Goal: Task Accomplishment & Management: Complete application form

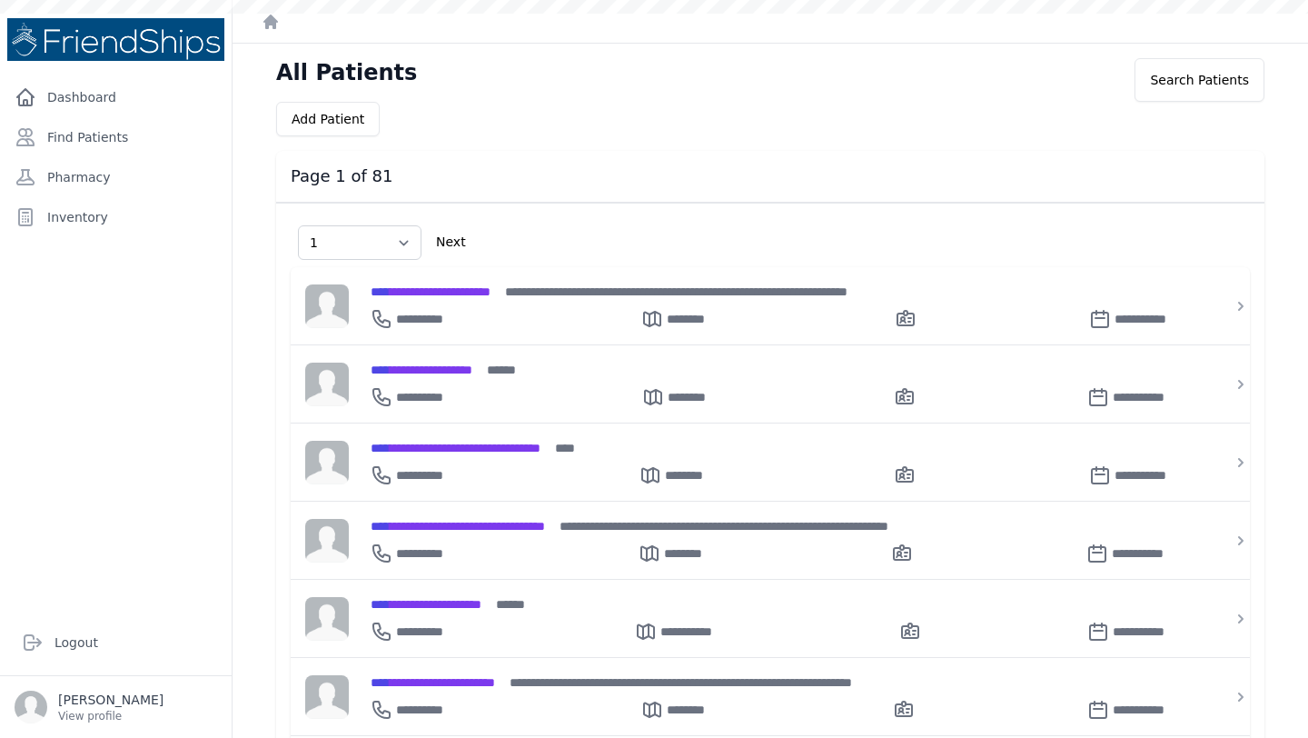
select select "1"
click at [82, 85] on link "Dashboard" at bounding box center [115, 97] width 217 height 36
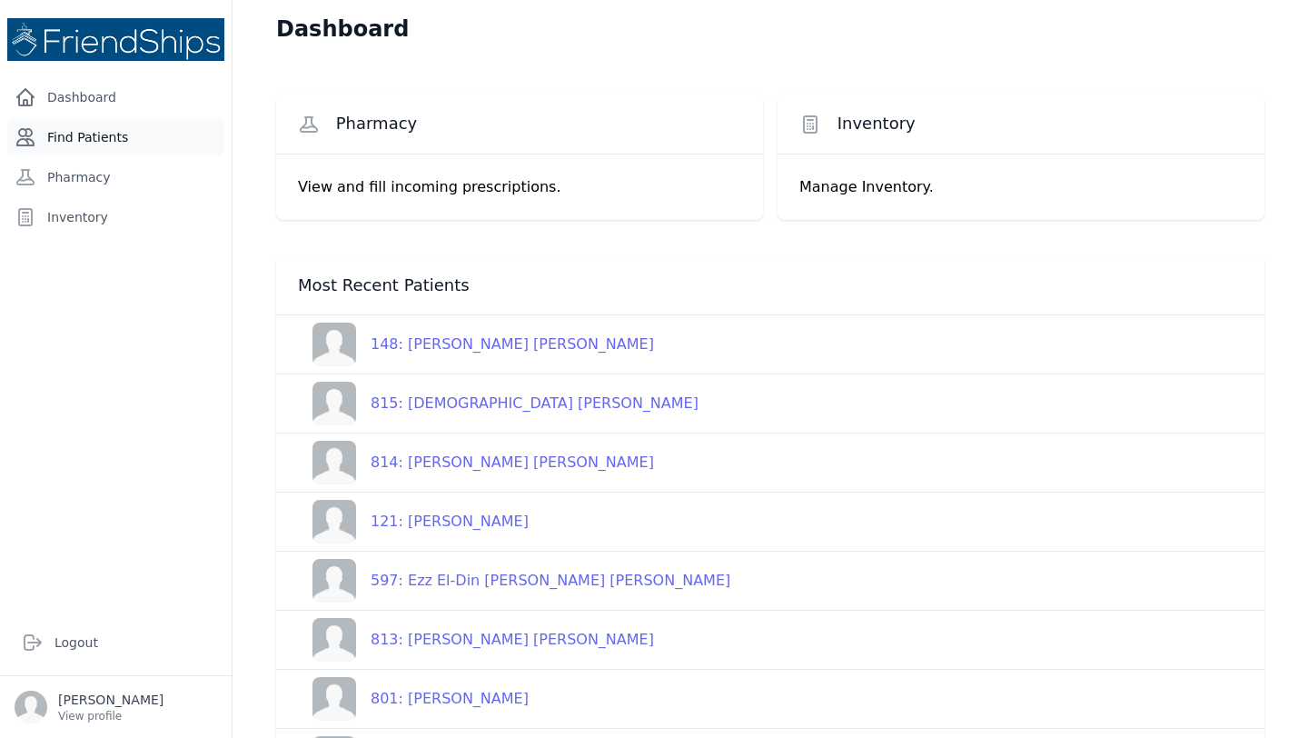
click at [104, 134] on link "Find Patients" at bounding box center [115, 137] width 217 height 36
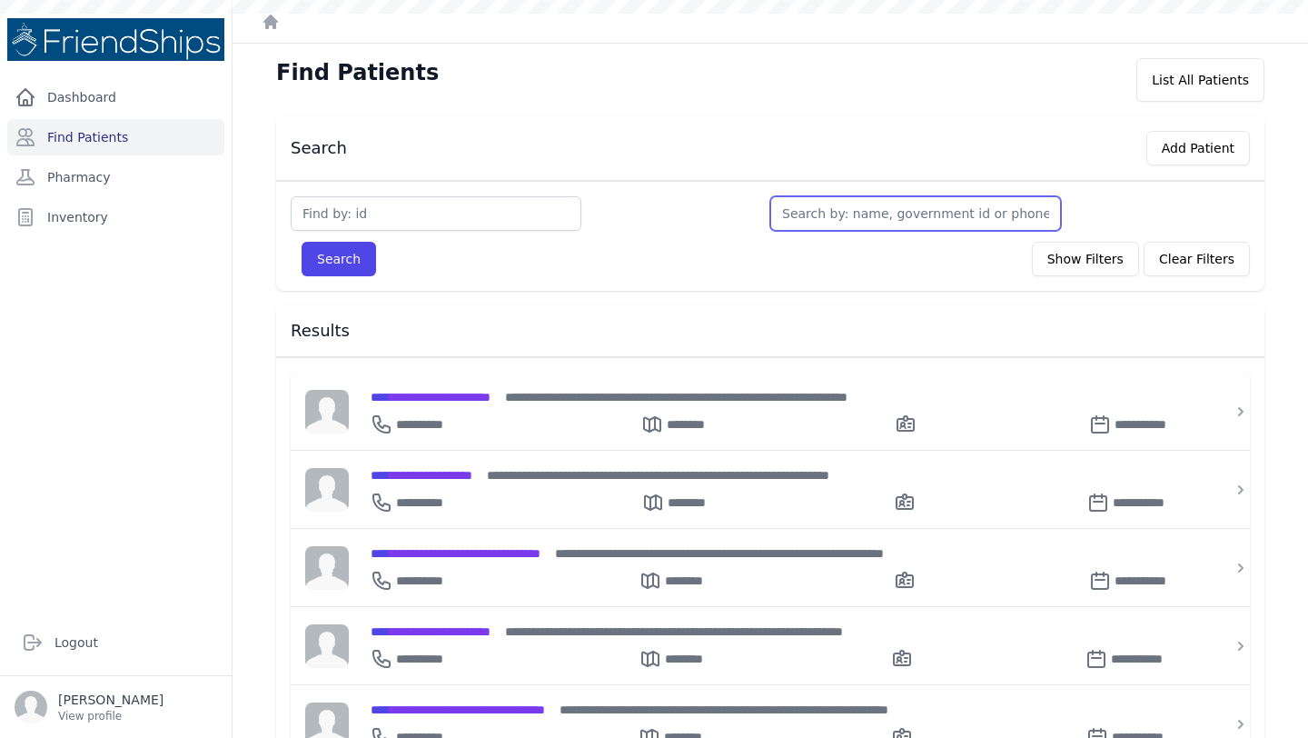
click at [849, 215] on input "text" at bounding box center [916, 213] width 291 height 35
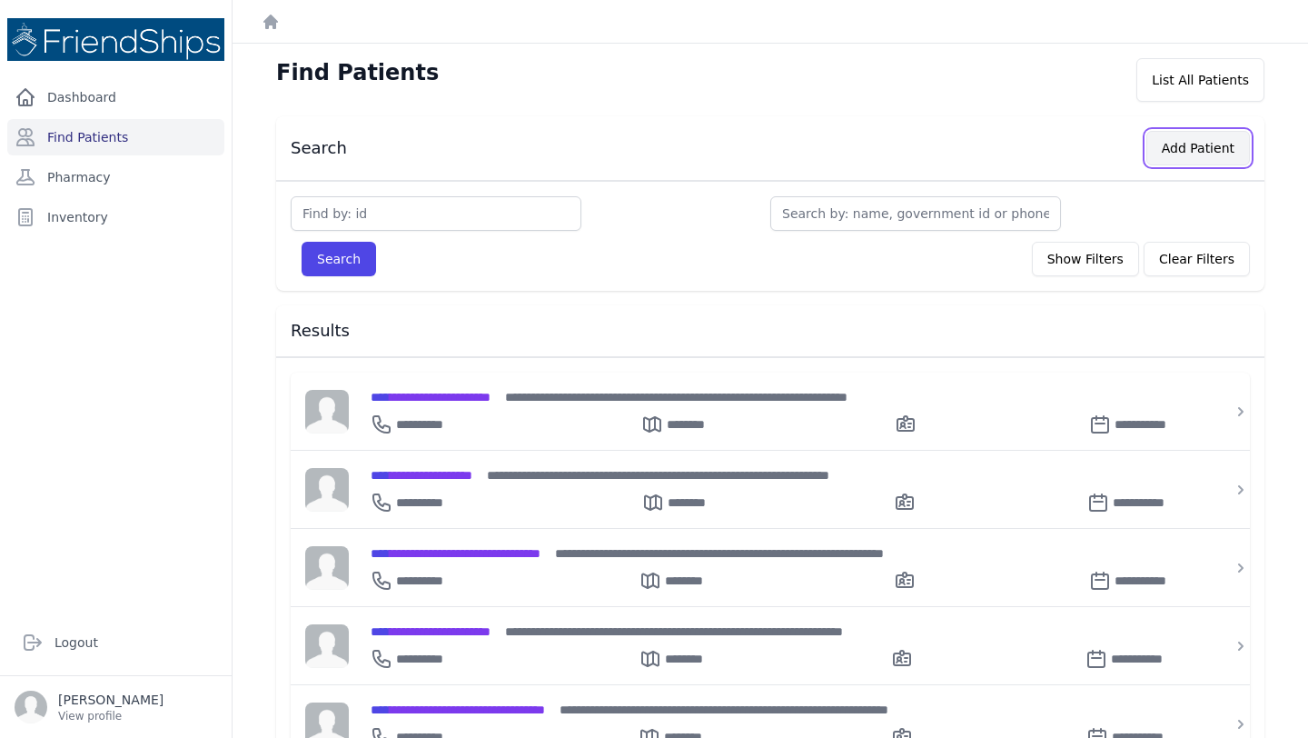
click at [1192, 143] on button "Add Patient" at bounding box center [1199, 148] width 104 height 35
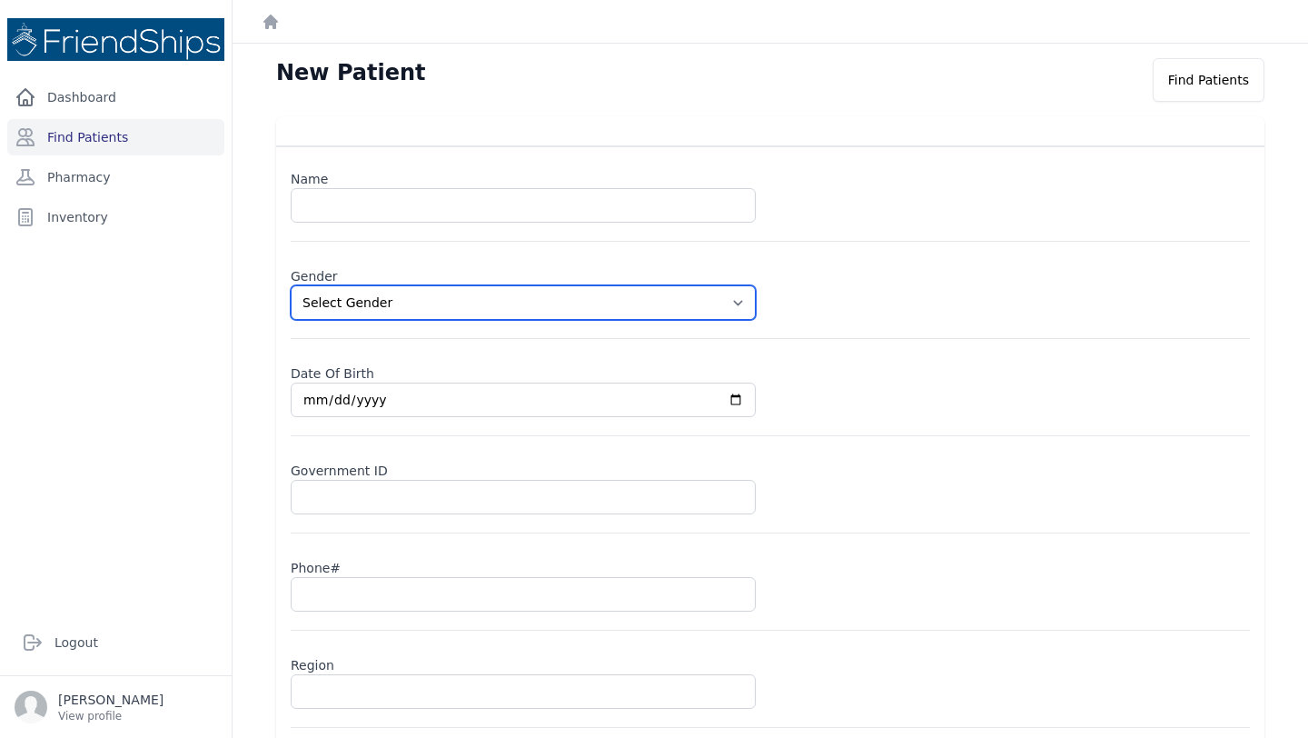
click at [444, 288] on select "Select Gender Male Female" at bounding box center [523, 302] width 465 height 35
select select "male"
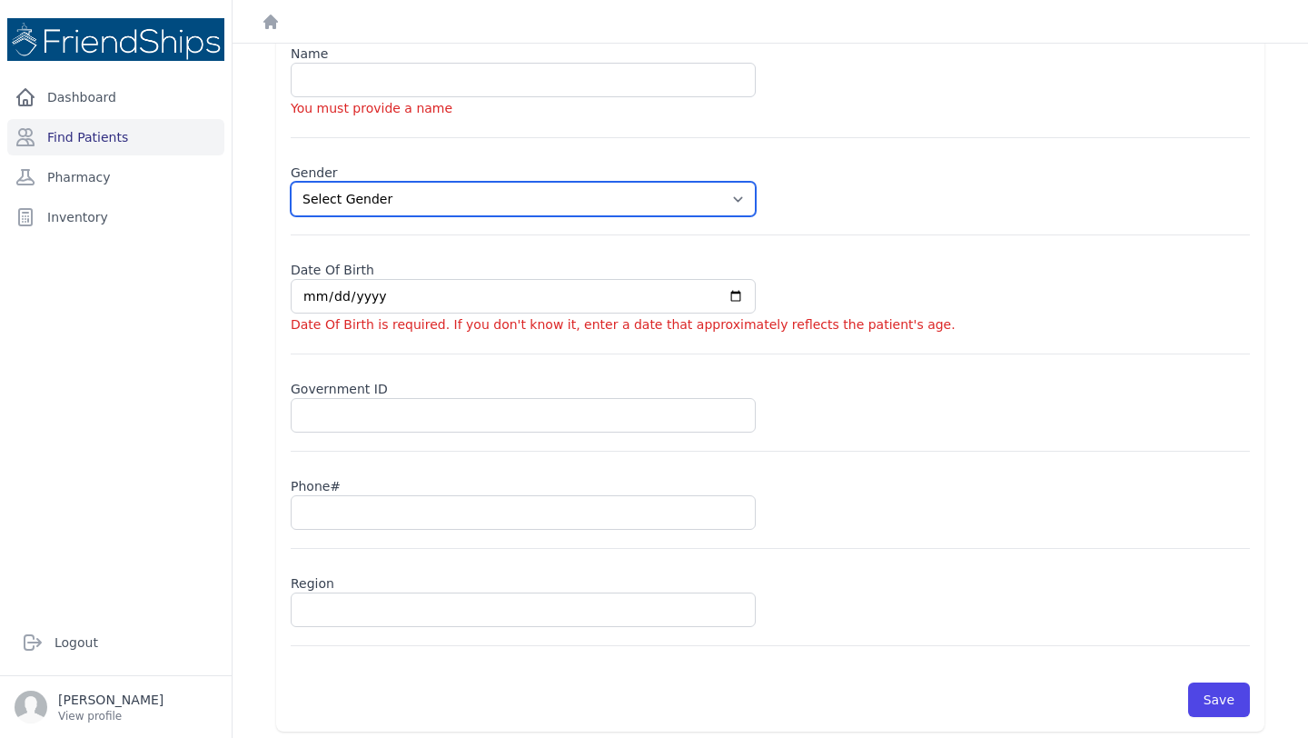
scroll to position [134, 0]
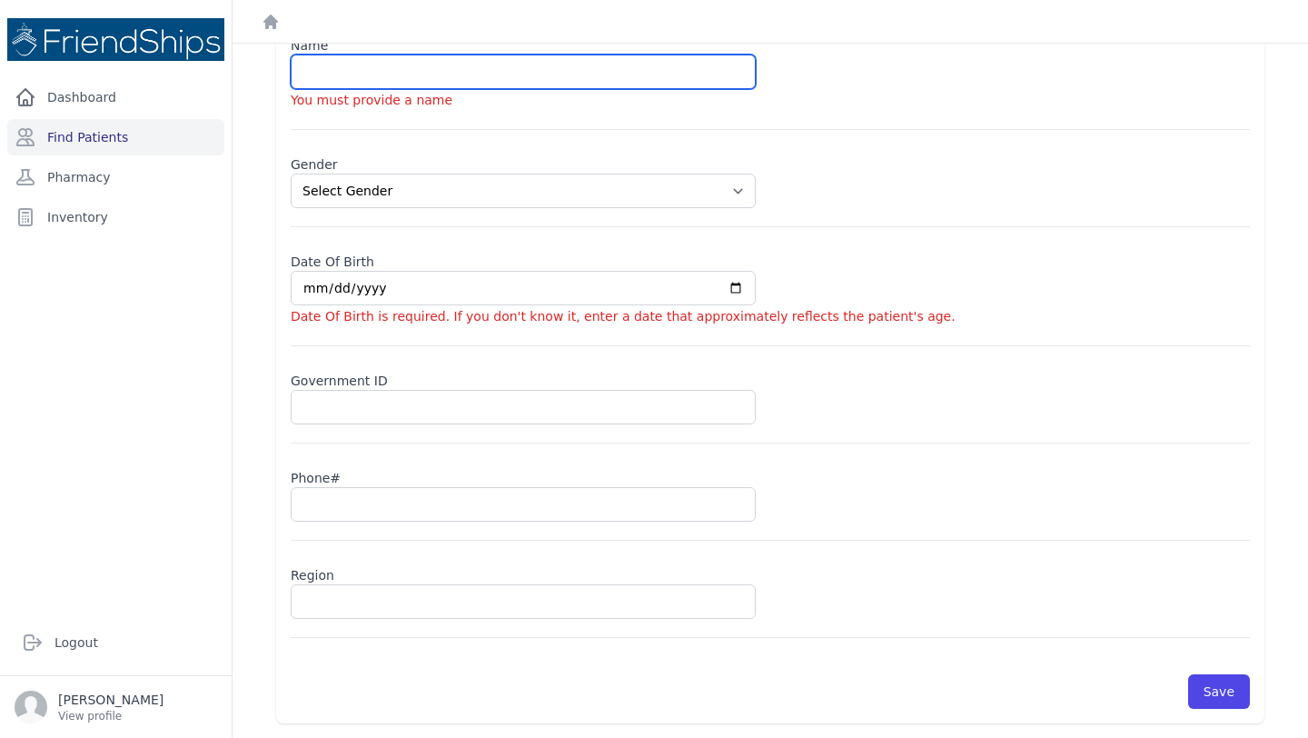
click at [345, 76] on input "text" at bounding box center [523, 72] width 465 height 35
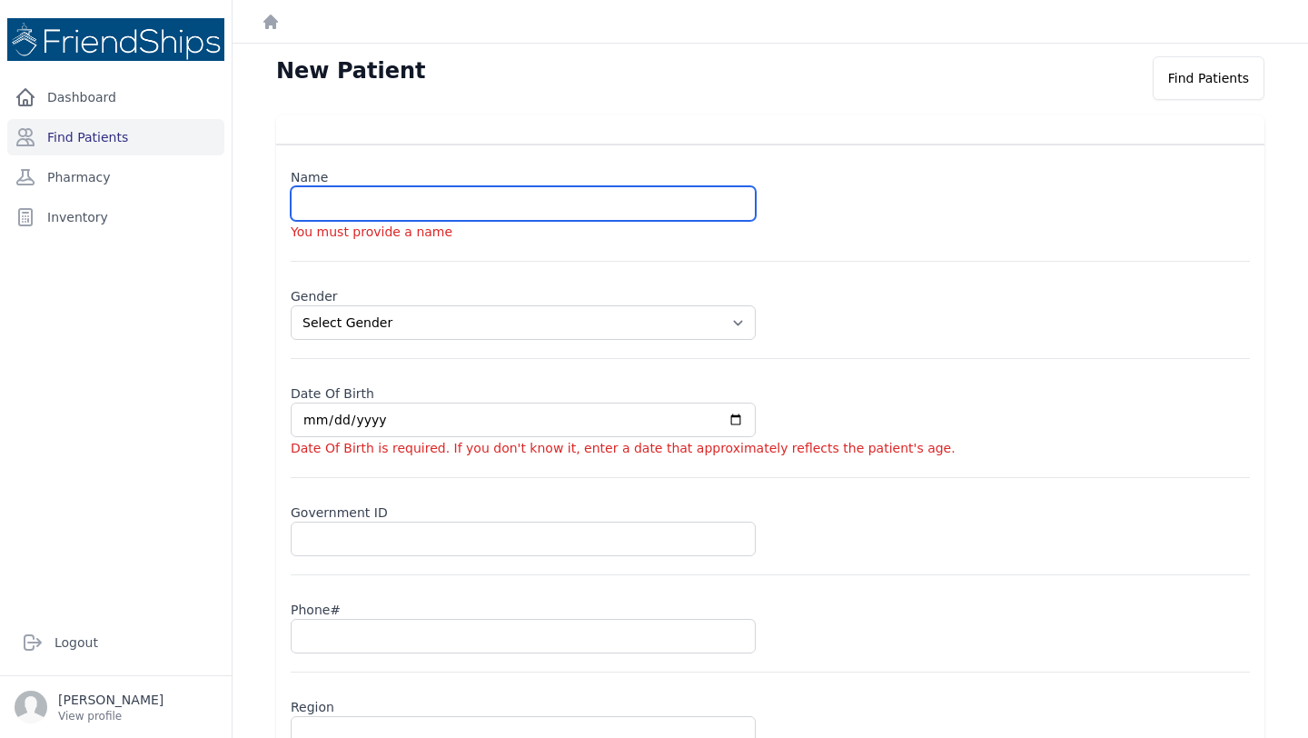
scroll to position [0, 0]
type input "Fadi Fawzi Qadri"
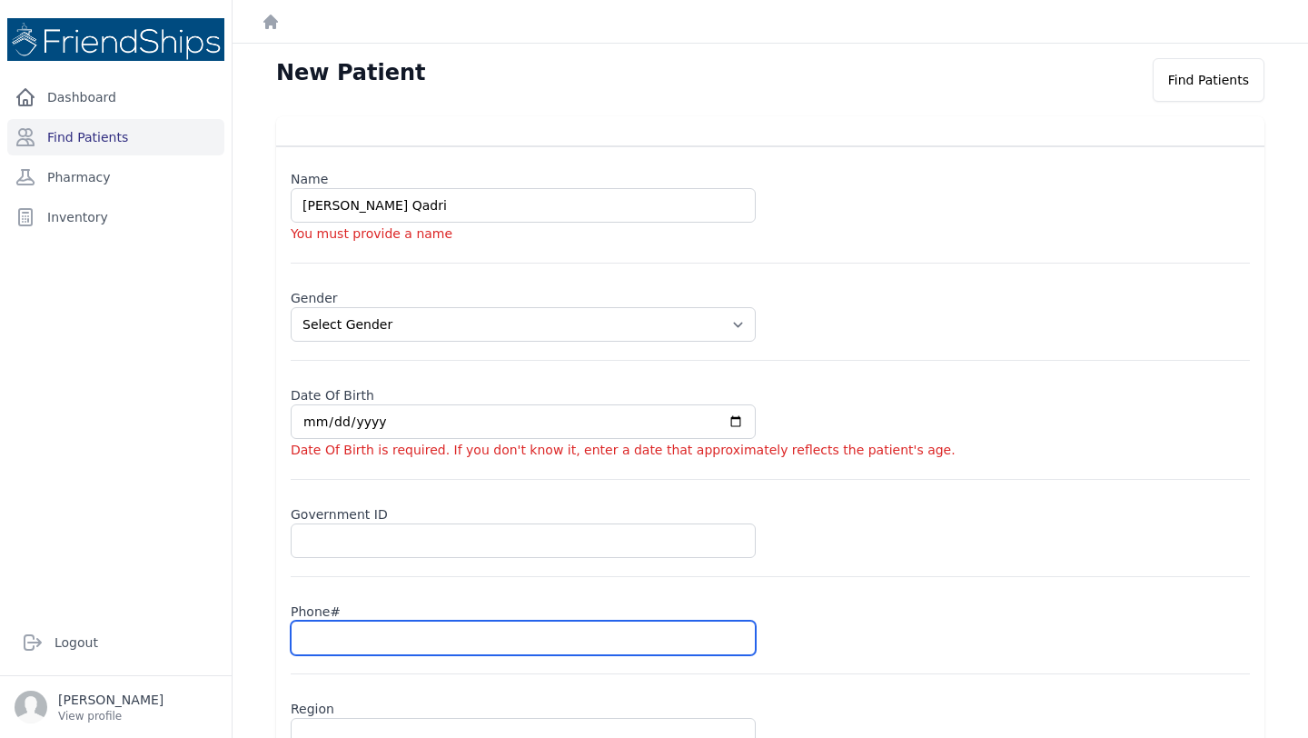
click at [348, 635] on input "text" at bounding box center [523, 638] width 465 height 35
select select "male"
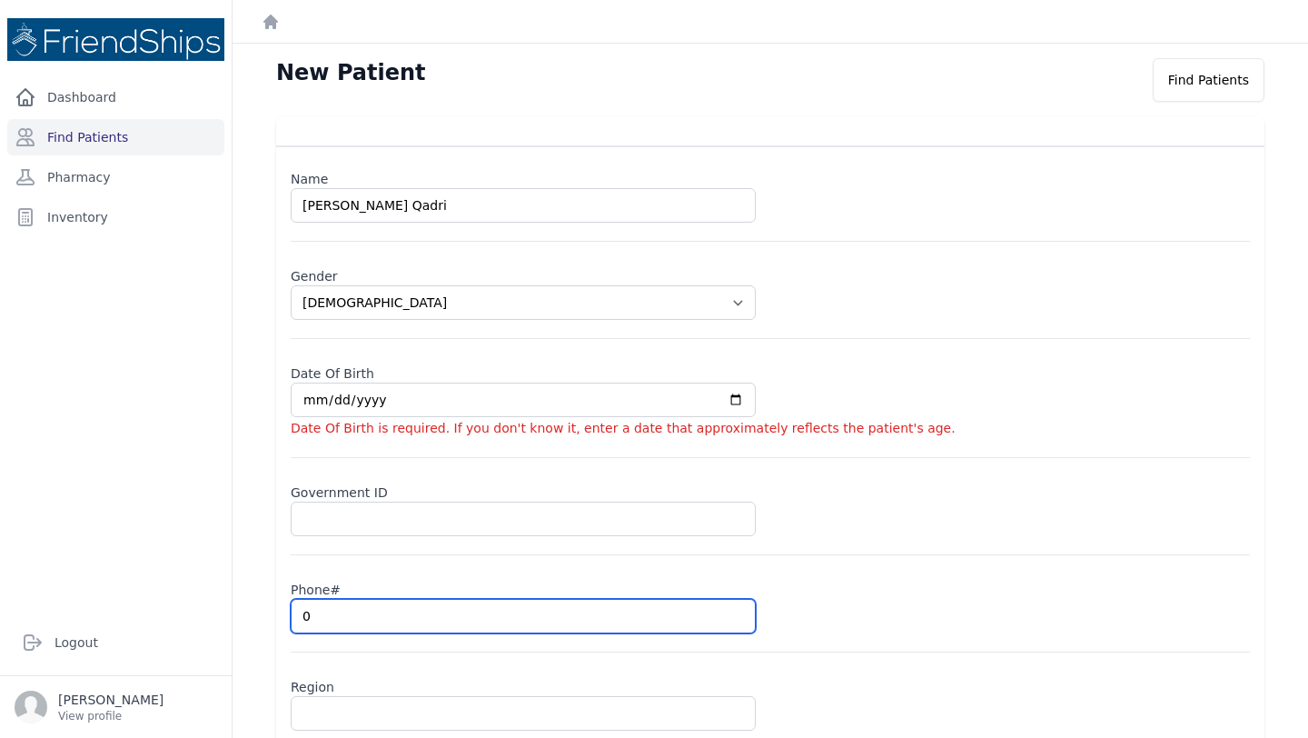
type input "09"
select select "male"
type input "0932"
select select "male"
type input "09324"
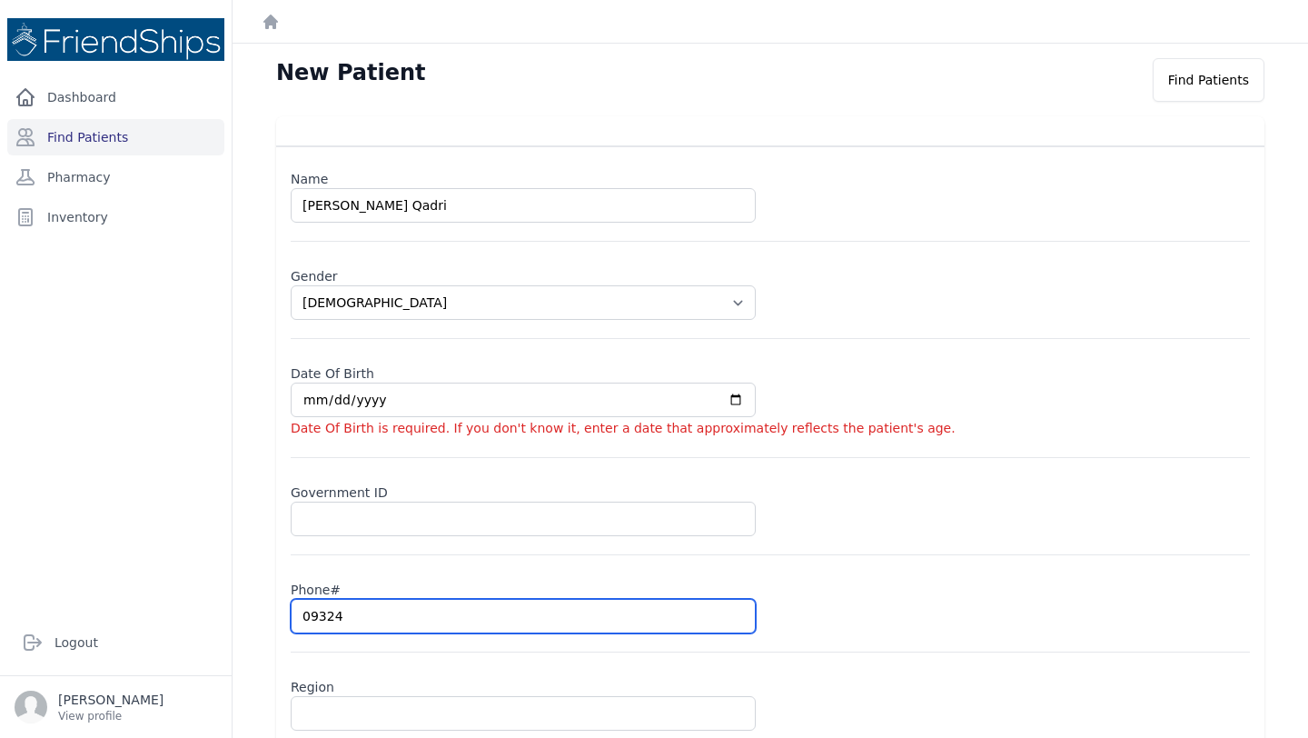
select select "male"
type input "093246"
select select "male"
type input "09324613"
select select "male"
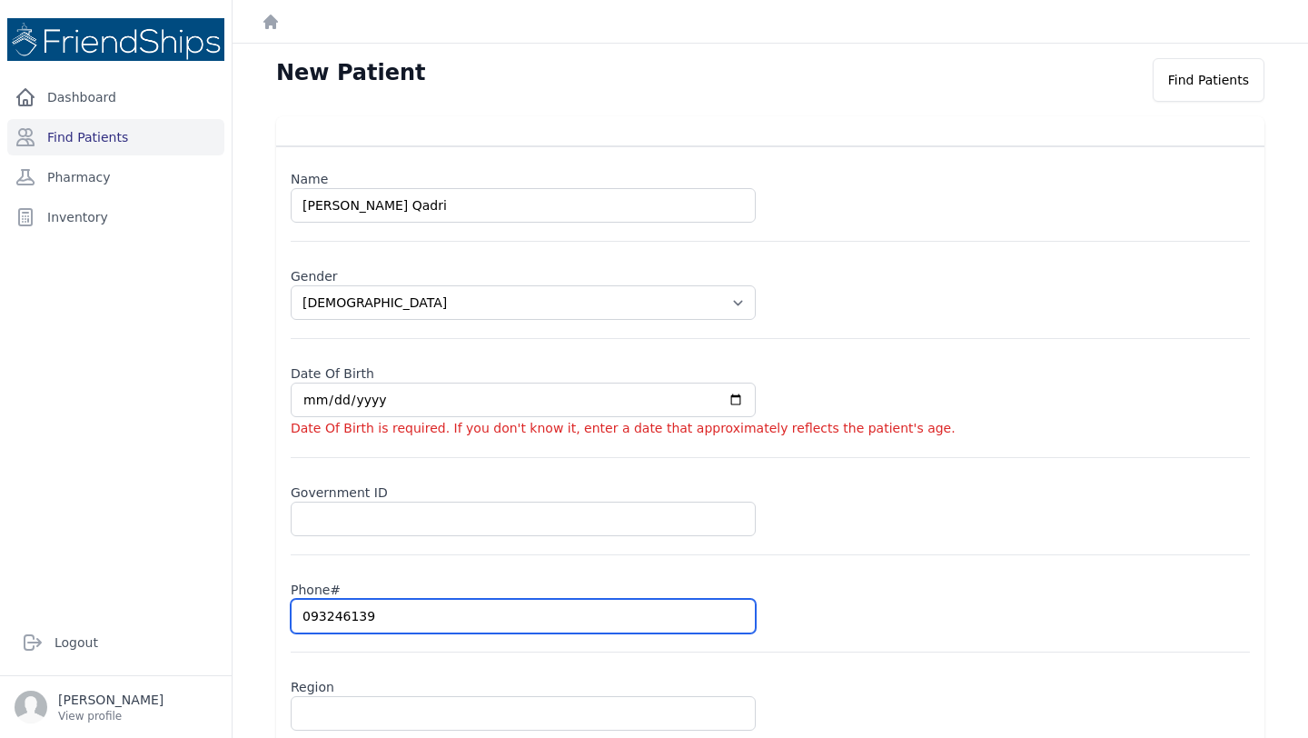
type input "0932461390"
select select "male"
type input "0932461390"
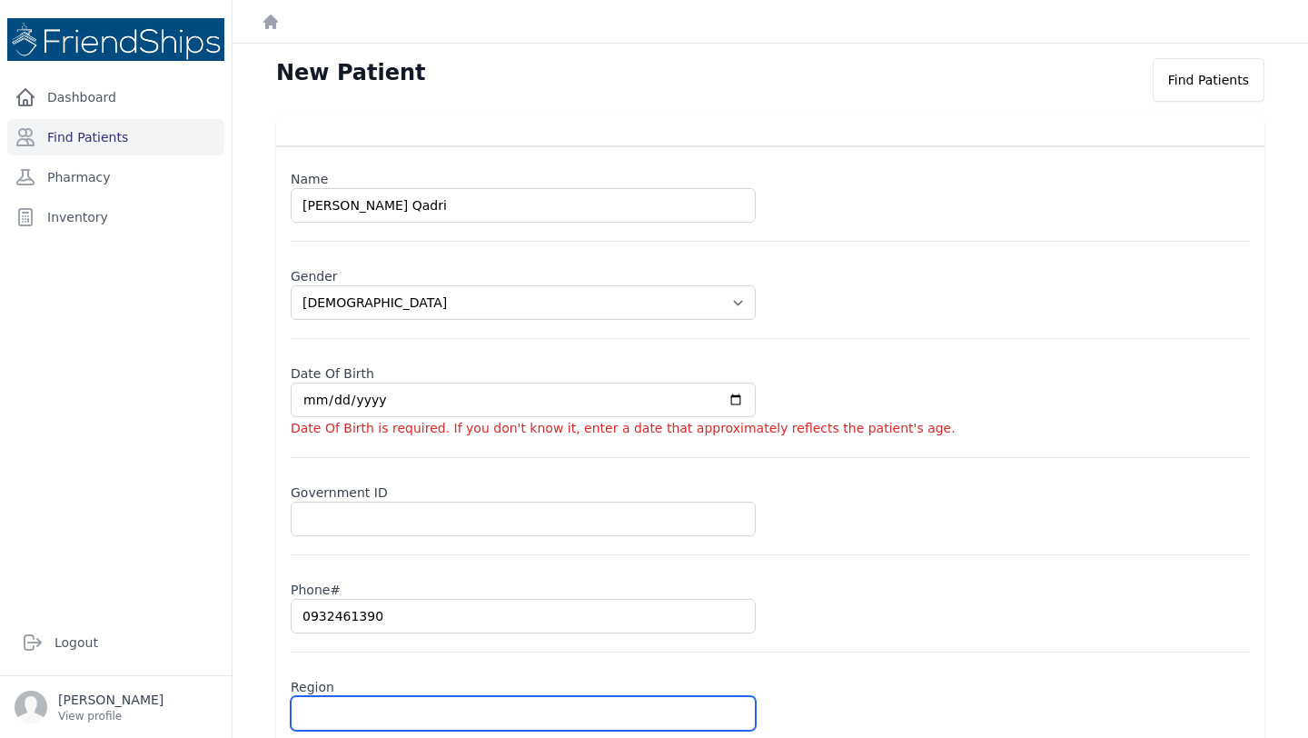
click at [322, 705] on input "text" at bounding box center [523, 713] width 465 height 35
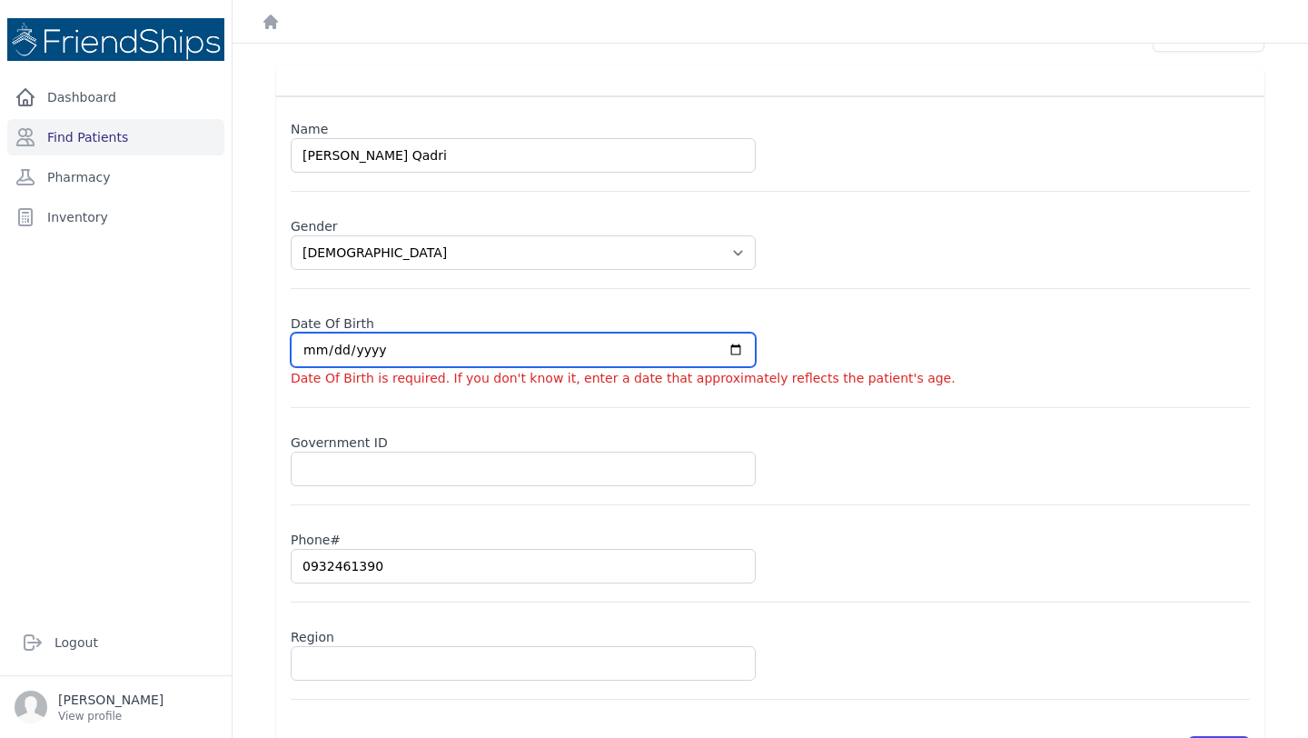
click at [319, 353] on input "date" at bounding box center [523, 350] width 465 height 35
click at [373, 347] on input "date" at bounding box center [523, 350] width 465 height 35
click at [312, 346] on input "date" at bounding box center [523, 350] width 465 height 35
click at [341, 350] on input "date" at bounding box center [523, 350] width 465 height 35
click at [314, 355] on input "date" at bounding box center [523, 350] width 465 height 35
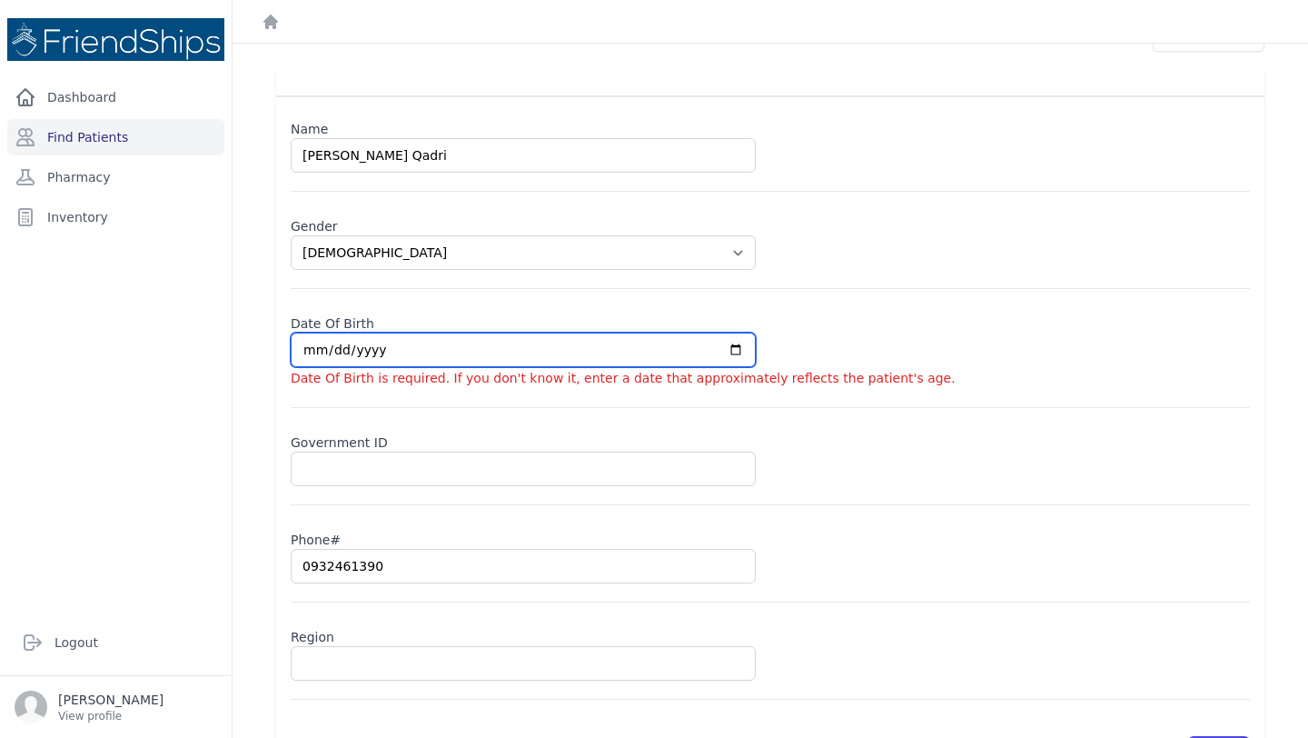
click at [316, 348] on input "date" at bounding box center [523, 350] width 465 height 35
type input "1989-01-02"
select select "male"
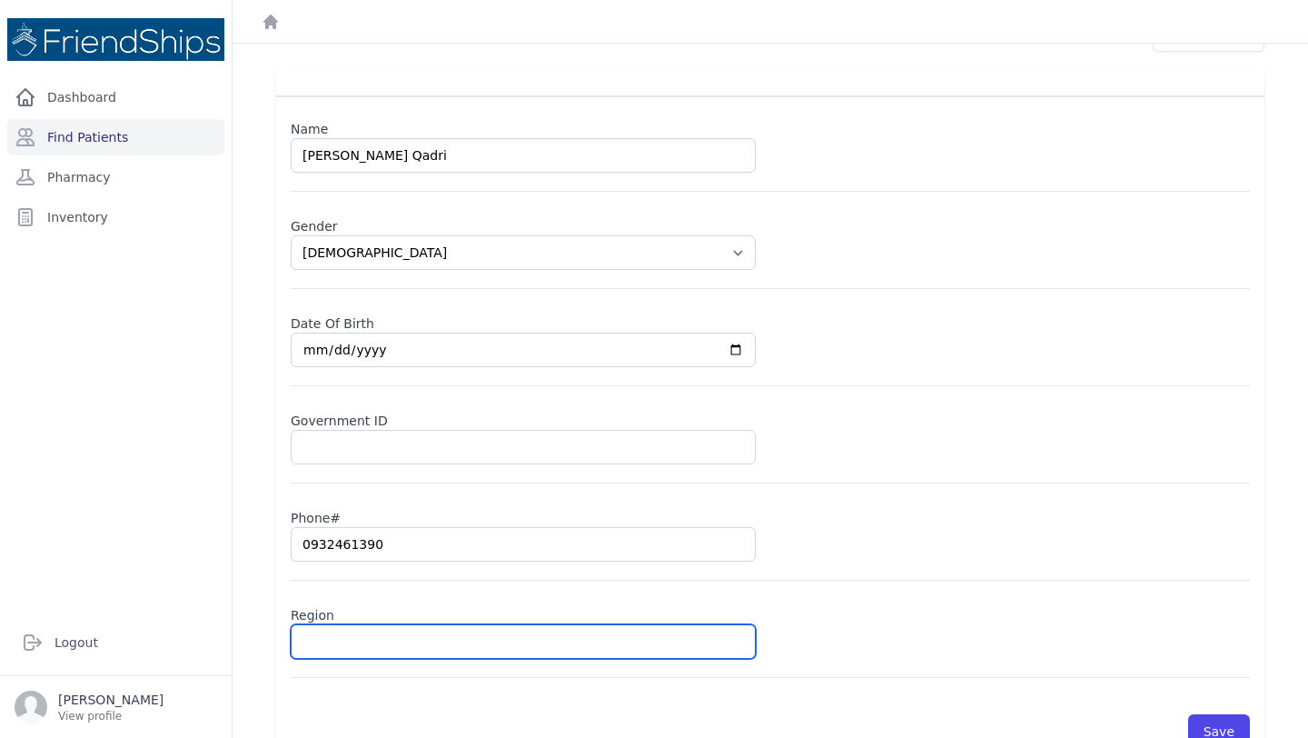
click at [356, 642] on input "text" at bounding box center [523, 641] width 465 height 35
type input "Ha"
select select "male"
type input "Ham"
select select "male"
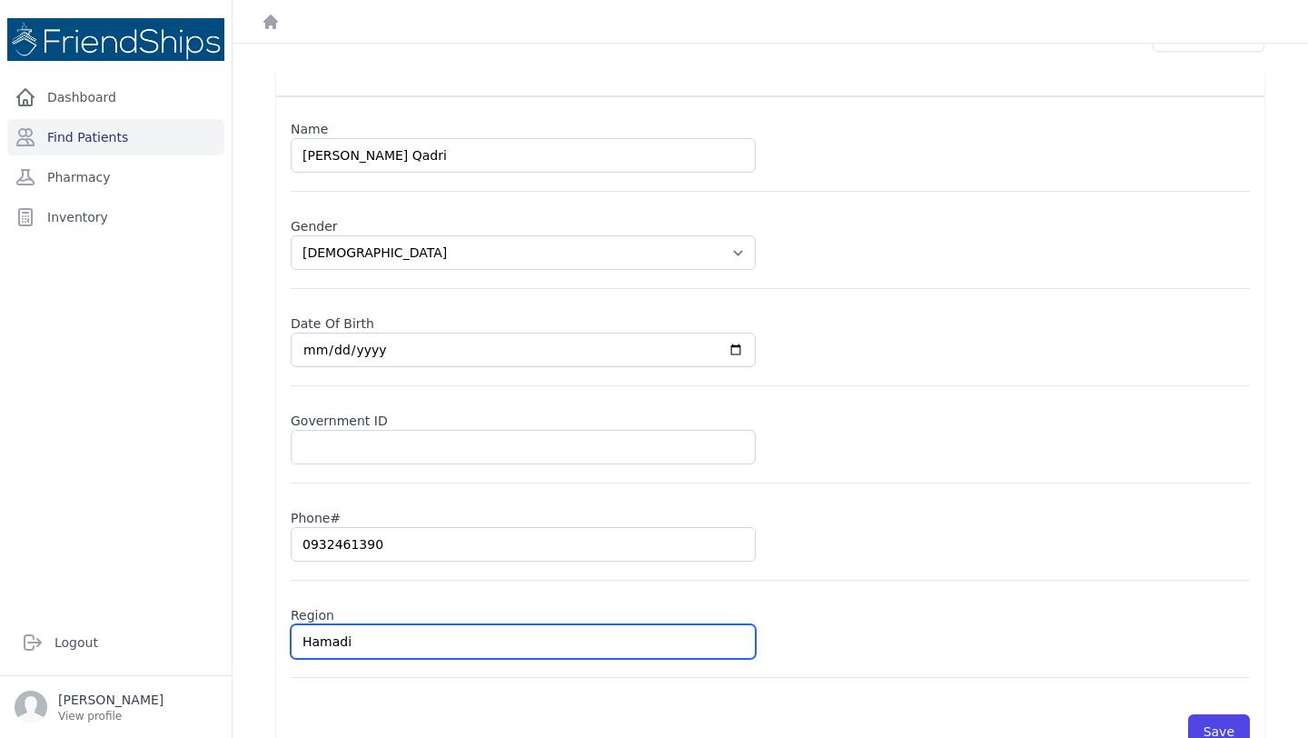
type input "Hamadiy"
select select "male"
type input "Hamadiya"
select select "male"
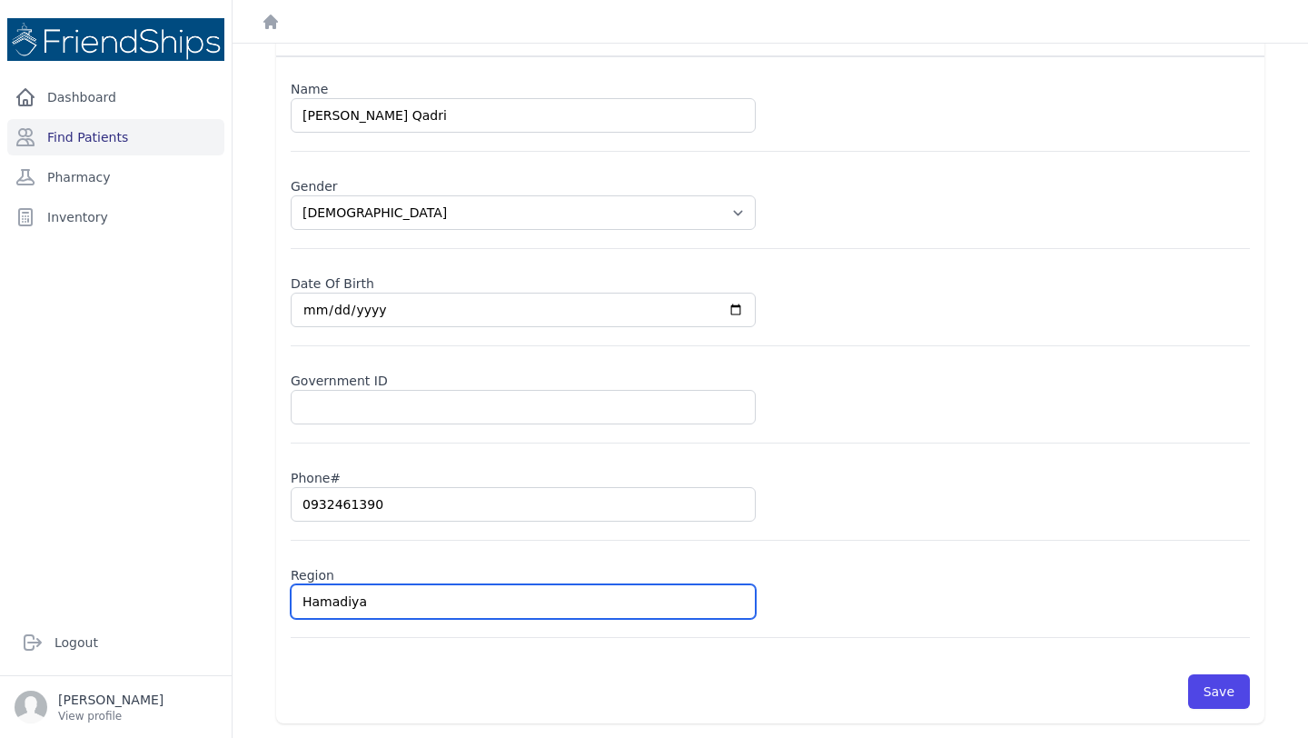
scroll to position [89, 0]
type input "Hamadiya"
click at [973, 512] on div "Phone# 0932461390" at bounding box center [771, 501] width 960 height 79
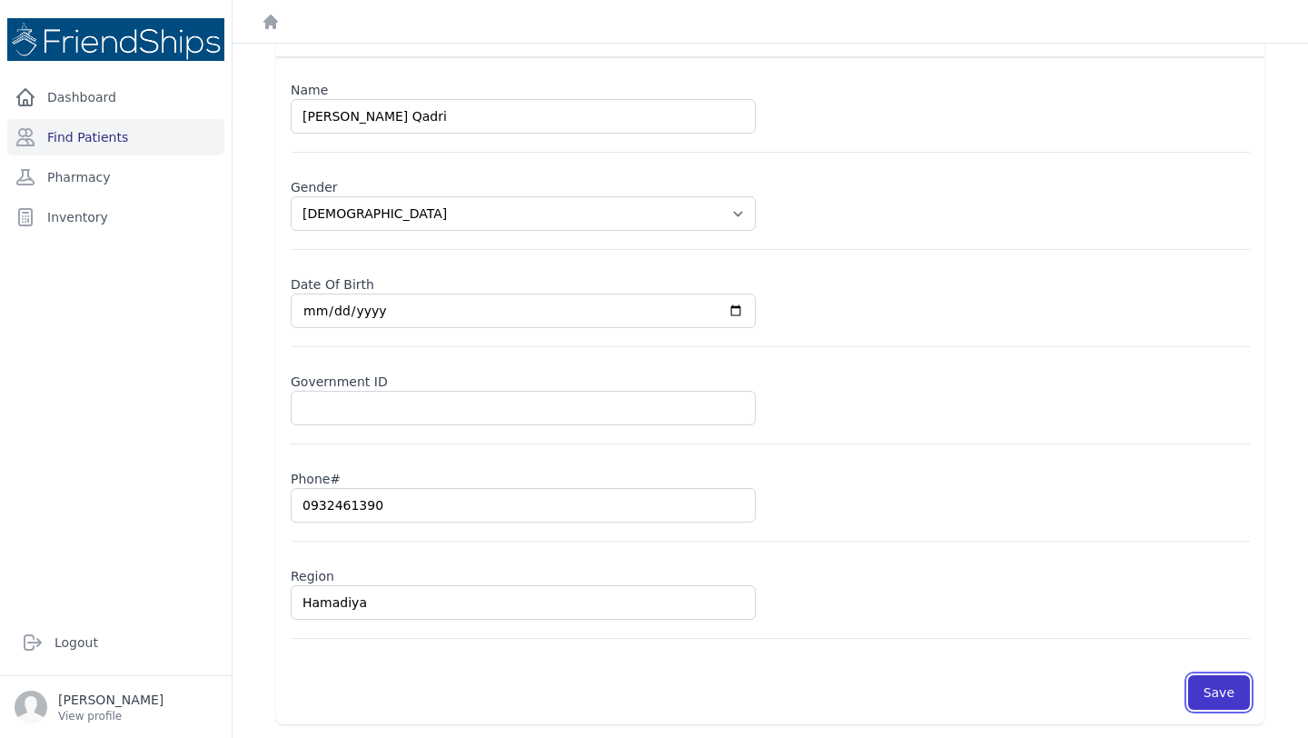
click at [1200, 687] on button "Save" at bounding box center [1220, 692] width 62 height 35
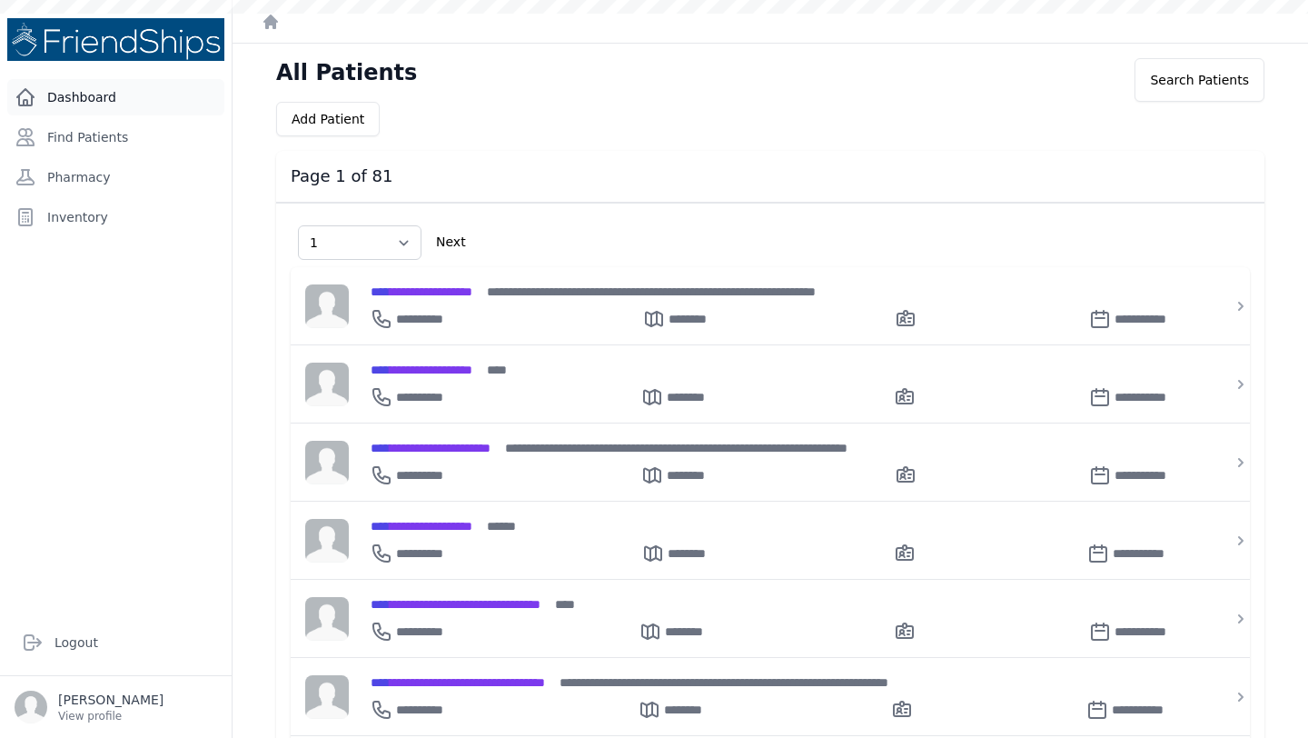
select select "1"
click at [122, 144] on link "Find Patients" at bounding box center [115, 137] width 217 height 36
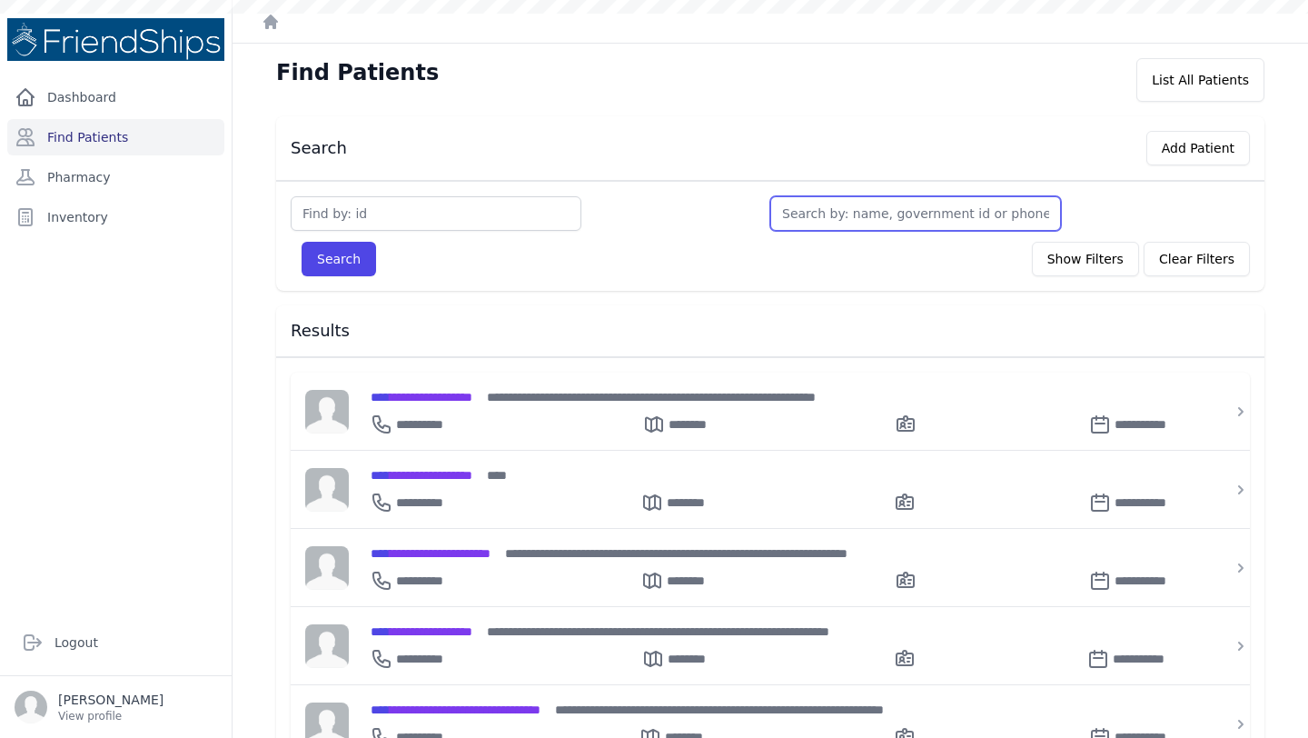
click at [904, 218] on input "text" at bounding box center [916, 213] width 291 height 35
type input "Mi"
type input "Mir"
type input "Miria"
type input "[PERSON_NAME]"
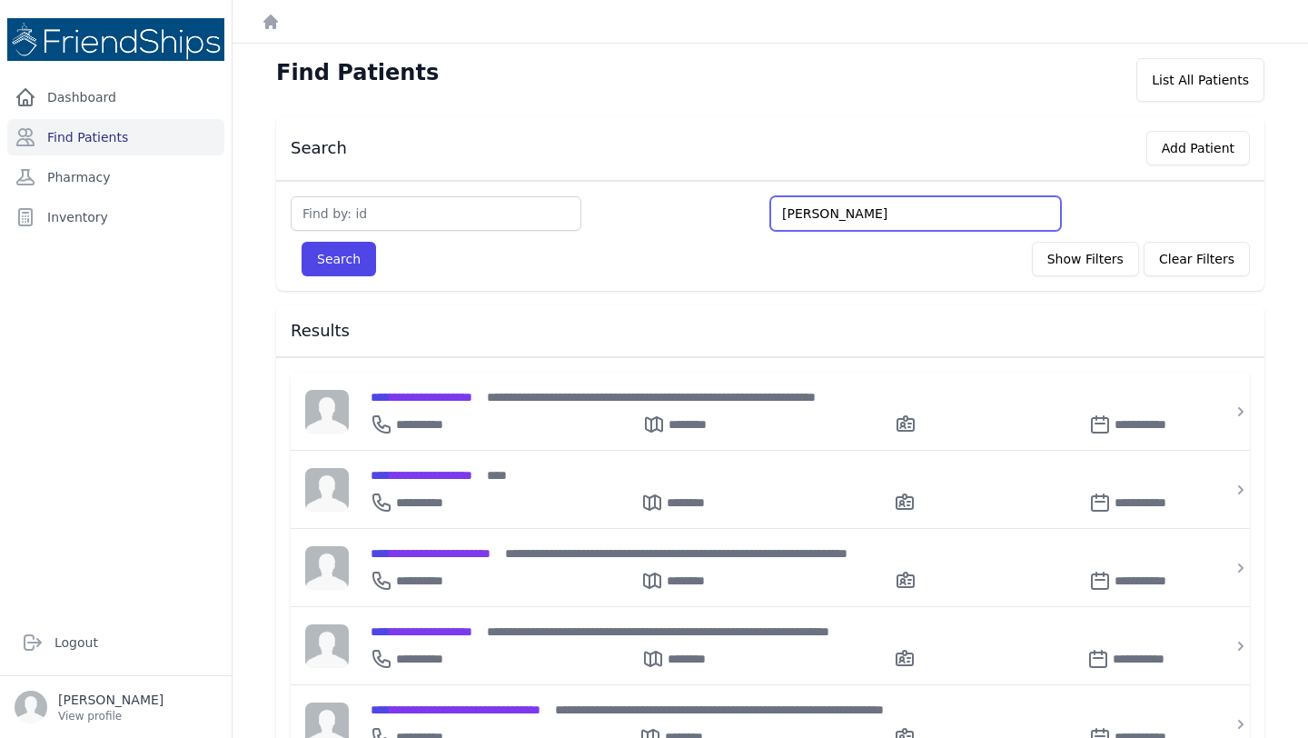
click at [302, 242] on button "Search" at bounding box center [339, 259] width 75 height 35
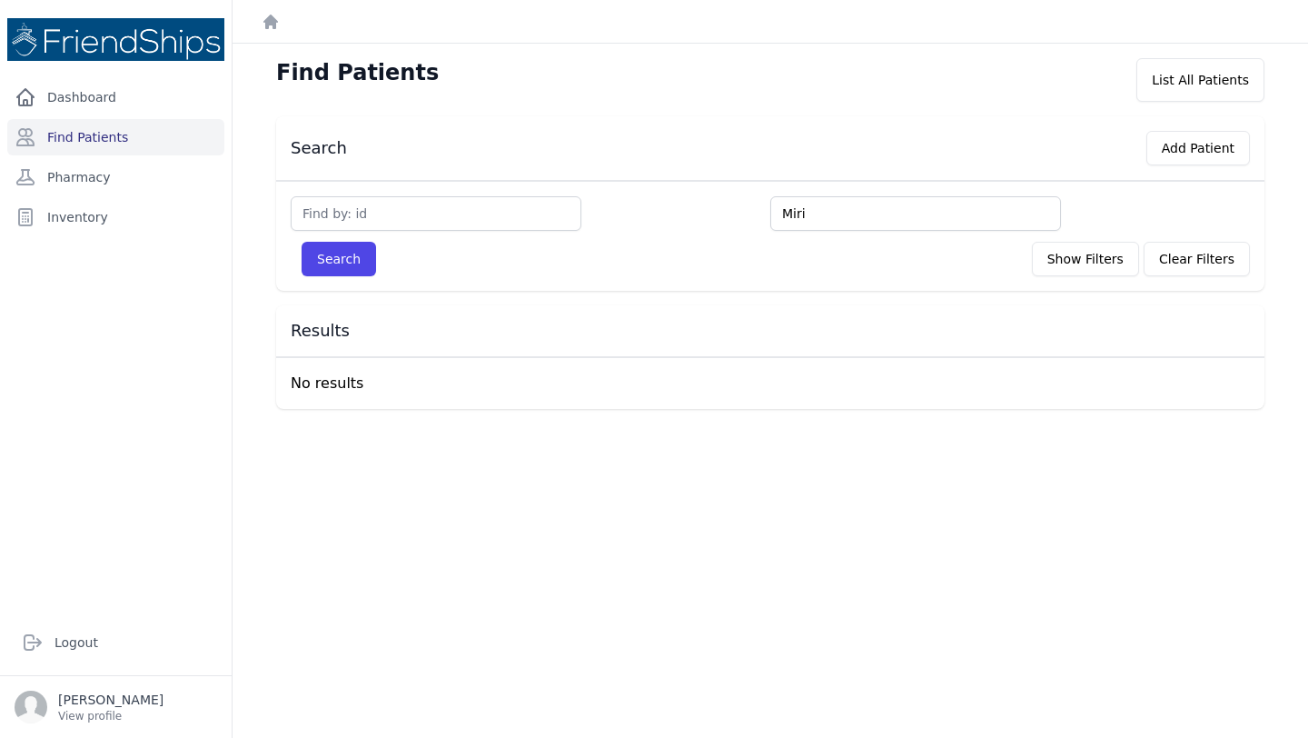
type input "Miri"
type input "Mi"
type input "Mar"
type input "Maria"
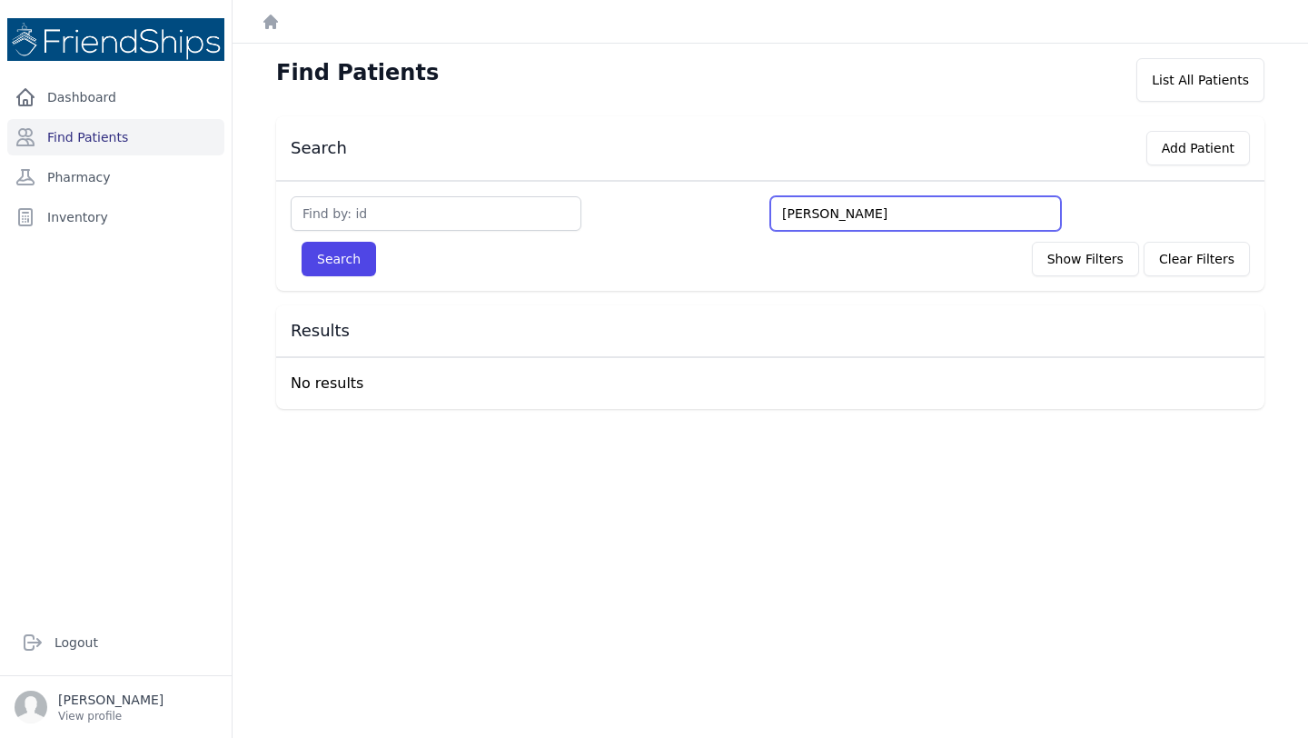
type input "Mariam"
click at [302, 242] on button "Search" at bounding box center [339, 259] width 75 height 35
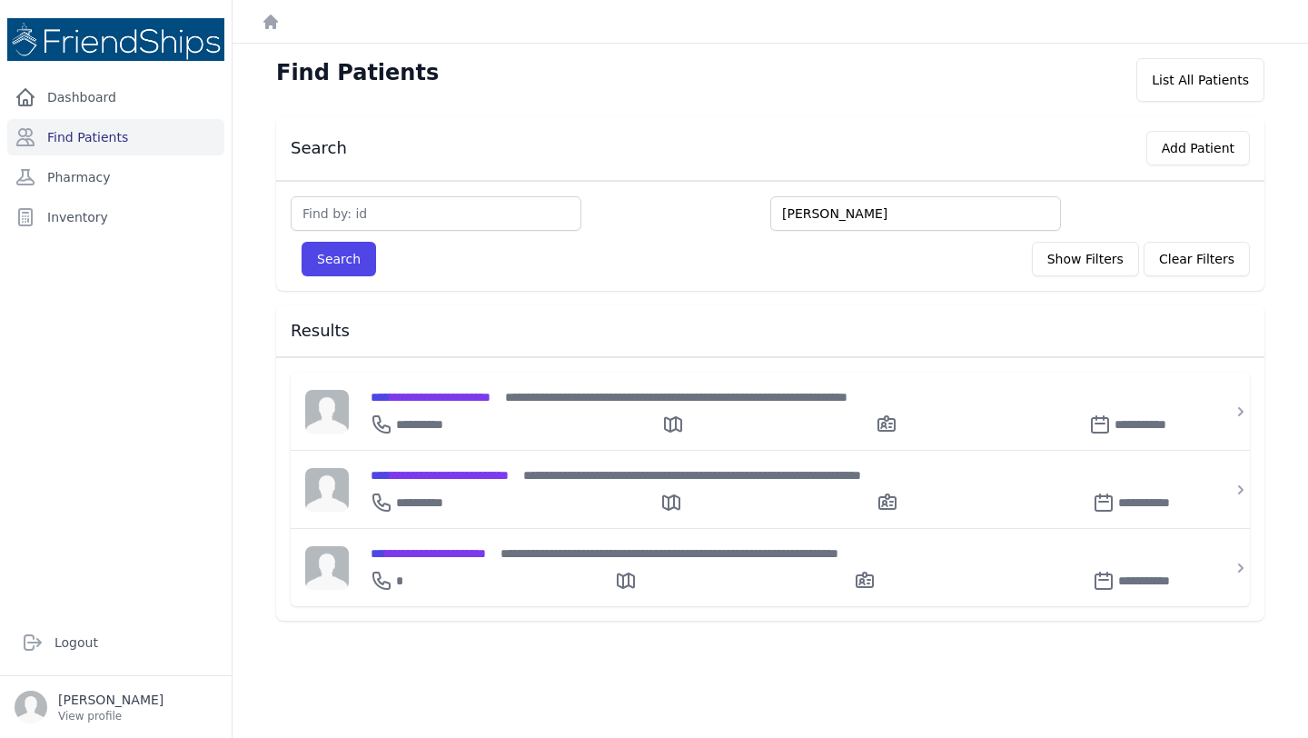
click at [808, 216] on input "Mariam" at bounding box center [916, 213] width 291 height 35
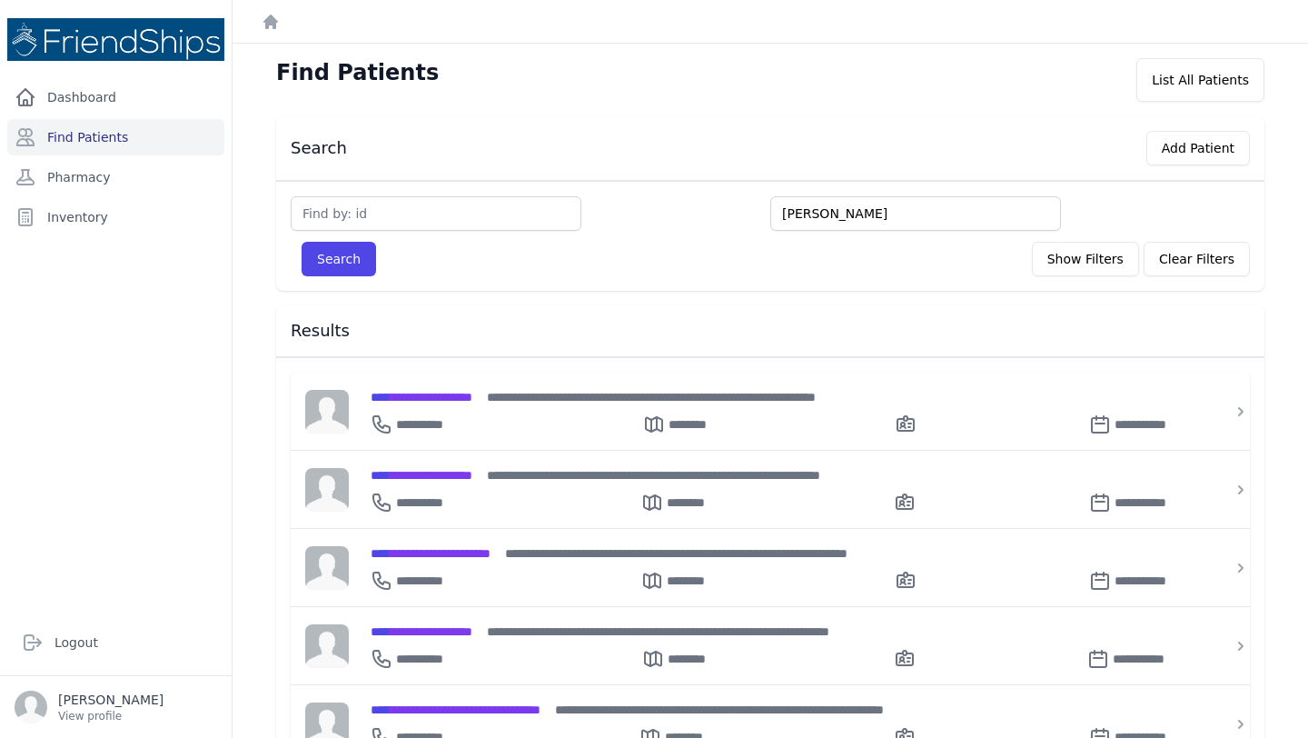
click at [858, 214] on input "Mariam" at bounding box center [916, 213] width 291 height 35
click at [302, 242] on button "Search" at bounding box center [339, 259] width 75 height 35
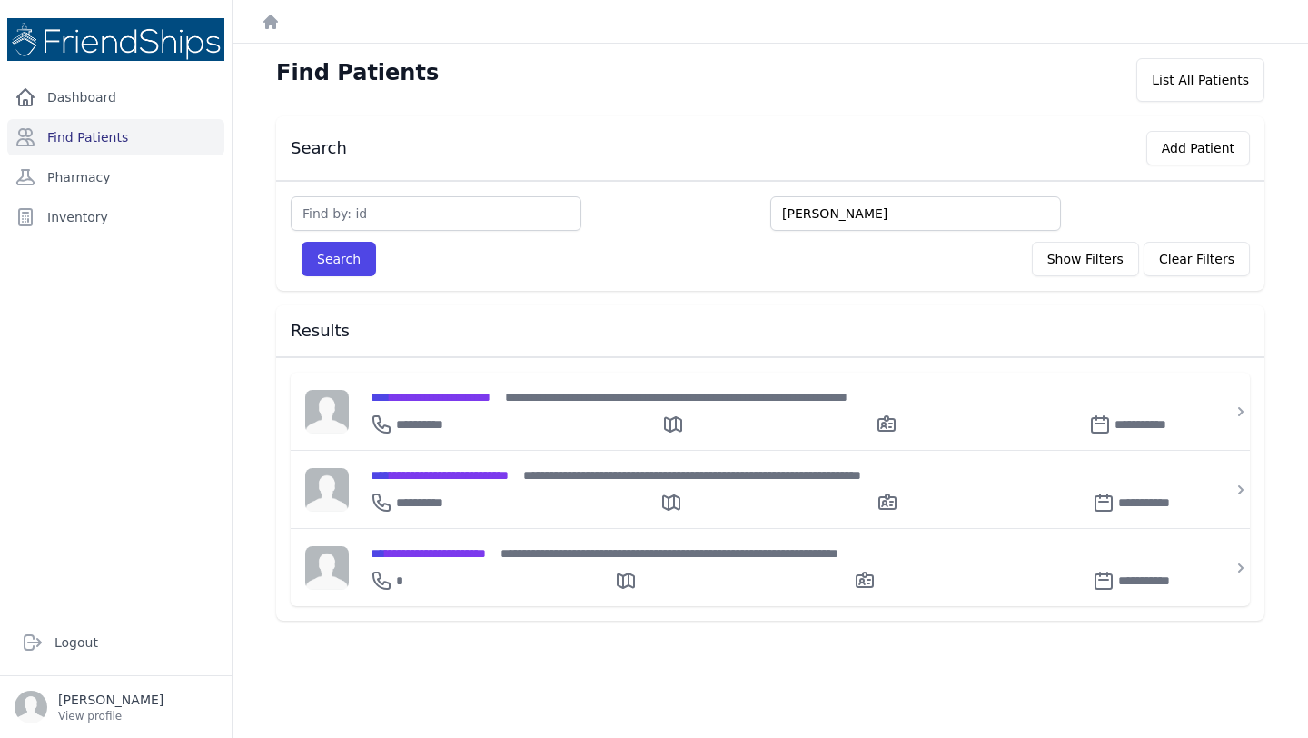
click at [830, 217] on input "Mariam" at bounding box center [916, 213] width 291 height 35
type input "M"
type input "[PERSON_NAME]"
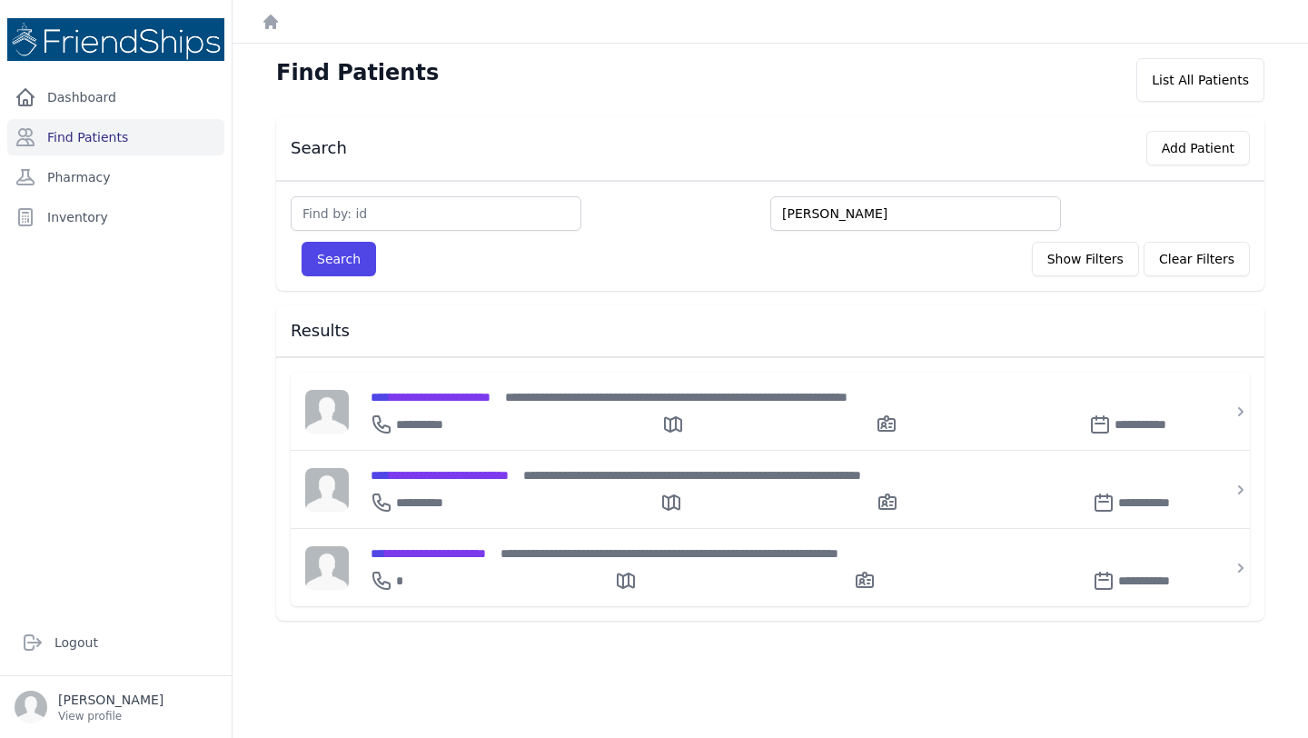
type input "[PERSON_NAME]"
type input "Maryam"
click at [302, 242] on button "Search" at bounding box center [339, 259] width 75 height 35
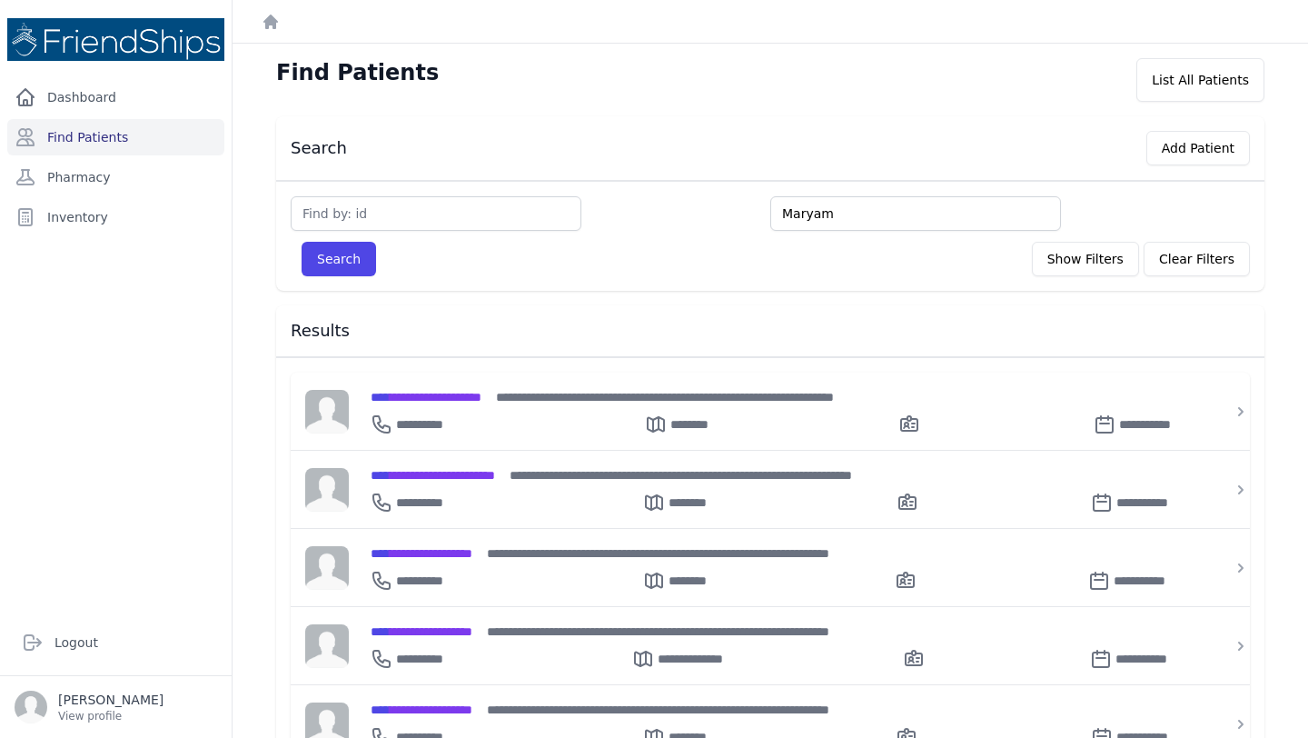
click at [807, 218] on input "Maryam" at bounding box center [916, 213] width 291 height 35
click at [826, 216] on input "Maryam" at bounding box center [916, 213] width 291 height 35
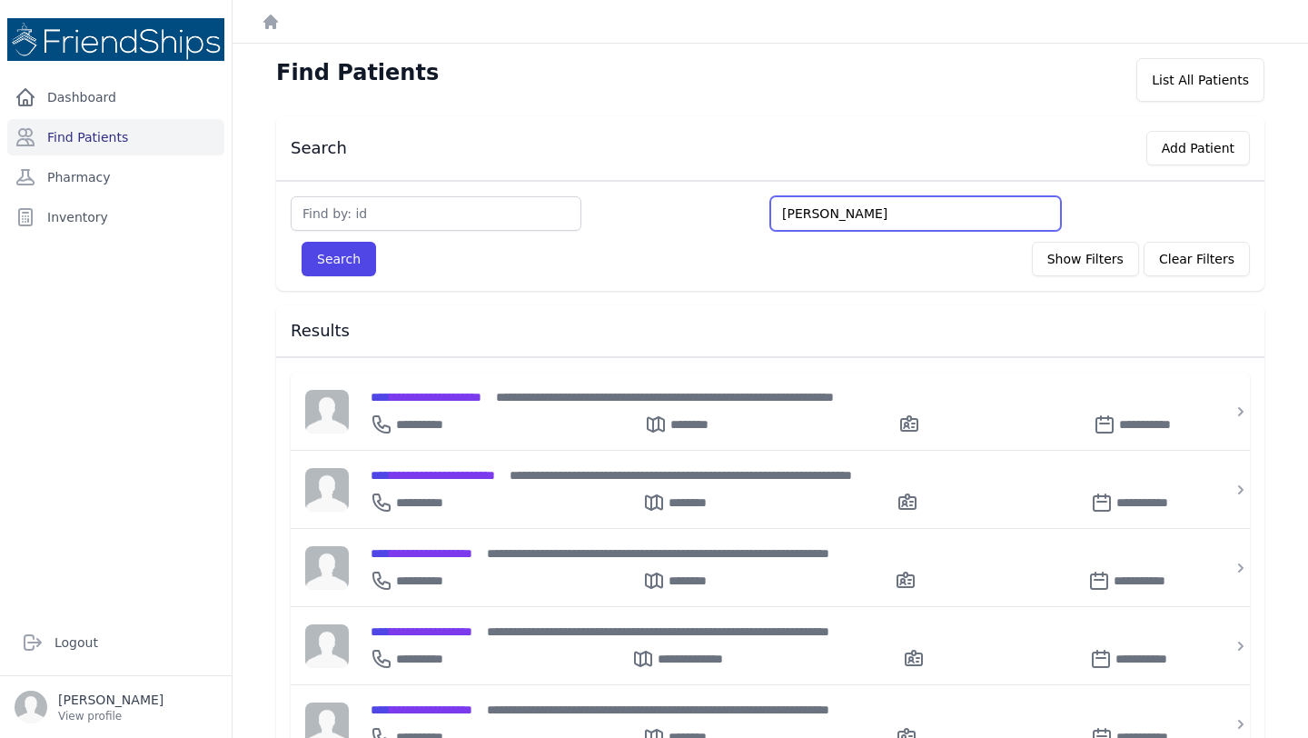
type input "mariam"
click at [302, 242] on button "Search" at bounding box center [339, 259] width 75 height 35
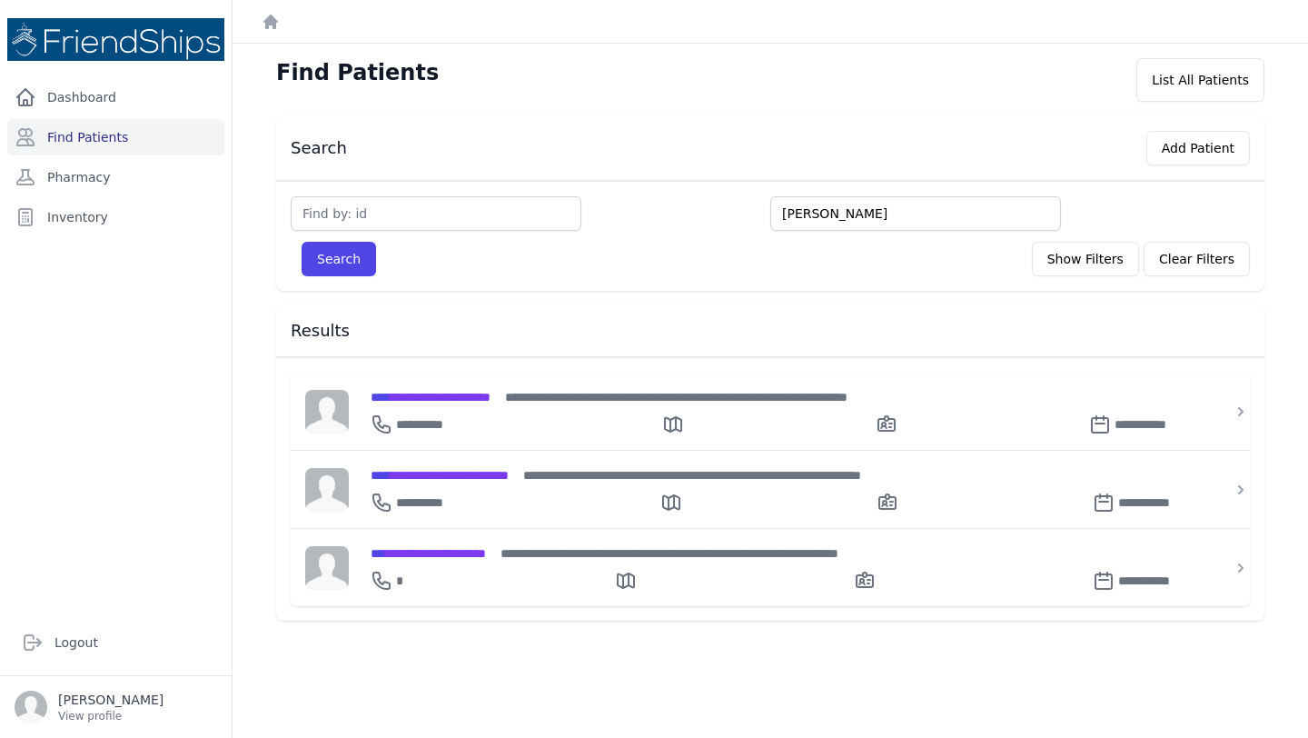
click at [805, 204] on input "mariam" at bounding box center [916, 213] width 291 height 35
type input "mar"
type input "mary"
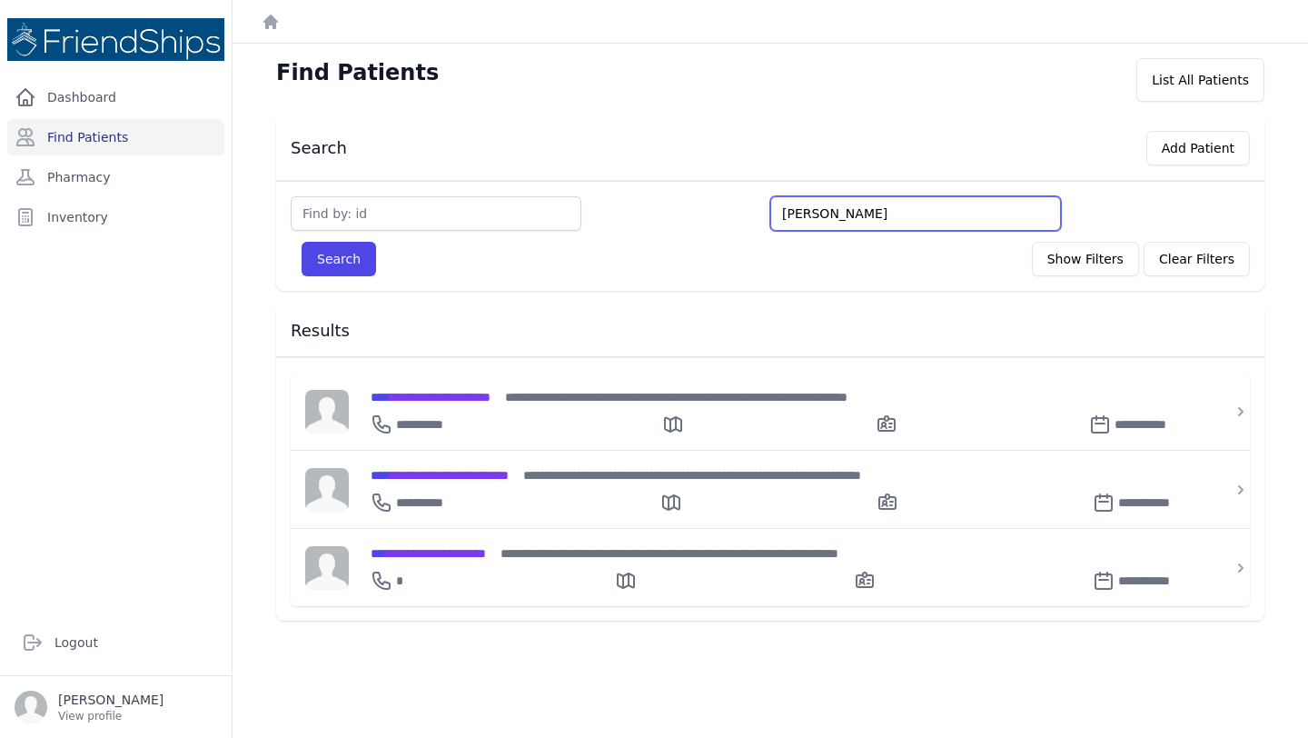
type input "marya"
type input "maryam"
click at [302, 242] on button "Search" at bounding box center [339, 259] width 75 height 35
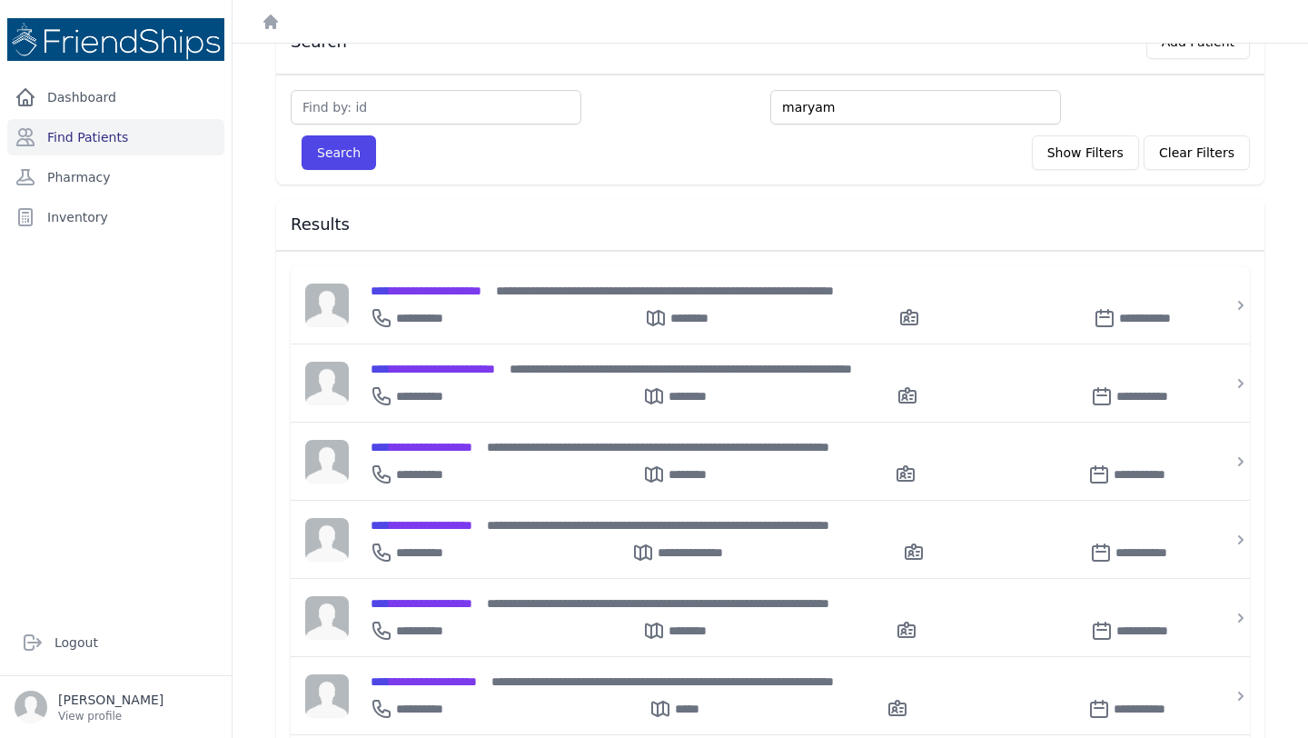
scroll to position [107, 0]
type input "amin"
click at [848, 115] on input "amin" at bounding box center [916, 106] width 291 height 35
click at [302, 134] on button "Search" at bounding box center [339, 151] width 75 height 35
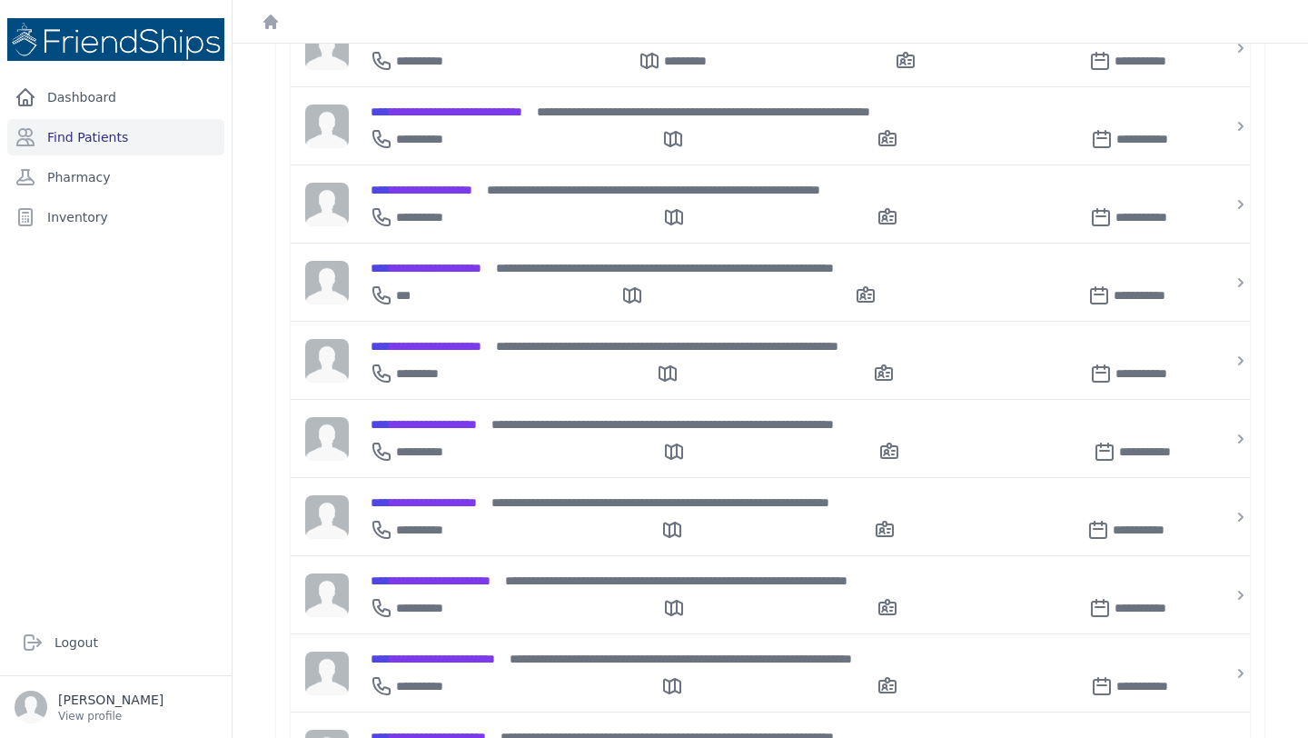
scroll to position [821, 0]
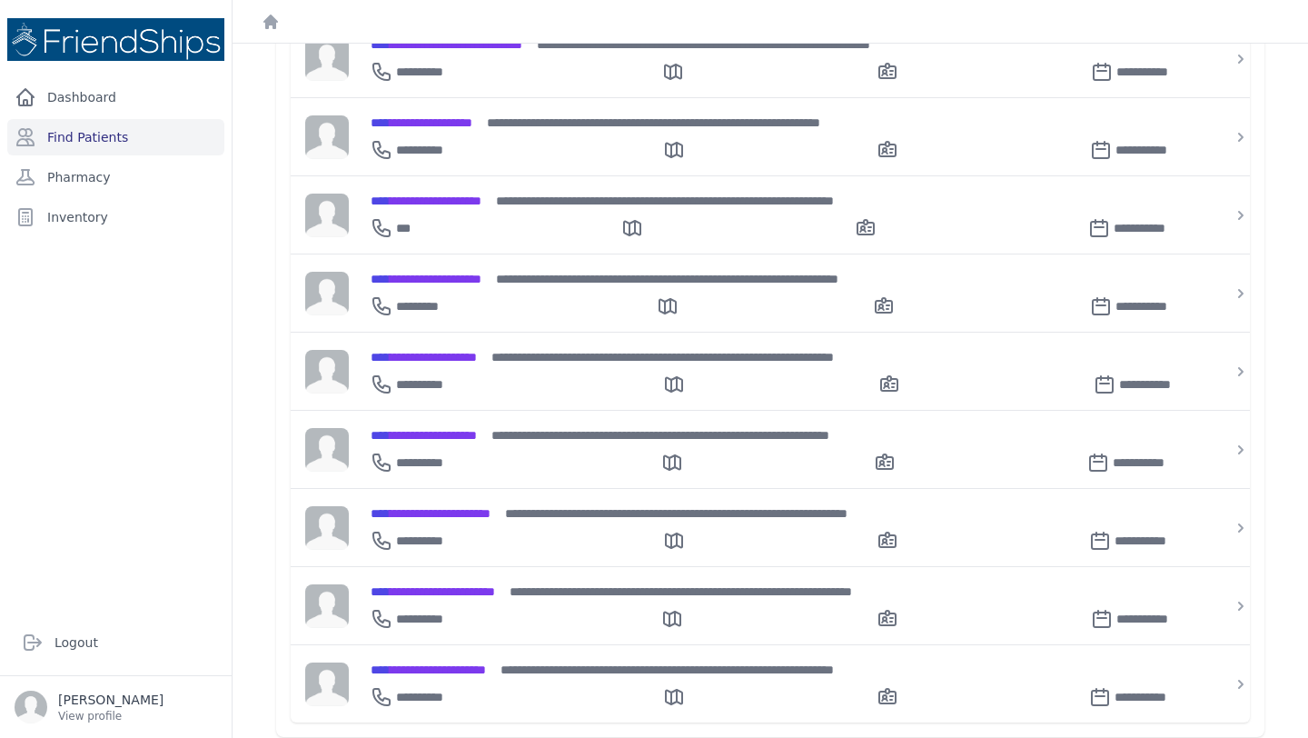
click at [507, 446] on div "**********" at bounding box center [781, 458] width 821 height 29
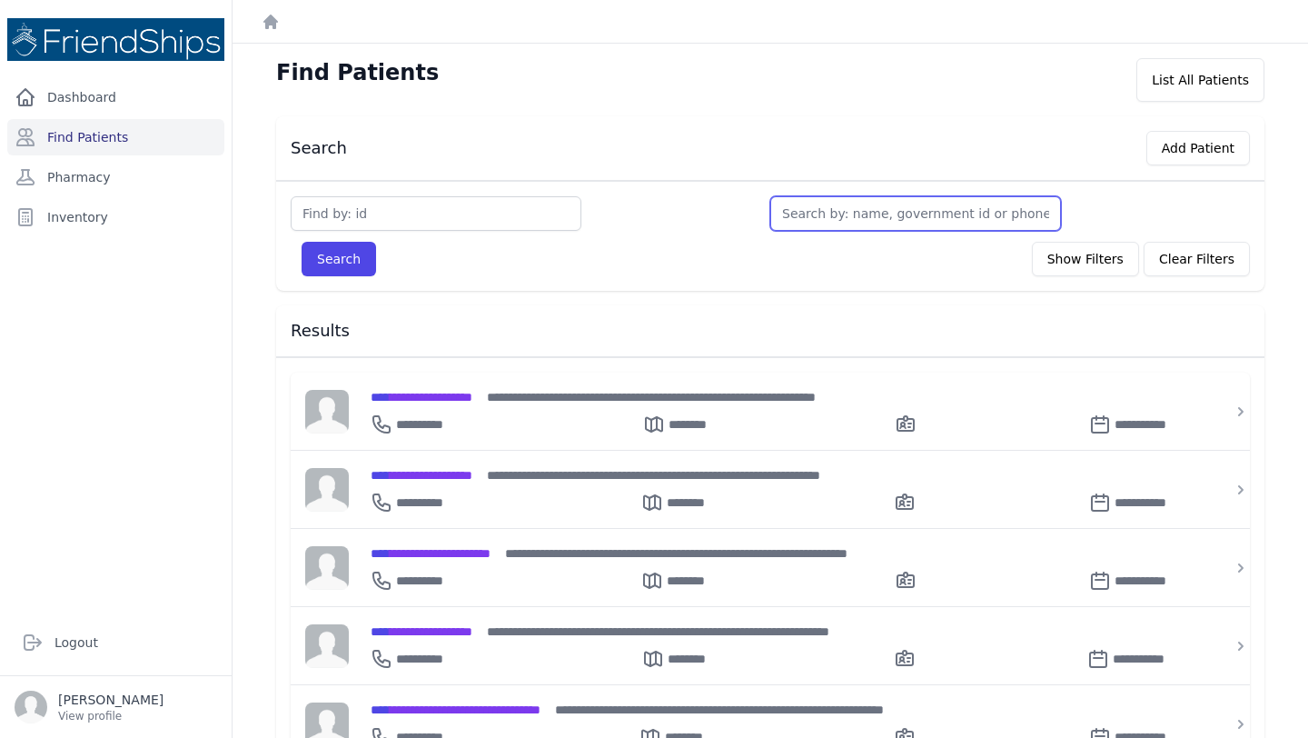
click at [817, 212] on input "text" at bounding box center [916, 213] width 291 height 35
type input "ai"
type input "aira"
type input "a"
type input "si"
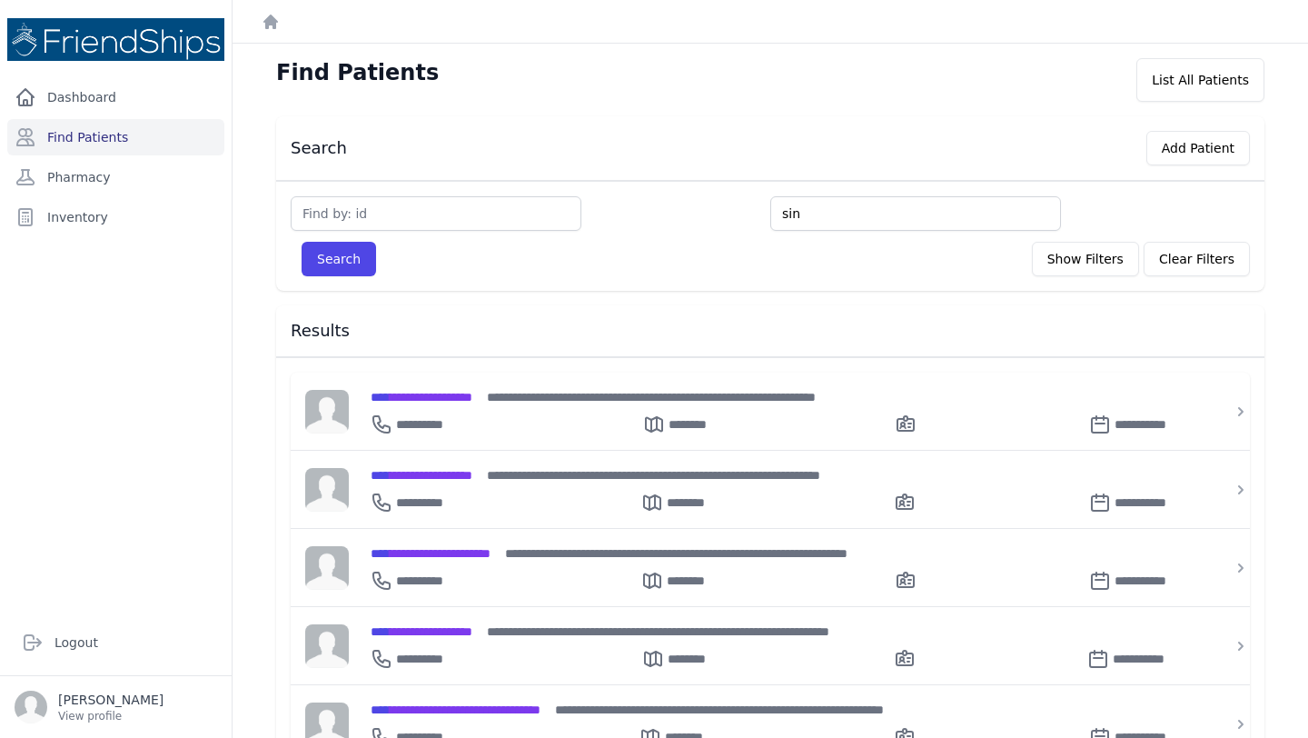
type input "sin"
type input "si"
type input "sira"
type input "siran"
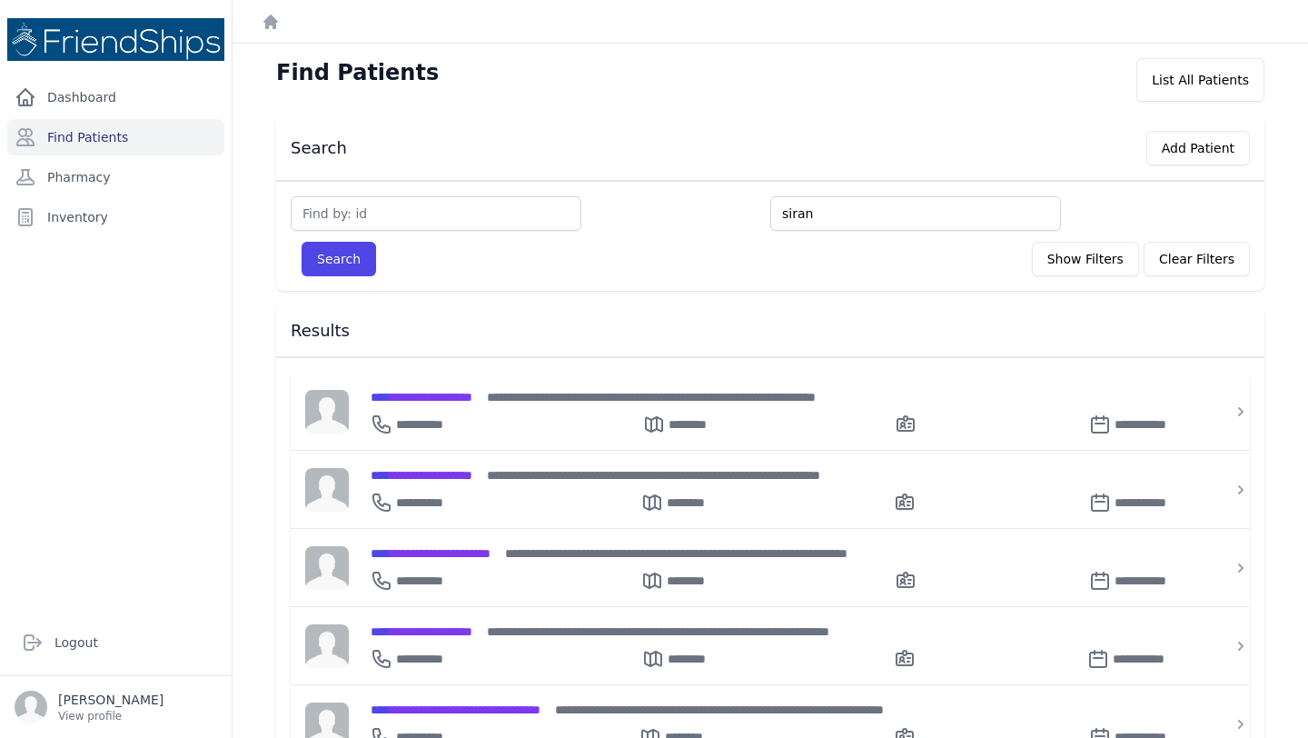
click at [302, 242] on button "Search" at bounding box center [339, 259] width 75 height 35
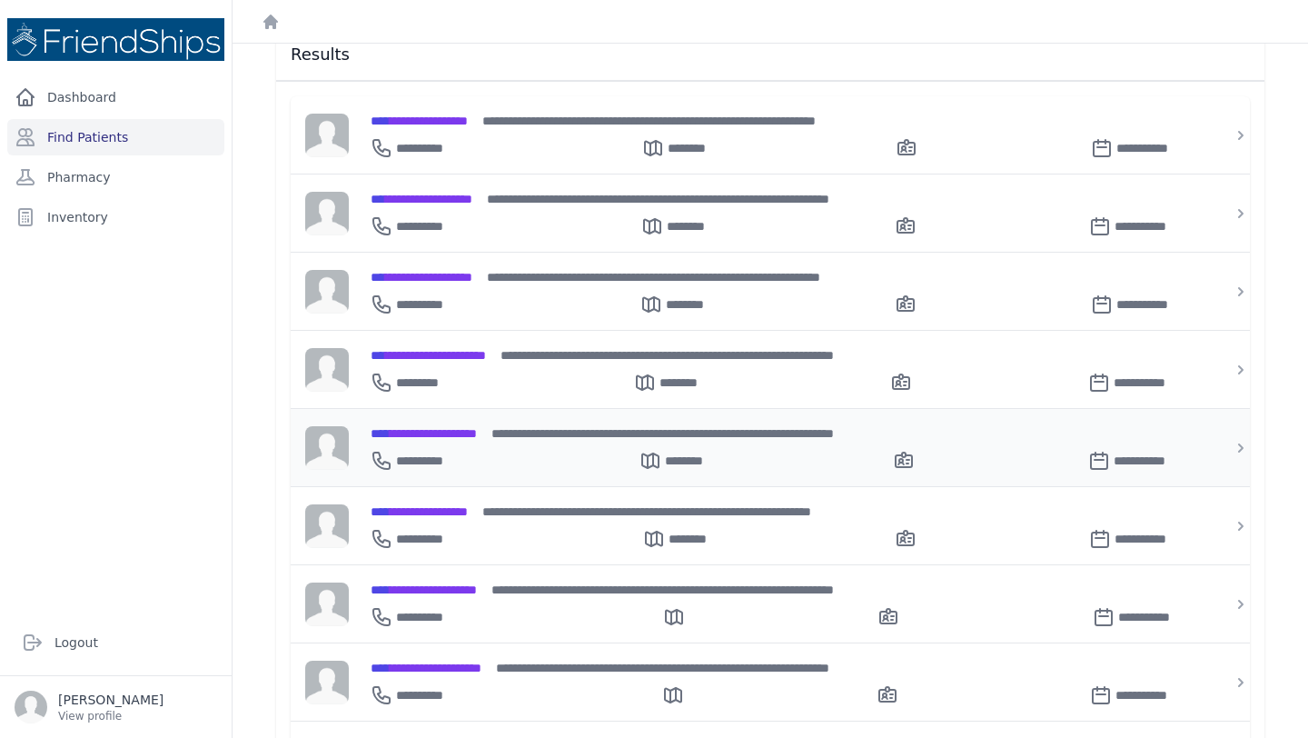
scroll to position [263, 0]
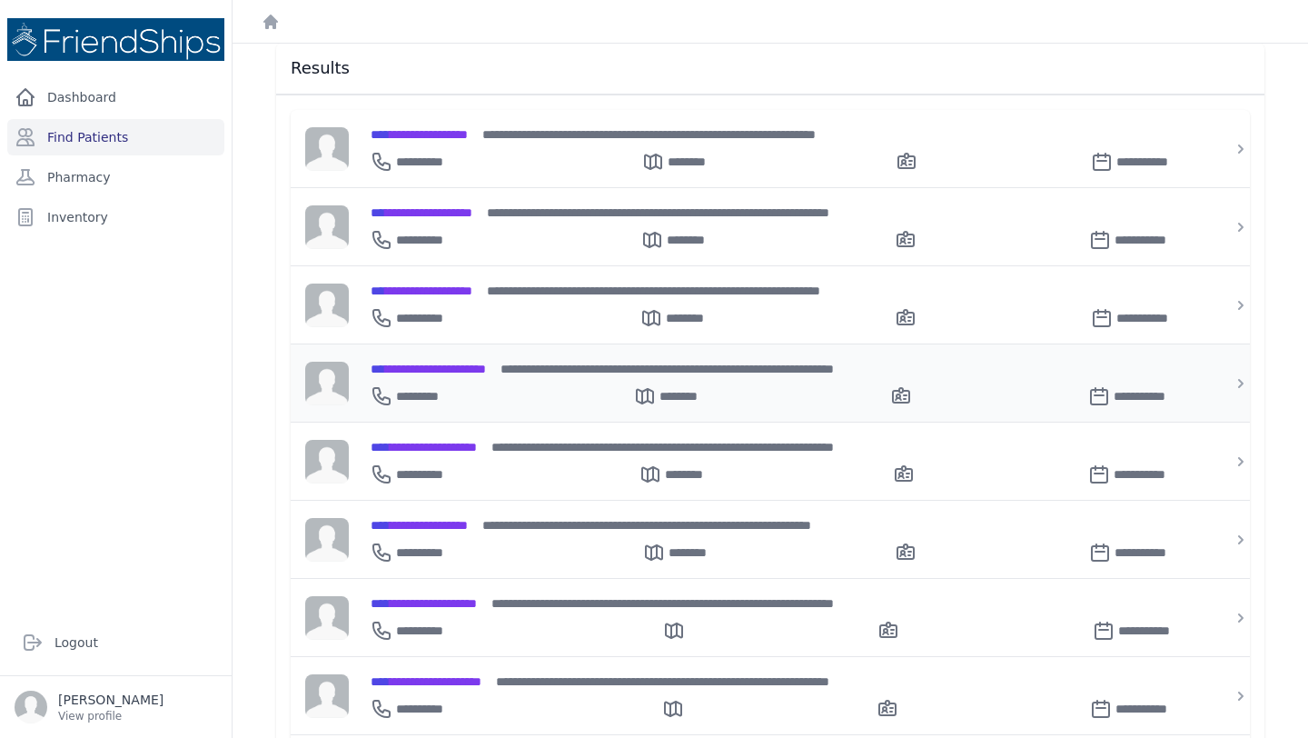
click at [486, 369] on span "**********" at bounding box center [428, 369] width 115 height 13
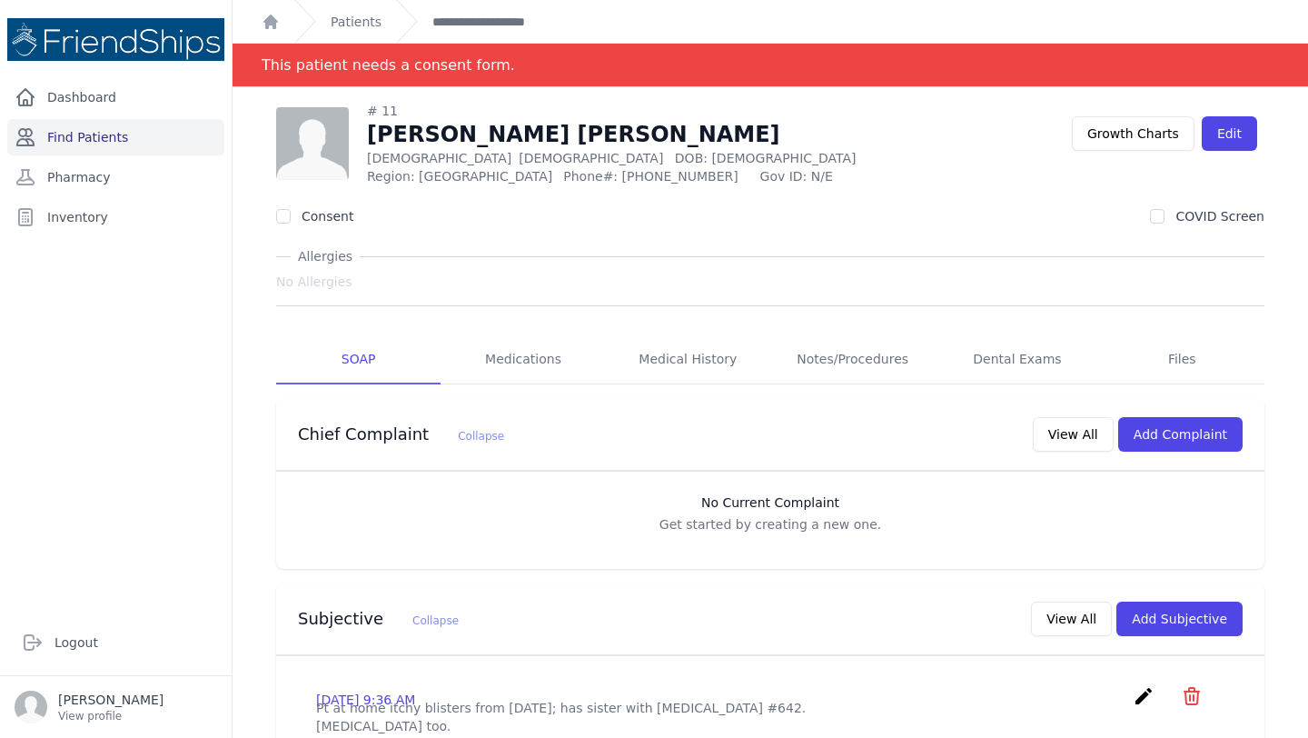
click at [107, 121] on link "Find Patients" at bounding box center [115, 137] width 217 height 36
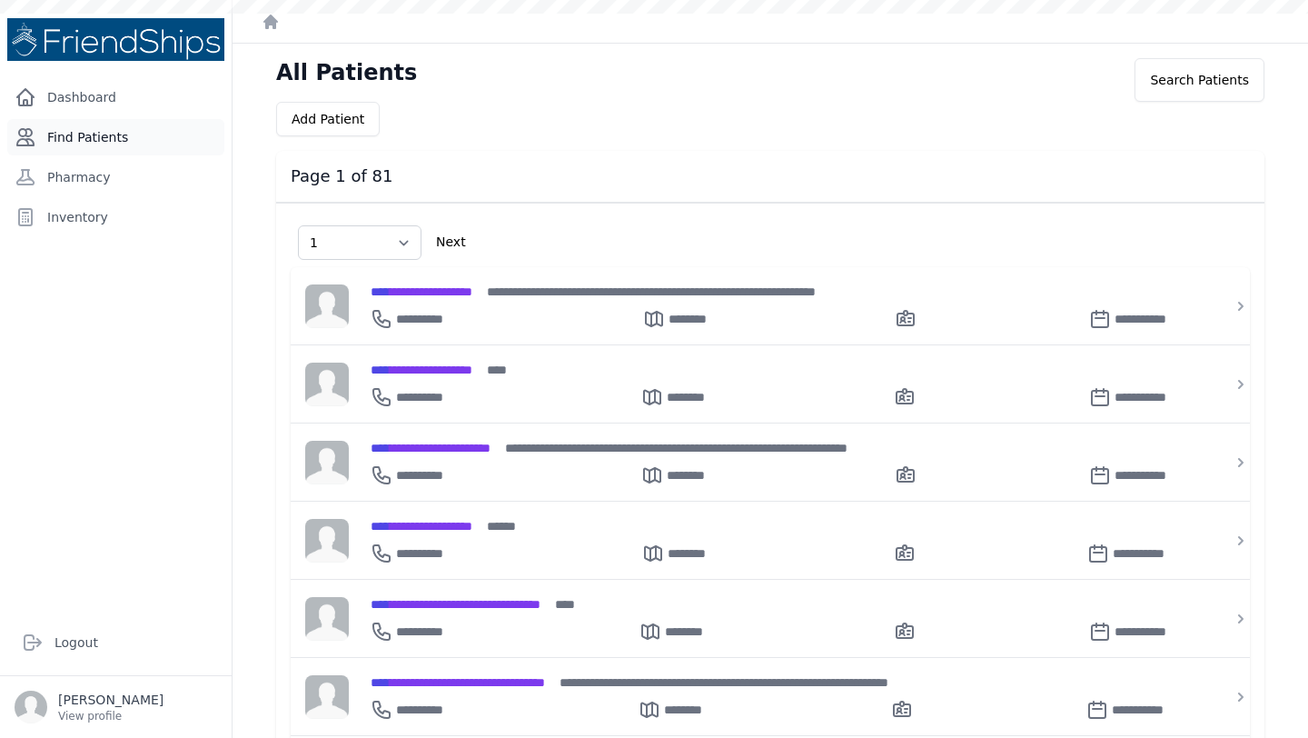
click at [60, 131] on link "Find Patients" at bounding box center [115, 137] width 217 height 36
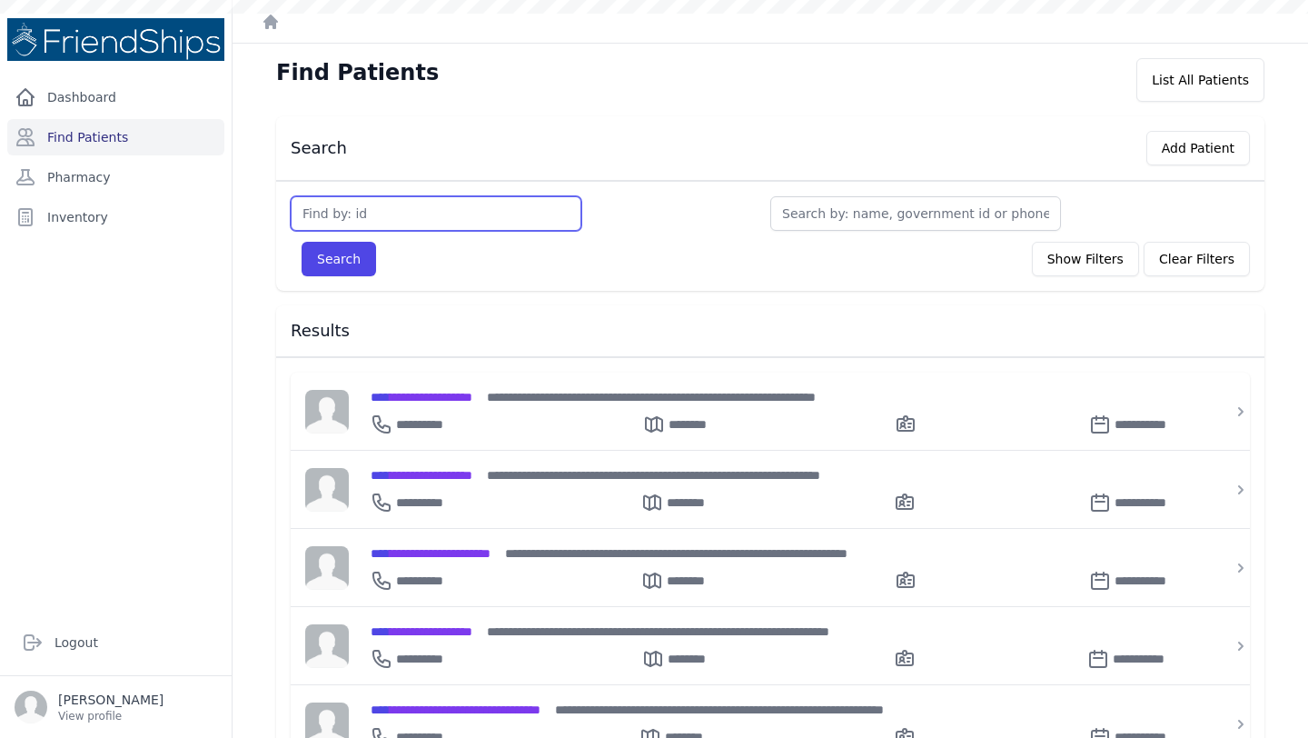
click at [337, 207] on input "text" at bounding box center [436, 213] width 291 height 35
type input "642"
click at [302, 242] on button "Search" at bounding box center [339, 259] width 75 height 35
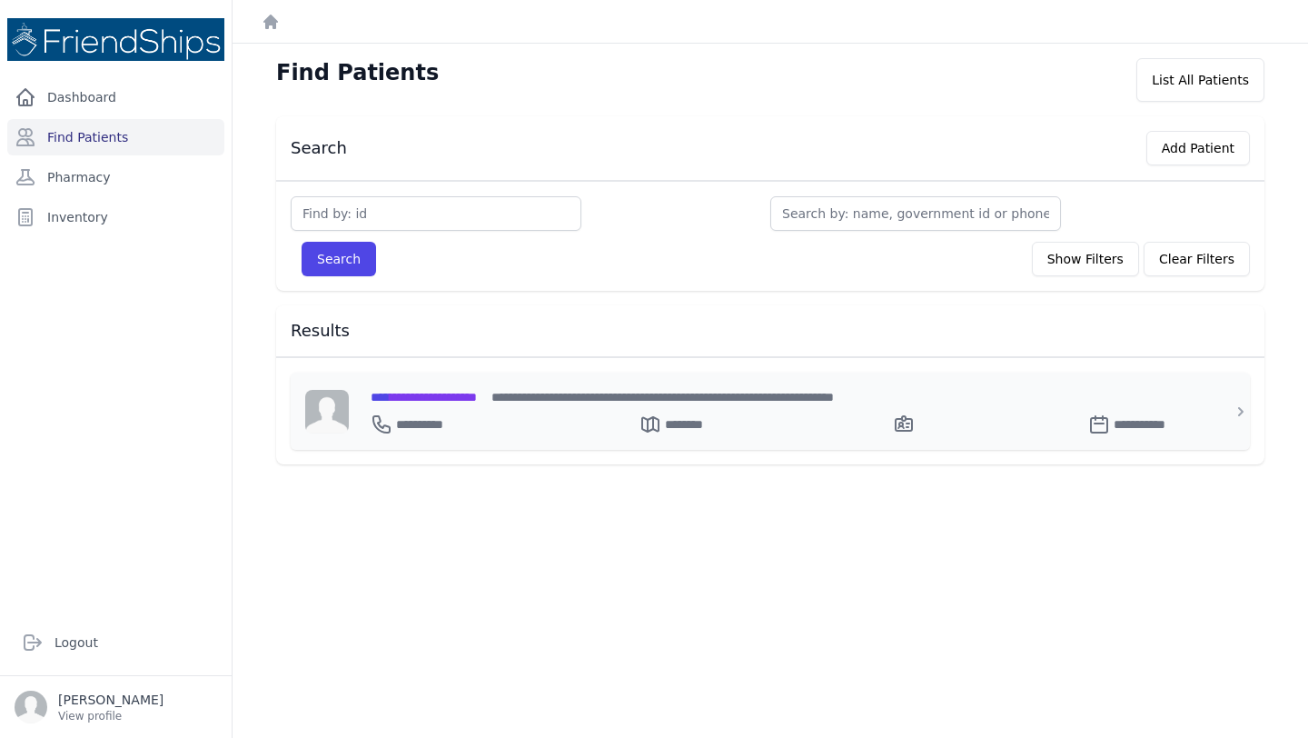
click at [477, 399] on span "**********" at bounding box center [424, 397] width 106 height 13
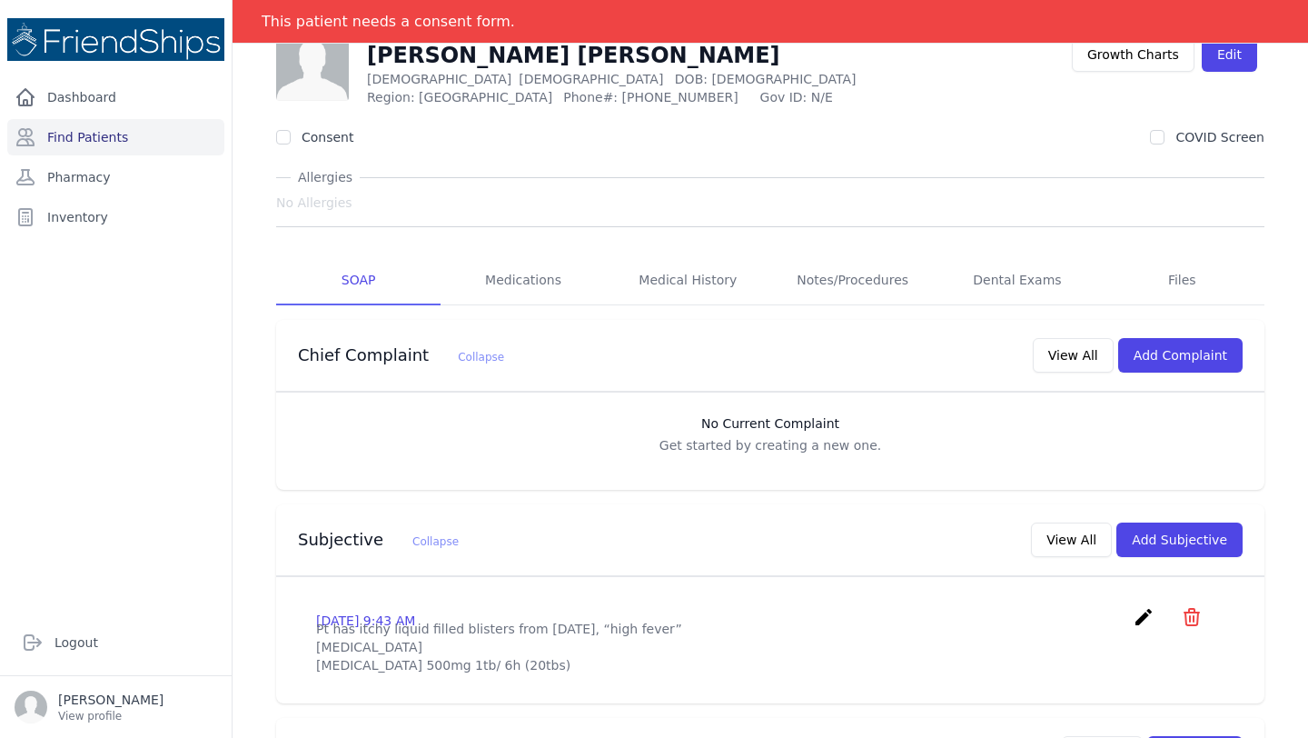
scroll to position [105, 0]
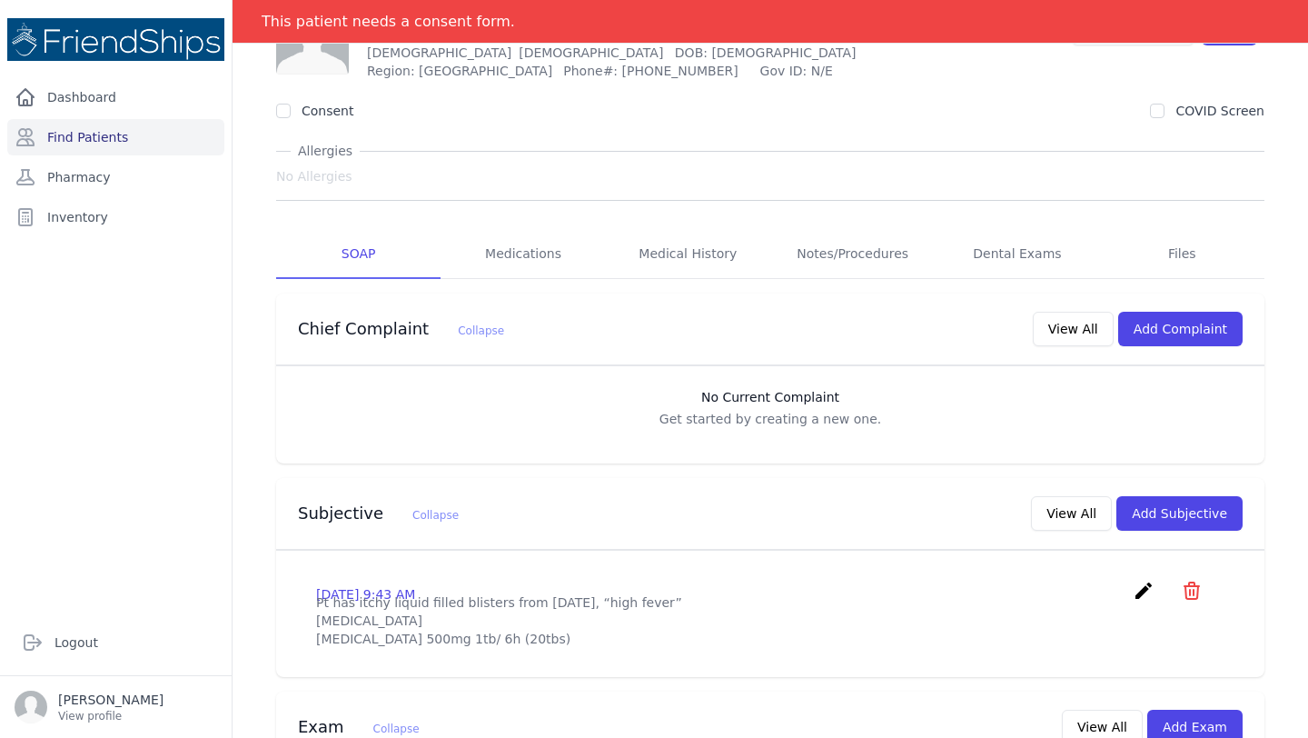
click at [1029, 104] on div "Consent COVID Screen" at bounding box center [770, 111] width 989 height 18
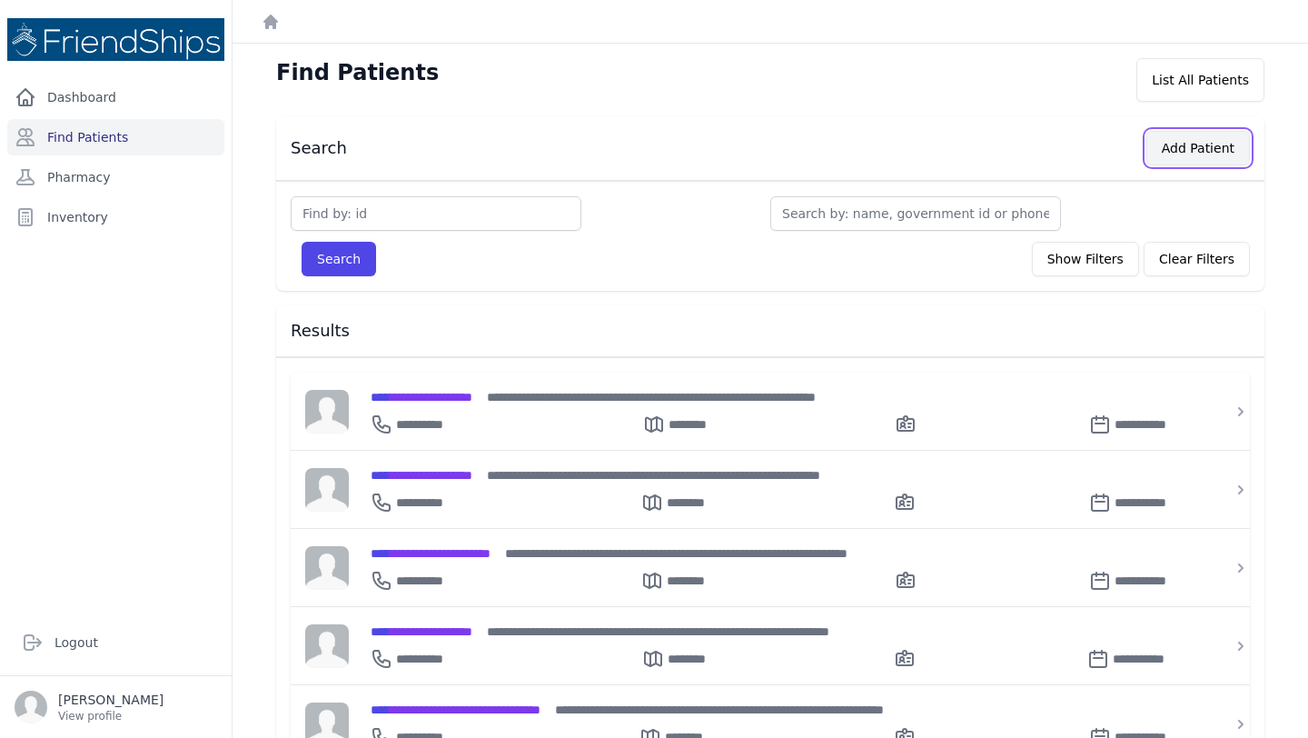
click at [1174, 158] on button "Add Patient" at bounding box center [1199, 148] width 104 height 35
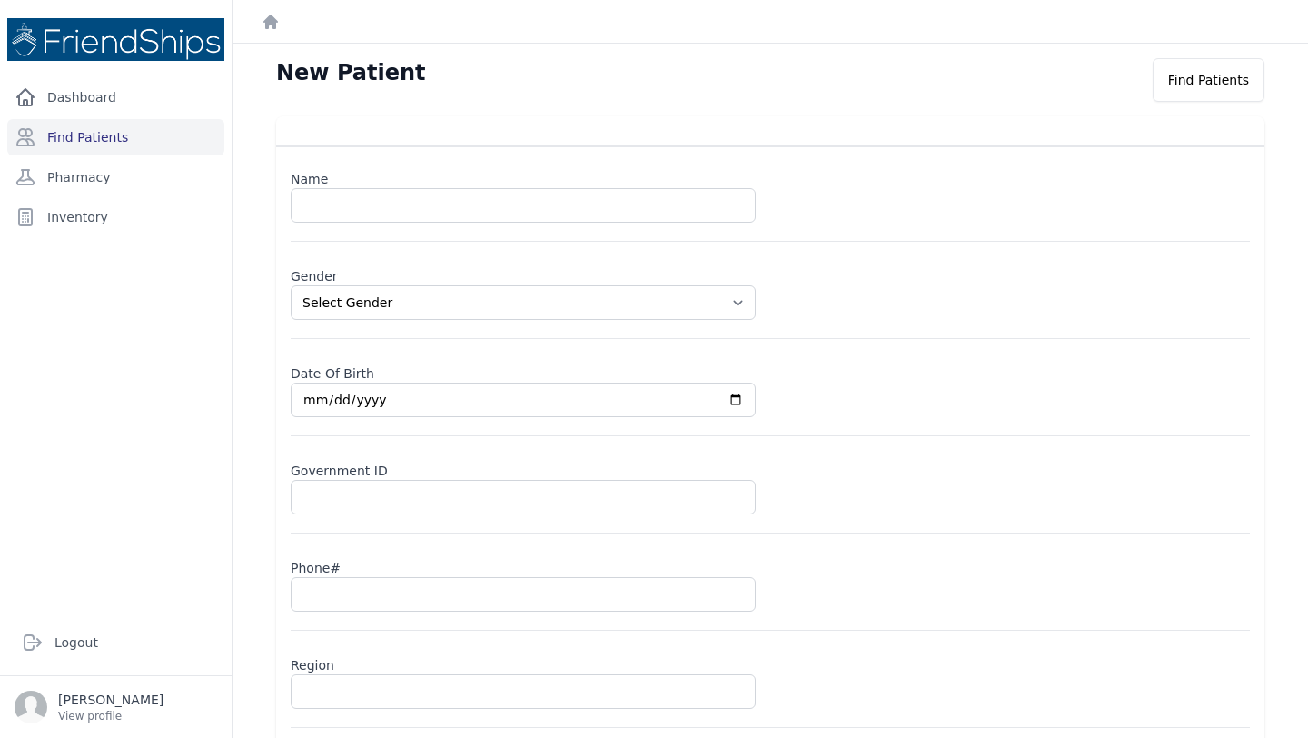
click at [373, 186] on label "Name" at bounding box center [771, 175] width 960 height 25
click at [371, 208] on input "text" at bounding box center [523, 205] width 465 height 35
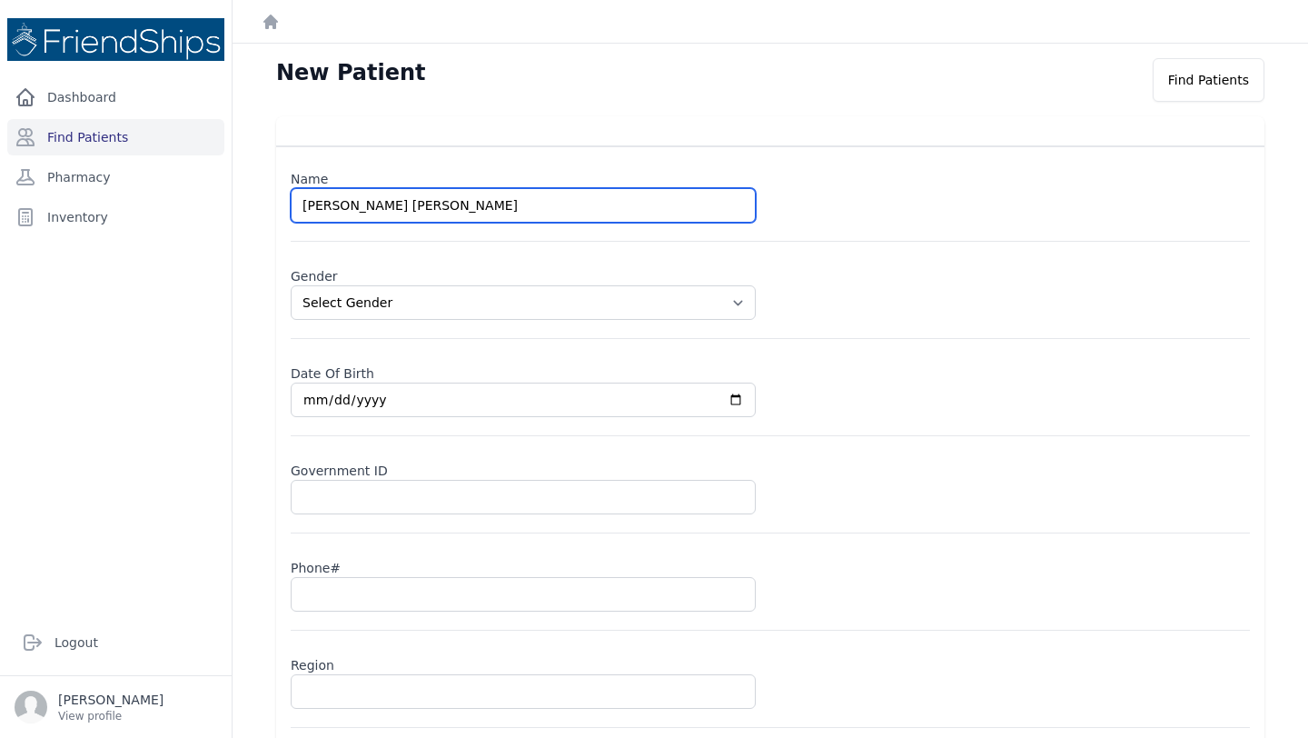
click at [374, 206] on input "Maryam Amin Siran" at bounding box center [523, 205] width 465 height 35
type input "Maryam Amen Siran"
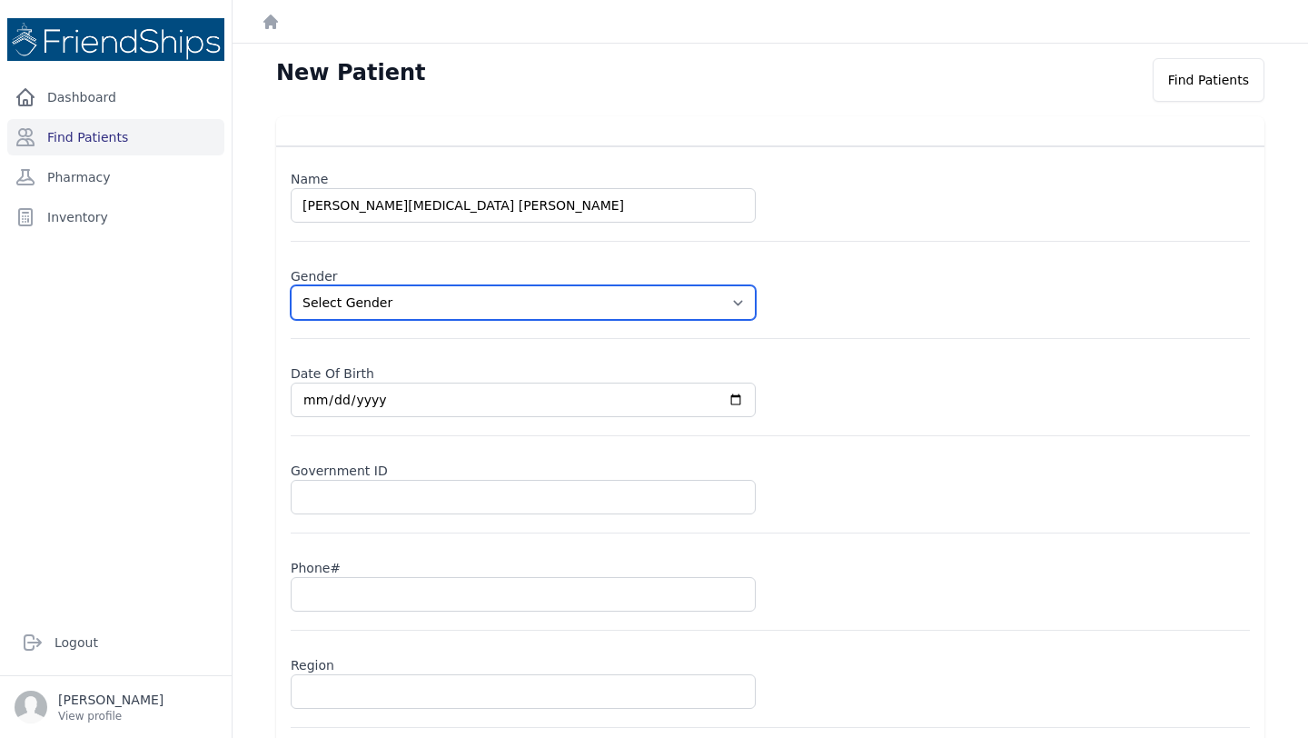
click at [438, 313] on select "Select Gender Male Female" at bounding box center [523, 302] width 465 height 35
select select "female"
click at [317, 383] on label "Date Of Birth" at bounding box center [771, 369] width 960 height 25
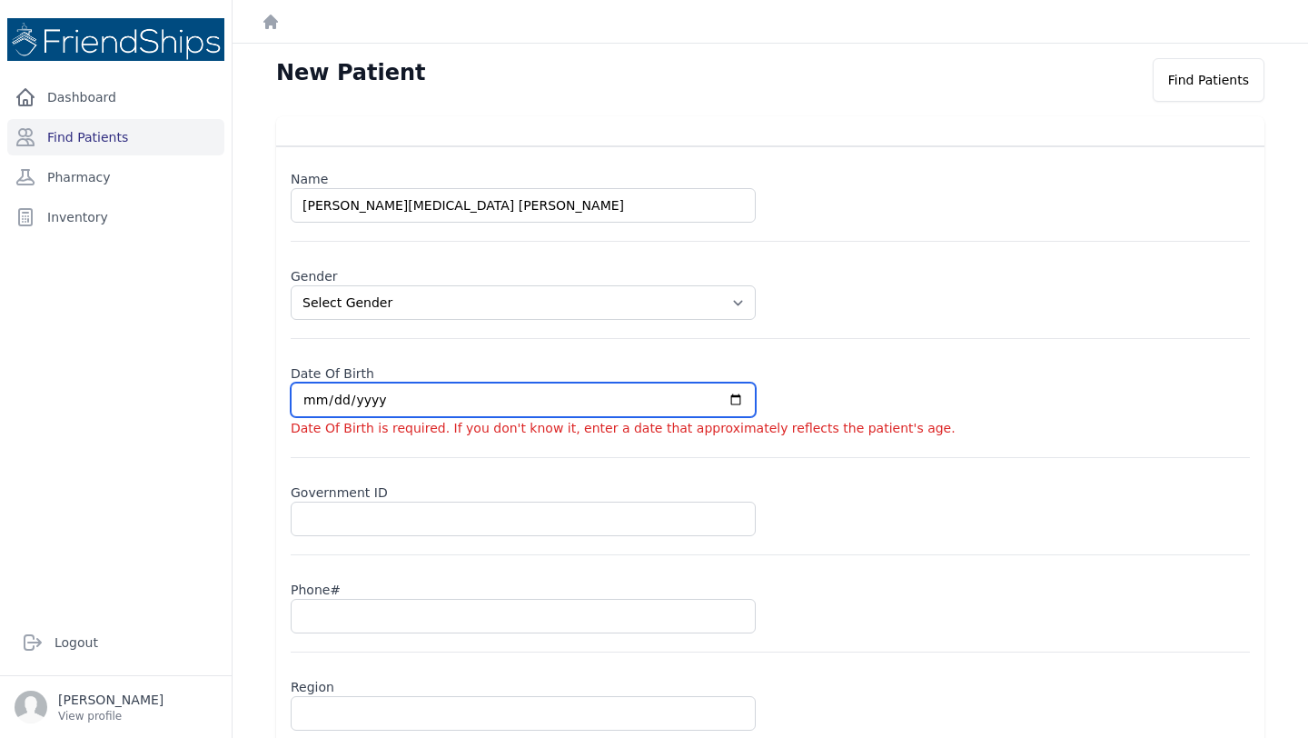
click at [332, 400] on input "date" at bounding box center [523, 400] width 465 height 35
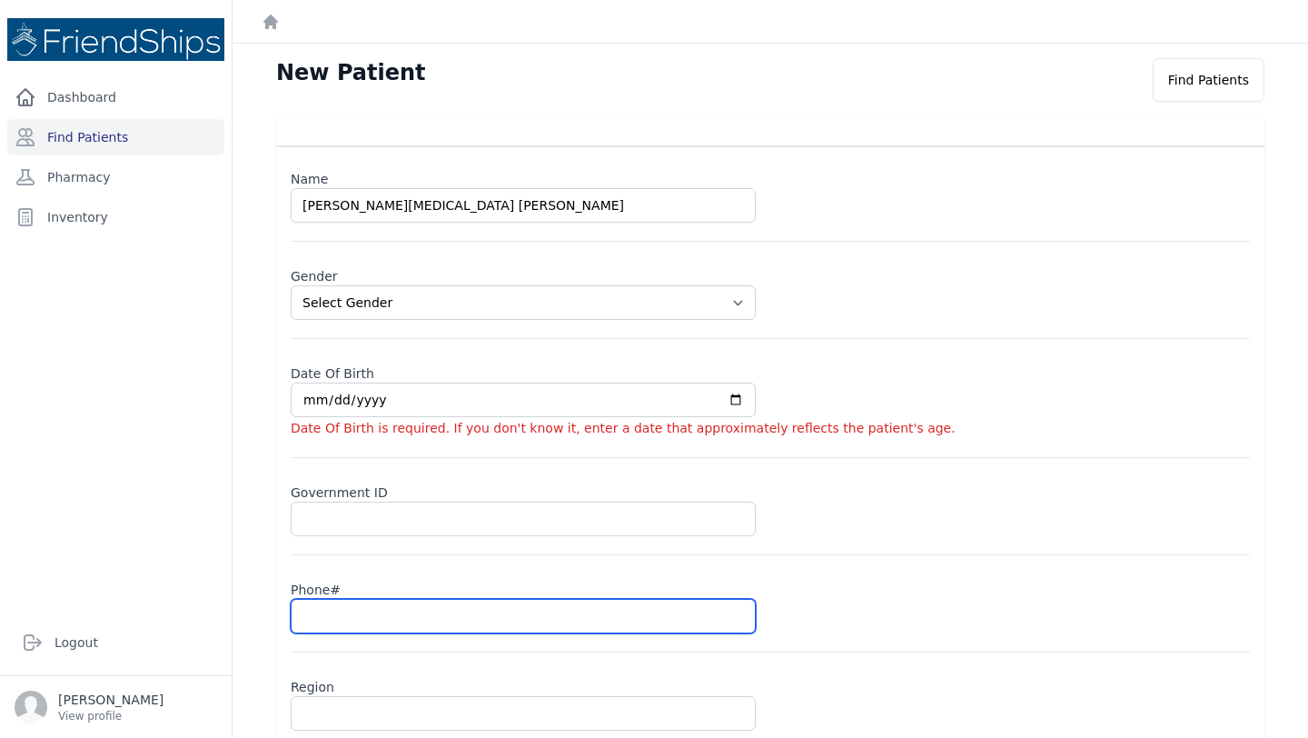
click at [296, 626] on input "text" at bounding box center [523, 616] width 465 height 35
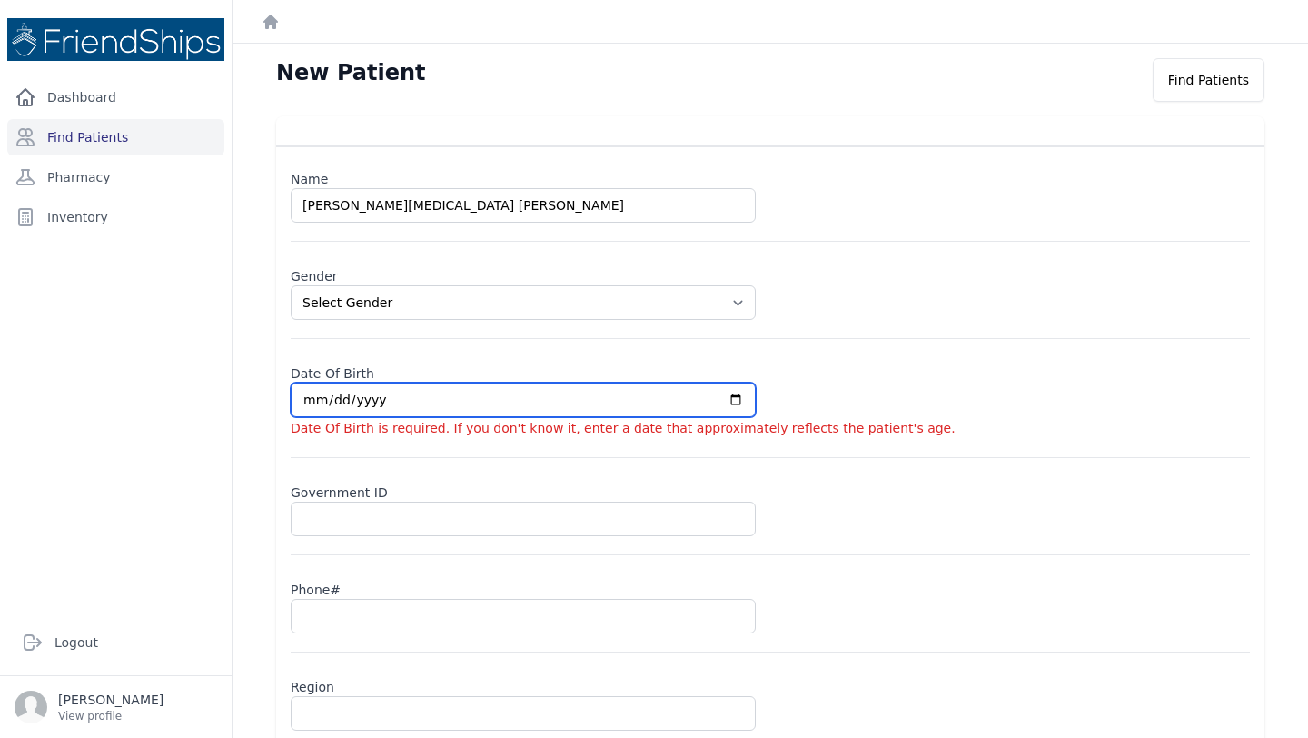
click at [306, 403] on input "date" at bounding box center [523, 400] width 465 height 35
click at [303, 398] on input "date" at bounding box center [523, 400] width 465 height 35
type input "0002-01-01"
select select "female"
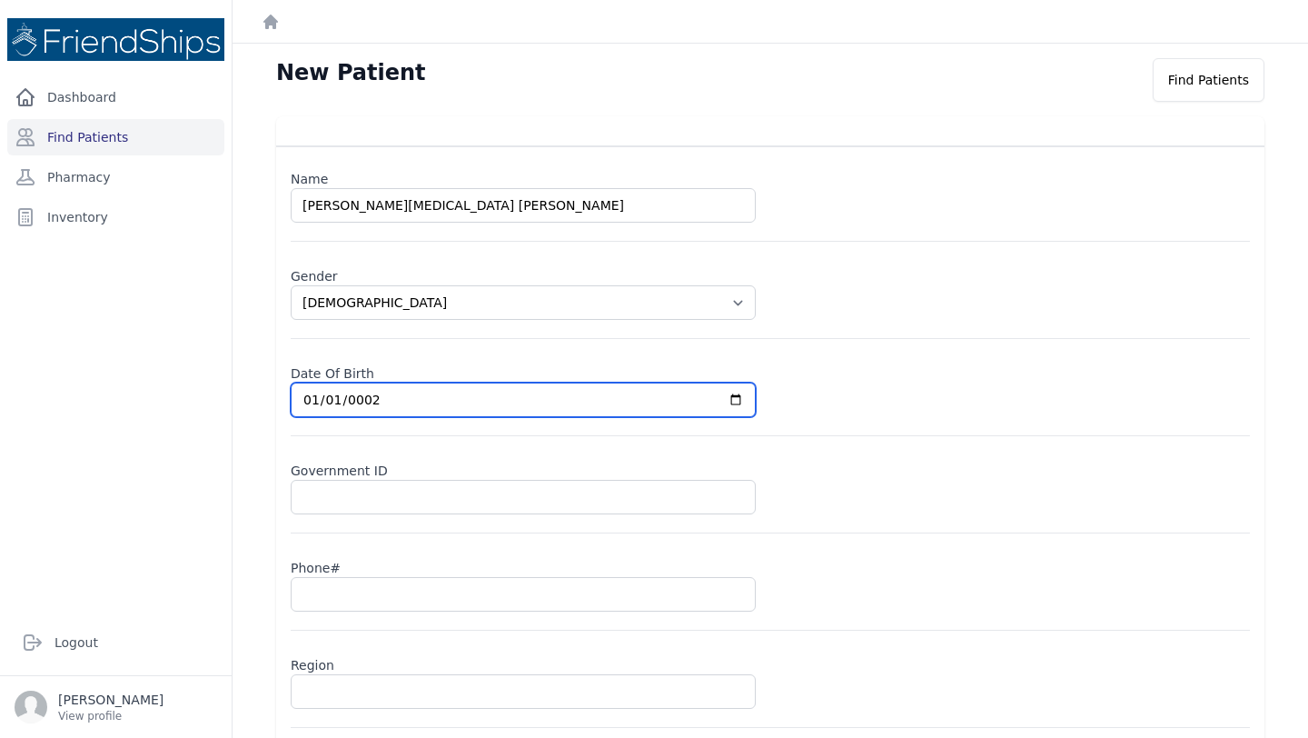
type input "0020-01-01"
select select "female"
type input "0201-01-01"
select select "female"
type input "2018-01-01"
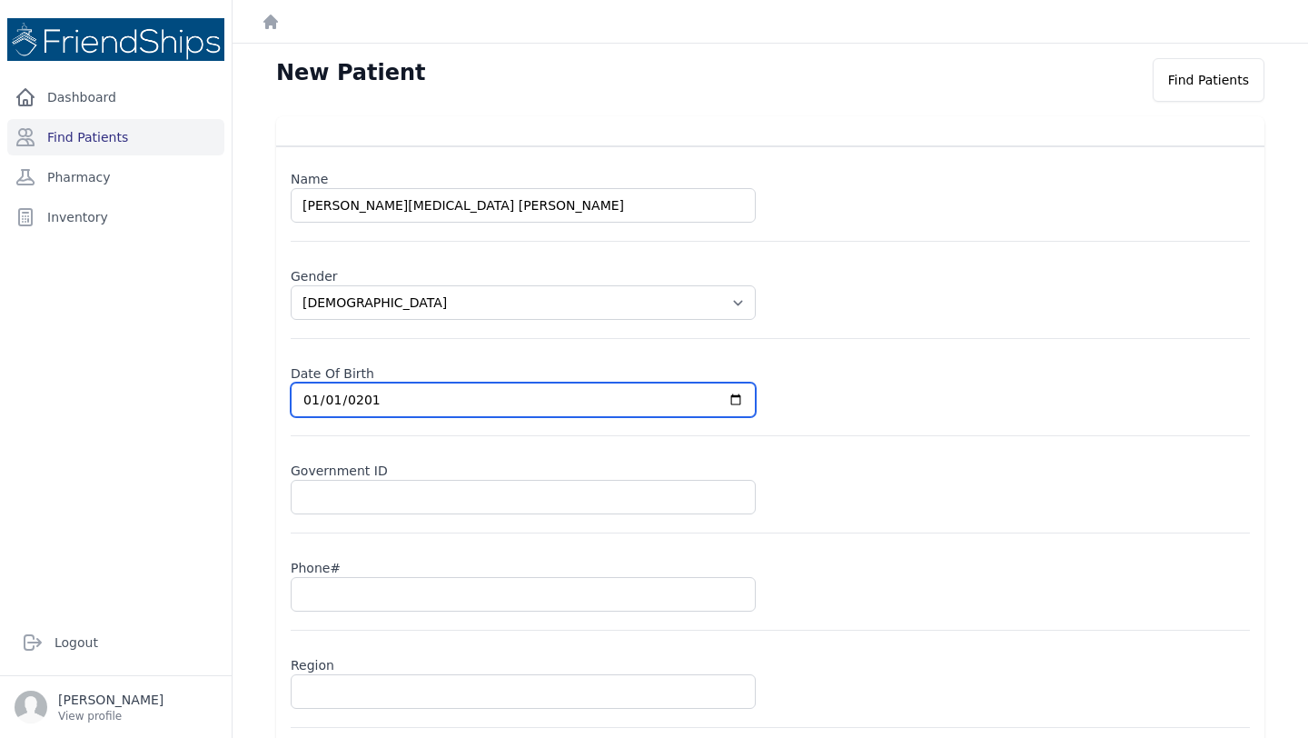
select select "female"
click at [388, 412] on input "2018-01-01" at bounding box center [523, 400] width 465 height 35
click at [434, 406] on input "2018-01-01" at bounding box center [523, 400] width 465 height 35
click at [433, 400] on input "2018-01-01" at bounding box center [523, 400] width 465 height 35
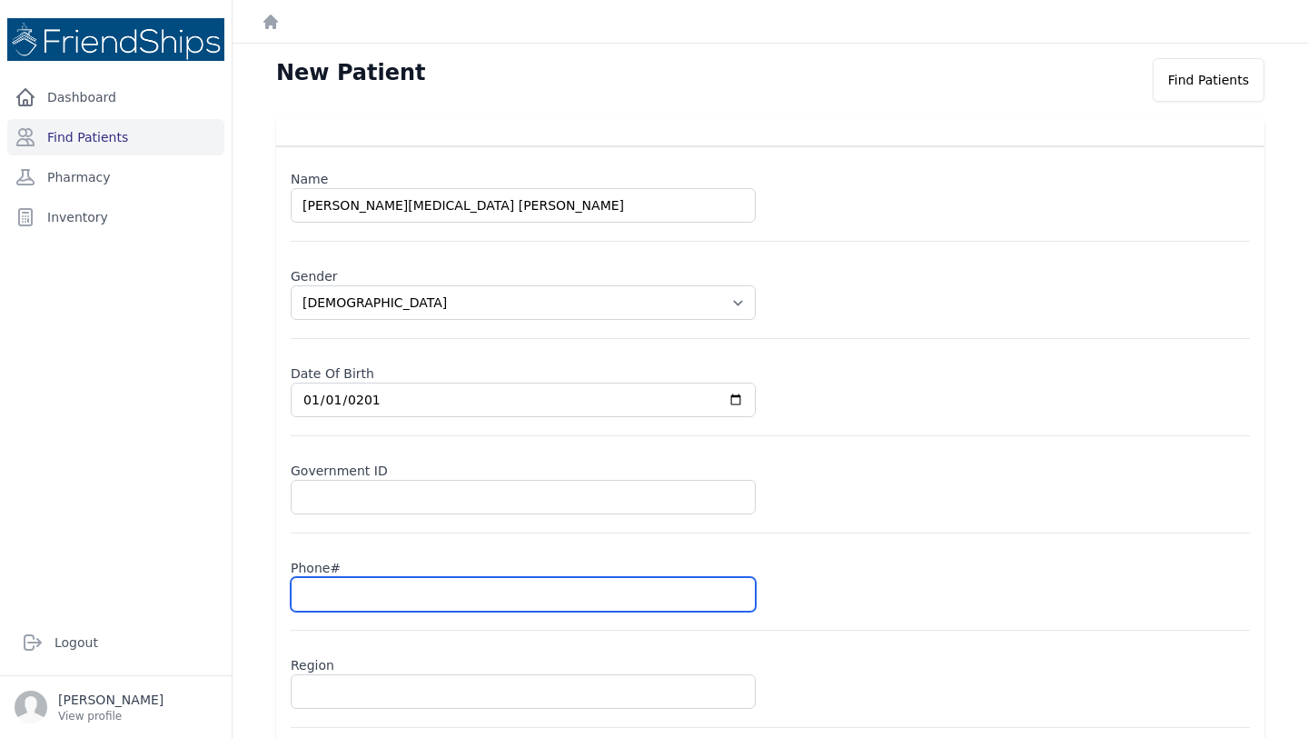
click at [340, 587] on input "text" at bounding box center [523, 594] width 465 height 35
paste input "0935559015"
type input "0935559015"
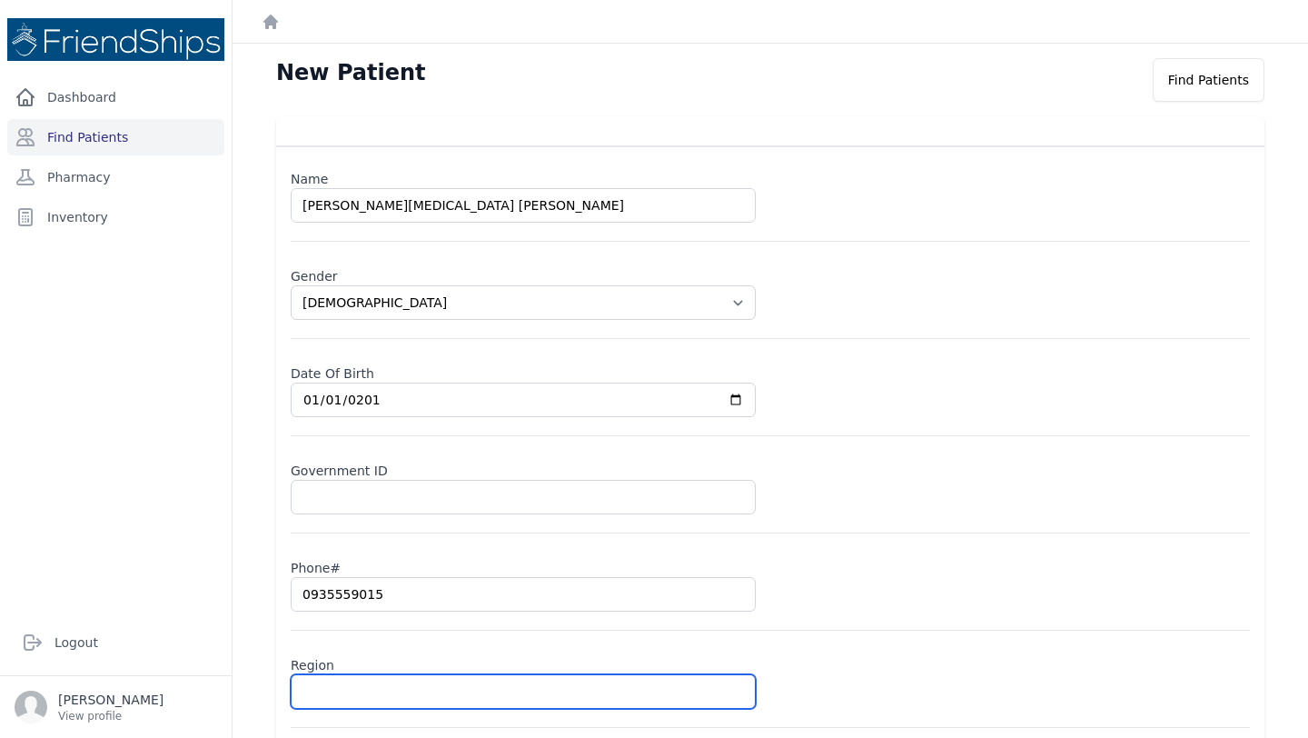
click at [329, 688] on input "text" at bounding box center [523, 691] width 465 height 35
select select "female"
type input "Hamadi"
select select "female"
type input "Hamadiyah"
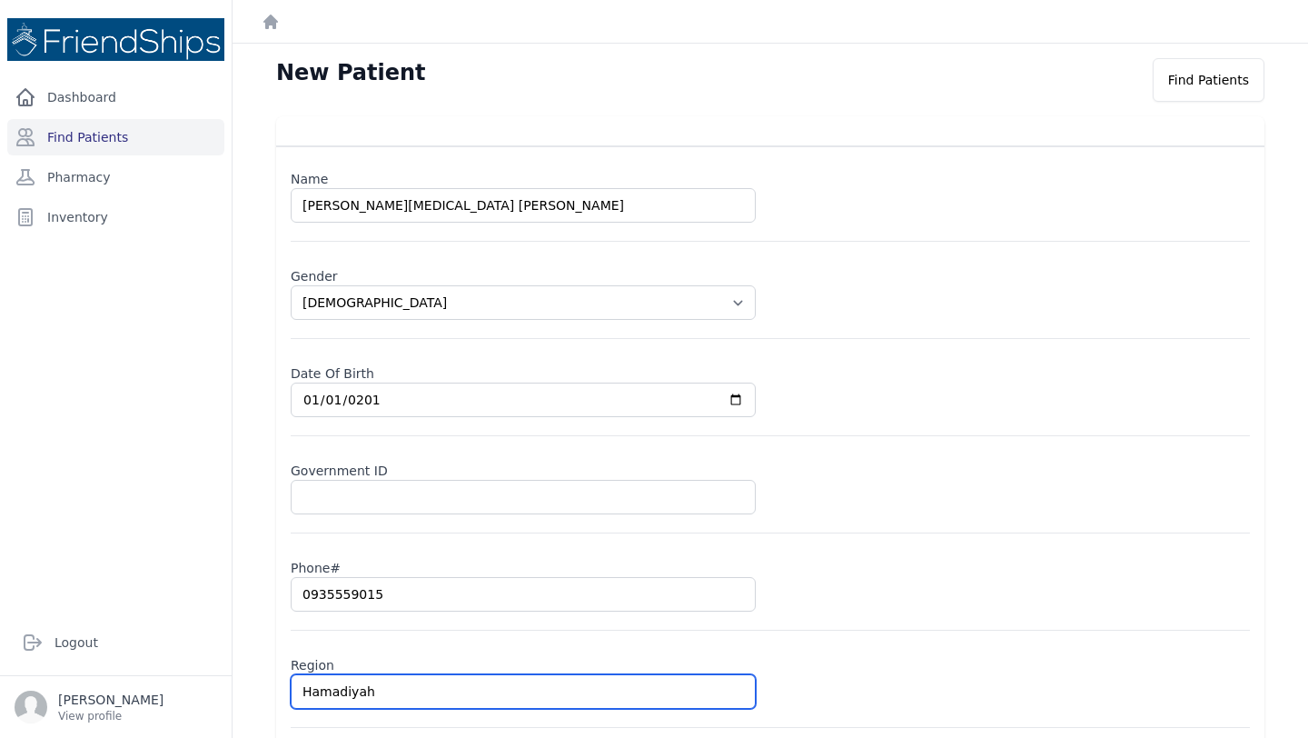
select select "female"
type input "Hamadiya"
select select "female"
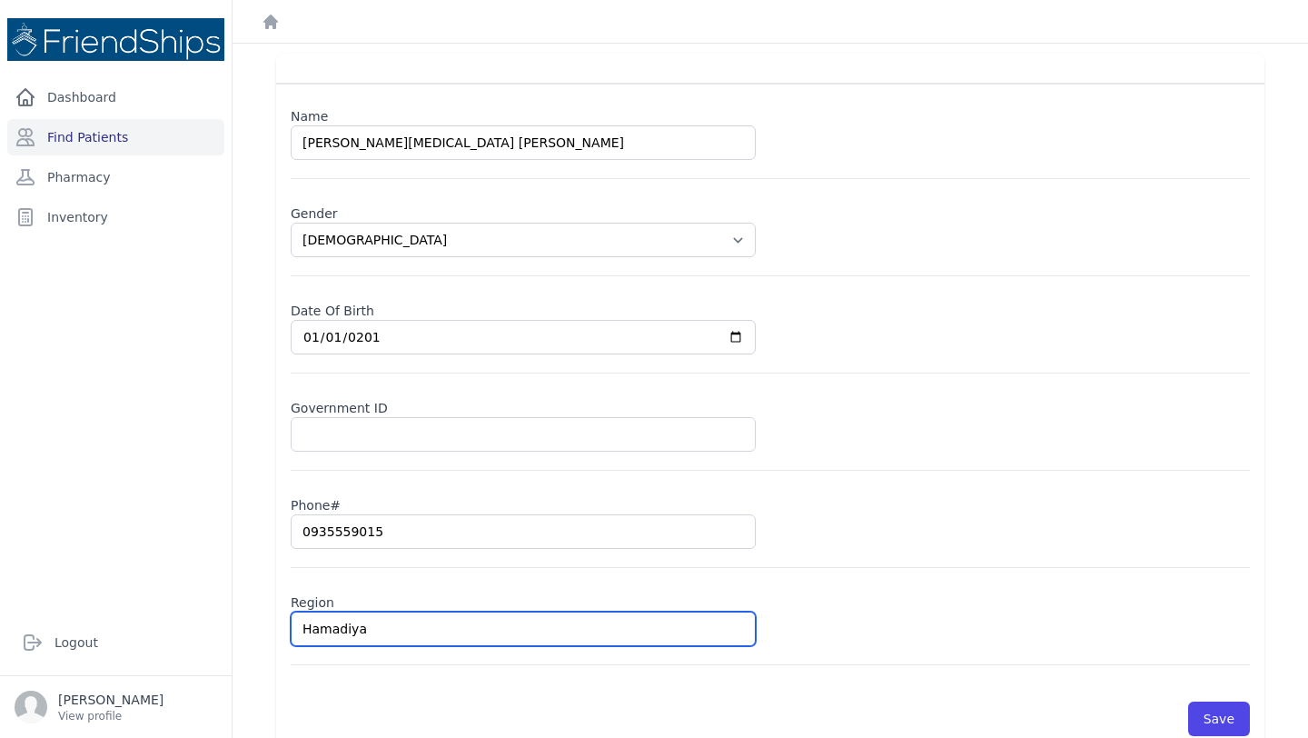
scroll to position [90, 0]
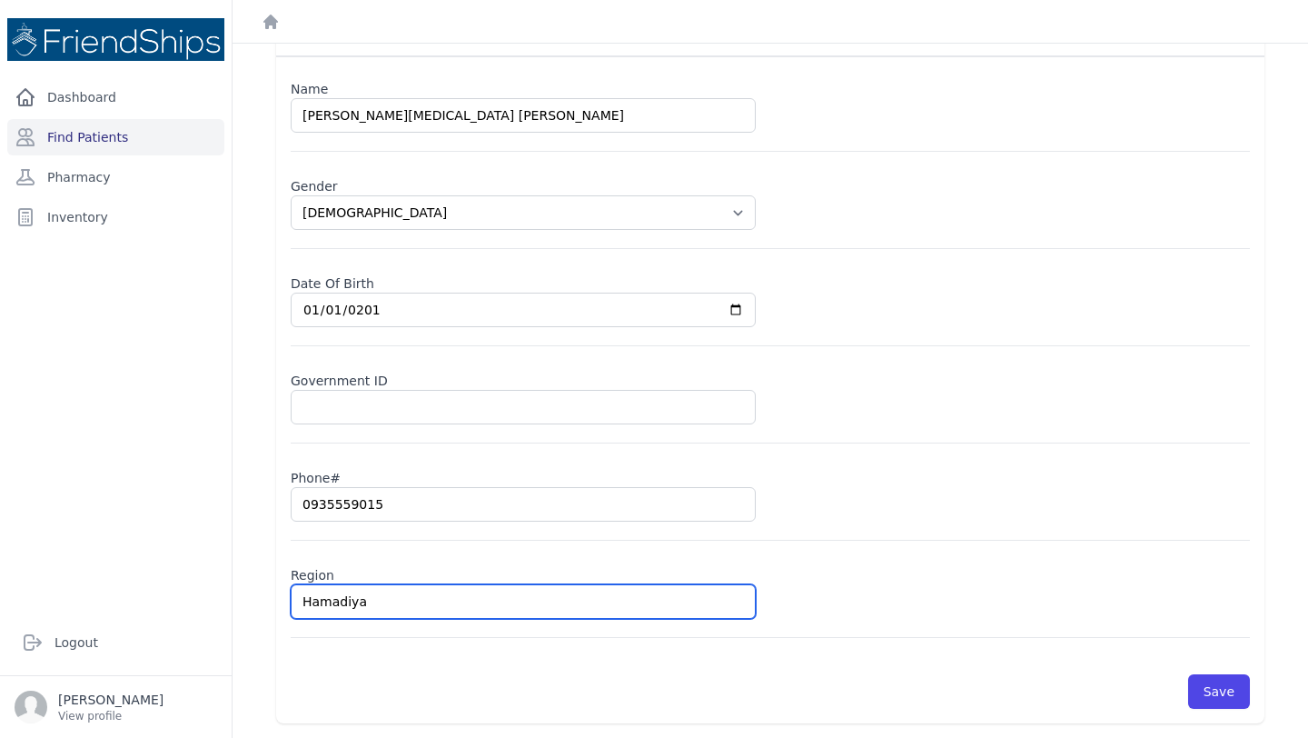
type input "Hamadiya"
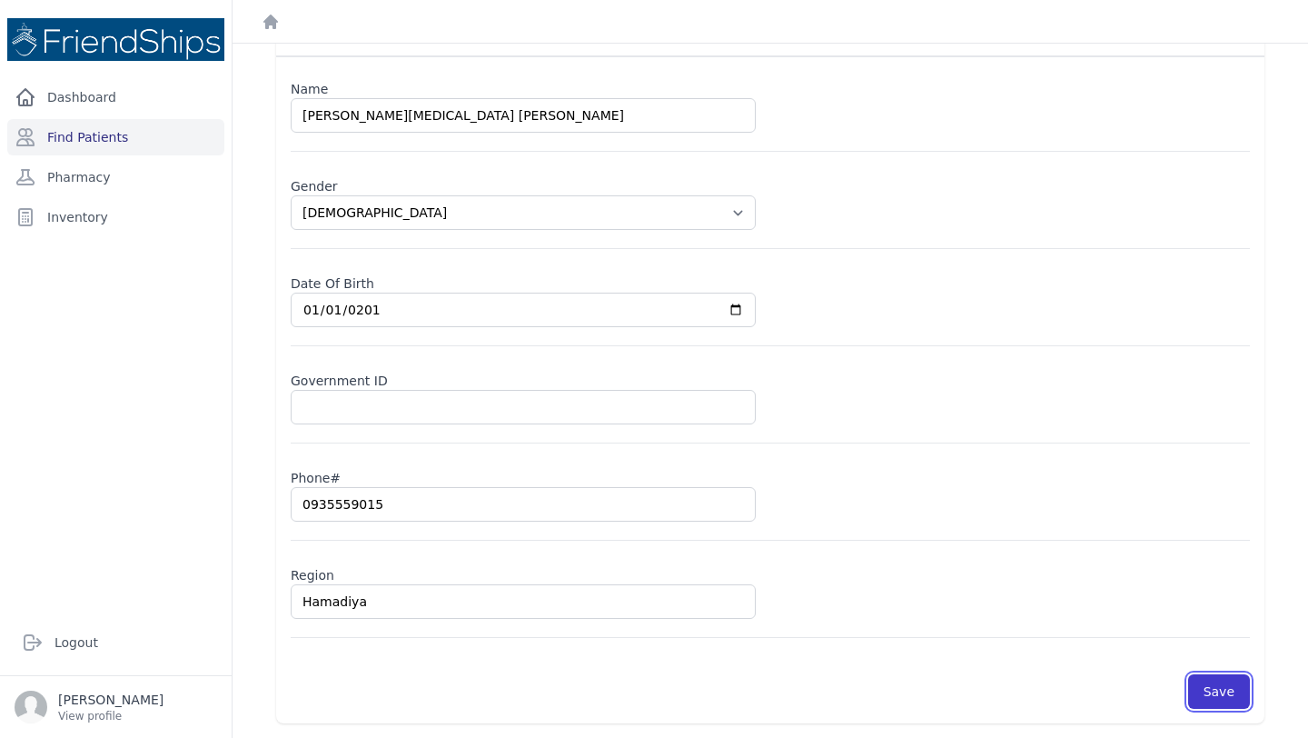
click at [1228, 701] on button "Save" at bounding box center [1220, 691] width 62 height 35
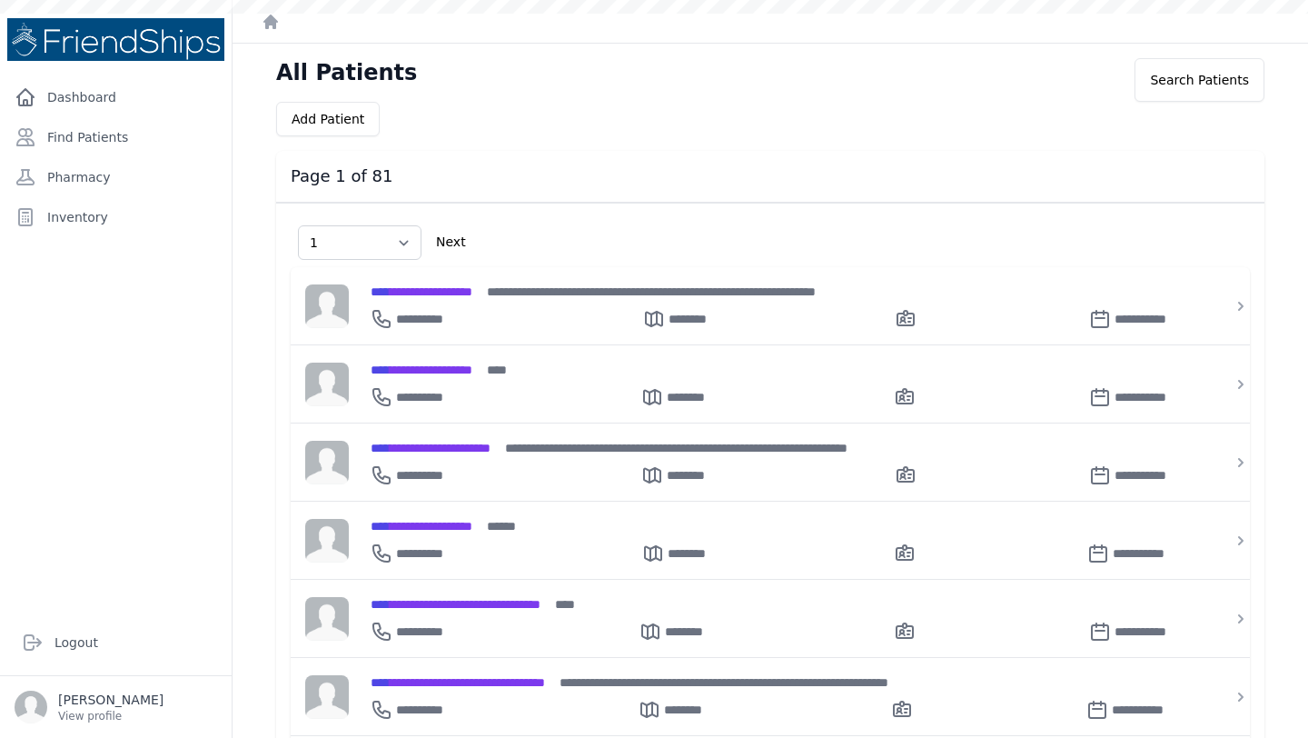
select select "1"
click at [136, 138] on link "Find Patients" at bounding box center [115, 137] width 217 height 36
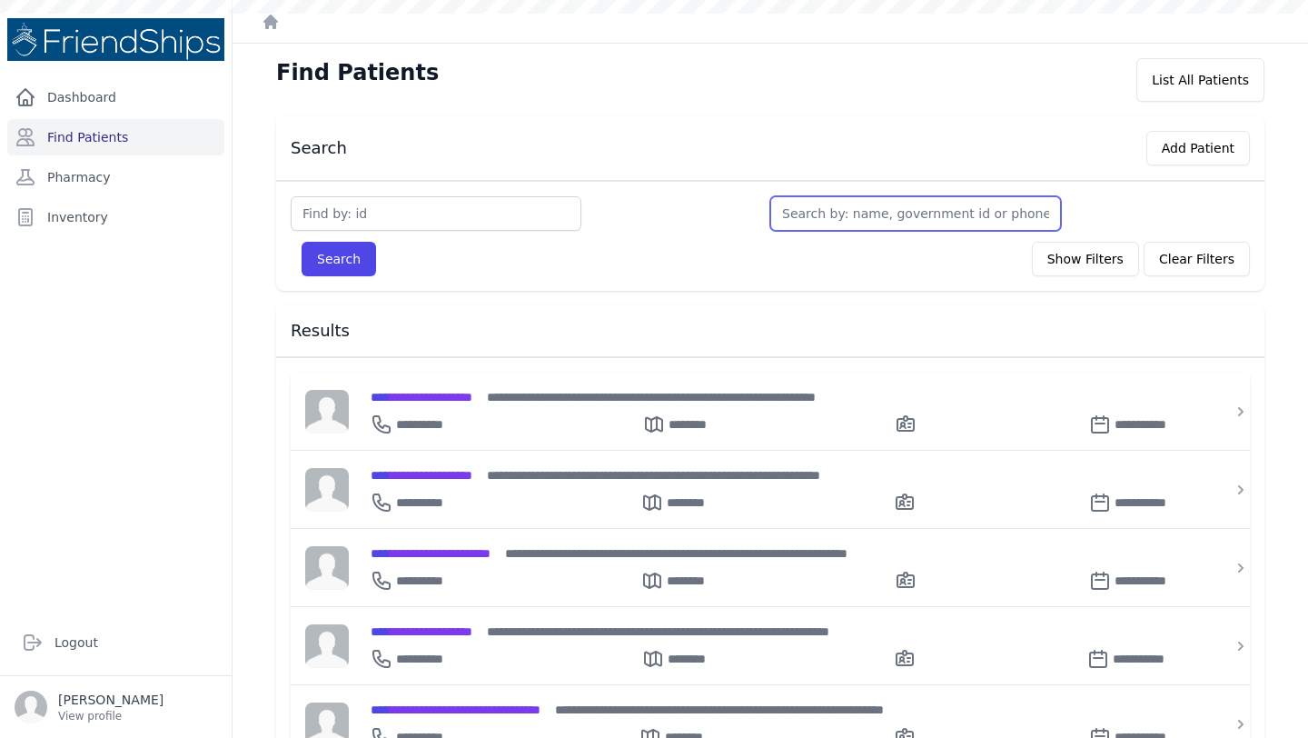
click at [889, 226] on input "text" at bounding box center [916, 213] width 291 height 35
type input "sir"
type input "siran"
click at [302, 242] on button "Search" at bounding box center [339, 259] width 75 height 35
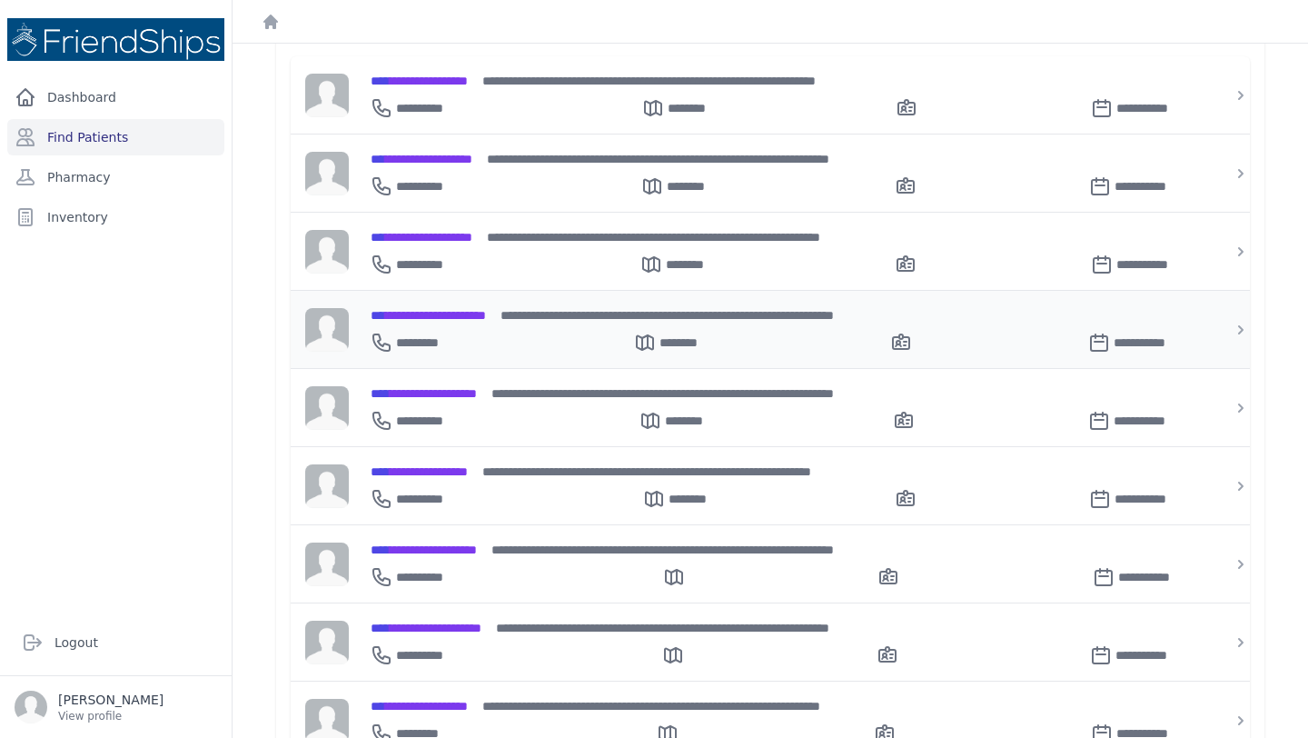
scroll to position [322, 0]
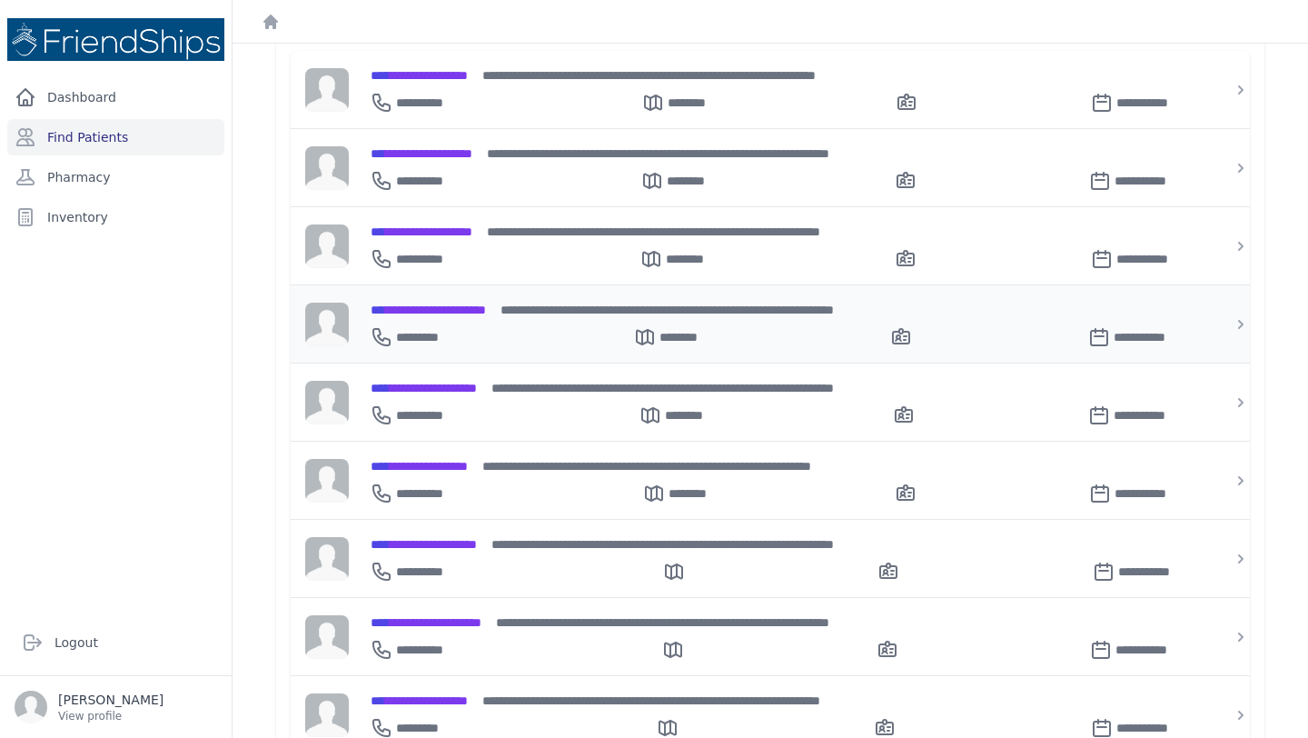
click at [496, 327] on div "**********" at bounding box center [781, 333] width 821 height 29
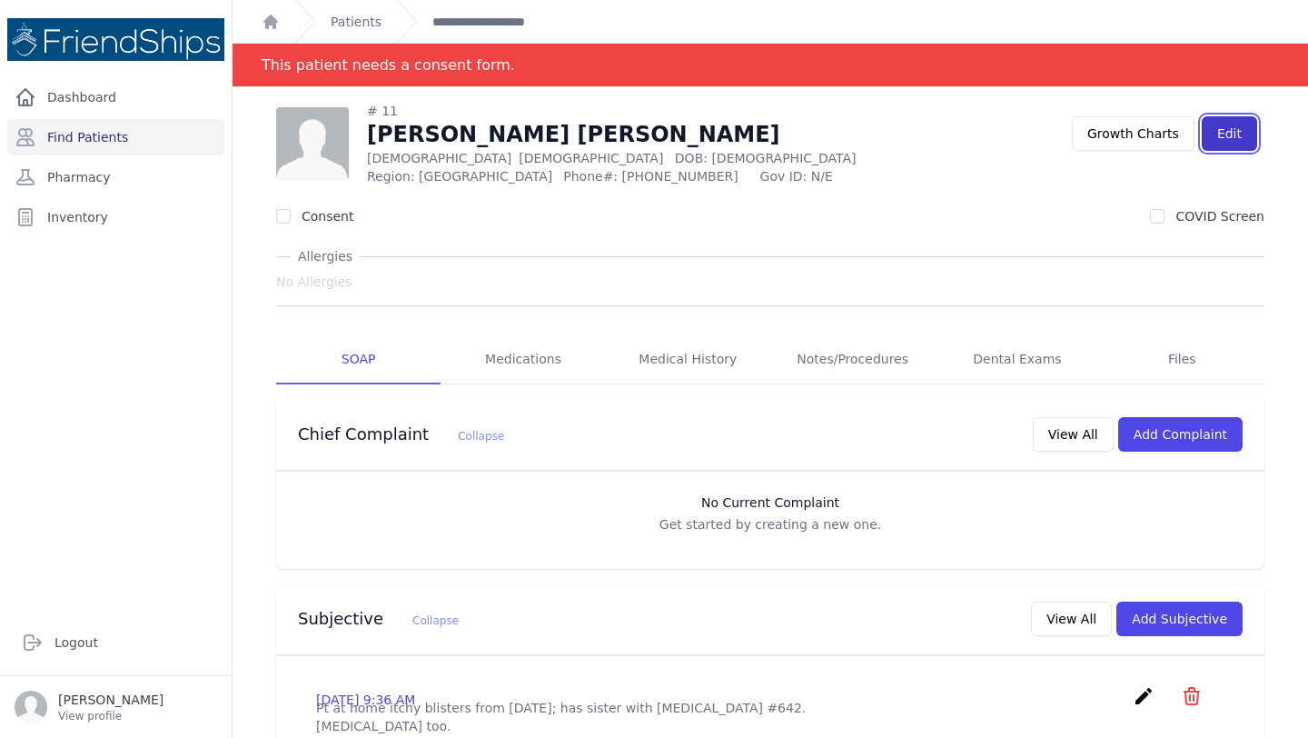
click at [1231, 135] on link "Edit" at bounding box center [1229, 133] width 55 height 35
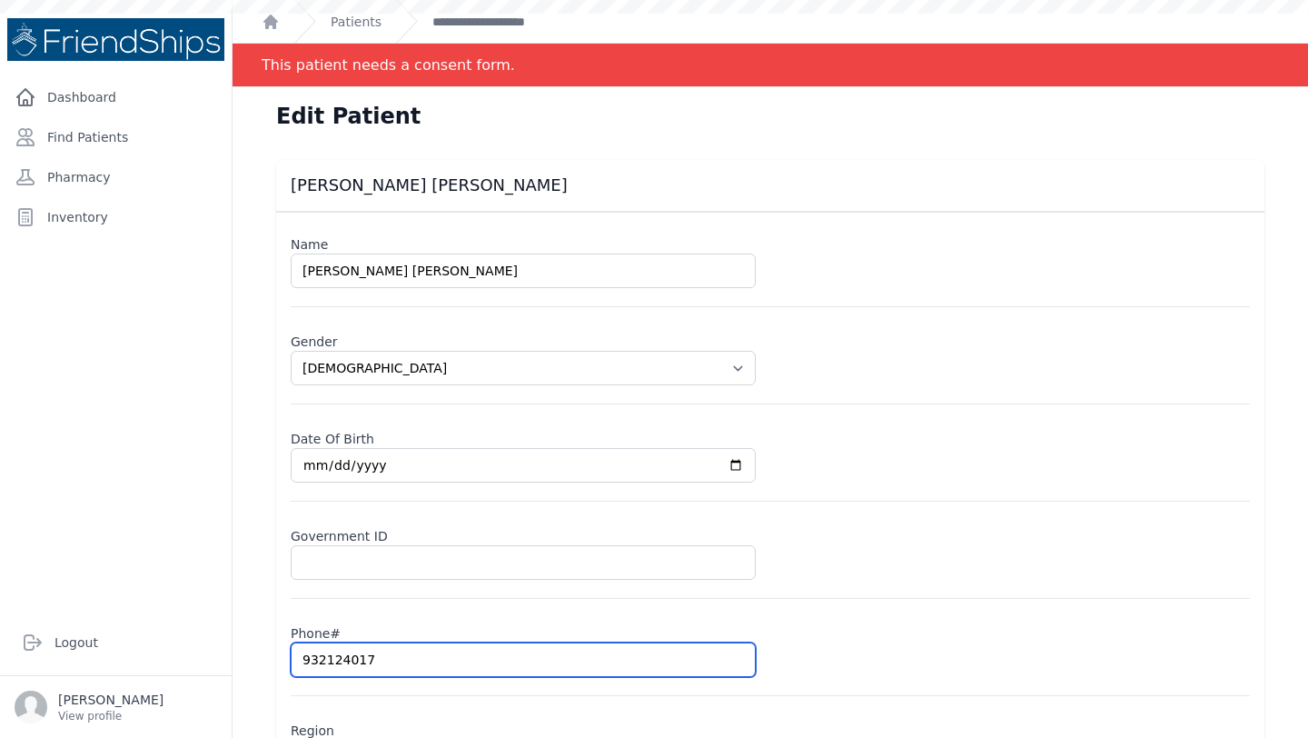
click at [337, 669] on input "932124017" at bounding box center [523, 659] width 465 height 35
select select "male"
click at [337, 669] on input "932124017" at bounding box center [523, 659] width 465 height 35
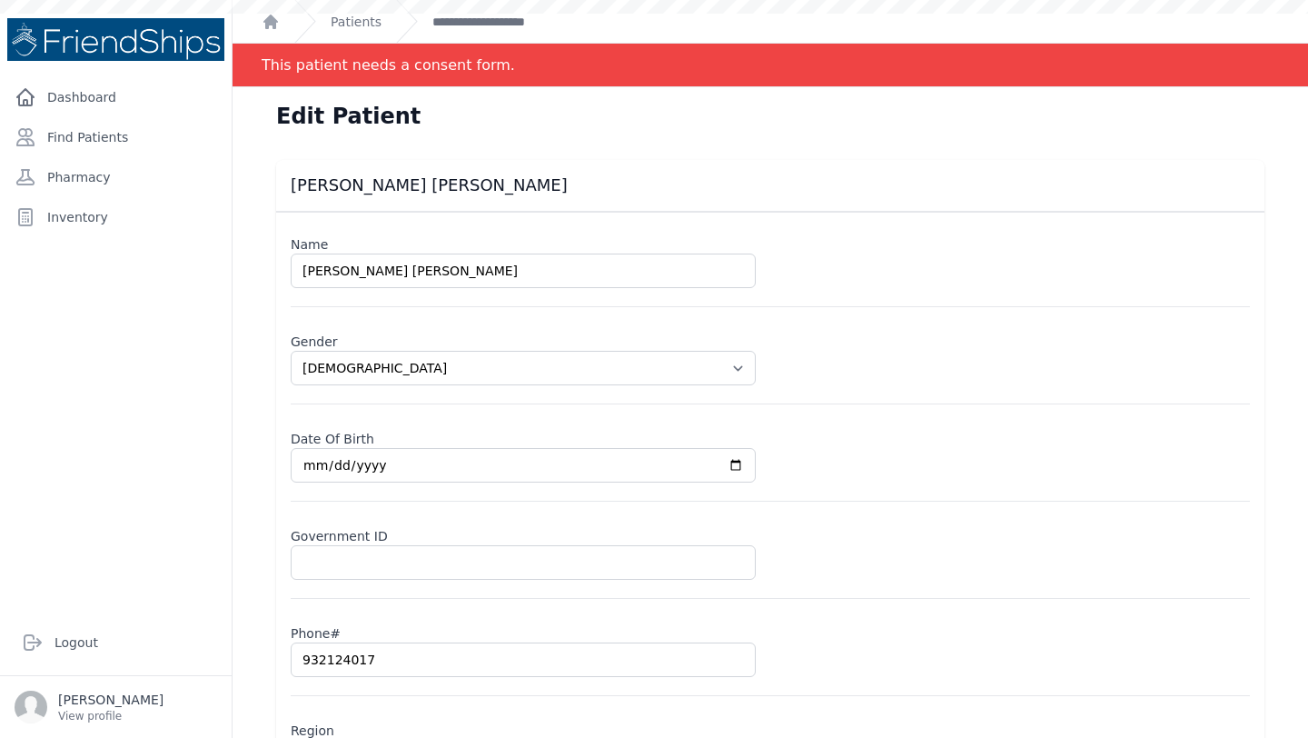
click at [337, 669] on input "932124017" at bounding box center [523, 659] width 465 height 35
click at [438, 671] on input "932124017" at bounding box center [523, 659] width 465 height 35
click at [309, 655] on input "932124017" at bounding box center [523, 659] width 465 height 35
type input "09"
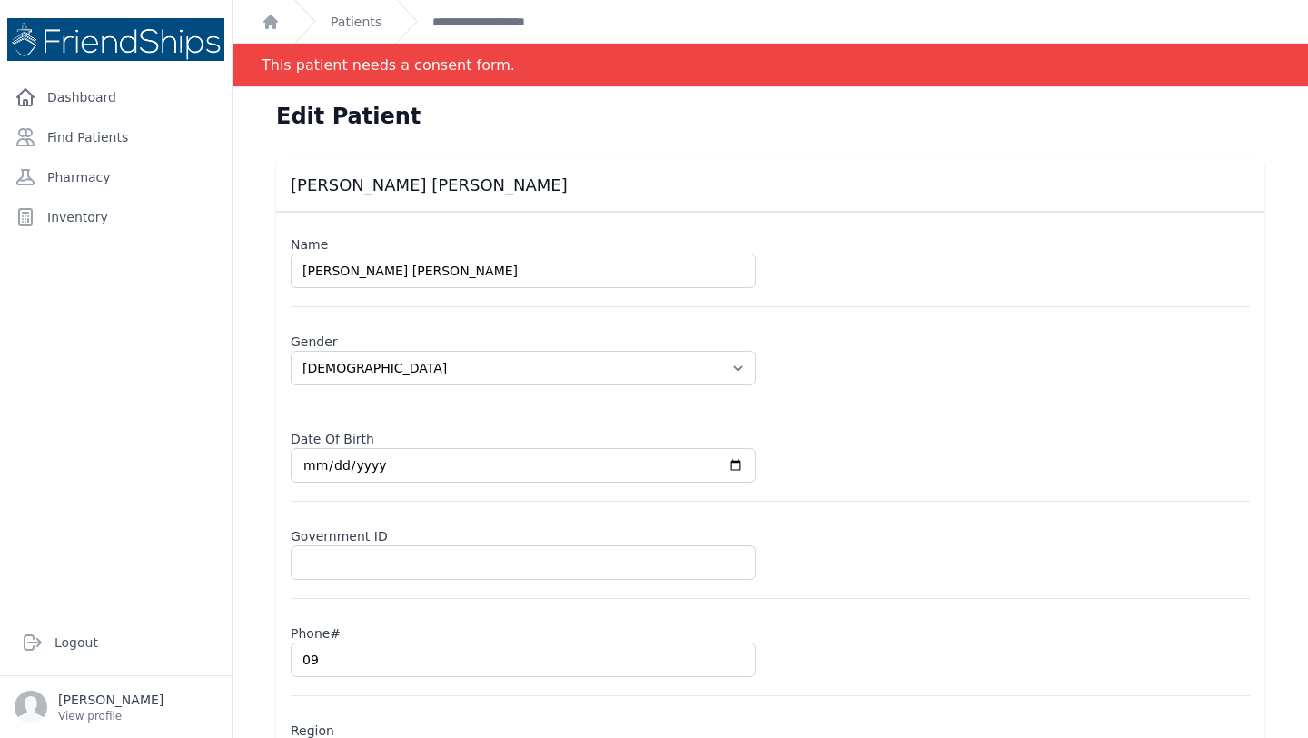
select select "male"
type input "09355"
select select "male"
type input "093555"
select select "male"
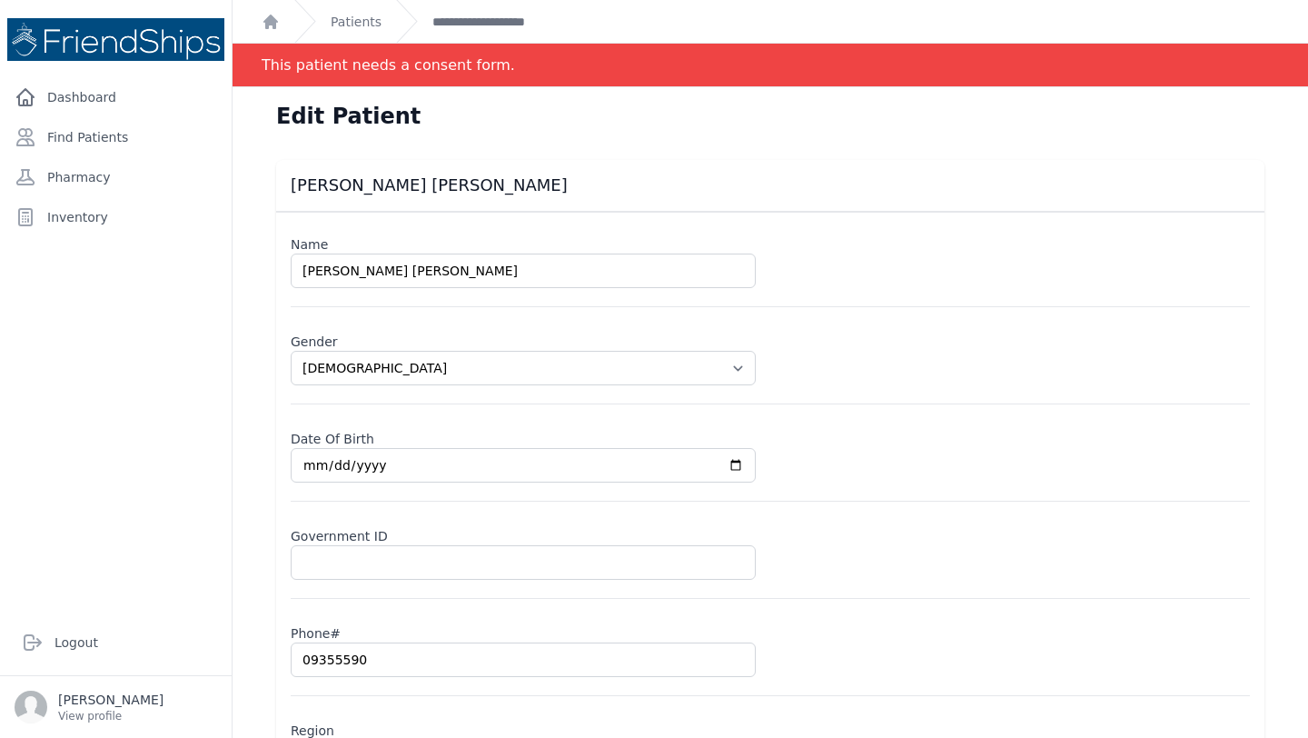
type input "093555901"
select select "male"
type input "0935559015"
select select "male"
type input "0935559015"
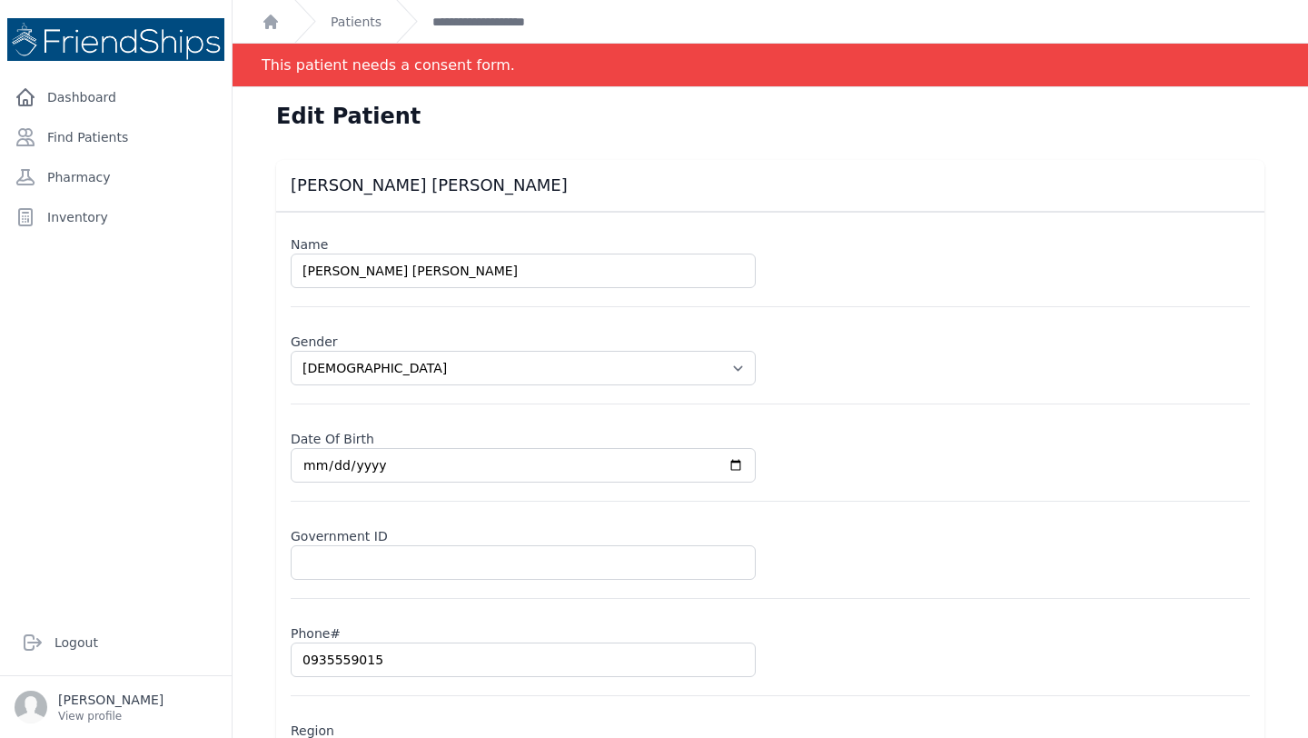
click at [950, 583] on div "Government ID" at bounding box center [771, 559] width 960 height 79
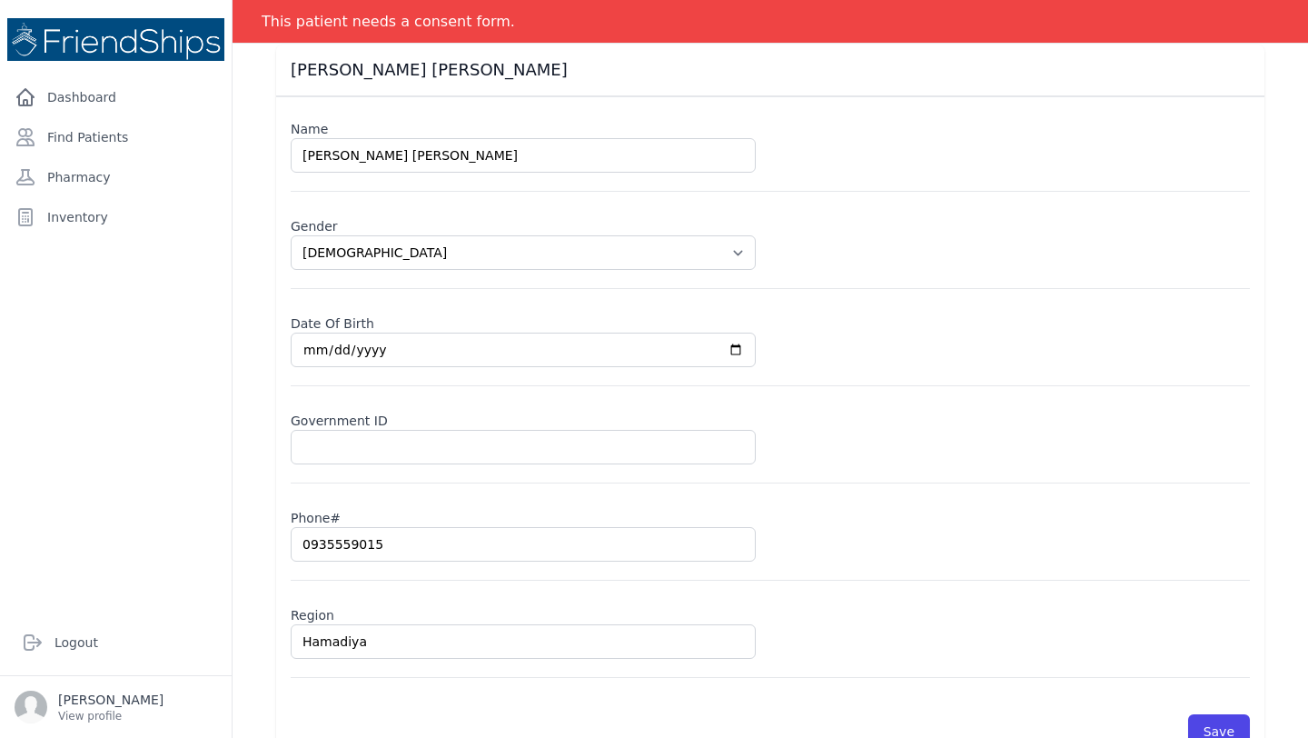
scroll to position [155, 0]
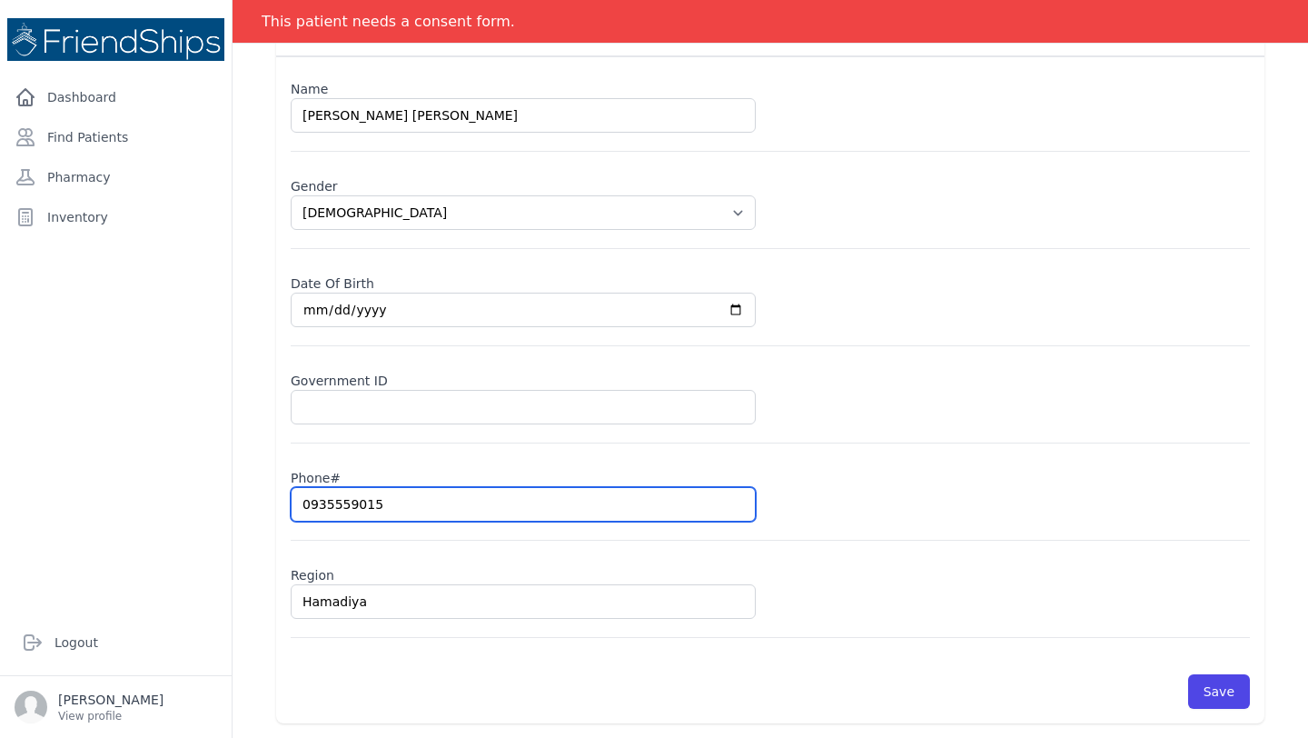
click at [353, 508] on input "0935559015" at bounding box center [523, 504] width 465 height 35
click at [1101, 594] on div "Region Hamadiya" at bounding box center [771, 598] width 960 height 79
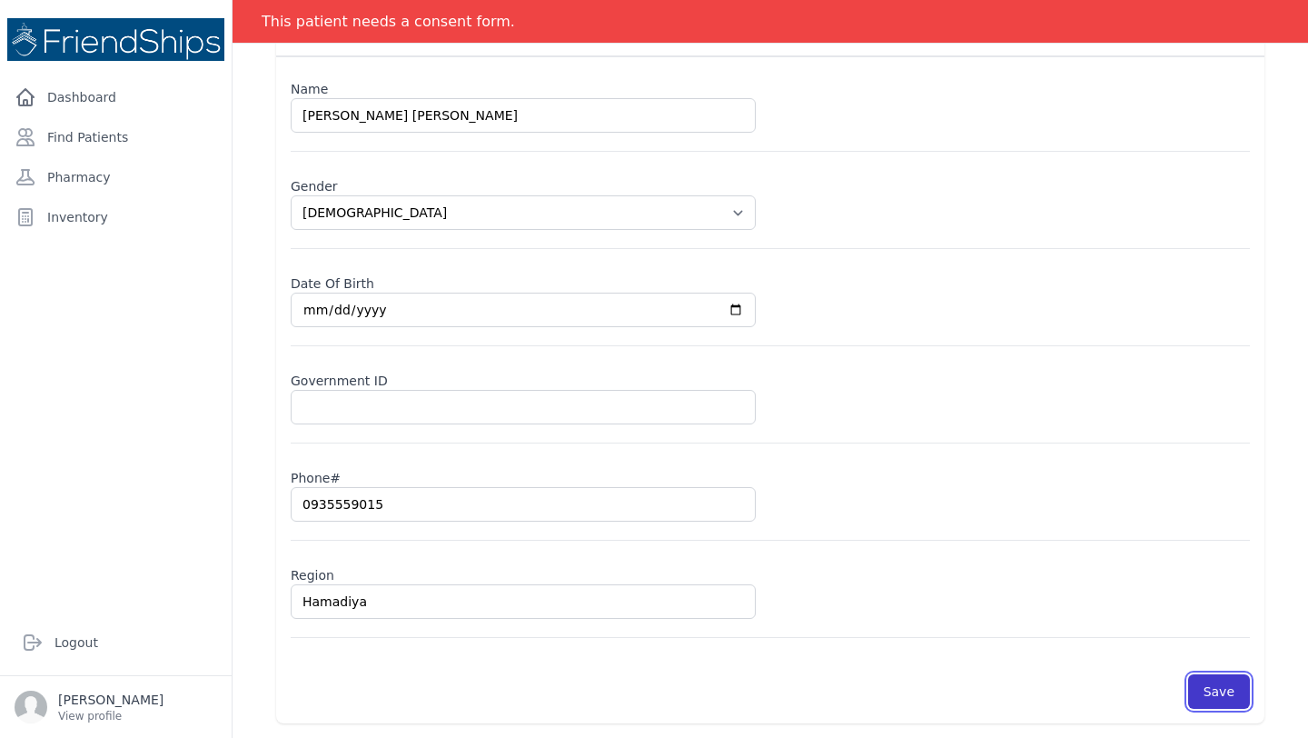
click at [1233, 708] on button "Save" at bounding box center [1220, 691] width 62 height 35
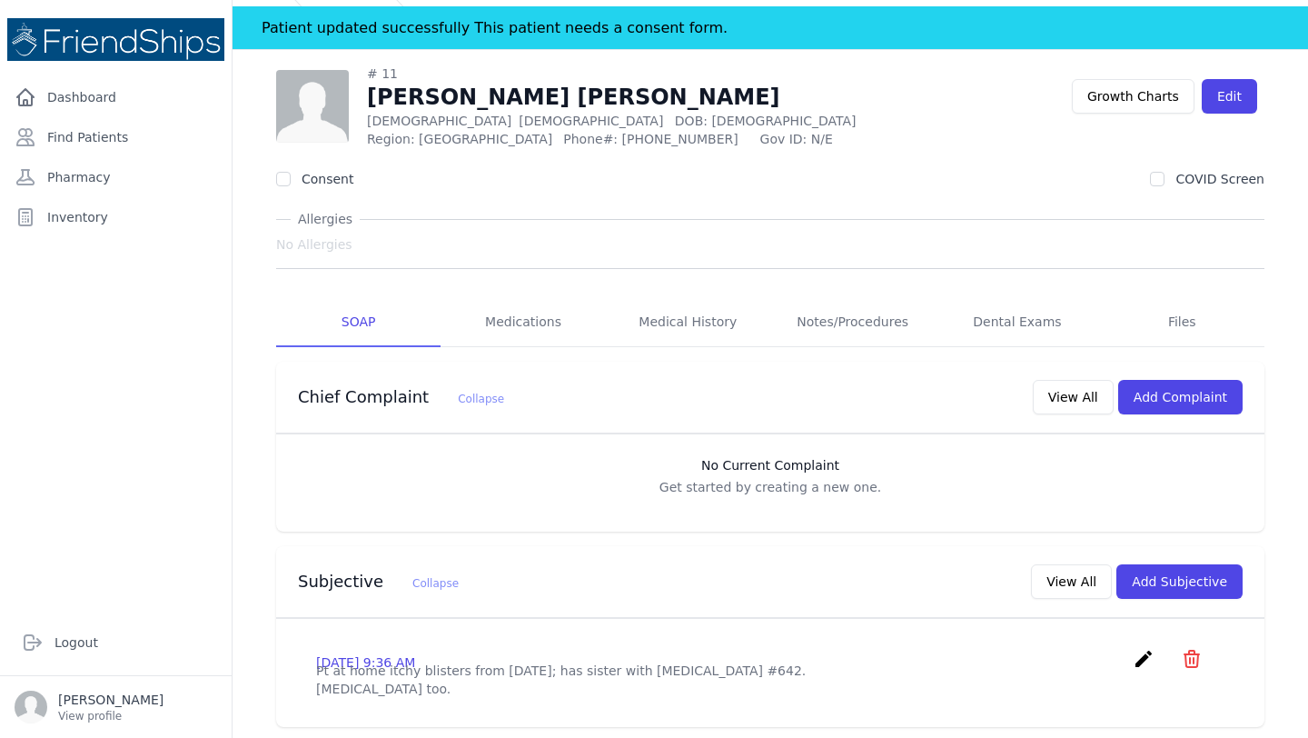
scroll to position [51, 0]
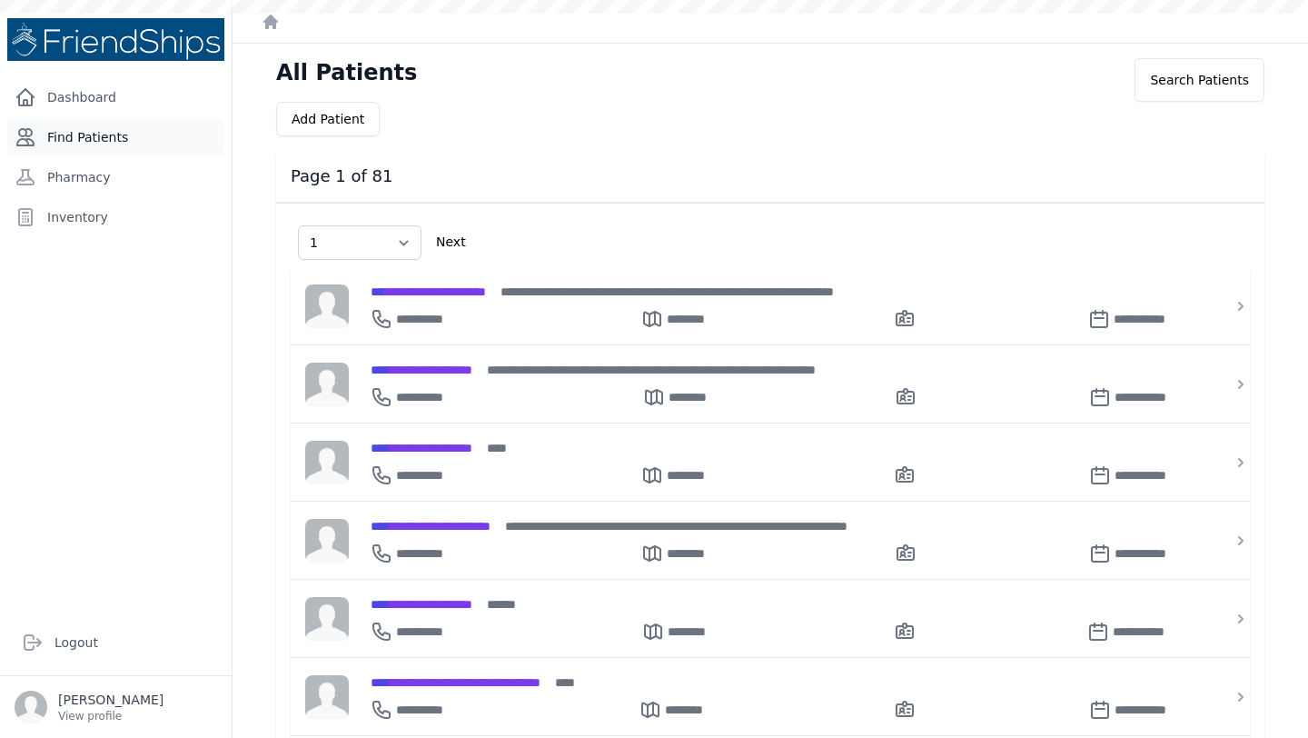
click at [112, 131] on link "Find Patients" at bounding box center [115, 137] width 217 height 36
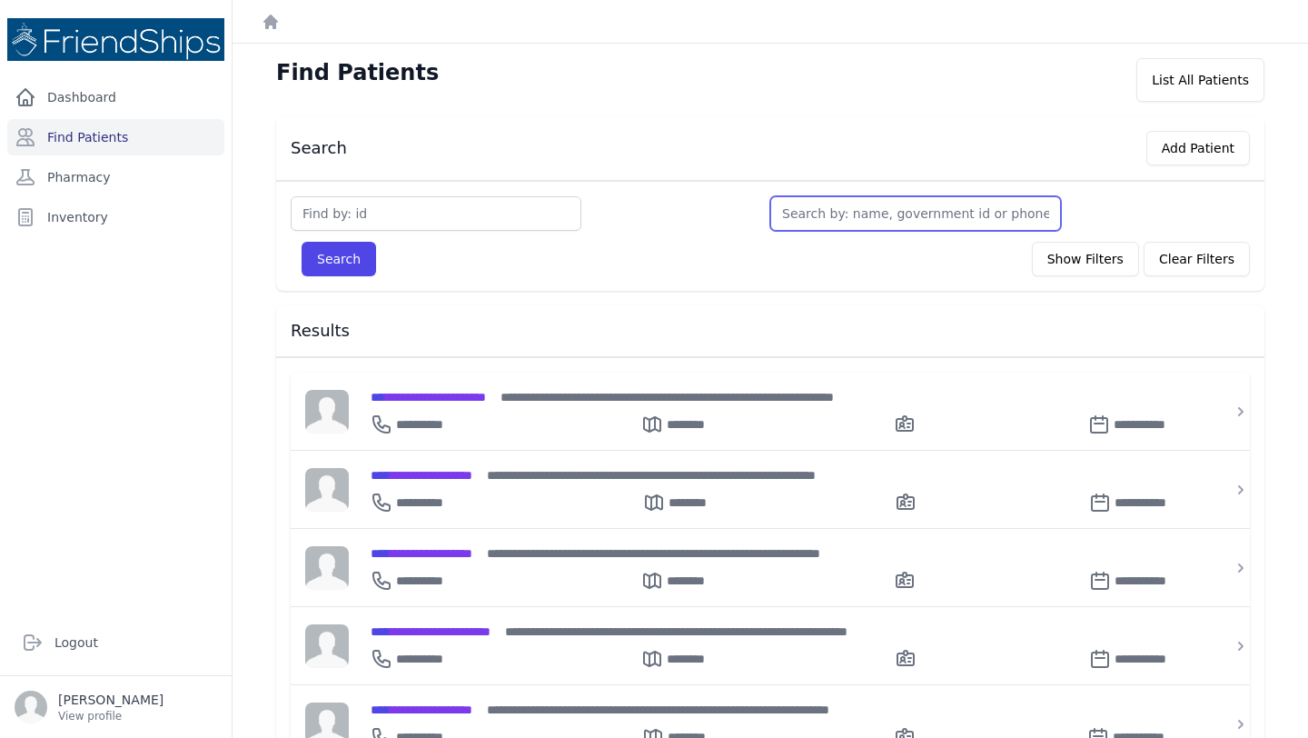
click at [888, 213] on input "text" at bounding box center [916, 213] width 291 height 35
type input "si"
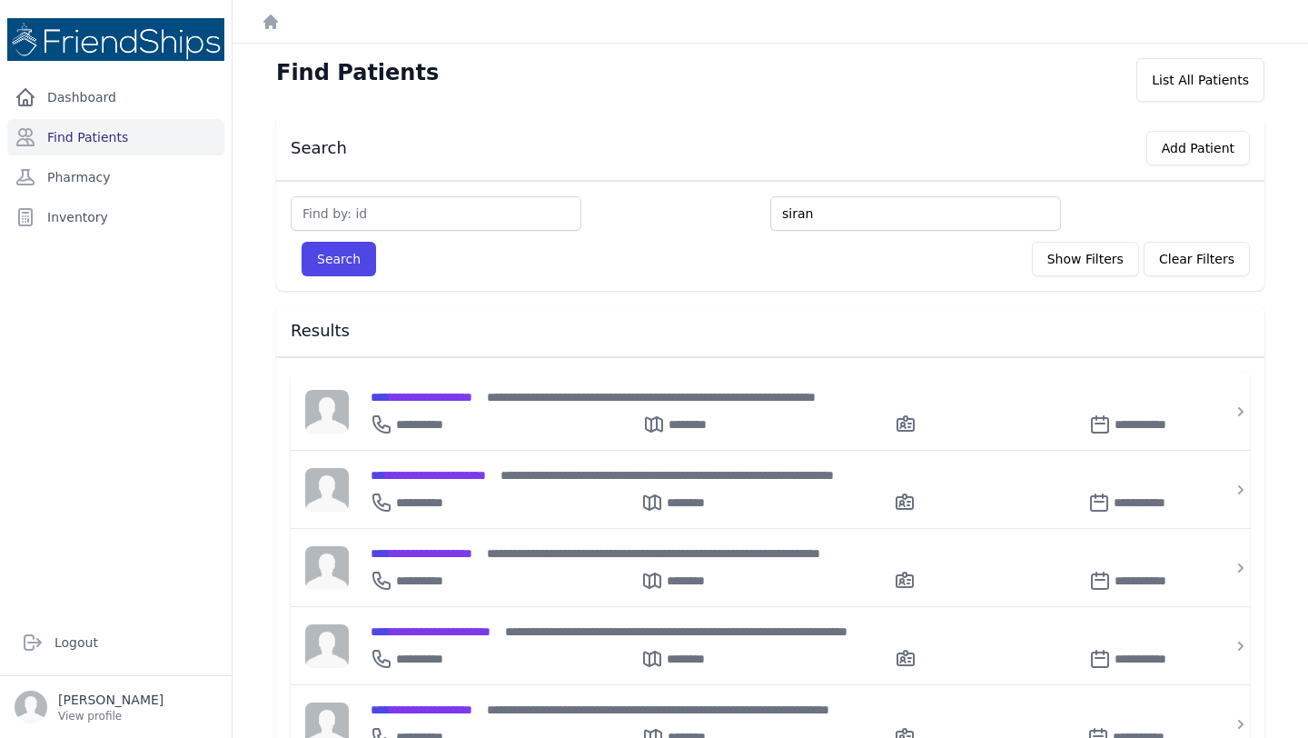
type input "siran"
click at [302, 242] on button "Search" at bounding box center [339, 259] width 75 height 35
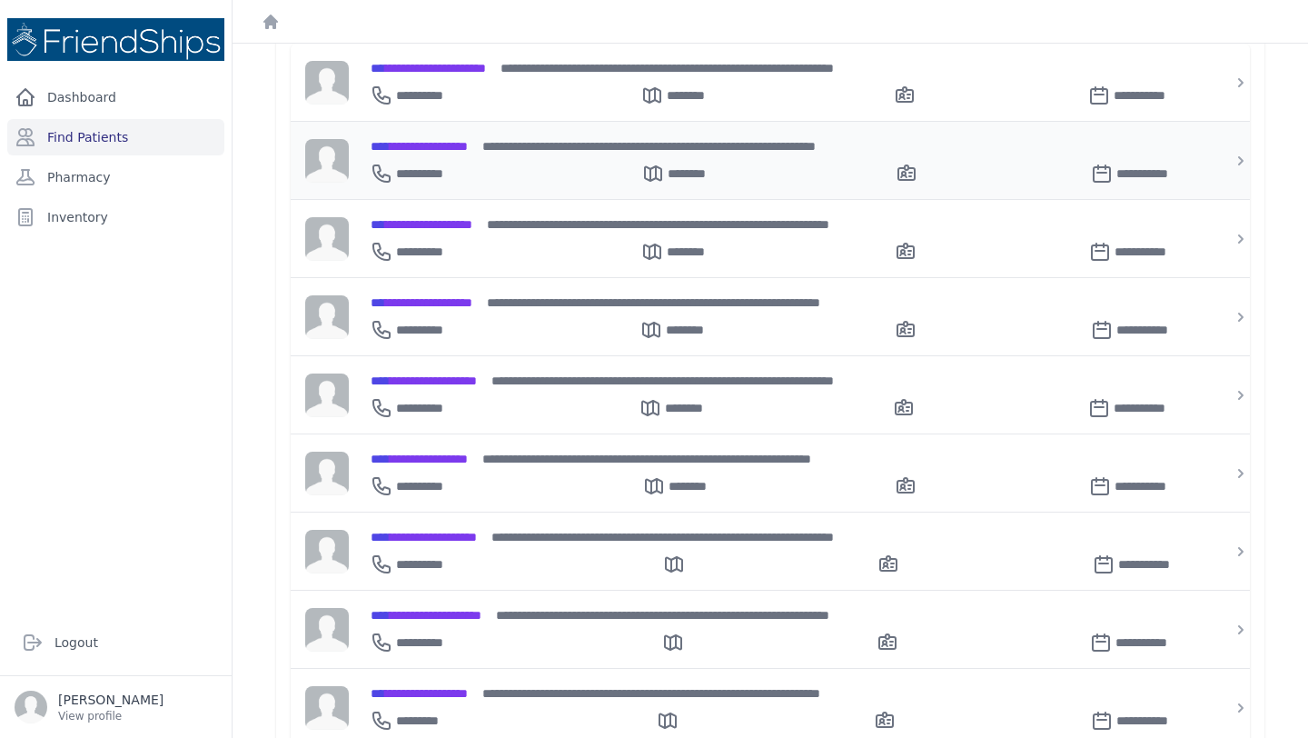
scroll to position [343, 0]
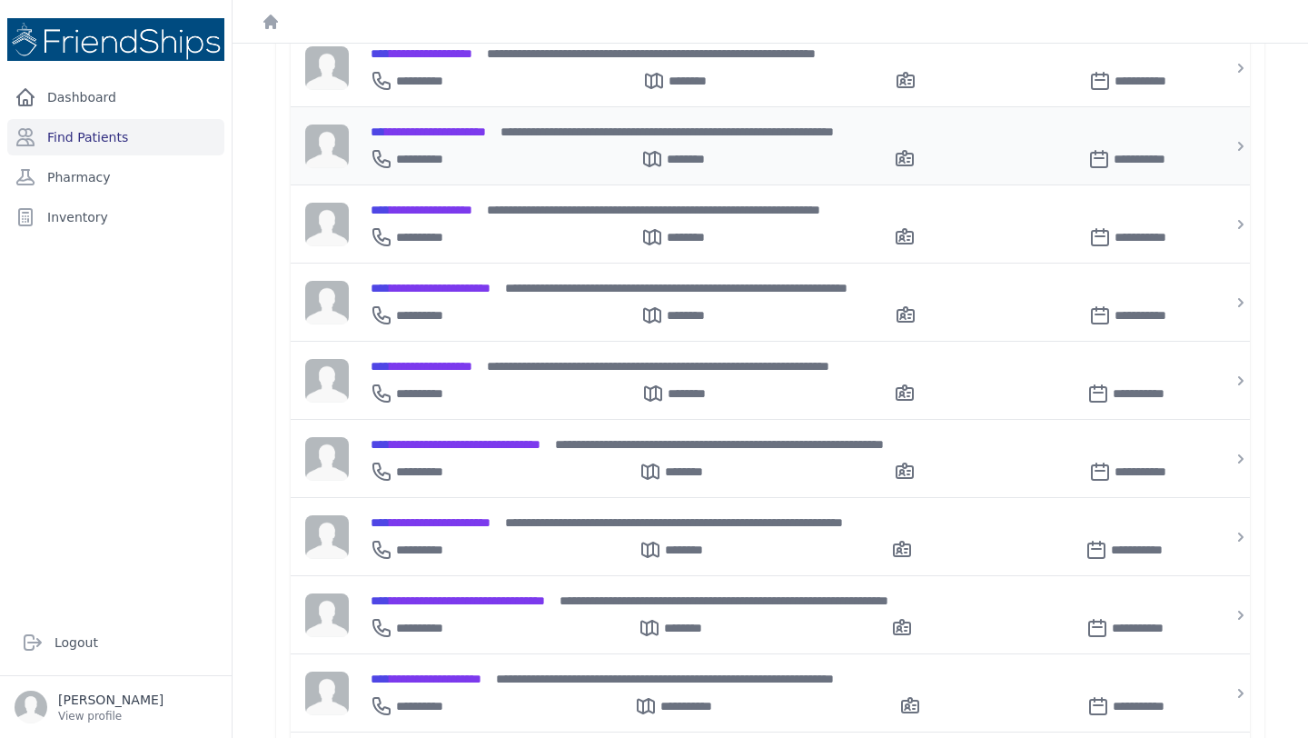
click at [558, 158] on div "**********" at bounding box center [781, 155] width 821 height 29
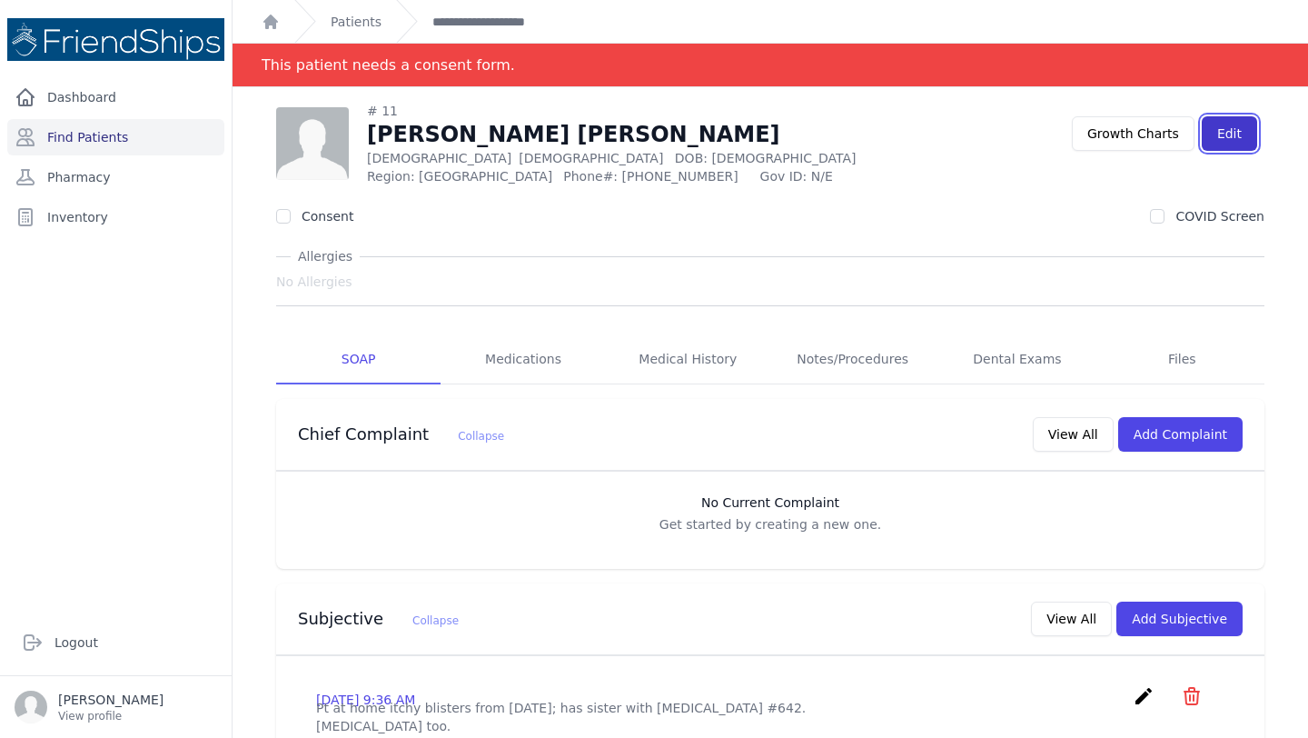
click at [1219, 135] on link "Edit" at bounding box center [1229, 133] width 55 height 35
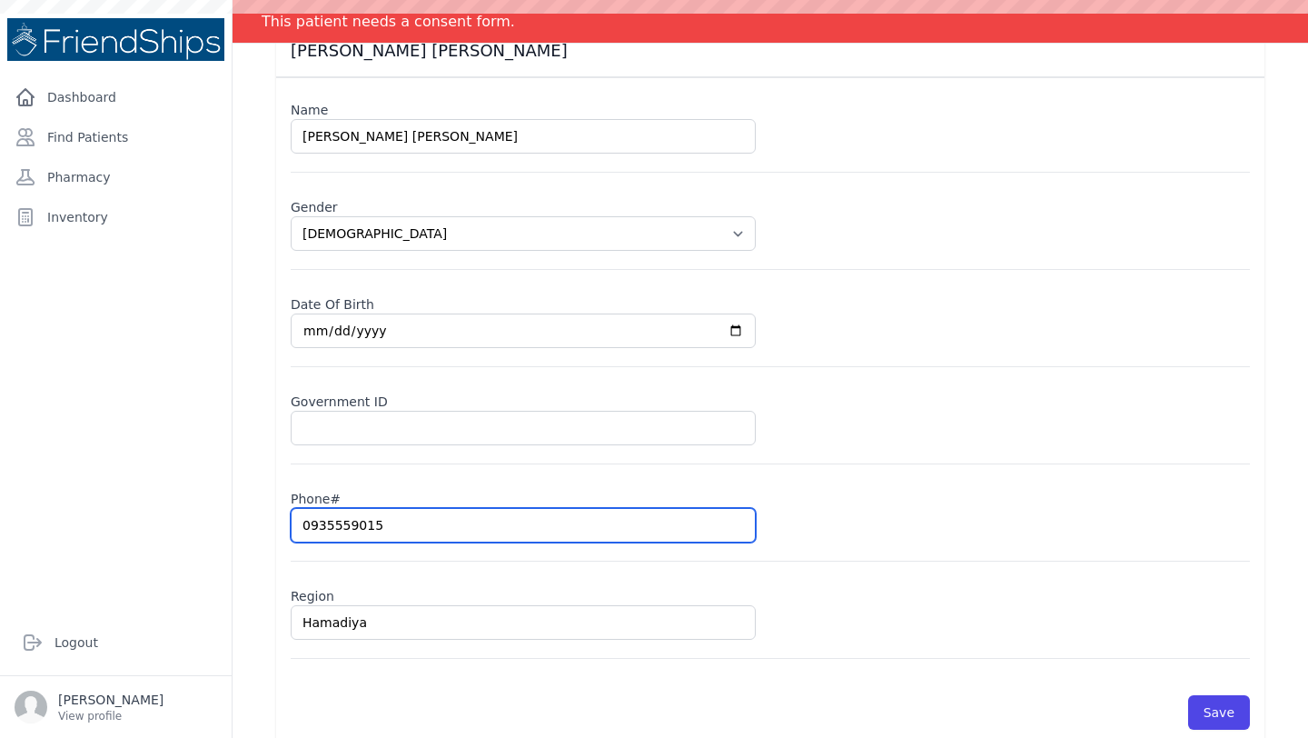
click at [342, 522] on input "0935559015" at bounding box center [523, 525] width 465 height 35
select select "male"
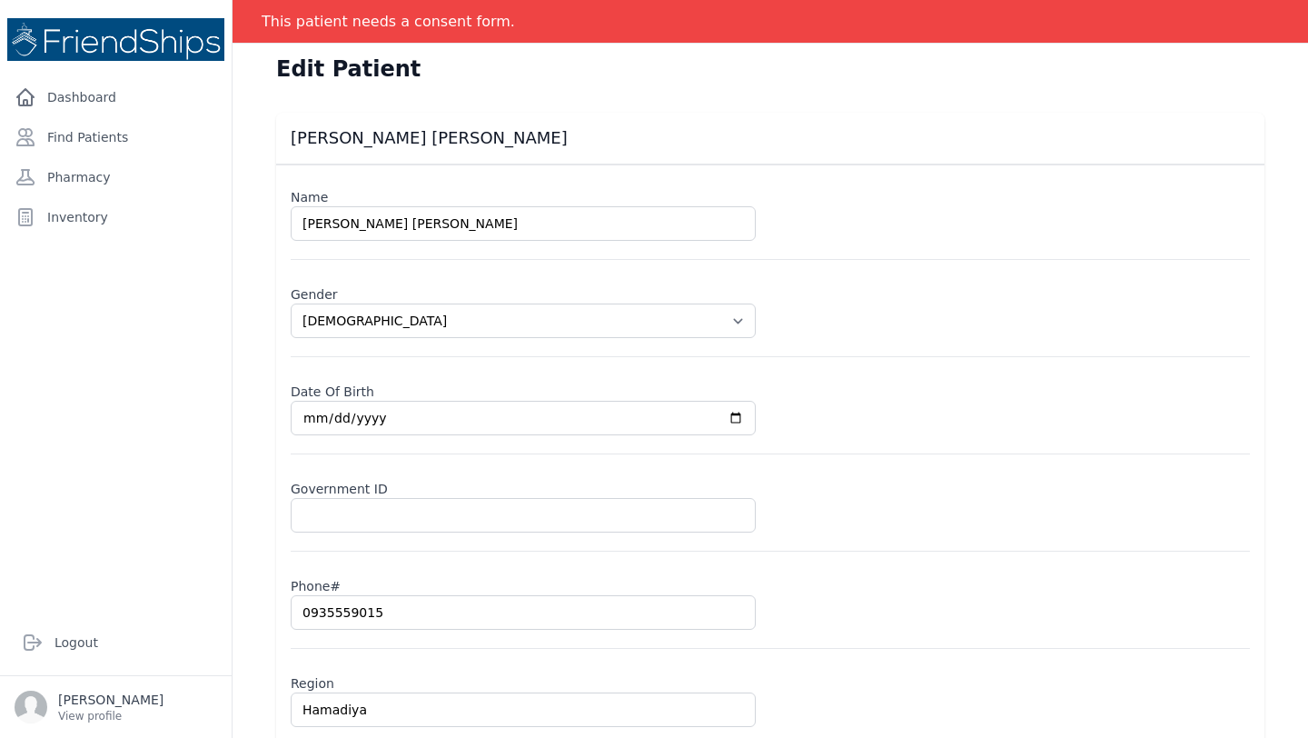
type input "-"
select select "male"
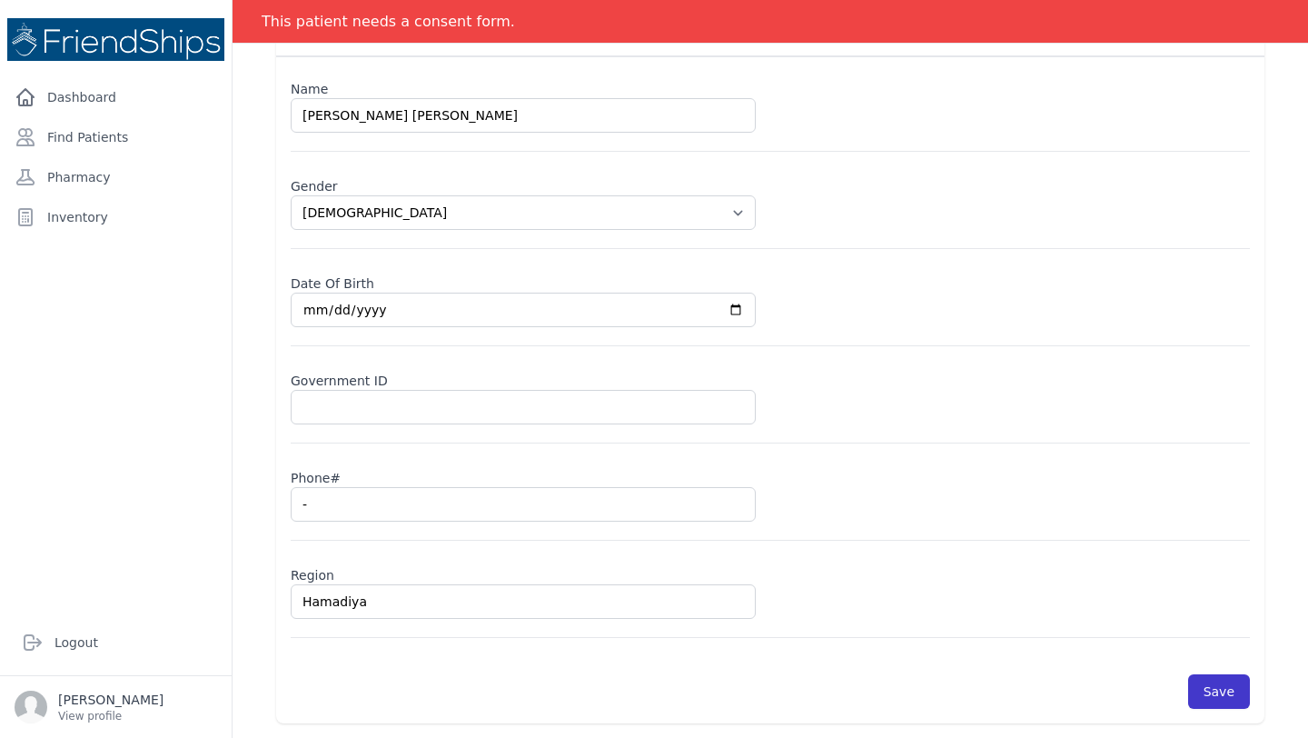
type input "-"
click at [1208, 696] on button "Save" at bounding box center [1220, 691] width 62 height 35
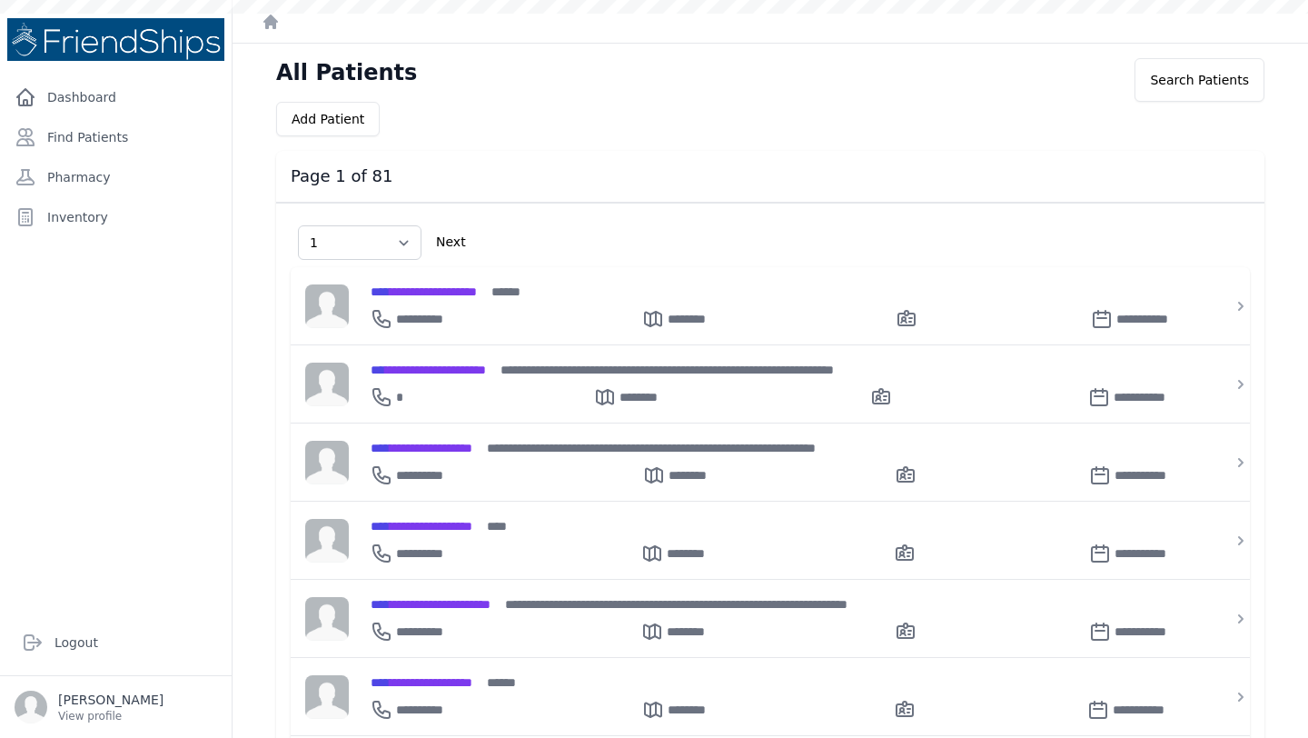
select select "1"
click at [45, 132] on link "Find Patients" at bounding box center [115, 137] width 217 height 36
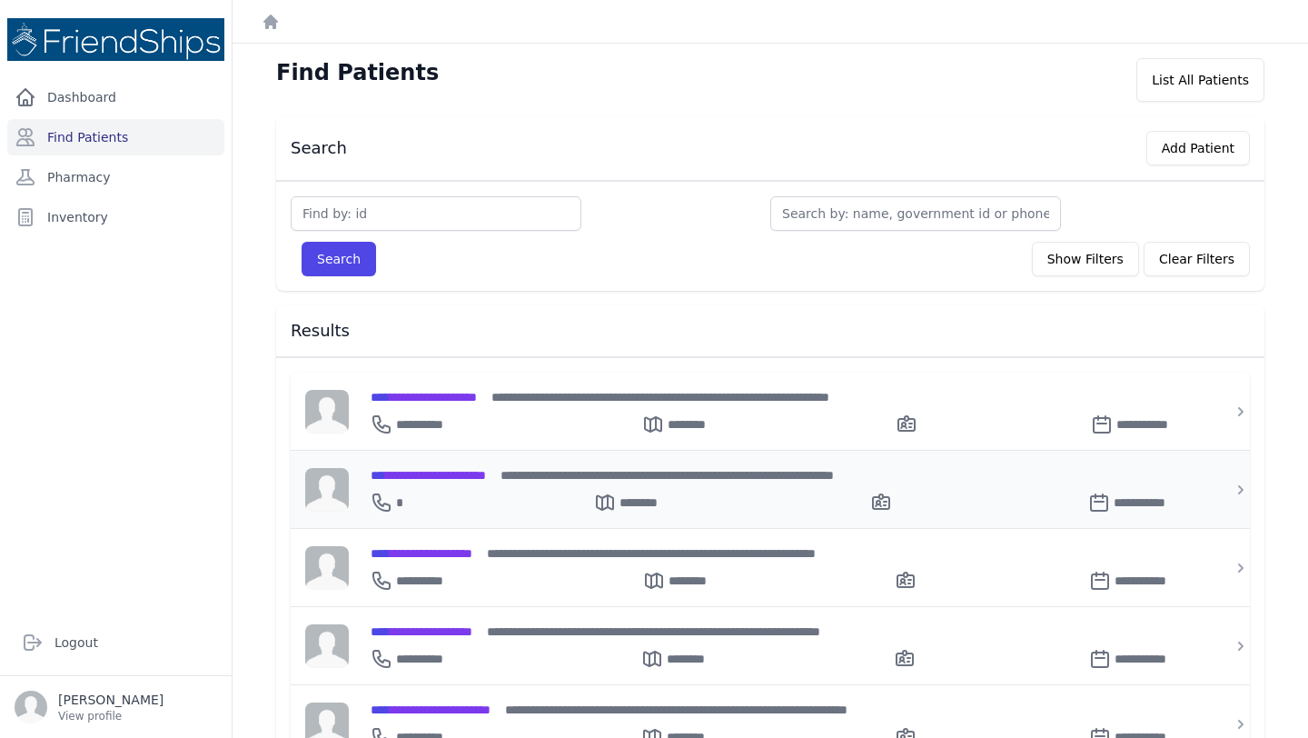
click at [480, 485] on div "**********" at bounding box center [781, 498] width 821 height 29
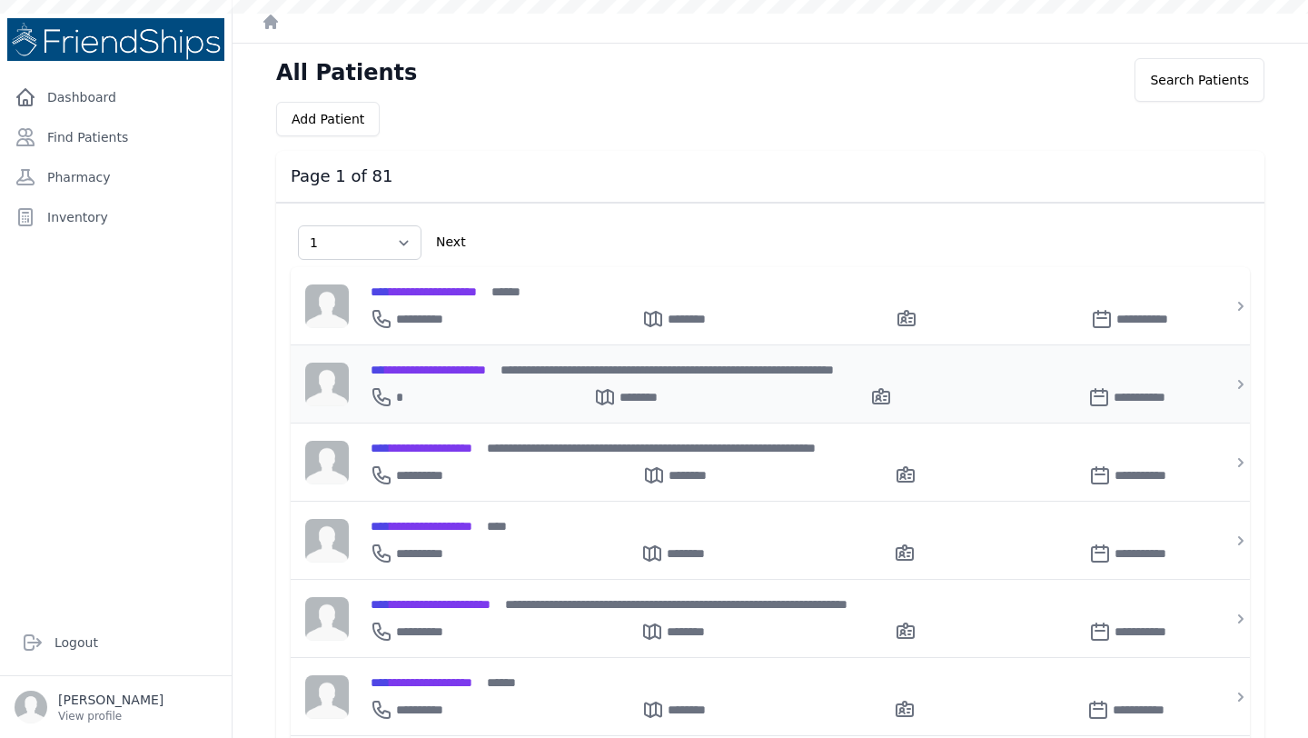
select select "1"
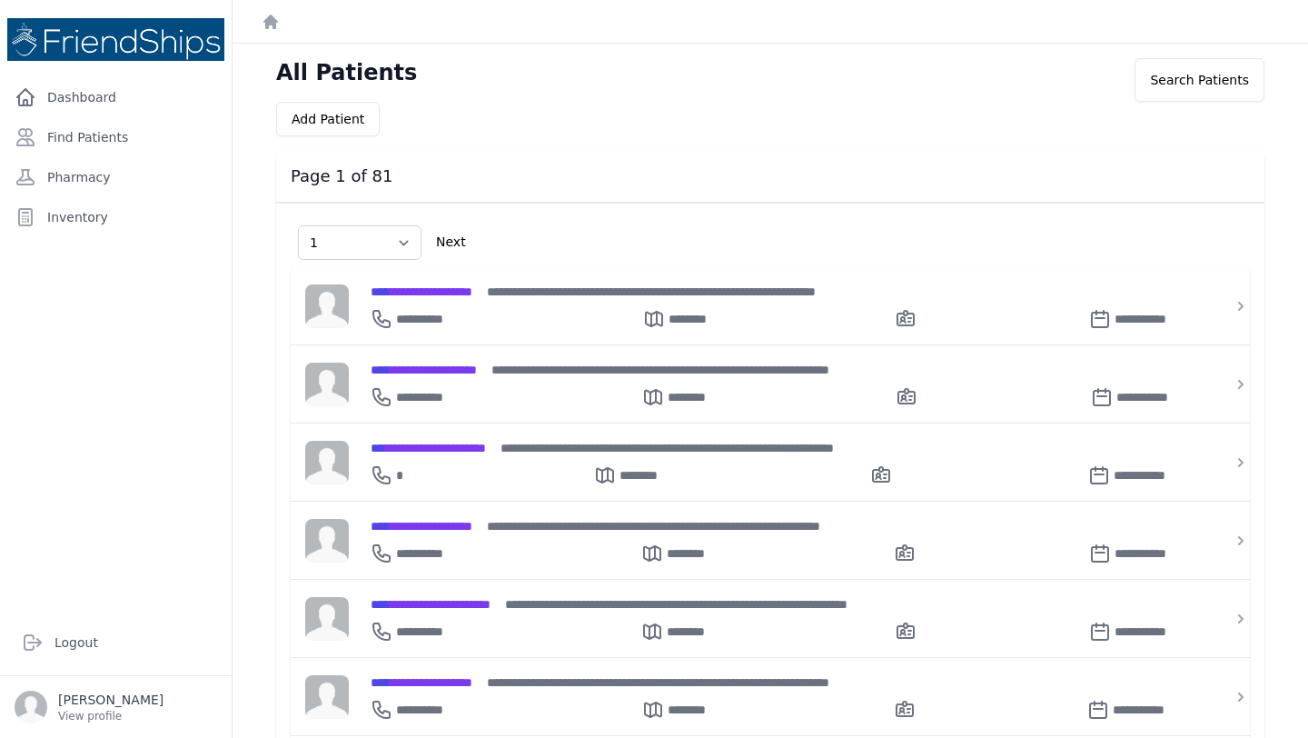
click at [472, 526] on span "**********" at bounding box center [422, 526] width 102 height 13
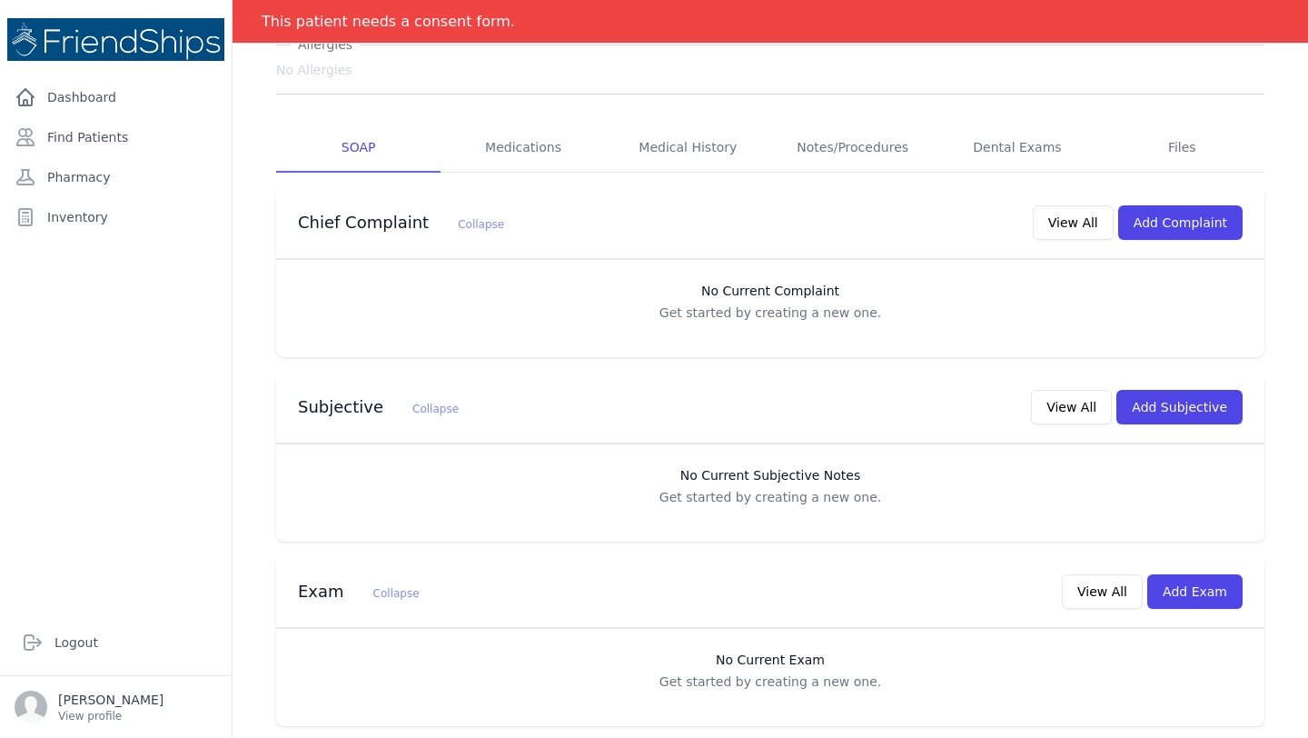
scroll to position [350, 0]
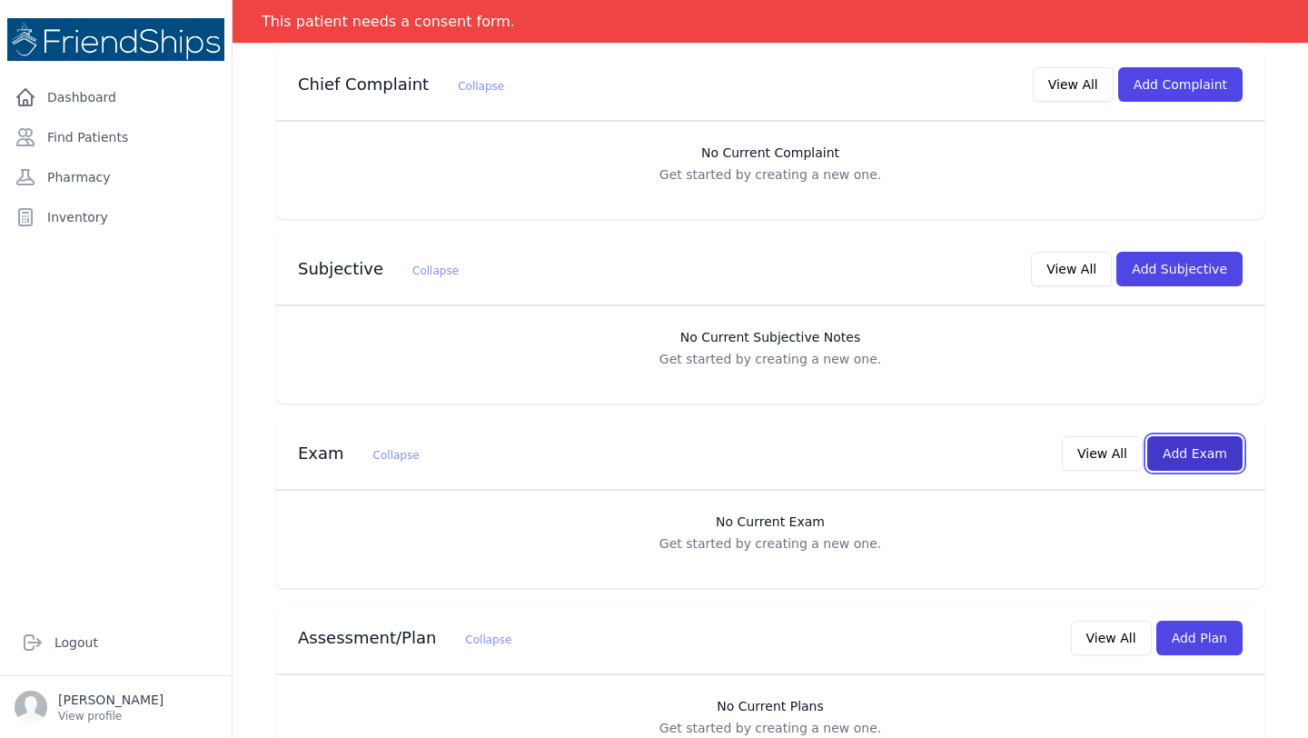
click at [1187, 452] on button "Add Exam" at bounding box center [1195, 453] width 95 height 35
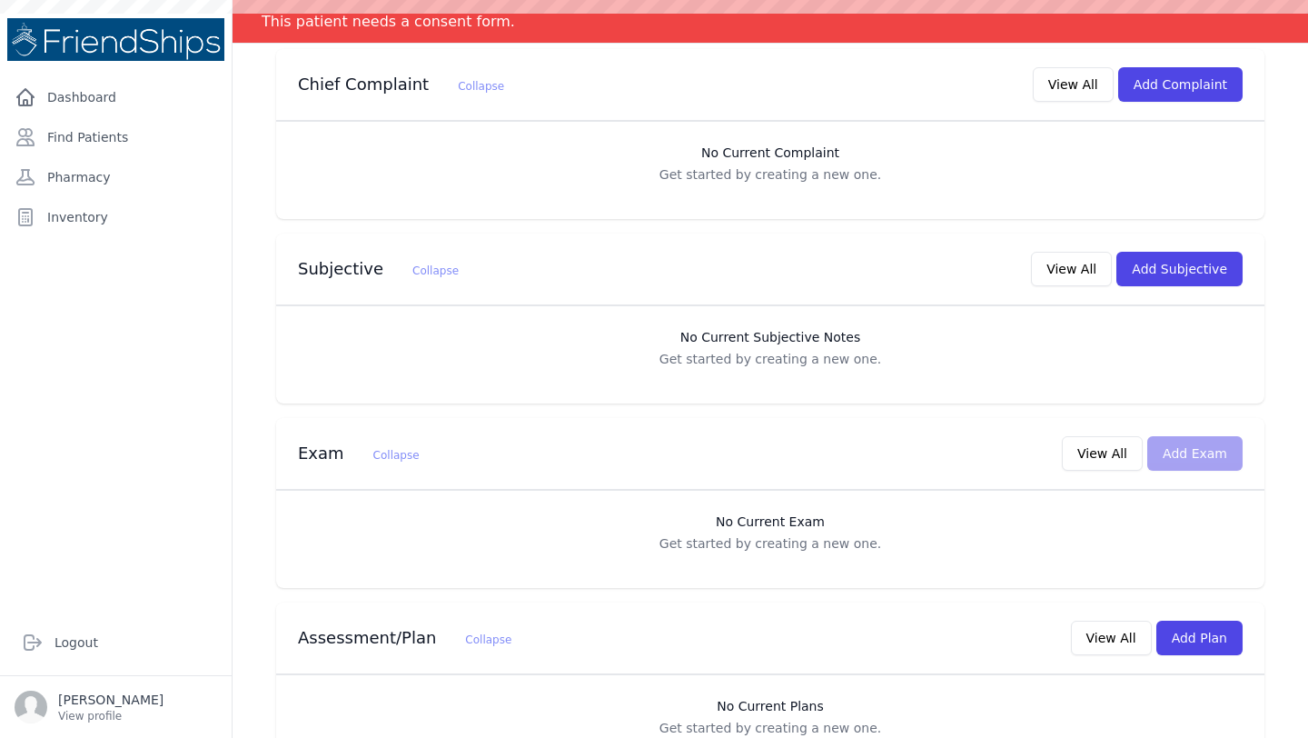
scroll to position [0, 0]
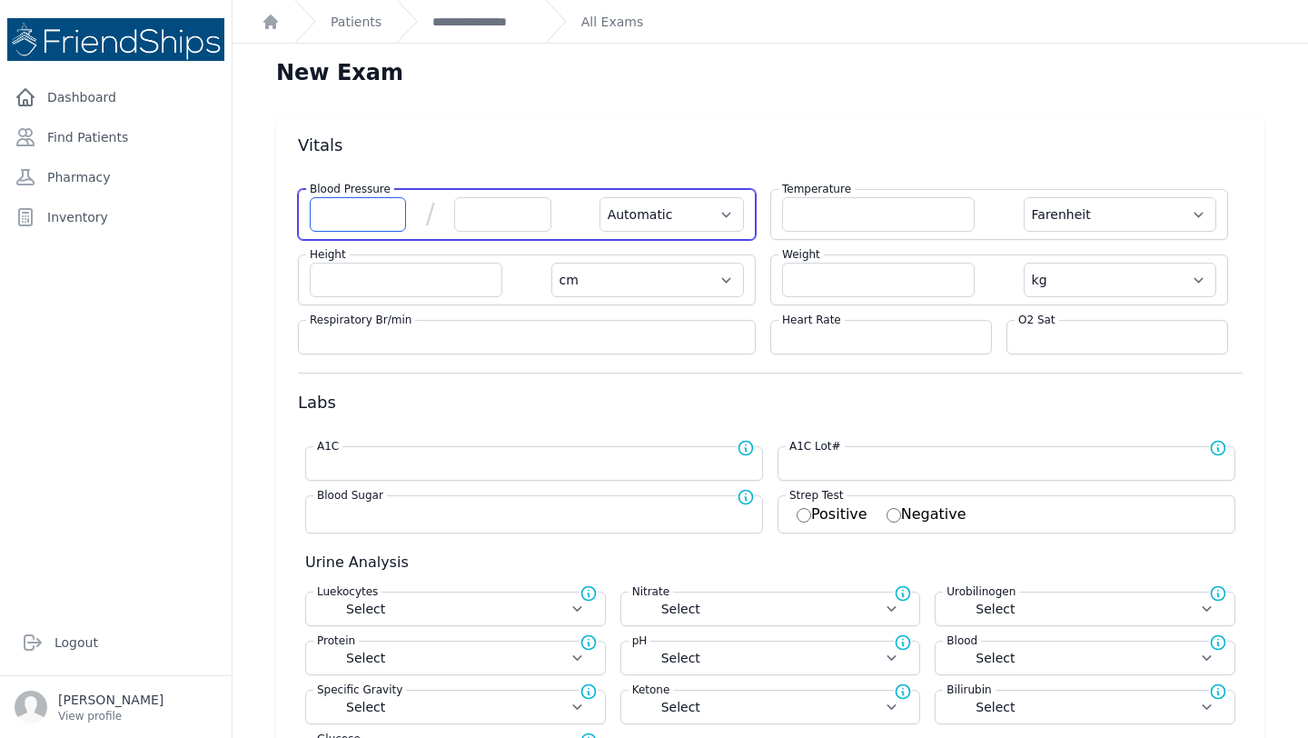
click at [355, 215] on input "number" at bounding box center [358, 214] width 96 height 35
type input "109"
click at [489, 214] on input "number" at bounding box center [502, 214] width 96 height 35
select select "Automatic"
select select "F"
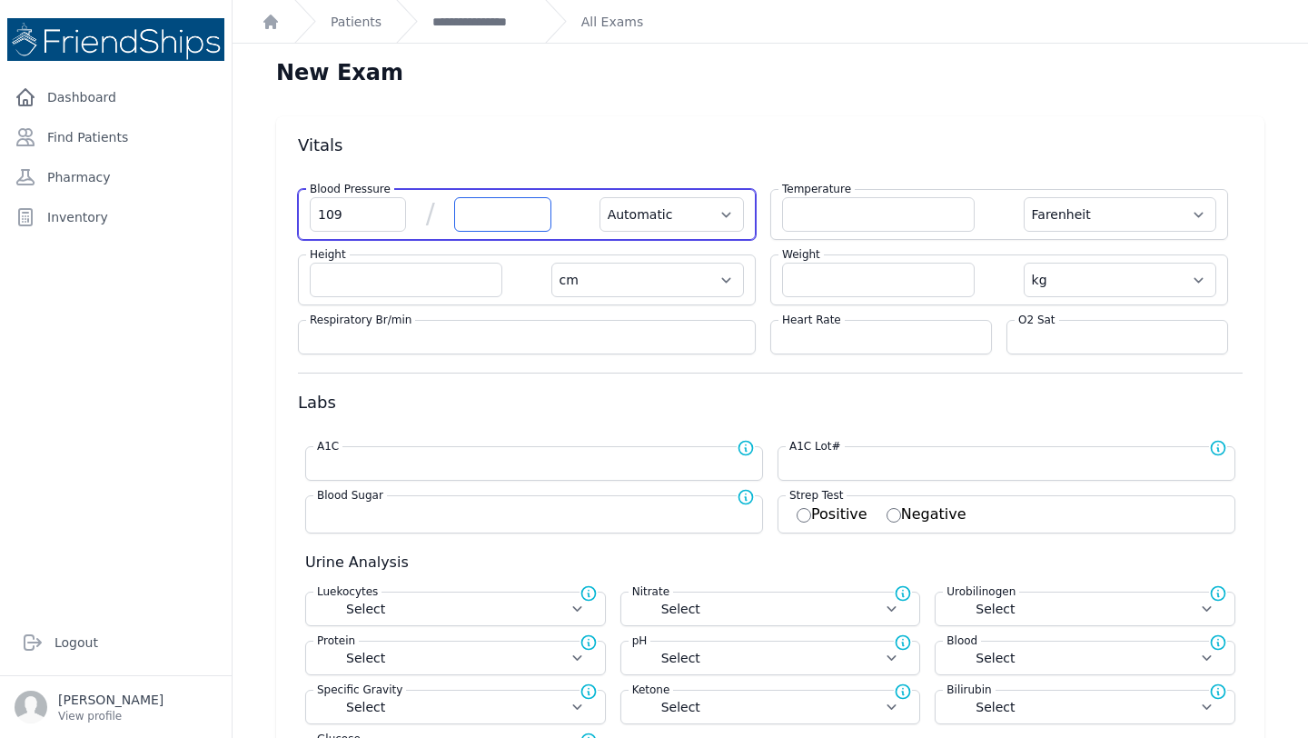
select select "cm"
select select "kg"
select select
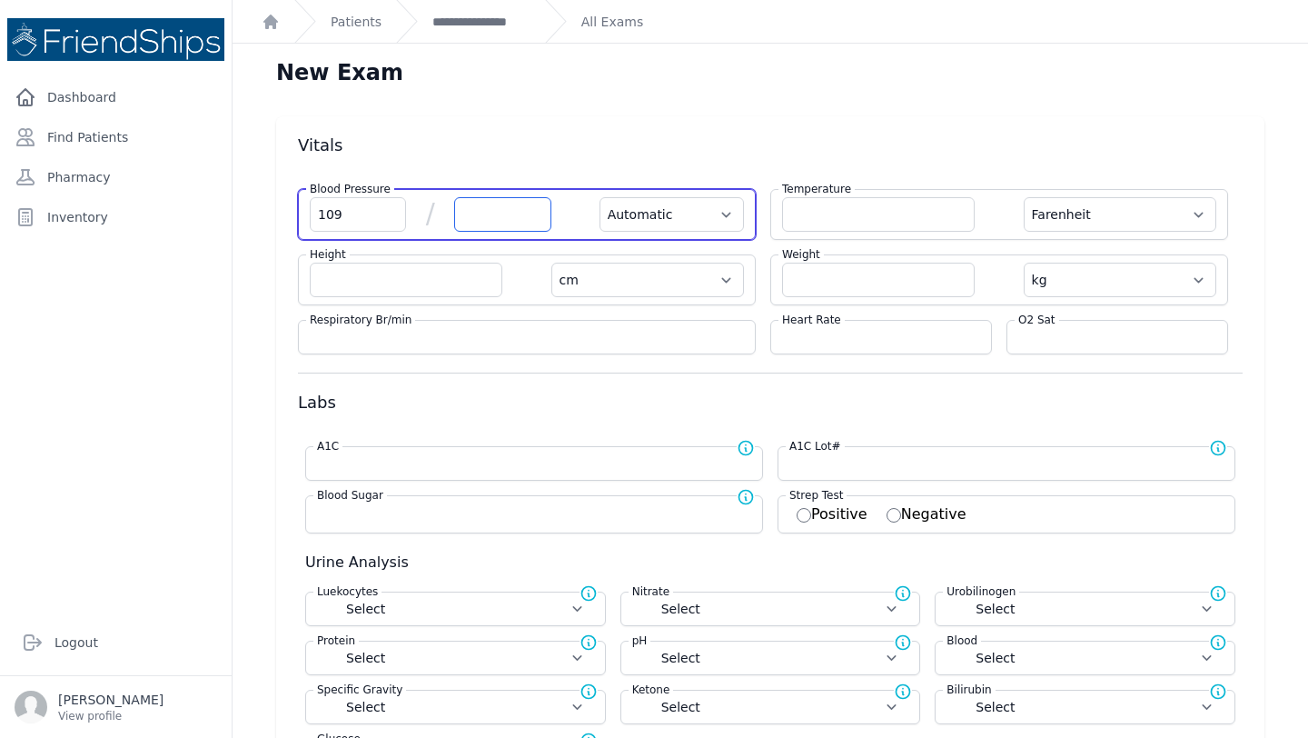
select select
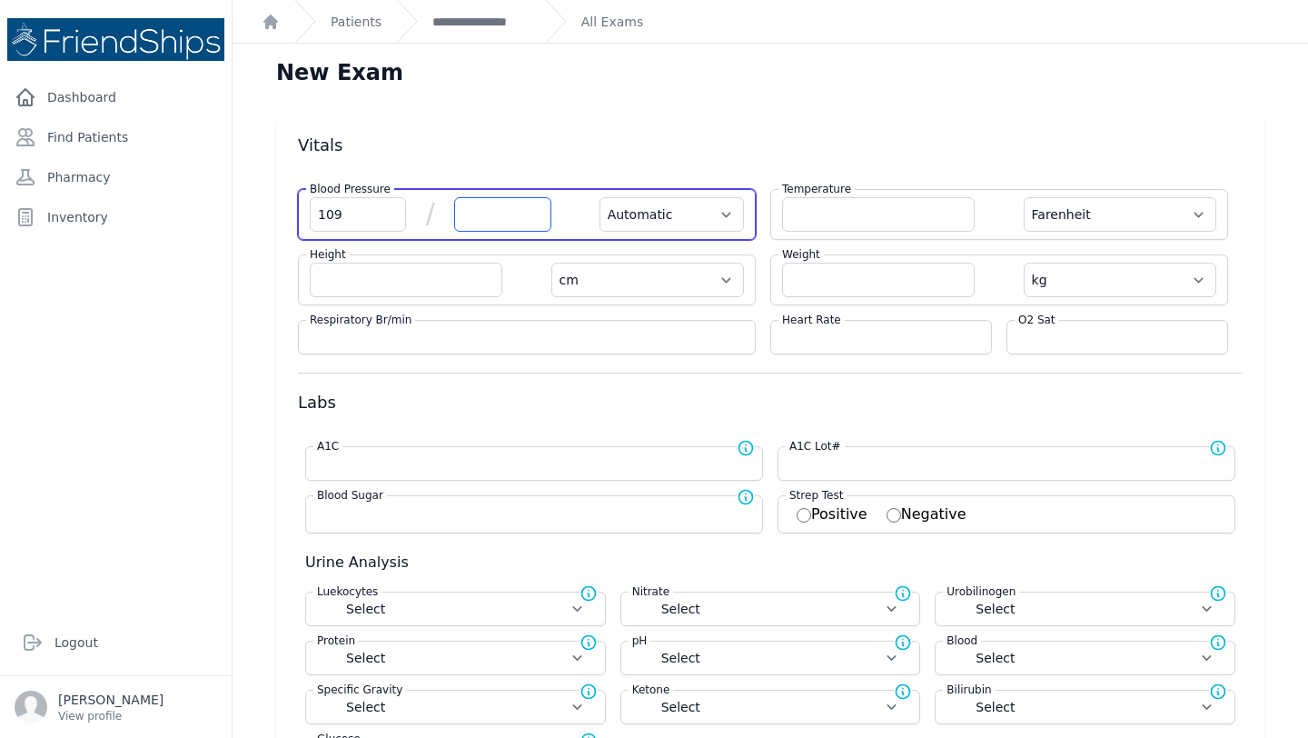
select select
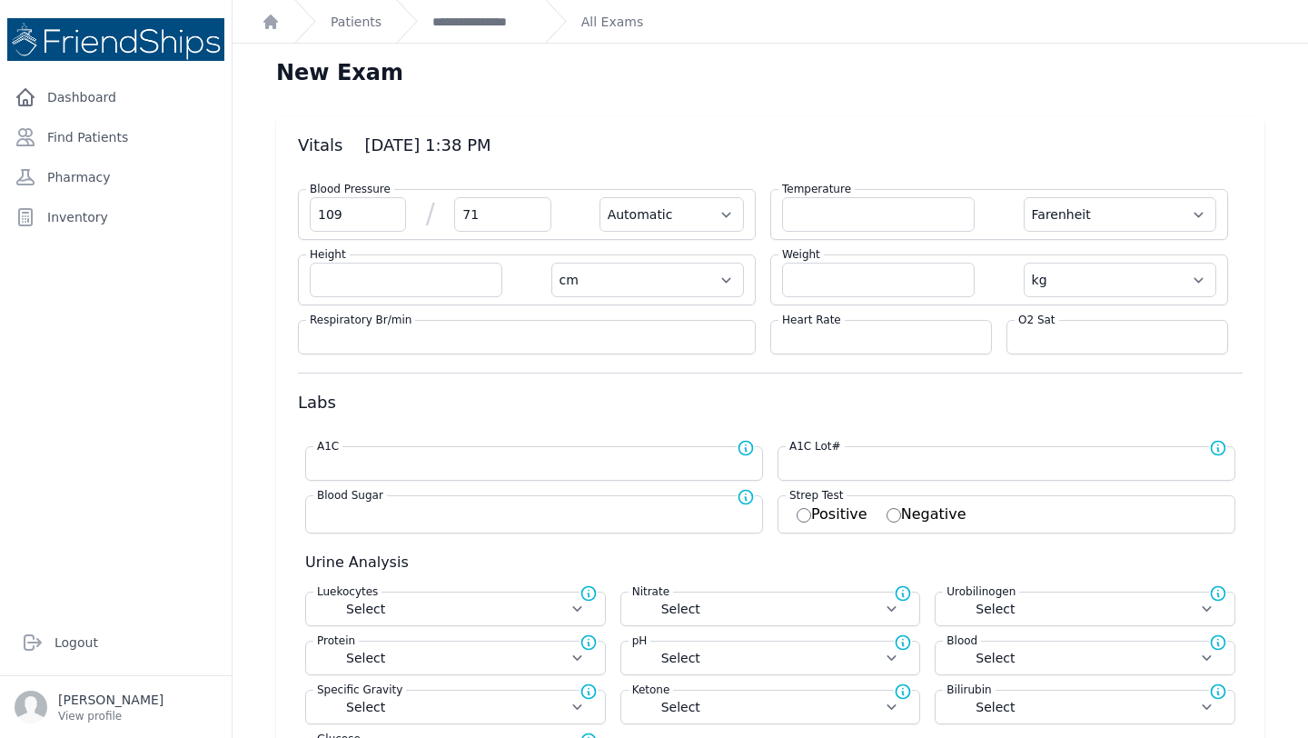
type input "71"
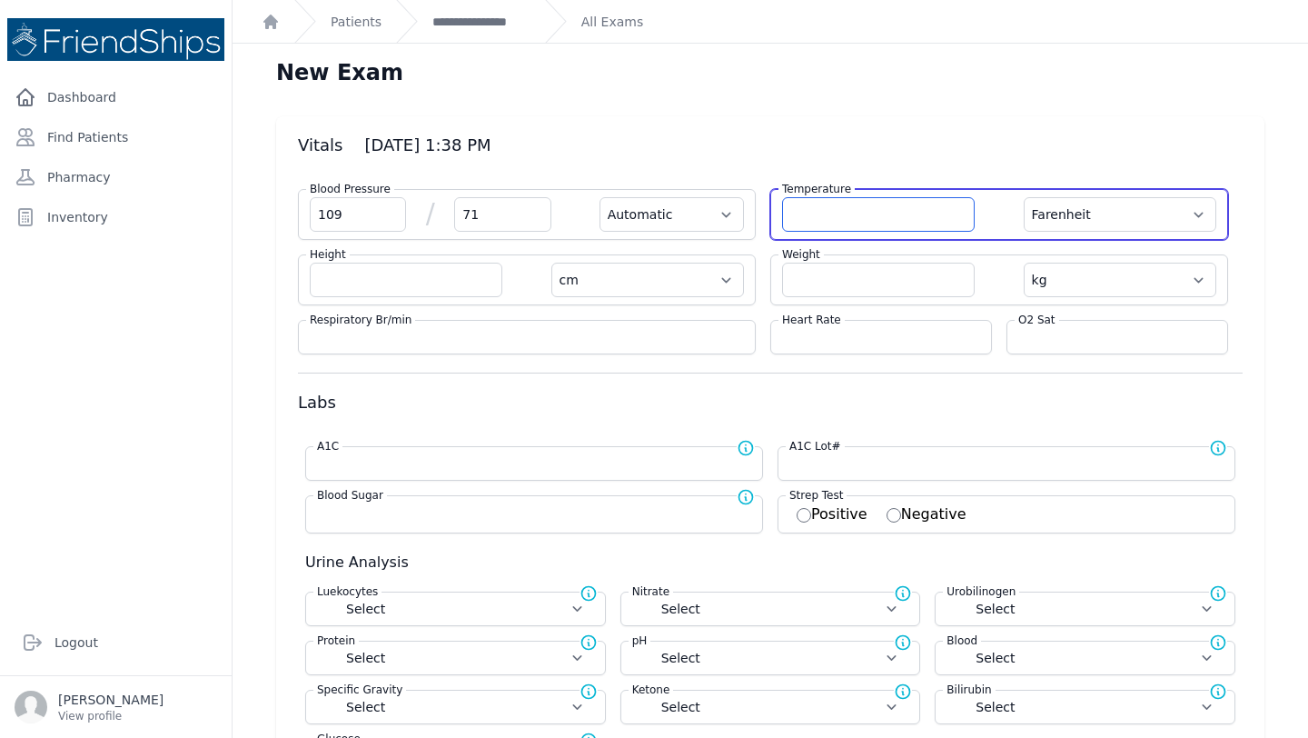
click at [860, 212] on input "number" at bounding box center [878, 214] width 193 height 35
select select "Automatic"
select select "F"
select select "cm"
select select "kg"
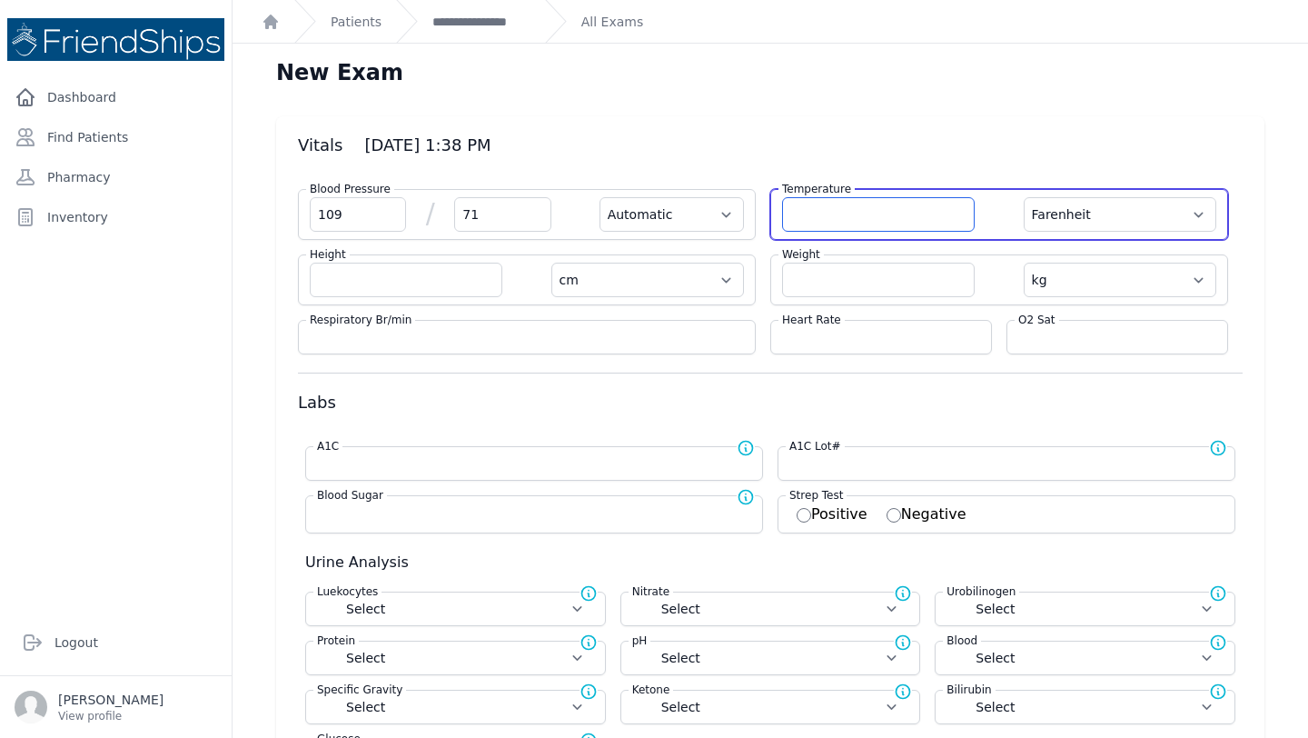
select select
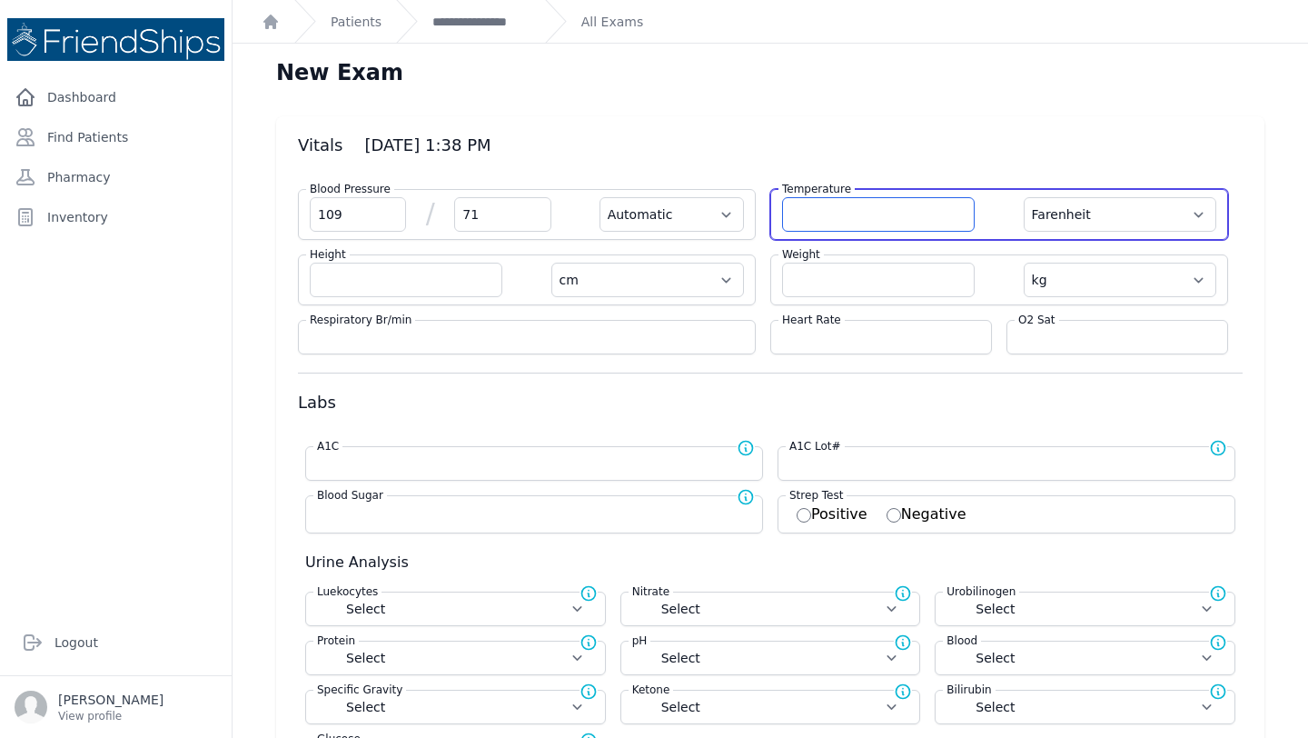
select select
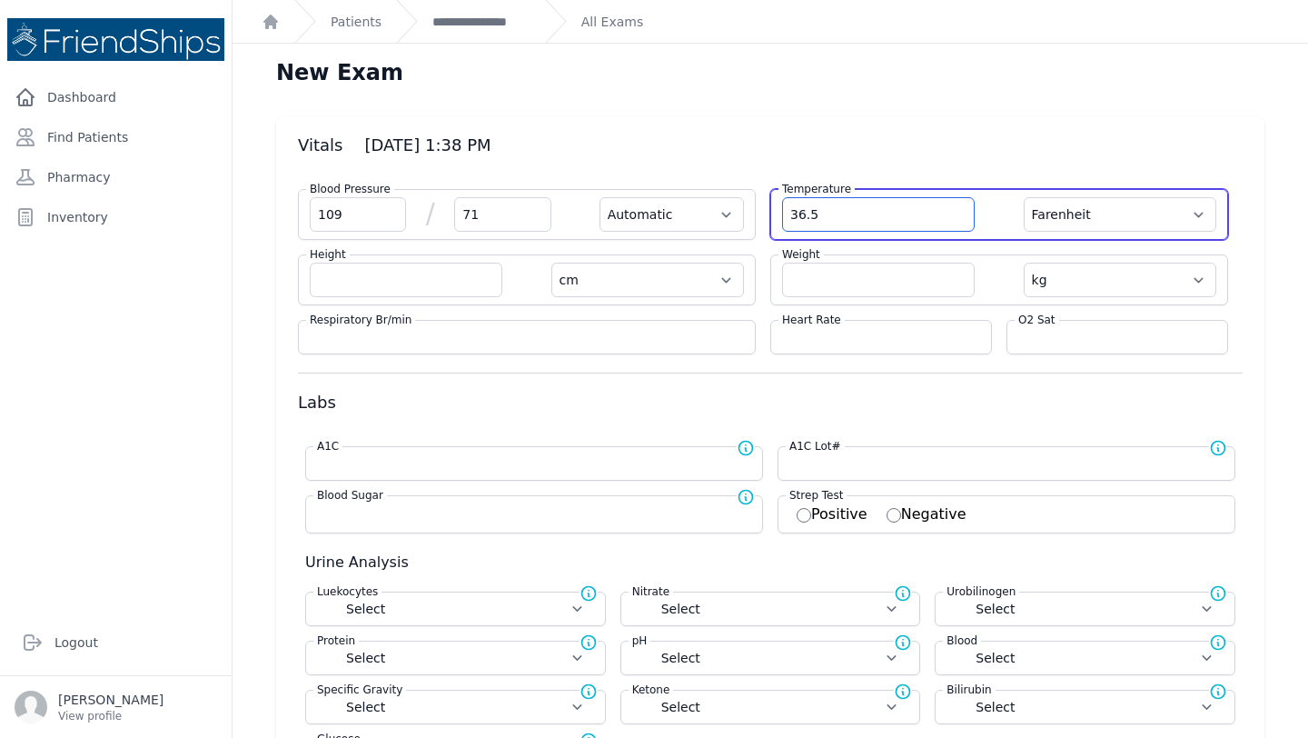
type input "36.5"
click at [1110, 212] on select "Farenheit Celcius" at bounding box center [1120, 214] width 193 height 35
select select "Automatic"
select select "cm"
select select "kg"
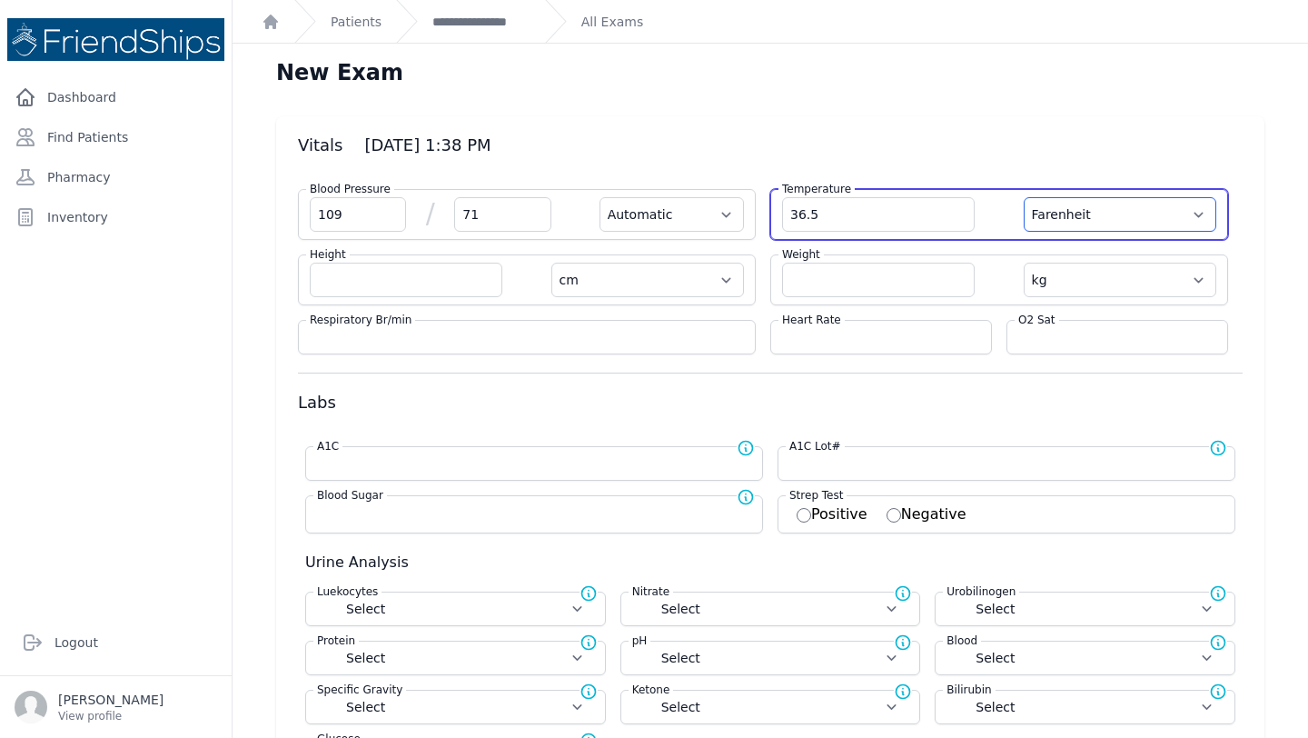
select select
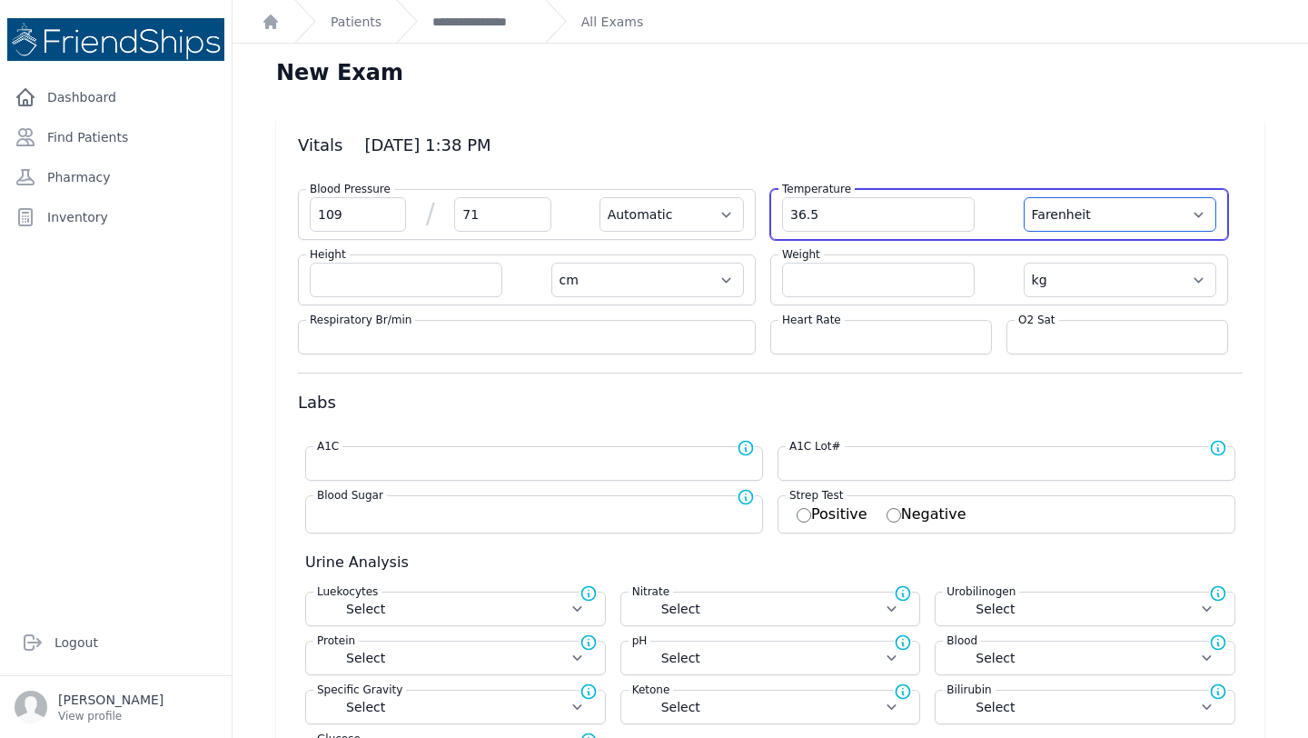
select select
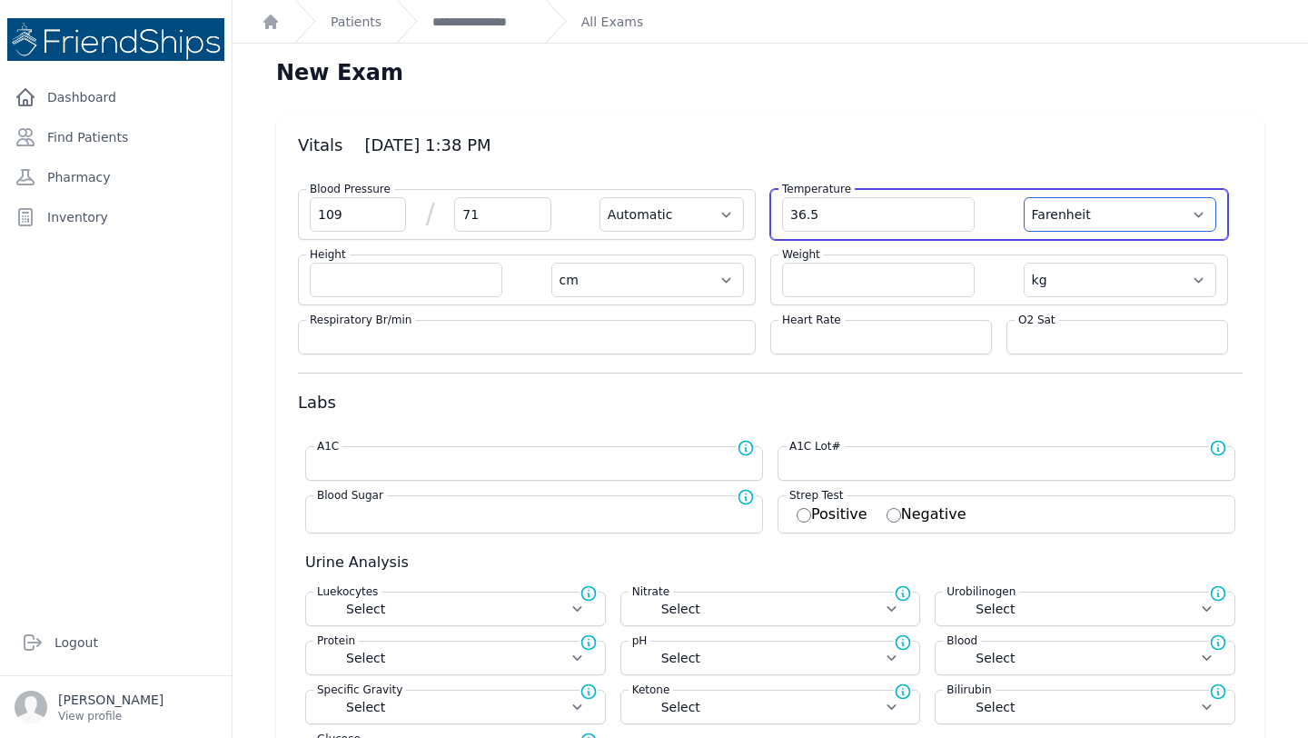
select select "C"
select select "Automatic"
select select "cm"
select select "kg"
select select
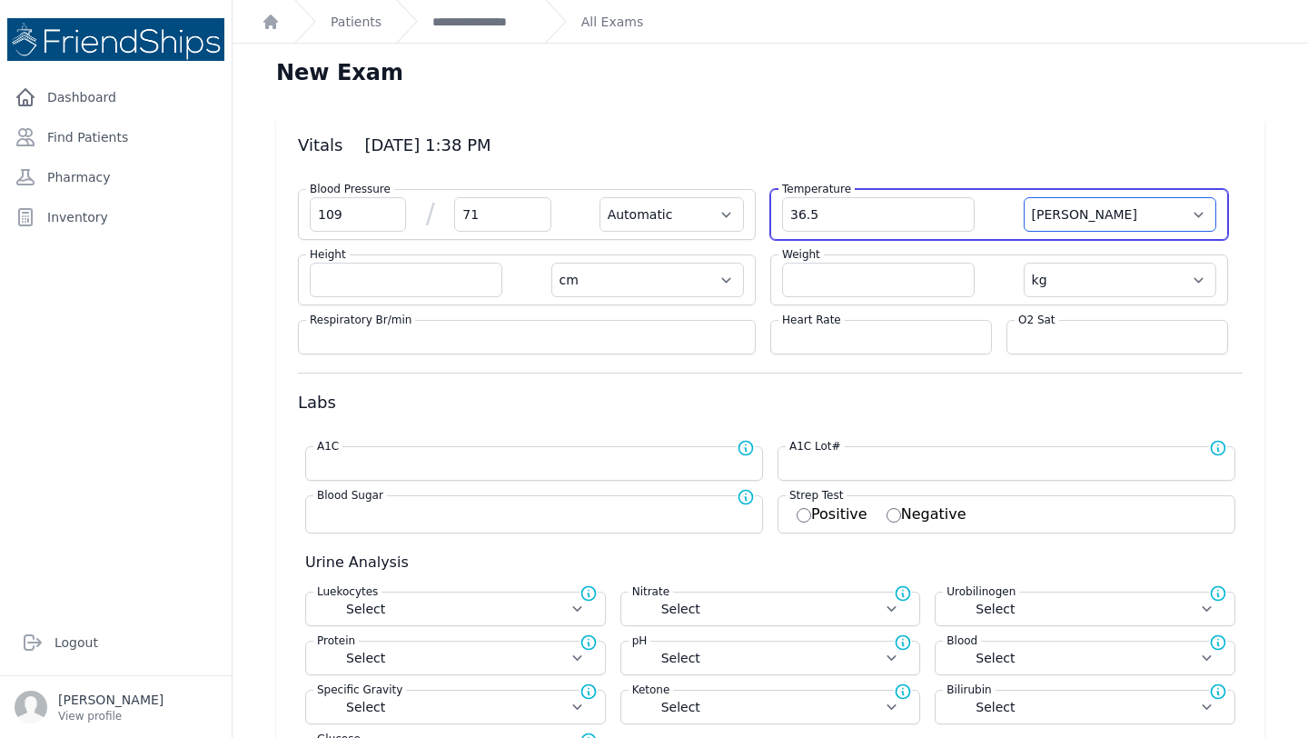
select select
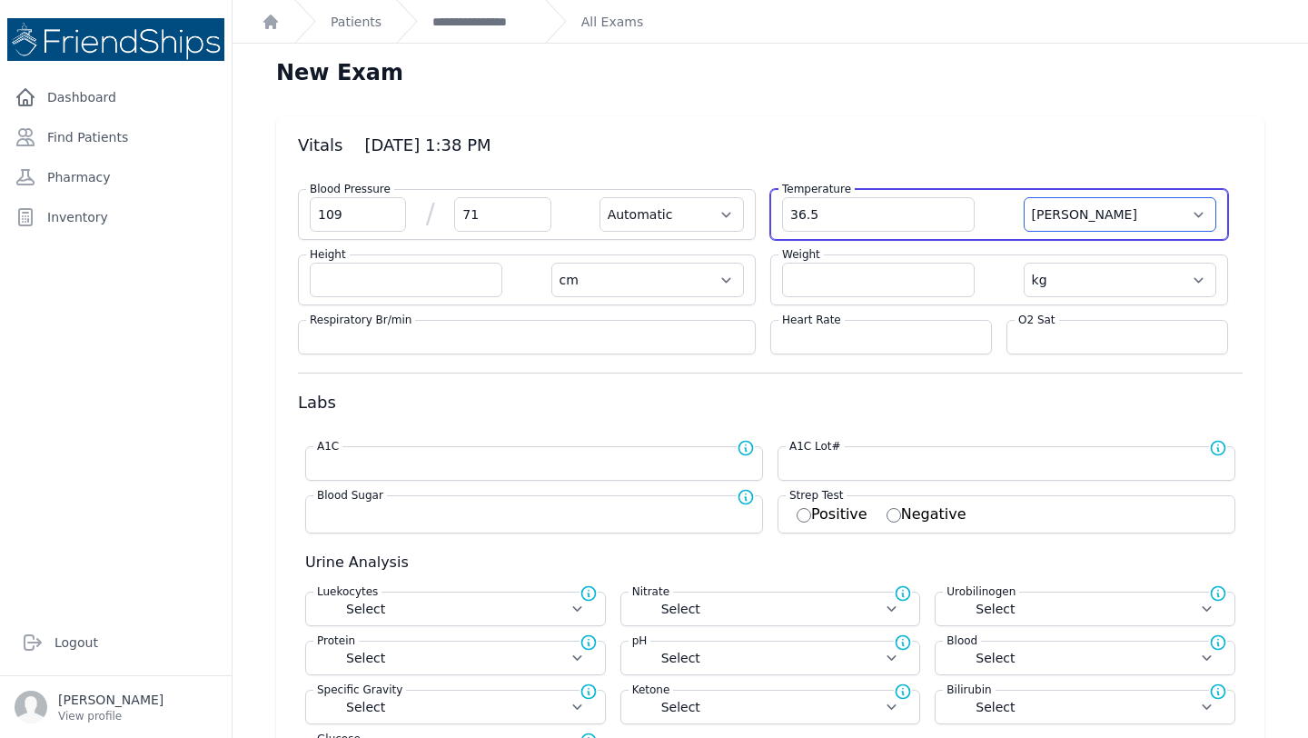
select select
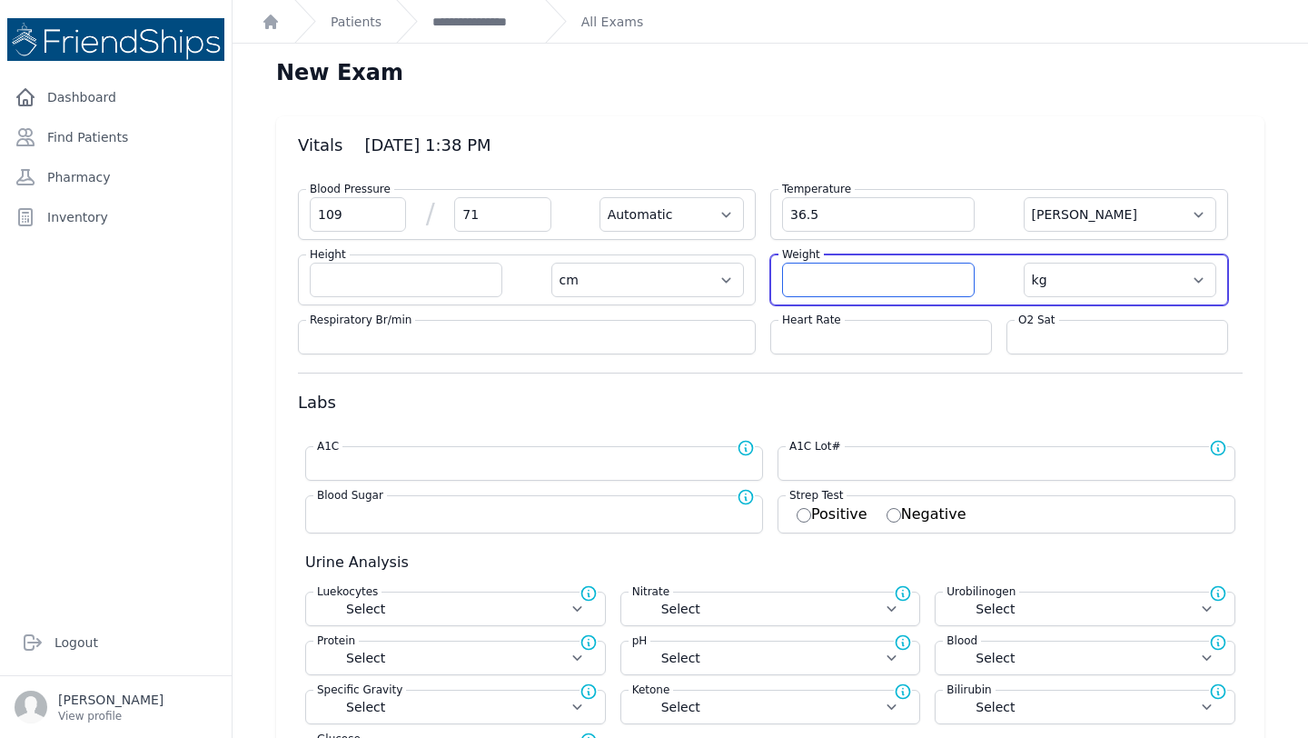
click at [843, 275] on input "number" at bounding box center [878, 280] width 193 height 35
type input "60.8"
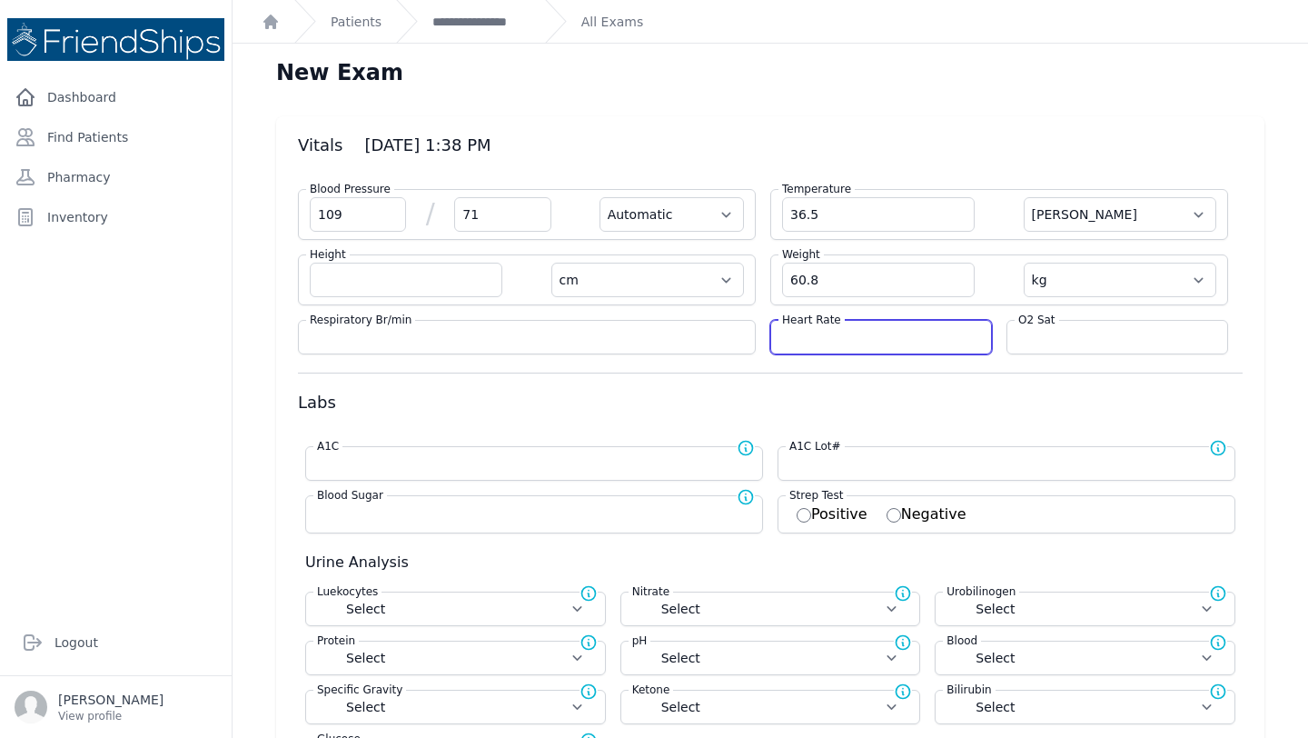
click at [840, 334] on input "number" at bounding box center [881, 337] width 198 height 18
select select "Automatic"
select select "C"
select select "cm"
select select "kg"
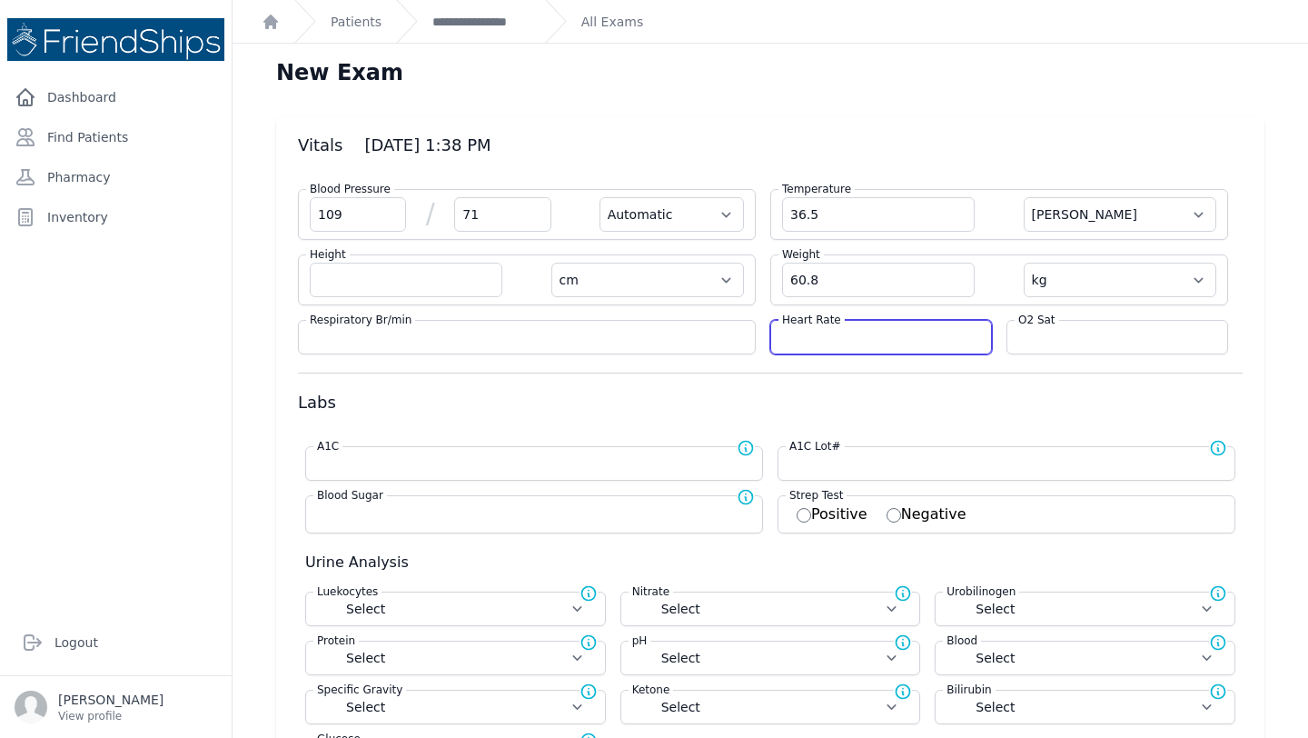
select select
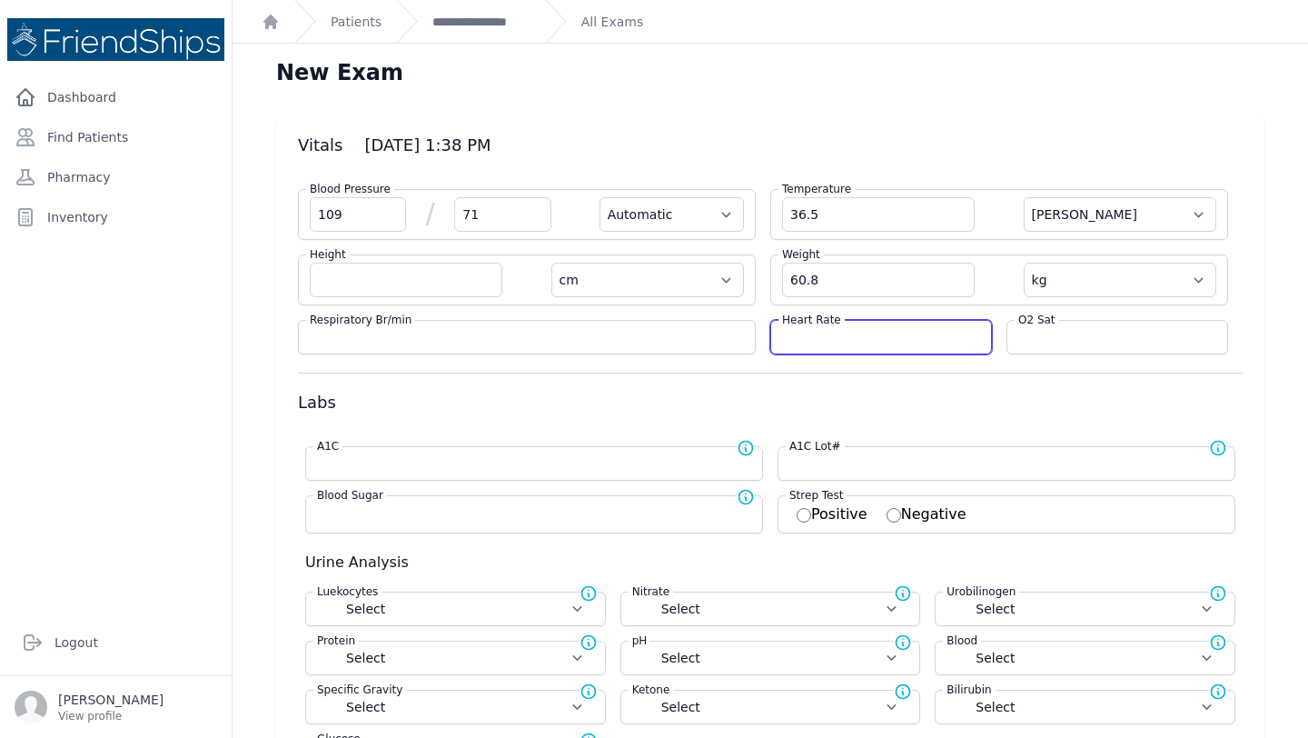
select select
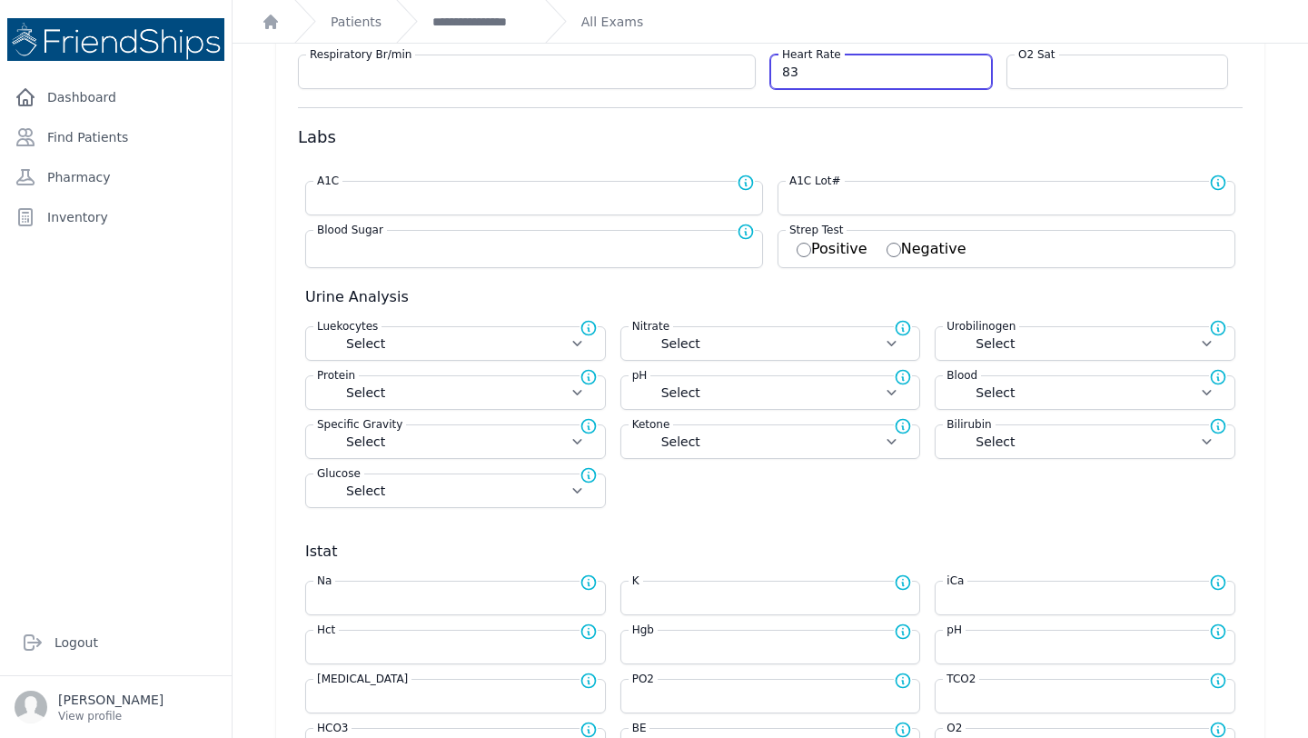
scroll to position [466, 0]
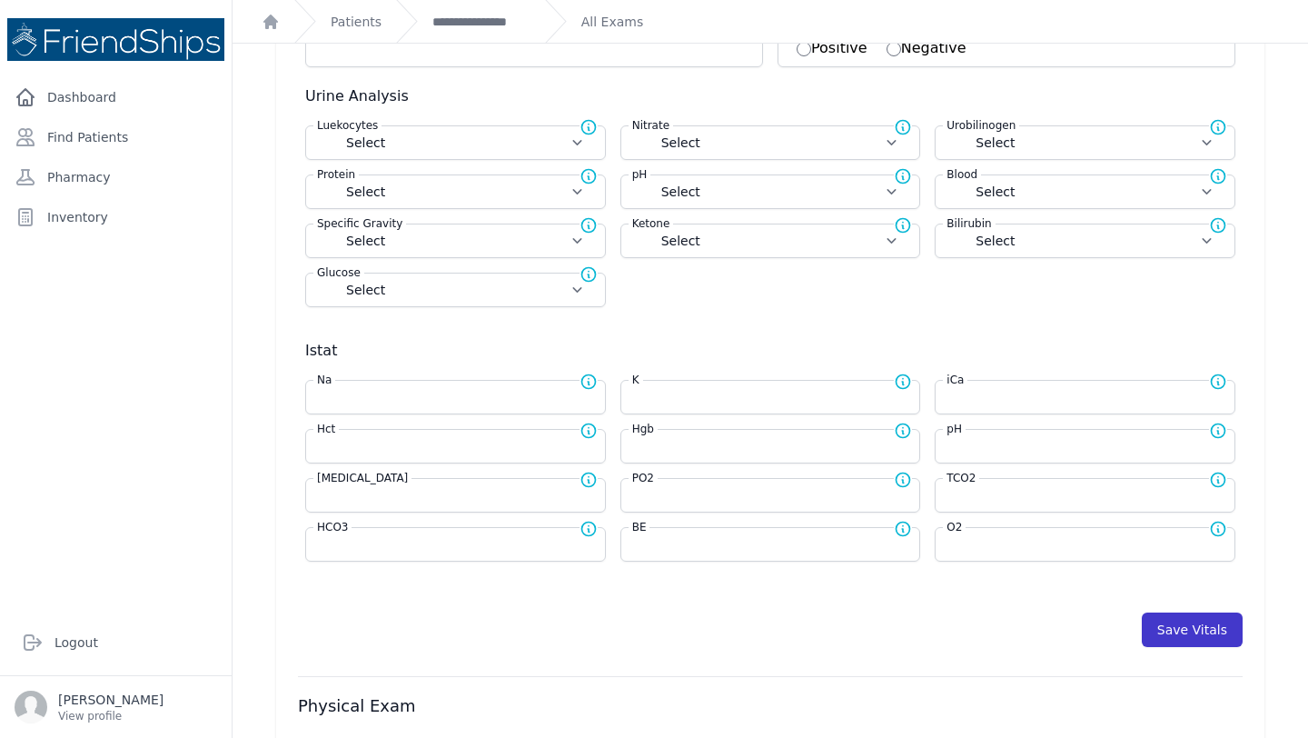
type input "83"
click at [1189, 633] on button "Save Vitals" at bounding box center [1192, 629] width 101 height 35
select select "Automatic"
select select "cm"
select select "kg"
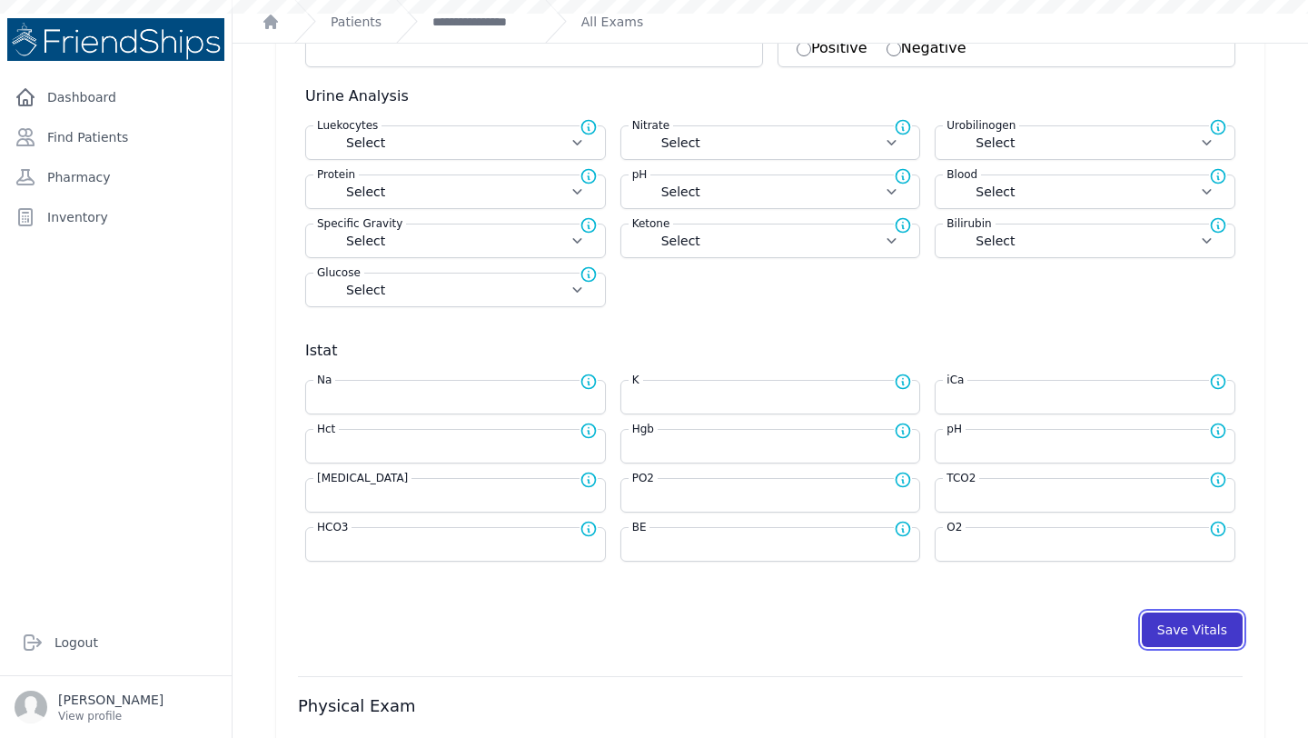
select select
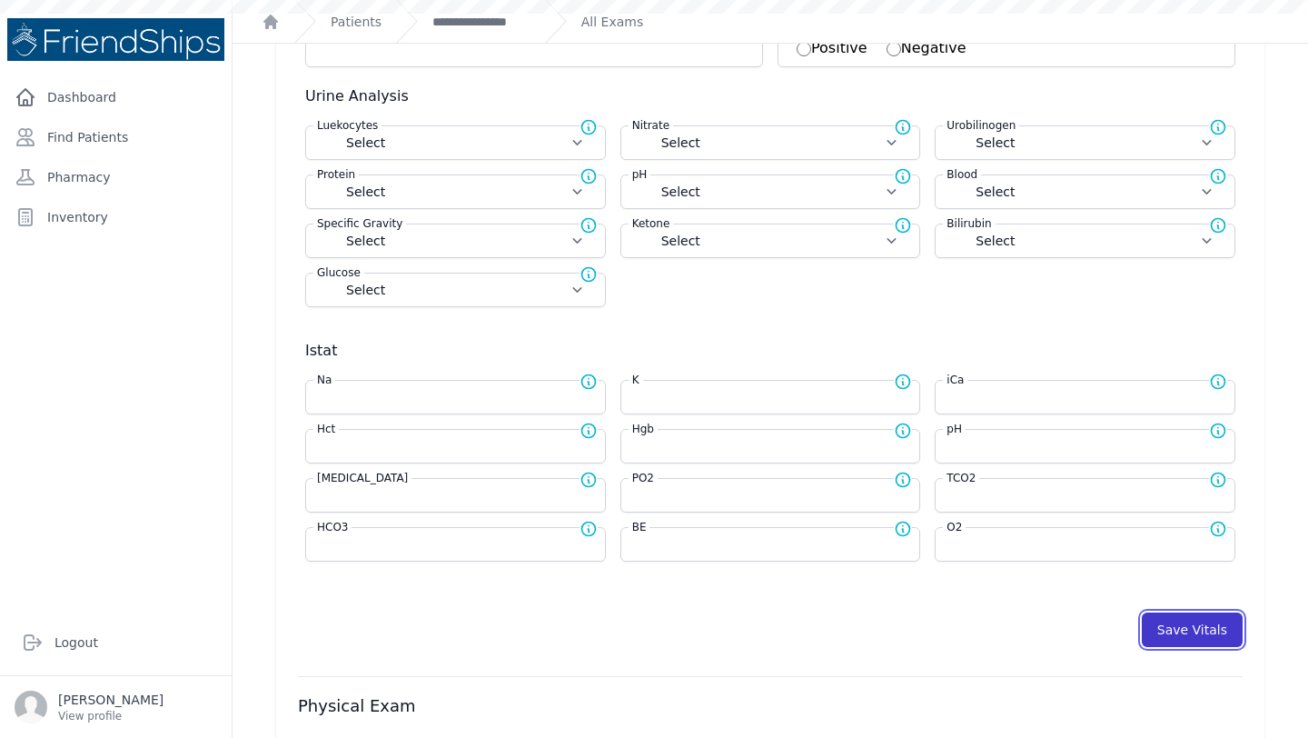
select select
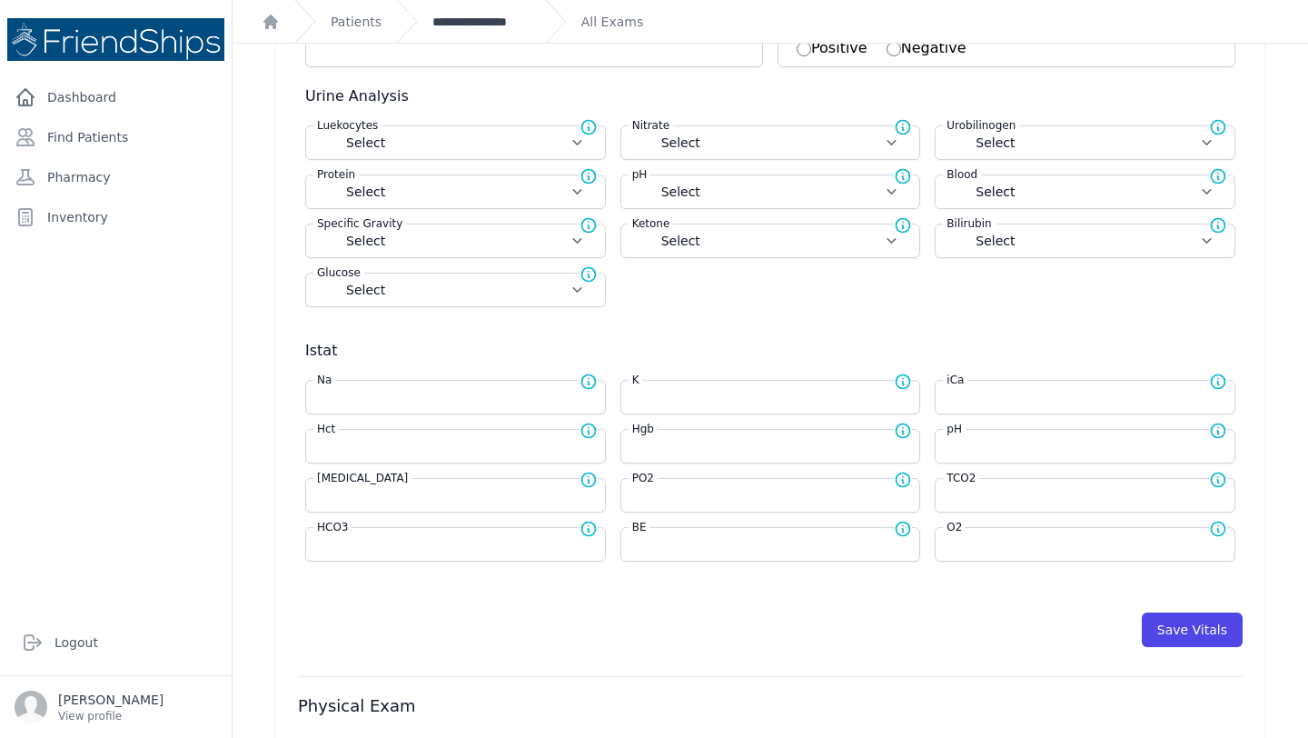
click at [482, 24] on link "**********" at bounding box center [482, 22] width 98 height 18
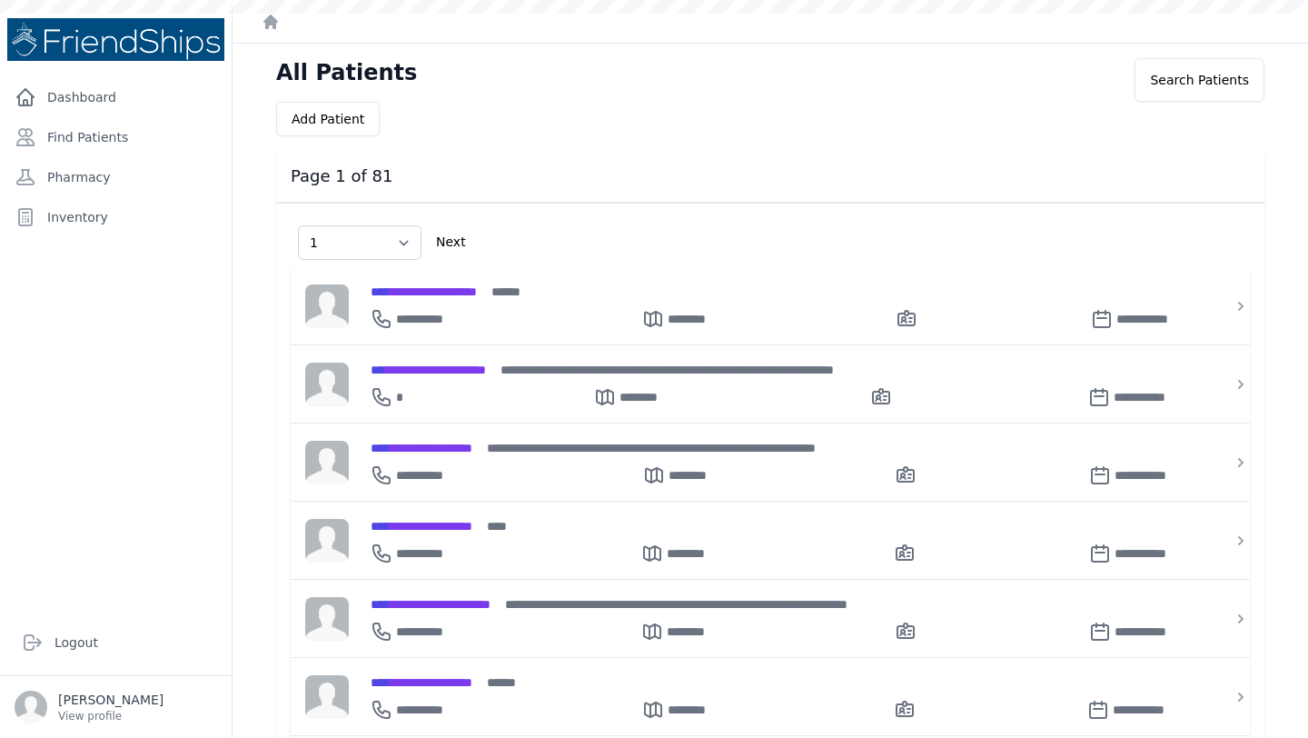
select select "1"
click at [90, 137] on link "Find Patients" at bounding box center [115, 137] width 217 height 36
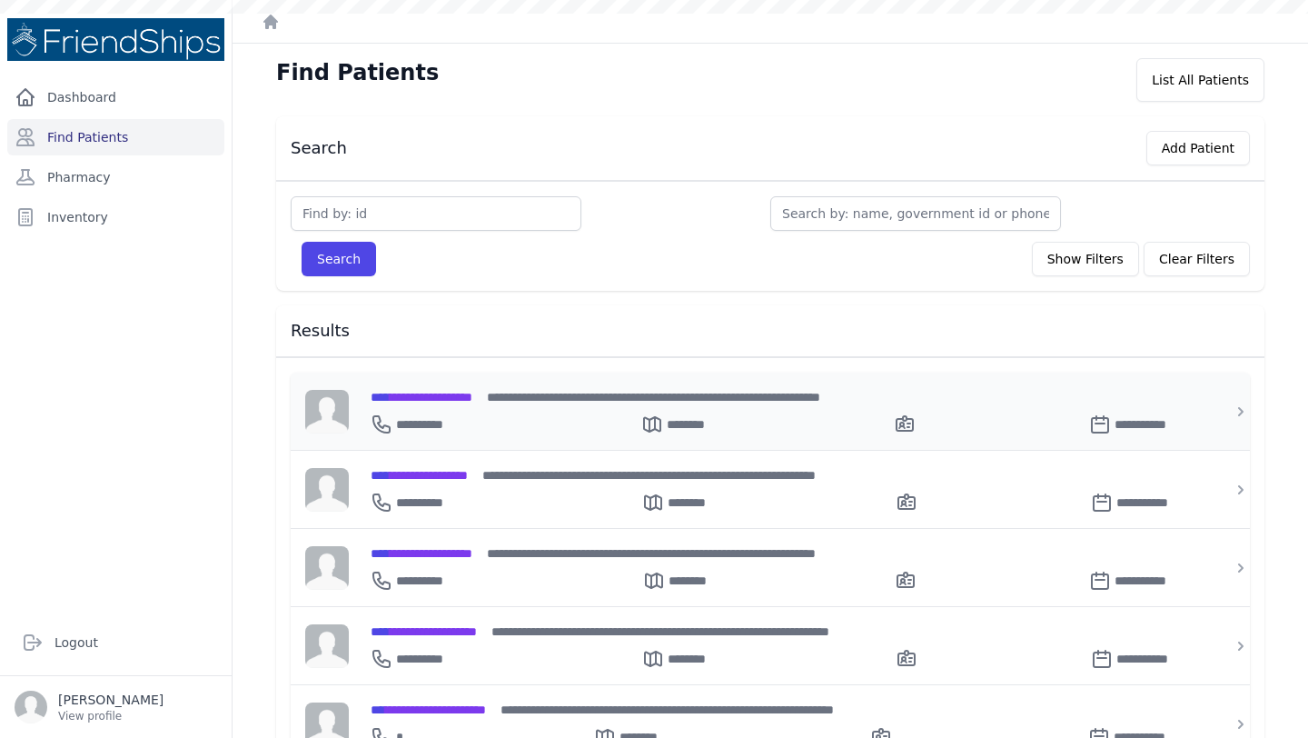
click at [439, 391] on span "**********" at bounding box center [422, 397] width 102 height 13
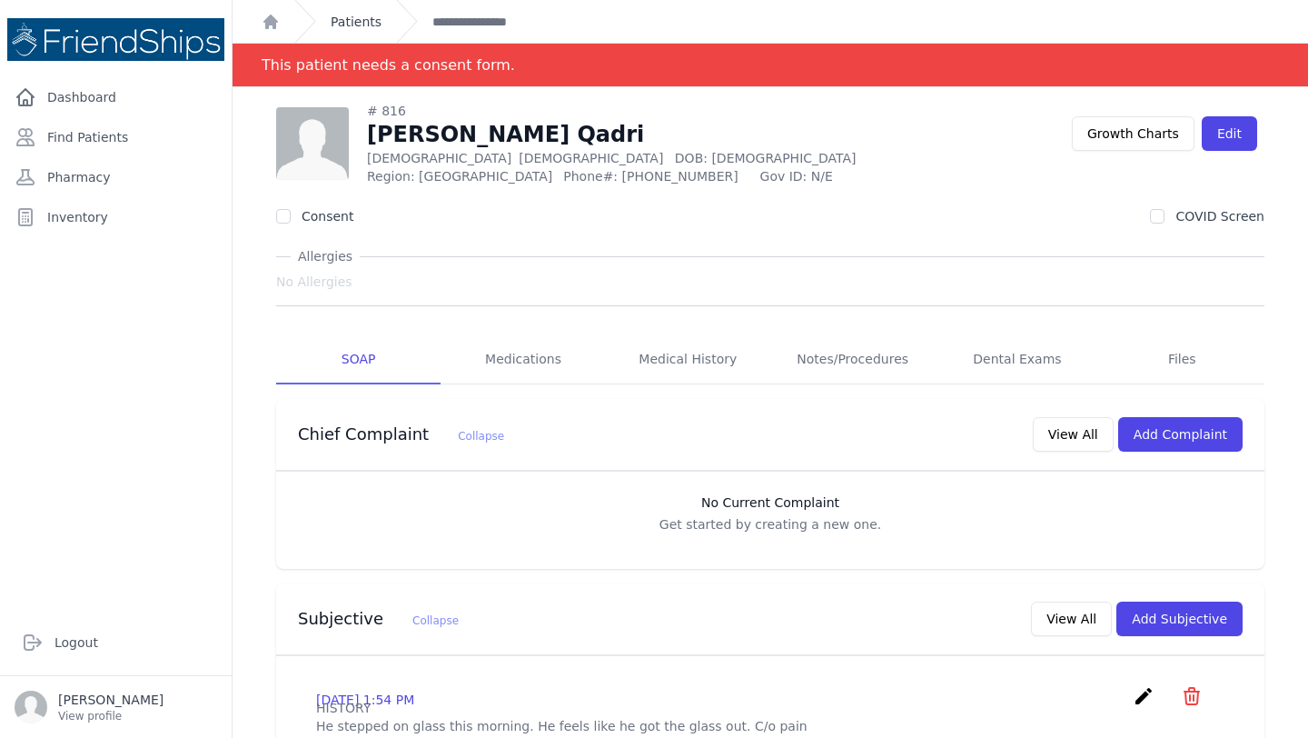
click at [343, 19] on link "Patients" at bounding box center [356, 22] width 51 height 18
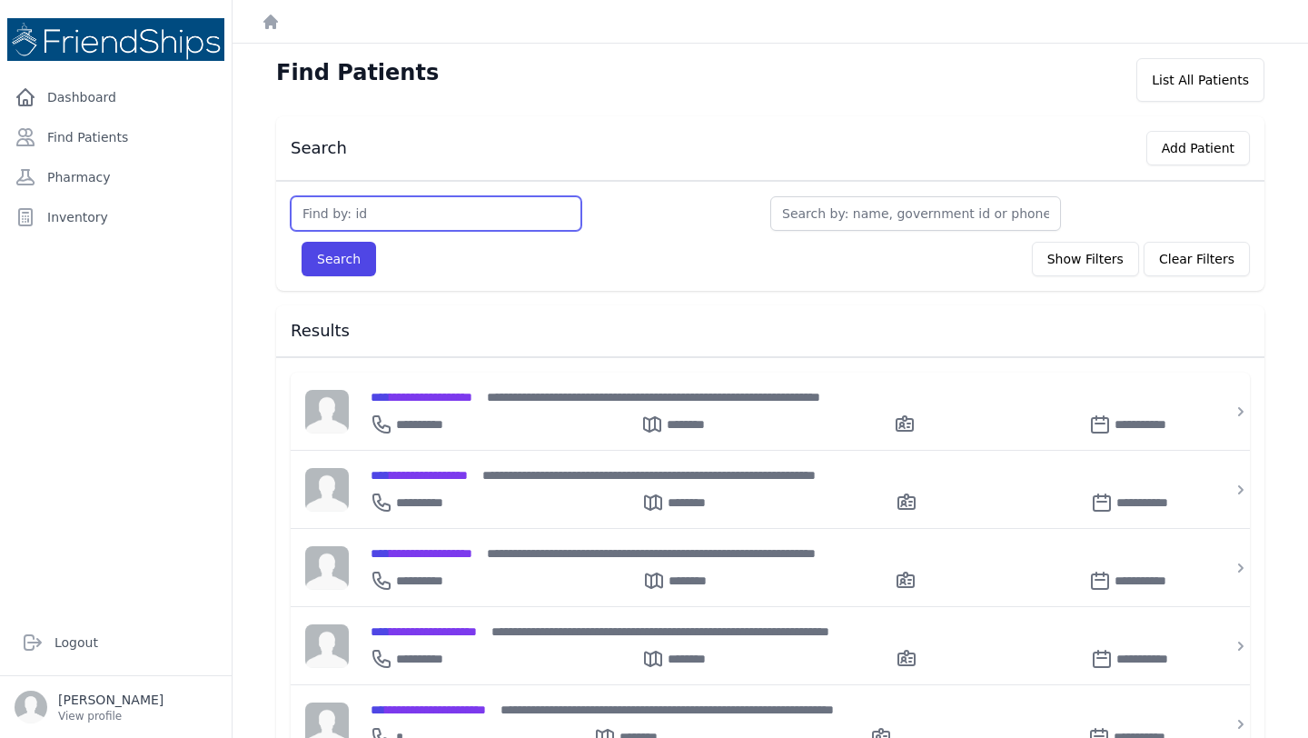
click at [398, 209] on input "text" at bounding box center [436, 213] width 291 height 35
type input "340"
click at [302, 242] on button "Search" at bounding box center [339, 259] width 75 height 35
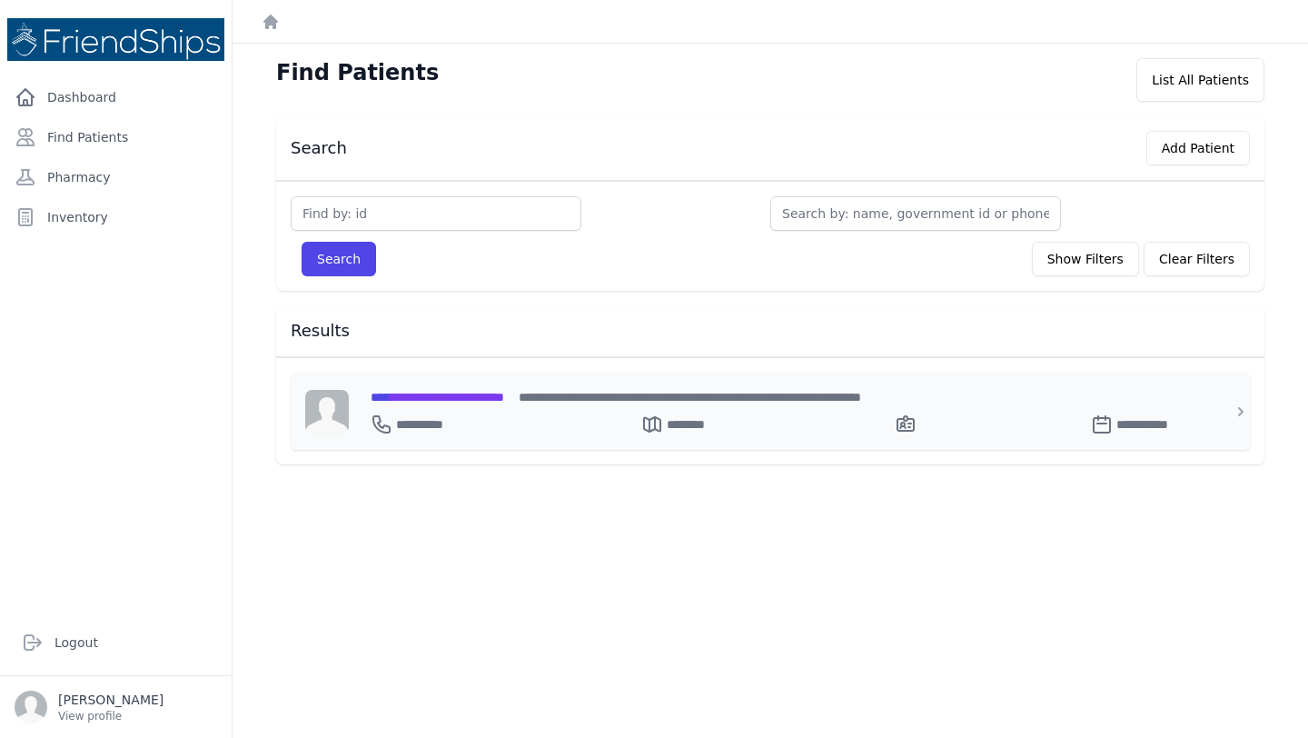
click at [461, 391] on span "**********" at bounding box center [438, 397] width 134 height 13
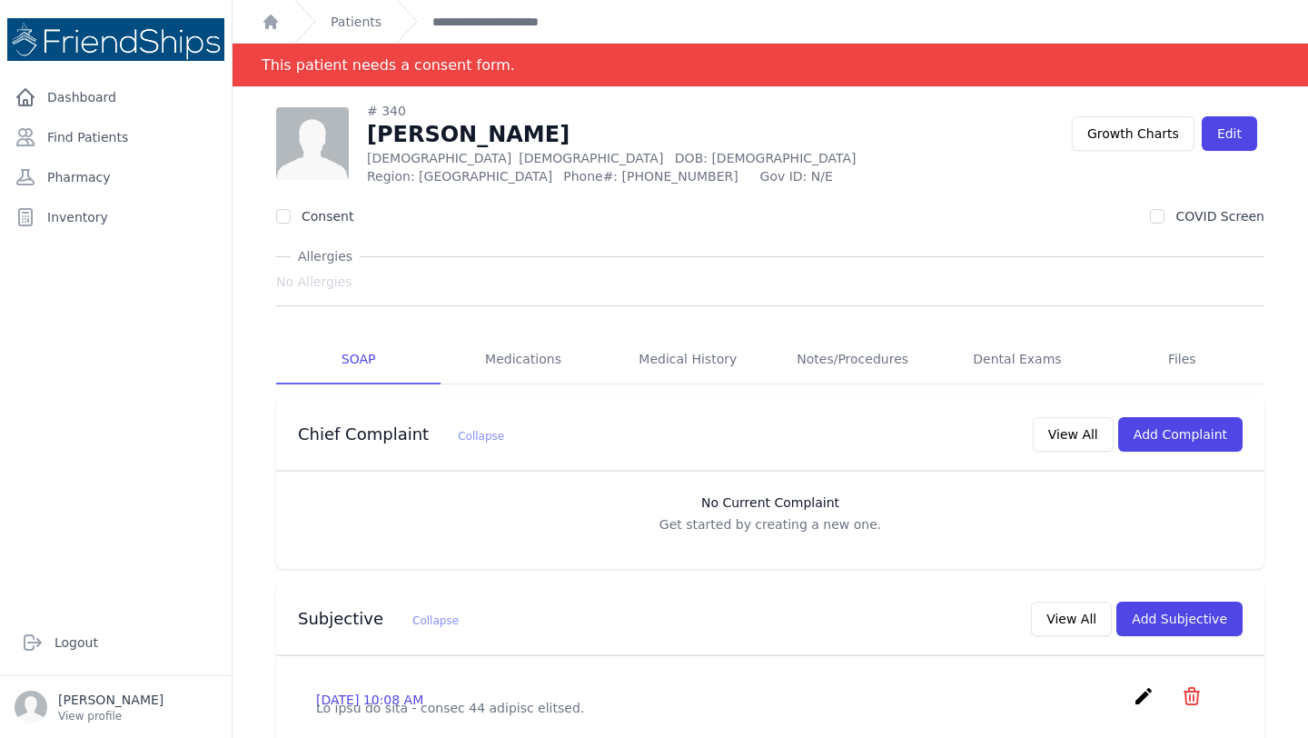
click at [940, 149] on div "# 340 Yasmine Hashem Ghayyadh Female 39 Years Old DOB: 1985-Oct-10 Region: Hama…" at bounding box center [674, 144] width 796 height 84
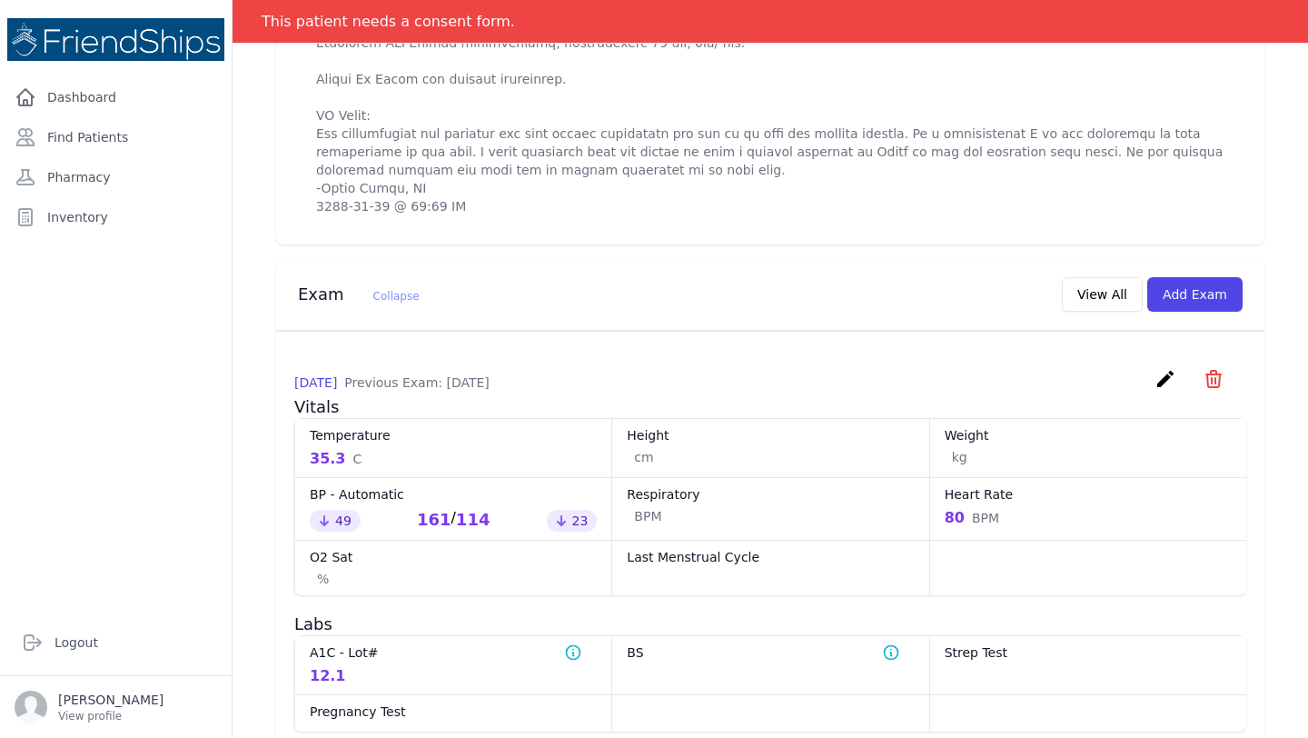
scroll to position [1174, 0]
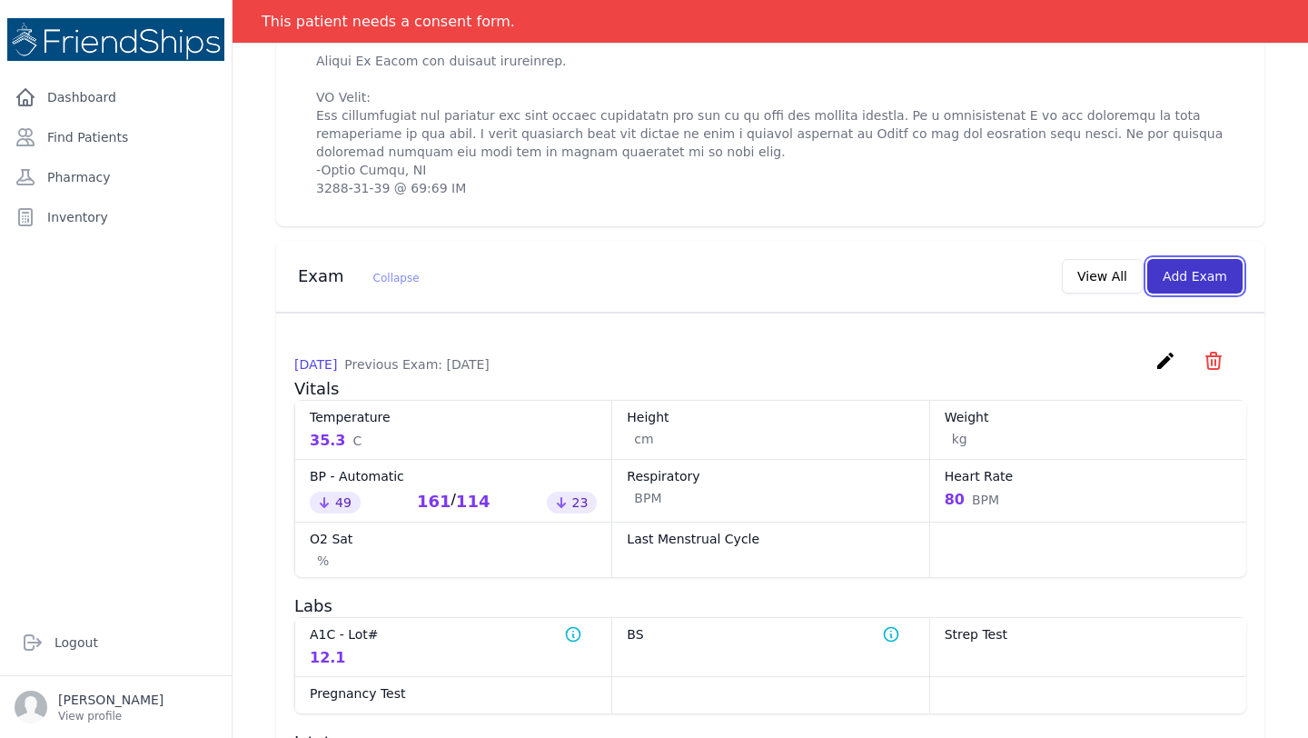
click at [1199, 293] on button "Add Exam" at bounding box center [1195, 276] width 95 height 35
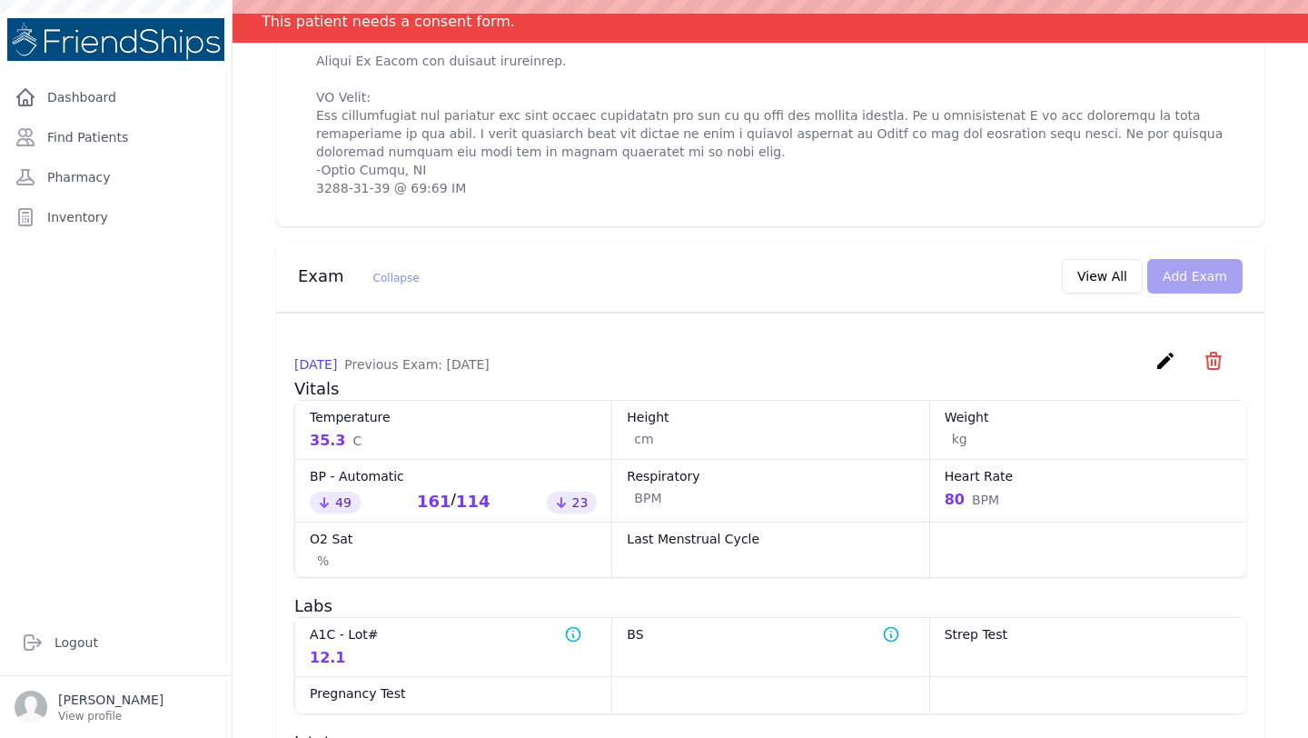
scroll to position [0, 0]
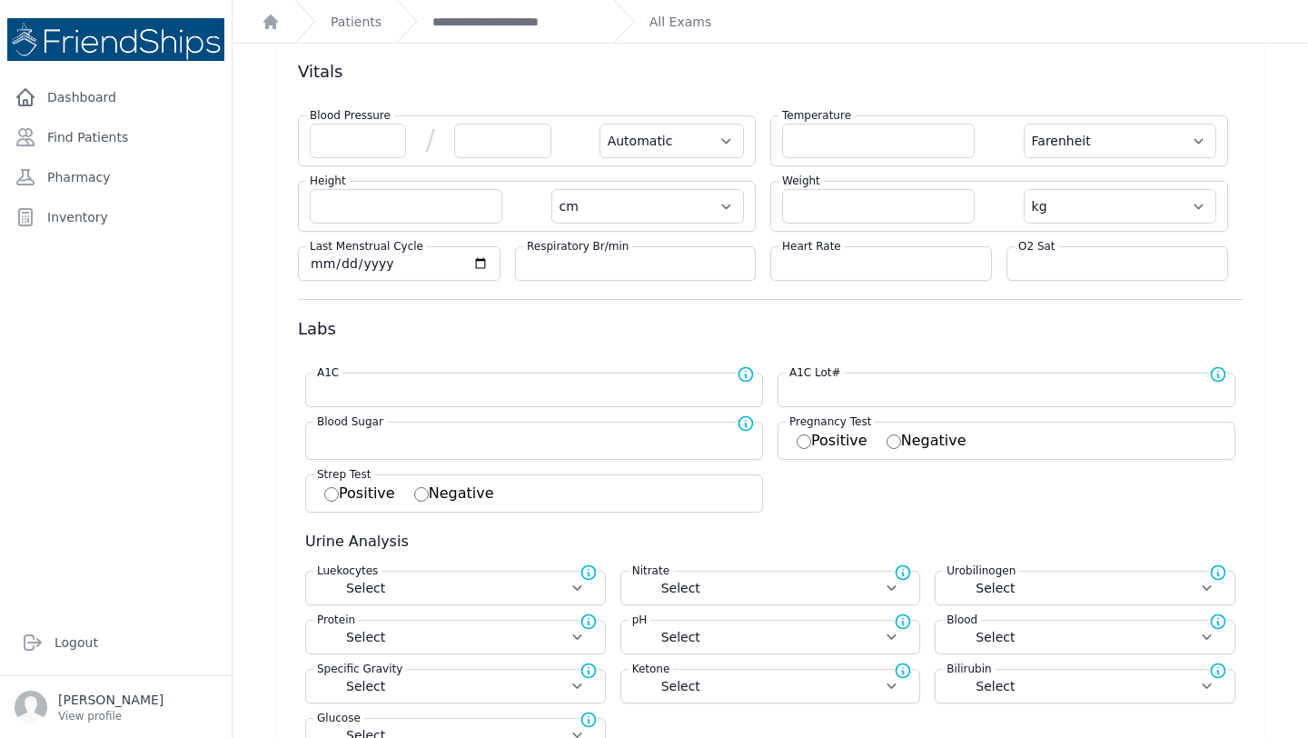
scroll to position [63, 0]
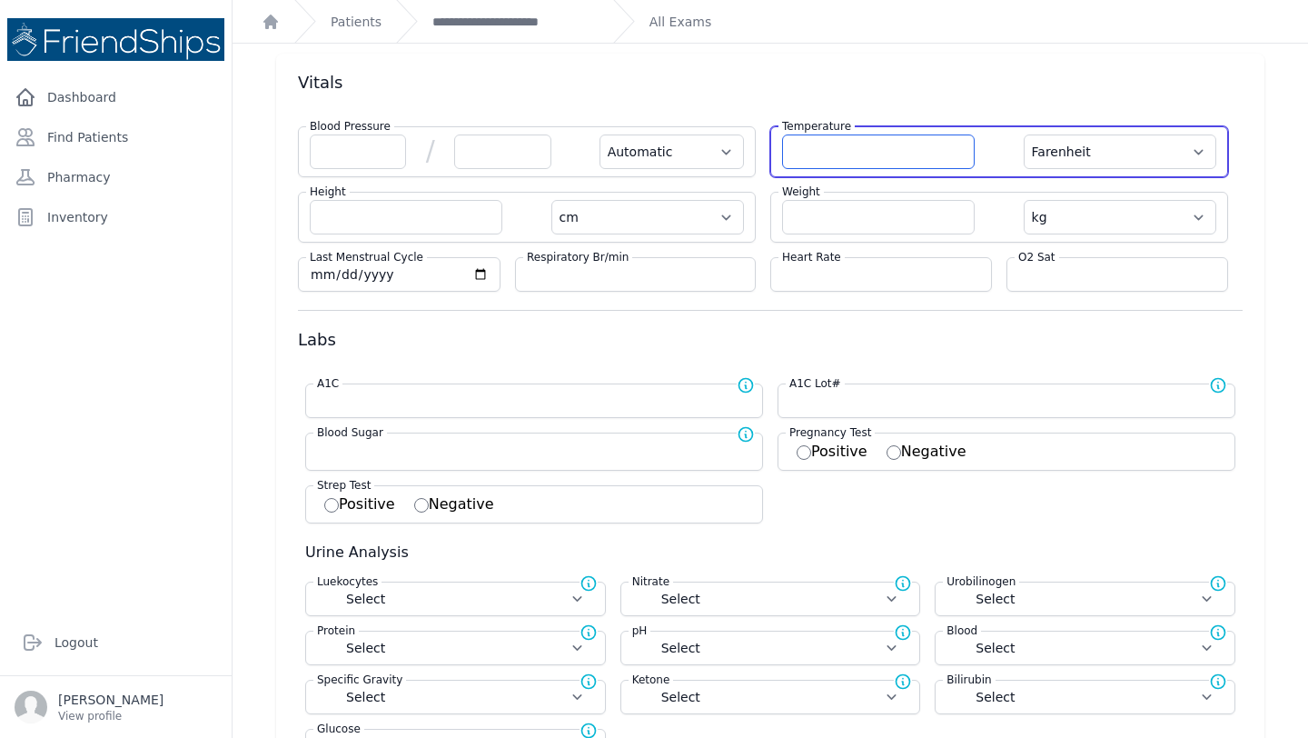
click at [830, 148] on input "number" at bounding box center [878, 151] width 193 height 35
type input "36.4"
click at [1159, 157] on select "Farenheit Celcius" at bounding box center [1120, 151] width 193 height 35
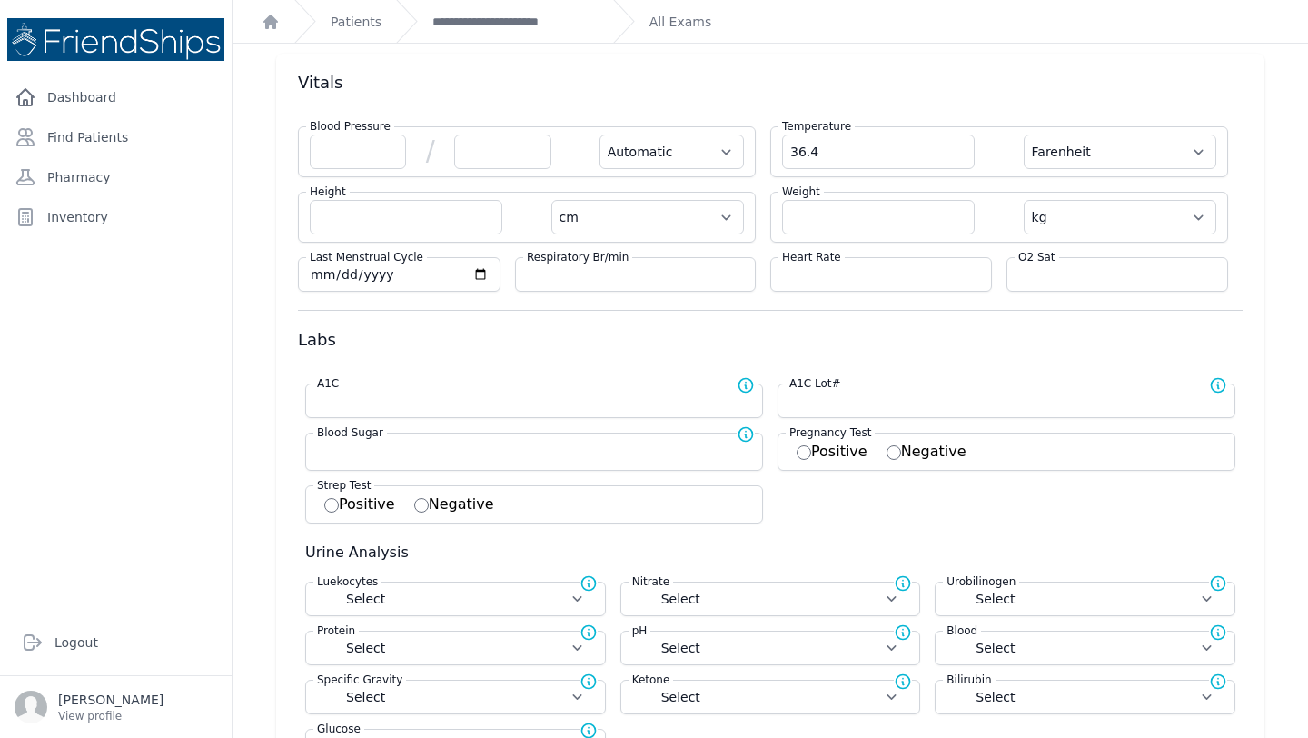
select select "Automatic"
select select "cm"
select select "kg"
select select
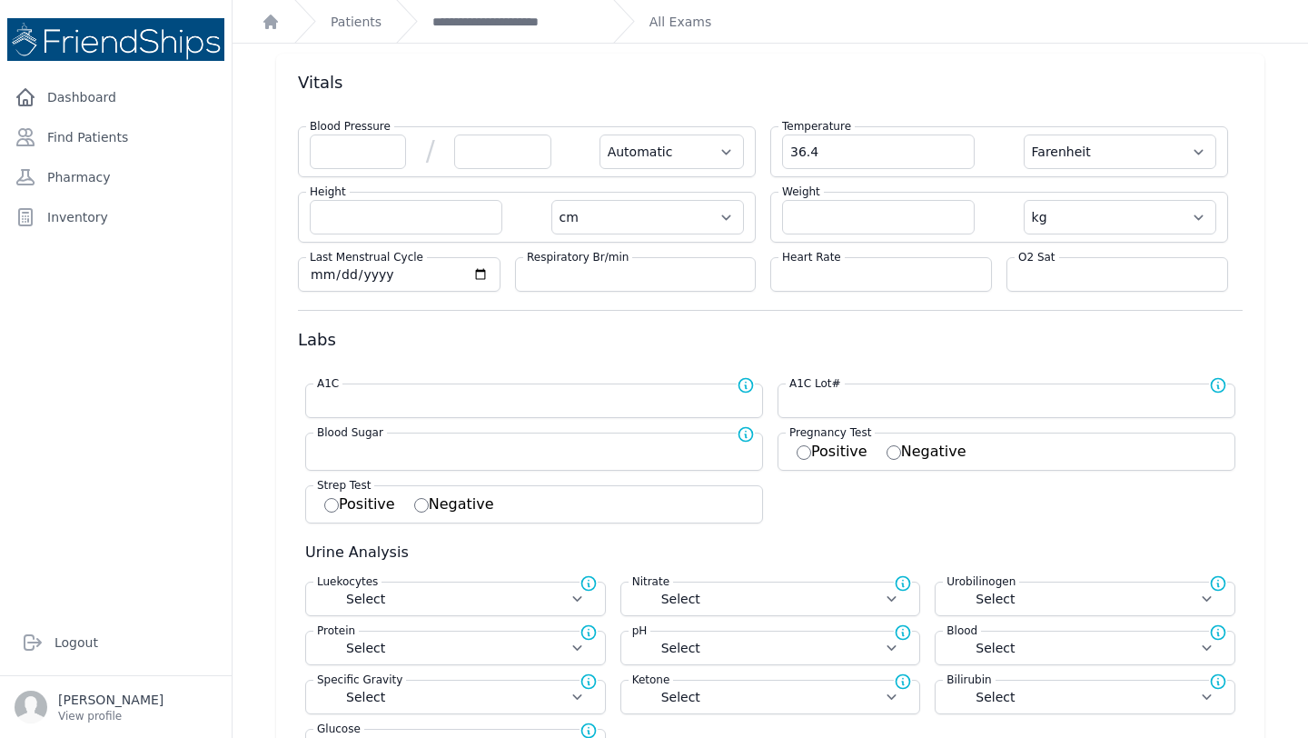
select select
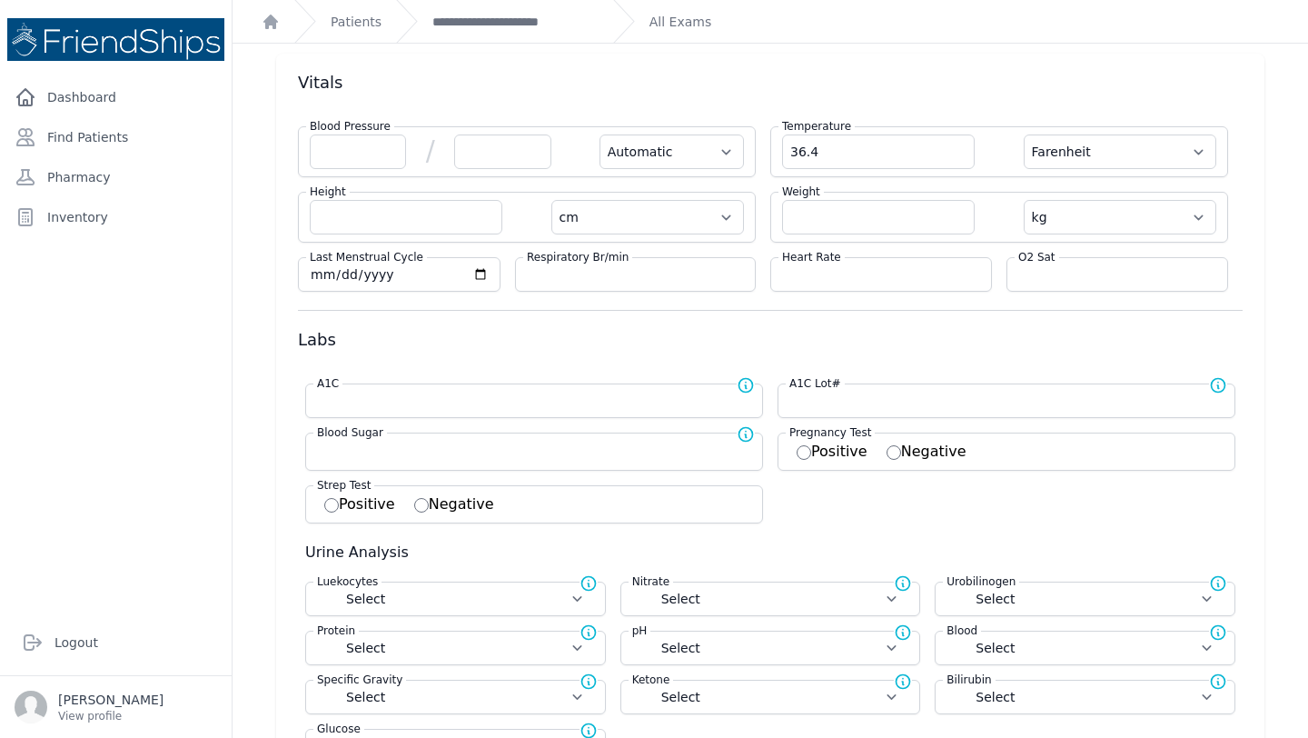
select select
click at [1114, 170] on div "Temperature 36.4 Farenheit Celcius" at bounding box center [1000, 151] width 458 height 51
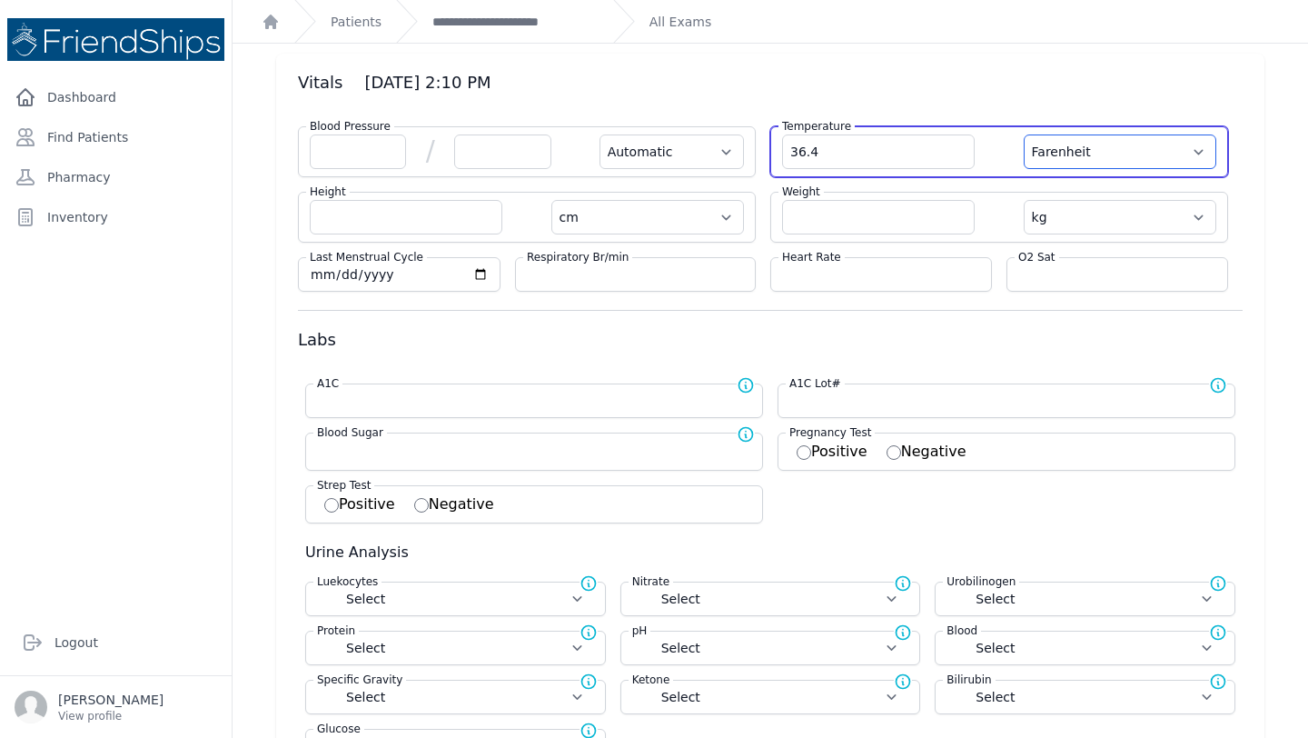
click at [1111, 156] on select "Farenheit Celcius" at bounding box center [1120, 151] width 193 height 35
select select "C"
select select "Automatic"
select select "cm"
select select "kg"
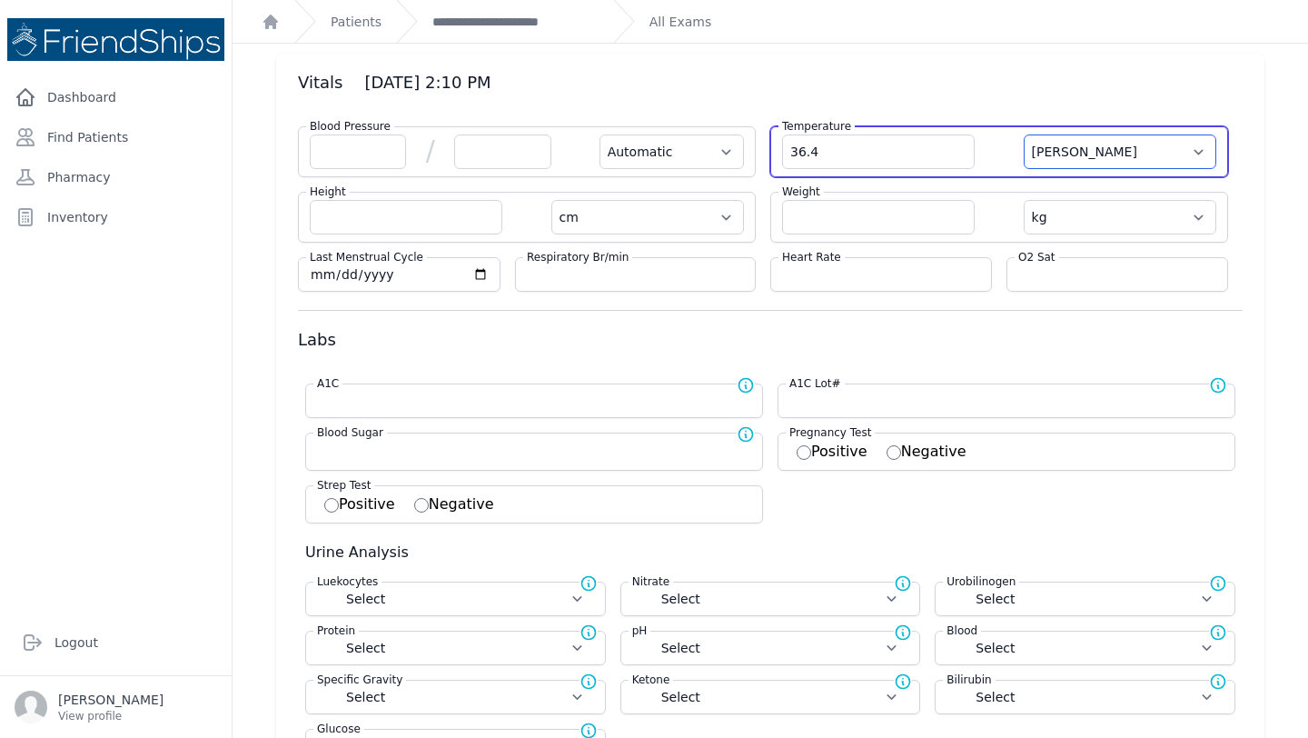
select select
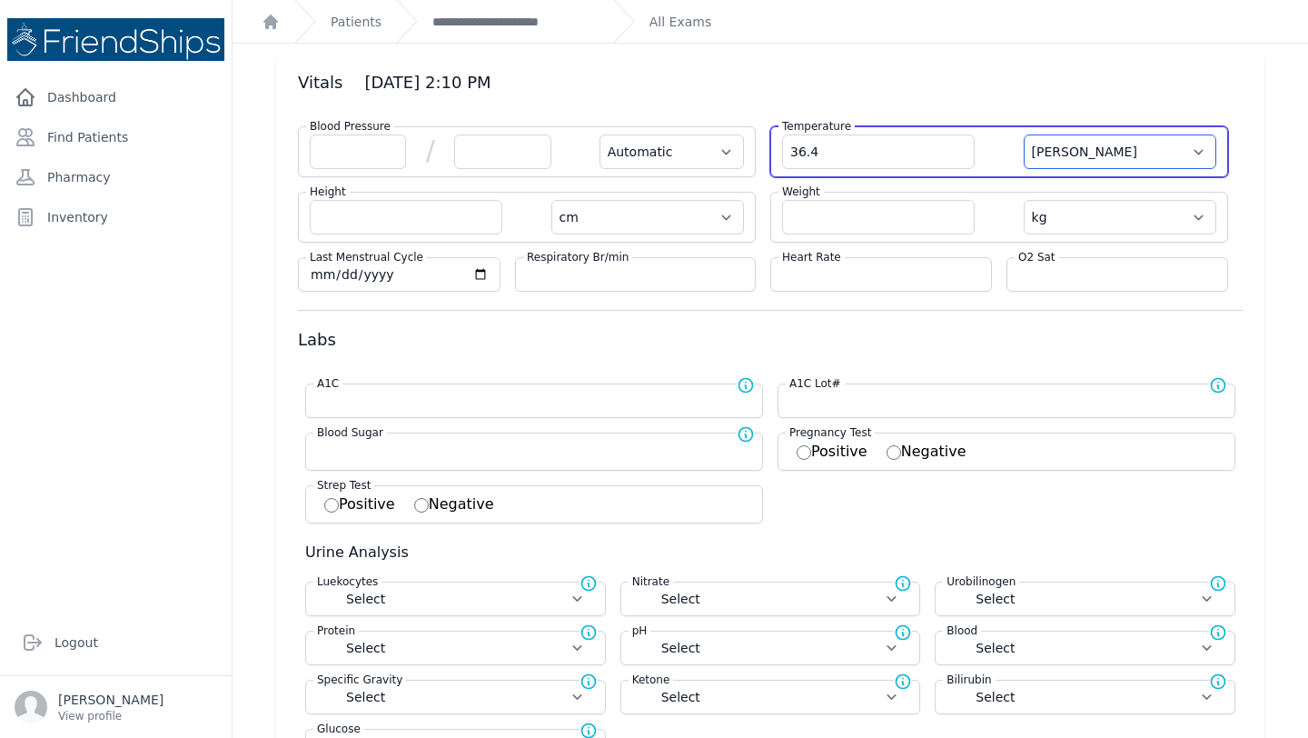
select select
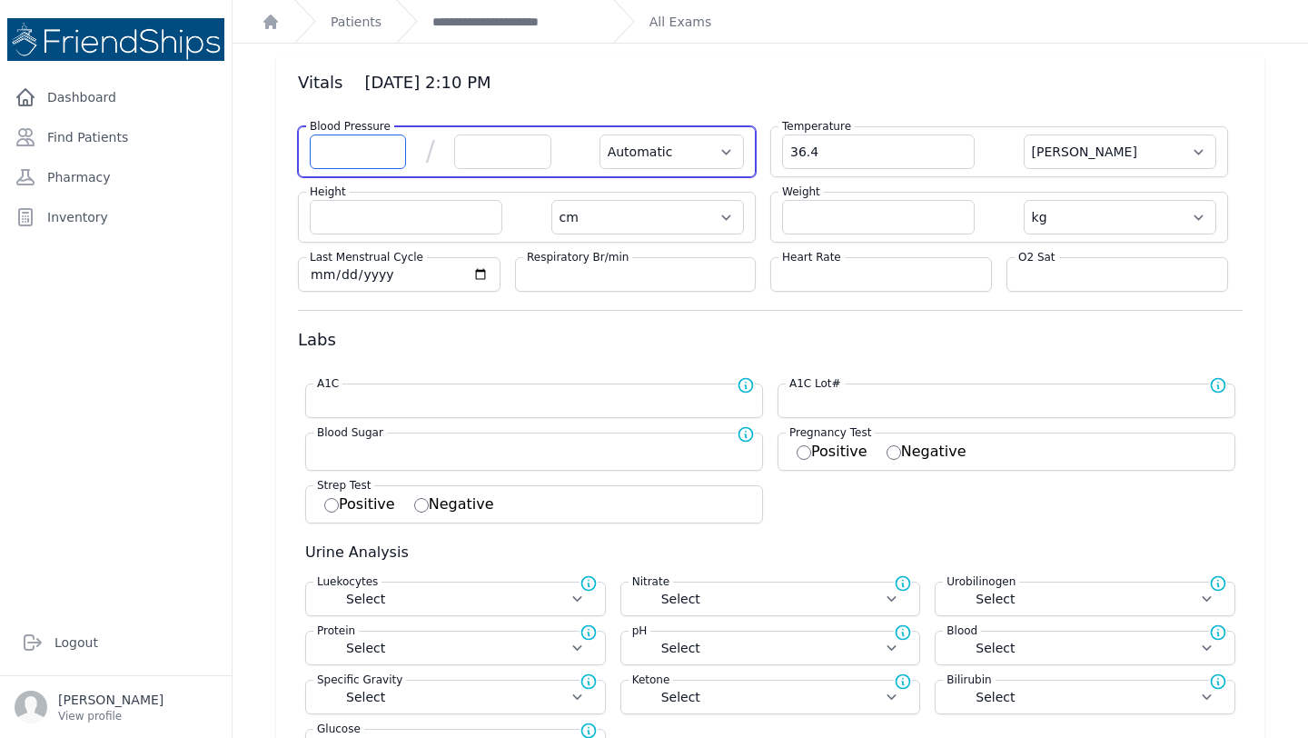
click at [366, 150] on input "number" at bounding box center [358, 151] width 96 height 35
type input "164"
click at [522, 148] on input "number" at bounding box center [502, 151] width 96 height 35
type input "1"
select select "Automatic"
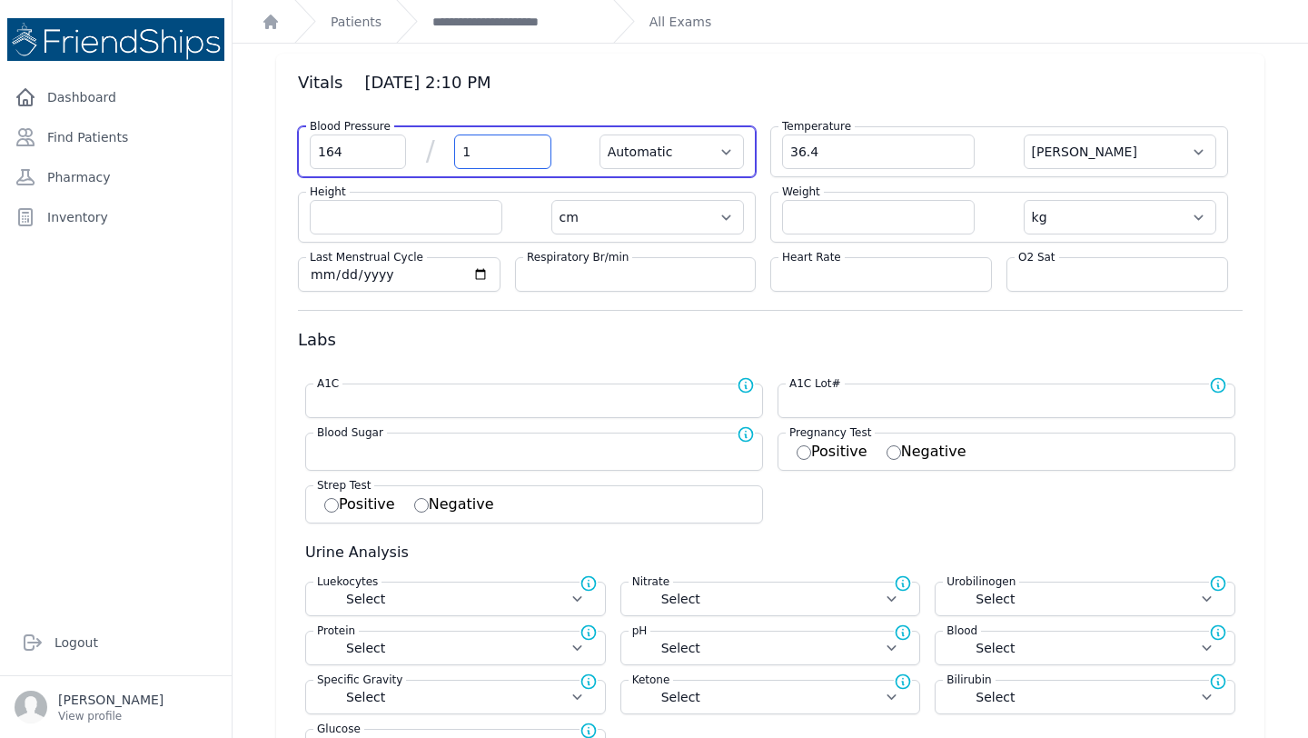
select select "C"
select select "cm"
select select "kg"
select select
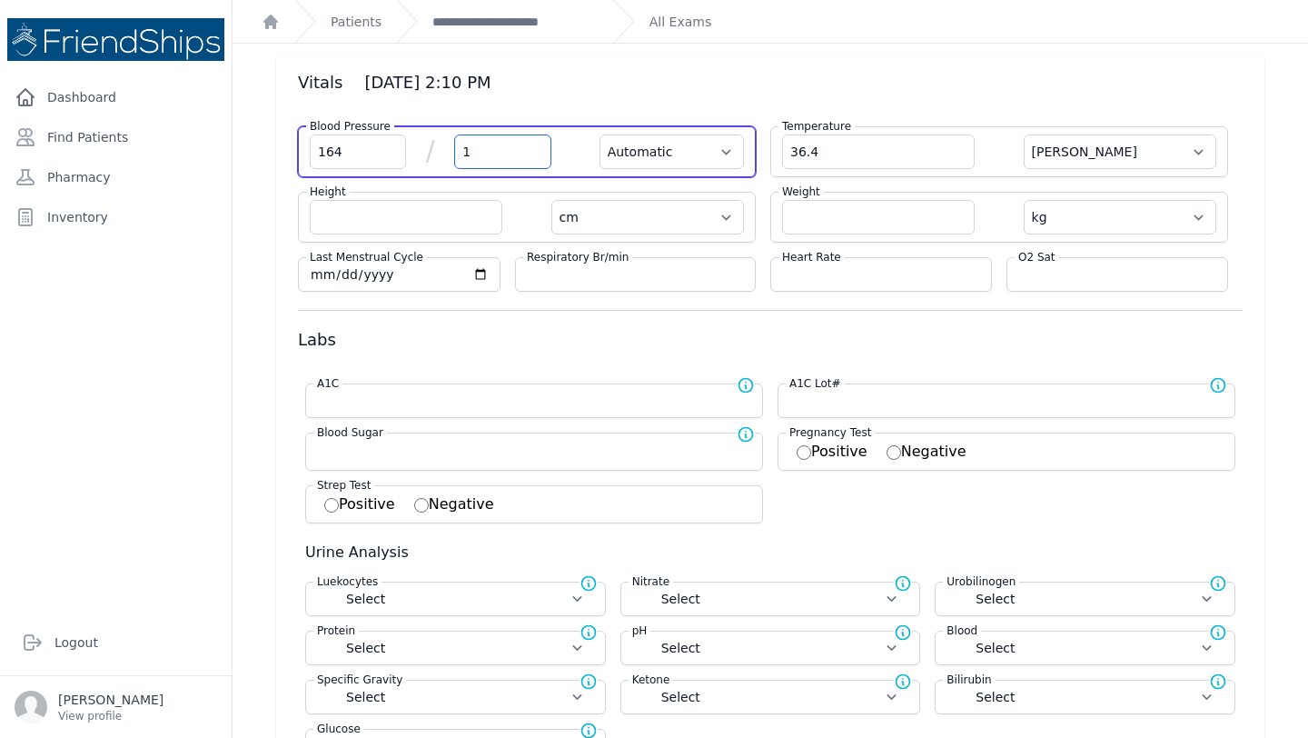
select select
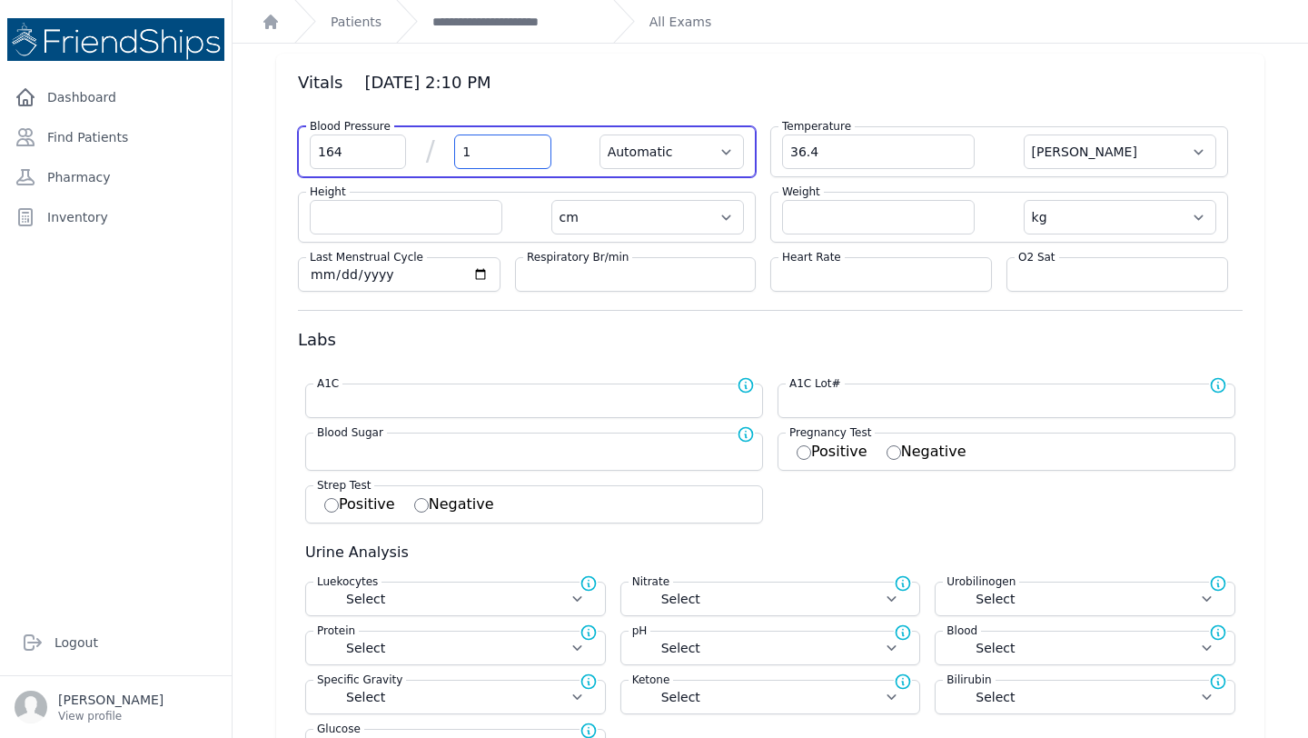
select select
type input "104"
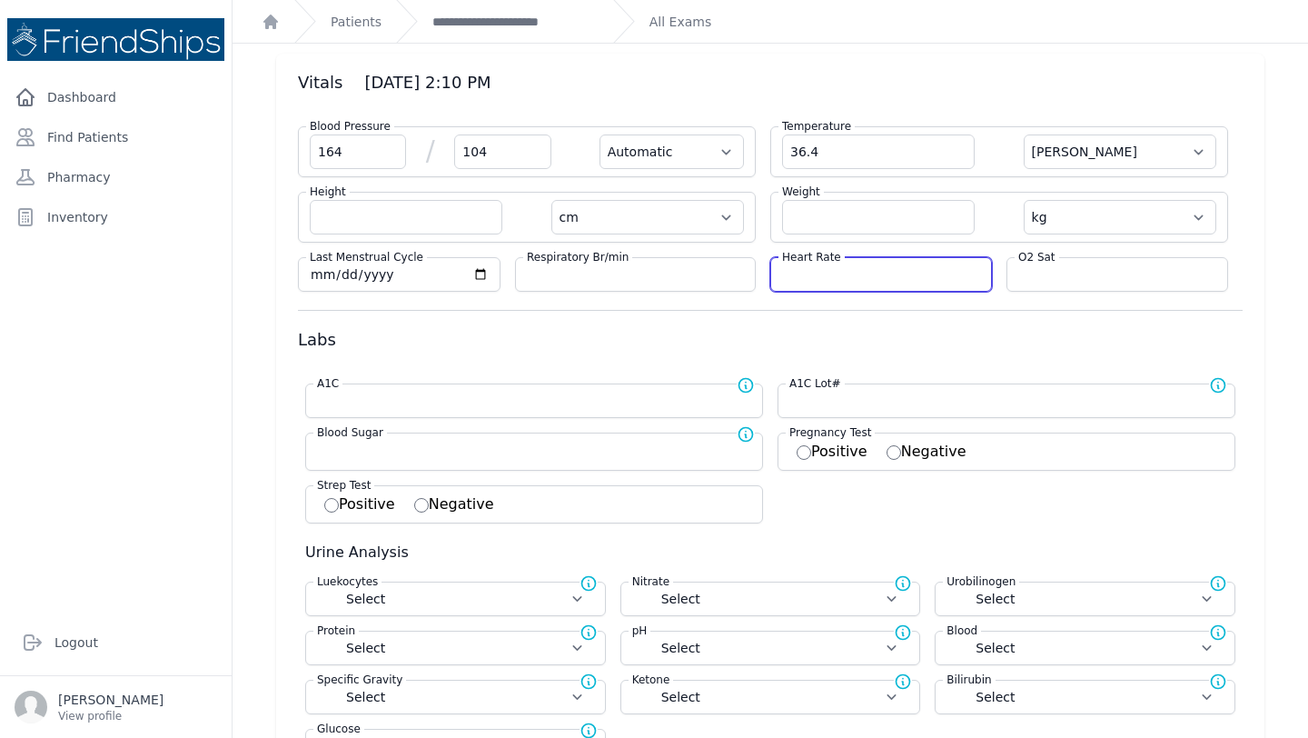
click at [830, 266] on input "number" at bounding box center [881, 274] width 198 height 18
select select "Automatic"
select select "C"
select select "cm"
select select "kg"
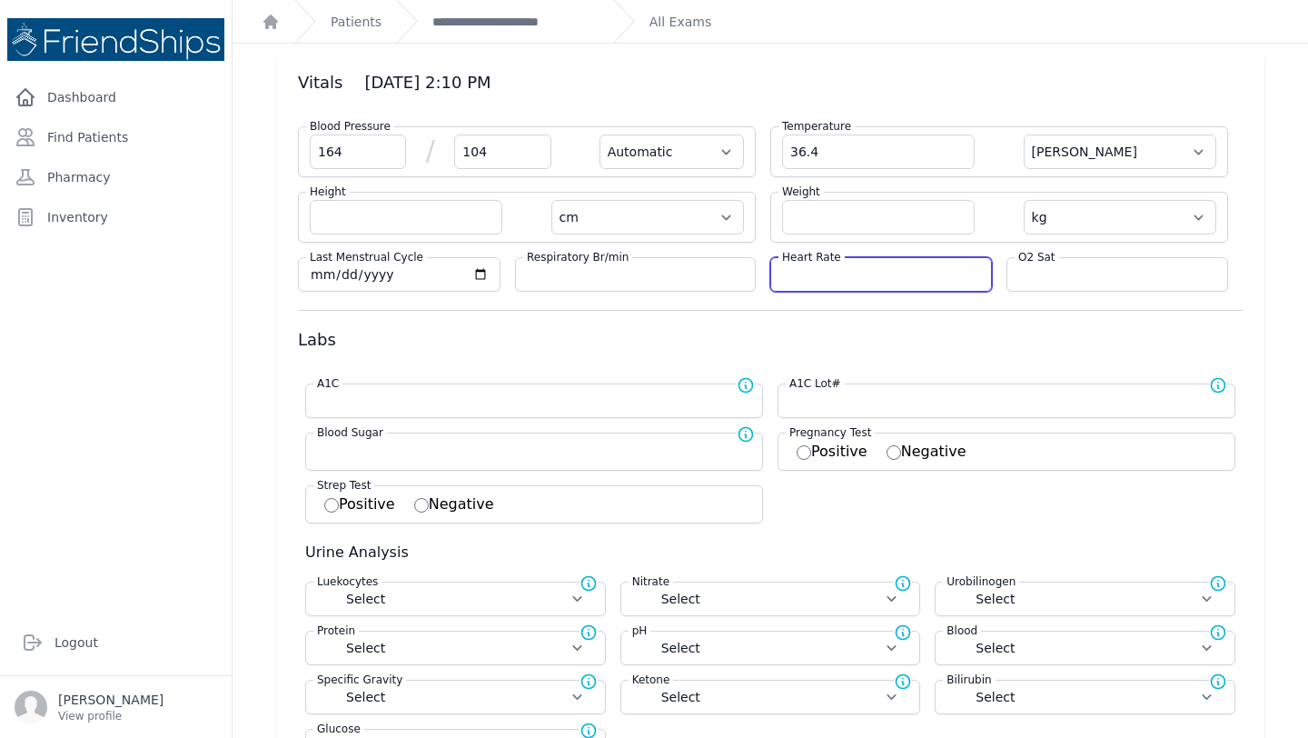
select select
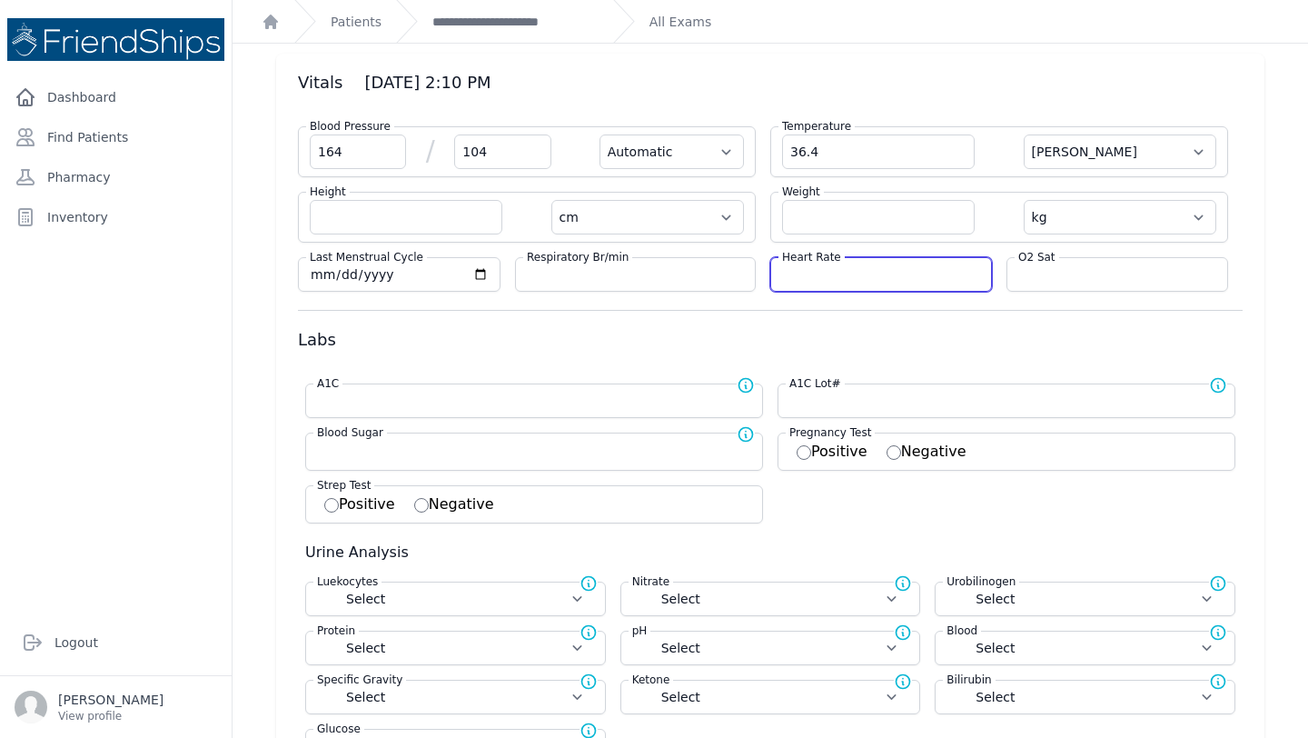
select select
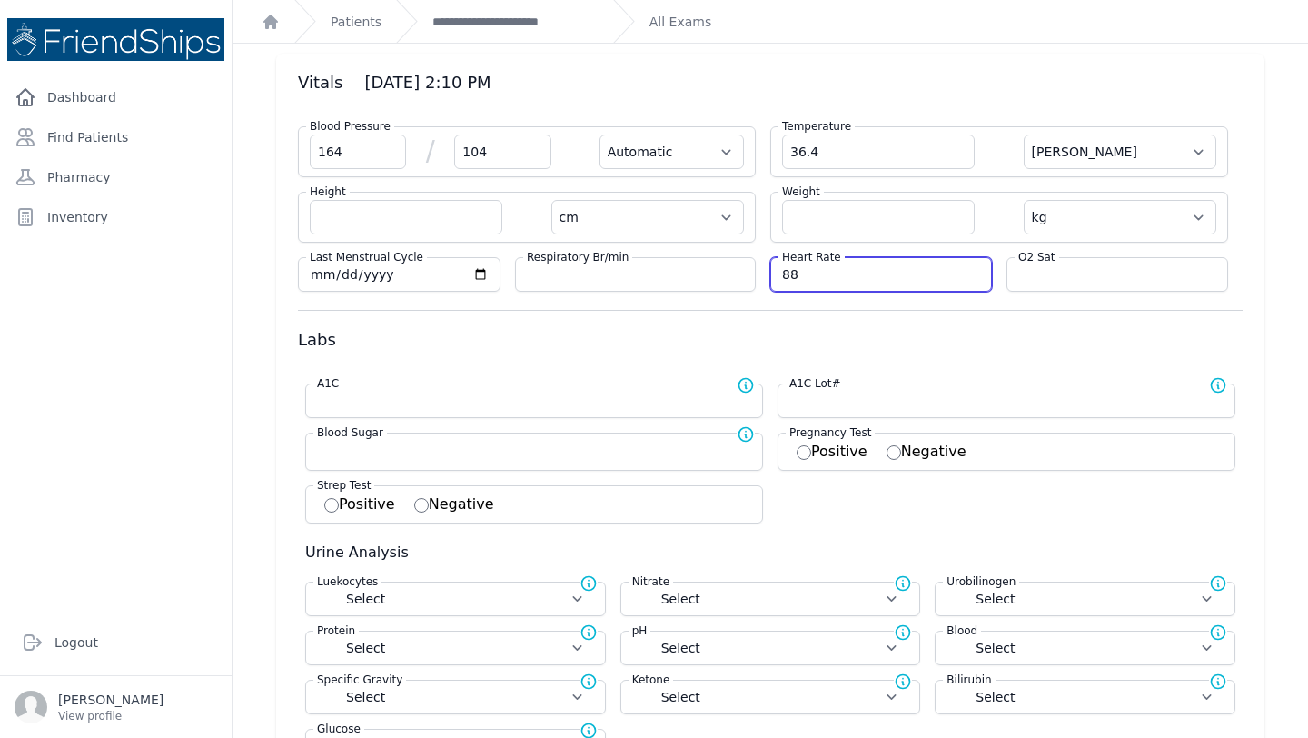
type input "88"
click at [1064, 323] on form "Blood Pressure 164 / 104 Automatic Manual Temperature 36.4 Farenheit Celcius He…" at bounding box center [770, 607] width 945 height 991
select select "Automatic"
select select "cm"
select select "kg"
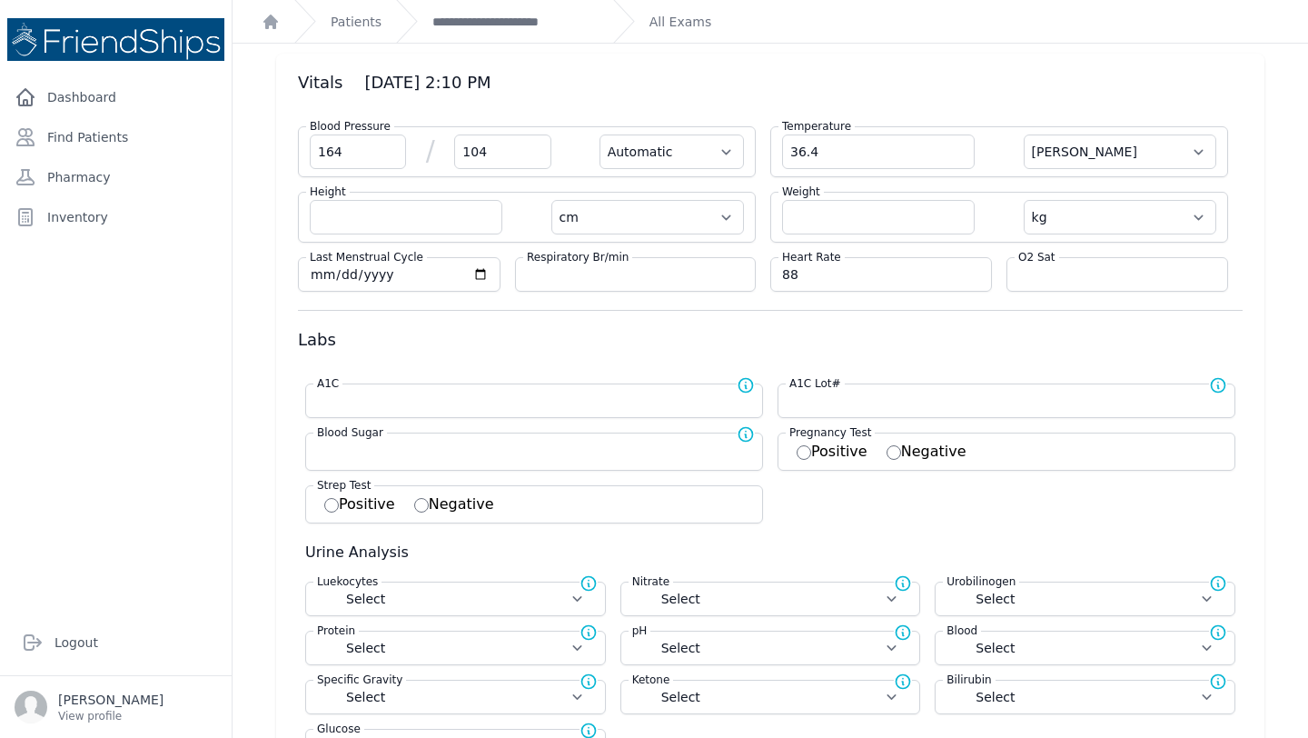
select select
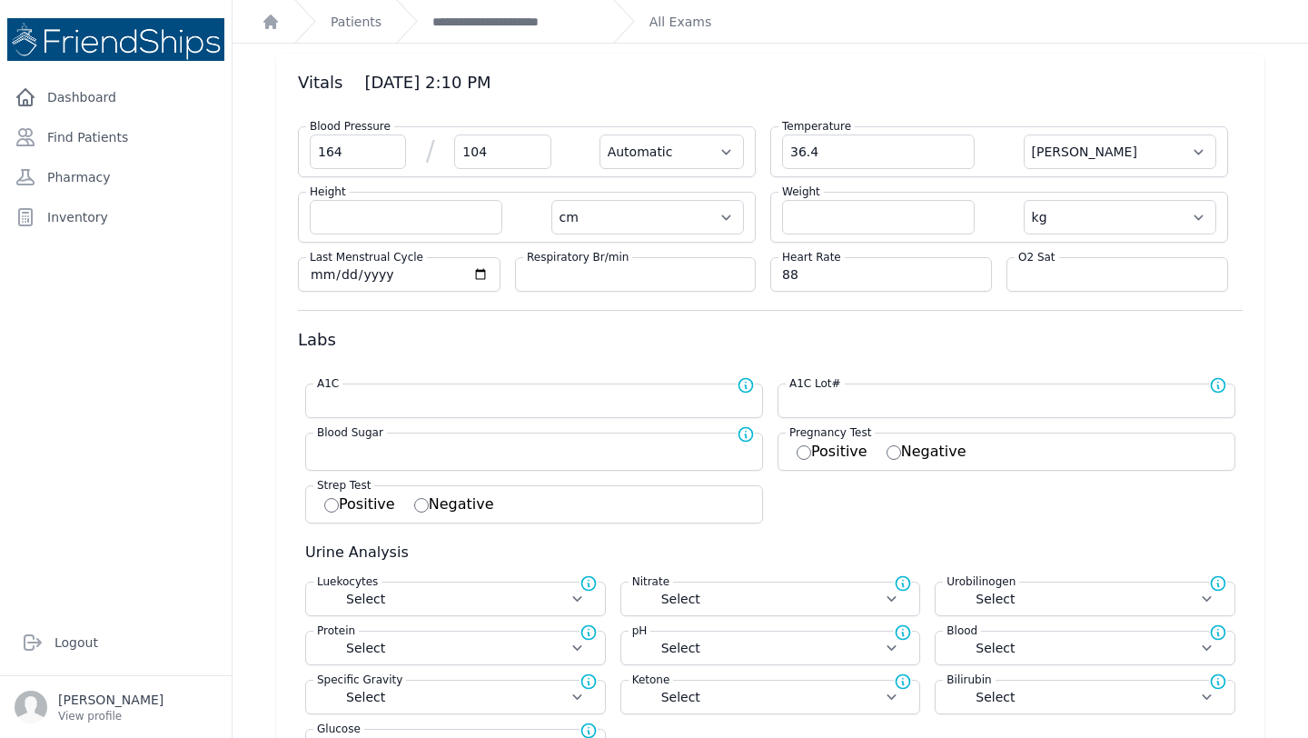
select select
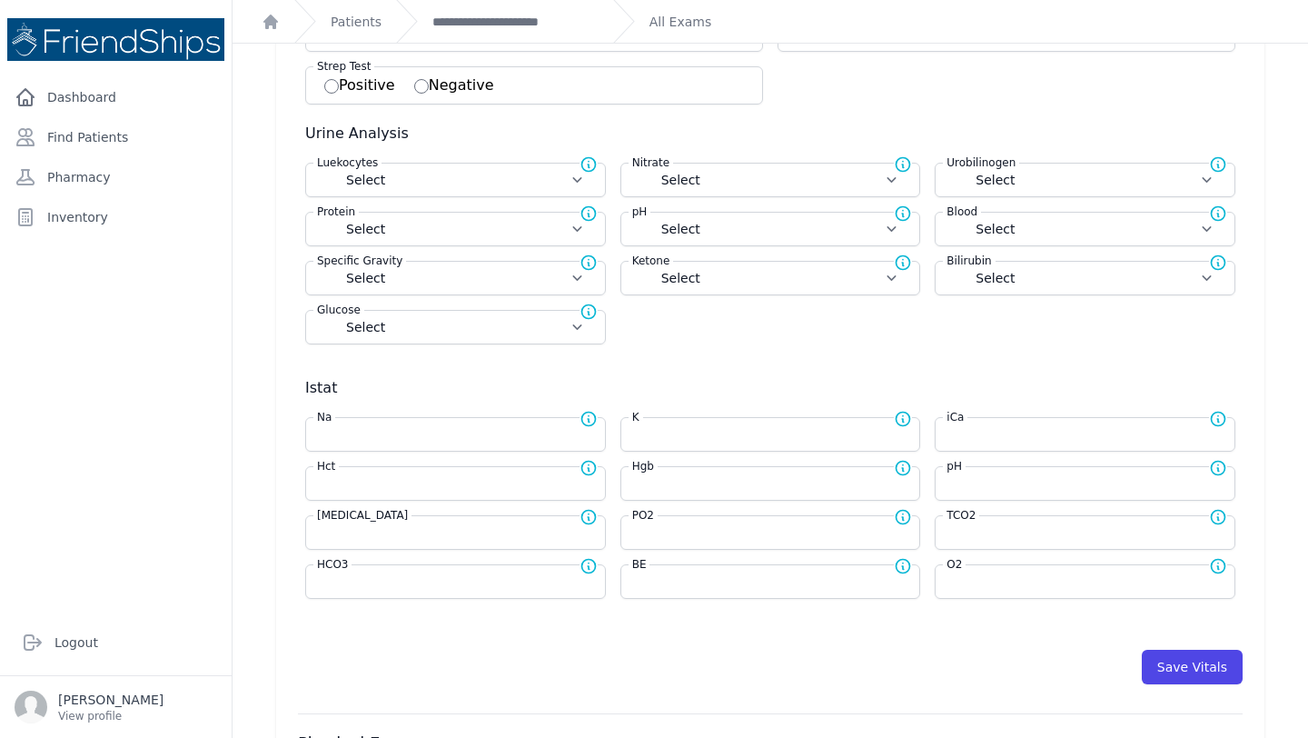
scroll to position [526, 0]
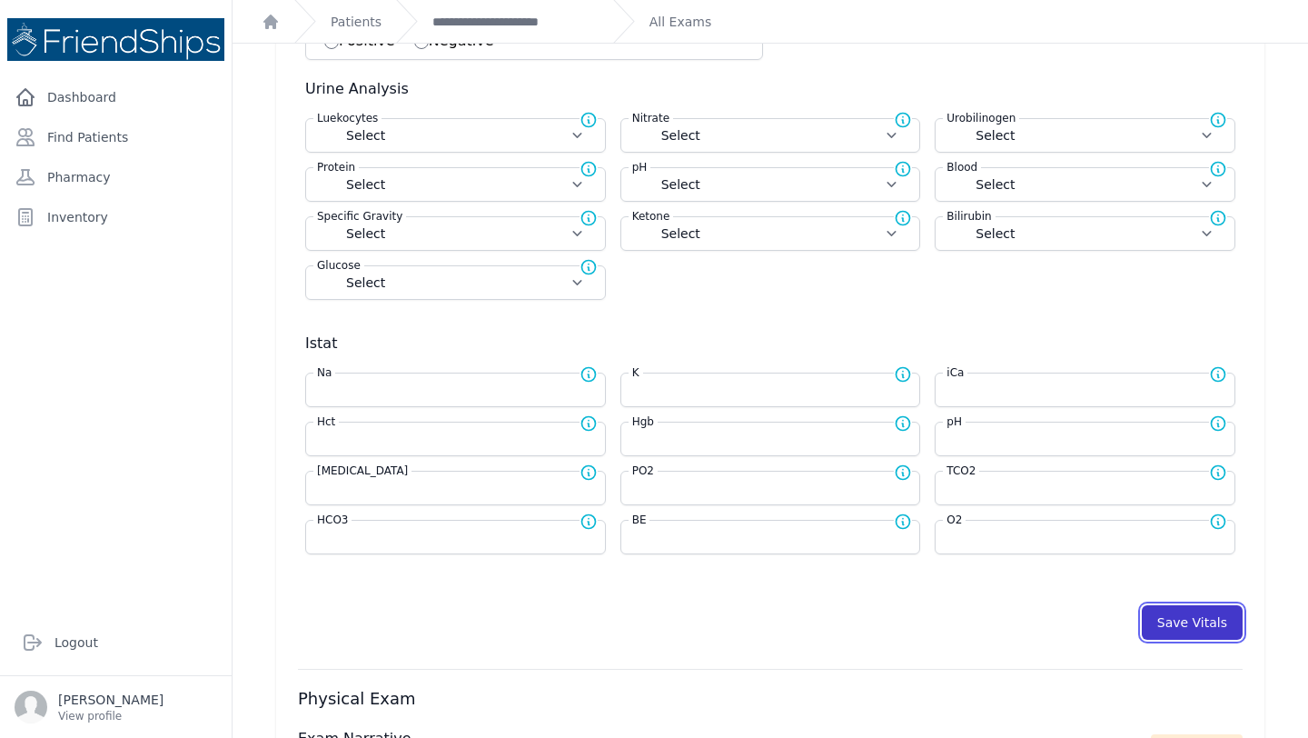
click at [1187, 625] on button "Save Vitals" at bounding box center [1192, 622] width 101 height 35
click at [473, 13] on link "**********" at bounding box center [516, 22] width 166 height 18
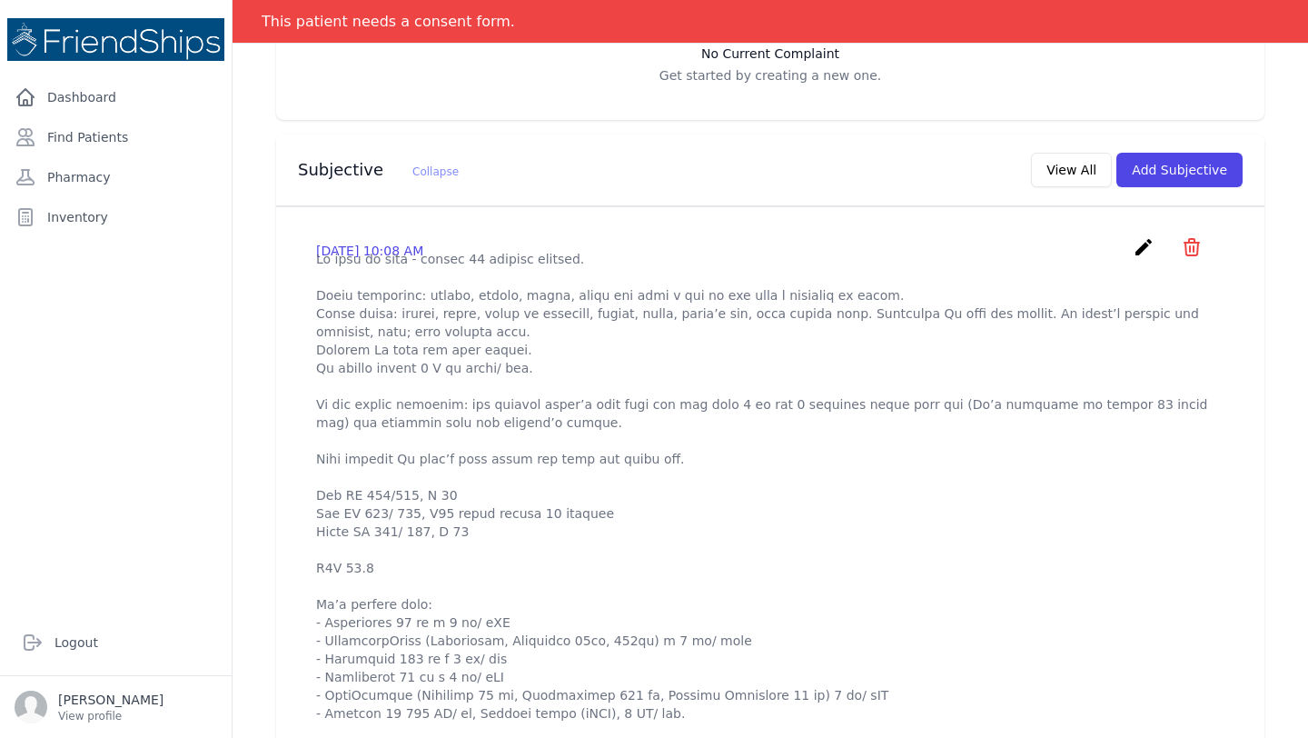
scroll to position [403, 0]
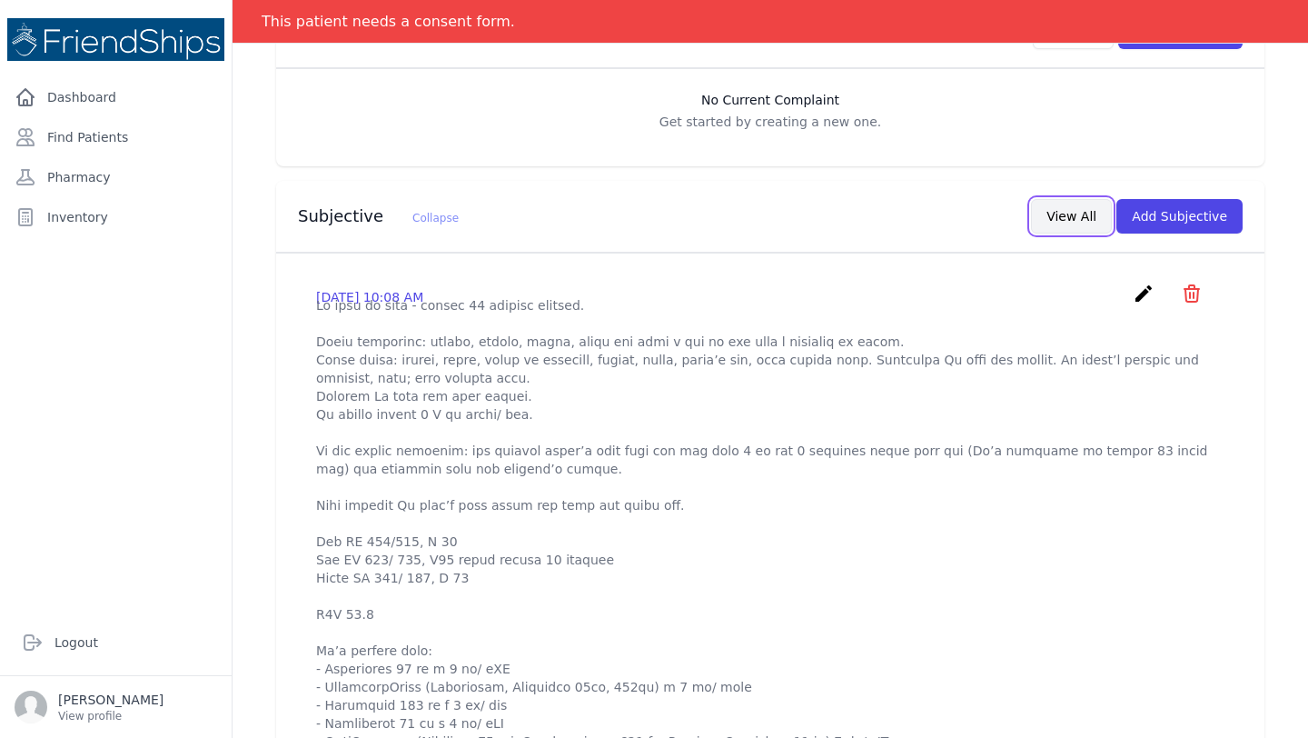
click at [1078, 224] on button "View All" at bounding box center [1071, 216] width 81 height 35
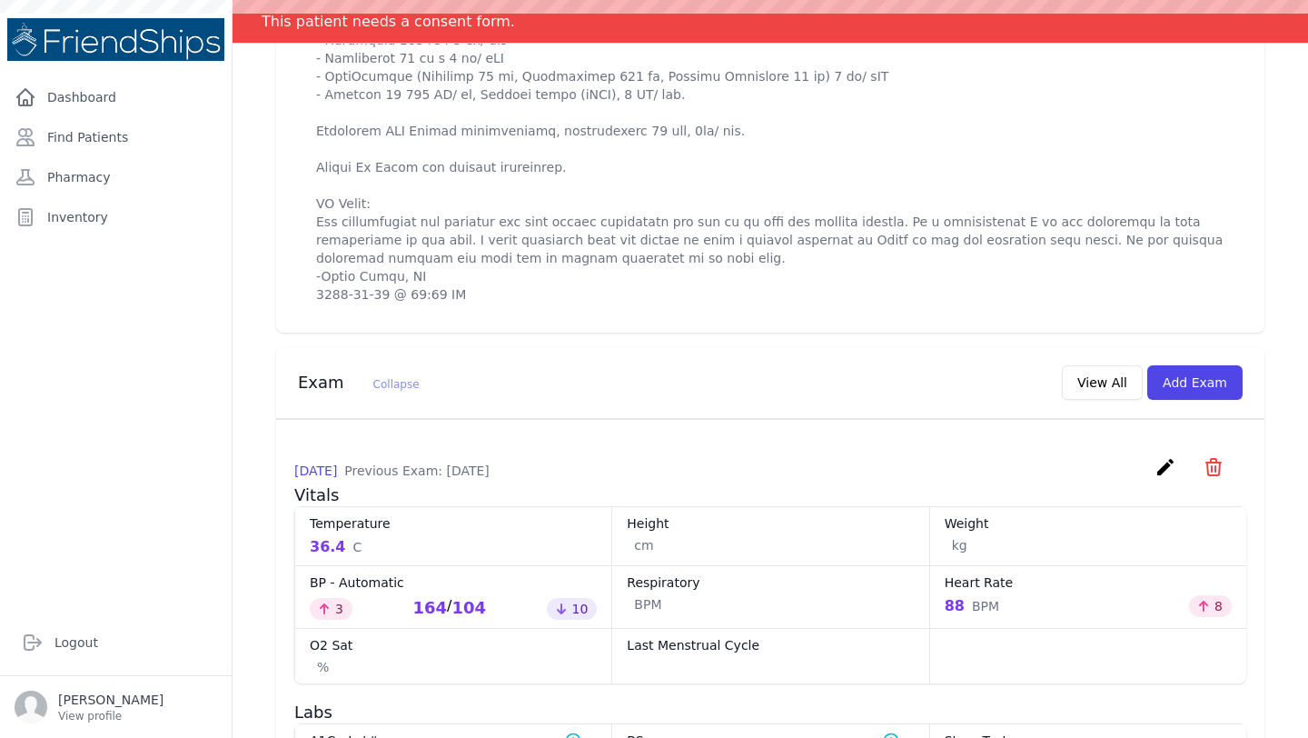
scroll to position [0, 0]
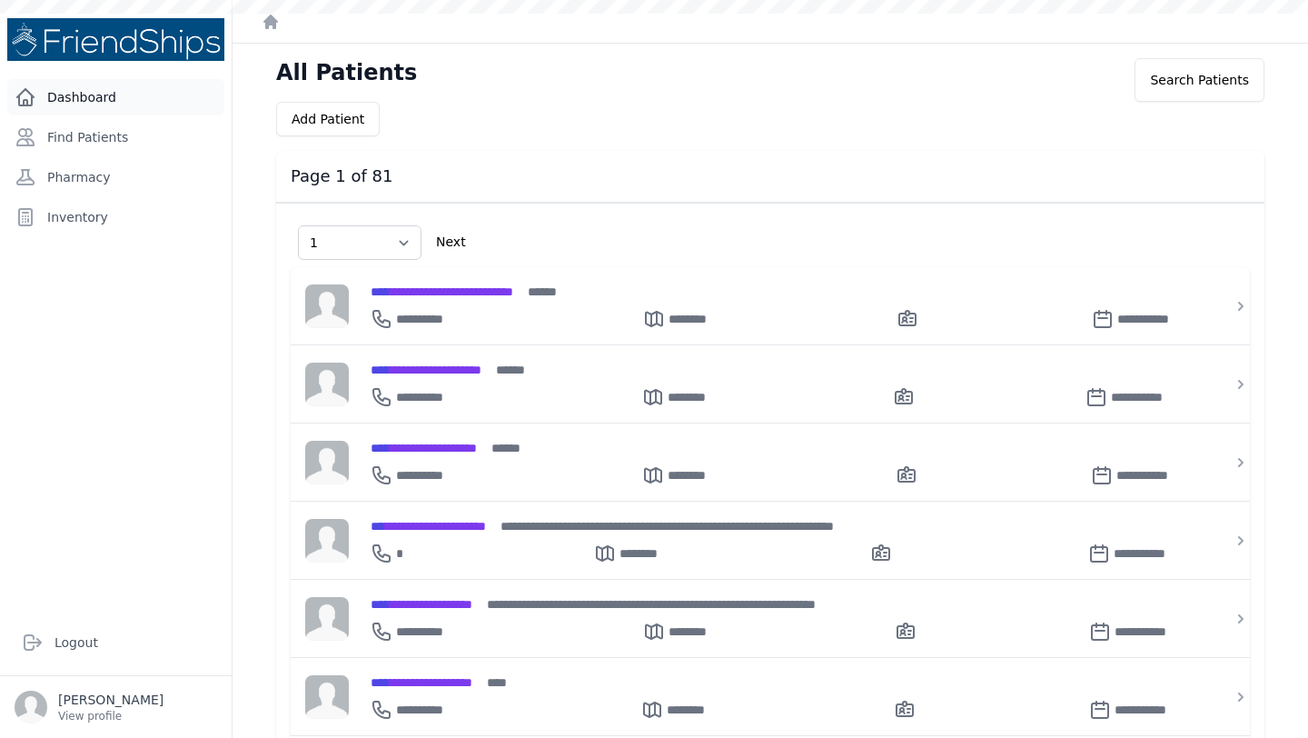
select select "1"
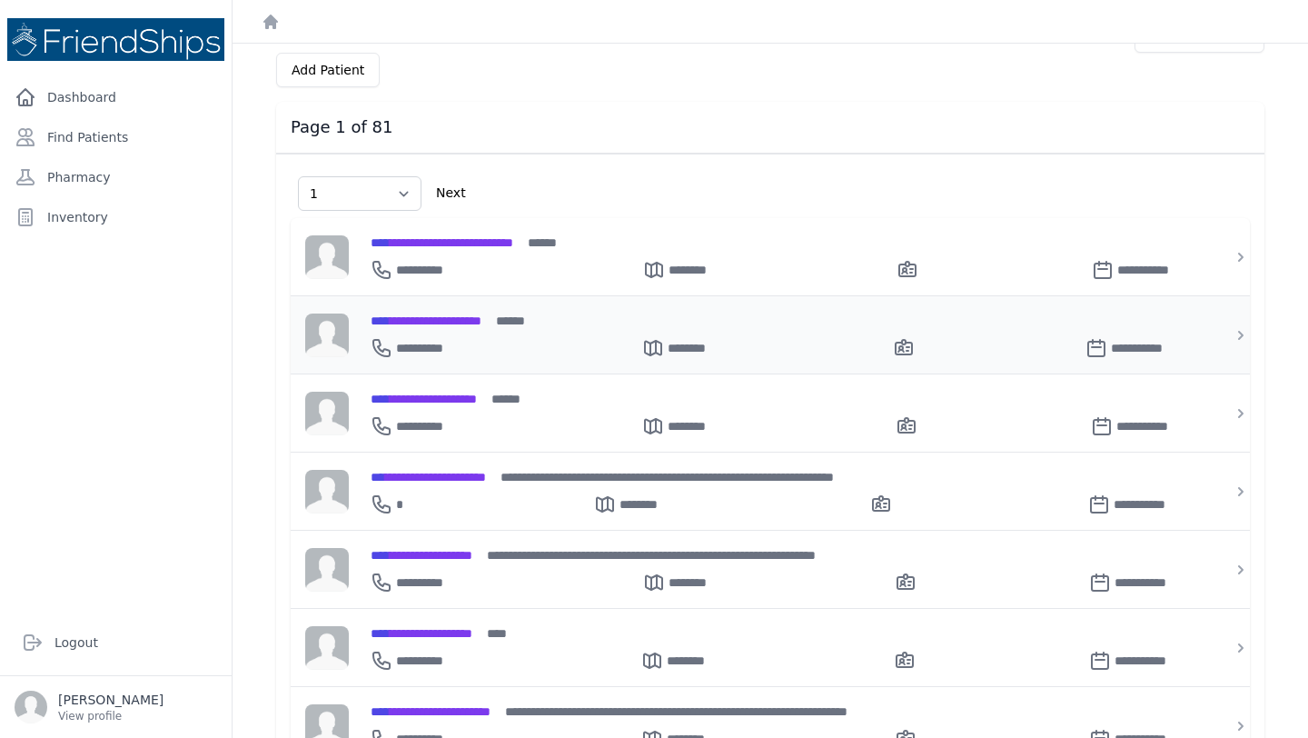
scroll to position [79, 0]
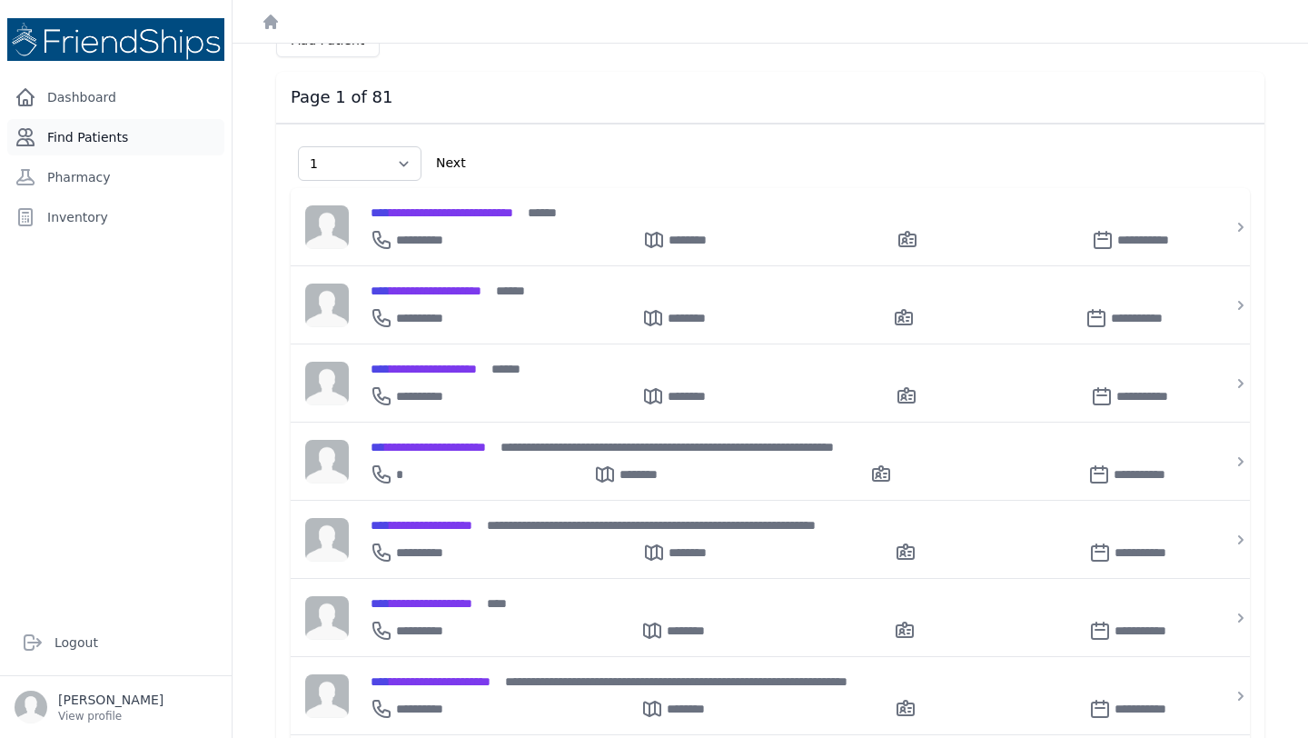
click at [114, 120] on link "Find Patients" at bounding box center [115, 137] width 217 height 36
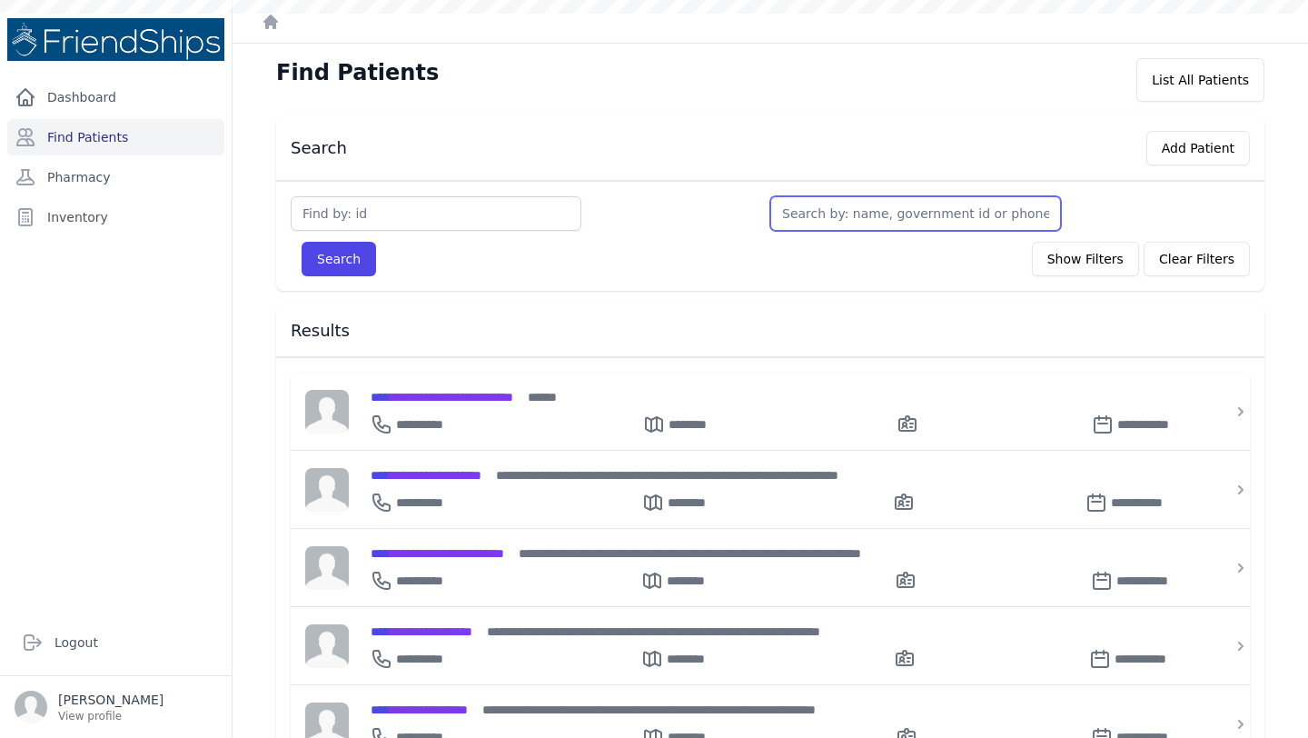
click at [909, 217] on input "text" at bounding box center [916, 213] width 291 height 35
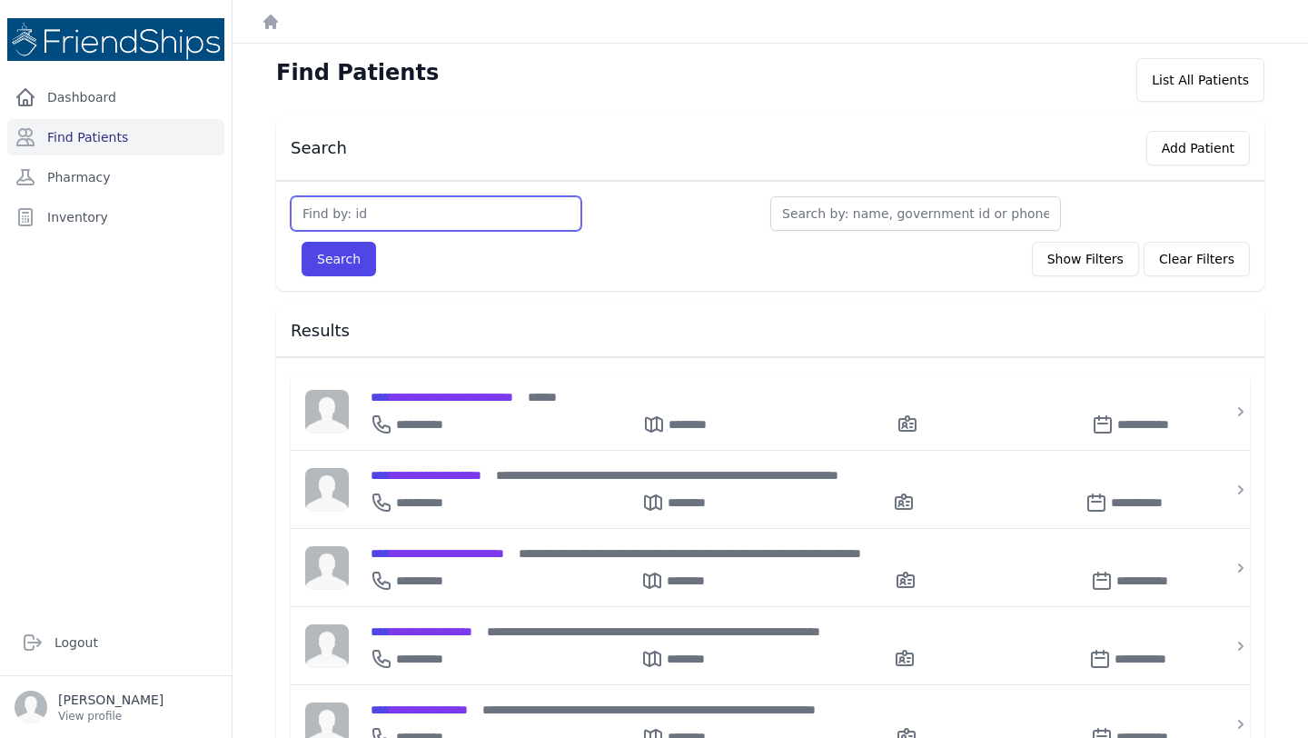
click at [446, 216] on input "text" at bounding box center [436, 213] width 291 height 35
type input "367"
click at [302, 242] on button "Search" at bounding box center [339, 259] width 75 height 35
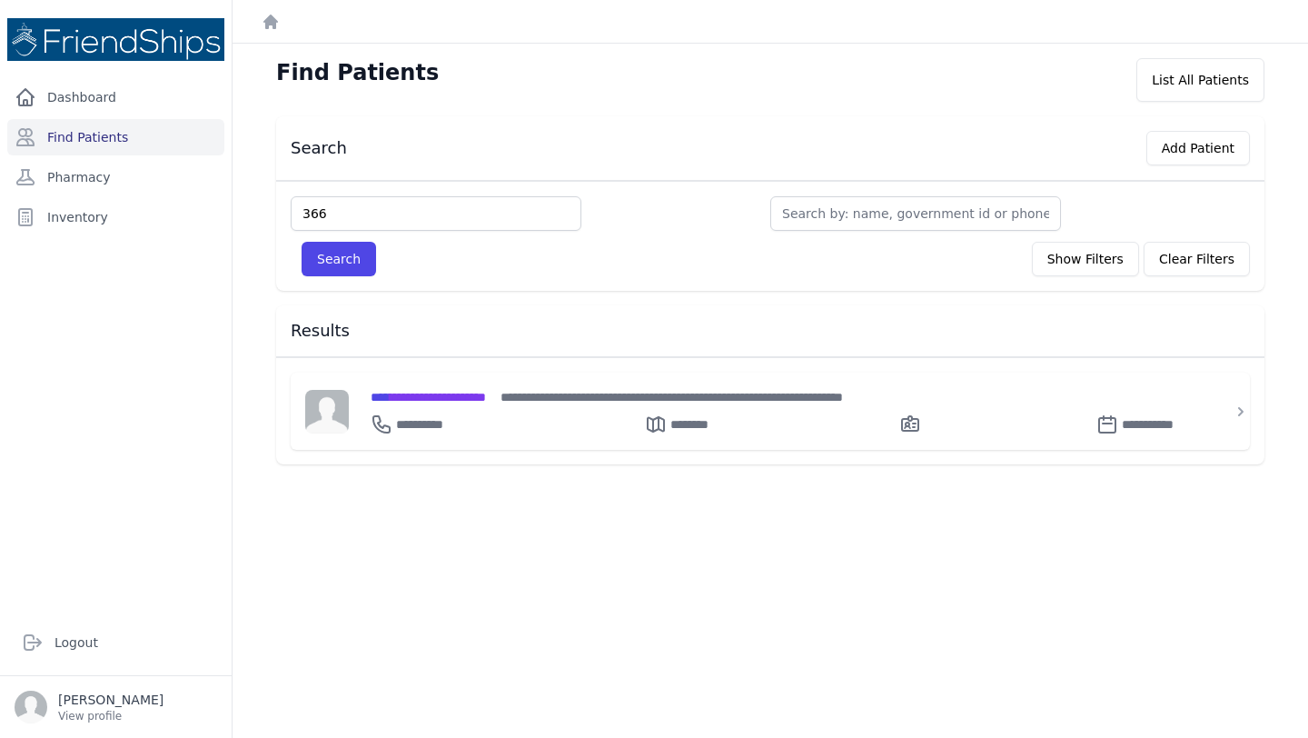
type input "366"
click at [302, 242] on button "Search" at bounding box center [339, 259] width 75 height 35
click at [849, 208] on input "text" at bounding box center [916, 213] width 291 height 35
type input "i"
type input "isl"
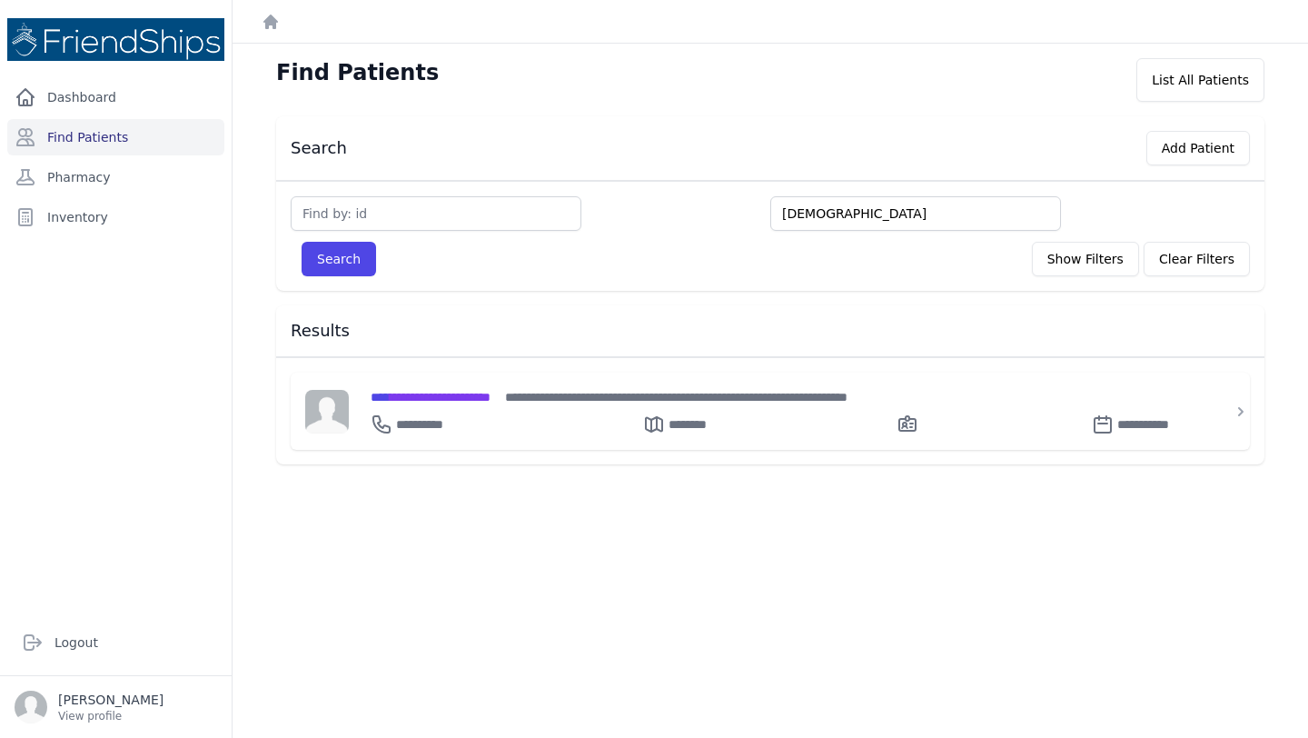
type input "[DEMOGRAPHIC_DATA]"
click at [302, 242] on button "Search" at bounding box center [339, 259] width 75 height 35
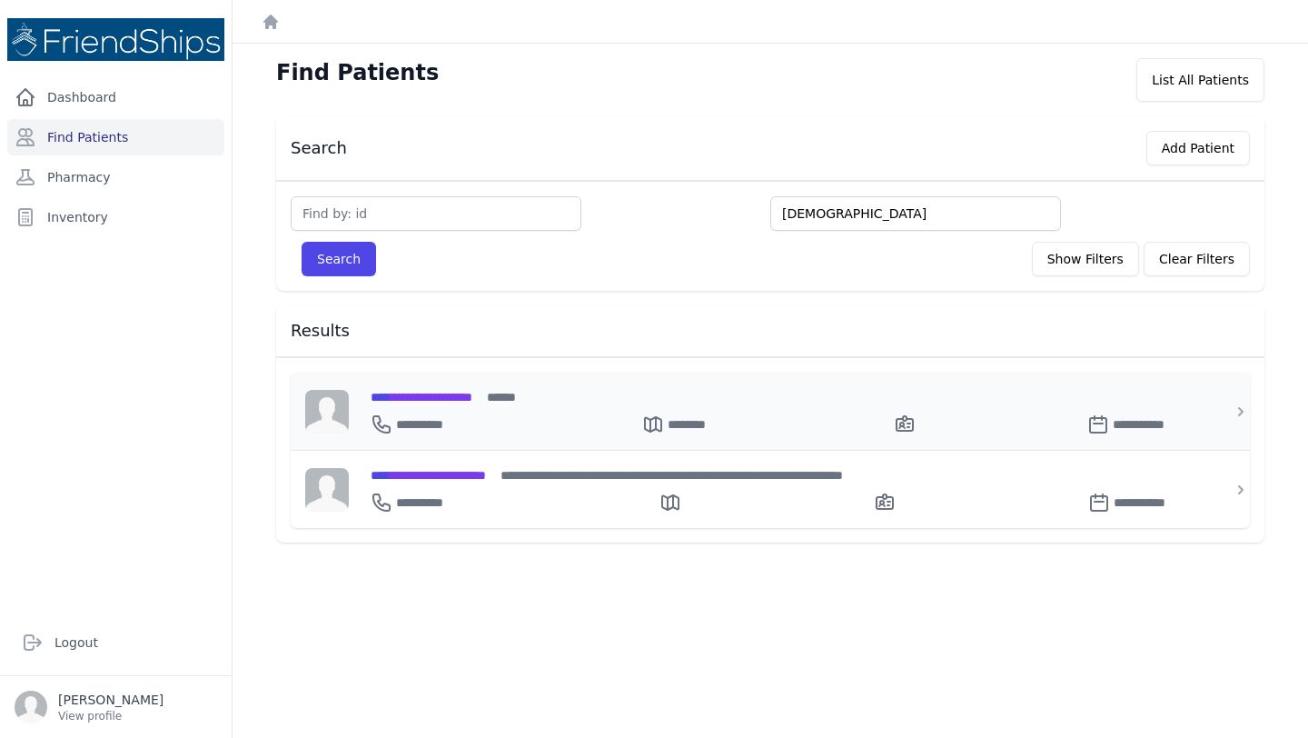
click at [472, 394] on span "**********" at bounding box center [422, 397] width 102 height 13
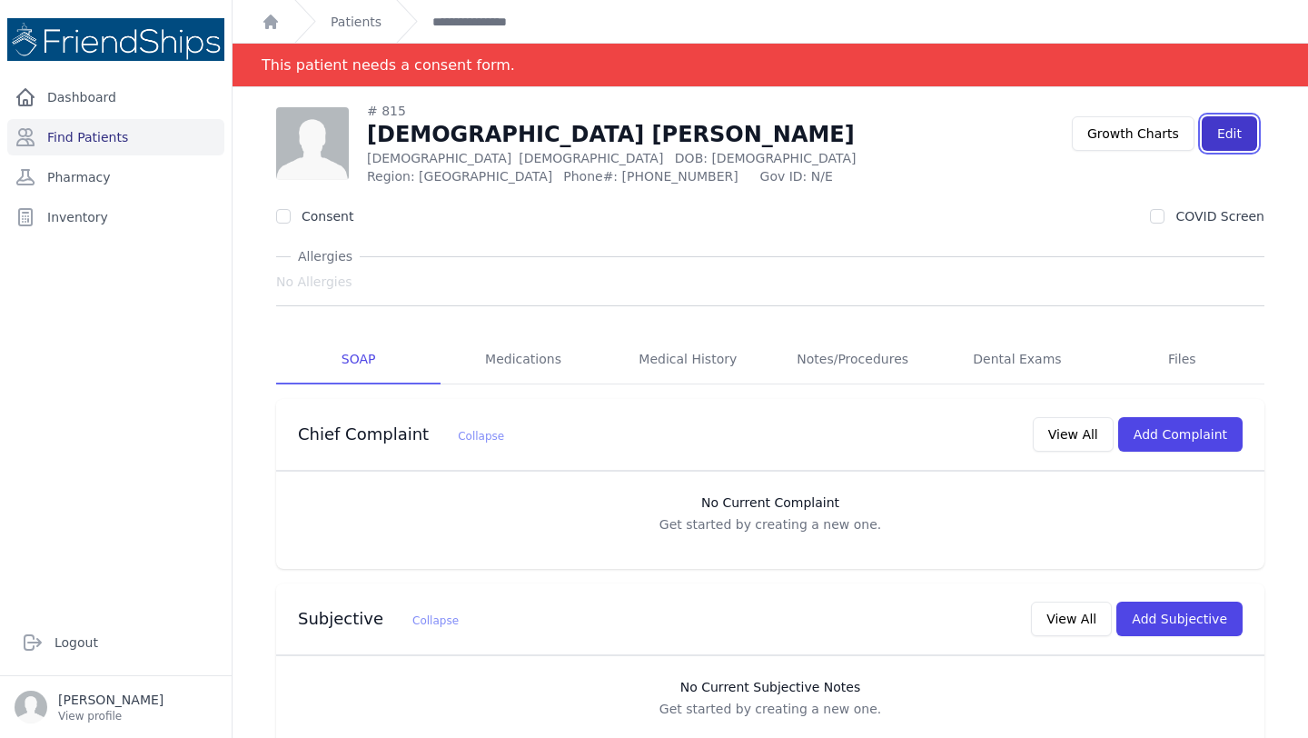
click at [1224, 131] on link "Edit" at bounding box center [1229, 133] width 55 height 35
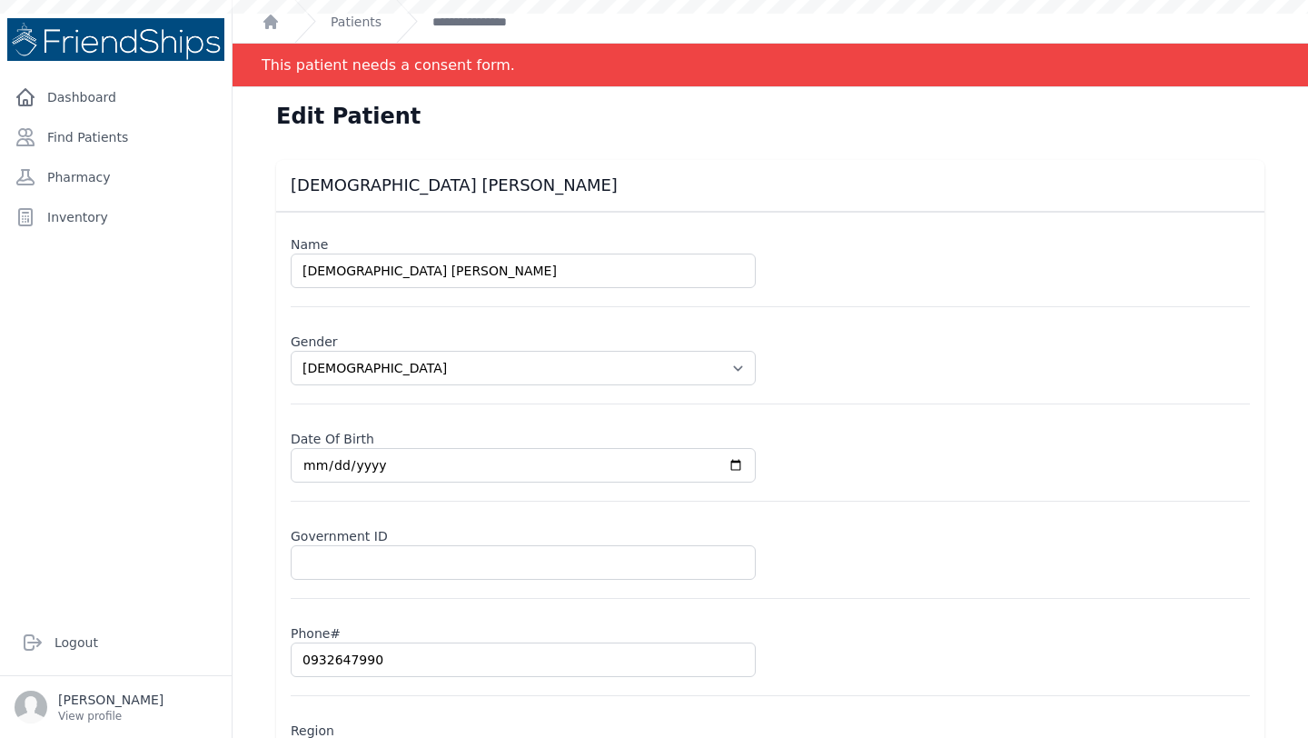
select select "[DEMOGRAPHIC_DATA]"
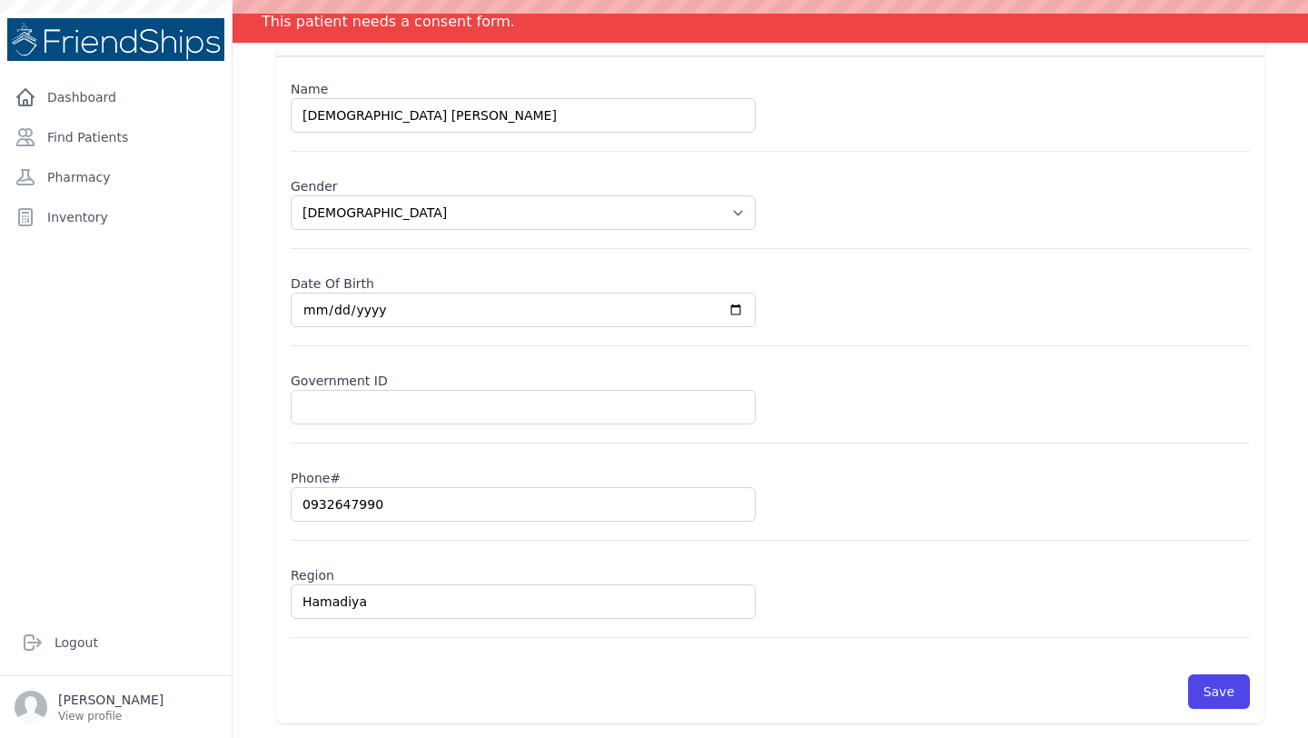
select select "[DEMOGRAPHIC_DATA]"
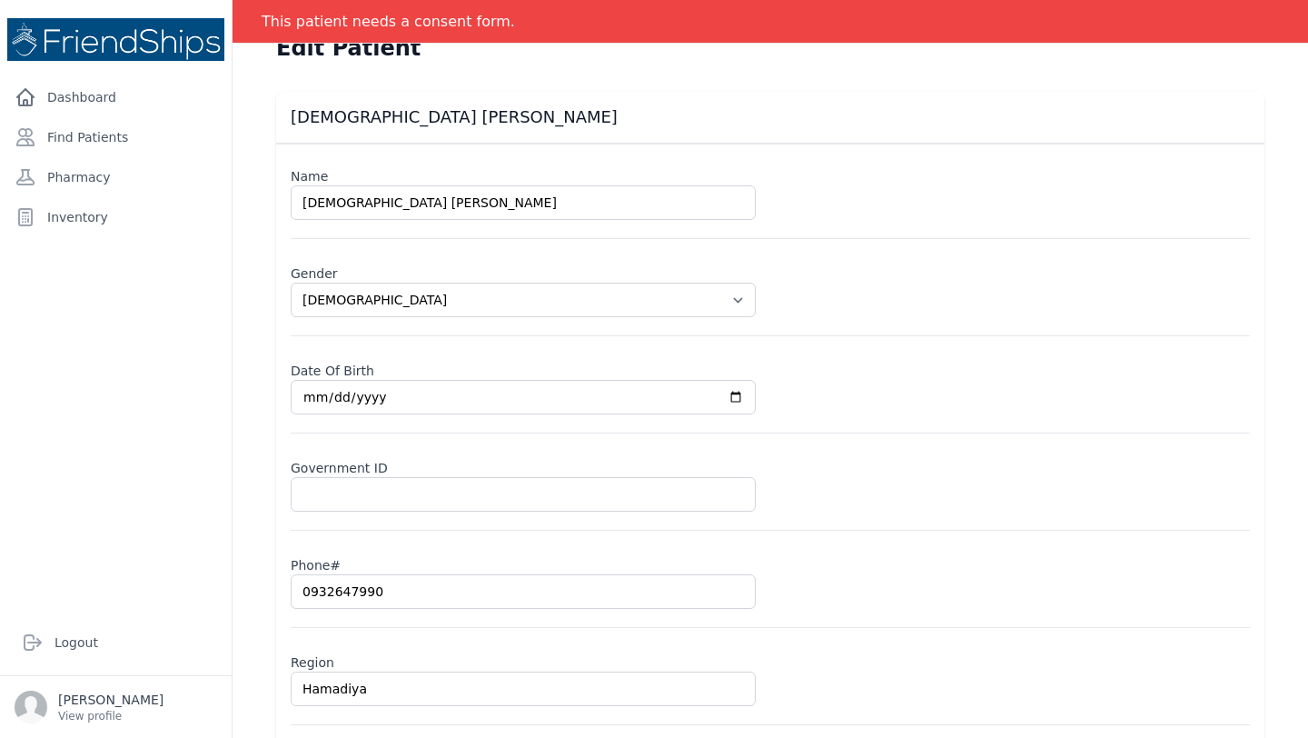
scroll to position [155, 0]
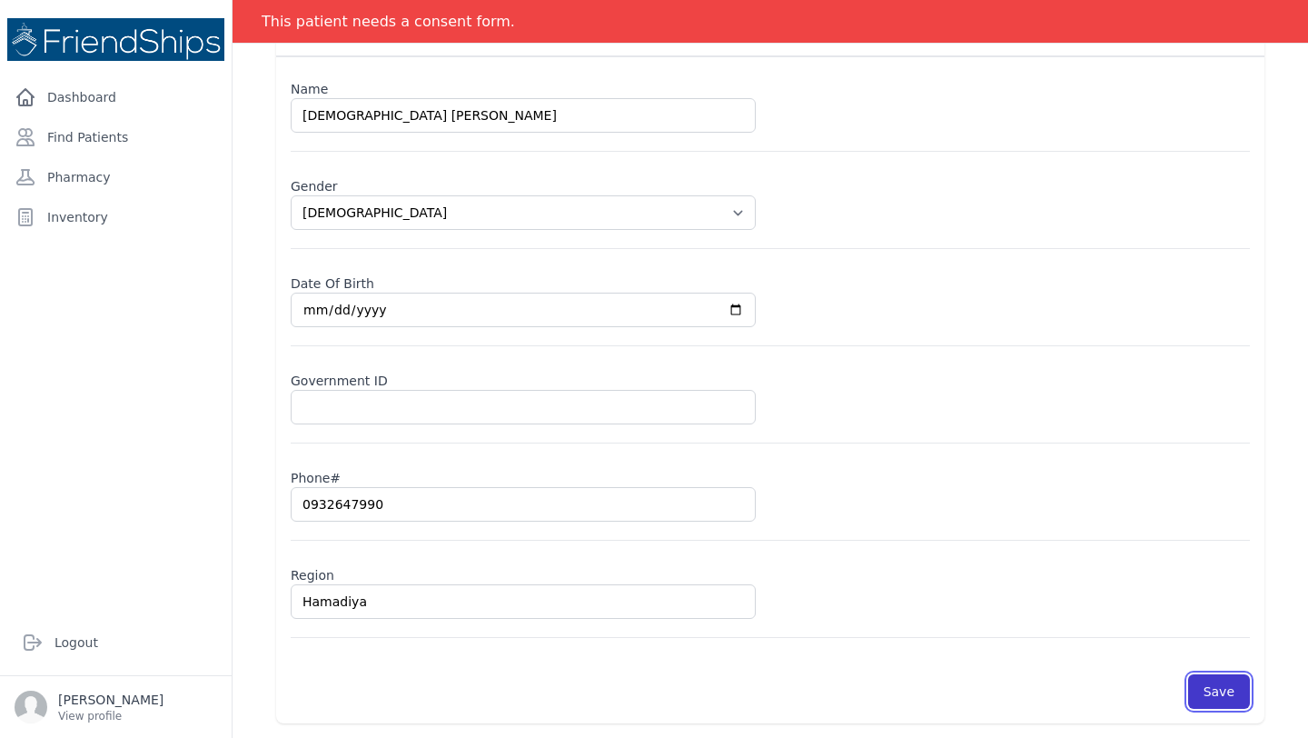
click at [1223, 693] on button "Save" at bounding box center [1220, 691] width 62 height 35
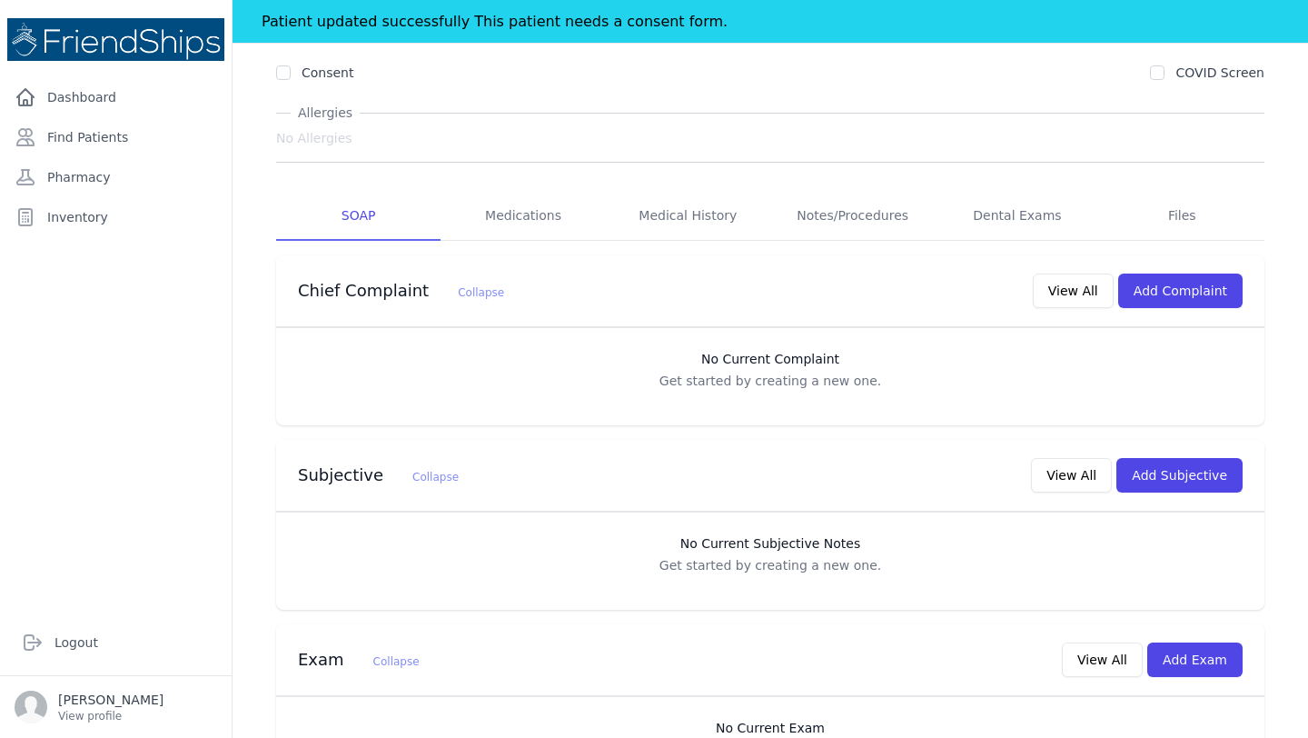
scroll to position [375, 0]
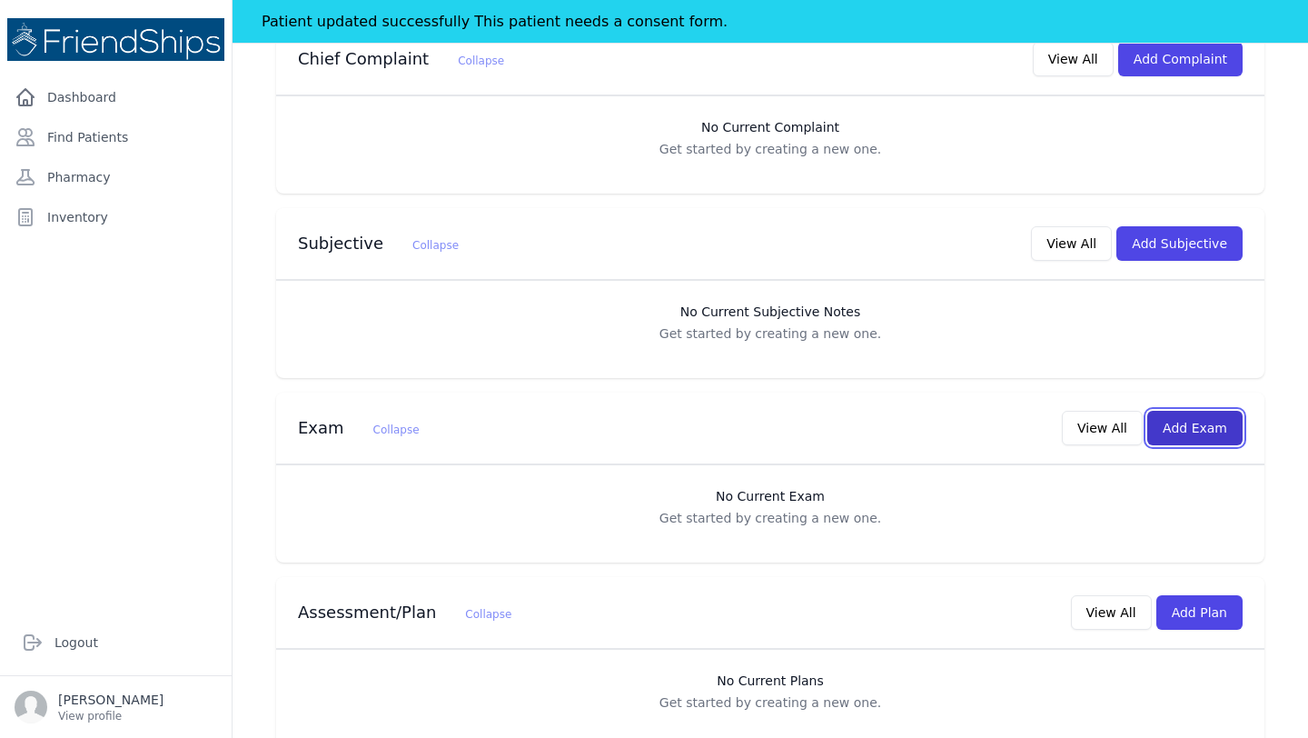
click at [1179, 426] on button "Add Exam" at bounding box center [1195, 428] width 95 height 35
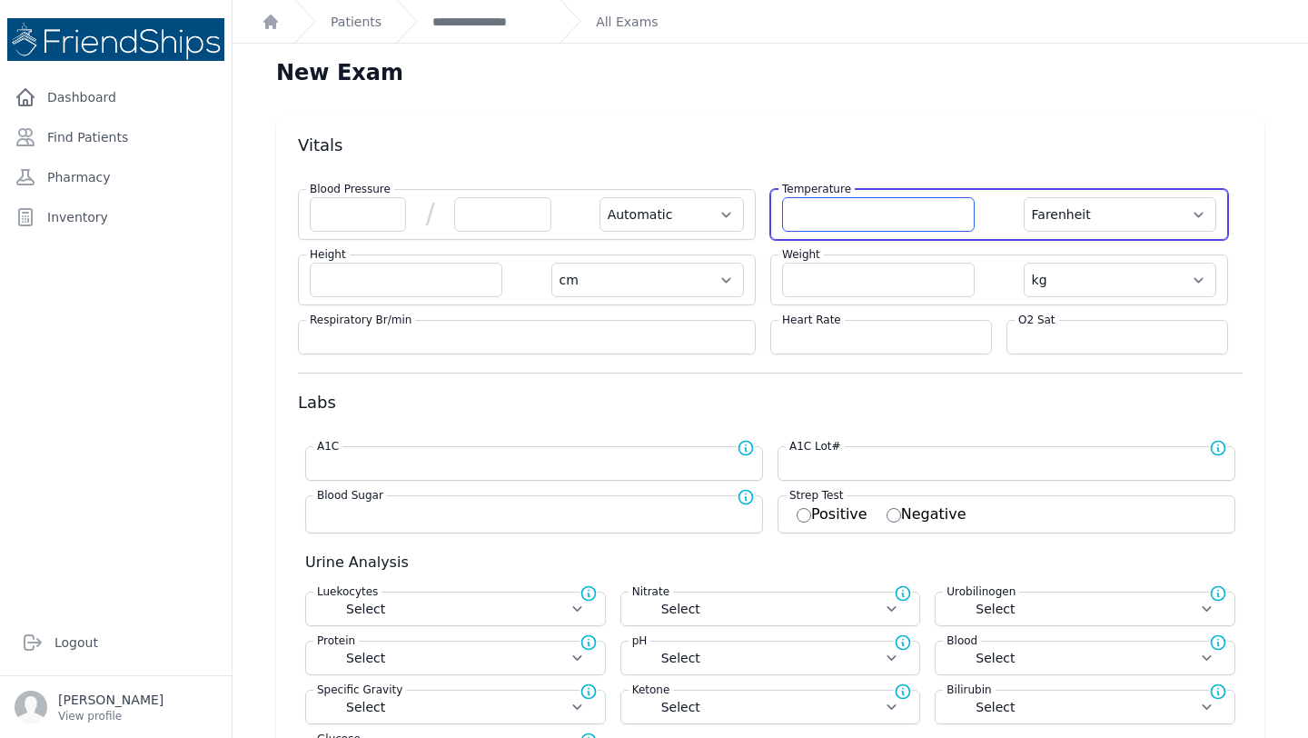
click at [840, 219] on input "number" at bounding box center [878, 214] width 193 height 35
type input "36.4"
click at [1211, 217] on select "Farenheit [PERSON_NAME]" at bounding box center [1120, 214] width 193 height 35
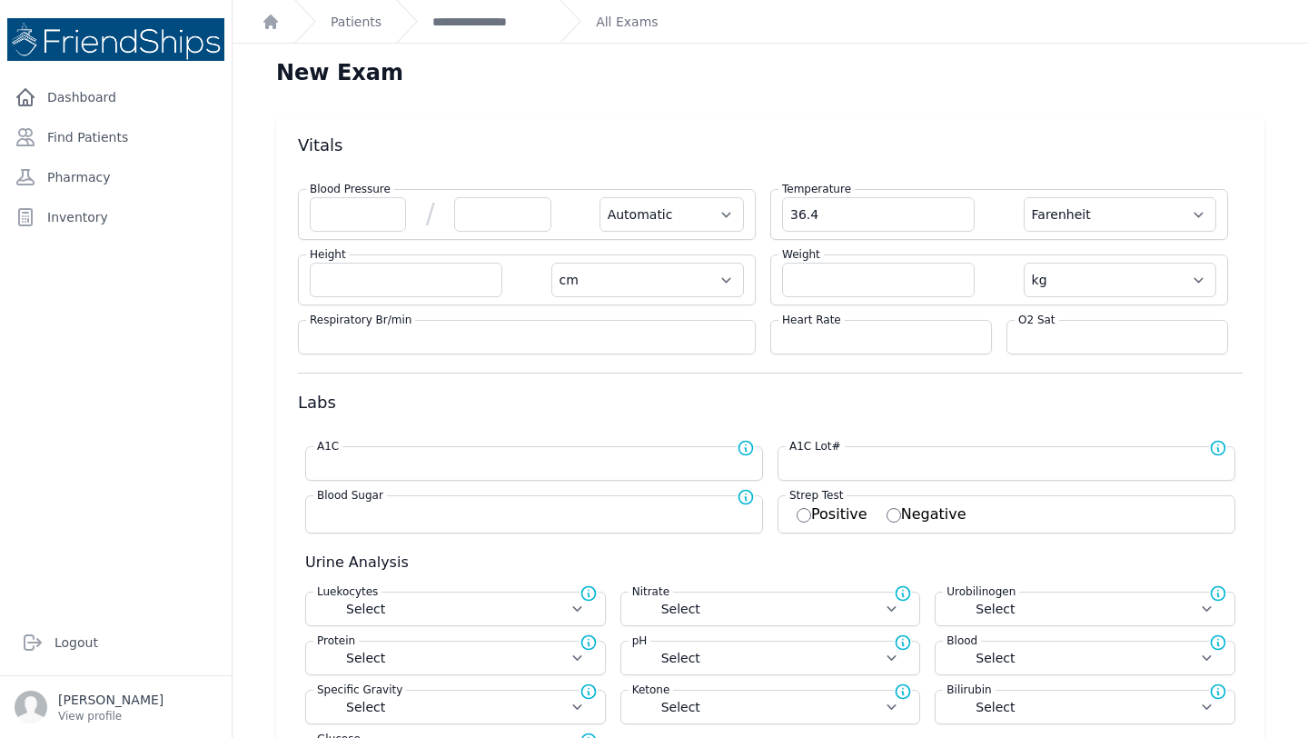
select select "Automatic"
select select "cm"
select select "kg"
select select
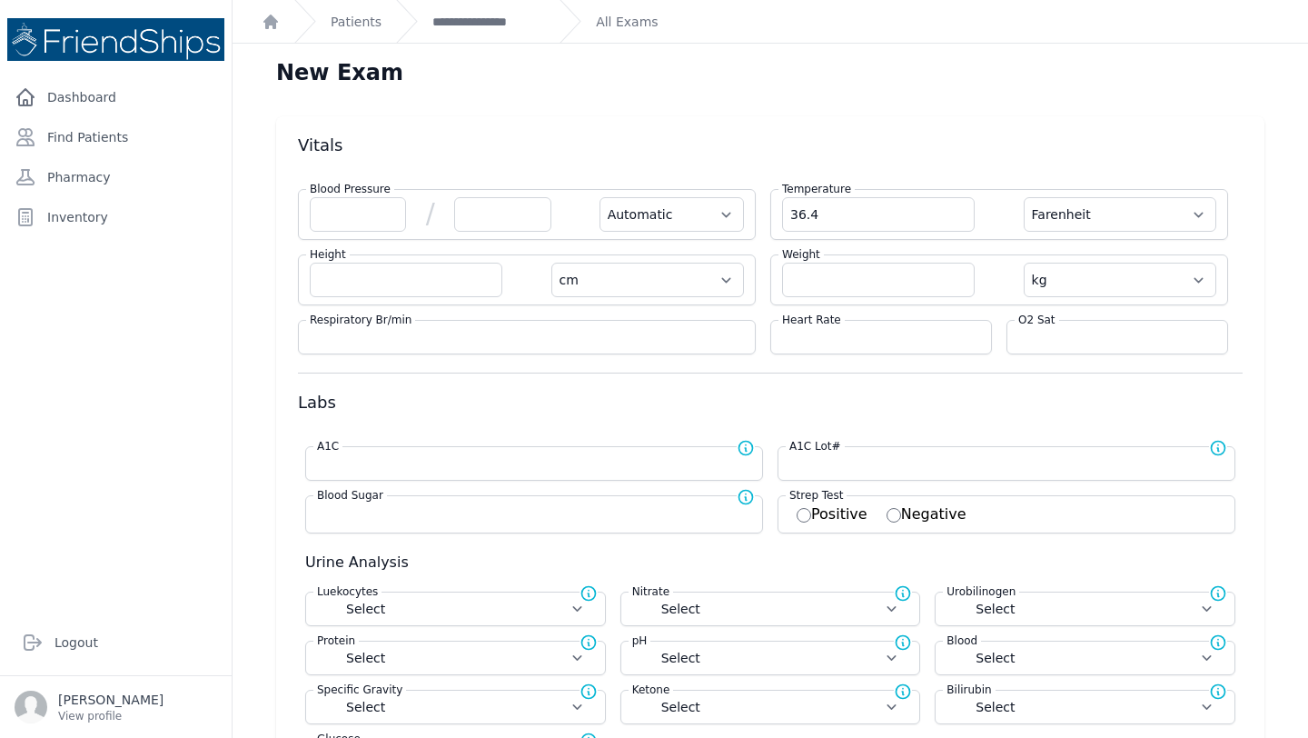
select select
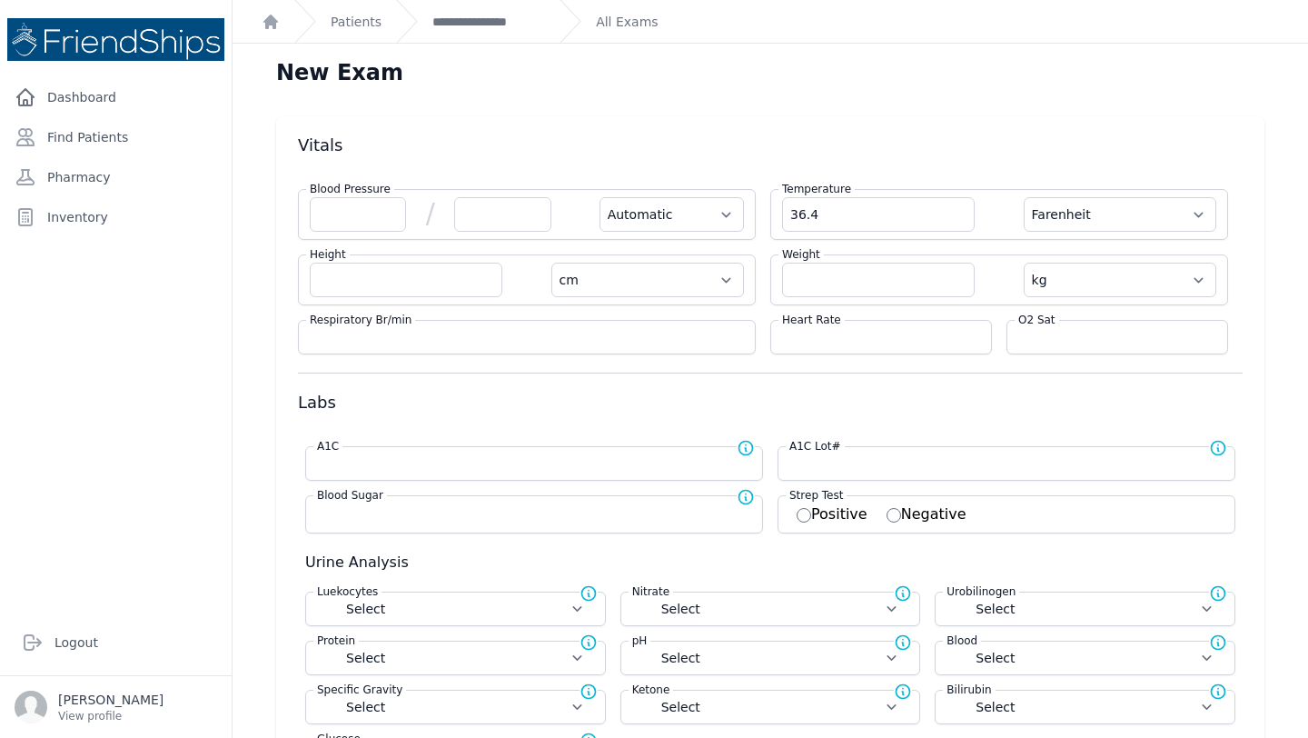
select select
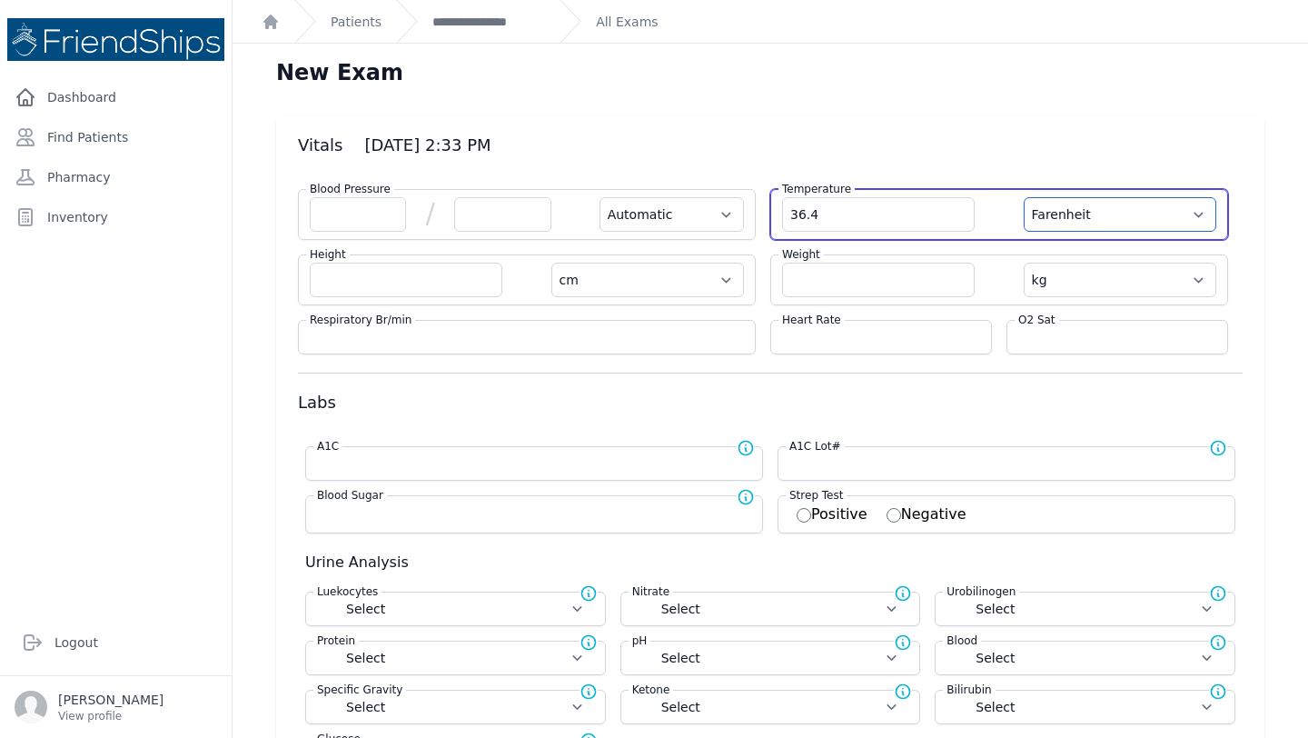
click at [1174, 207] on select "Farenheit Celcius" at bounding box center [1120, 214] width 193 height 35
select select "C"
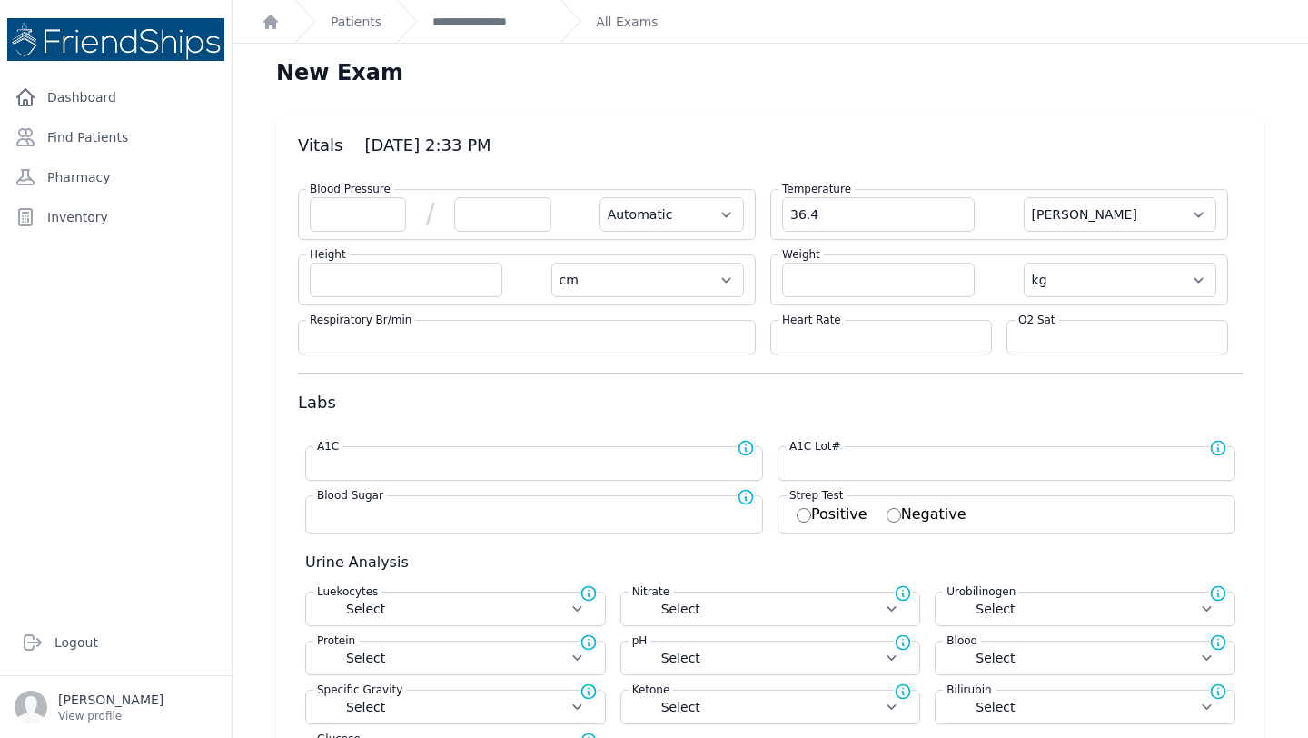
click at [905, 258] on div "Weight kg lb" at bounding box center [1000, 279] width 458 height 51
select select "Automatic"
select select "cm"
select select "kg"
select select
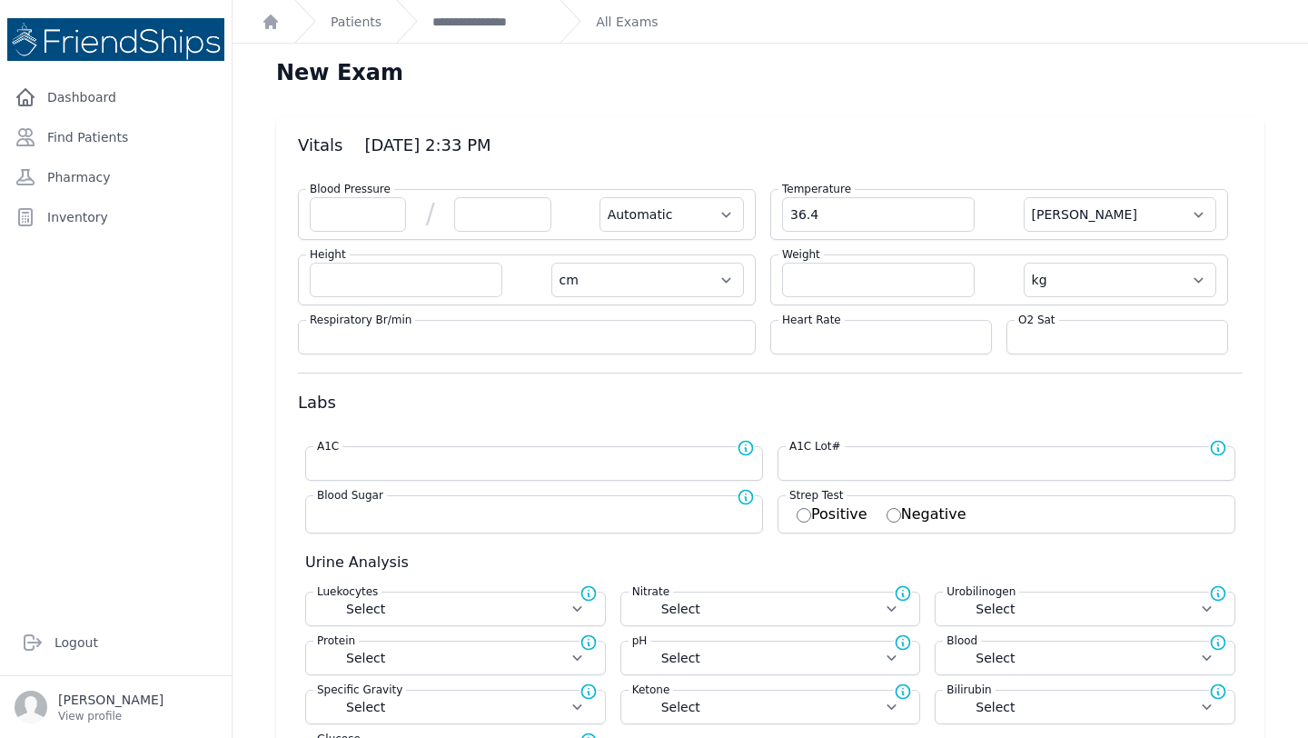
select select
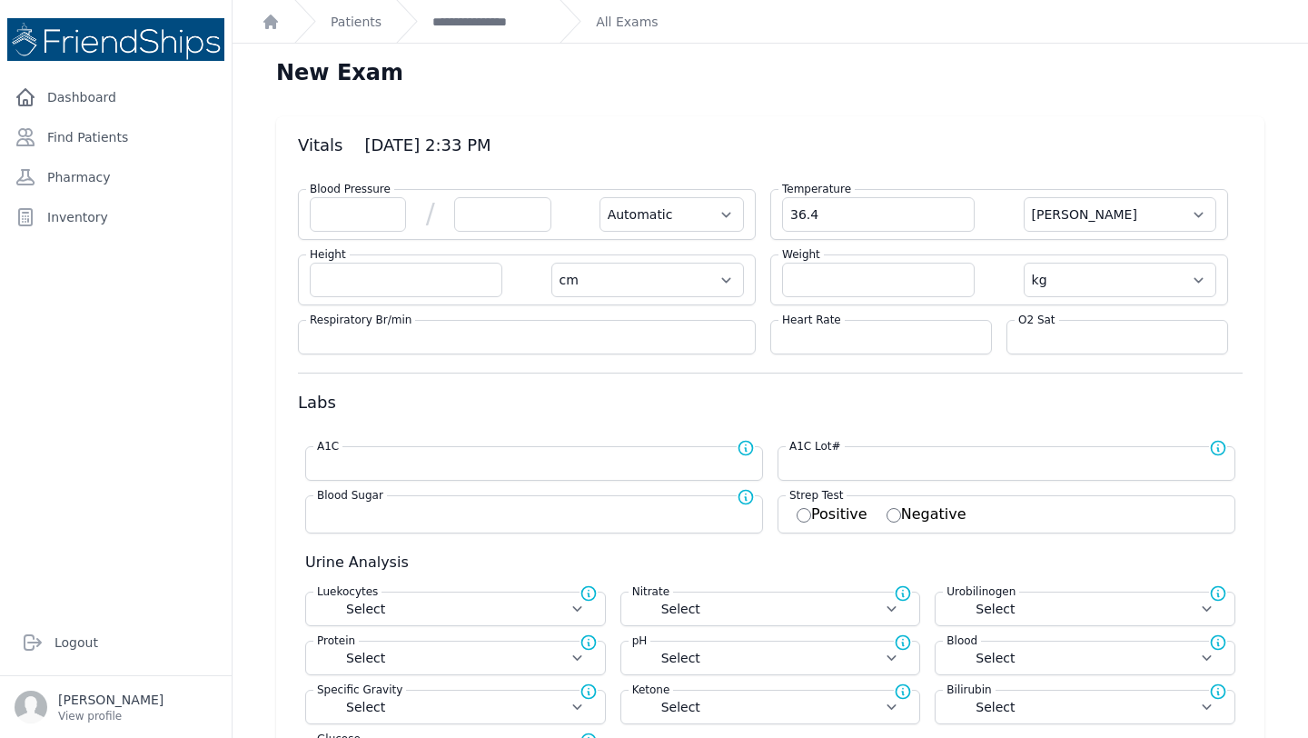
select select
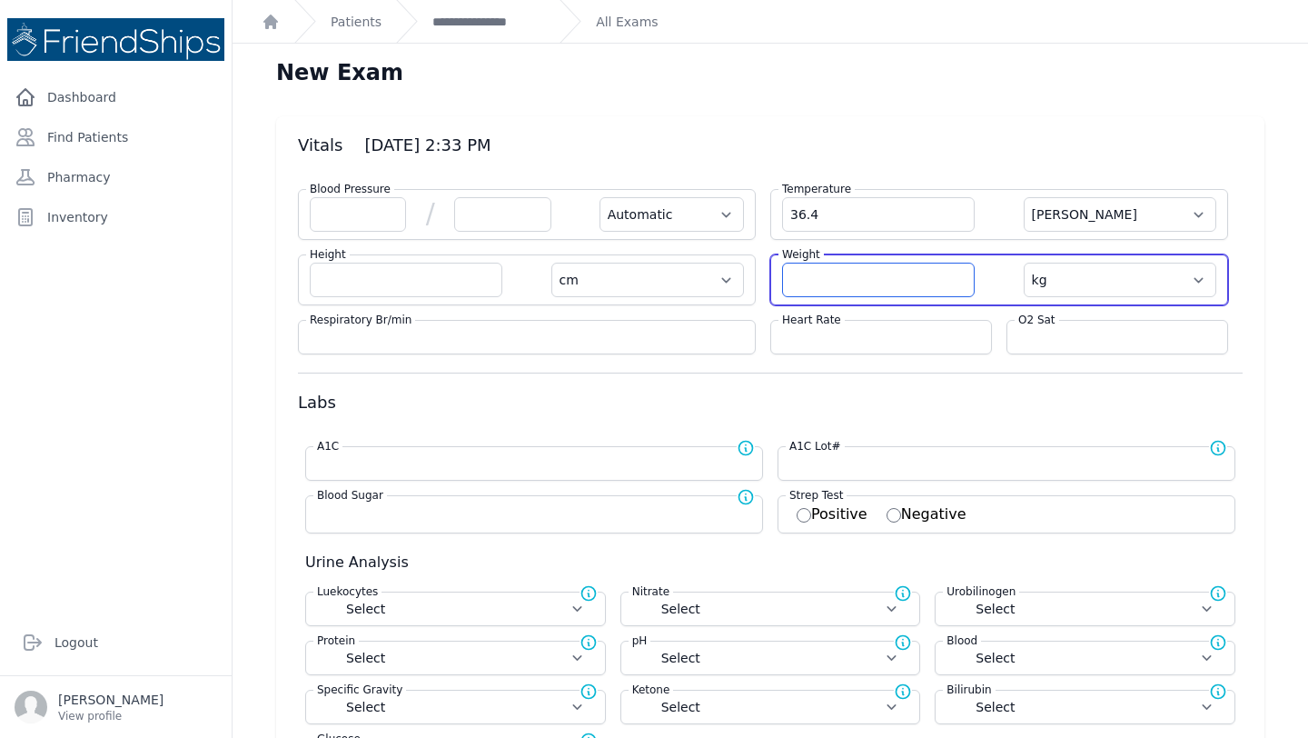
click at [882, 279] on input "number" at bounding box center [878, 280] width 193 height 35
type input "58"
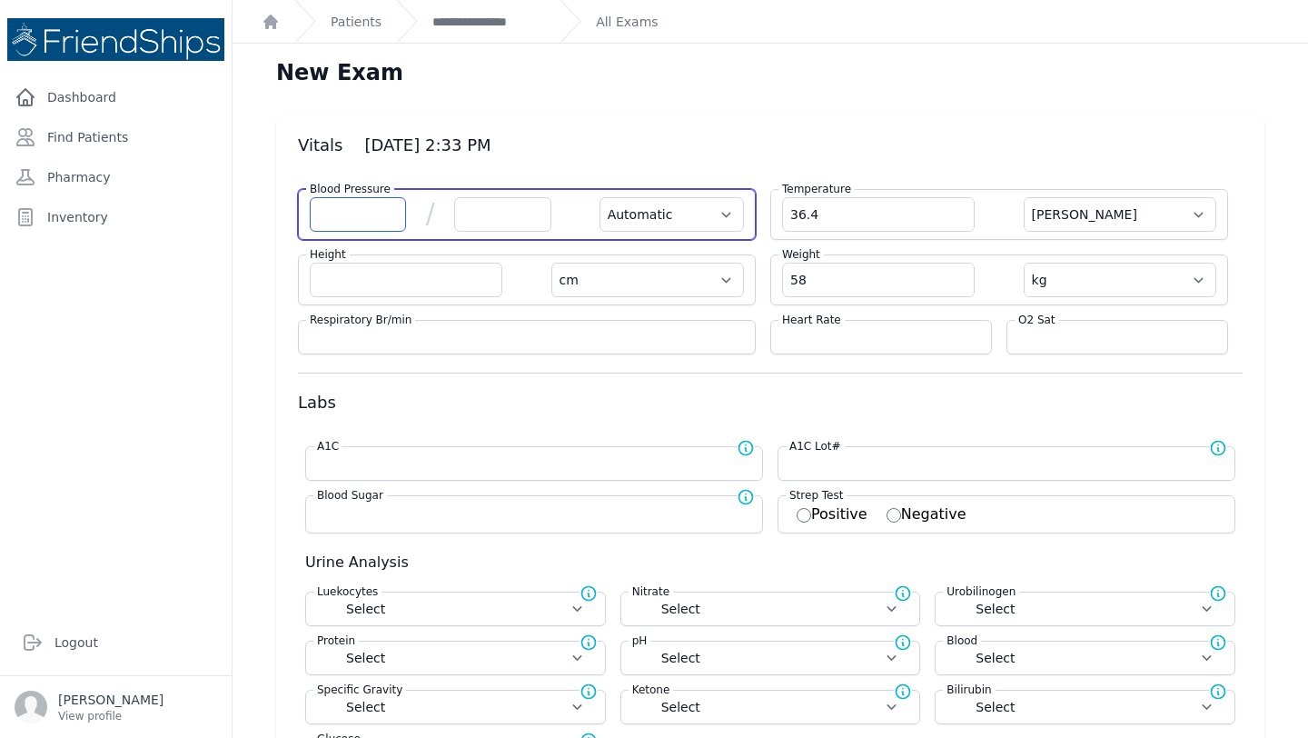
click at [343, 215] on input "number" at bounding box center [358, 214] width 96 height 35
select select "Automatic"
select select "C"
select select "cm"
type input "58.0"
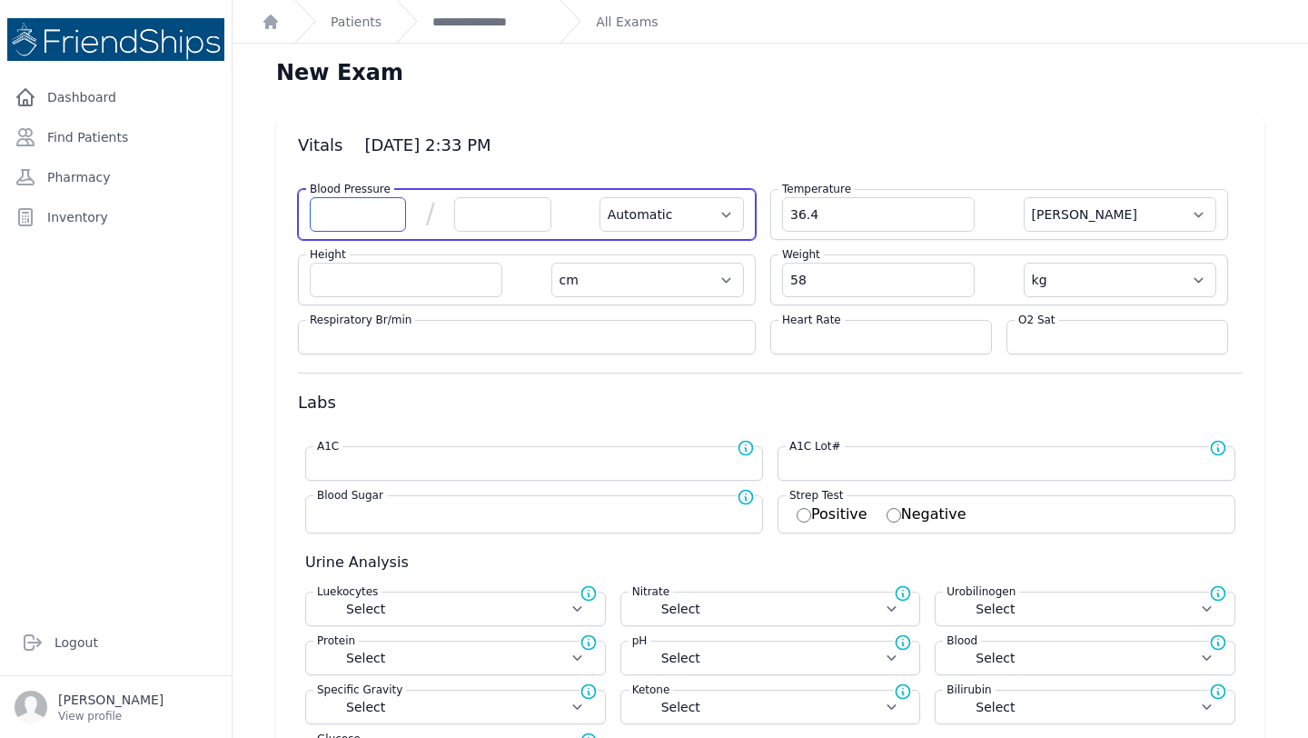
select select "kg"
select select
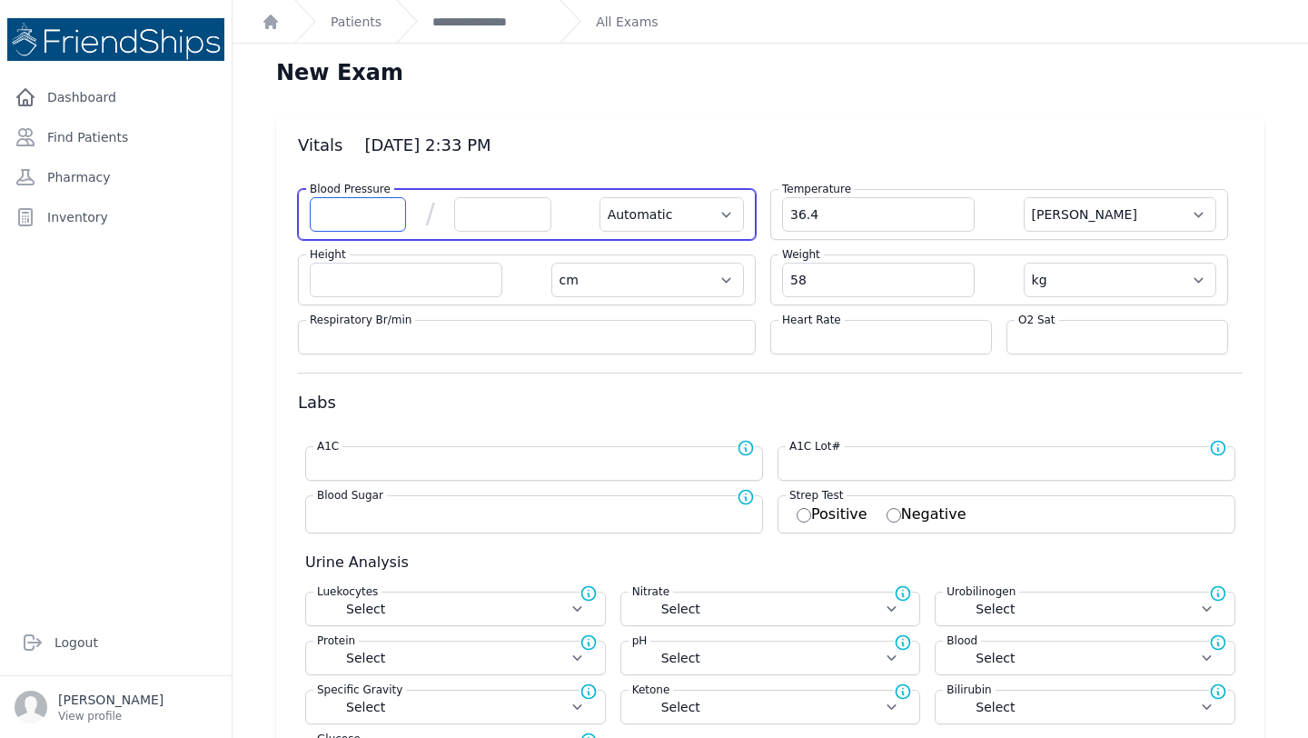
select select
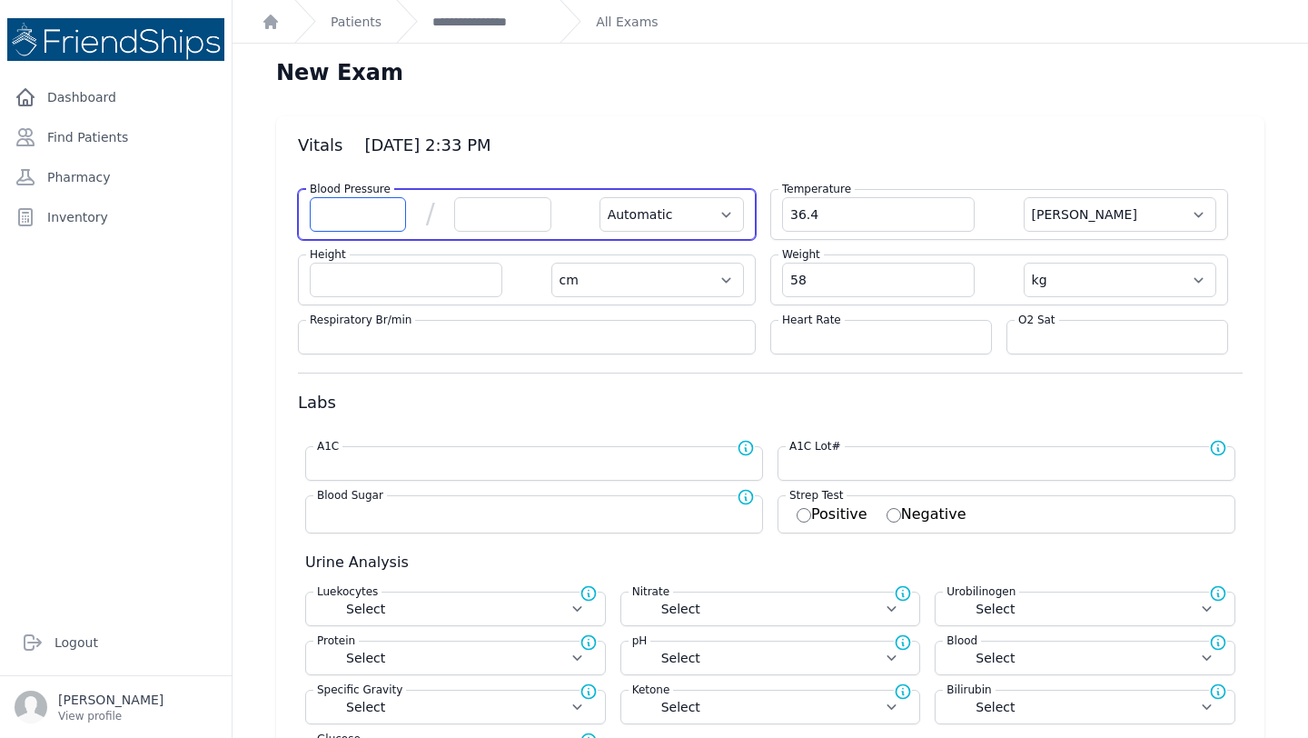
select select
type input "124"
click at [507, 198] on input "number" at bounding box center [502, 214] width 96 height 35
select select "Automatic"
select select "C"
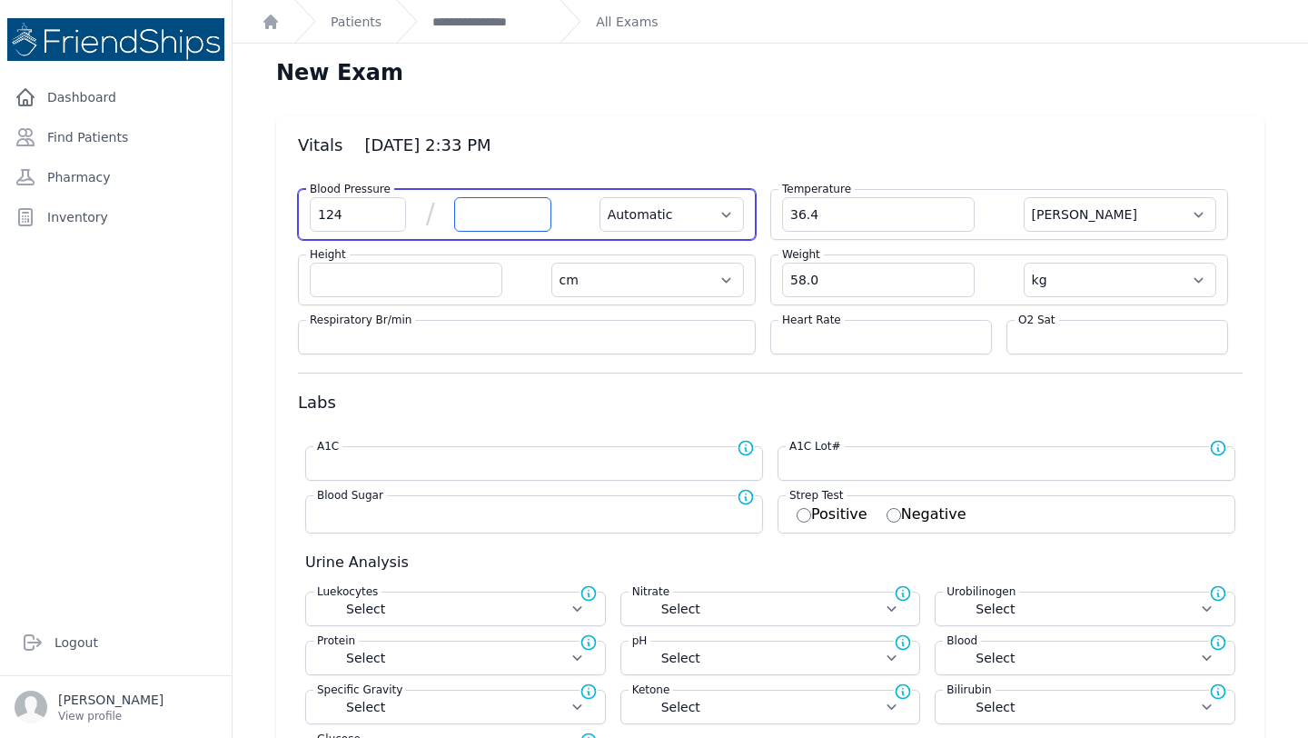
select select "cm"
select select "kg"
select select
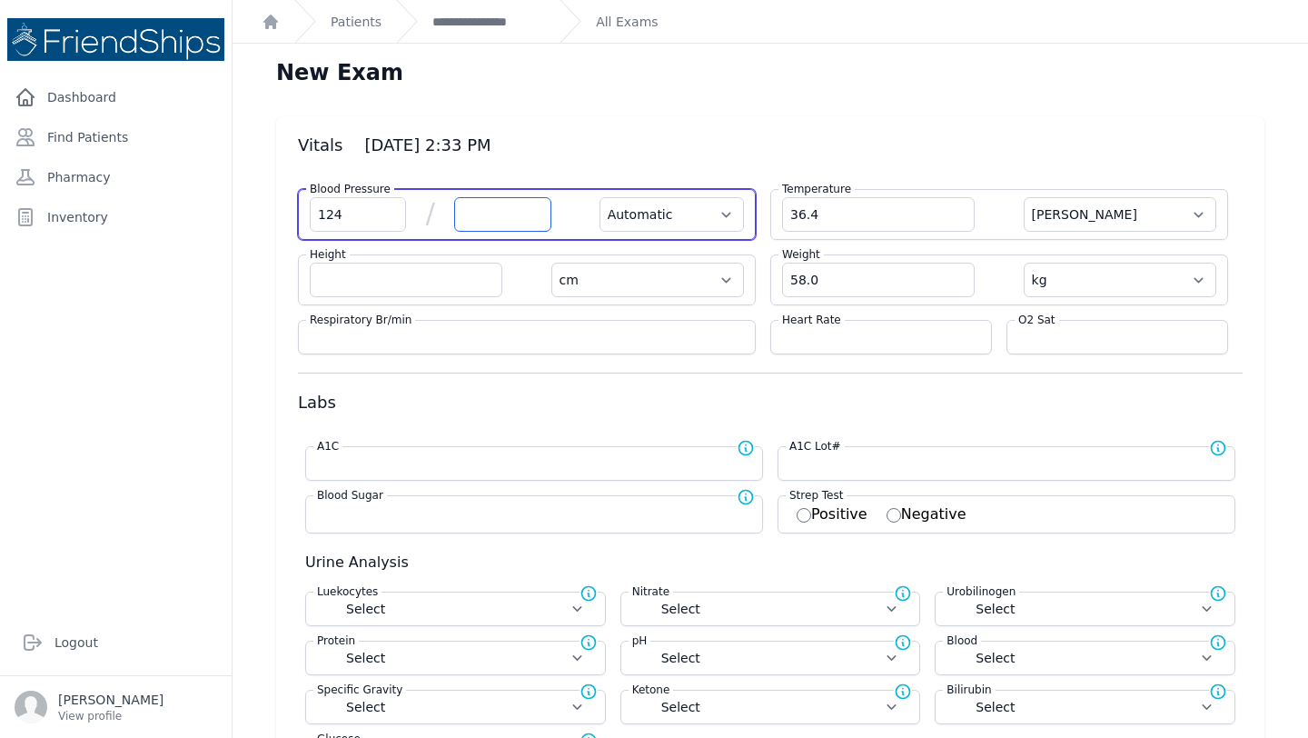
select select
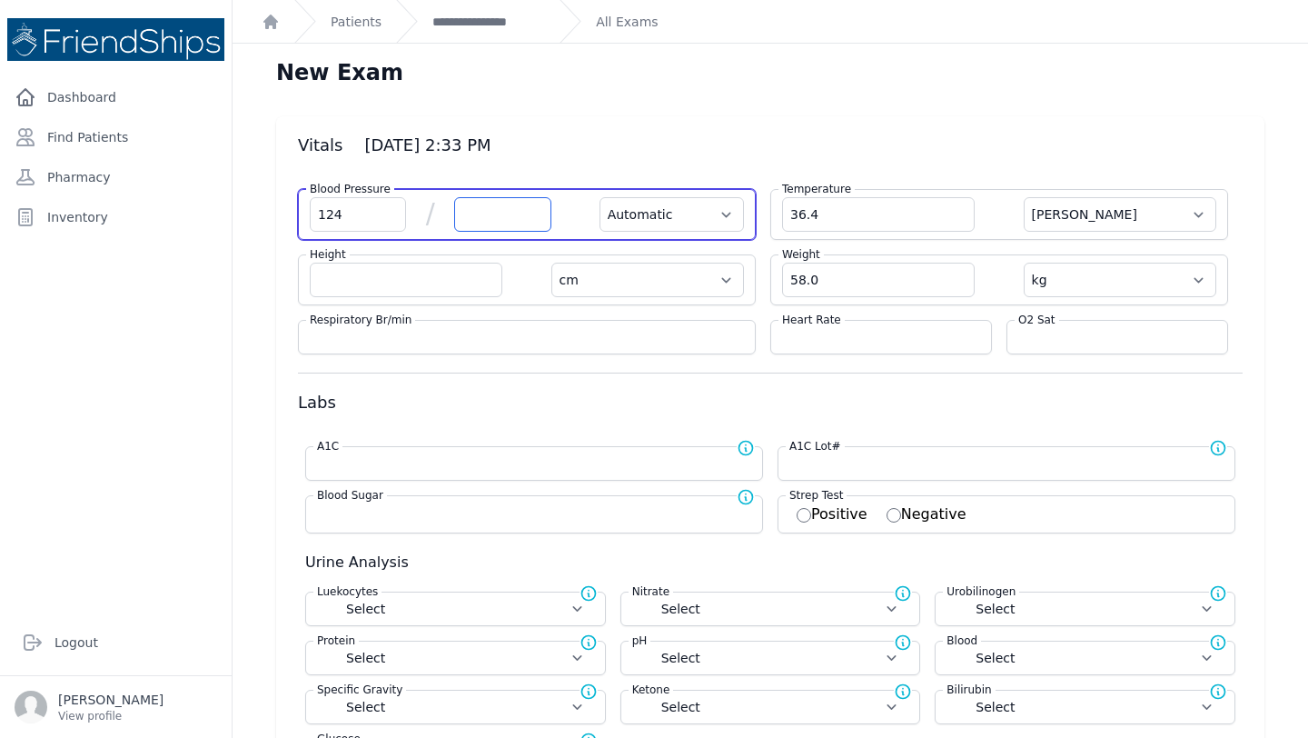
select select
type input "87"
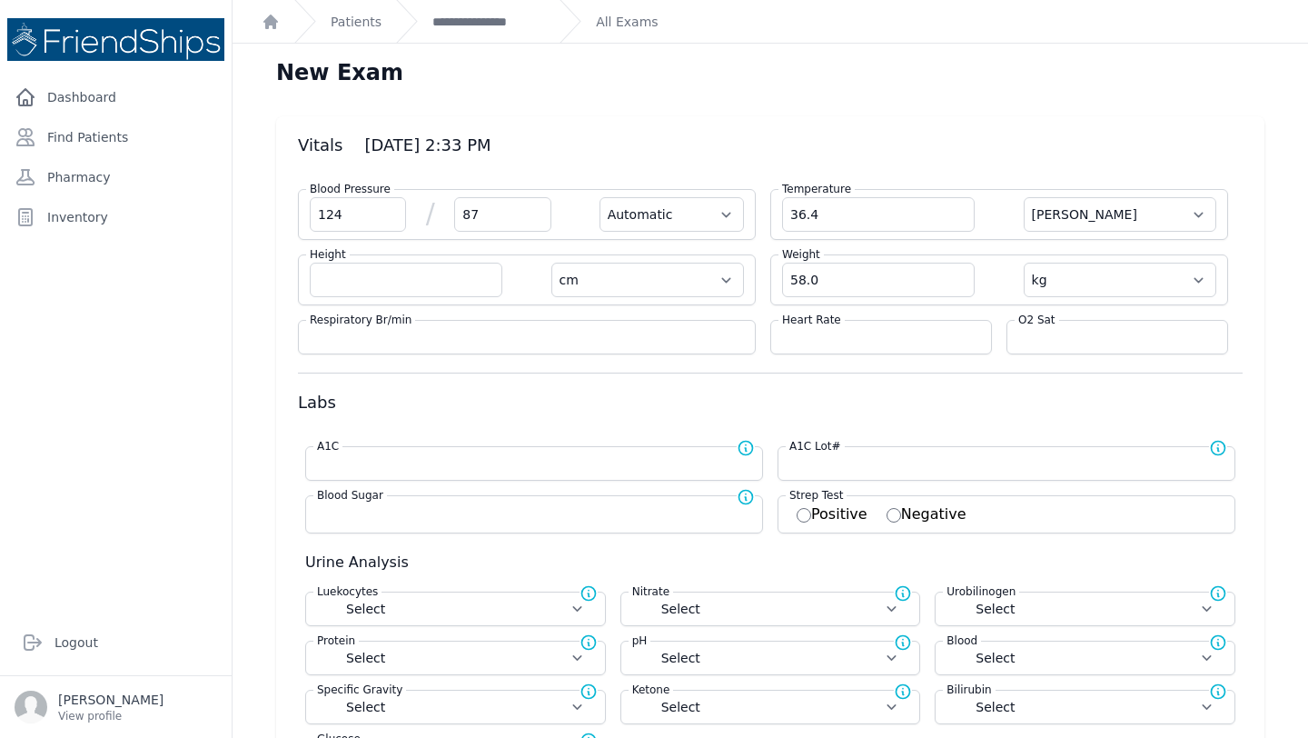
click at [844, 324] on div "Heart Rate" at bounding box center [882, 337] width 222 height 35
select select "Automatic"
select select "cm"
select select "kg"
select select
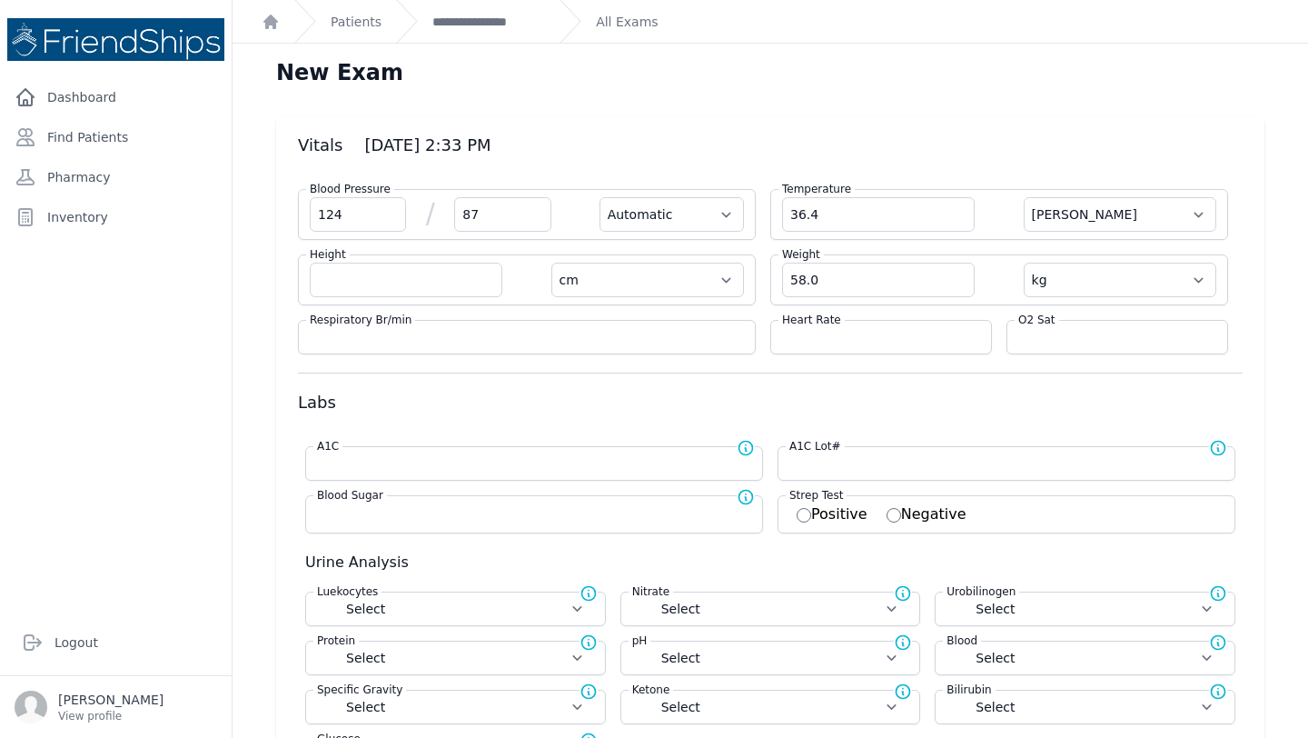
select select
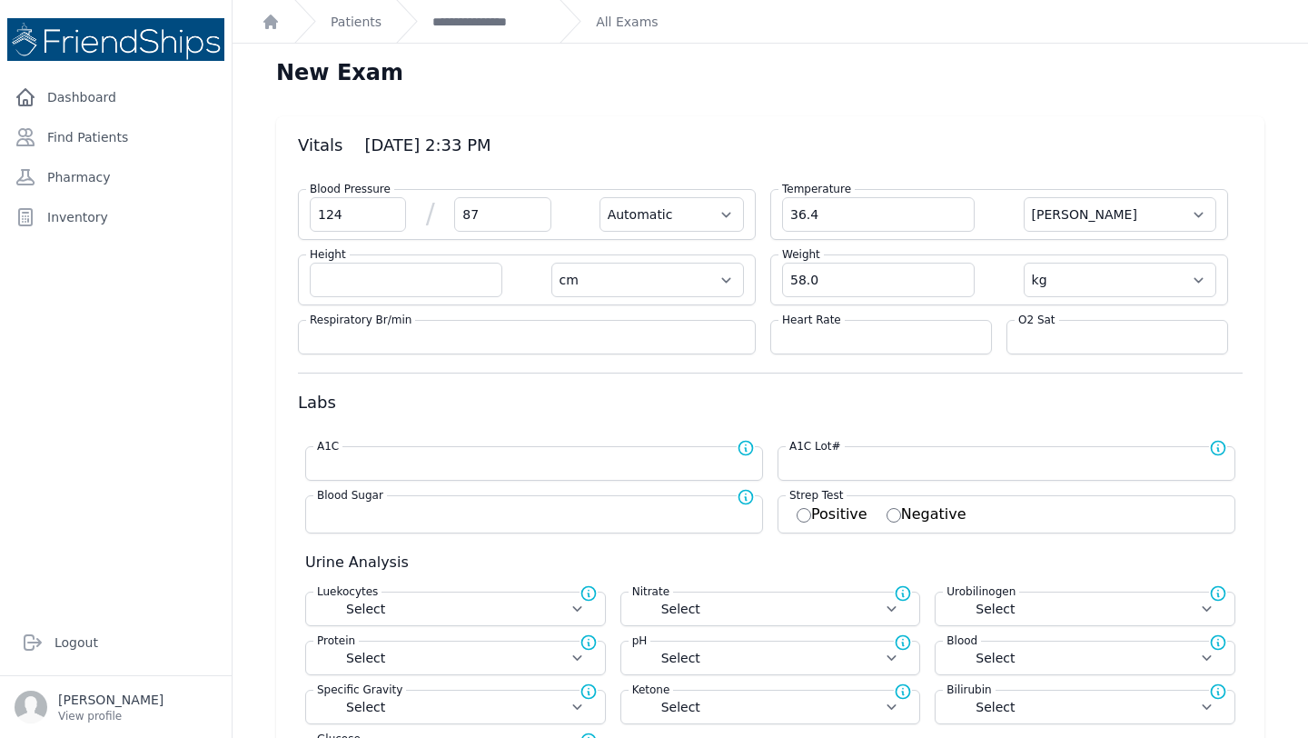
select select
click at [836, 347] on div "Heart Rate" at bounding box center [882, 337] width 222 height 35
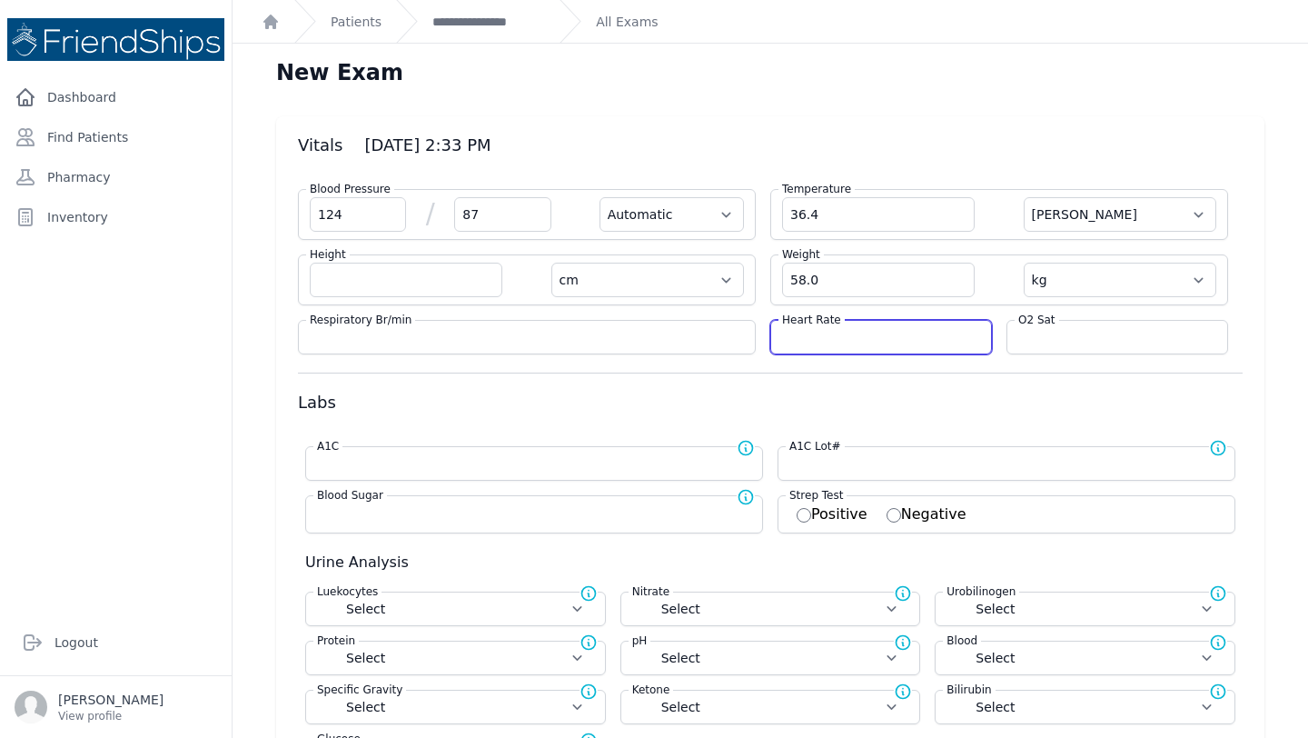
click at [826, 336] on input "number" at bounding box center [881, 337] width 198 height 18
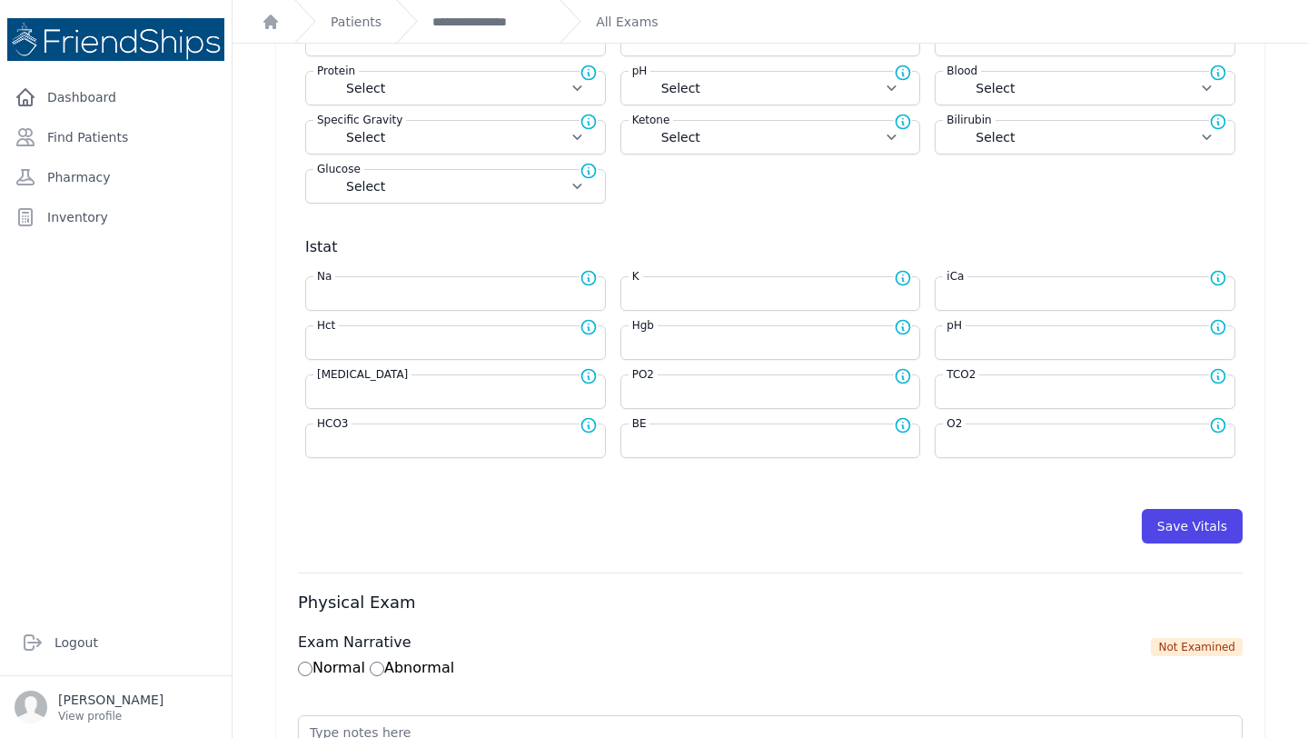
scroll to position [680, 0]
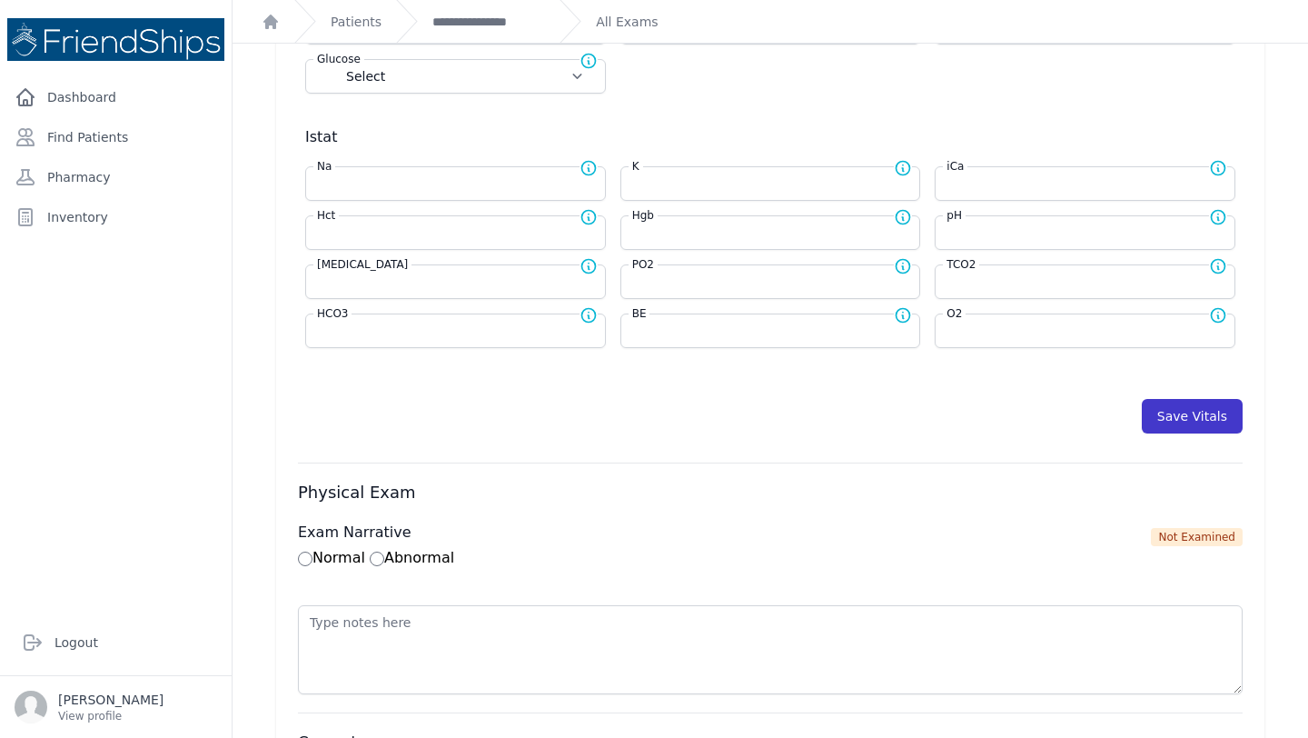
type input "102"
click at [1160, 418] on button "Save Vitals" at bounding box center [1192, 416] width 101 height 35
select select "Automatic"
select select "cm"
select select "kg"
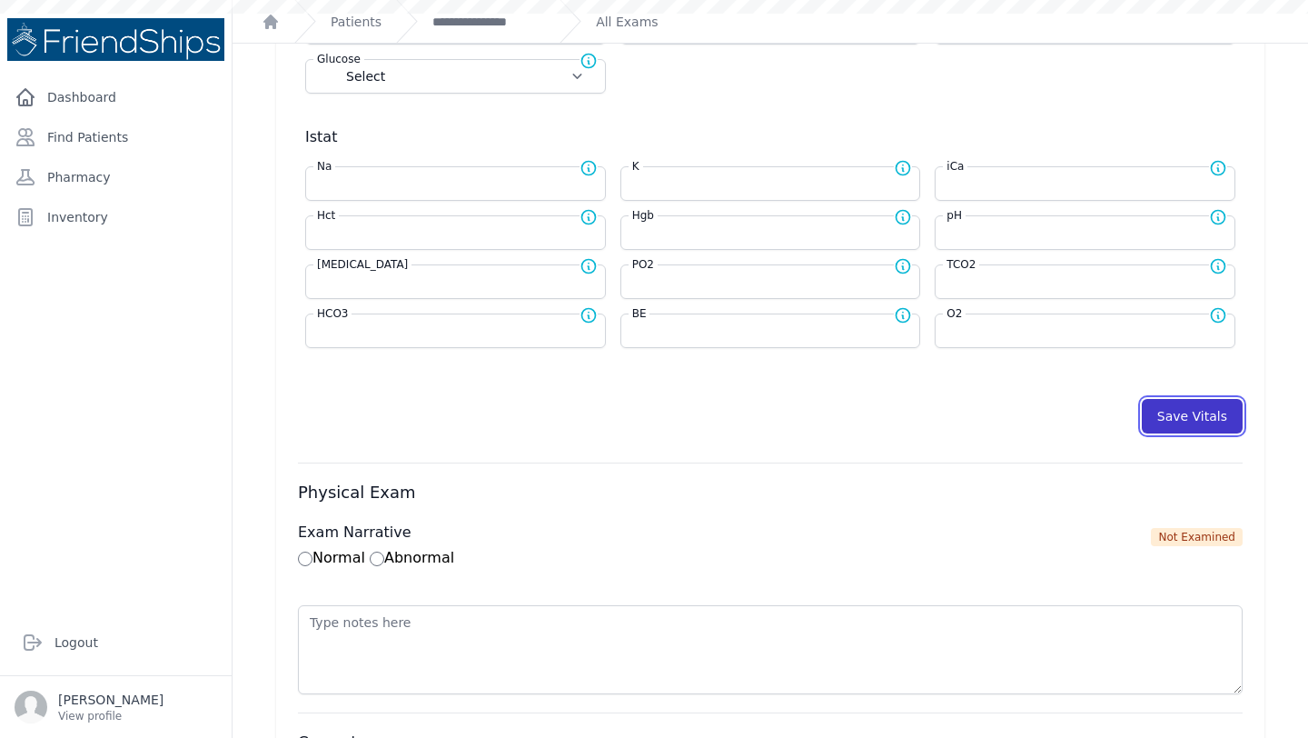
select select
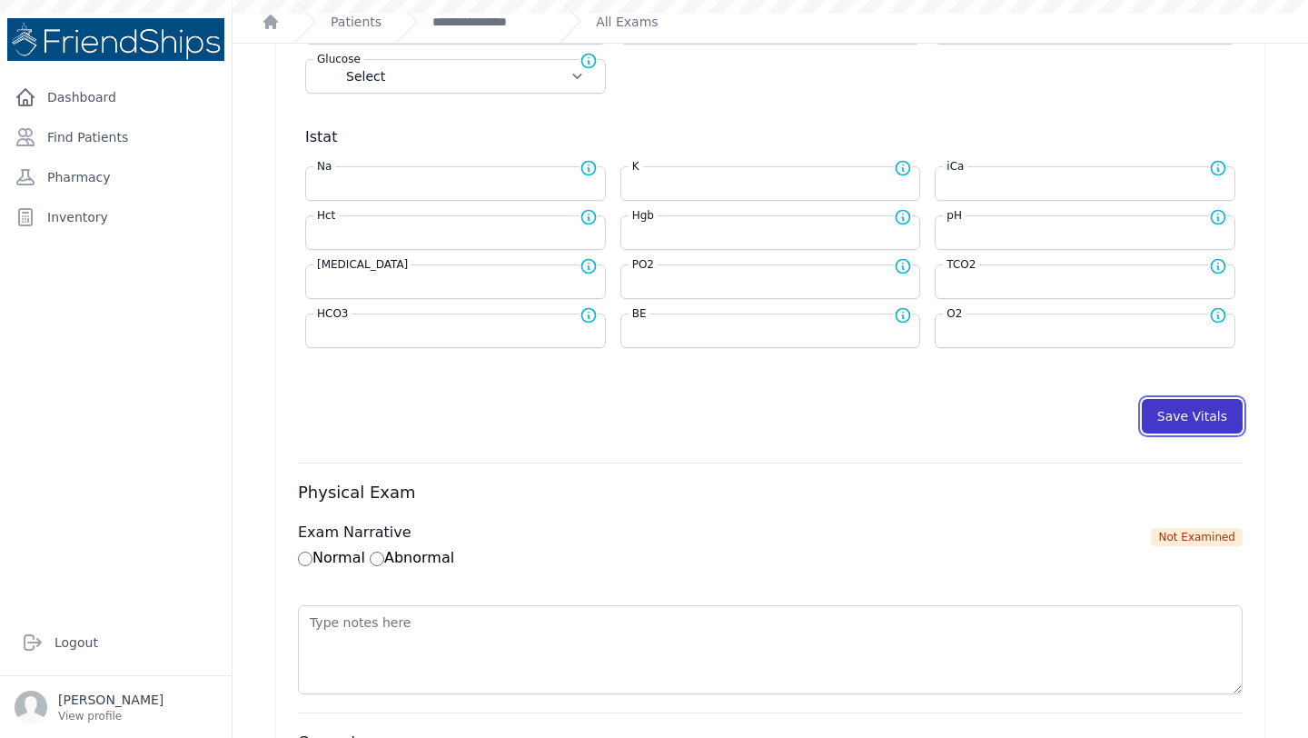
select select
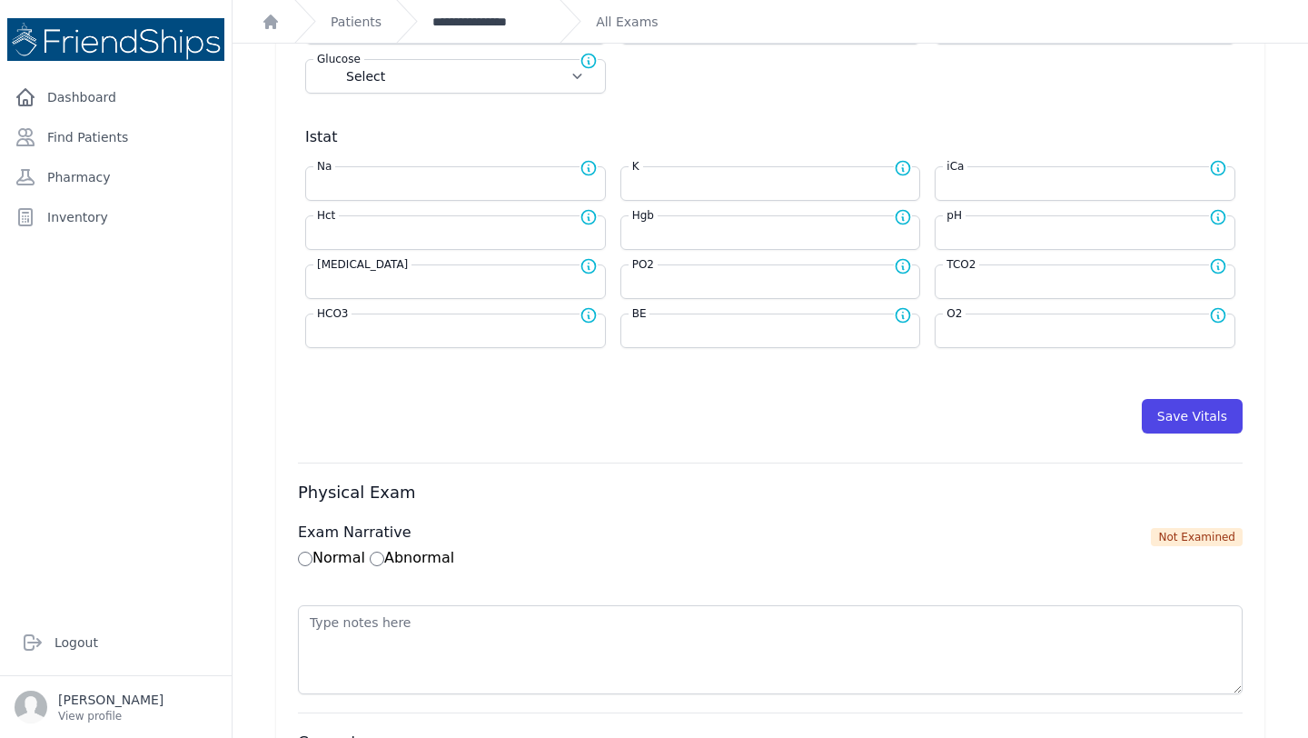
click at [500, 13] on link "**********" at bounding box center [489, 22] width 113 height 18
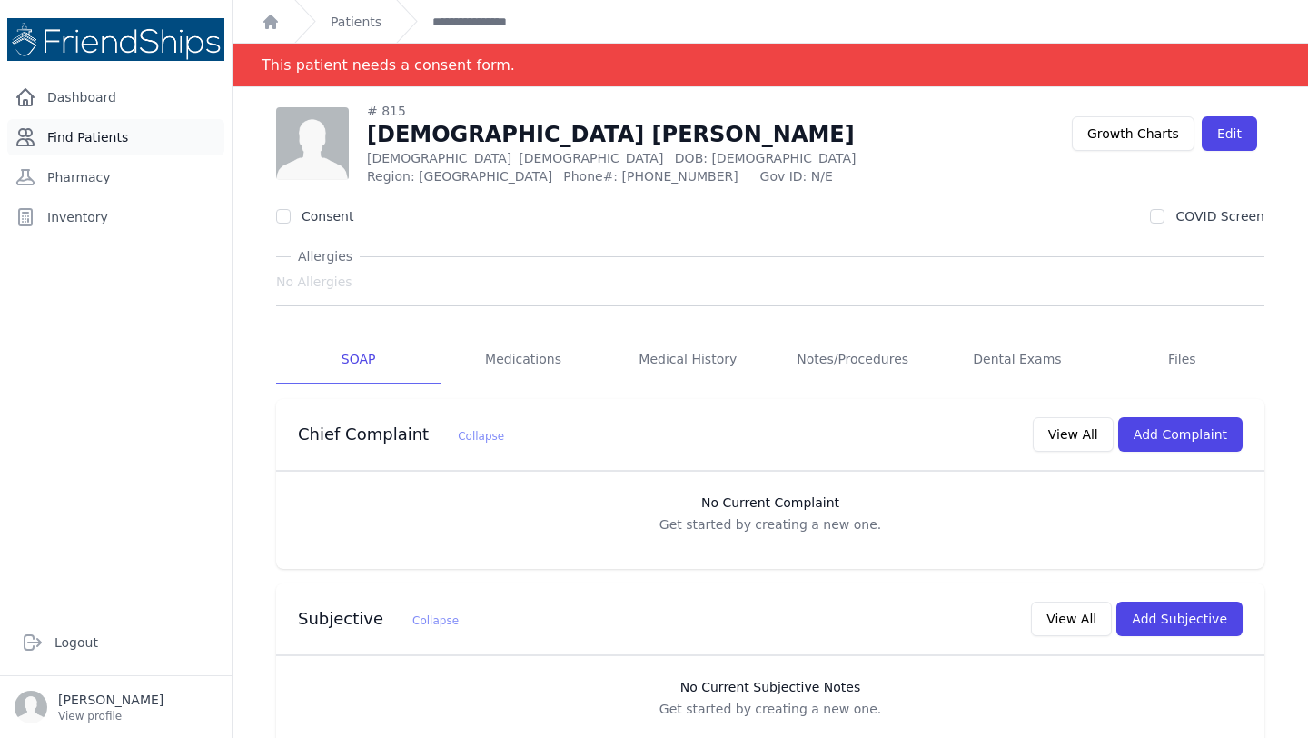
click at [124, 138] on link "Find Patients" at bounding box center [115, 137] width 217 height 36
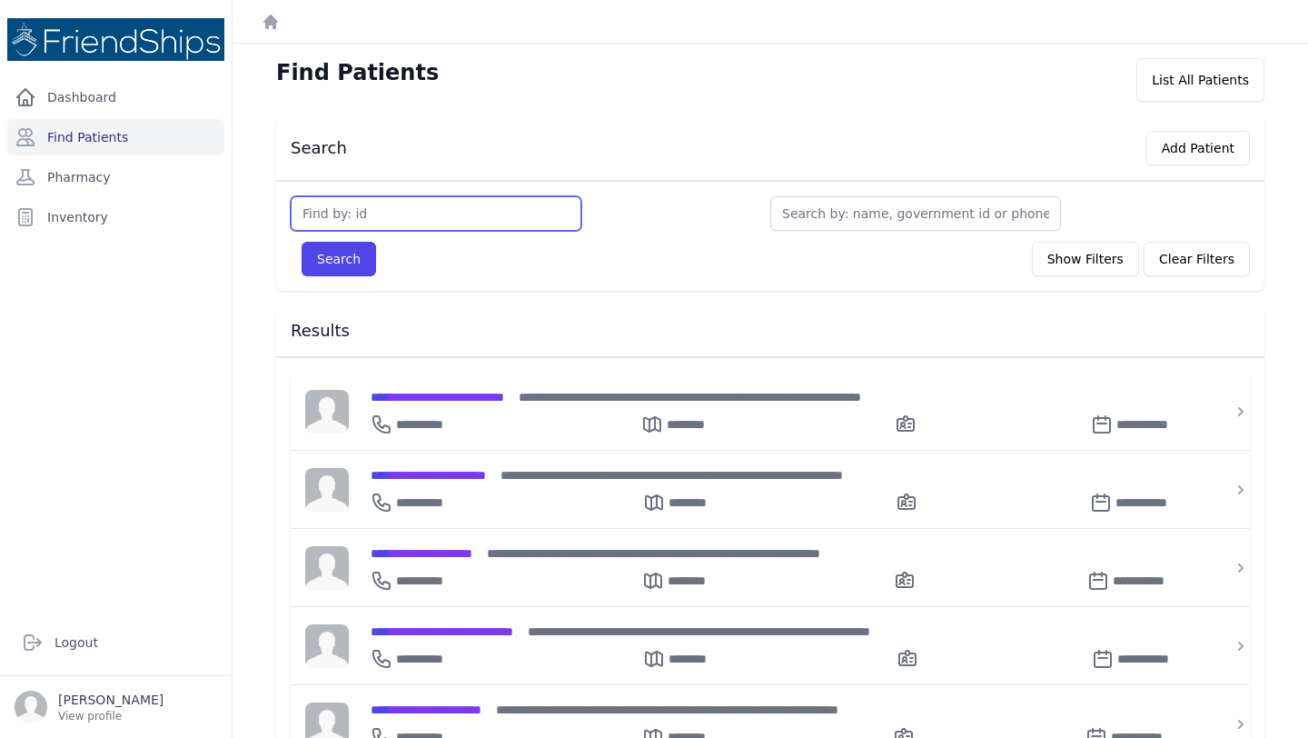
click at [404, 220] on input "text" at bounding box center [436, 213] width 291 height 35
type input "785"
click at [302, 242] on button "Search" at bounding box center [339, 259] width 75 height 35
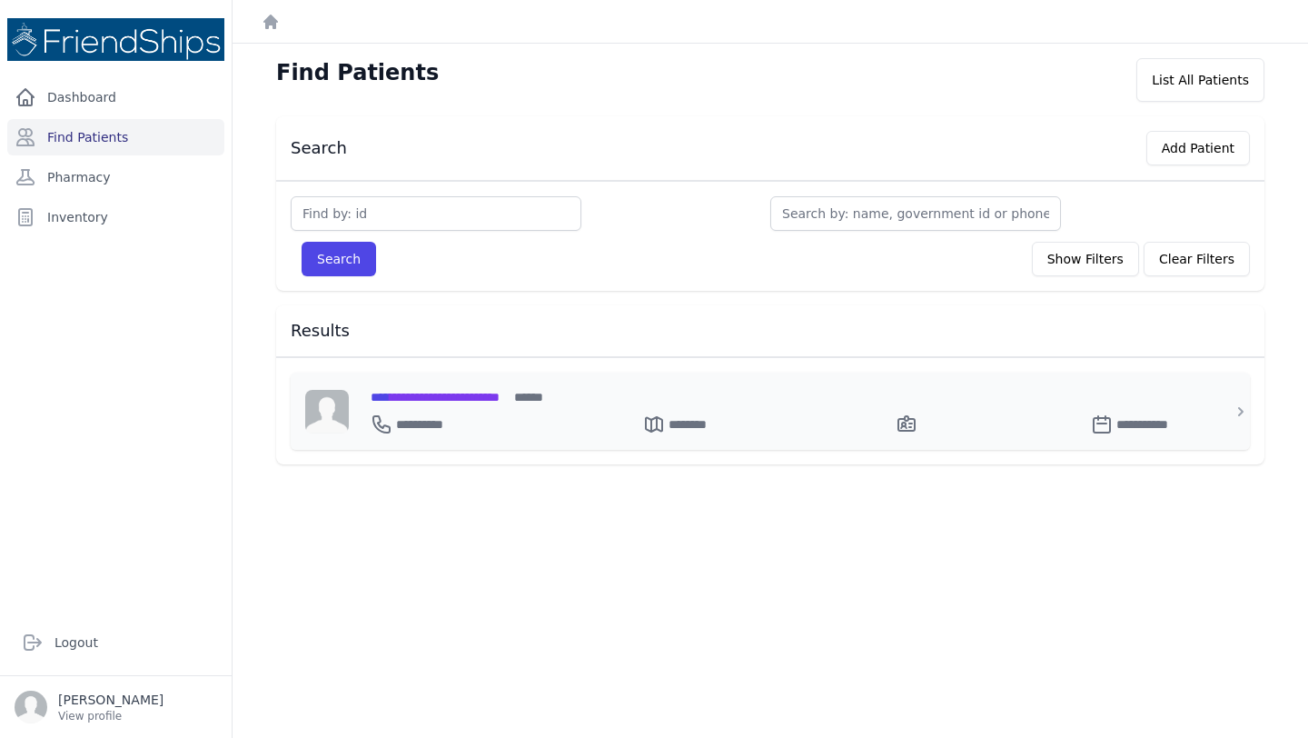
click at [490, 391] on span "**********" at bounding box center [435, 397] width 129 height 13
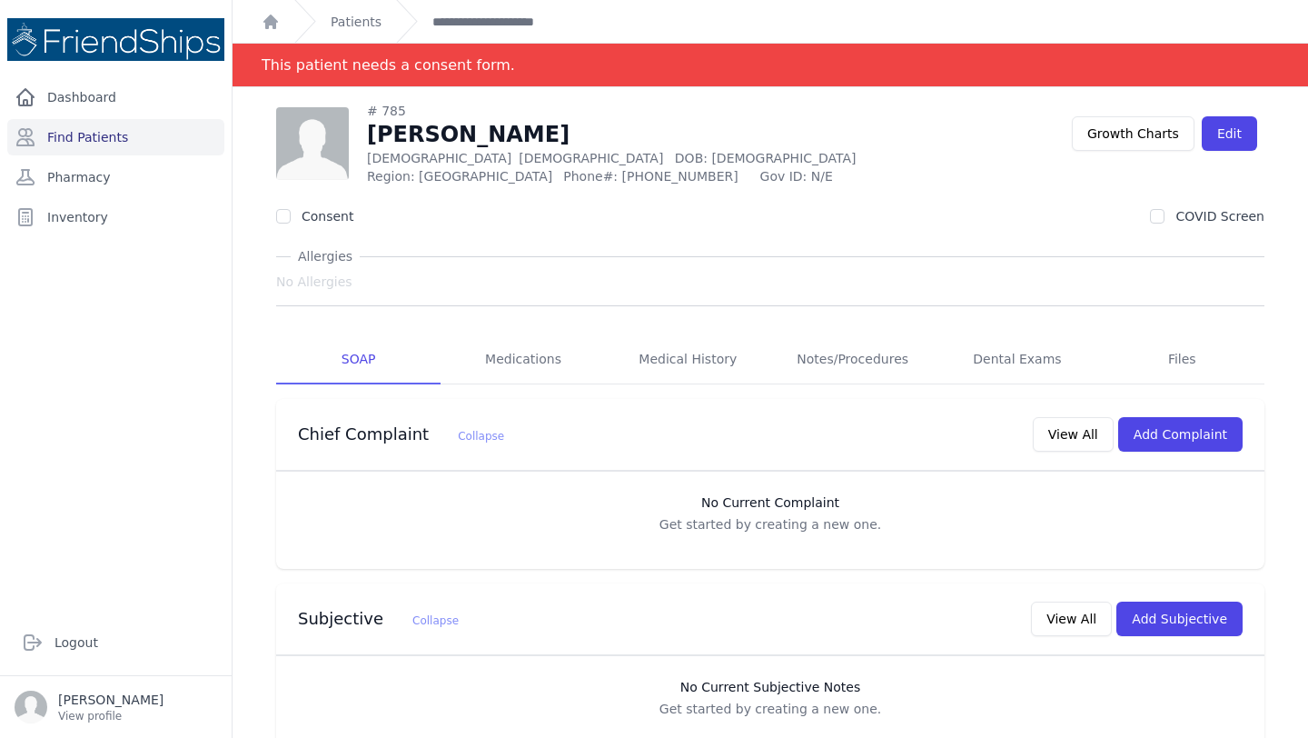
scroll to position [399, 0]
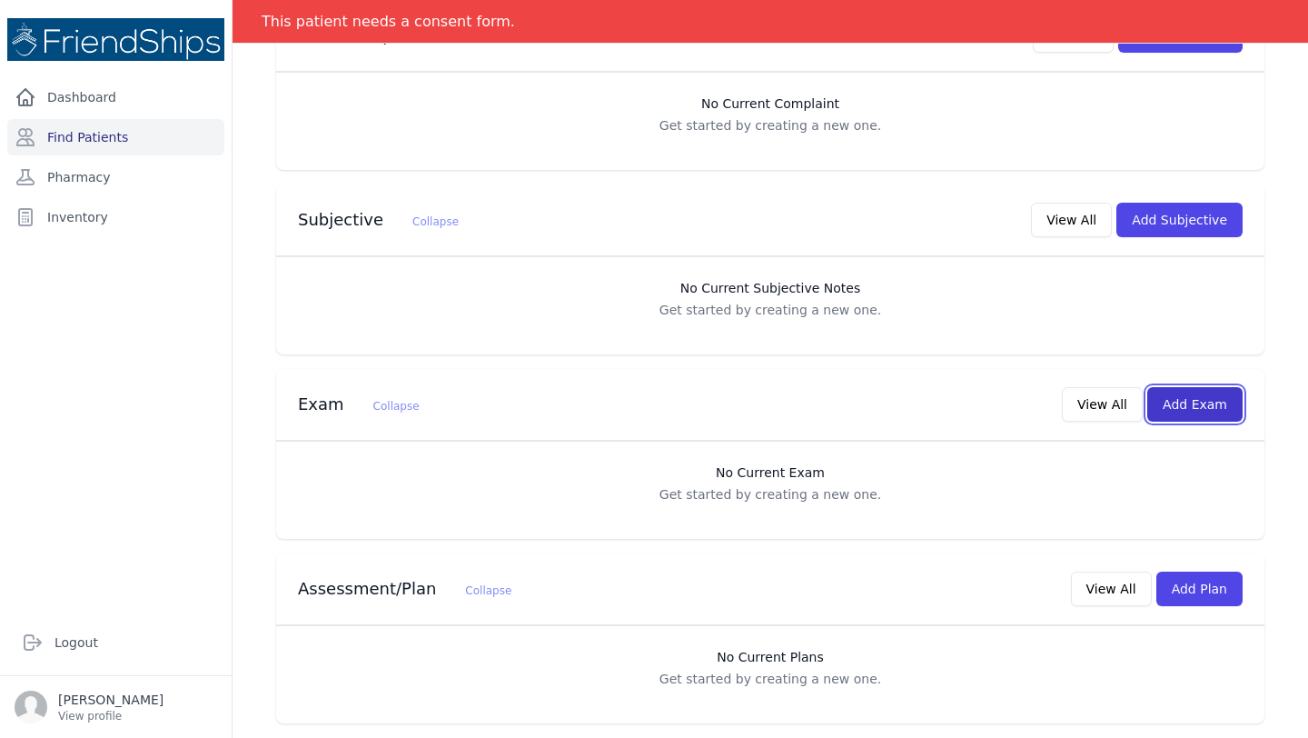
click at [1189, 409] on button "Add Exam" at bounding box center [1195, 404] width 95 height 35
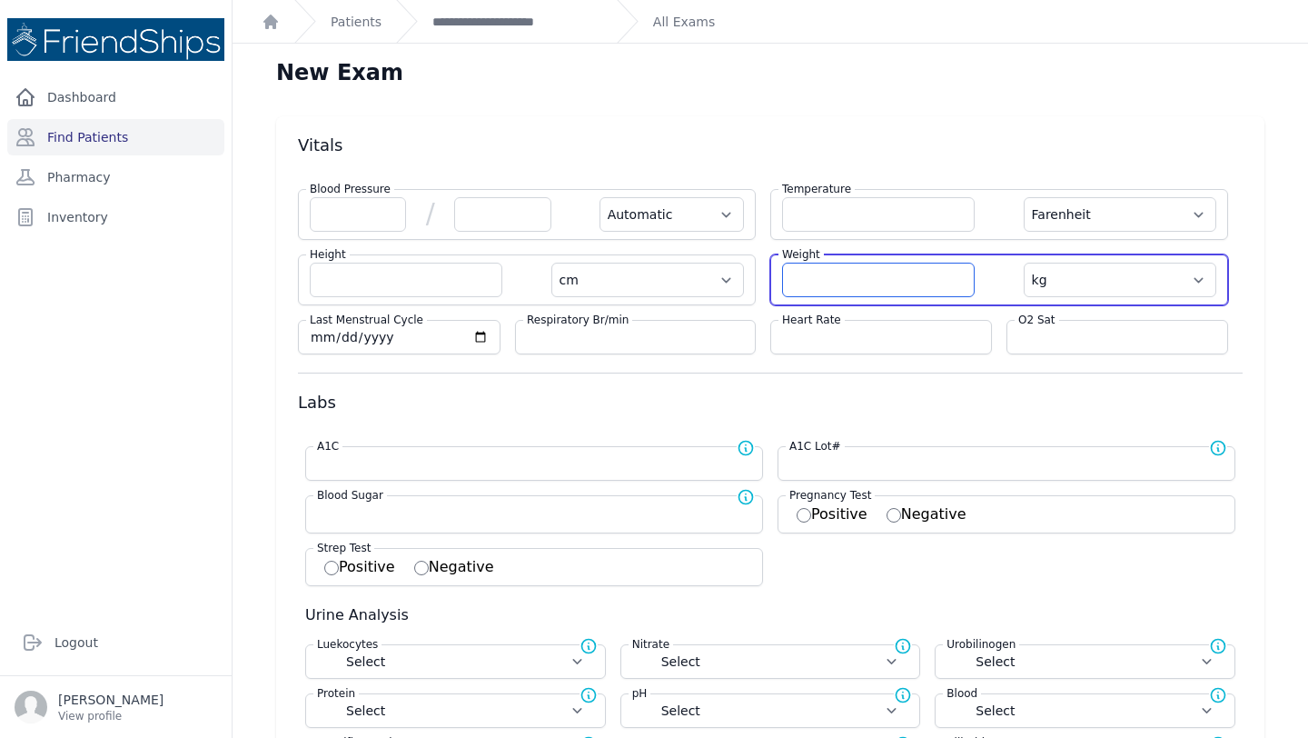
click at [853, 293] on input "number" at bounding box center [878, 280] width 193 height 35
type input "72.8"
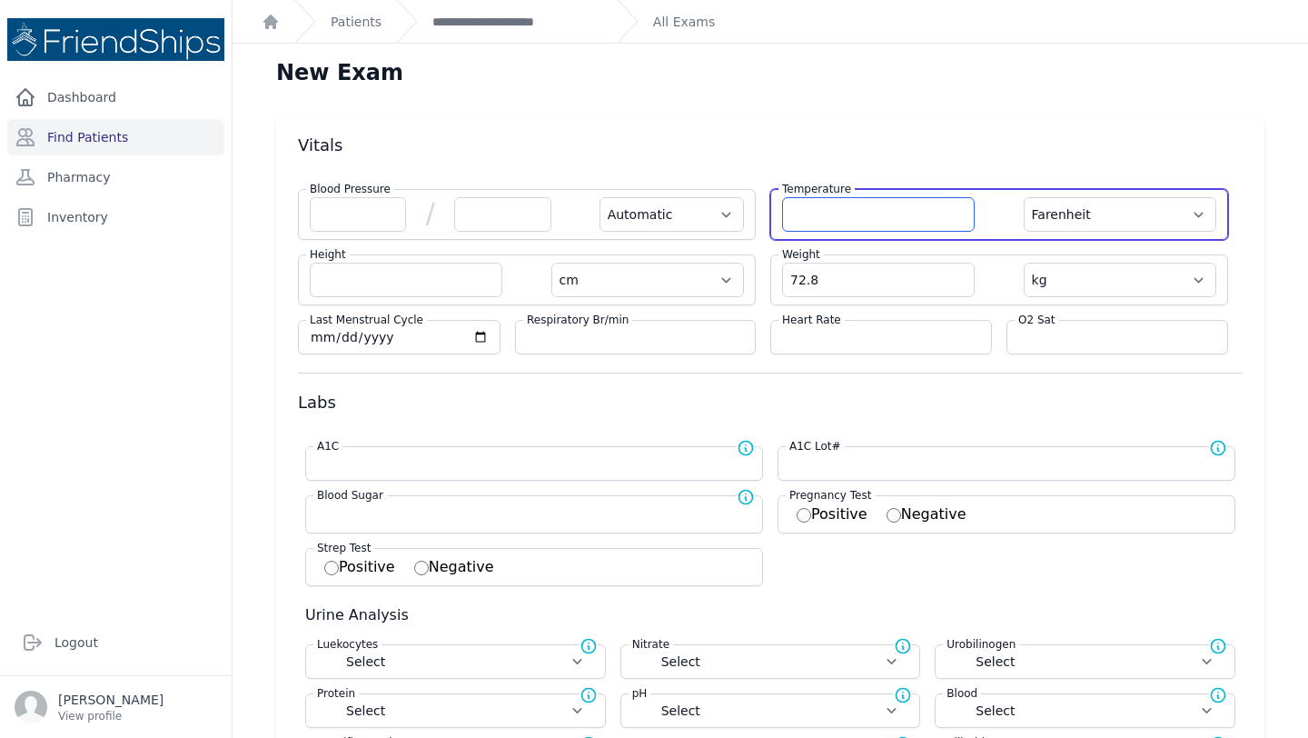
click at [860, 201] on input "number" at bounding box center [878, 214] width 193 height 35
select select "Automatic"
select select "F"
select select "cm"
select select "kg"
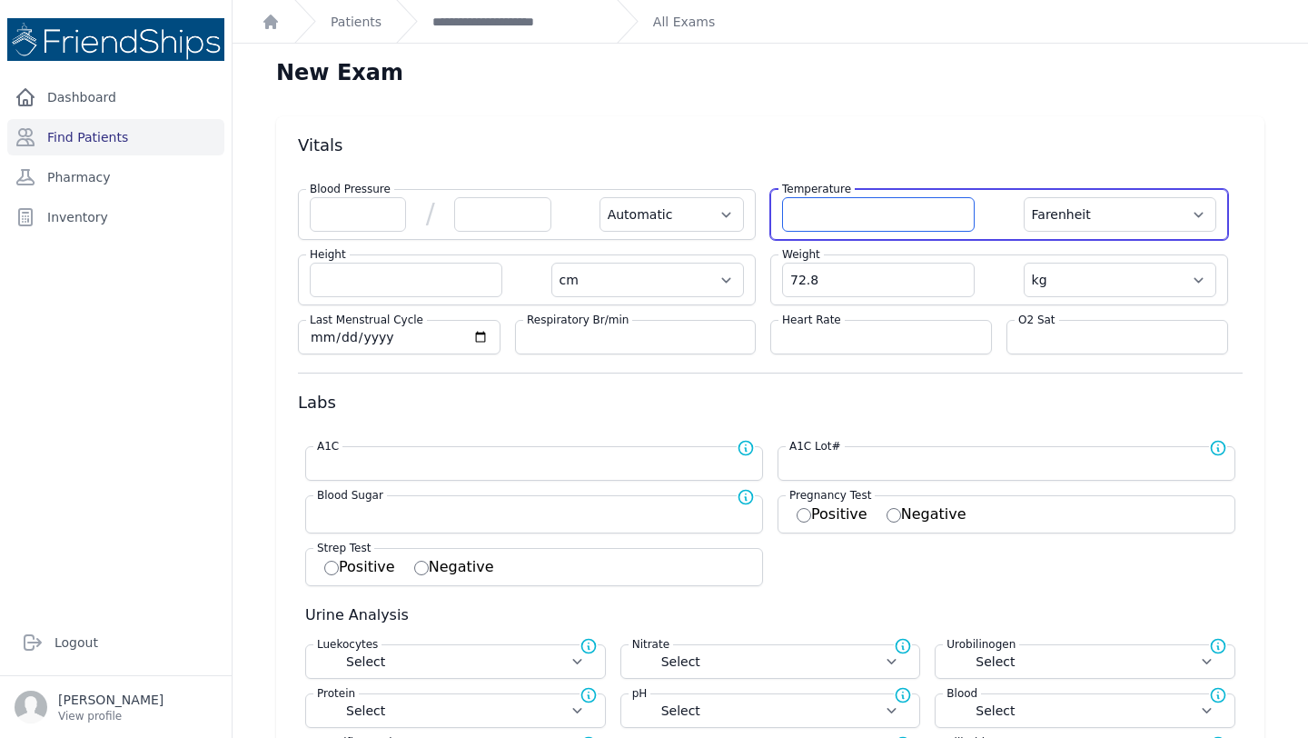
select select
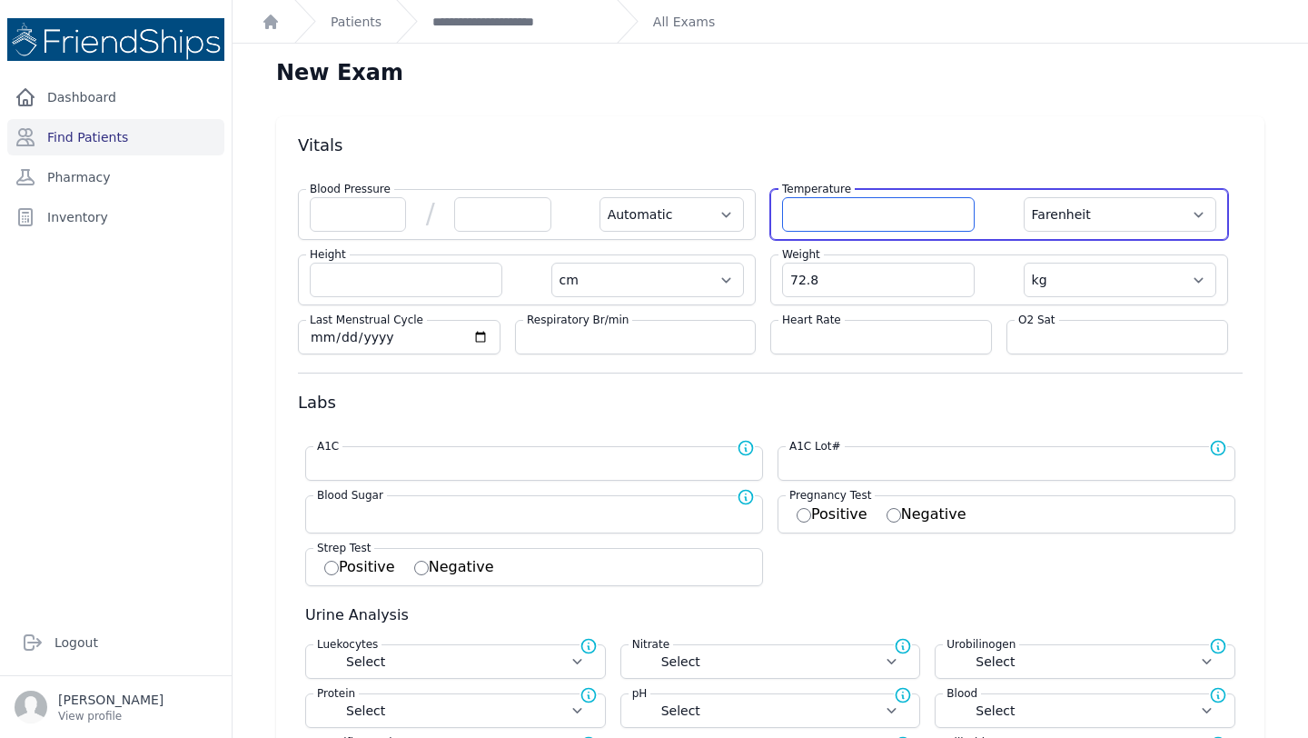
select select
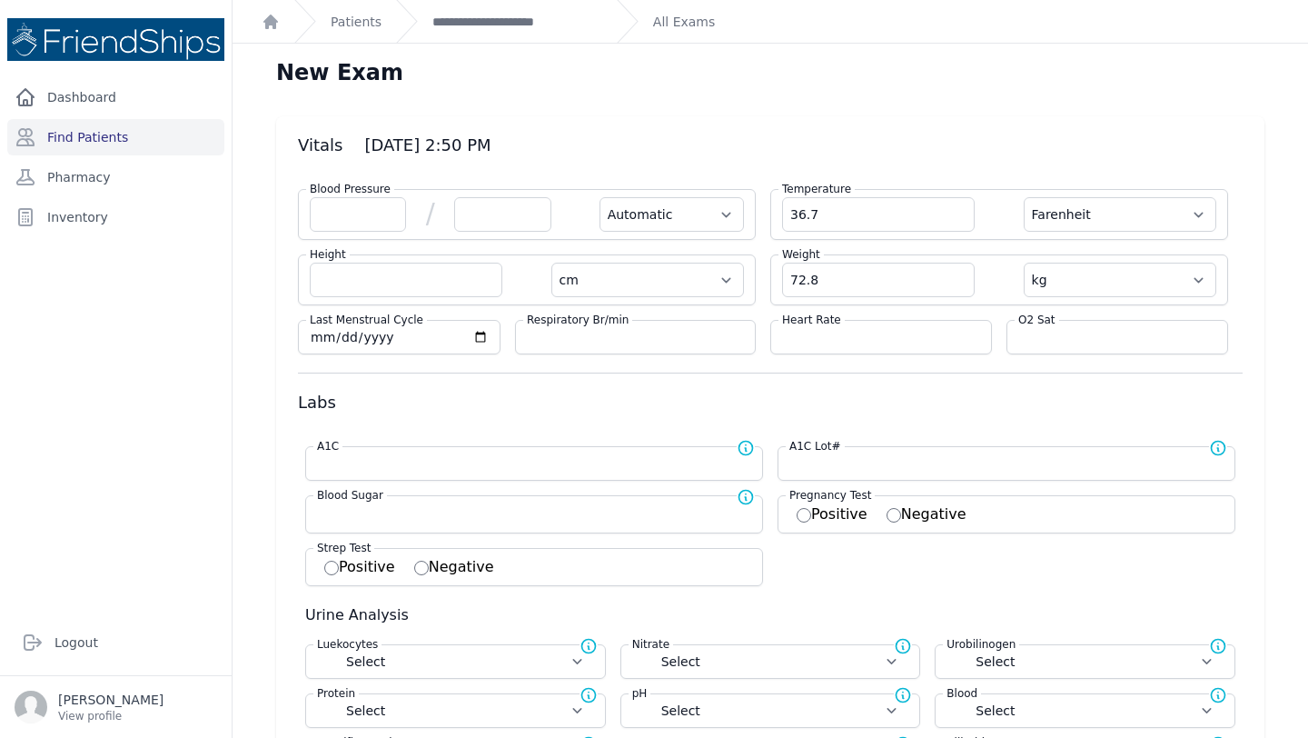
type input "36.7"
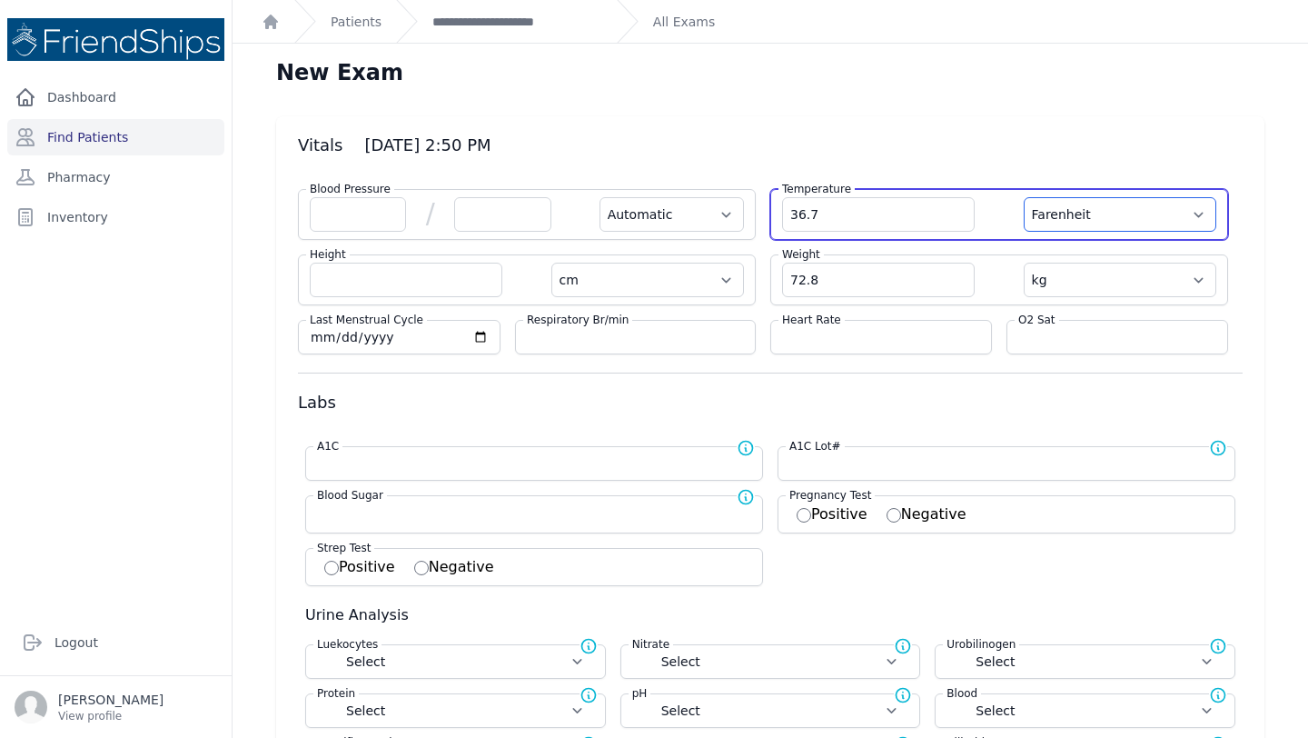
click at [1135, 220] on select "Farenheit Celcius" at bounding box center [1120, 214] width 193 height 35
select select "Automatic"
select select "cm"
select select "kg"
select select
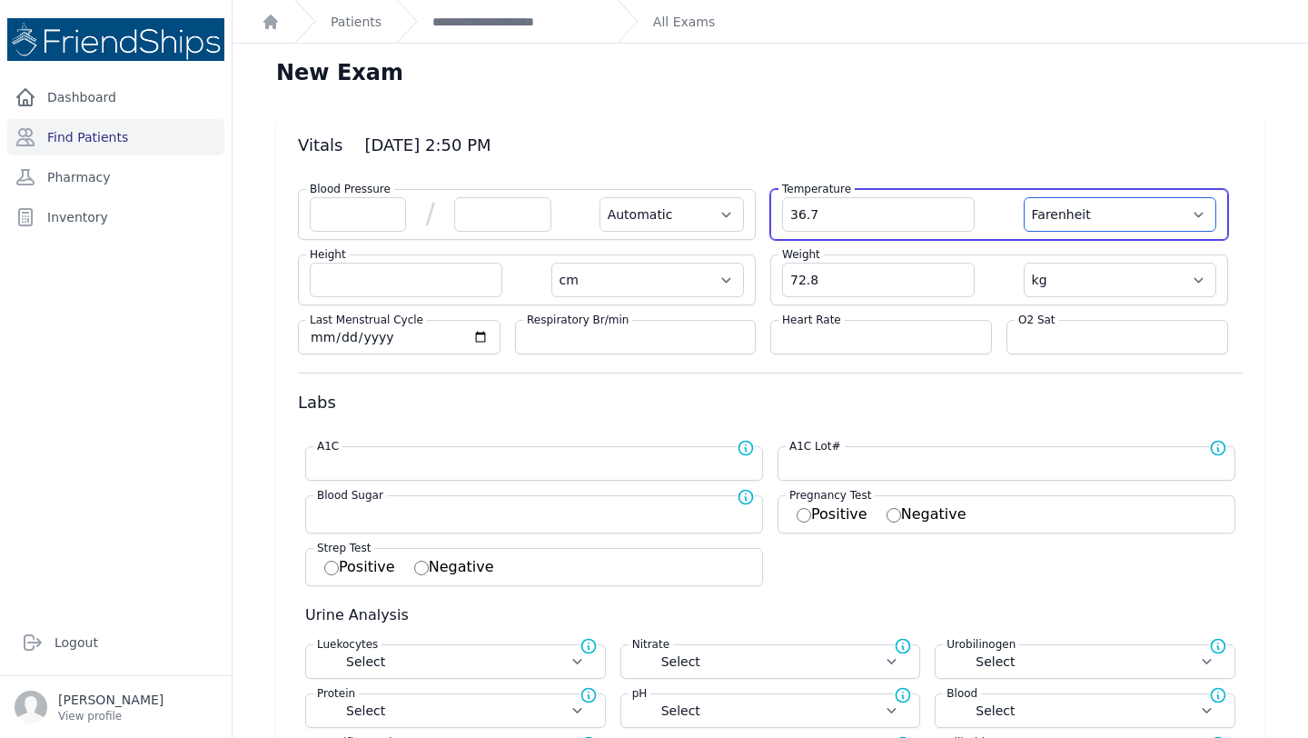
select select
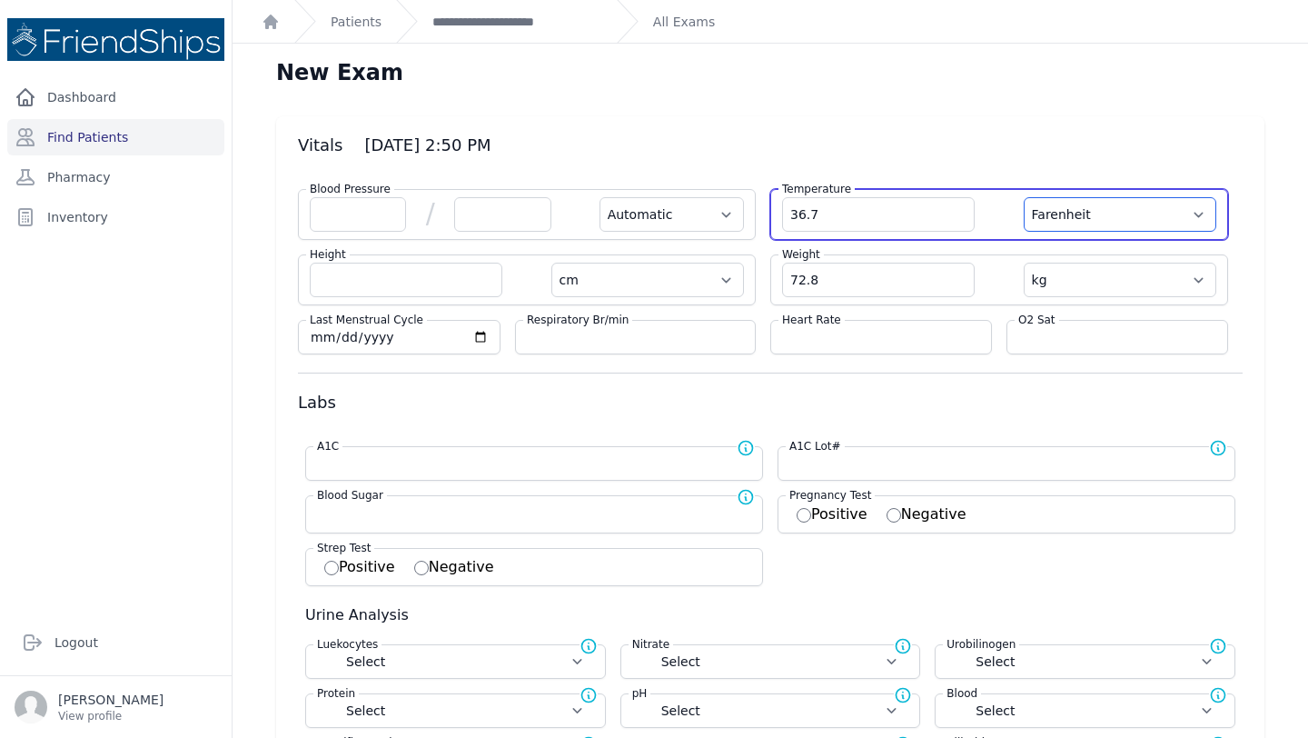
select select
select select "C"
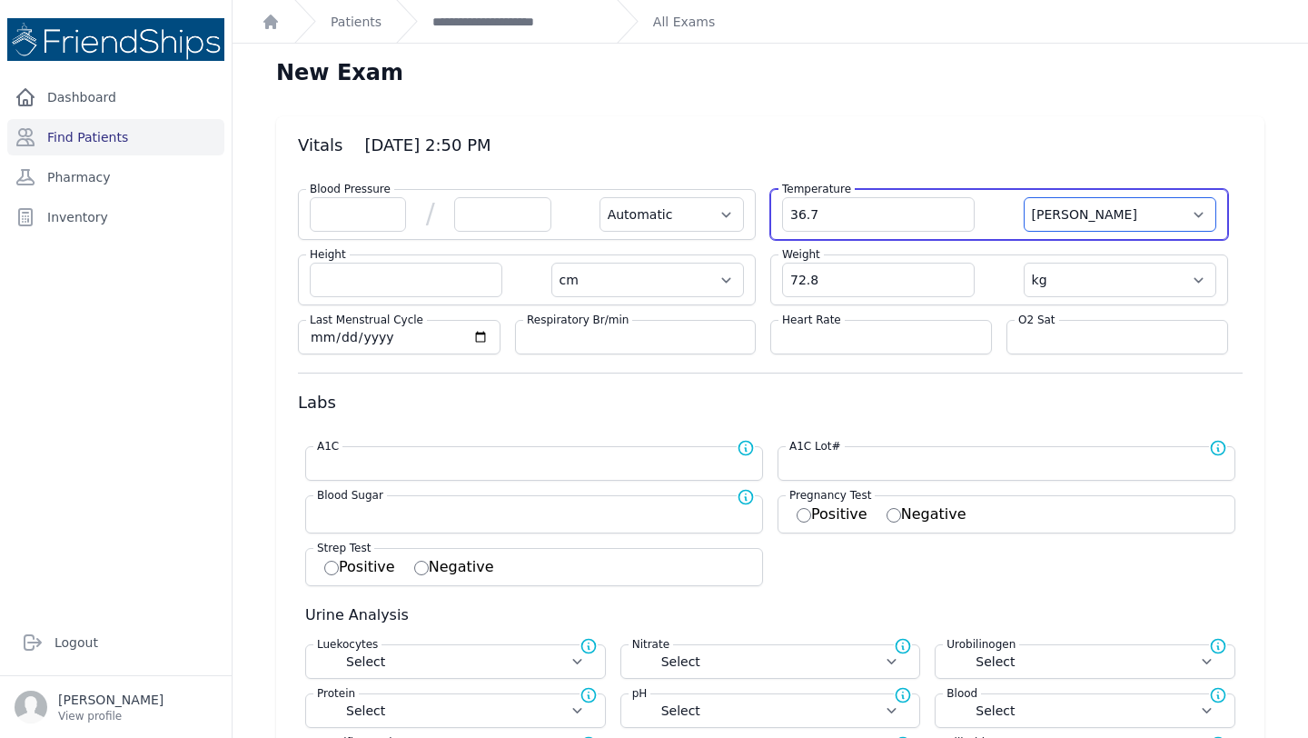
select select "Automatic"
select select "cm"
select select "kg"
select select
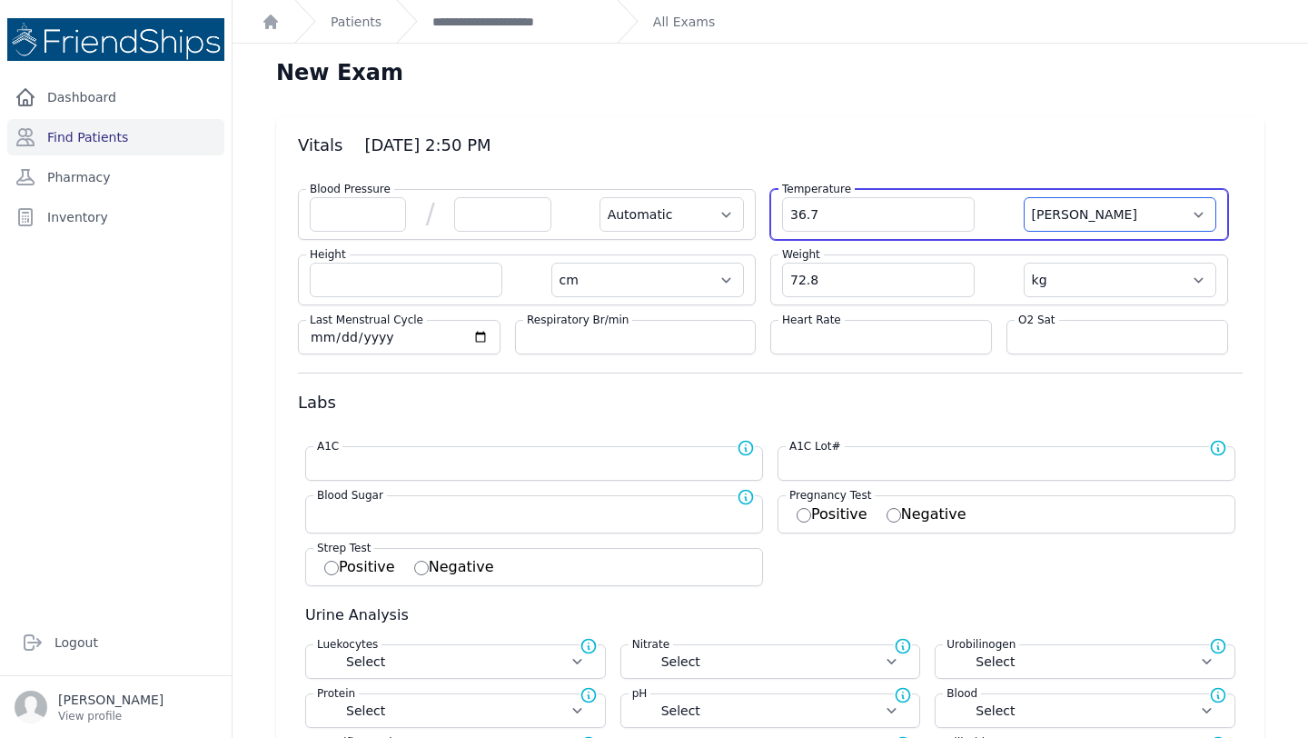
select select
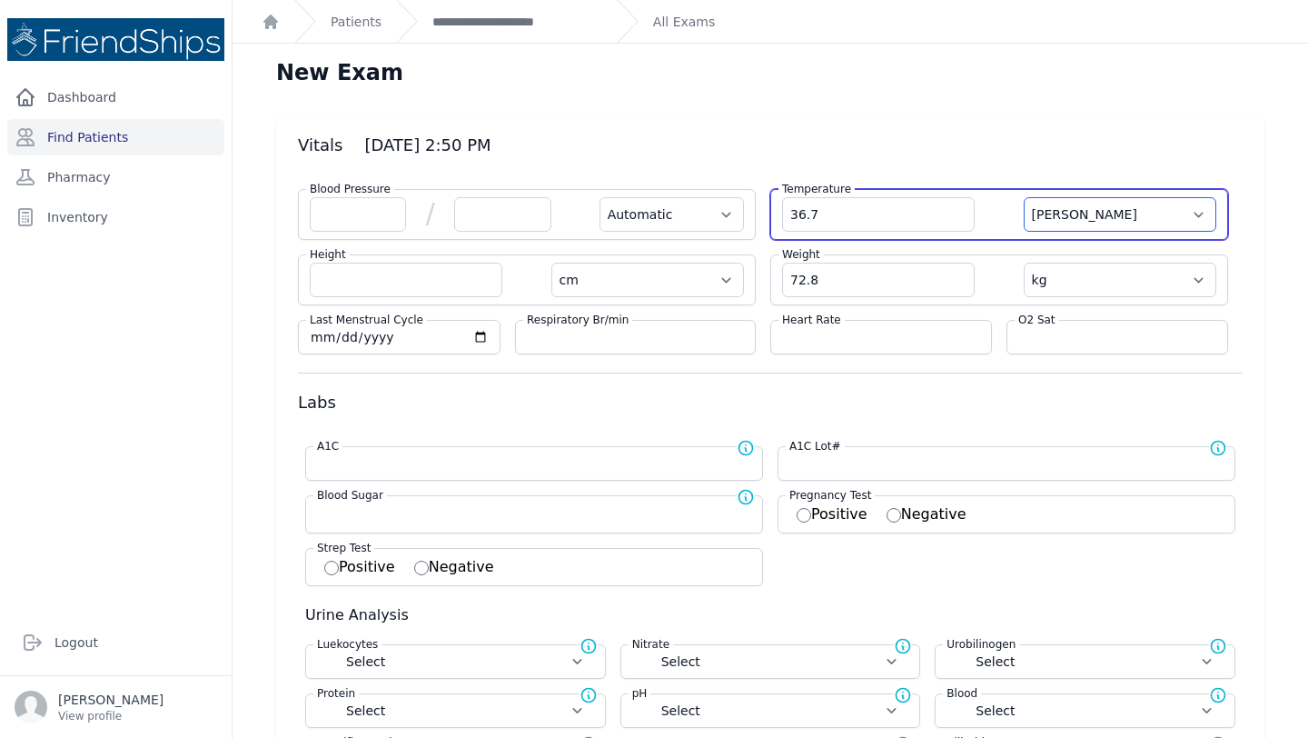
select select
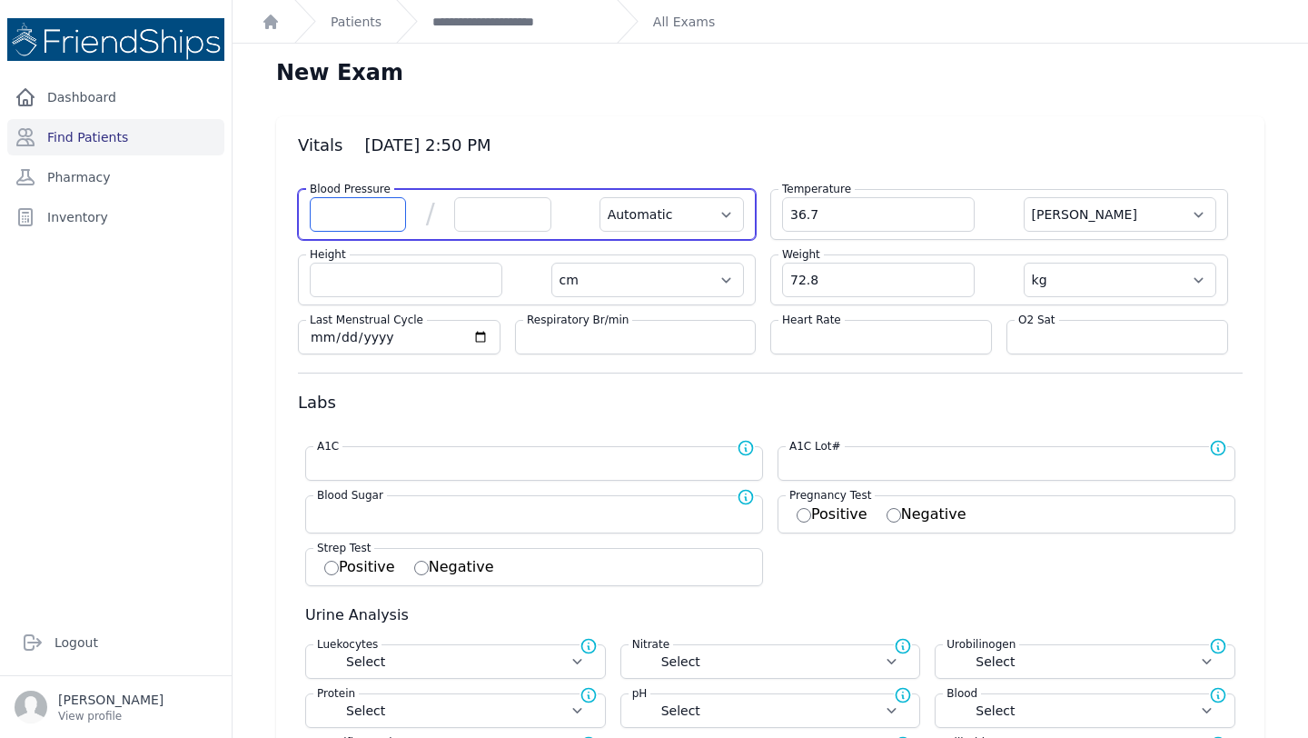
click at [363, 230] on input "number" at bounding box center [358, 214] width 96 height 35
type input "136"
click at [523, 222] on input "number" at bounding box center [502, 214] width 96 height 35
type input "88"
select select "Automatic"
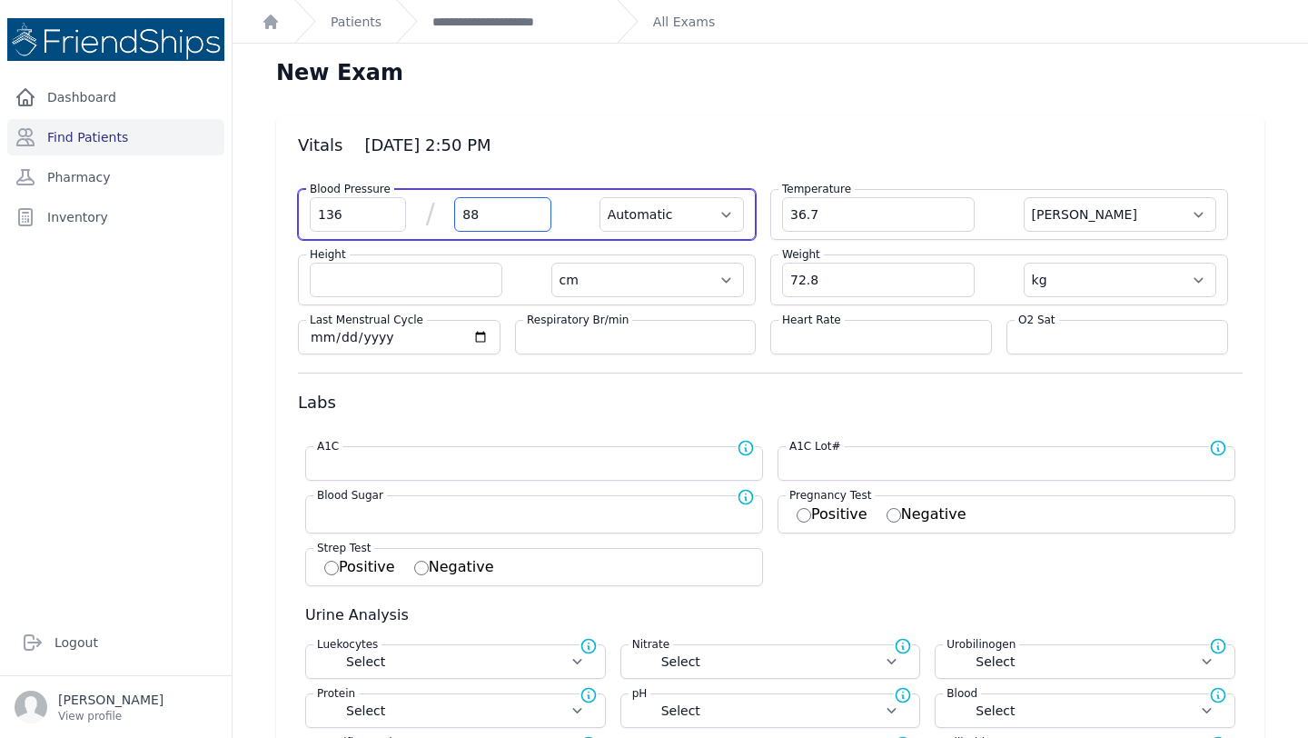
select select "C"
select select "cm"
select select "kg"
select select
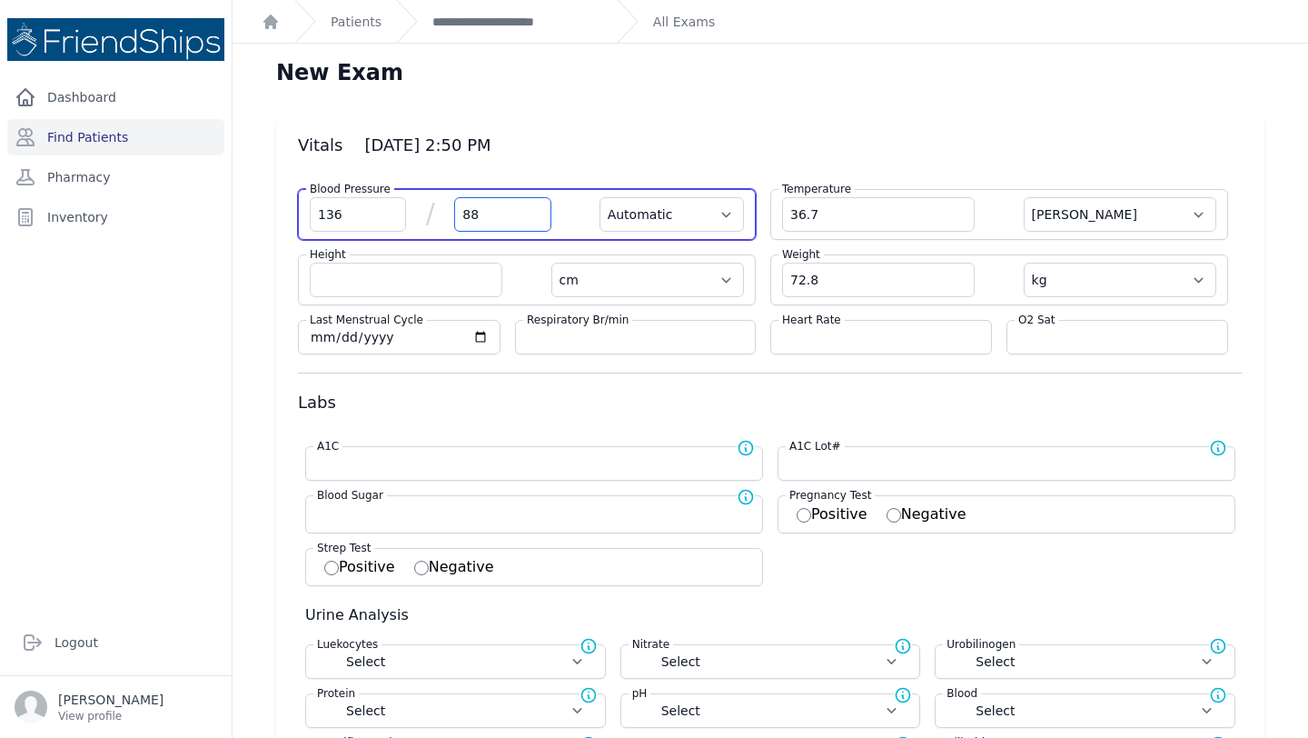
select select
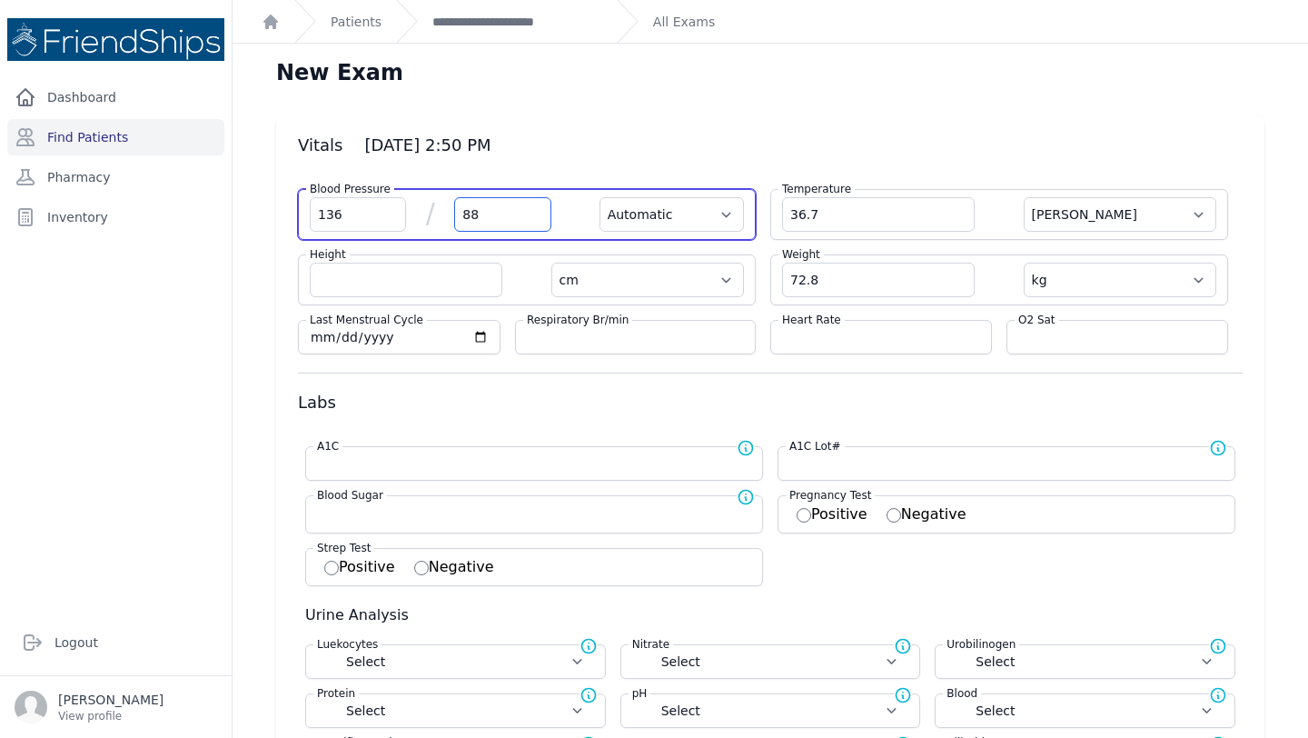
select select
type input "88"
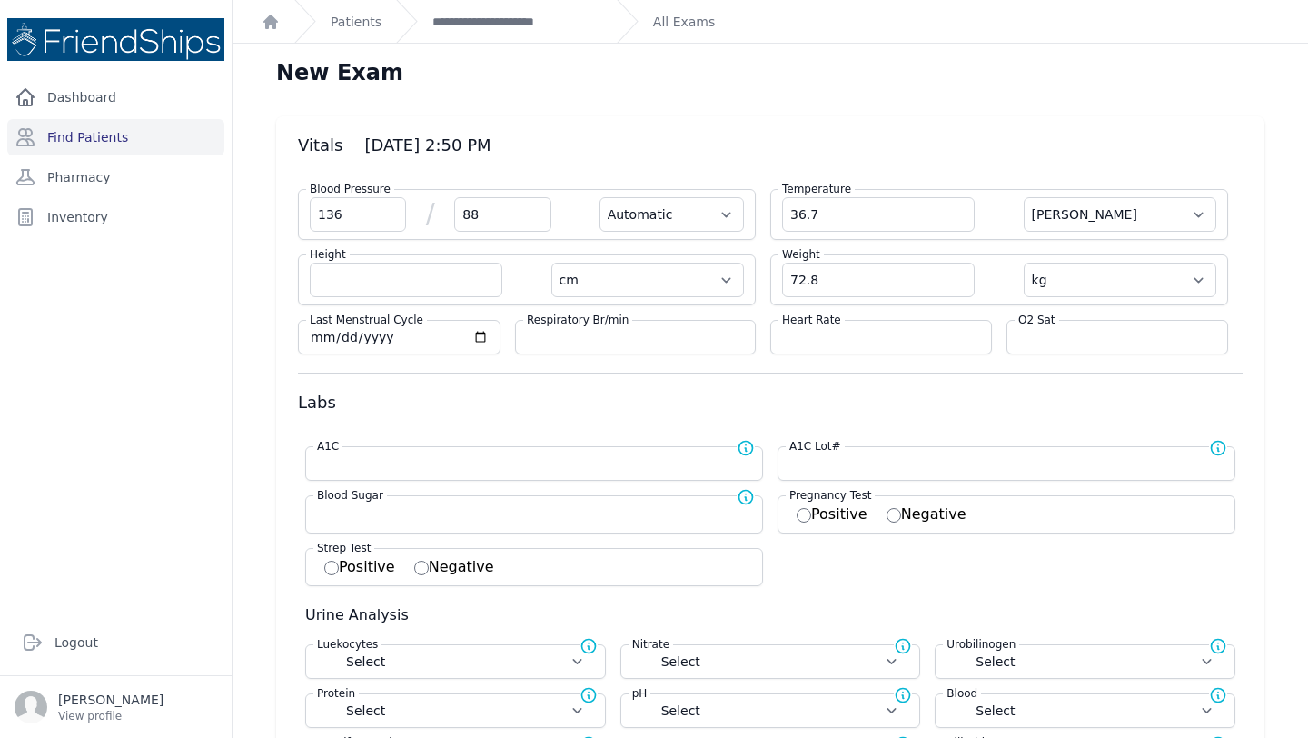
click at [823, 352] on div "Heart Rate" at bounding box center [882, 337] width 222 height 35
select select "Automatic"
select select "cm"
select select "kg"
select select
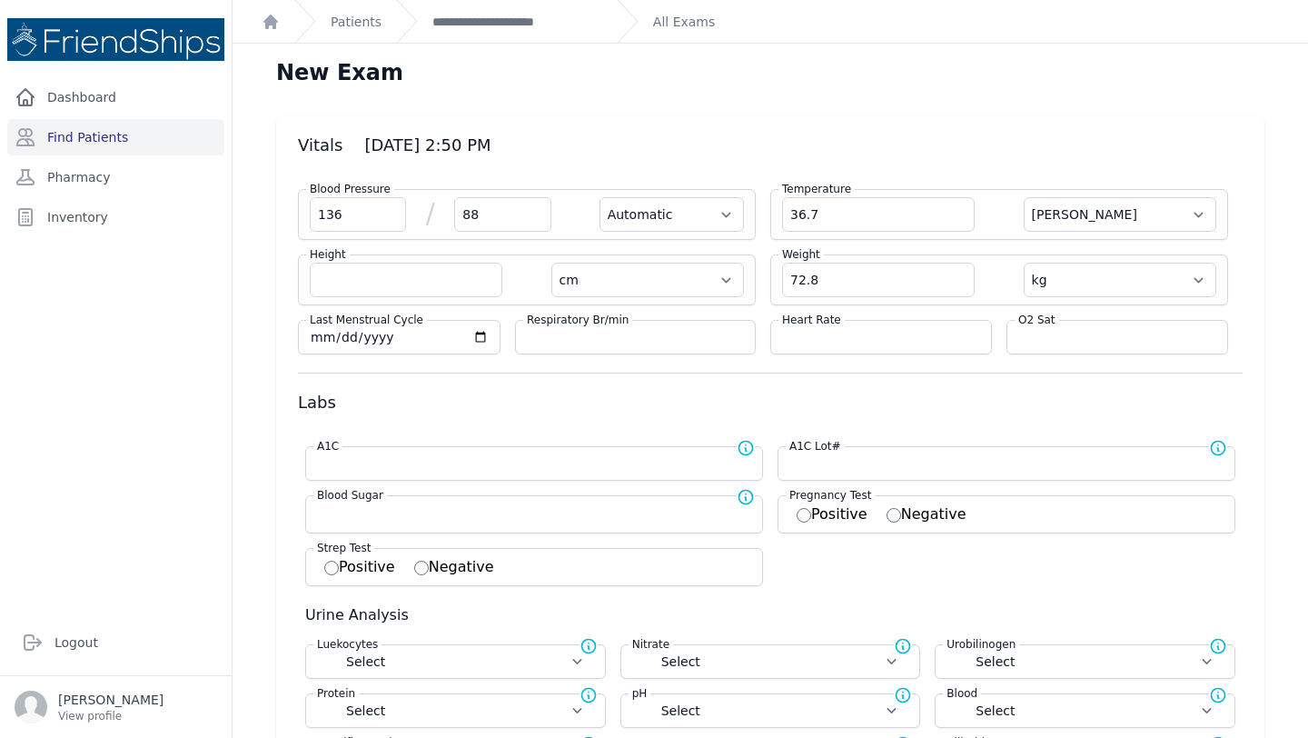
select select
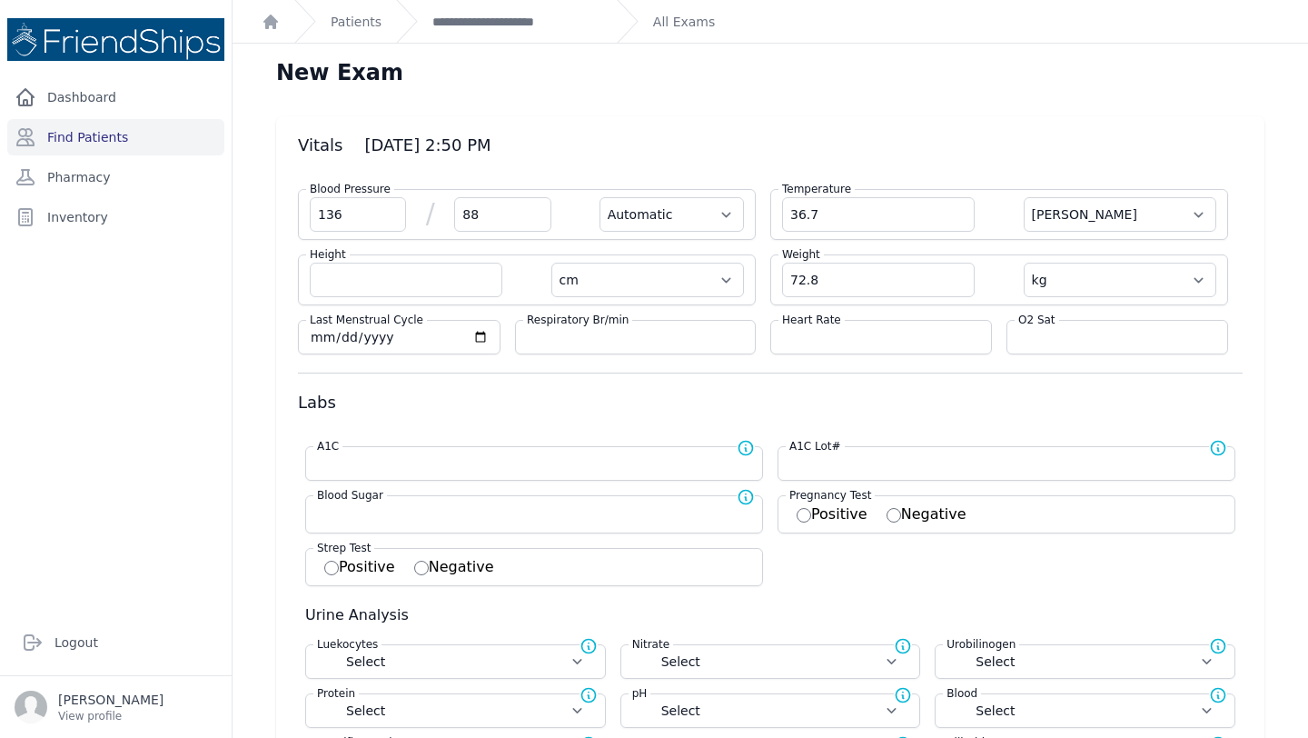
select select
click at [823, 336] on input "number" at bounding box center [881, 337] width 198 height 18
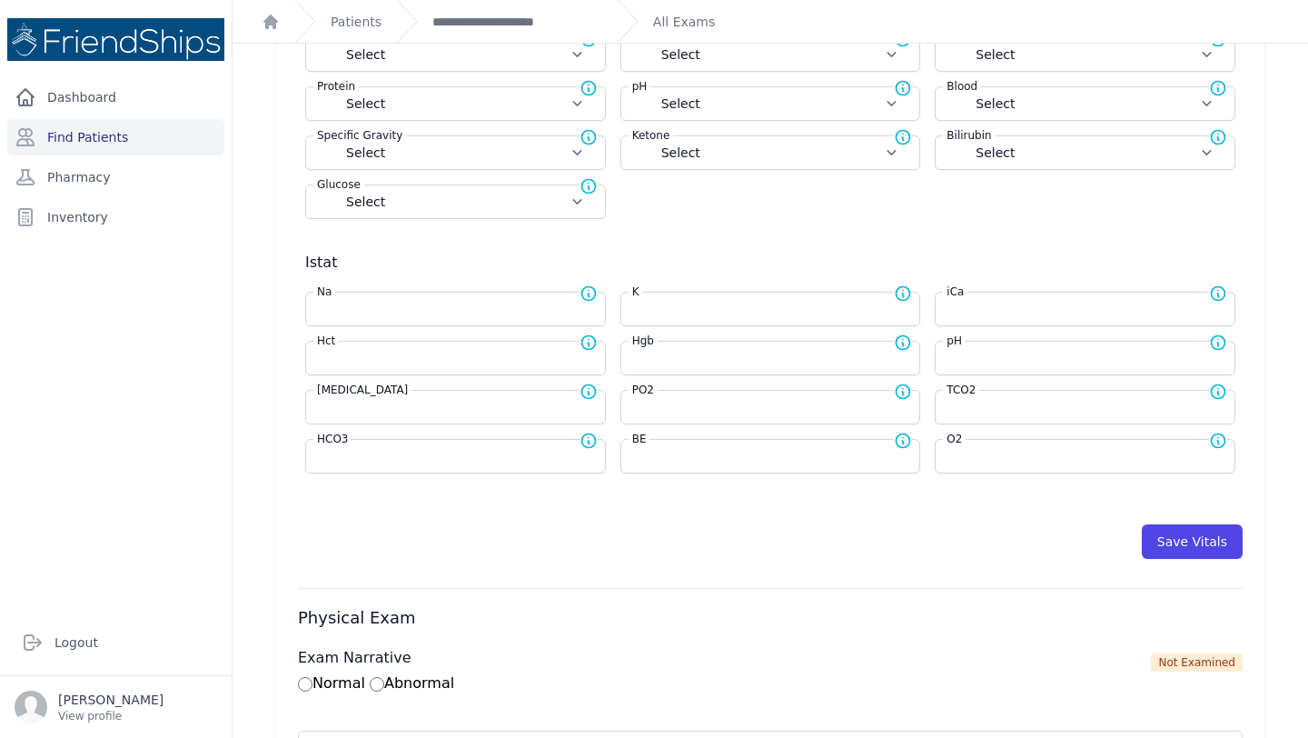
scroll to position [623, 0]
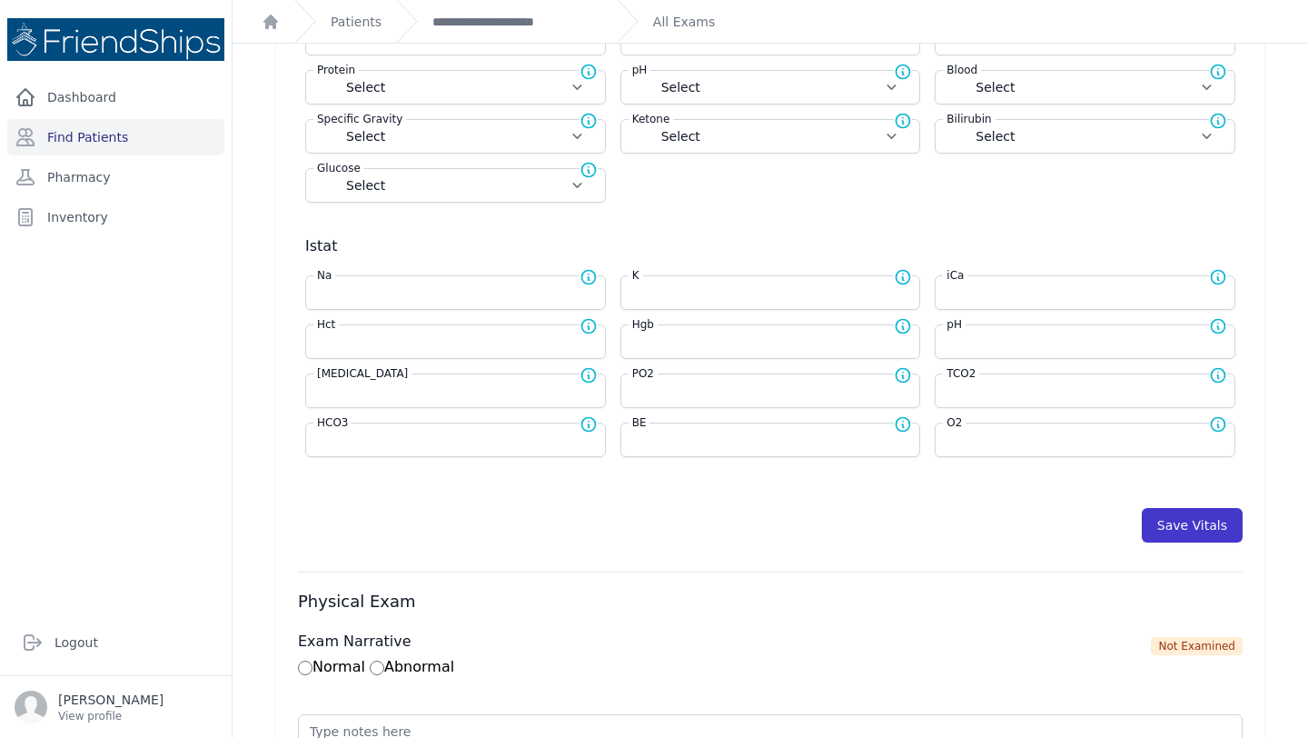
type input "71"
click at [1188, 509] on button "Save Vitals" at bounding box center [1192, 525] width 101 height 35
select select "Automatic"
select select "cm"
select select "kg"
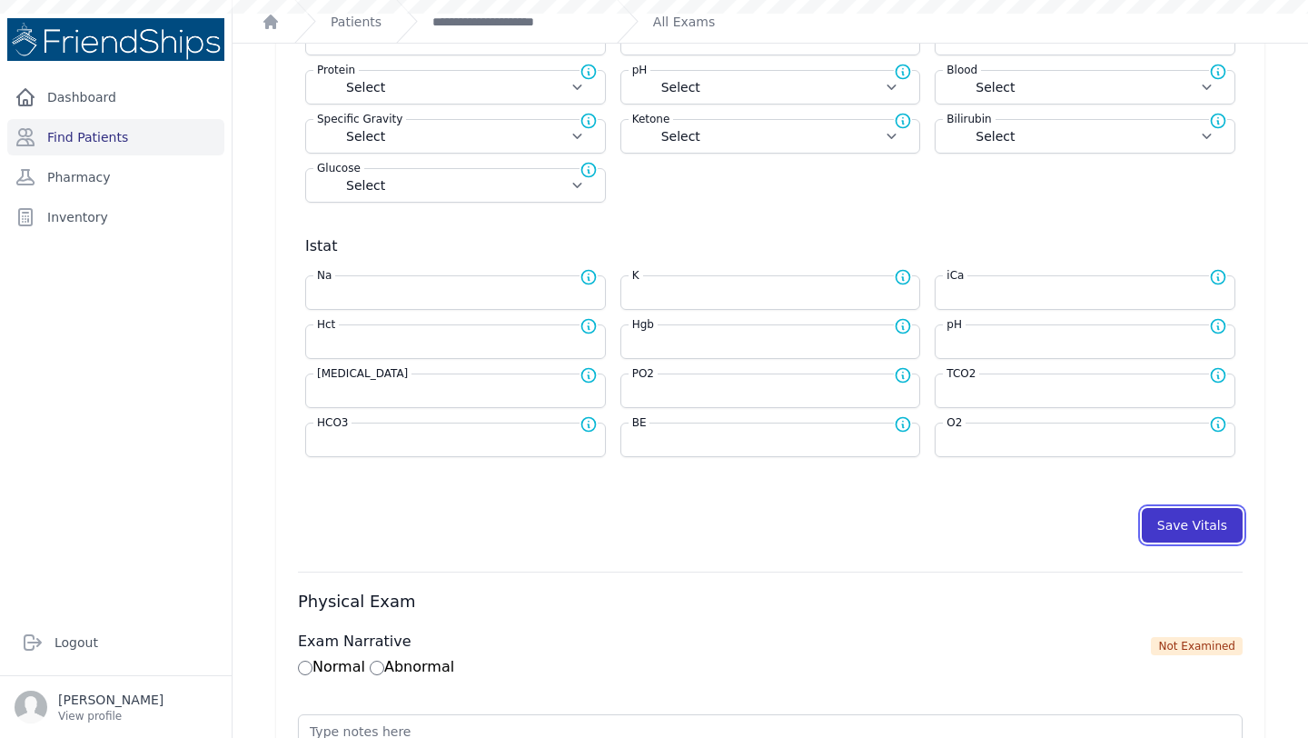
select select
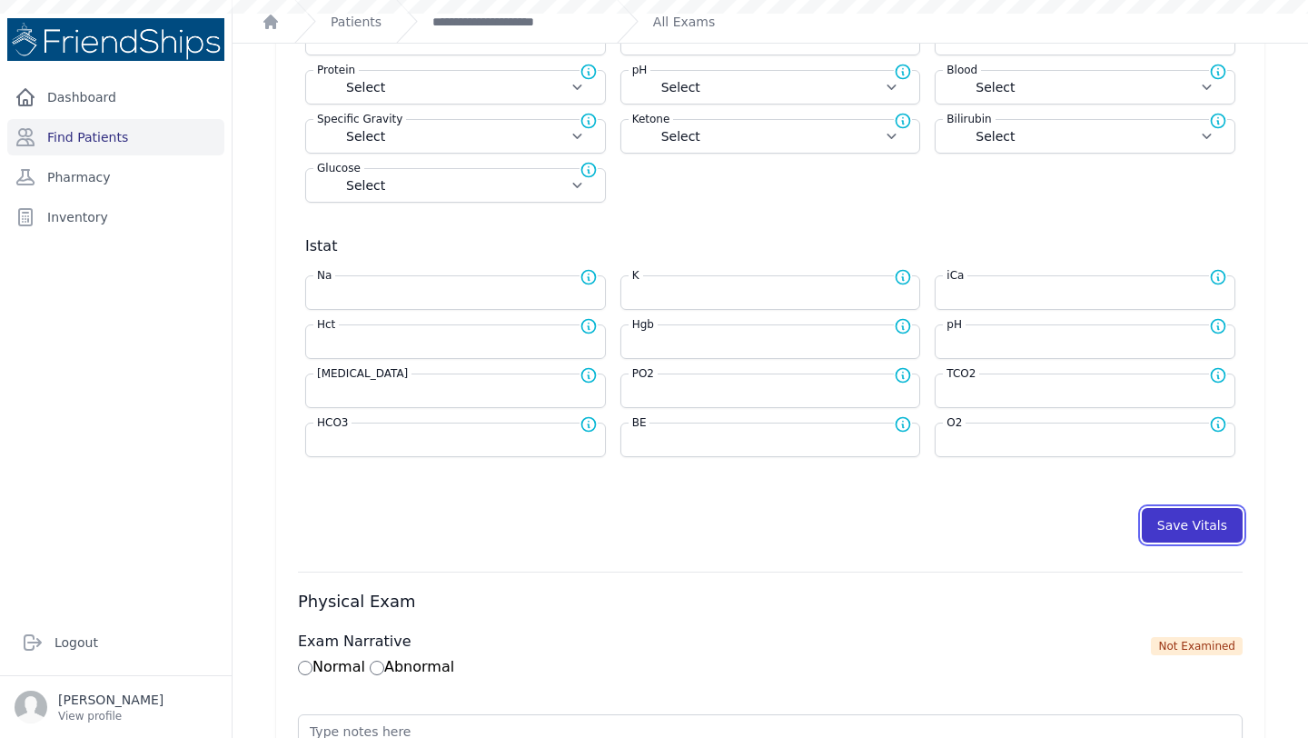
select select
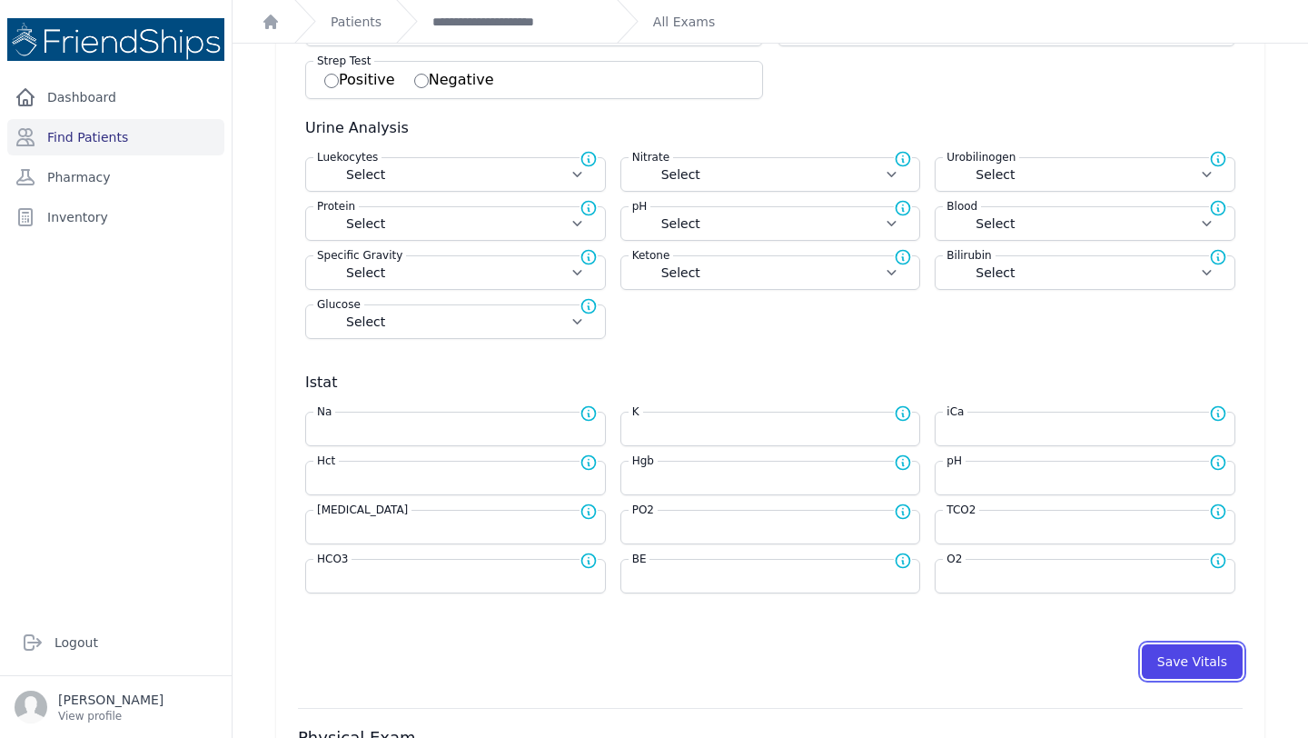
scroll to position [737, 0]
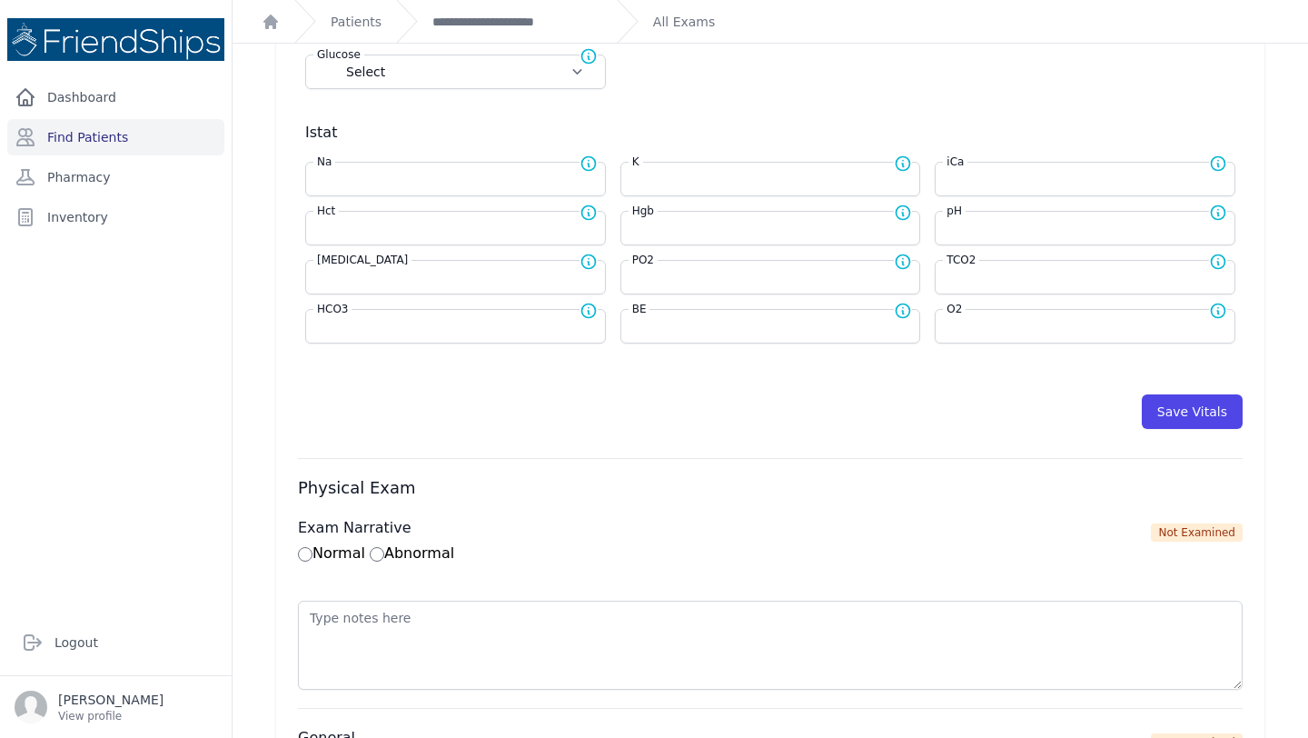
click at [1168, 414] on button "Save Vitals" at bounding box center [1192, 411] width 101 height 35
click at [459, 20] on link "**********" at bounding box center [518, 22] width 170 height 18
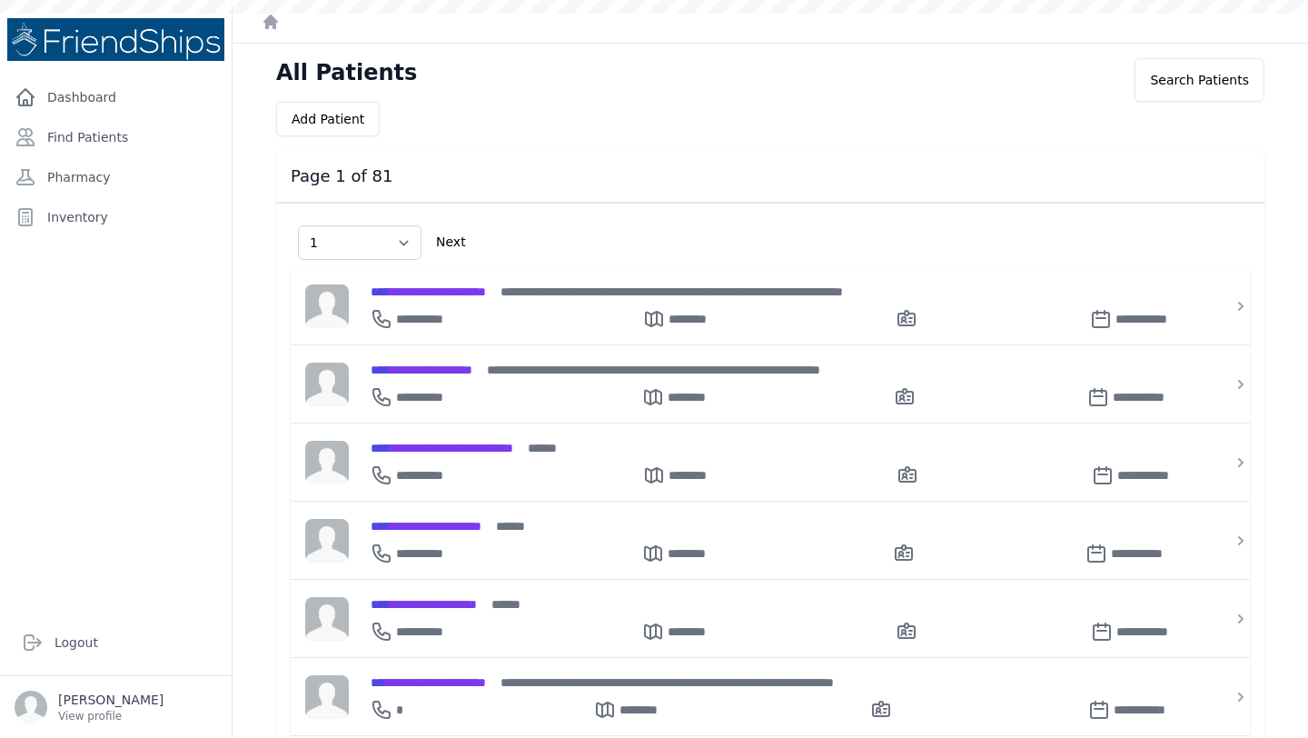
select select "1"
click at [113, 144] on link "Find Patients" at bounding box center [115, 137] width 217 height 36
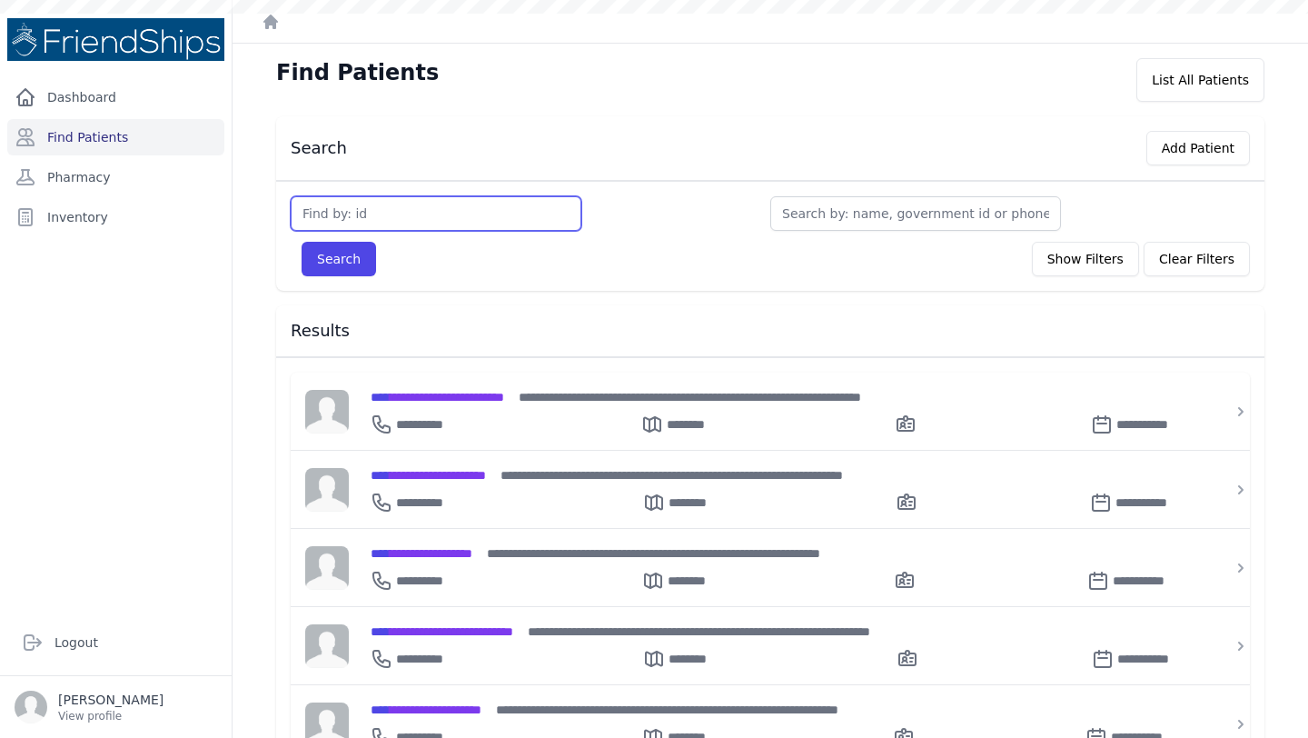
click at [419, 204] on input "text" at bounding box center [436, 213] width 291 height 35
type input "819"
click at [302, 242] on button "Search" at bounding box center [339, 259] width 75 height 35
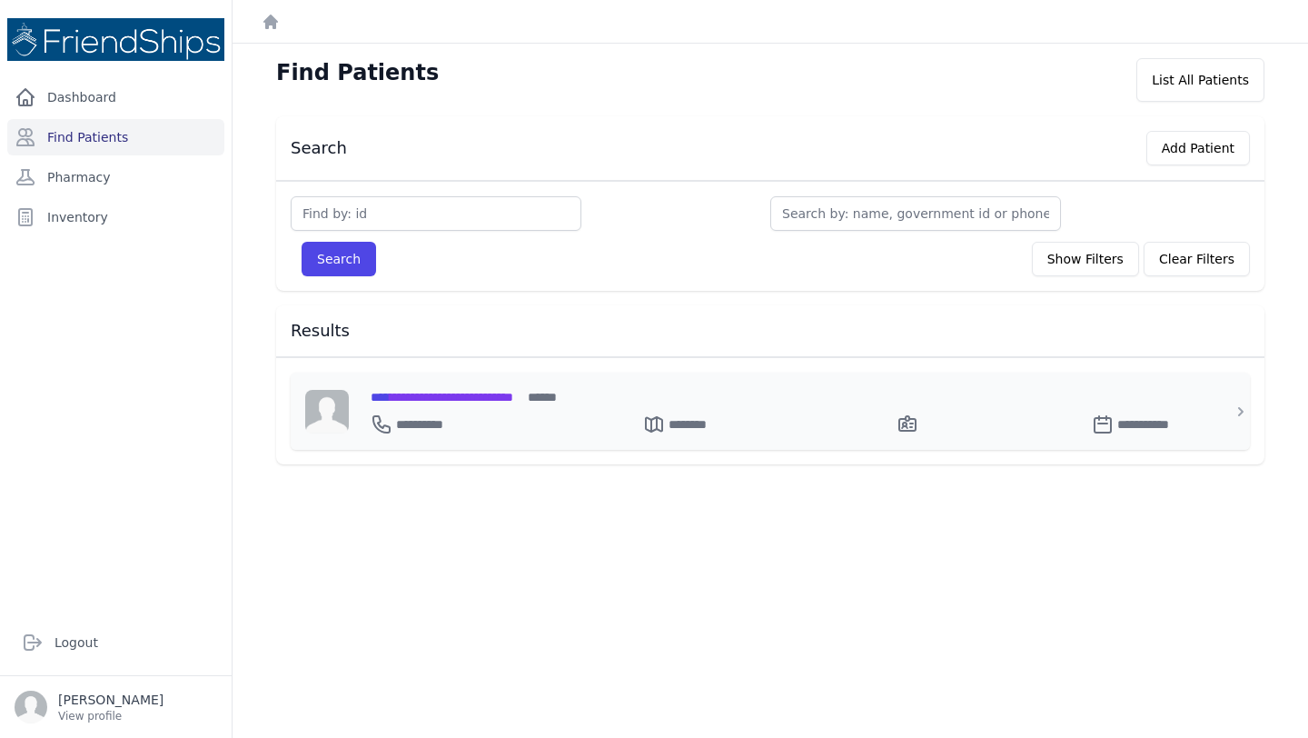
click at [452, 387] on div "**********" at bounding box center [781, 396] width 821 height 19
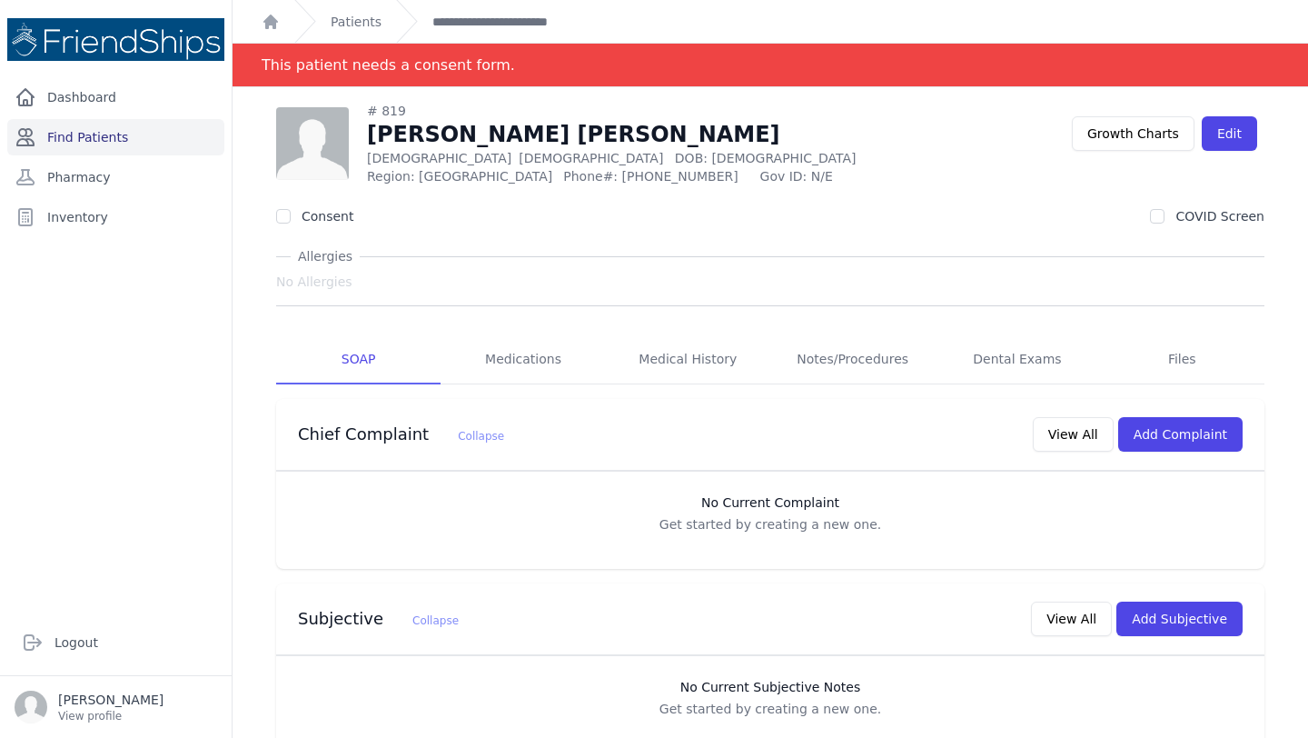
click at [92, 146] on link "Find Patients" at bounding box center [115, 137] width 217 height 36
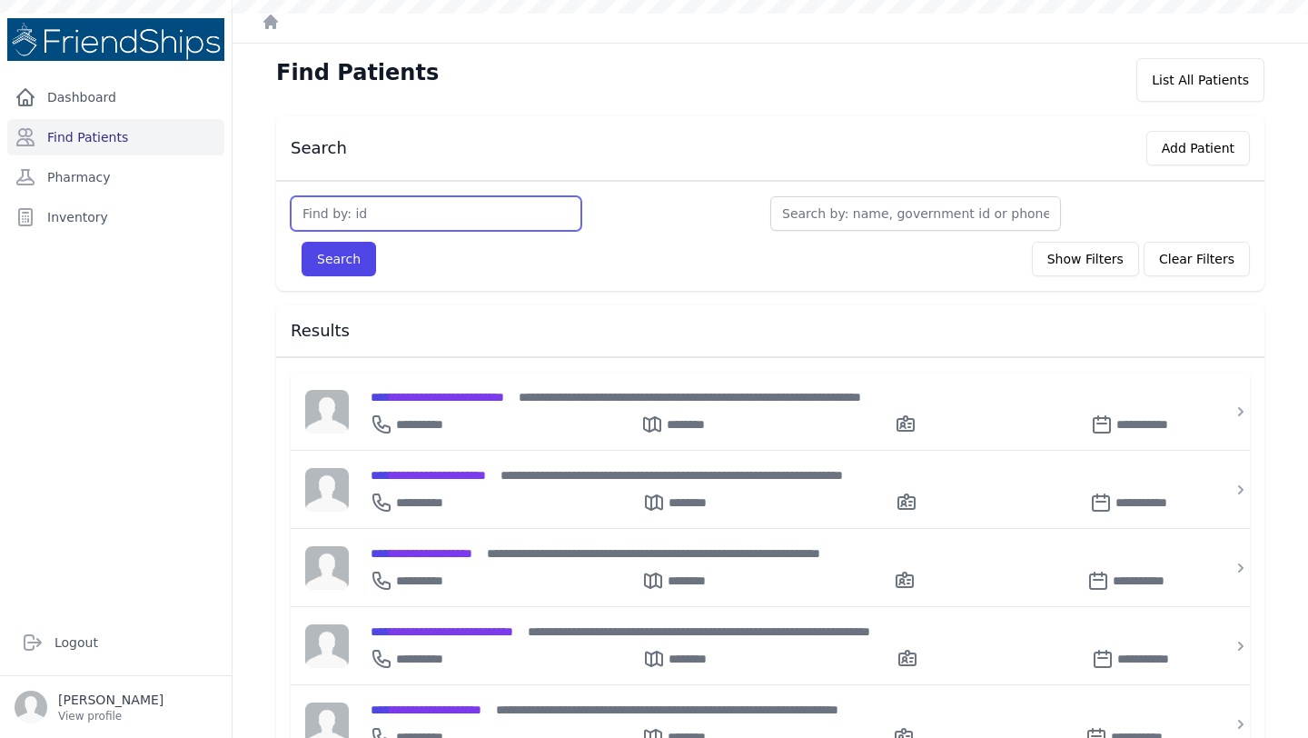
click at [390, 214] on input "text" at bounding box center [436, 213] width 291 height 35
type input "366"
click at [302, 242] on button "Search" at bounding box center [339, 259] width 75 height 35
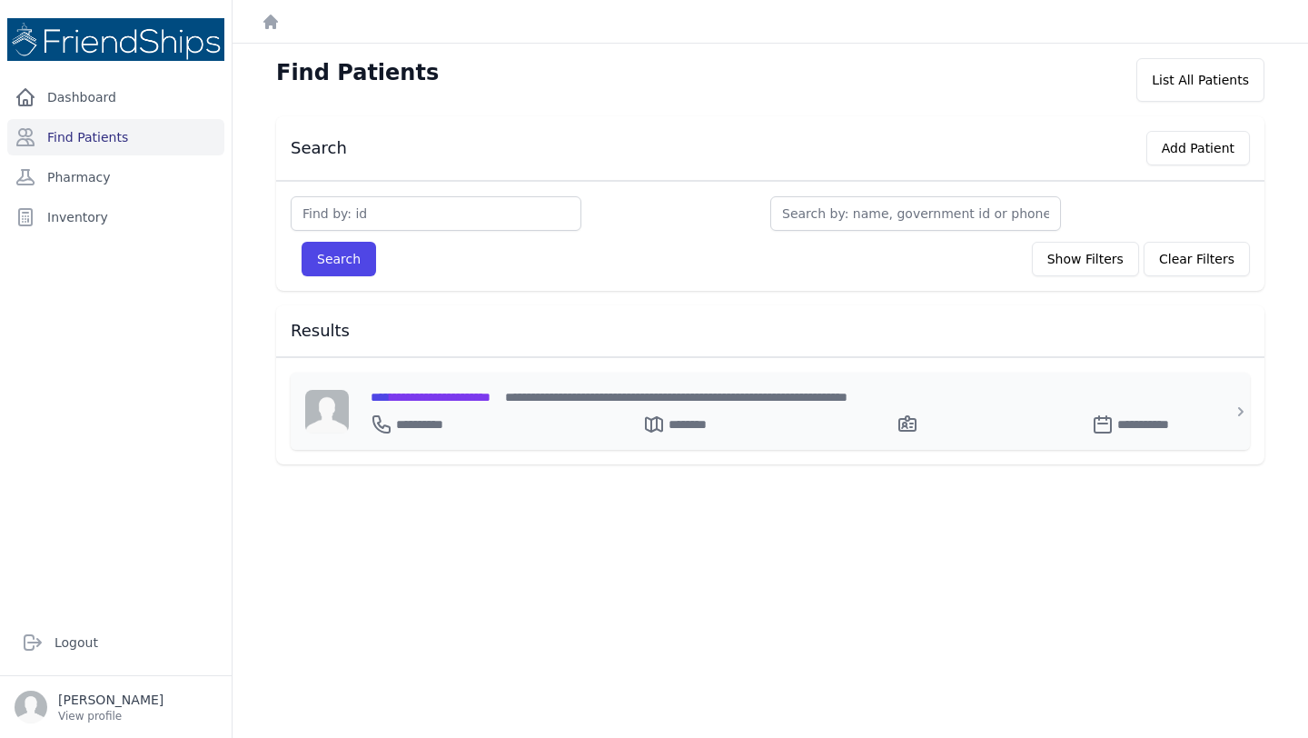
click at [491, 398] on span "**********" at bounding box center [431, 397] width 120 height 13
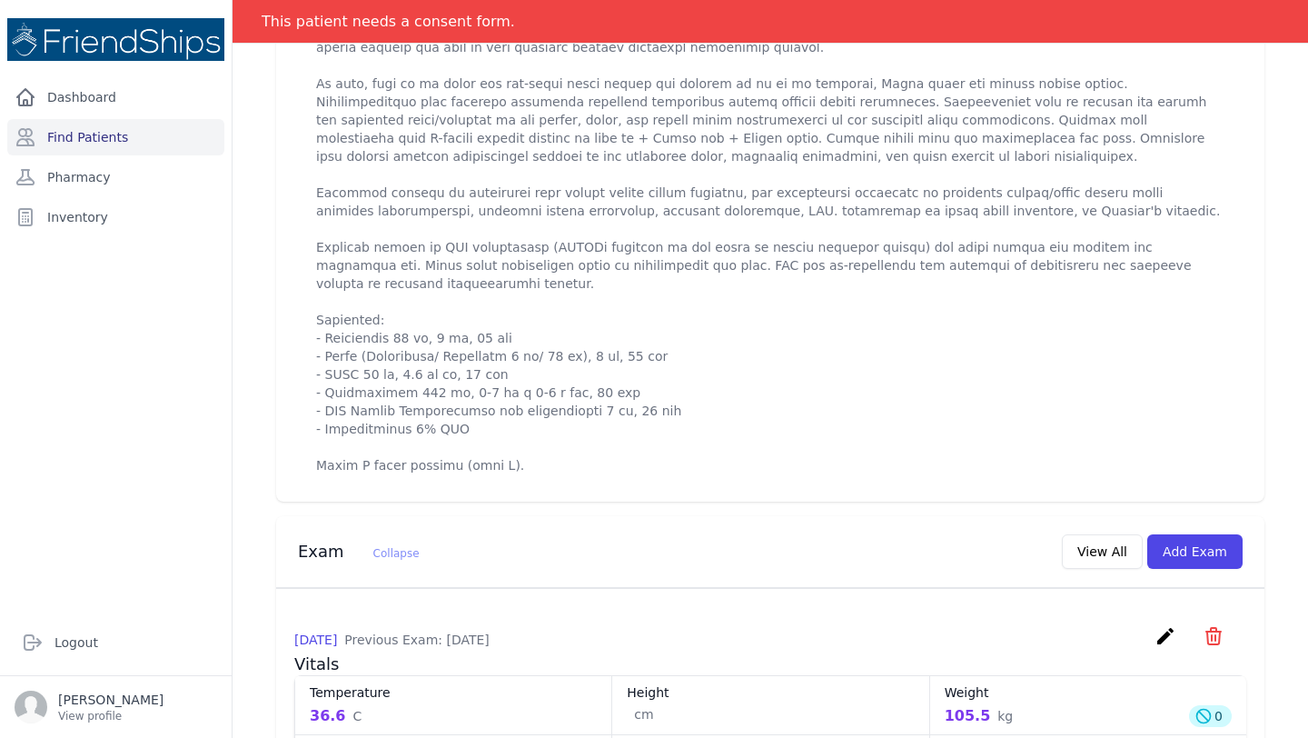
scroll to position [886, 0]
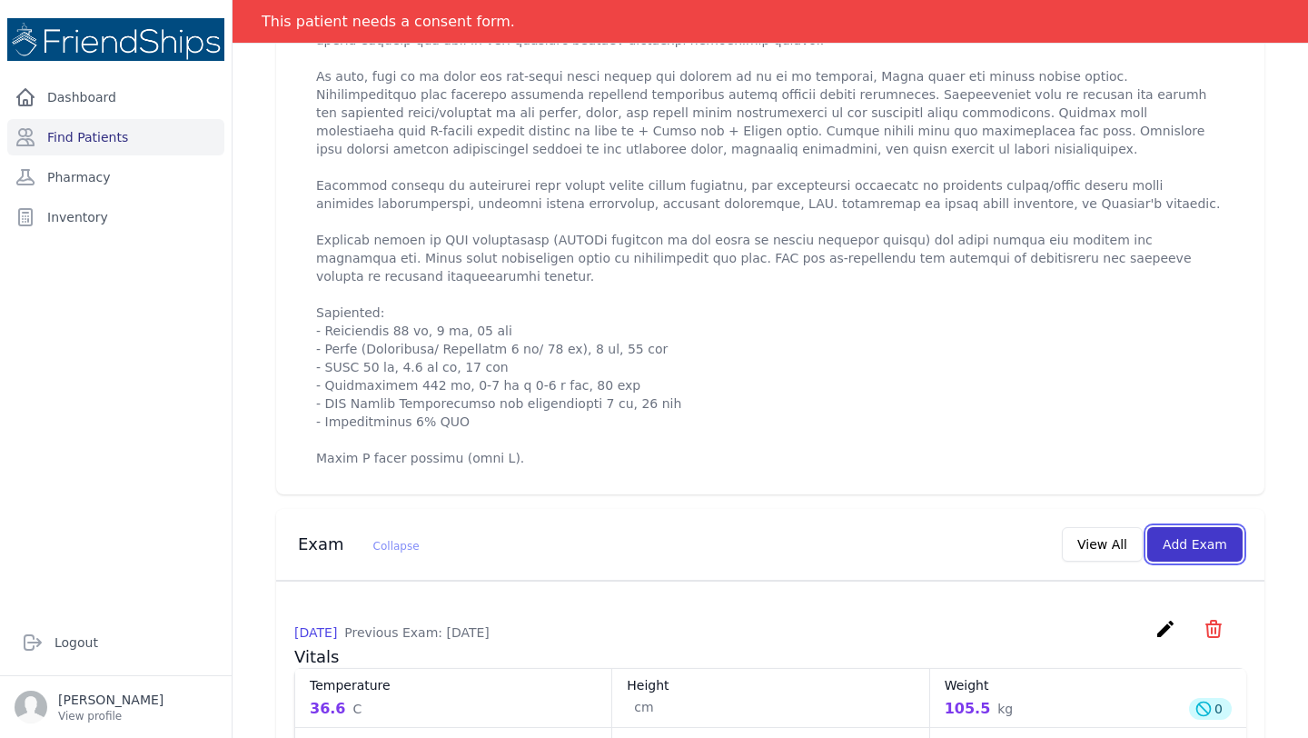
click at [1193, 550] on button "Add Exam" at bounding box center [1195, 544] width 95 height 35
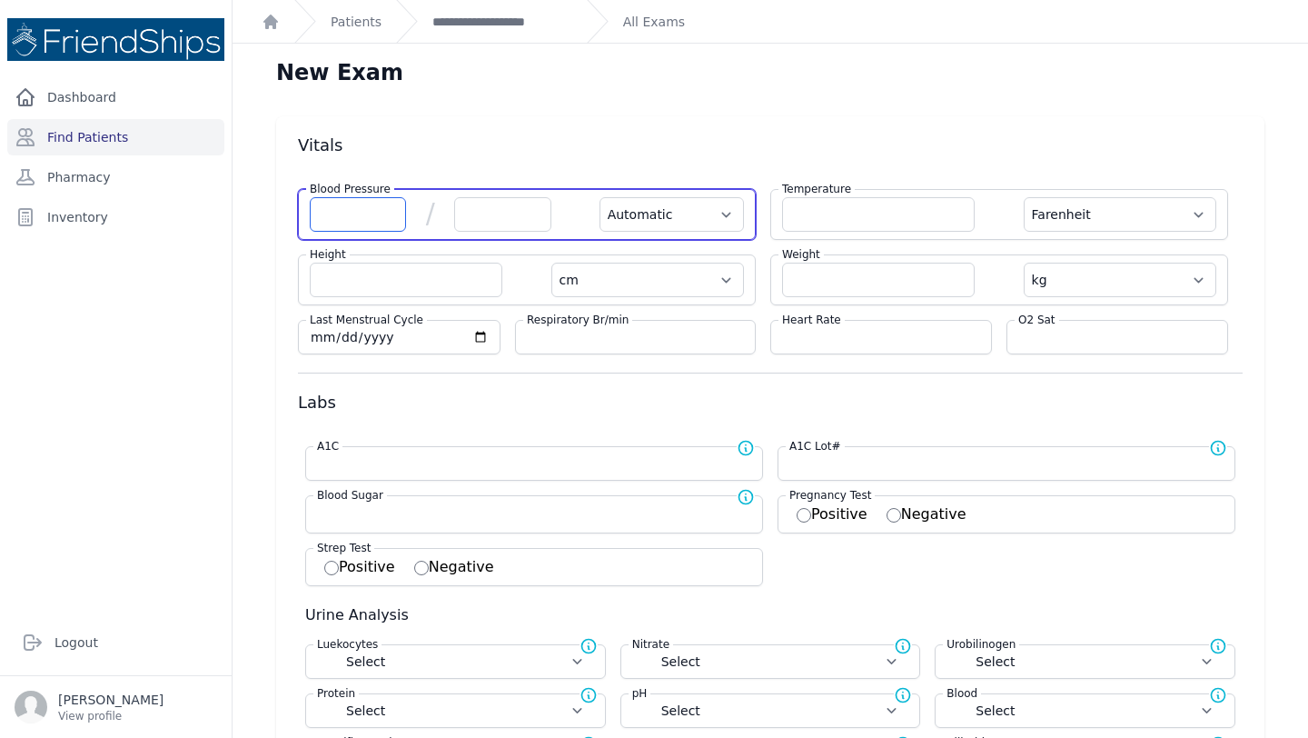
click at [343, 227] on input "number" at bounding box center [358, 214] width 96 height 35
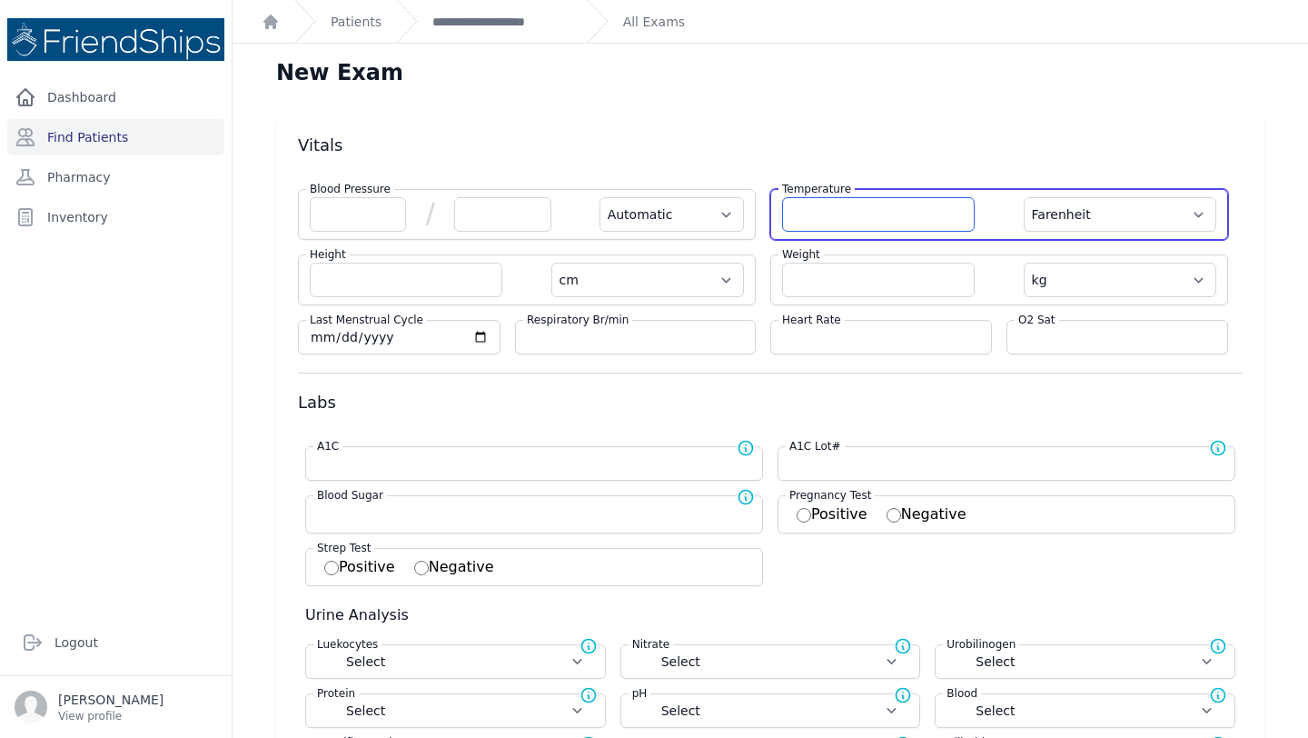
click at [907, 224] on input "number" at bounding box center [878, 214] width 193 height 35
click at [1066, 220] on select "Farenheit Celcius" at bounding box center [1120, 214] width 193 height 35
select select "C"
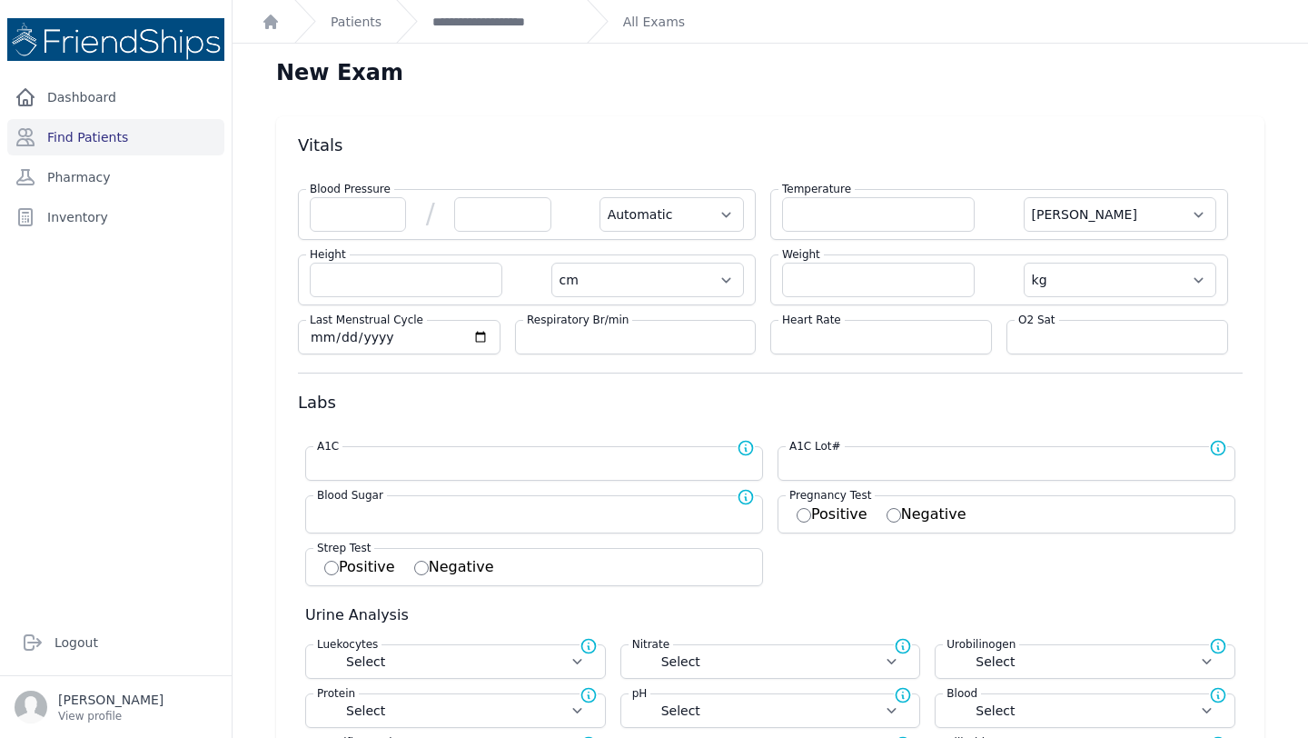
select select "Automatic"
select select "cm"
select select "kg"
select select
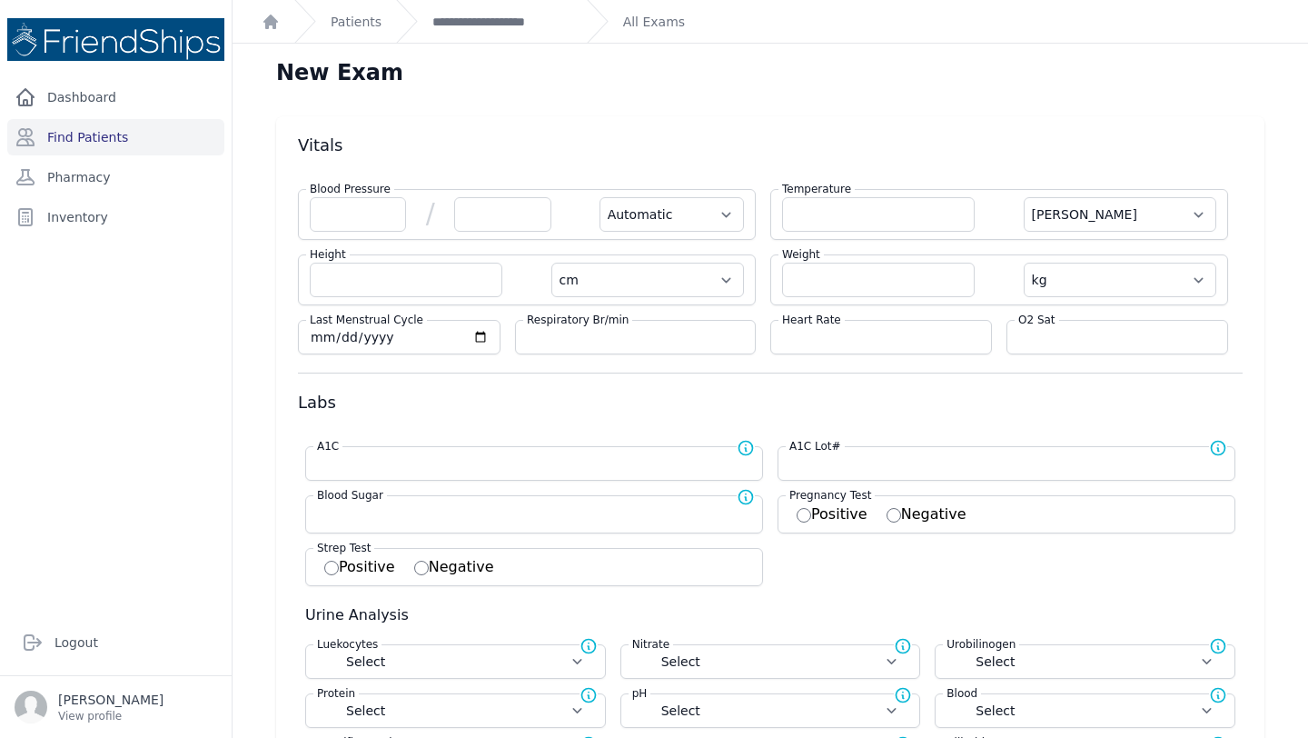
select select
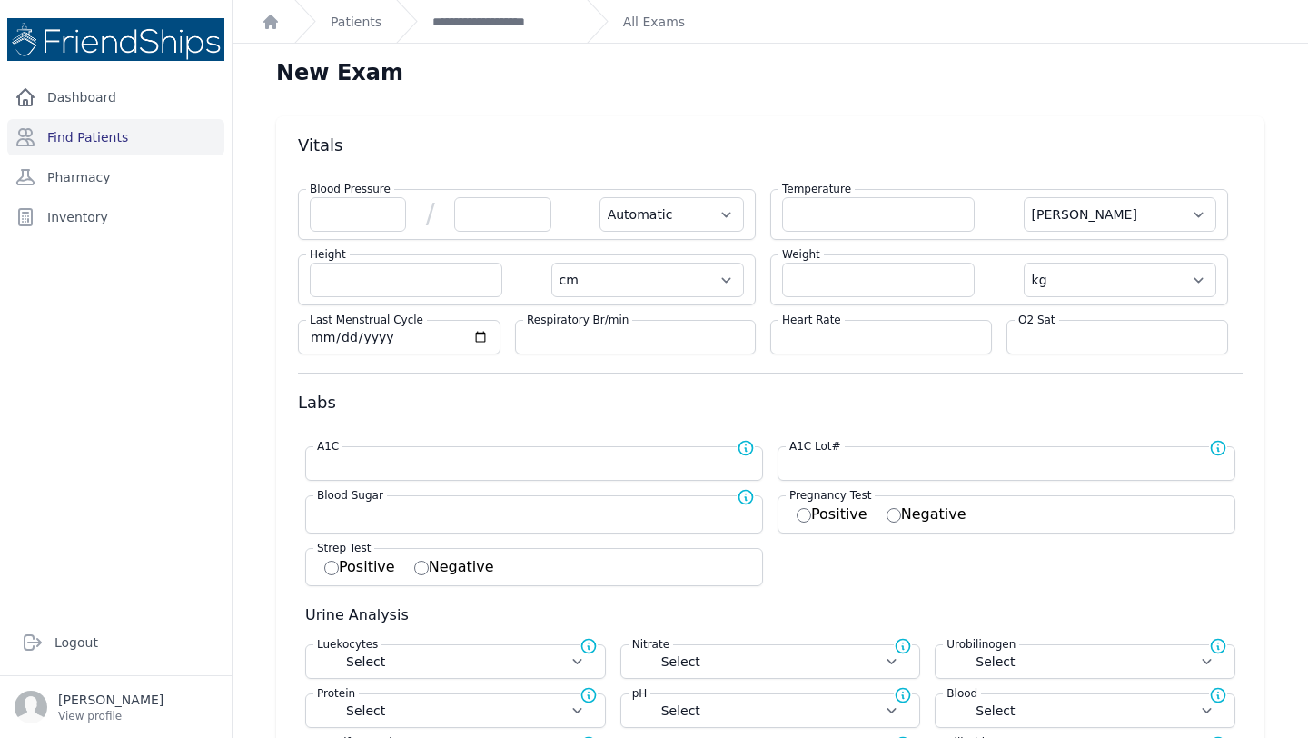
select select
select select "C"
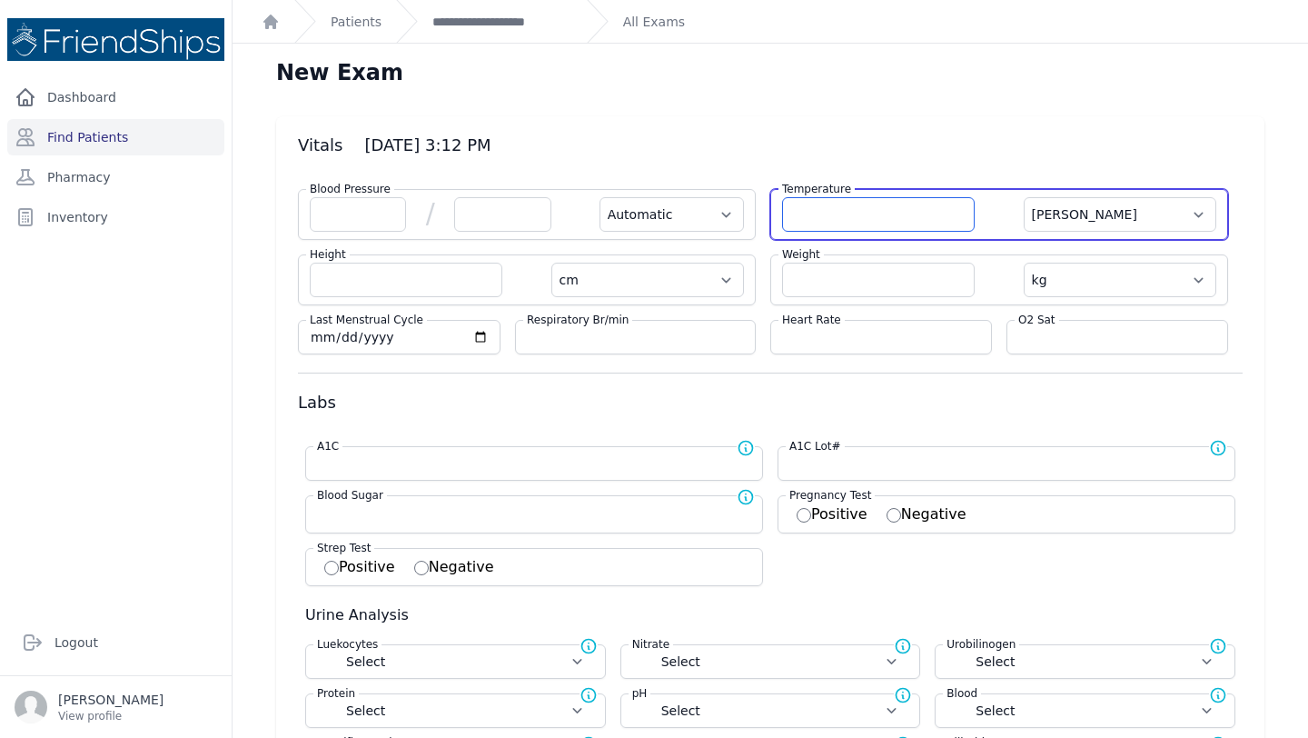
click at [857, 214] on input "number" at bounding box center [878, 214] width 193 height 35
type input "36.6"
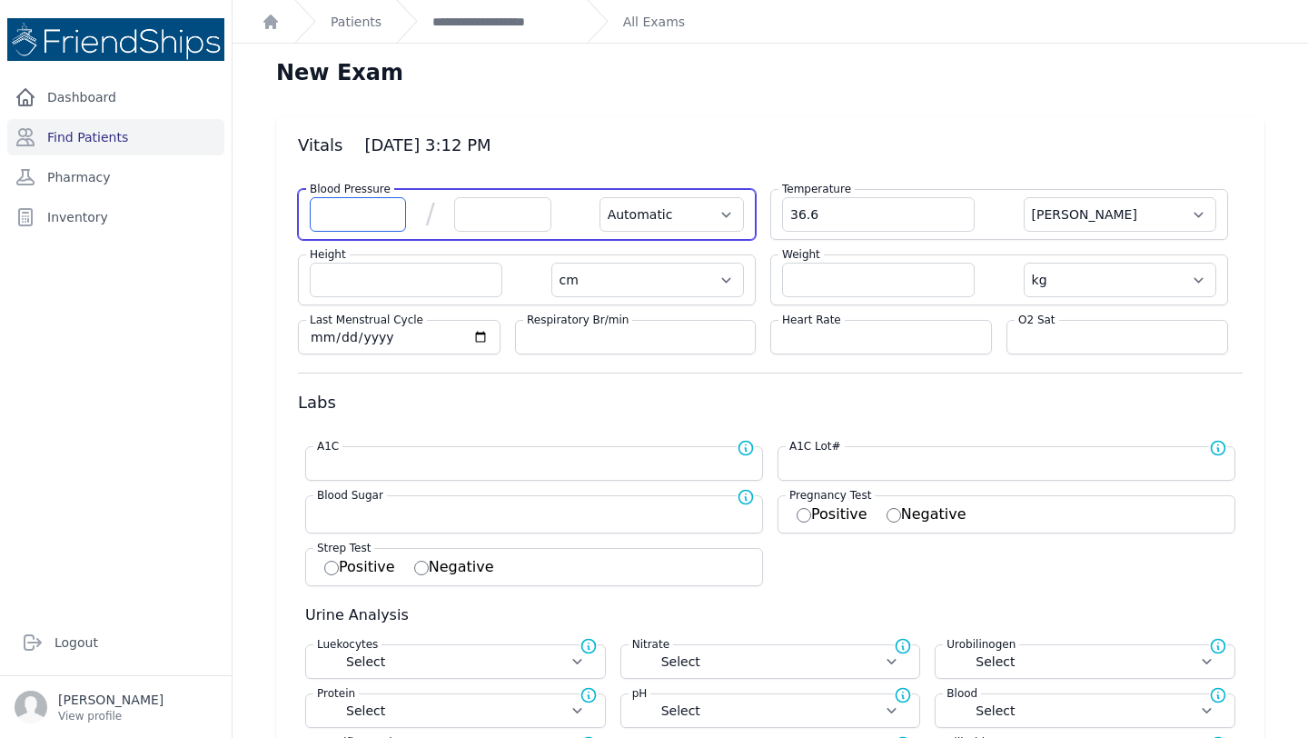
click at [333, 216] on input "number" at bounding box center [358, 214] width 96 height 35
select select "Automatic"
select select "C"
select select "cm"
select select "kg"
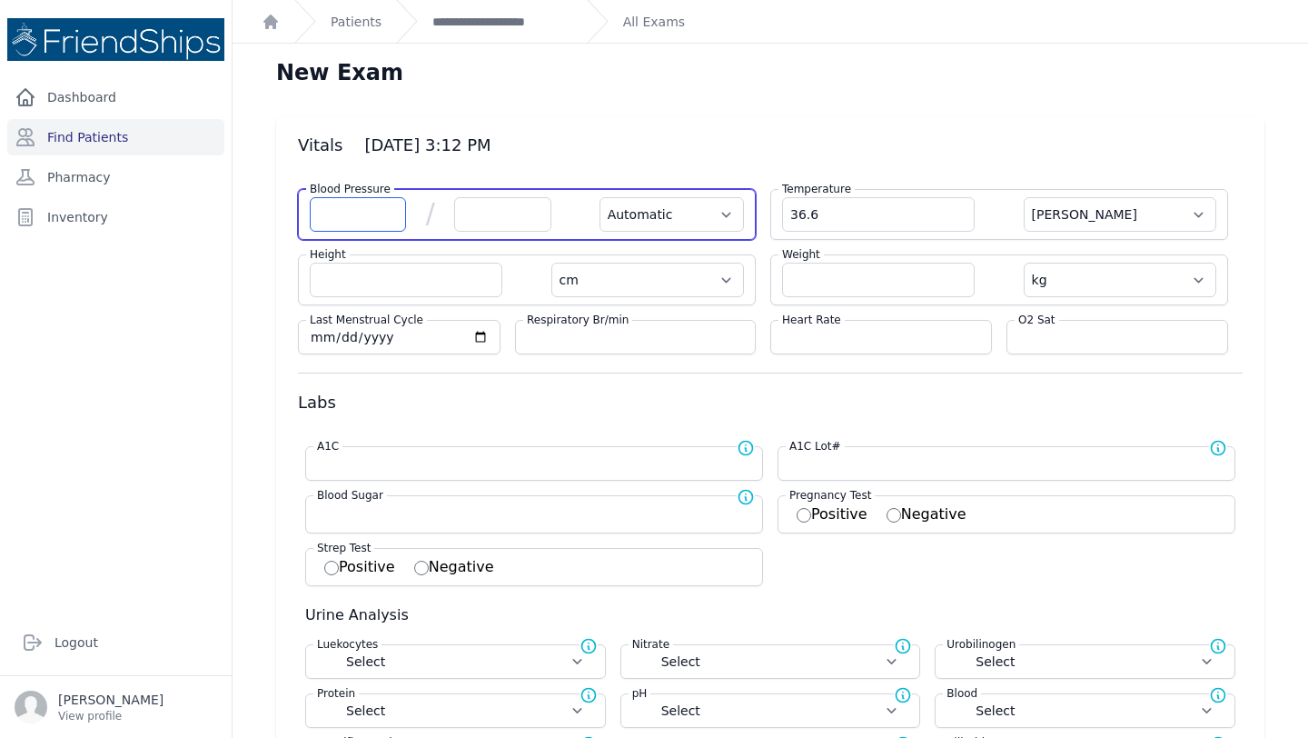
select select
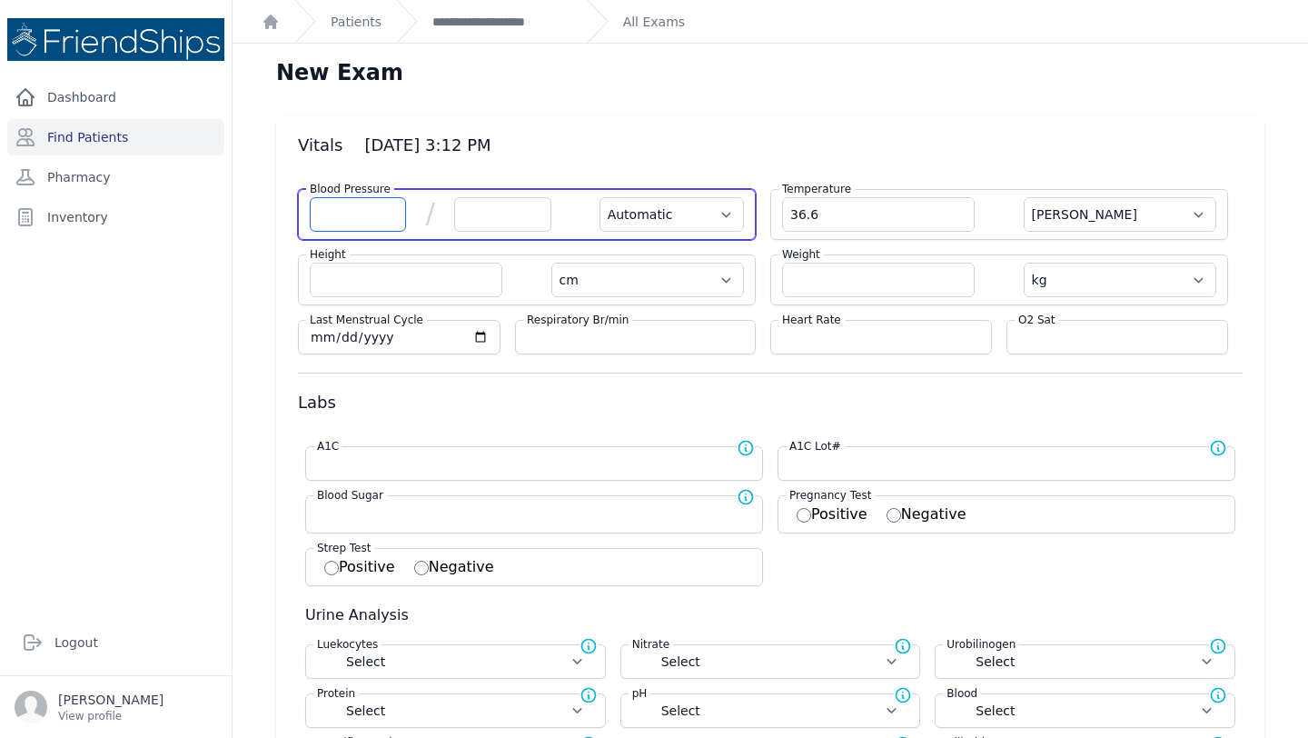
select select
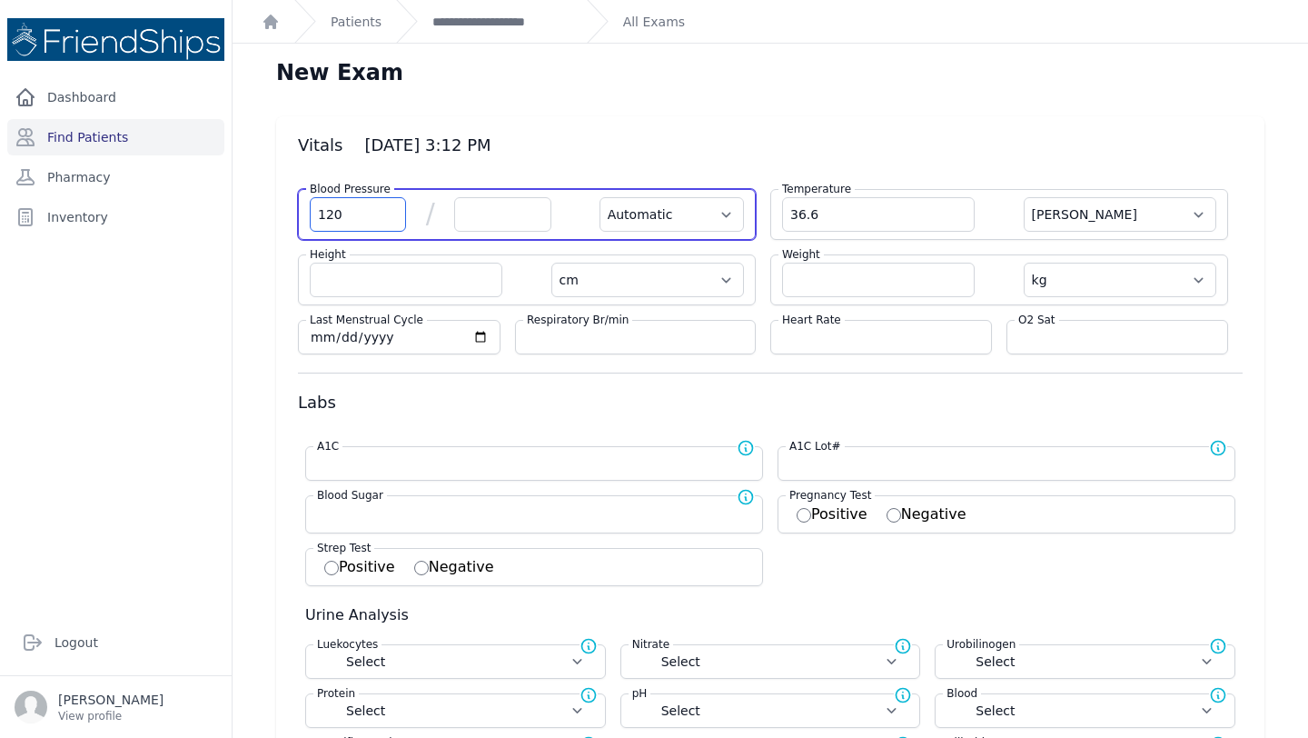
type input "120"
click at [483, 222] on input "number" at bounding box center [502, 214] width 96 height 35
select select "Automatic"
select select "C"
select select "cm"
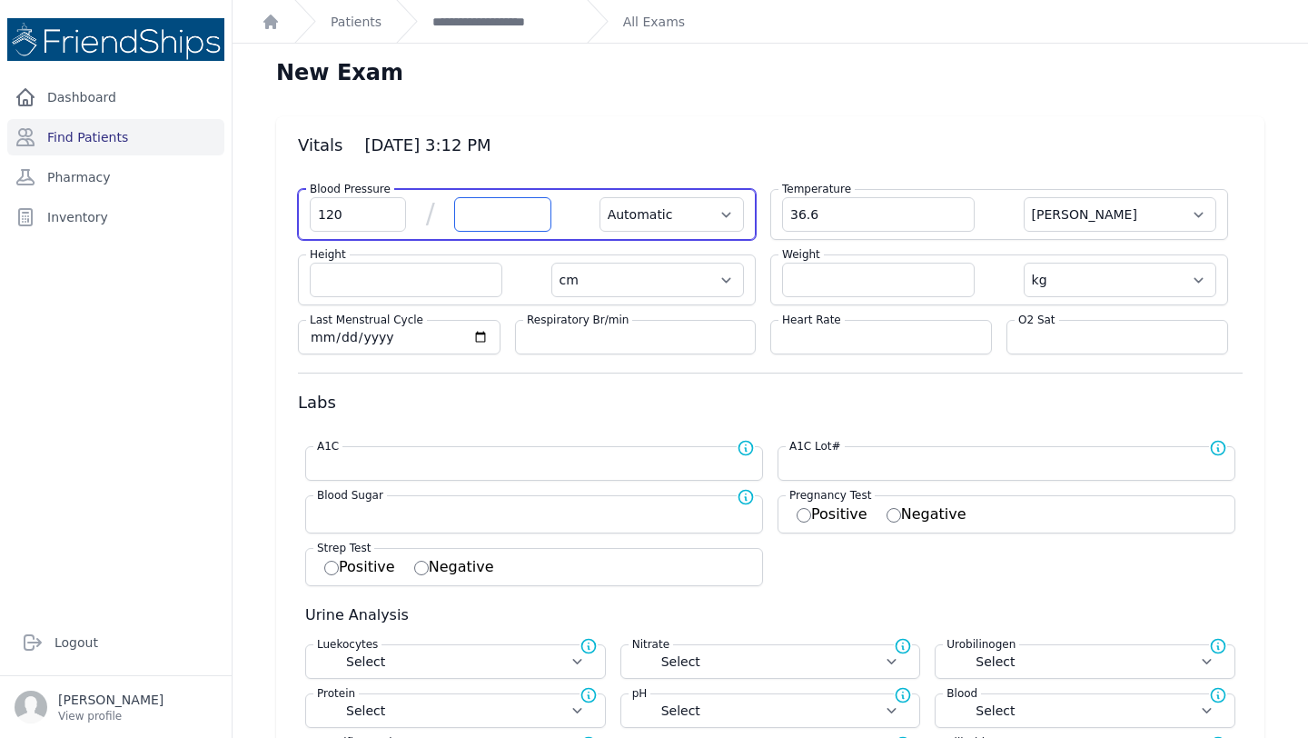
select select "kg"
select select
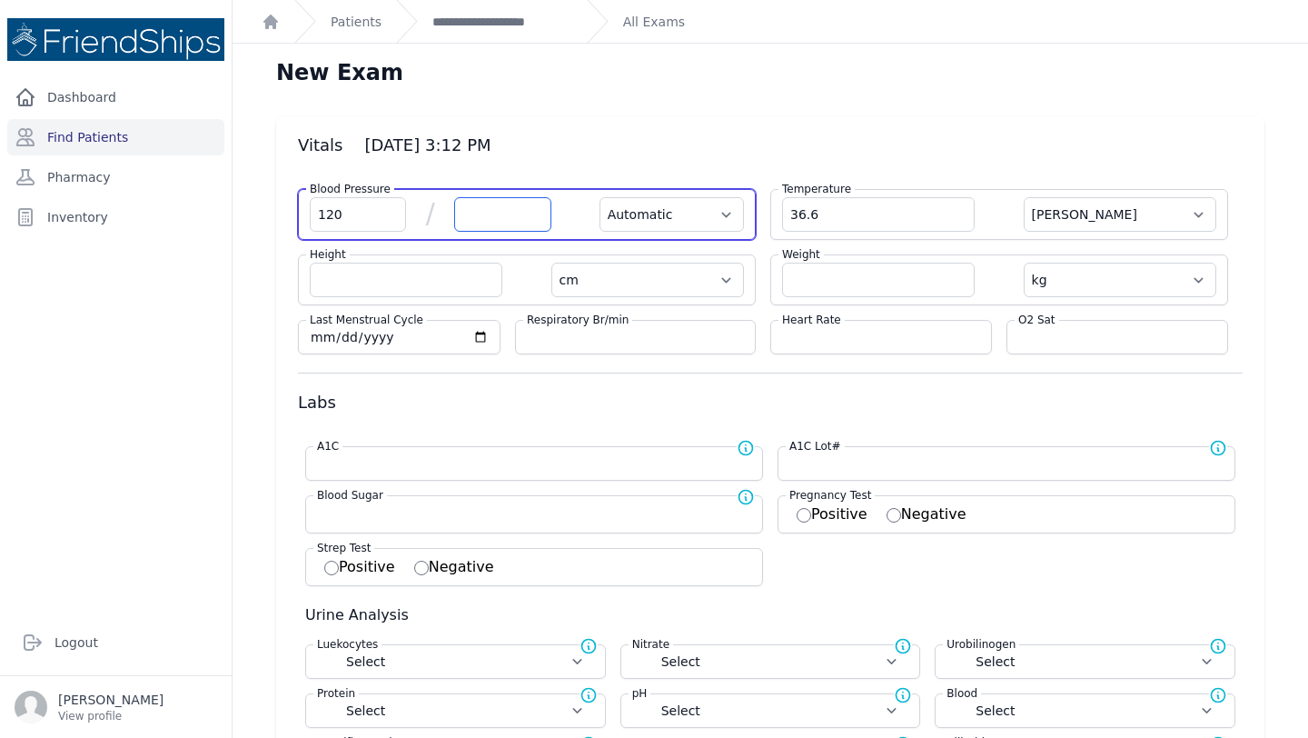
select select
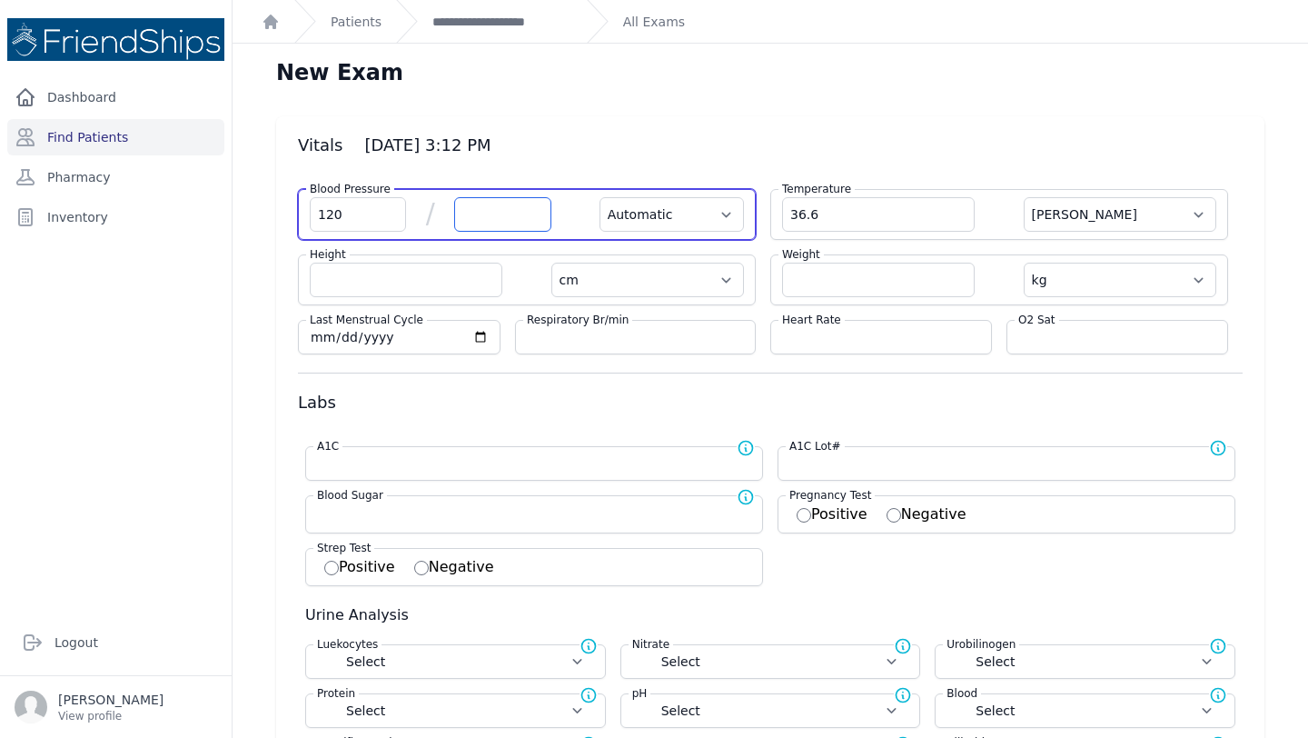
select select
type input "76"
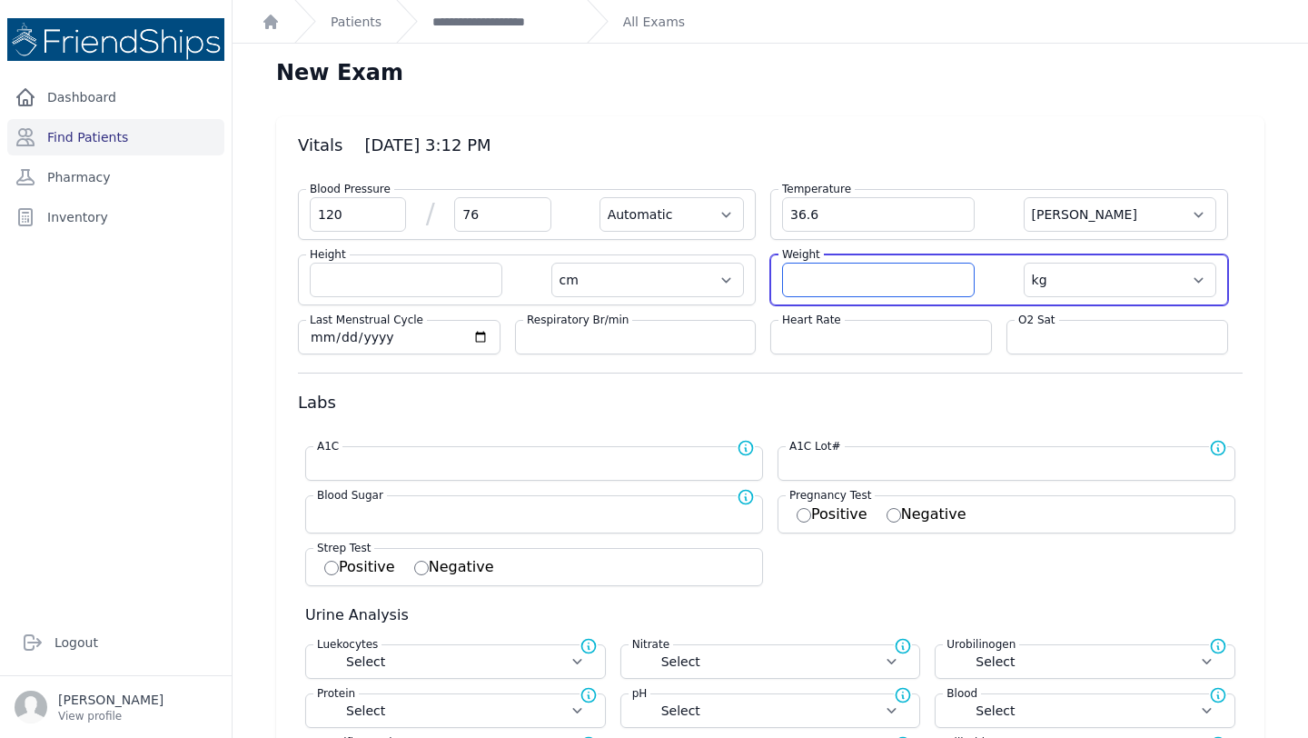
click at [836, 284] on input "number" at bounding box center [878, 280] width 193 height 35
select select "Automatic"
select select "C"
select select "cm"
select select "kg"
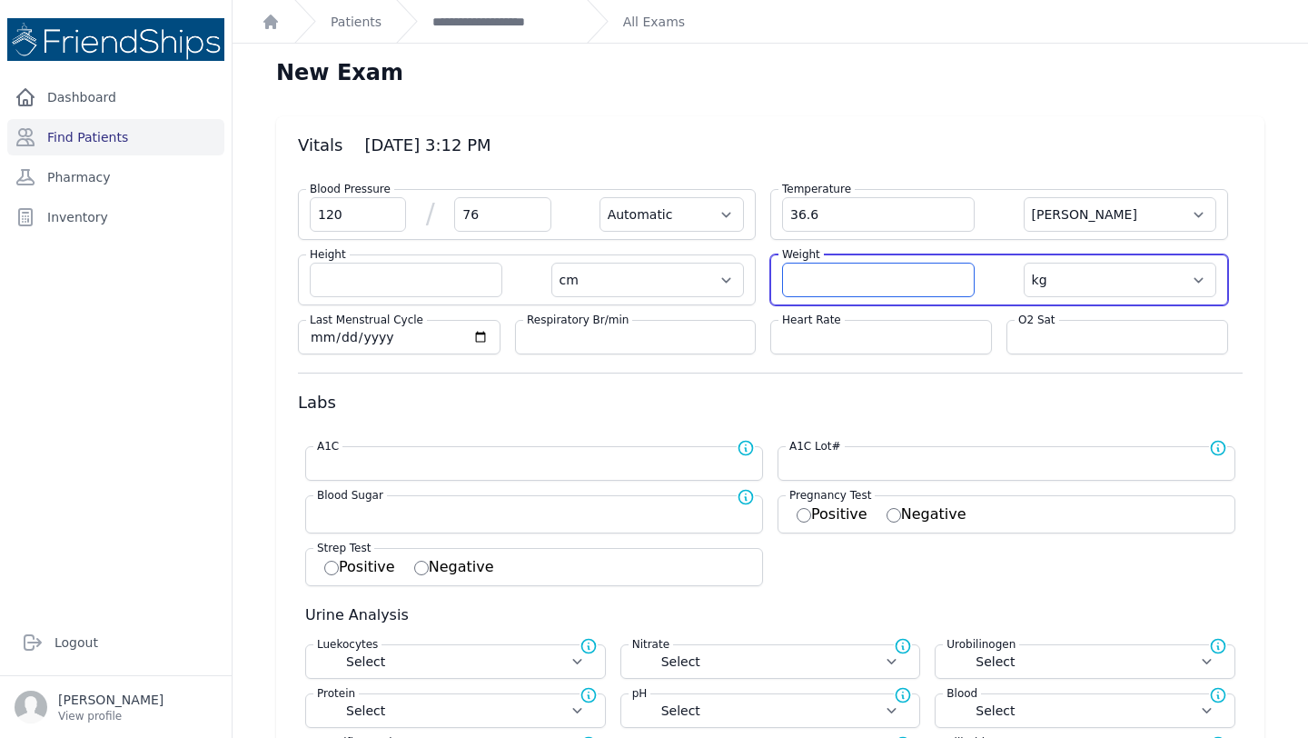
select select
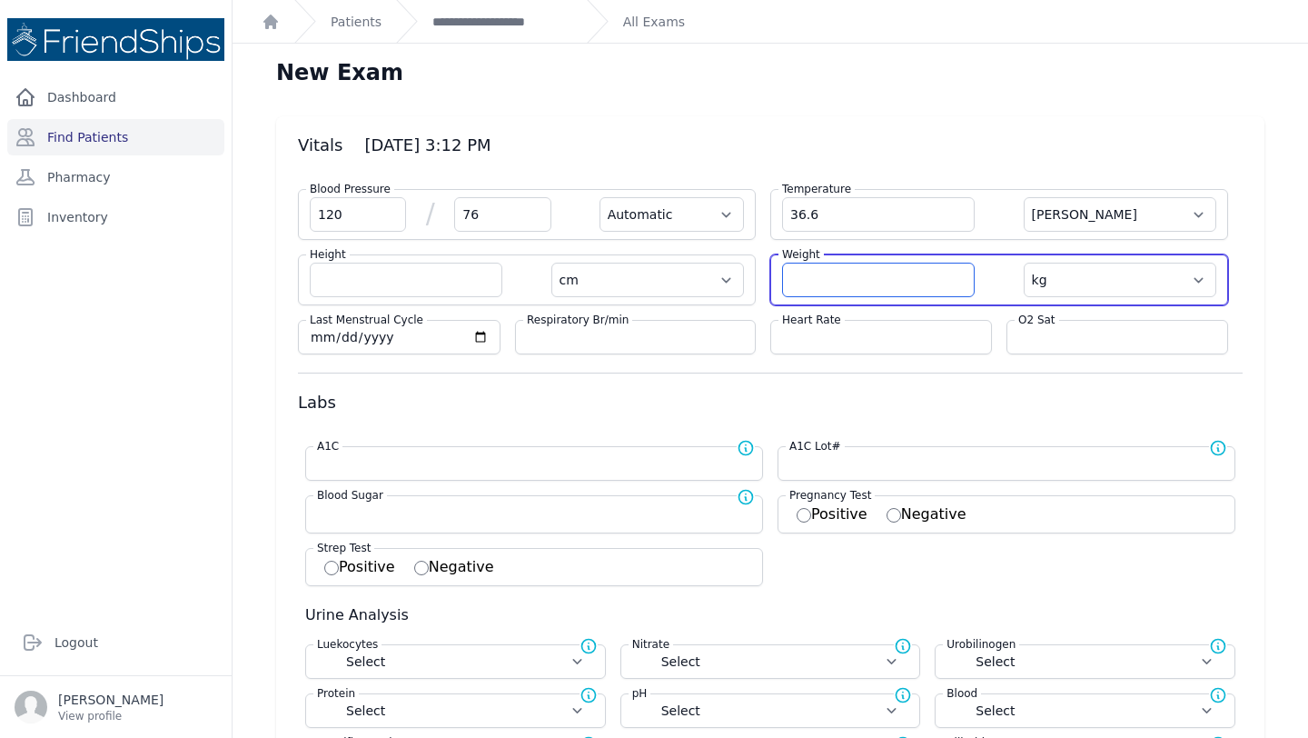
select select
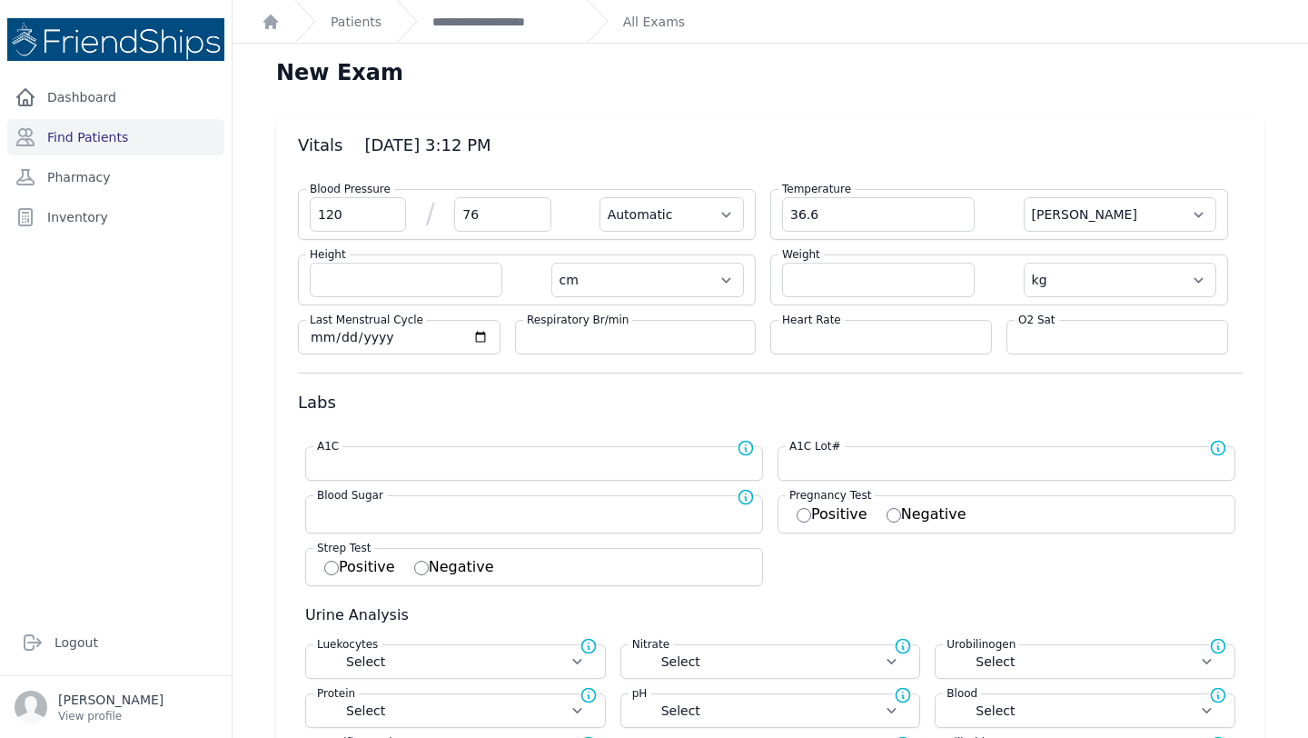
click at [821, 347] on div "Heart Rate" at bounding box center [882, 337] width 222 height 35
click at [819, 331] on input "number" at bounding box center [881, 337] width 198 height 18
type input "80"
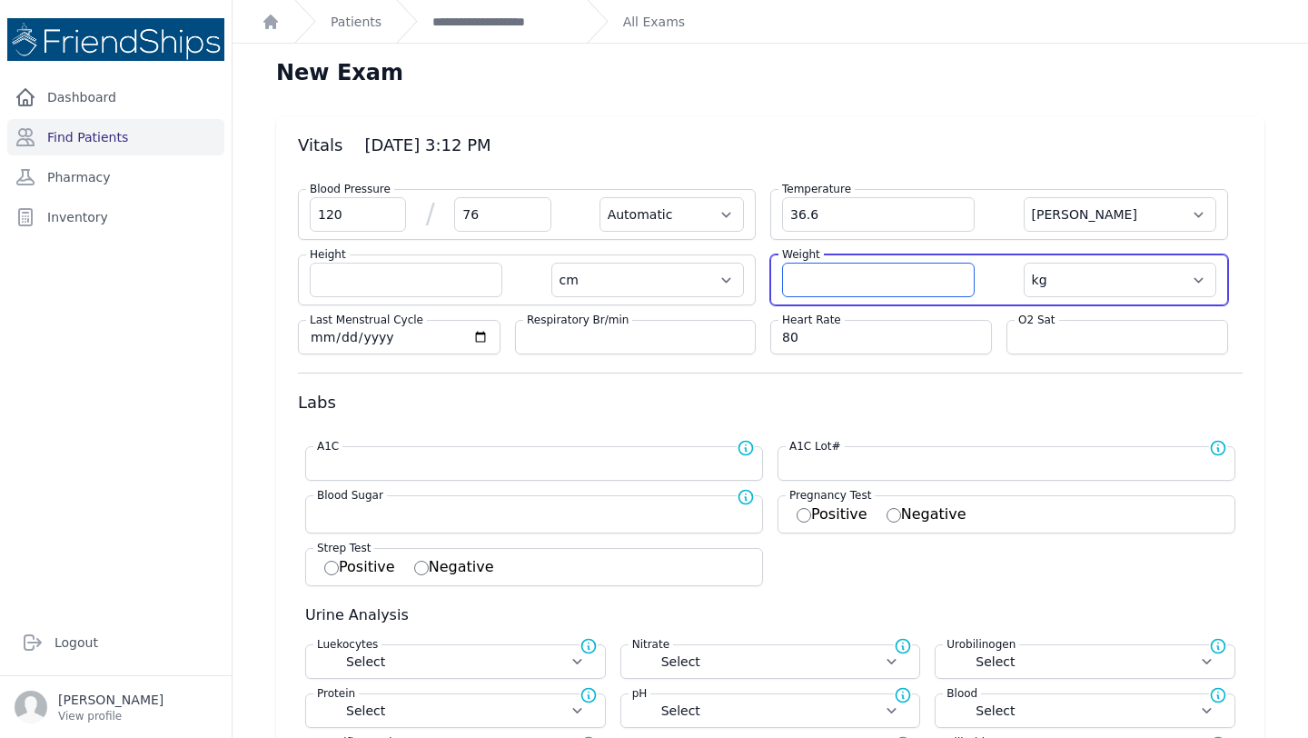
click at [834, 277] on input "number" at bounding box center [878, 280] width 193 height 35
select select "Automatic"
select select "C"
select select "cm"
select select "kg"
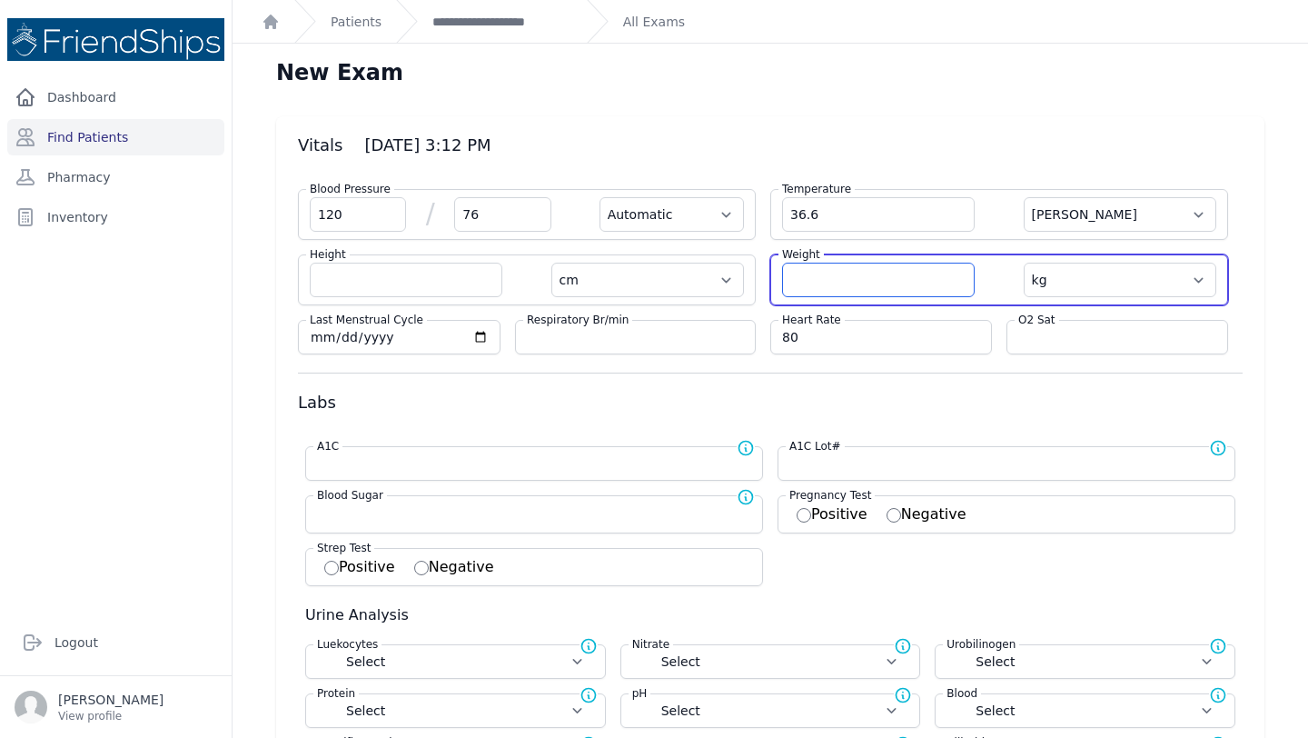
select select
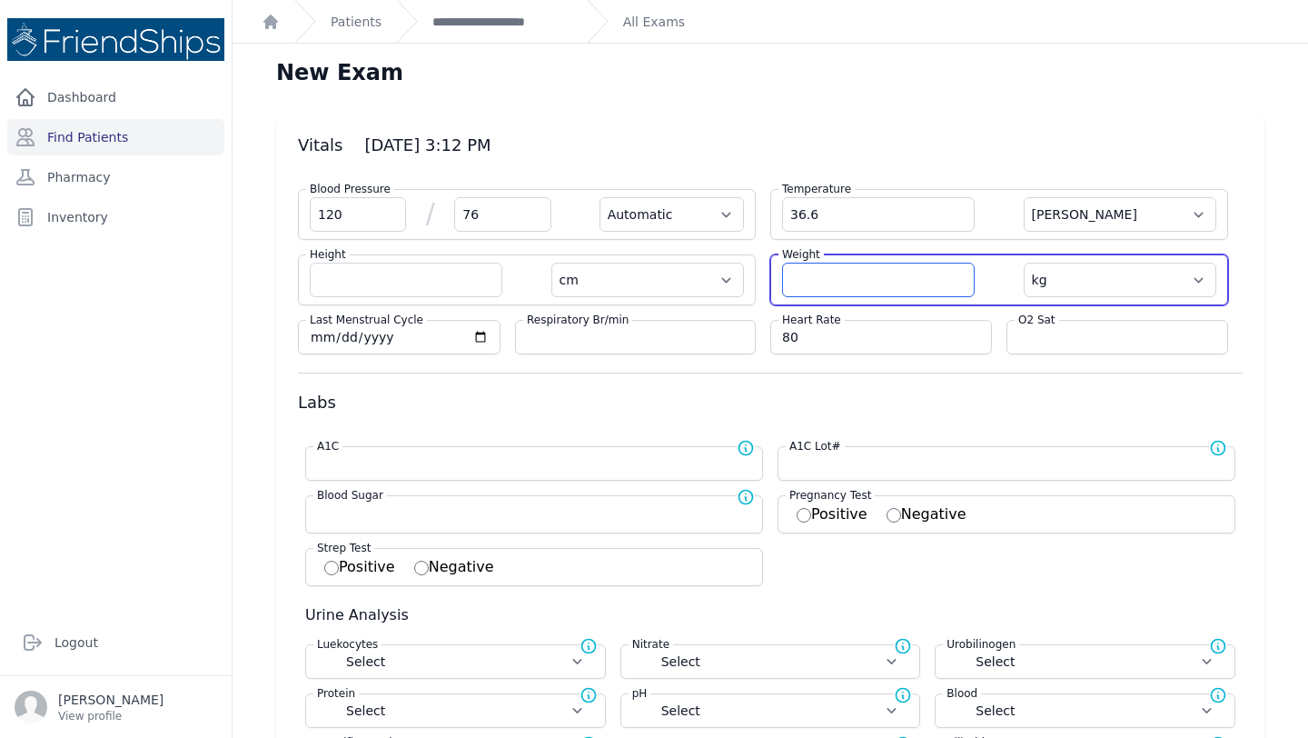
select select
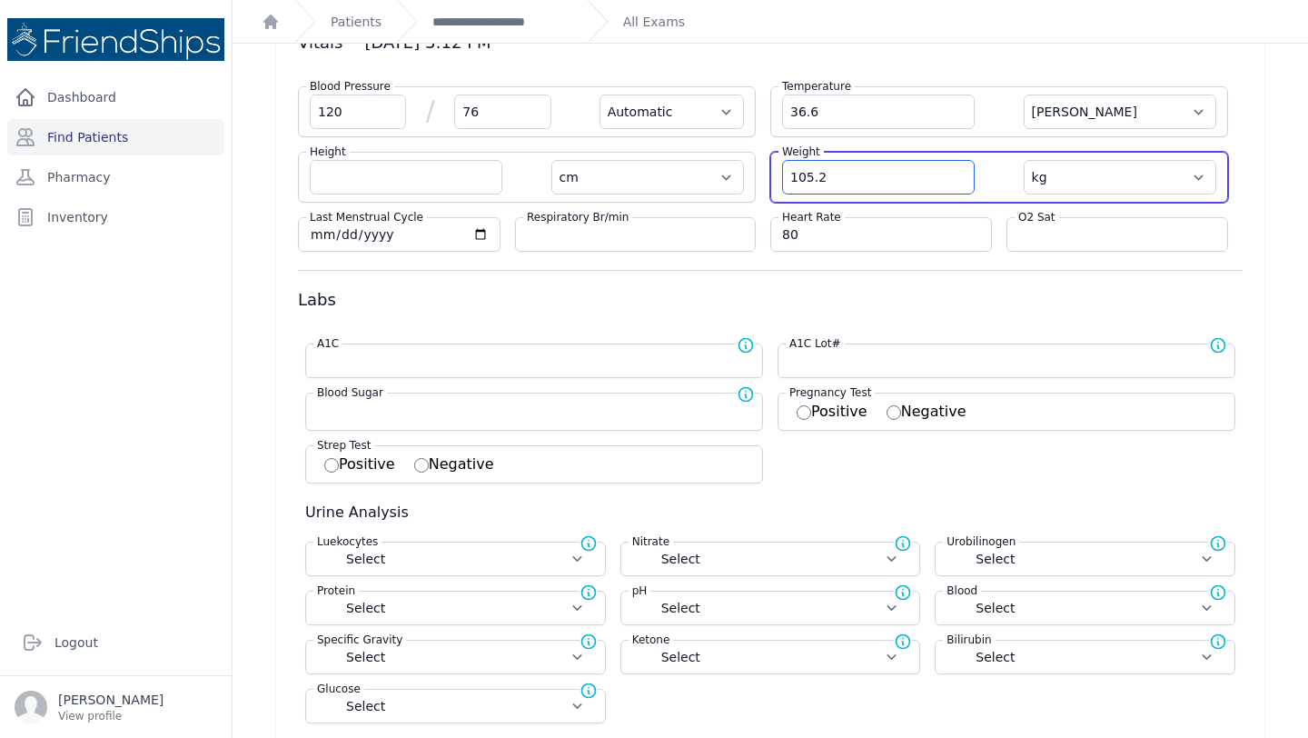
scroll to position [166, 0]
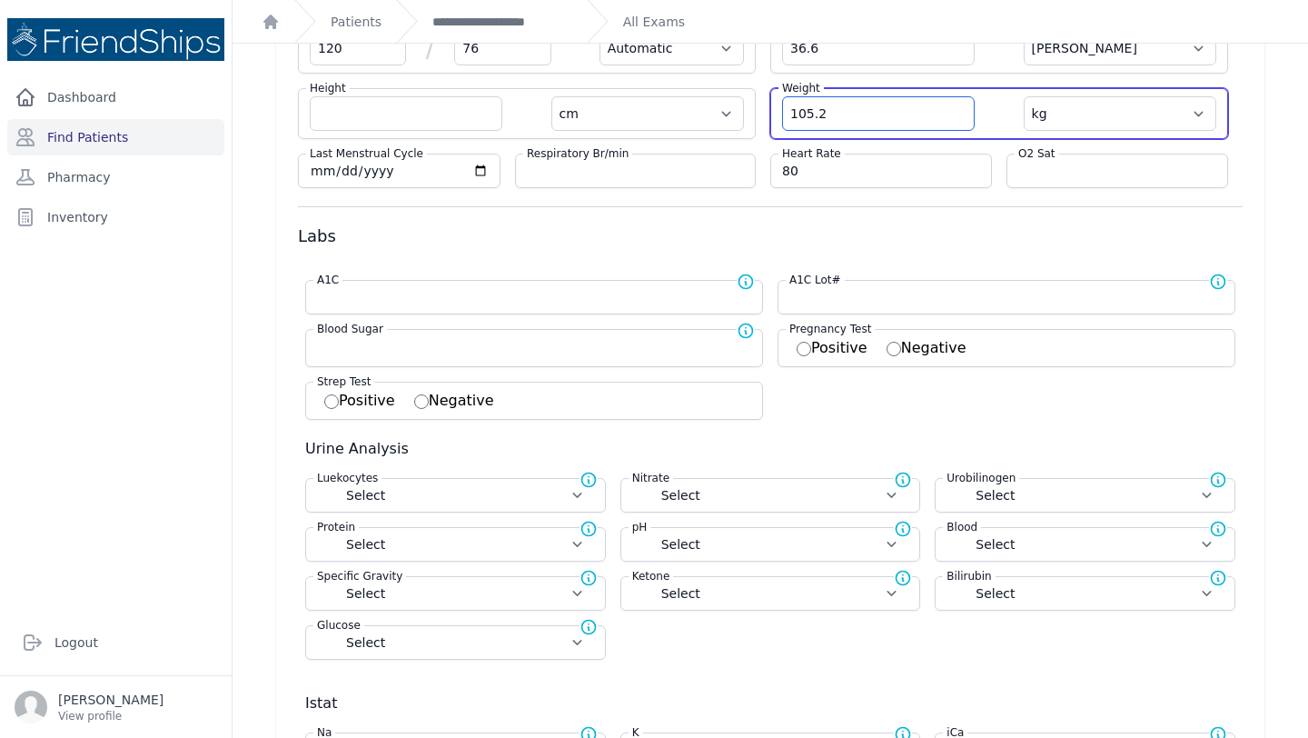
type input "105.2"
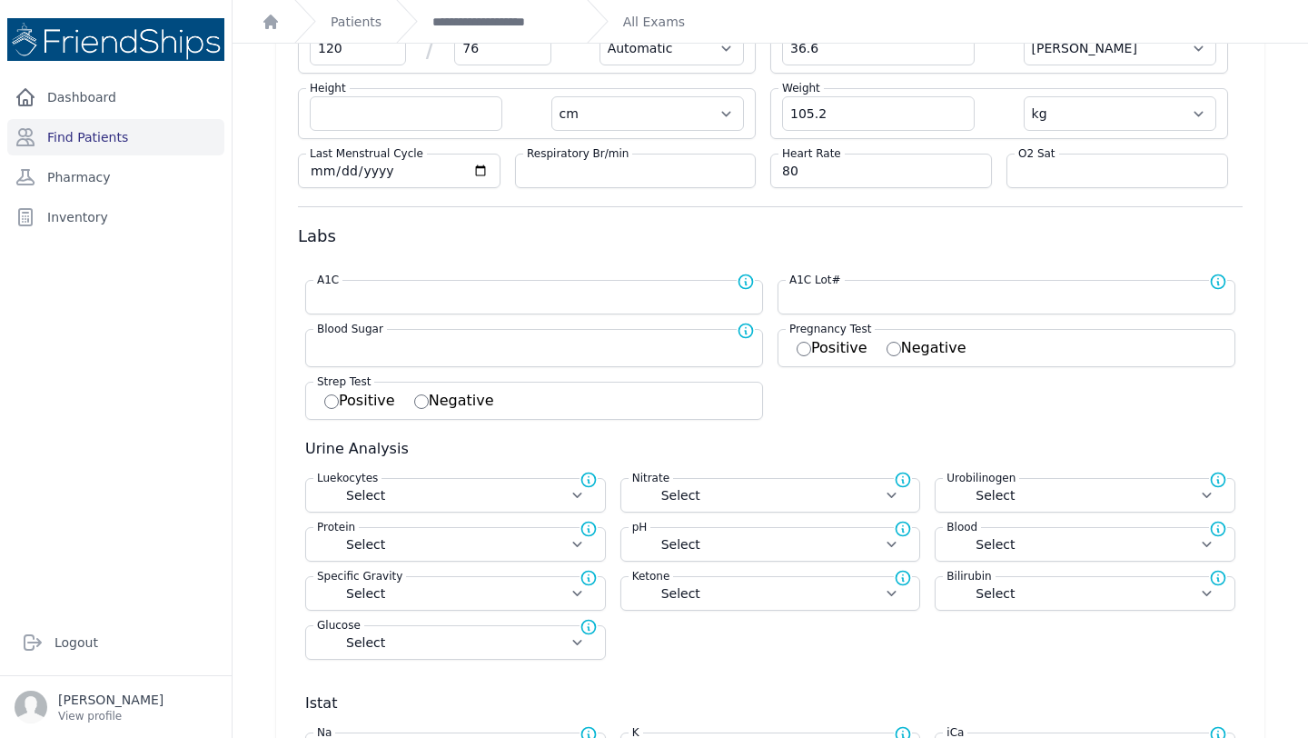
click at [988, 212] on form "Blood Pressure 120 / 76 Automatic Manual Temperature 36.6 Farenheit Celcius Hei…" at bounding box center [770, 503] width 945 height 991
select select "Automatic"
select select "cm"
select select "kg"
select select
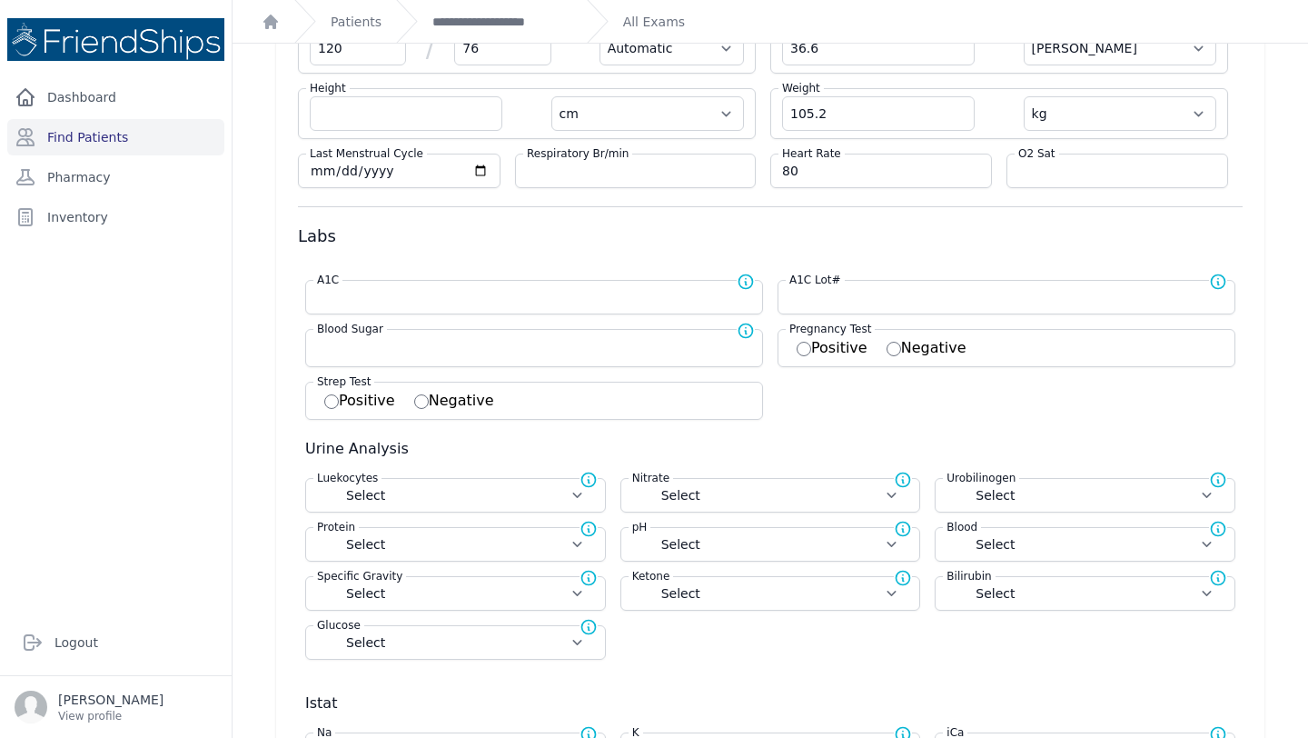
select select
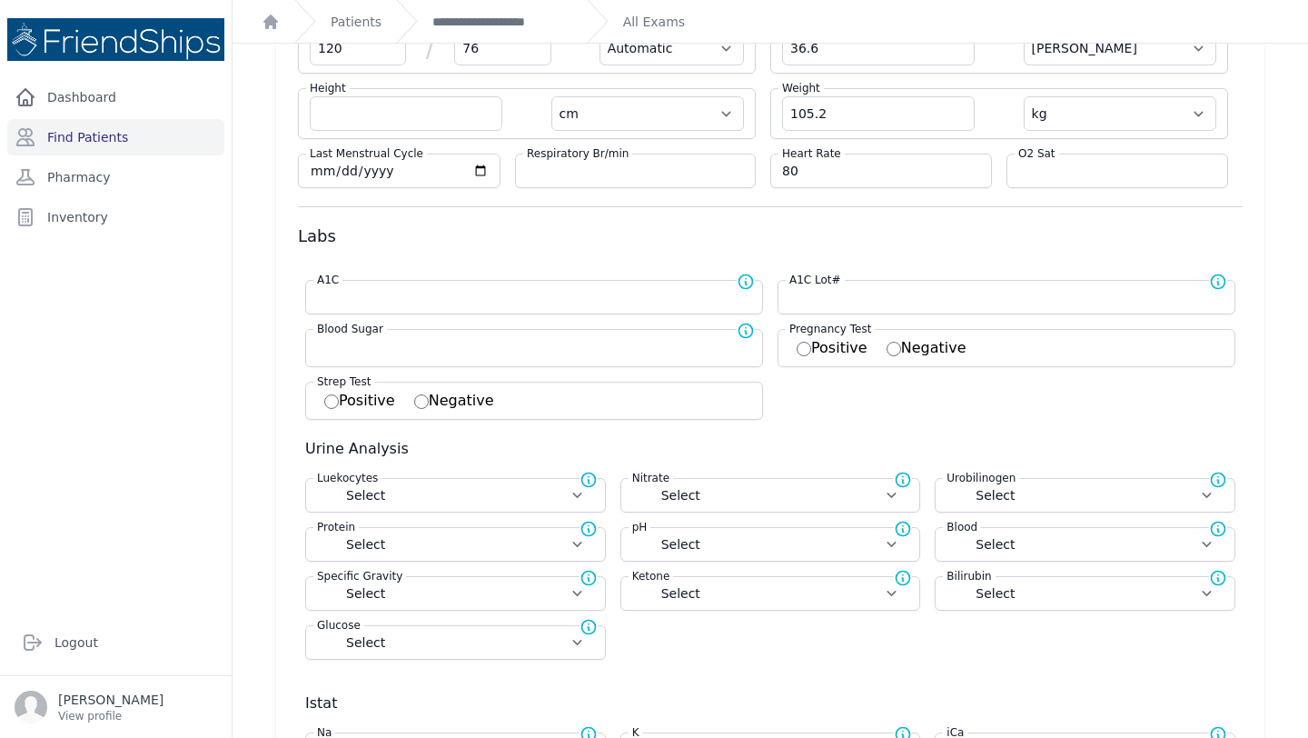
select select
click at [983, 235] on h3 "Labs" at bounding box center [770, 236] width 945 height 22
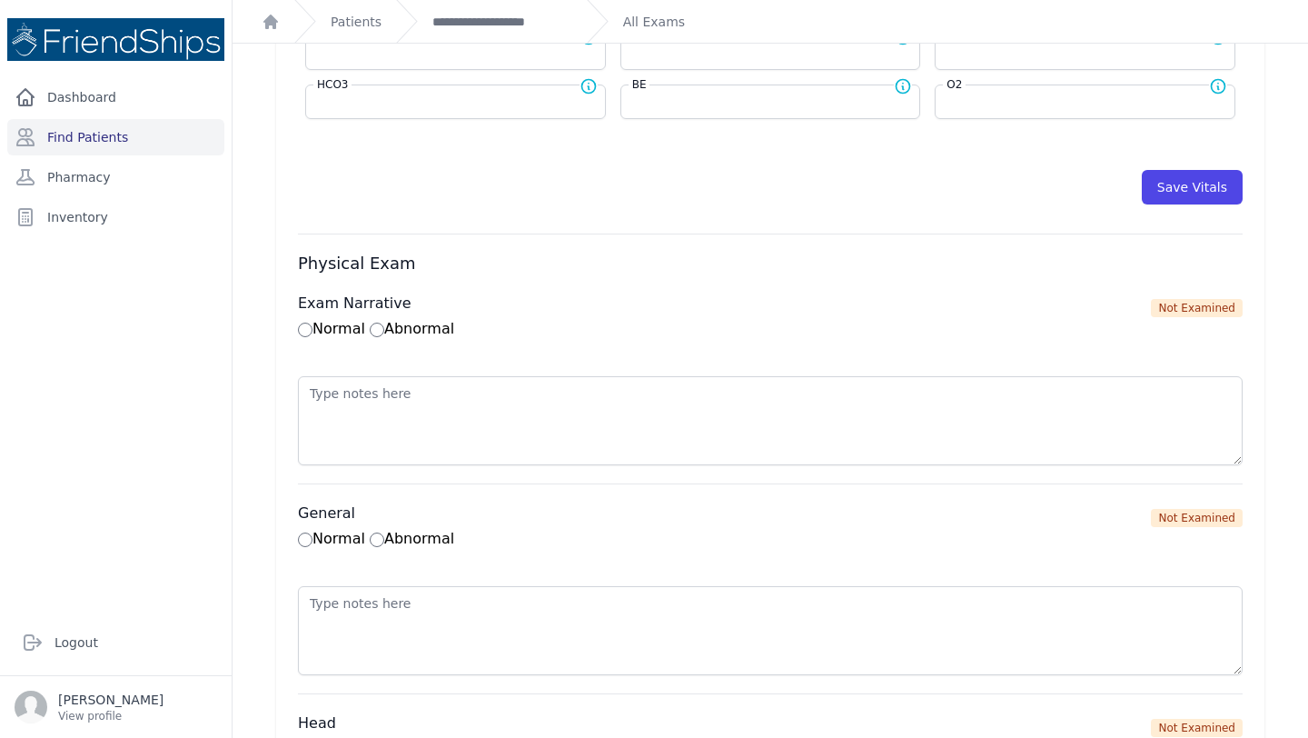
scroll to position [920, 0]
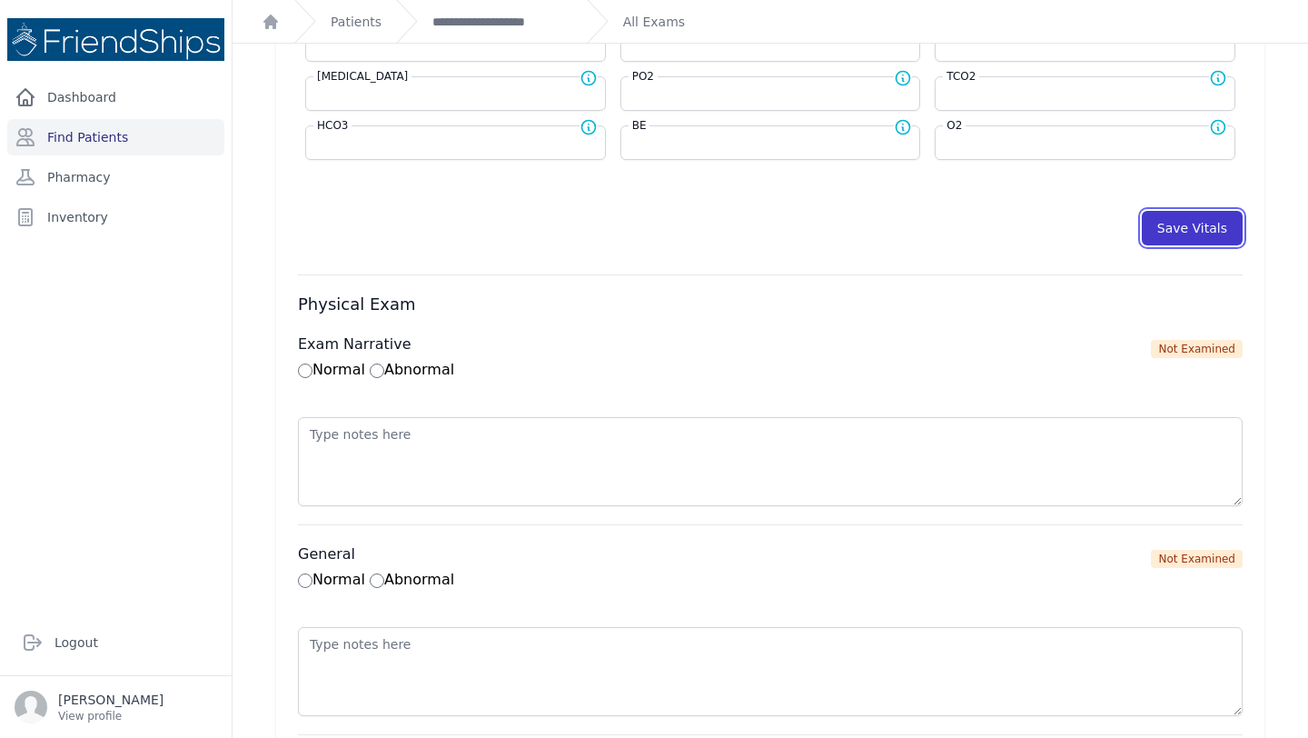
click at [1176, 224] on button "Save Vitals" at bounding box center [1192, 228] width 101 height 35
click at [480, 13] on link "**********" at bounding box center [503, 22] width 140 height 18
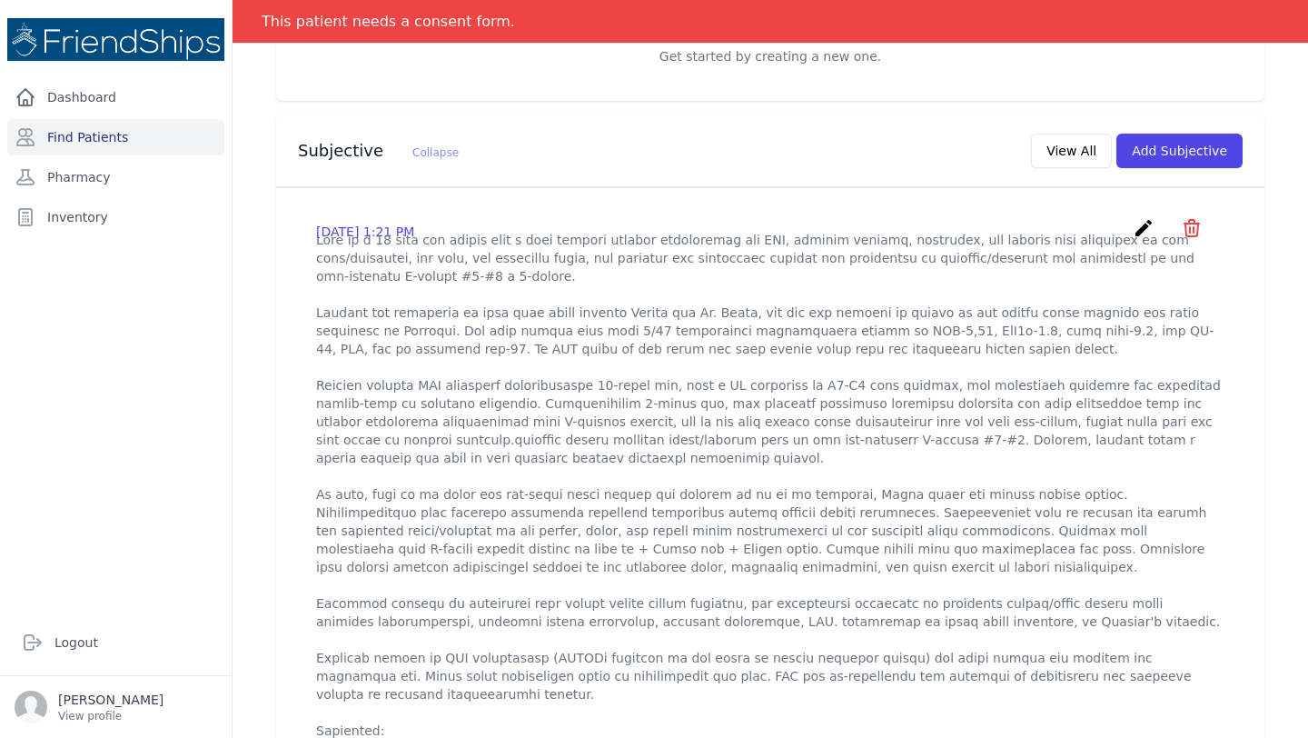
scroll to position [435, 0]
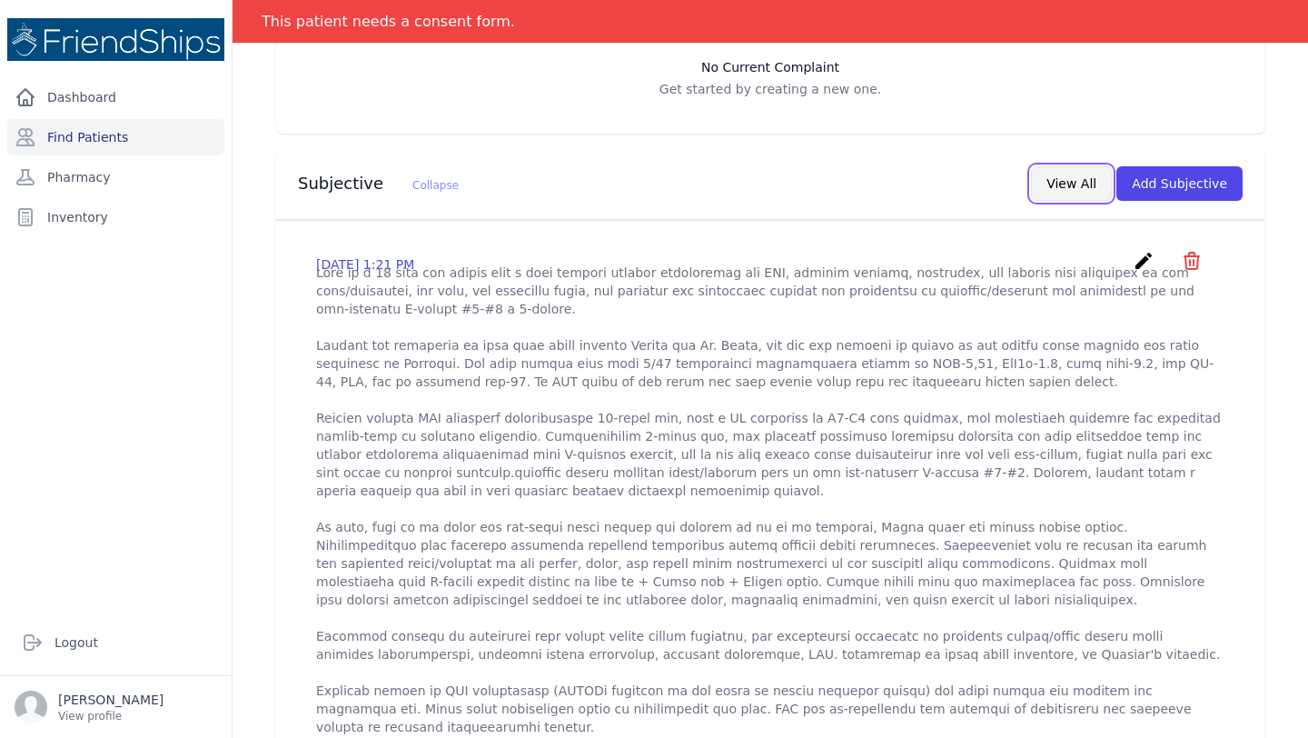
click at [1079, 181] on button "View All" at bounding box center [1071, 183] width 81 height 35
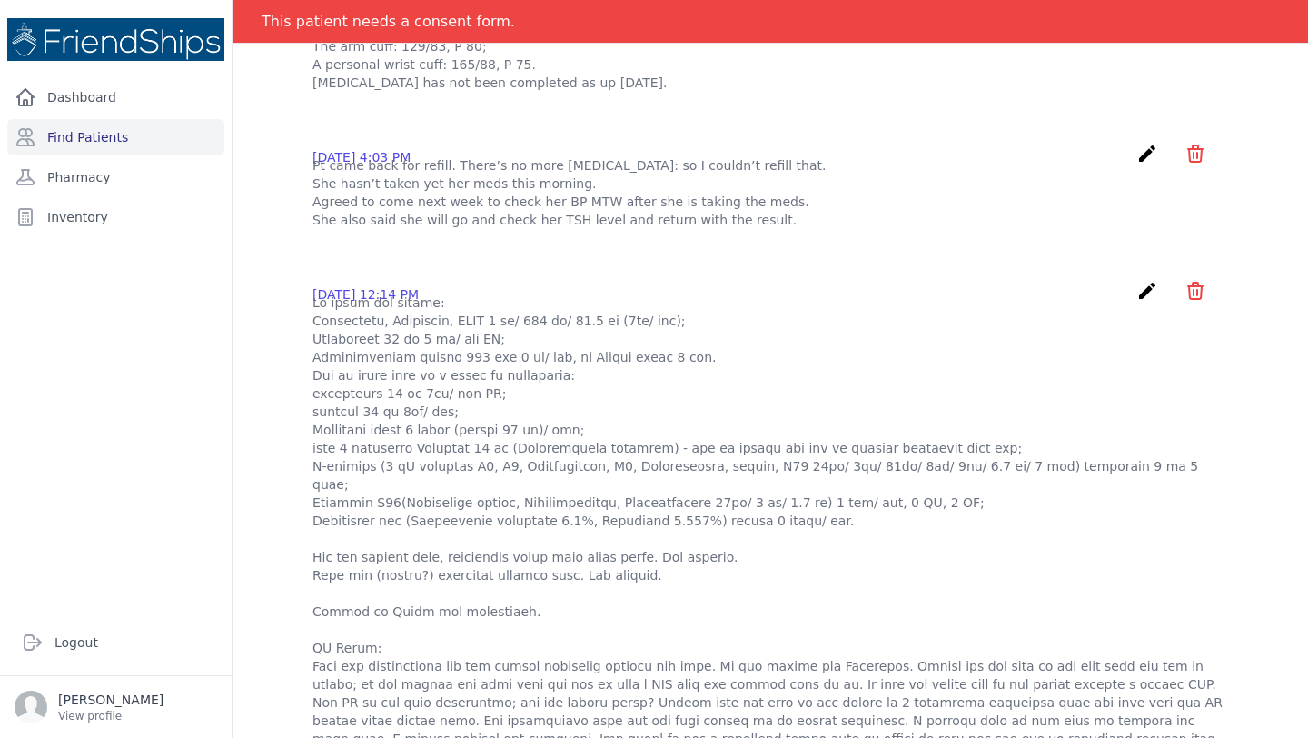
scroll to position [1293, 0]
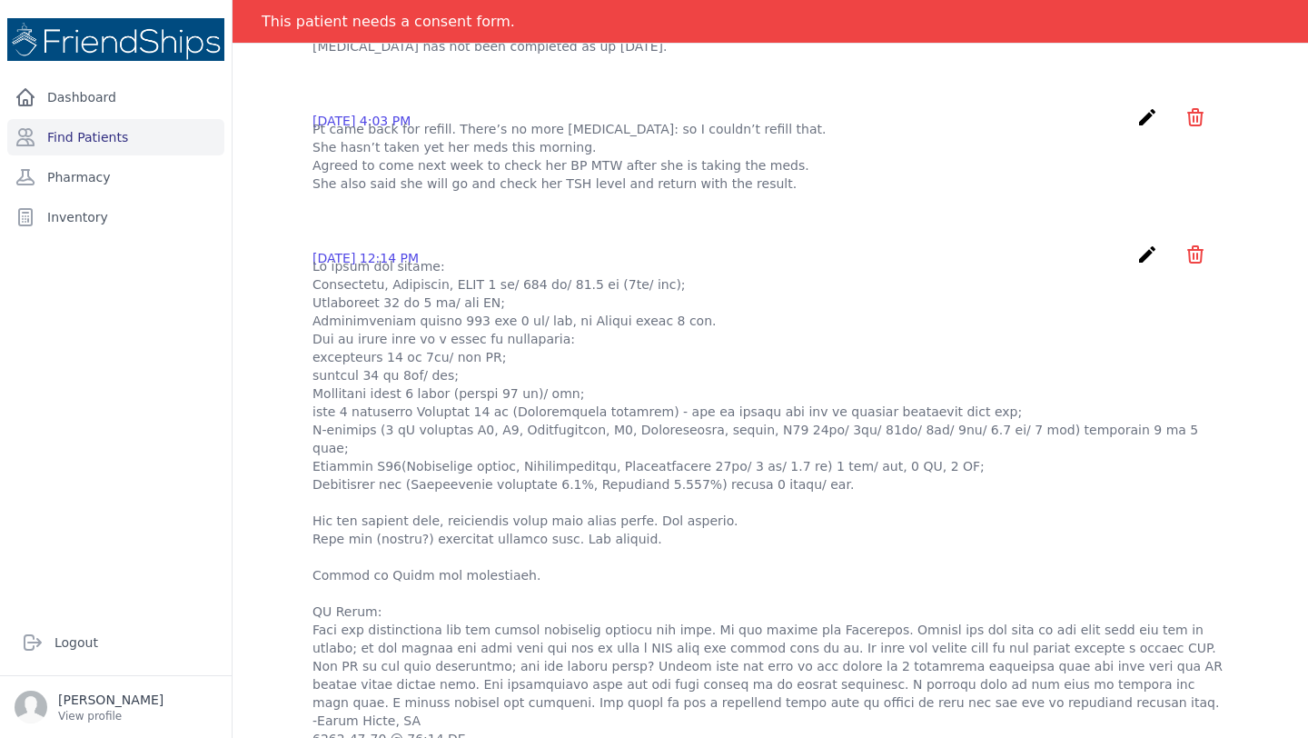
click at [790, 285] on p at bounding box center [771, 502] width 916 height 491
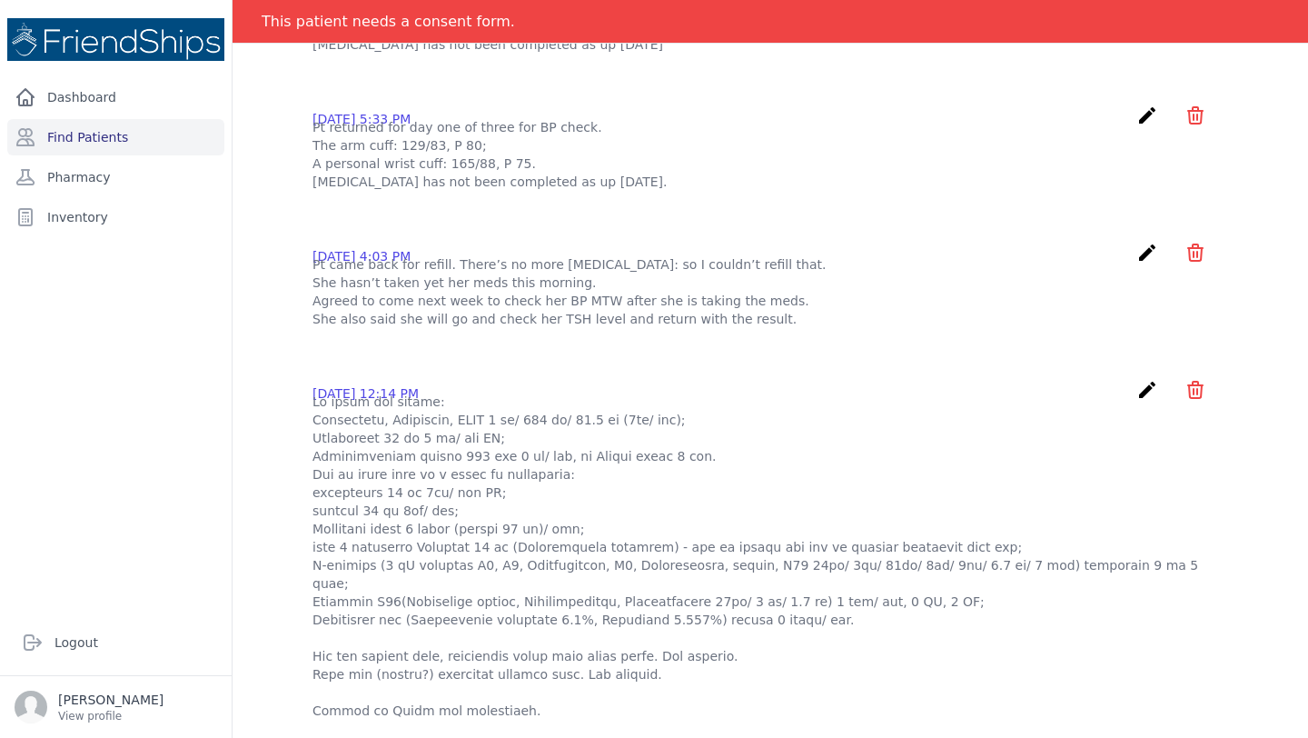
scroll to position [738, 0]
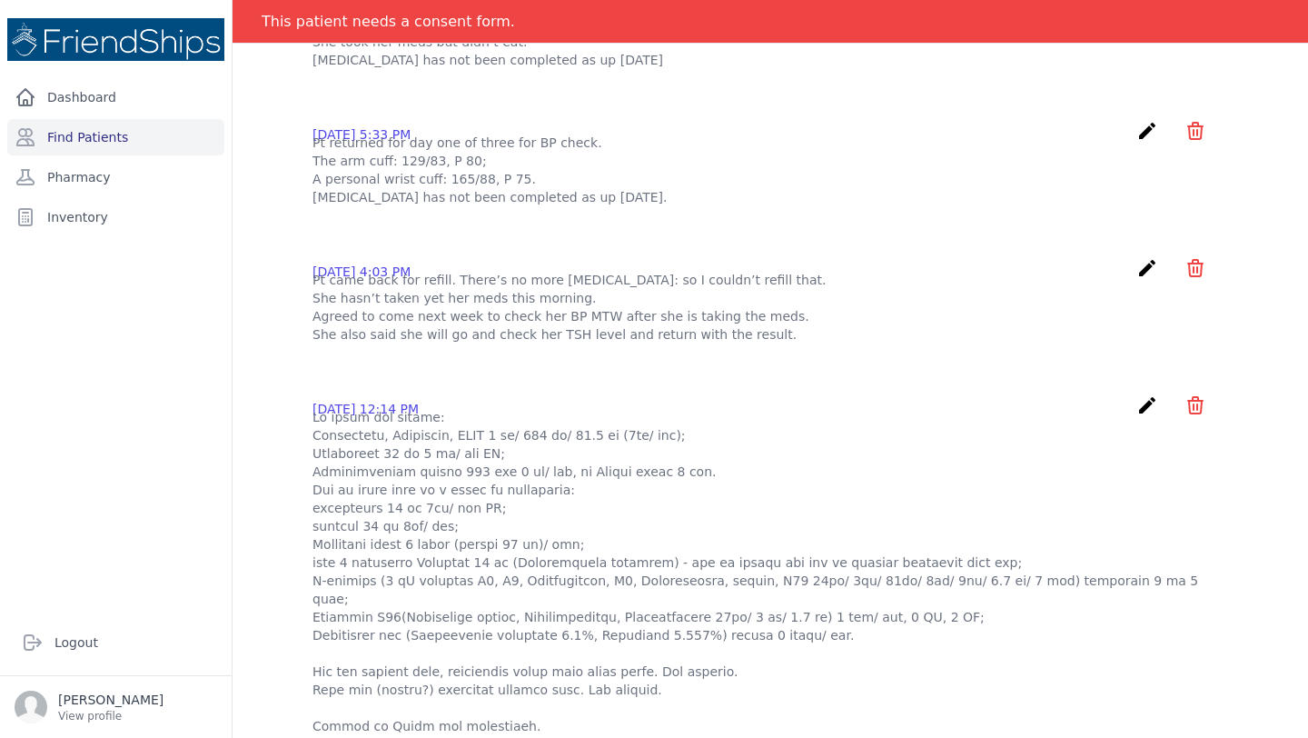
click at [1048, 462] on p at bounding box center [771, 653] width 916 height 491
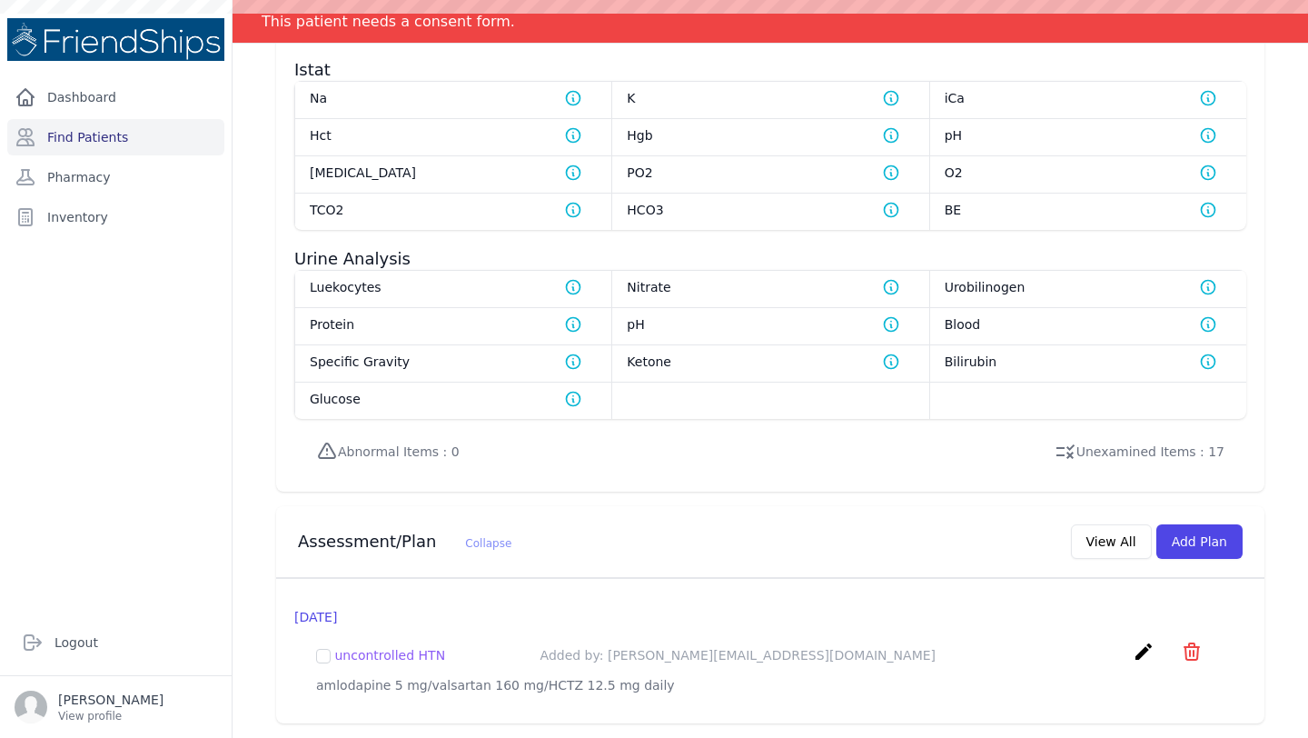
scroll to position [0, 0]
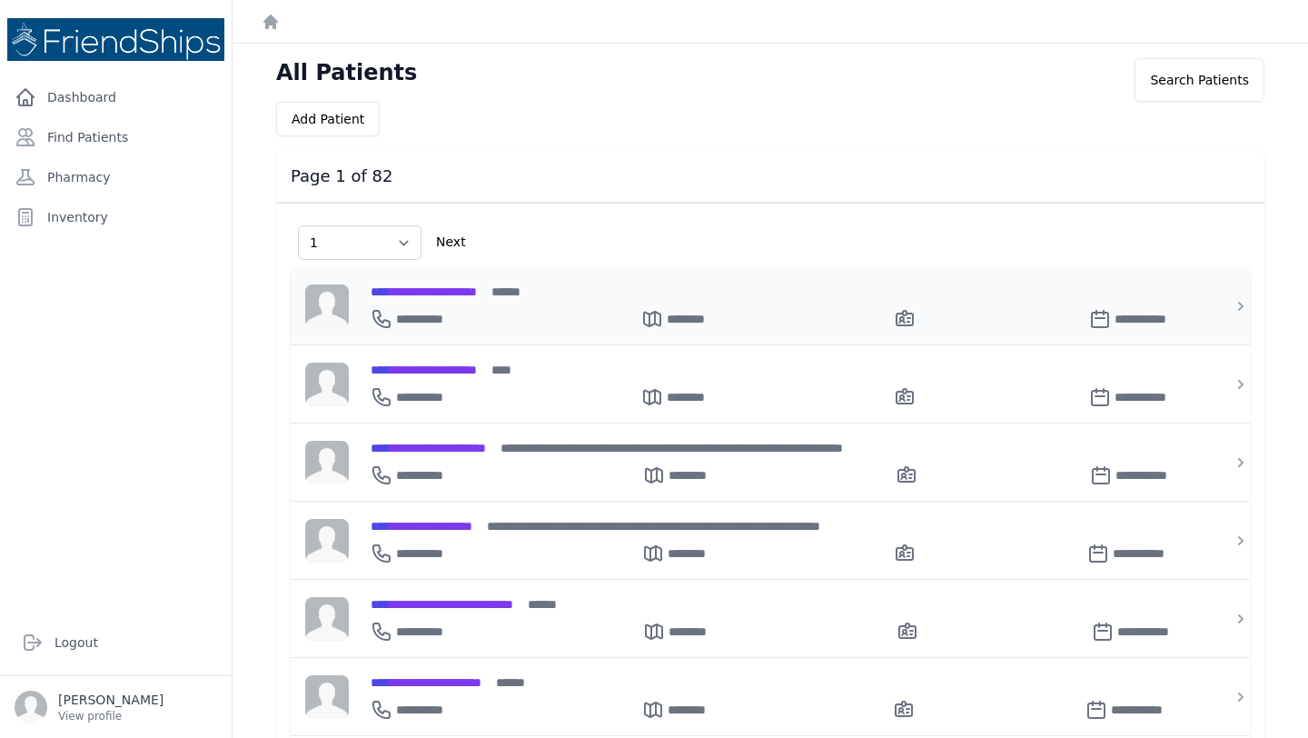
click at [458, 282] on div "**********" at bounding box center [781, 291] width 821 height 19
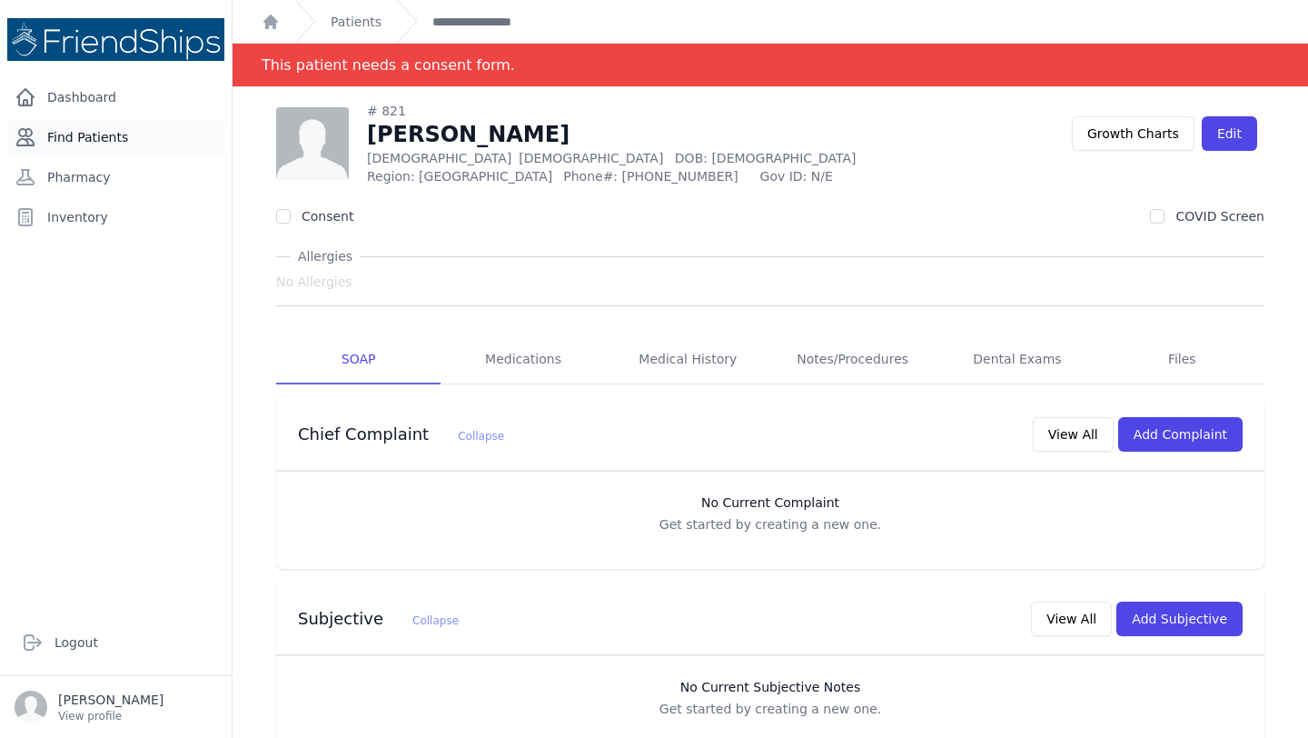
click at [86, 149] on link "Find Patients" at bounding box center [115, 137] width 217 height 36
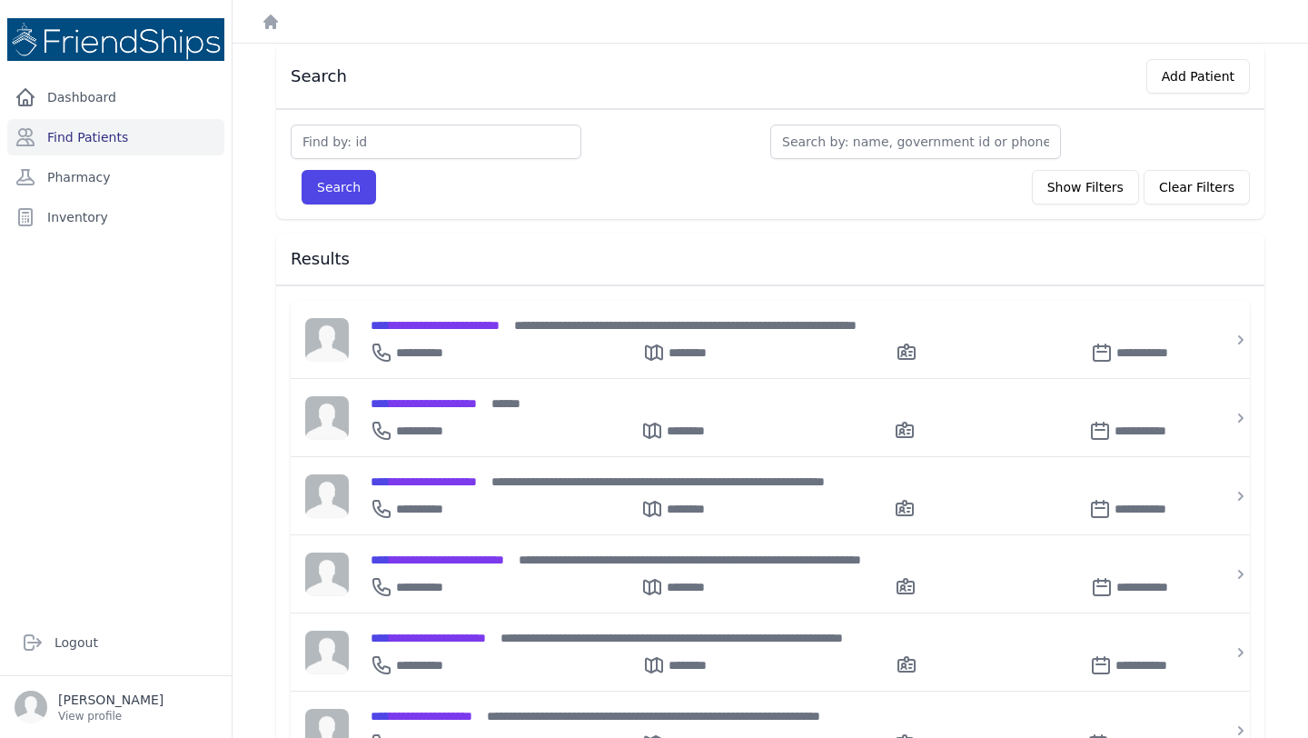
scroll to position [73, 0]
click at [477, 482] on span "**********" at bounding box center [424, 480] width 106 height 13
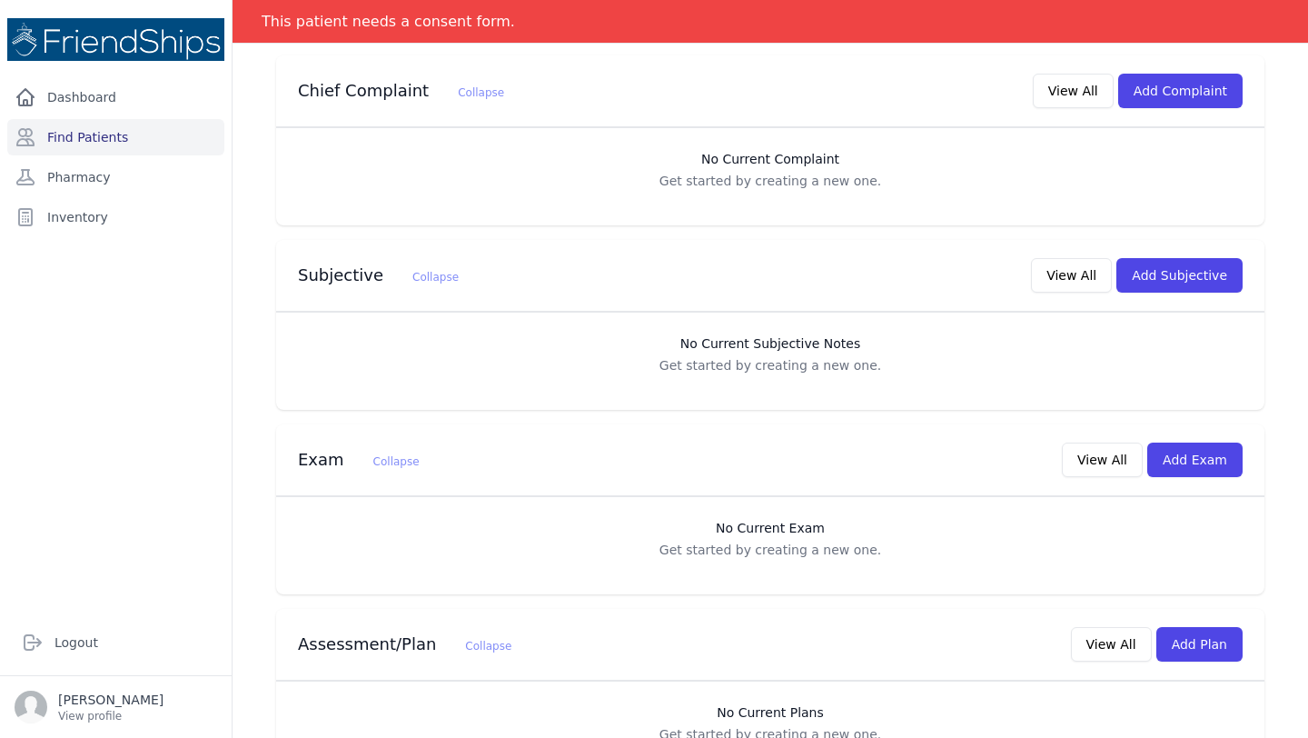
scroll to position [348, 0]
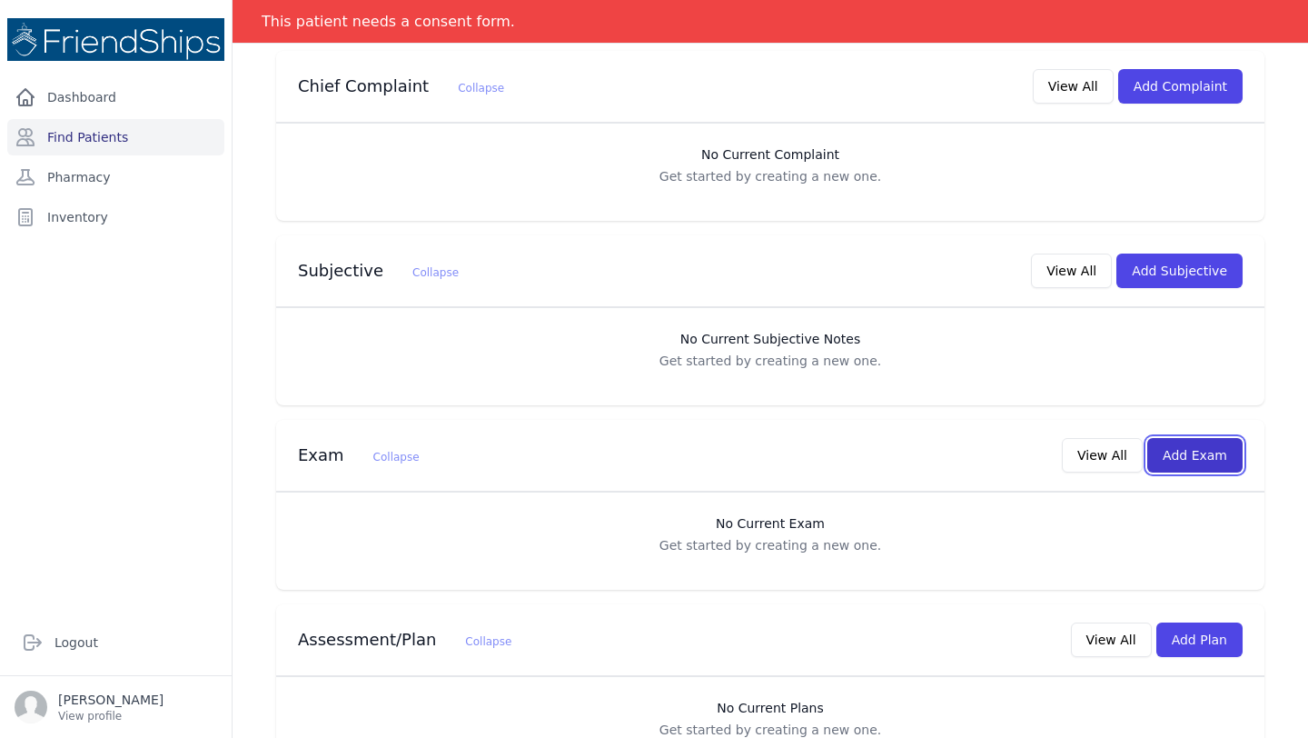
click at [1212, 456] on button "Add Exam" at bounding box center [1195, 455] width 95 height 35
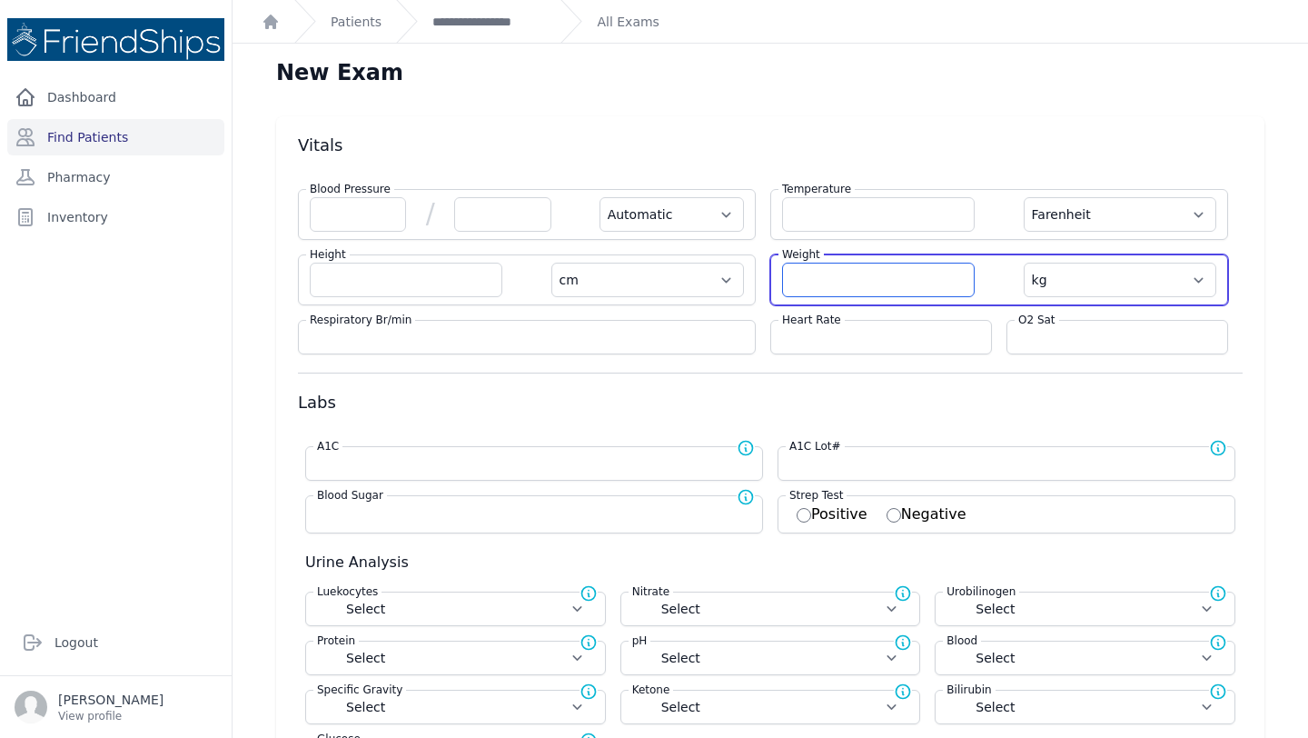
click at [823, 280] on input "number" at bounding box center [878, 280] width 193 height 35
type input "35.7"
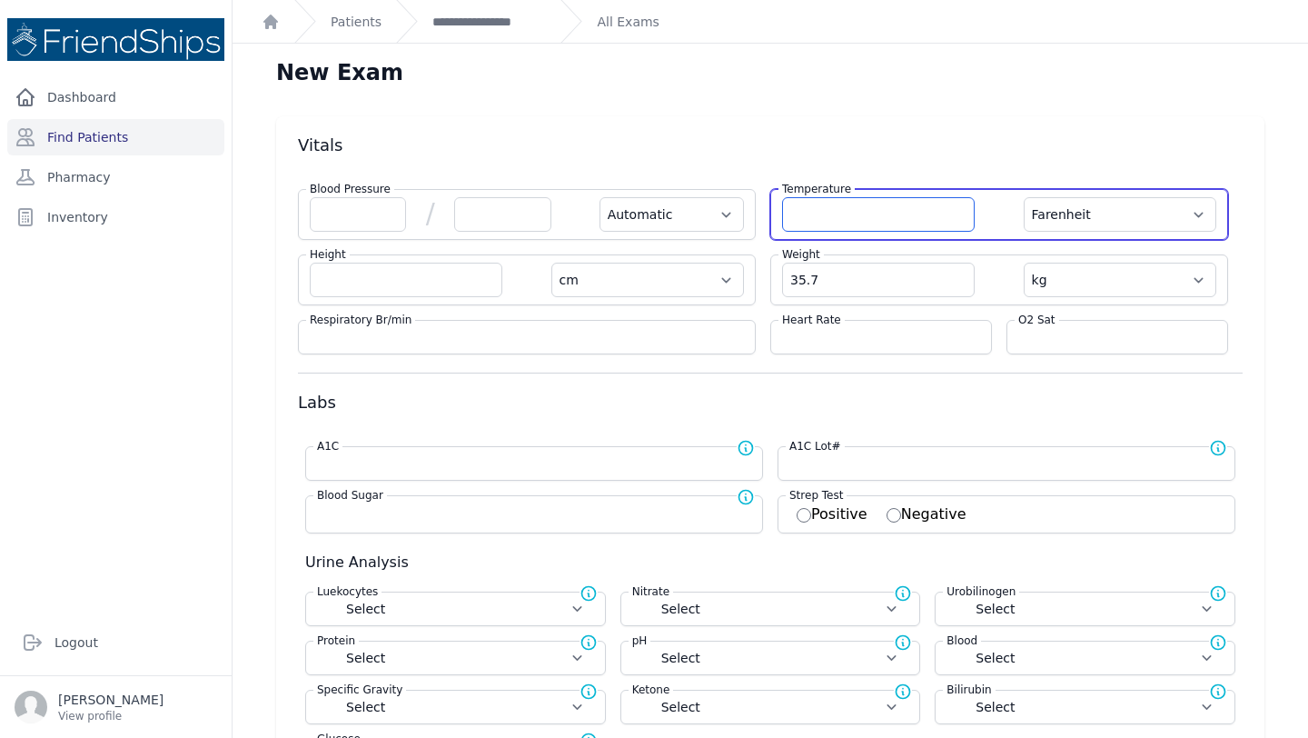
click at [858, 212] on input "number" at bounding box center [878, 214] width 193 height 35
select select "Automatic"
select select "F"
select select "cm"
select select "kg"
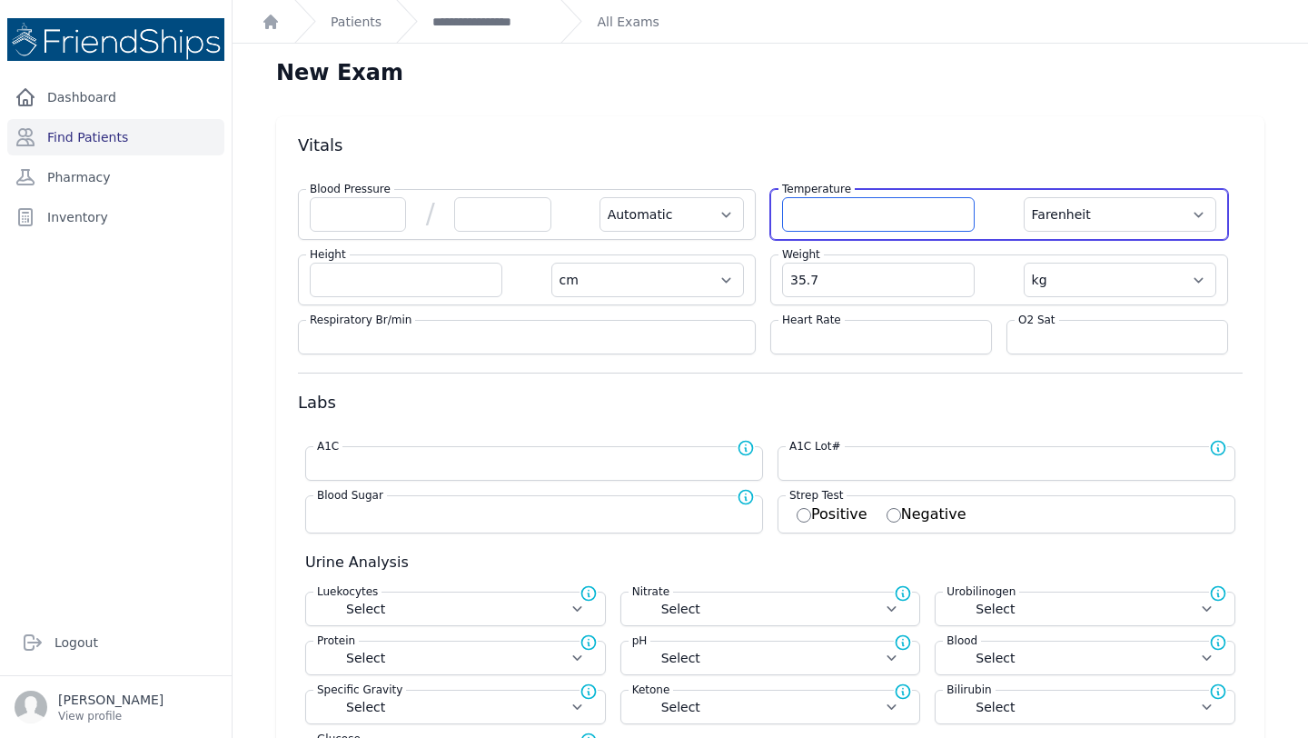
select select
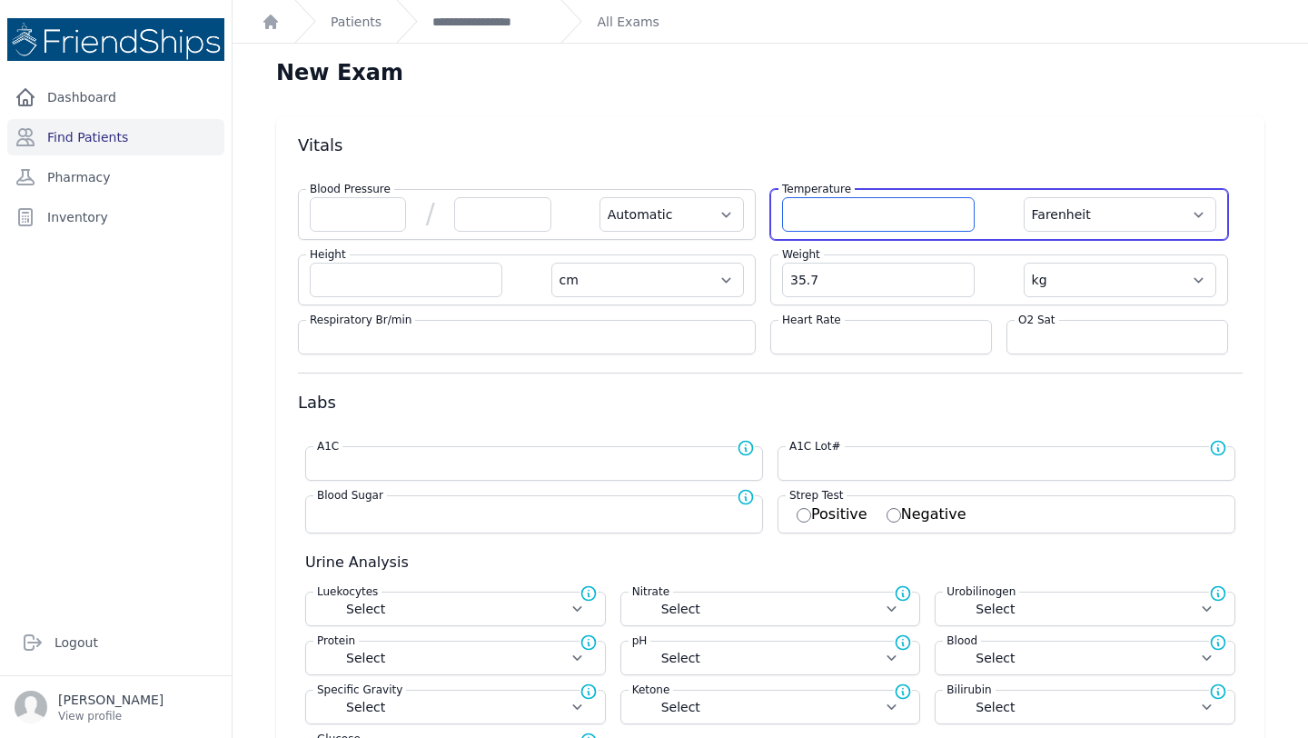
select select
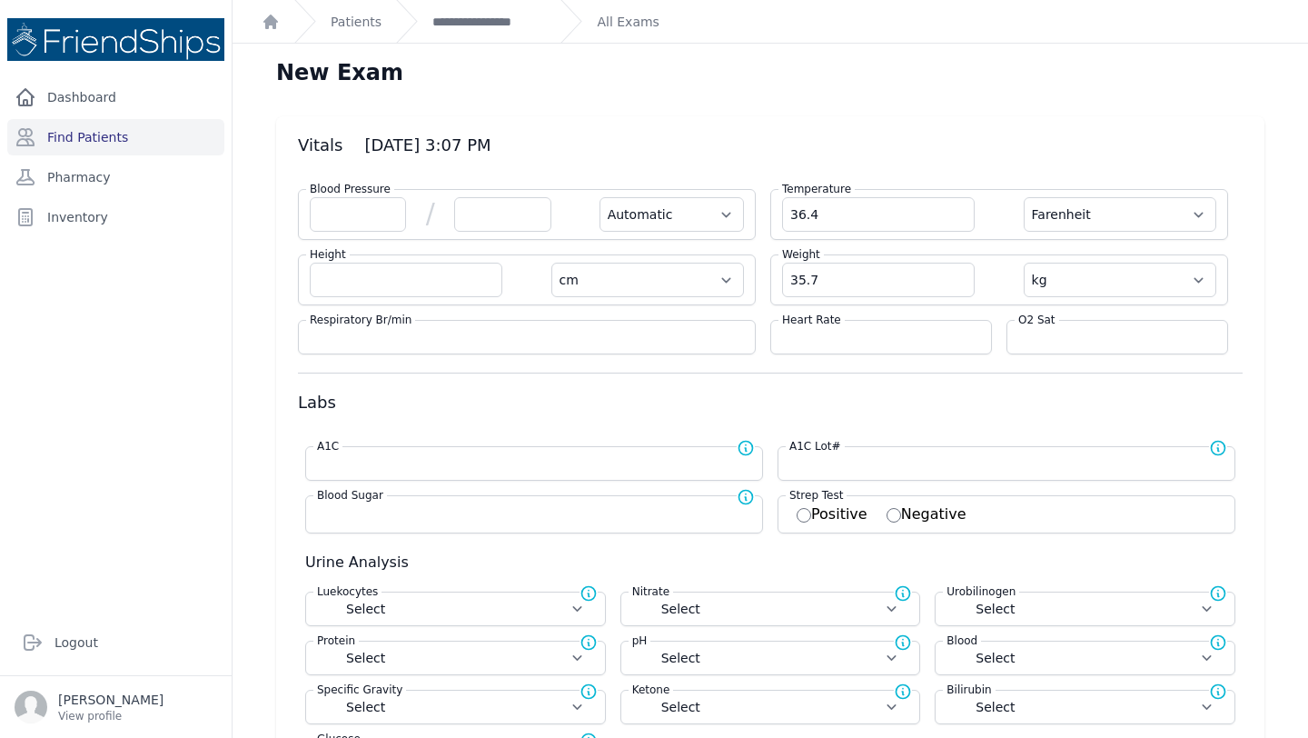
type input "36.4"
select select "Automatic"
select select "F"
select select "cm"
select select "kg"
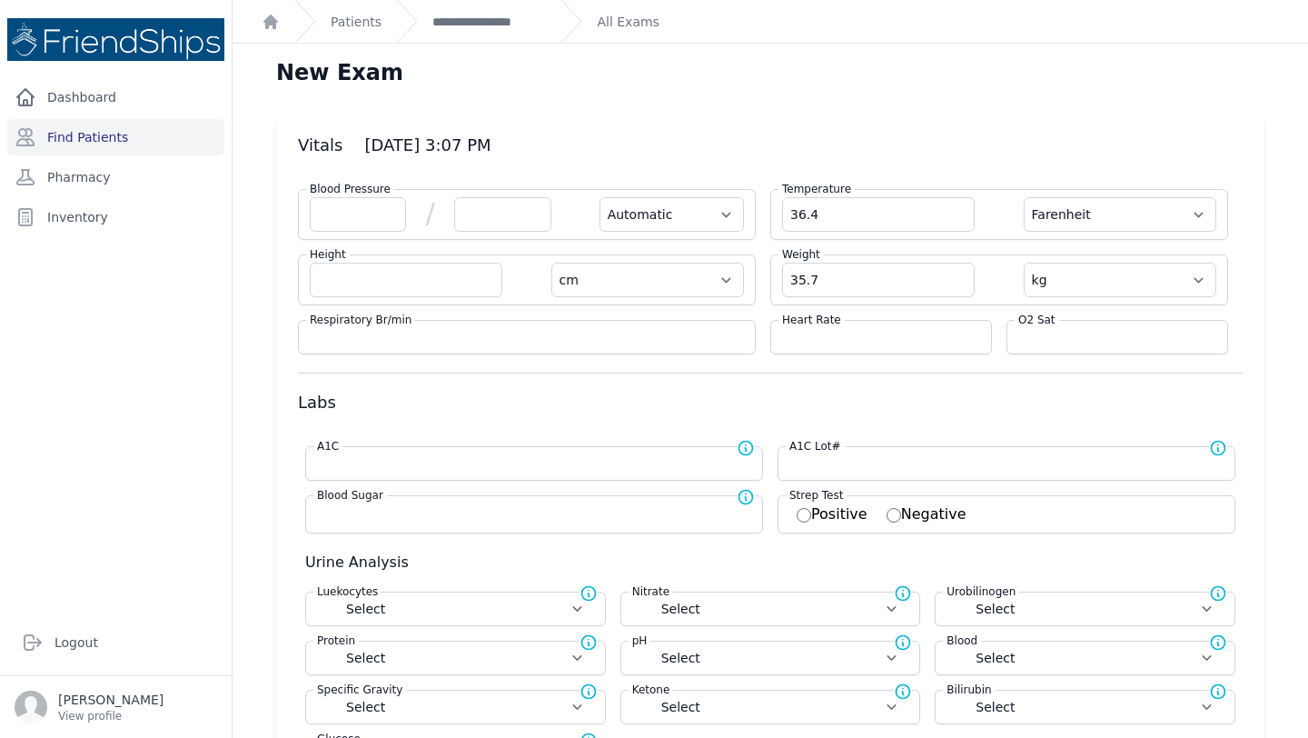
select select
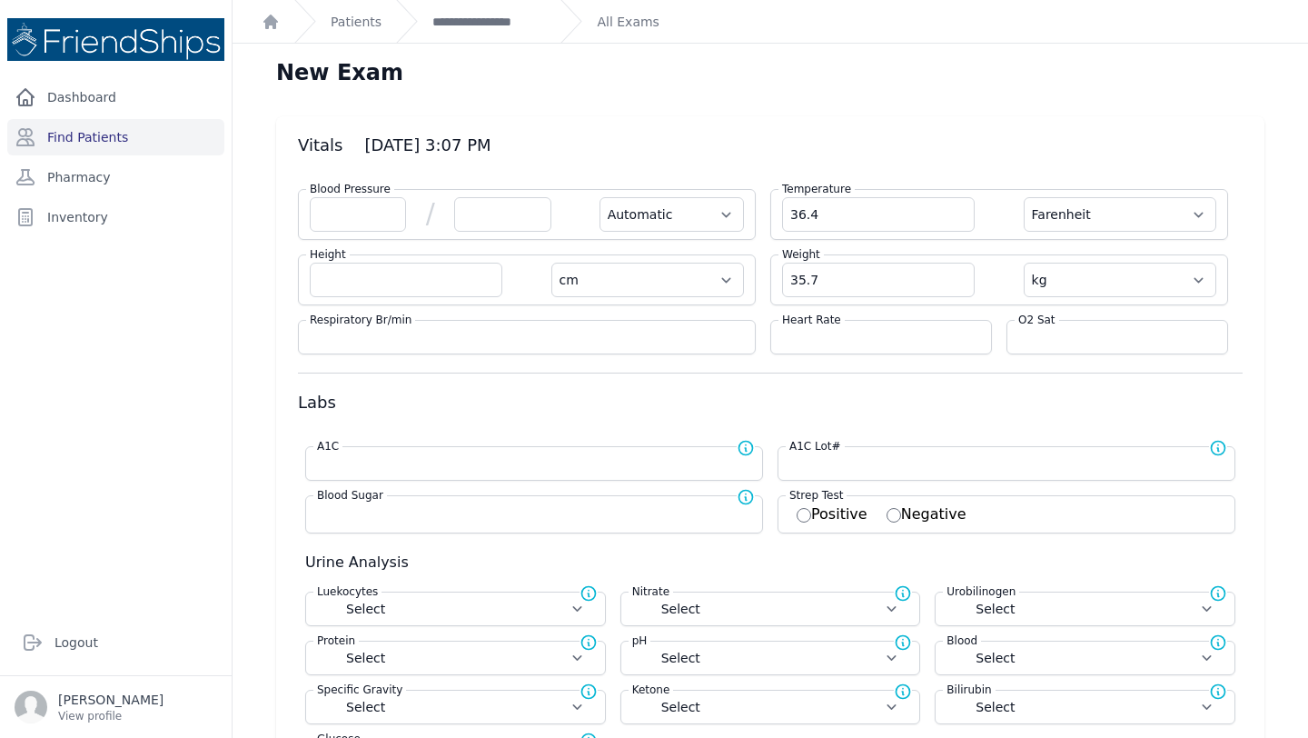
select select
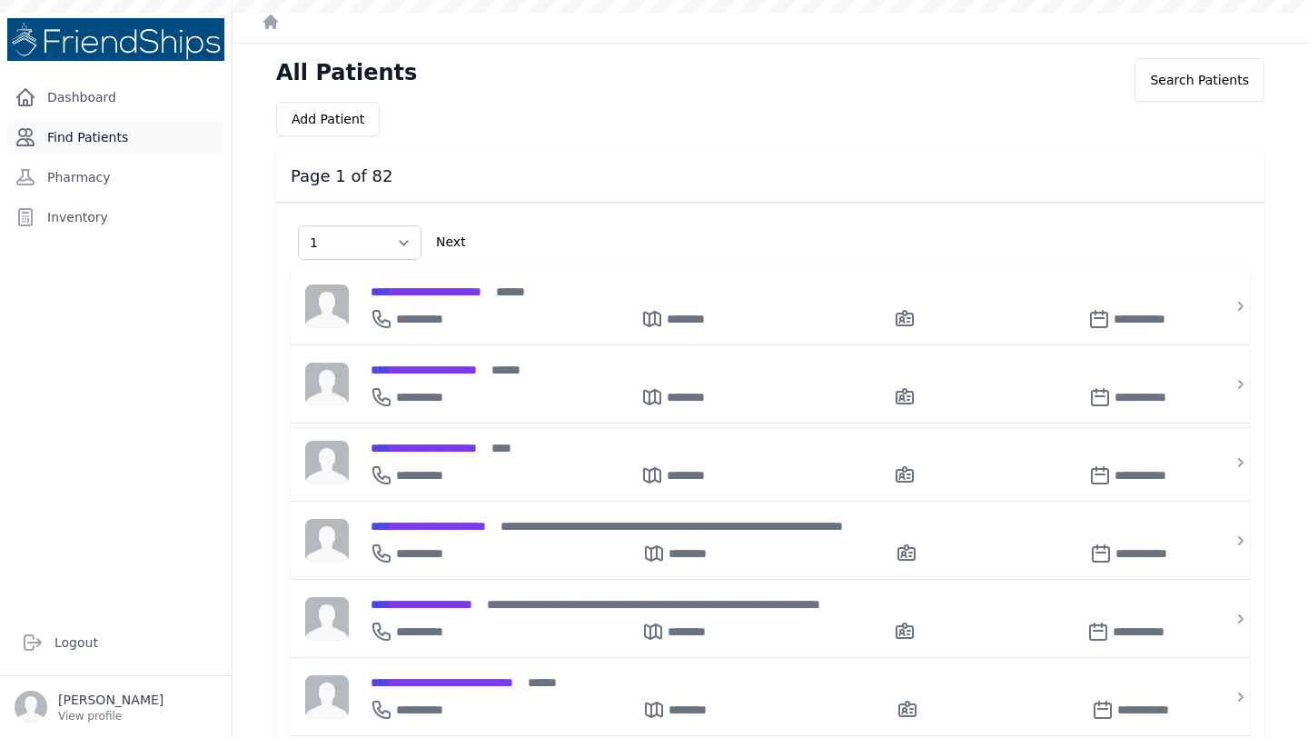
select select "1"
click at [94, 140] on link "Find Patients" at bounding box center [115, 137] width 217 height 36
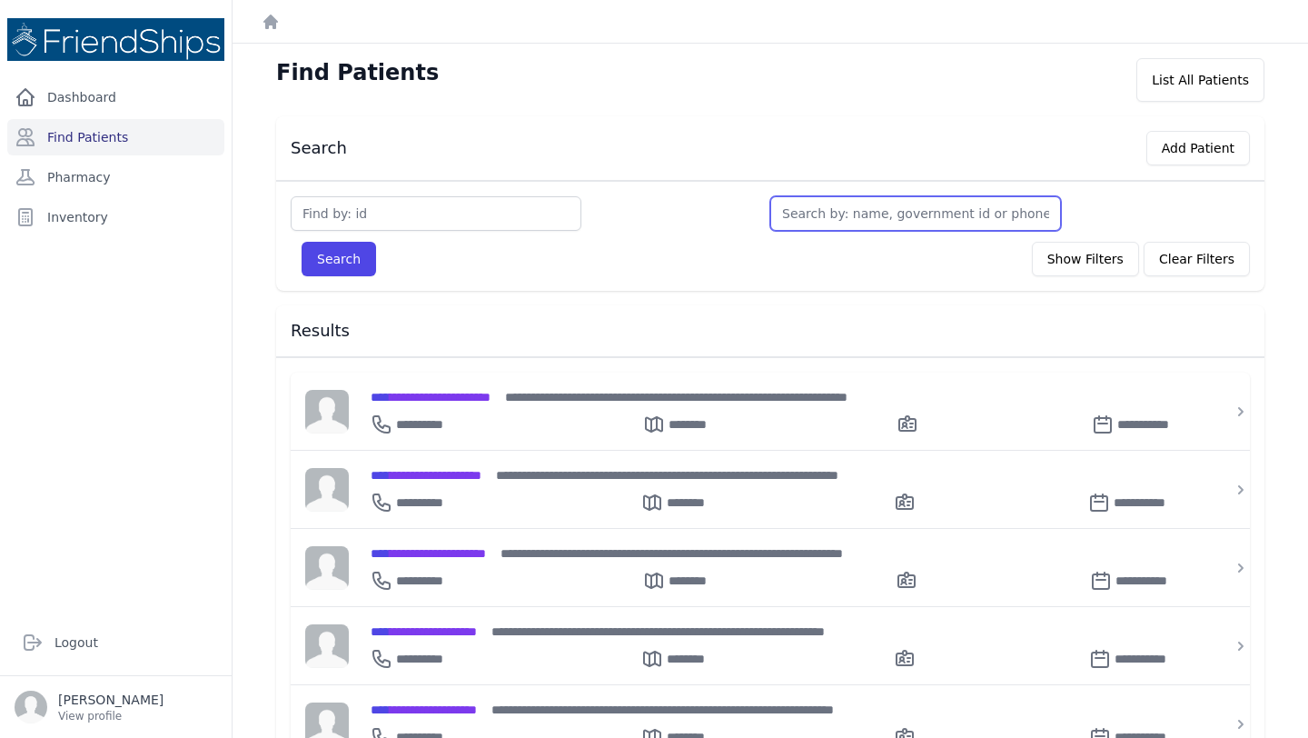
click at [859, 224] on input "text" at bounding box center [916, 213] width 291 height 35
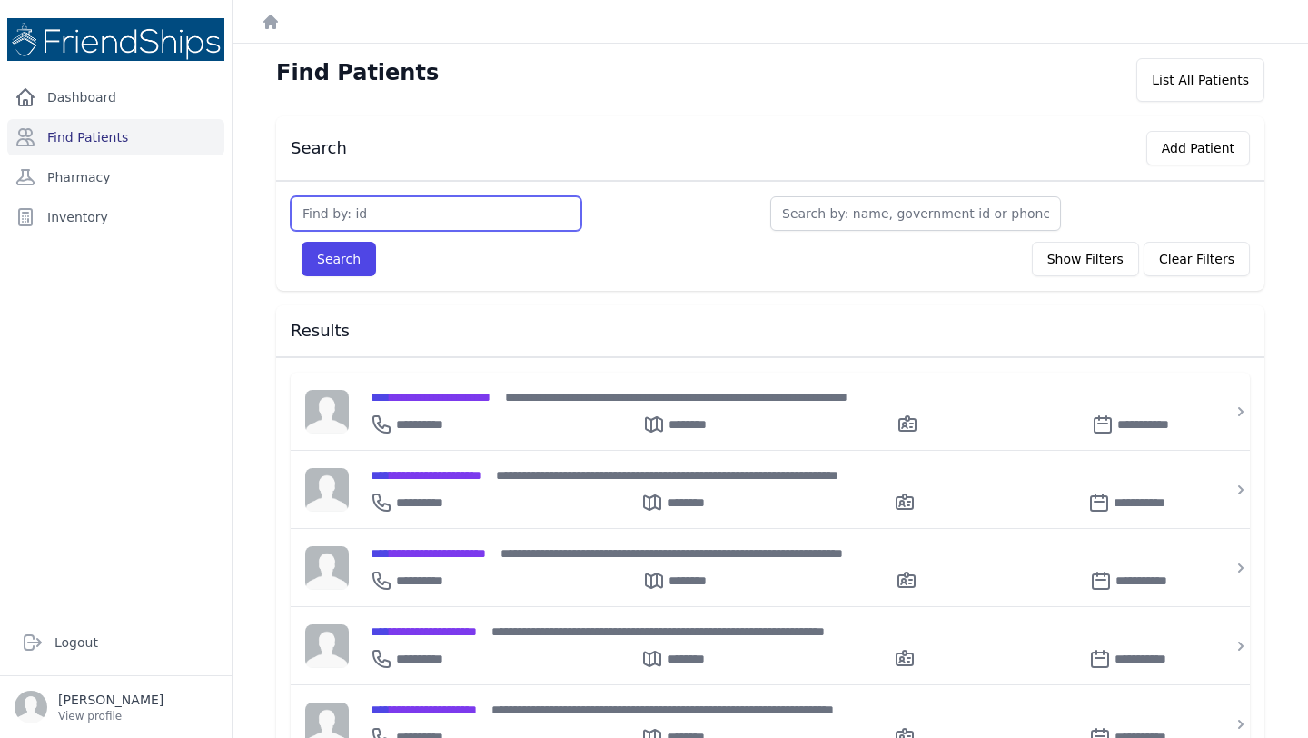
click at [453, 219] on input "text" at bounding box center [436, 213] width 291 height 35
type input "361"
click at [302, 242] on button "Search" at bounding box center [339, 259] width 75 height 35
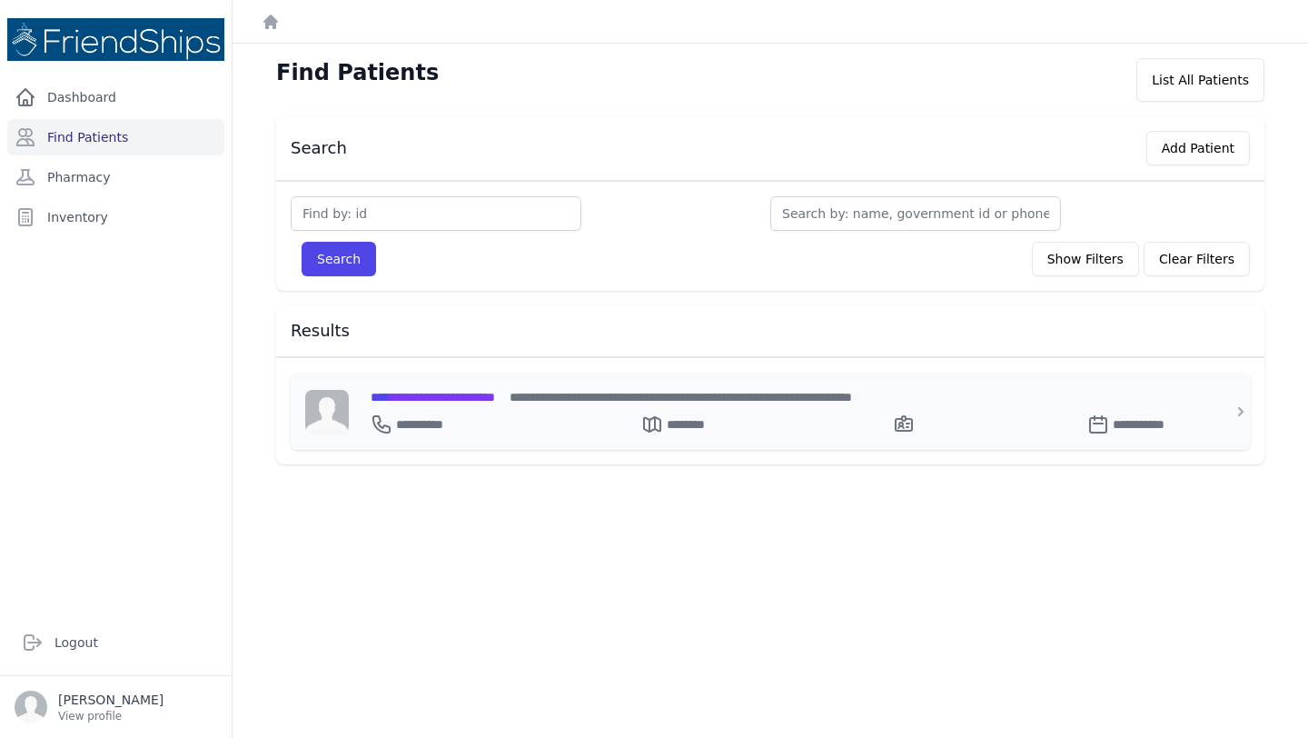
click at [467, 392] on span "**********" at bounding box center [433, 397] width 124 height 13
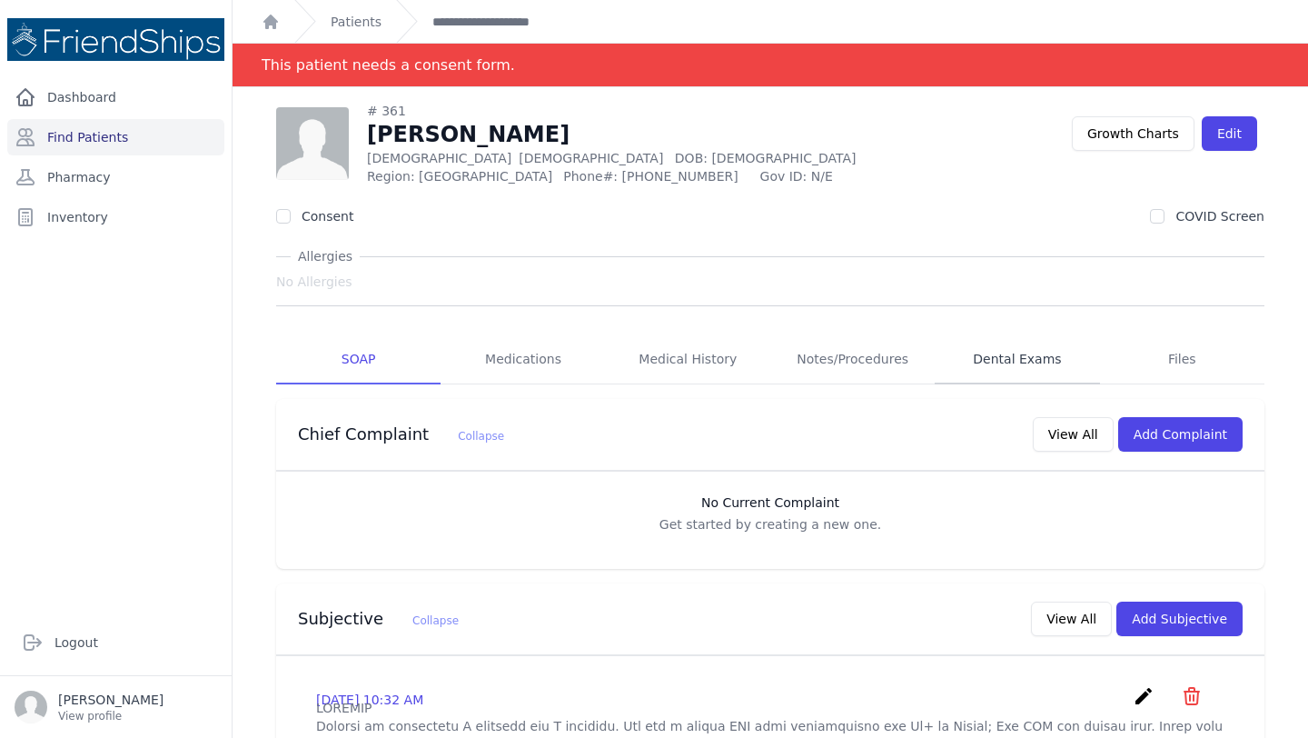
click at [998, 359] on link "Dental Exams" at bounding box center [1017, 359] width 164 height 49
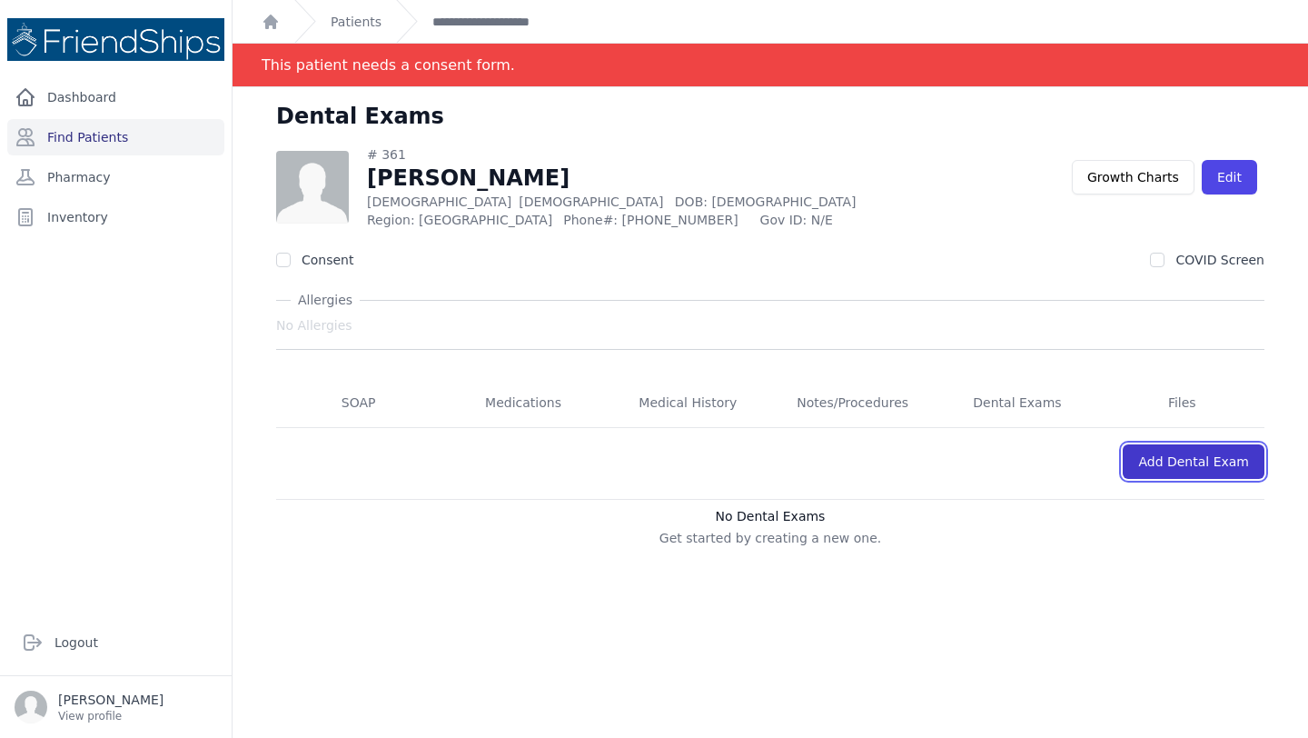
click at [1167, 461] on link "Add Dental Exam" at bounding box center [1194, 461] width 142 height 35
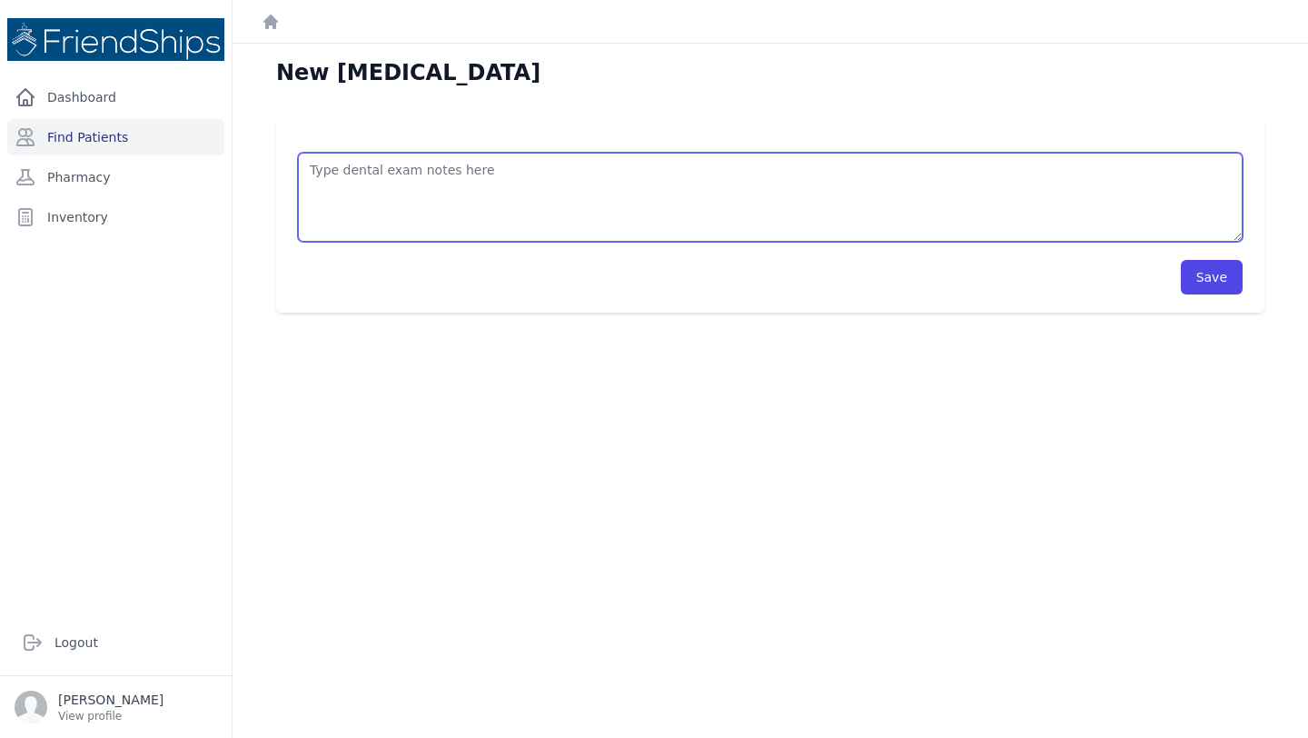
click at [758, 185] on textarea at bounding box center [770, 197] width 945 height 89
click at [393, 231] on textarea "38/37/ 36 extraction (done) 45/46 fillings + 47 (to do) 16/17 fillings (to do) …" at bounding box center [770, 197] width 945 height 89
click at [581, 234] on textarea "38/37/ 36 extraction (done) 45/46 fillings + 47 (to do) 16/17 fillings (to do) …" at bounding box center [770, 197] width 945 height 89
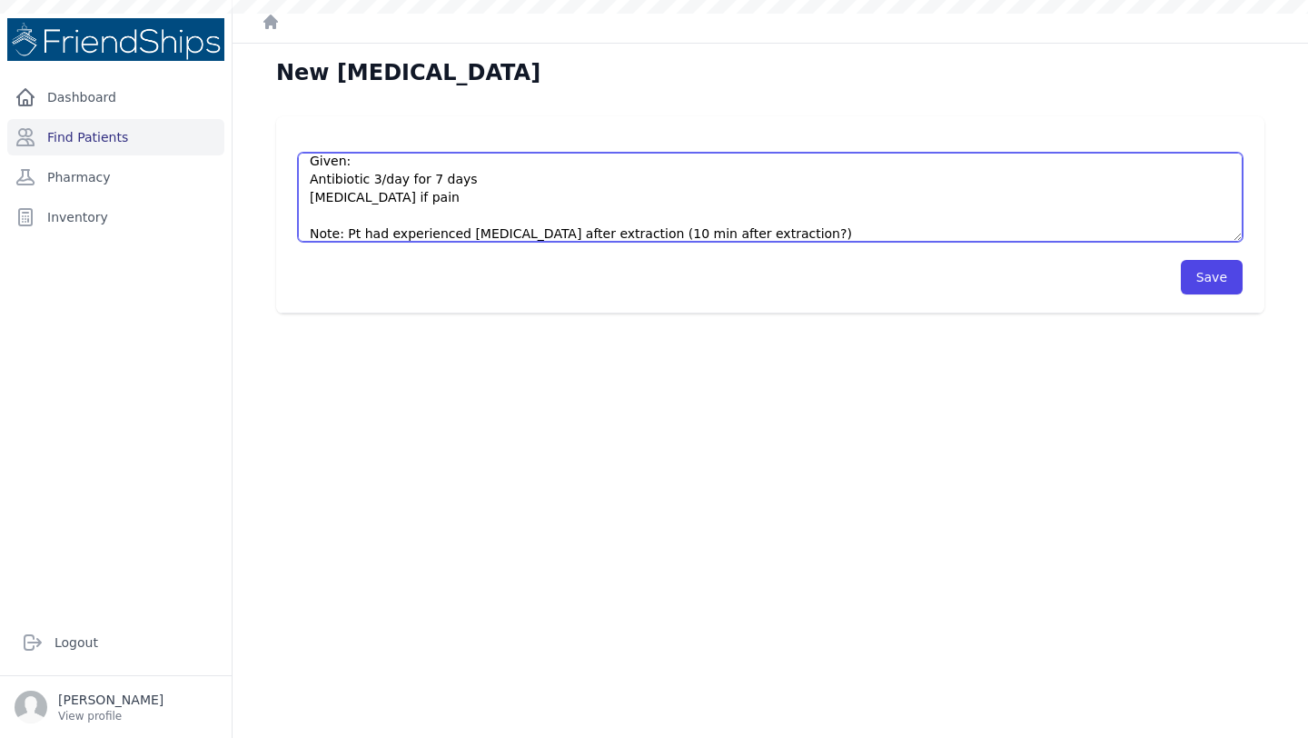
scroll to position [136, 0]
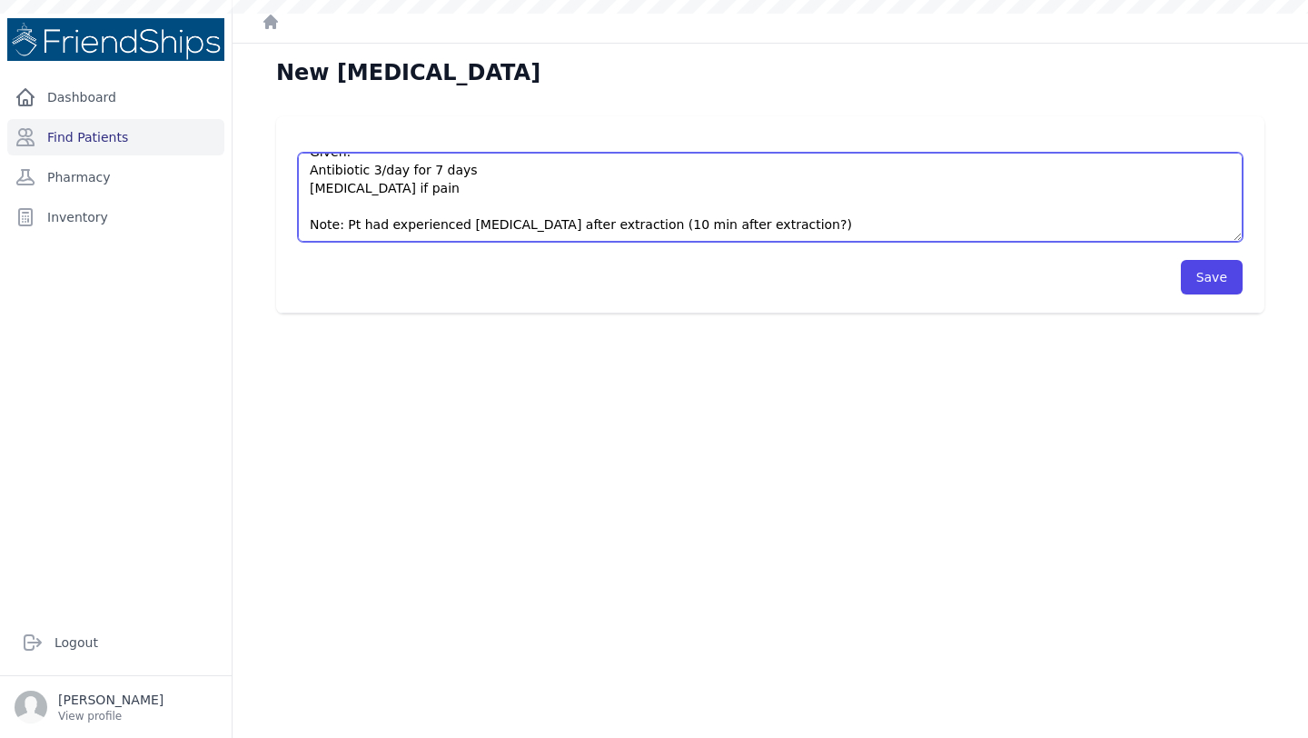
click at [407, 218] on textarea "38/37/ 36 extraction (done) 45/46 fillings + 47 (to do) 16/17 fillings (to do) …" at bounding box center [770, 197] width 945 height 89
click at [431, 230] on textarea "38/37/ 36 extraction (done) 45/46 fillings + 47 (to do) 16/17 fillings (to do) …" at bounding box center [770, 197] width 945 height 89
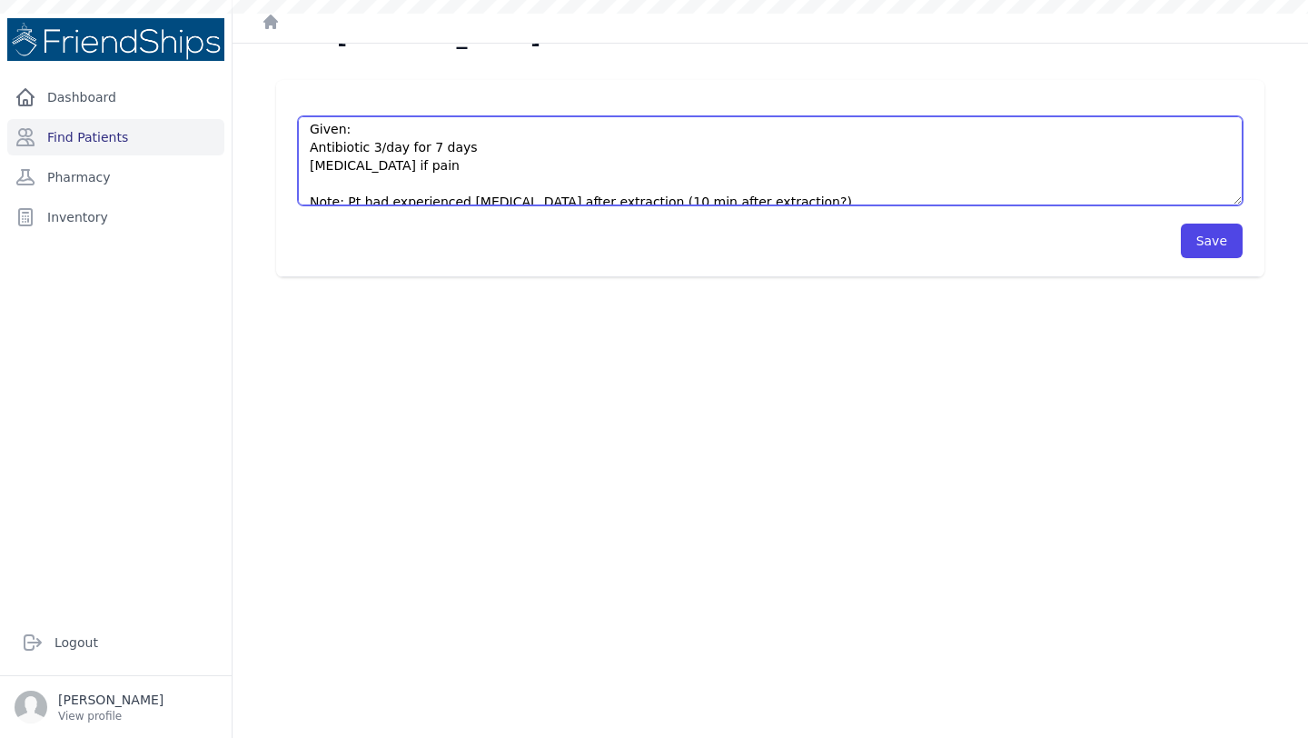
scroll to position [145, 0]
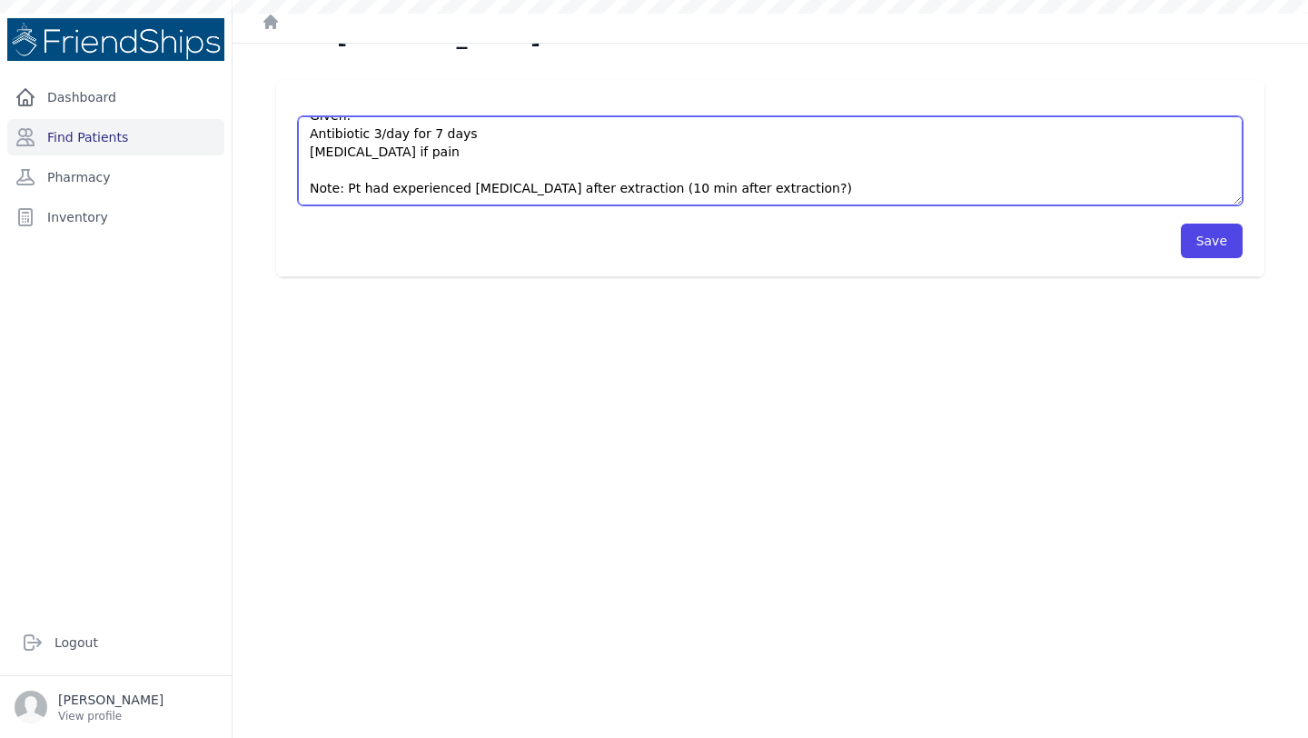
click at [671, 166] on textarea "38/37/ 36 extraction (done) 45/46 fillings + 47 (to do) 16/17 fillings (to do) …" at bounding box center [770, 160] width 945 height 89
click at [645, 195] on textarea "38/37/ 36 extraction (done) 45/46 fillings + 47 (to do) 16/17 fillings (to do) …" at bounding box center [770, 160] width 945 height 89
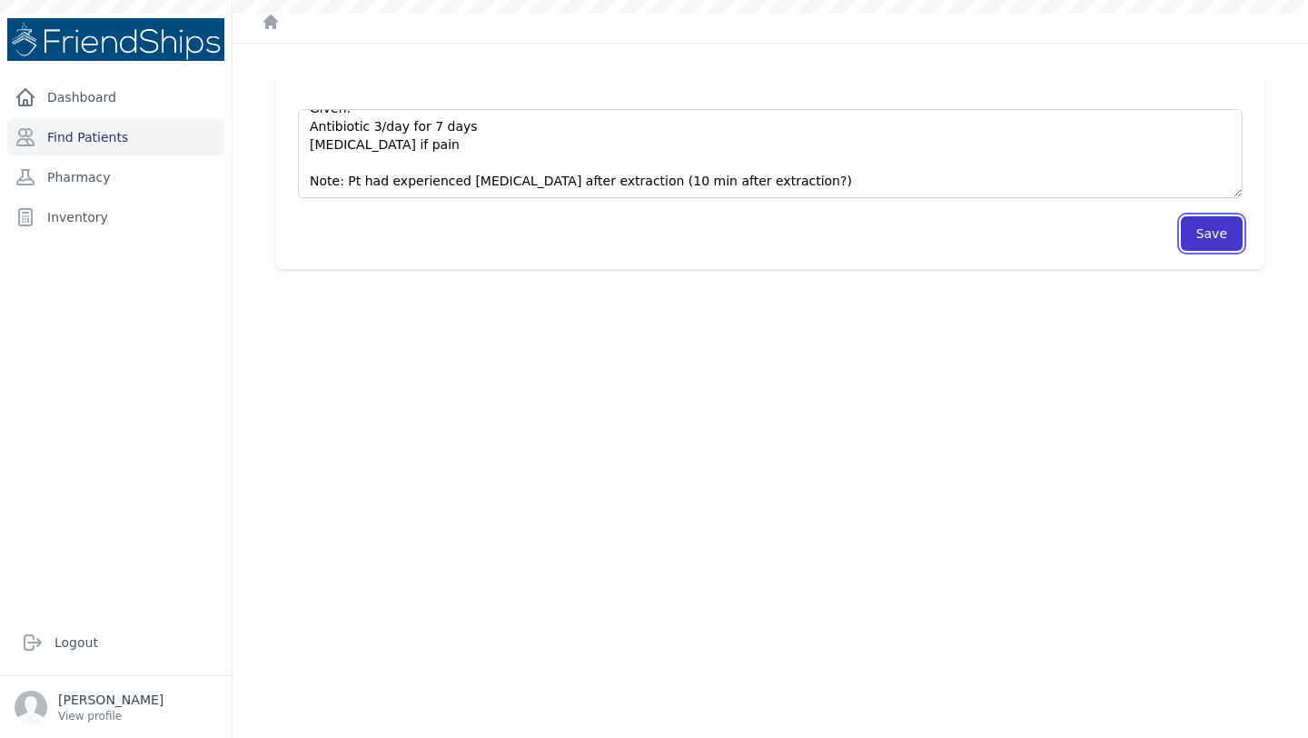
click at [1216, 233] on button "Save" at bounding box center [1212, 233] width 62 height 35
click at [1218, 239] on button "Save" at bounding box center [1212, 233] width 62 height 35
click at [1204, 227] on button "Save" at bounding box center [1212, 233] width 62 height 35
click at [1042, 225] on div "Save" at bounding box center [770, 233] width 945 height 35
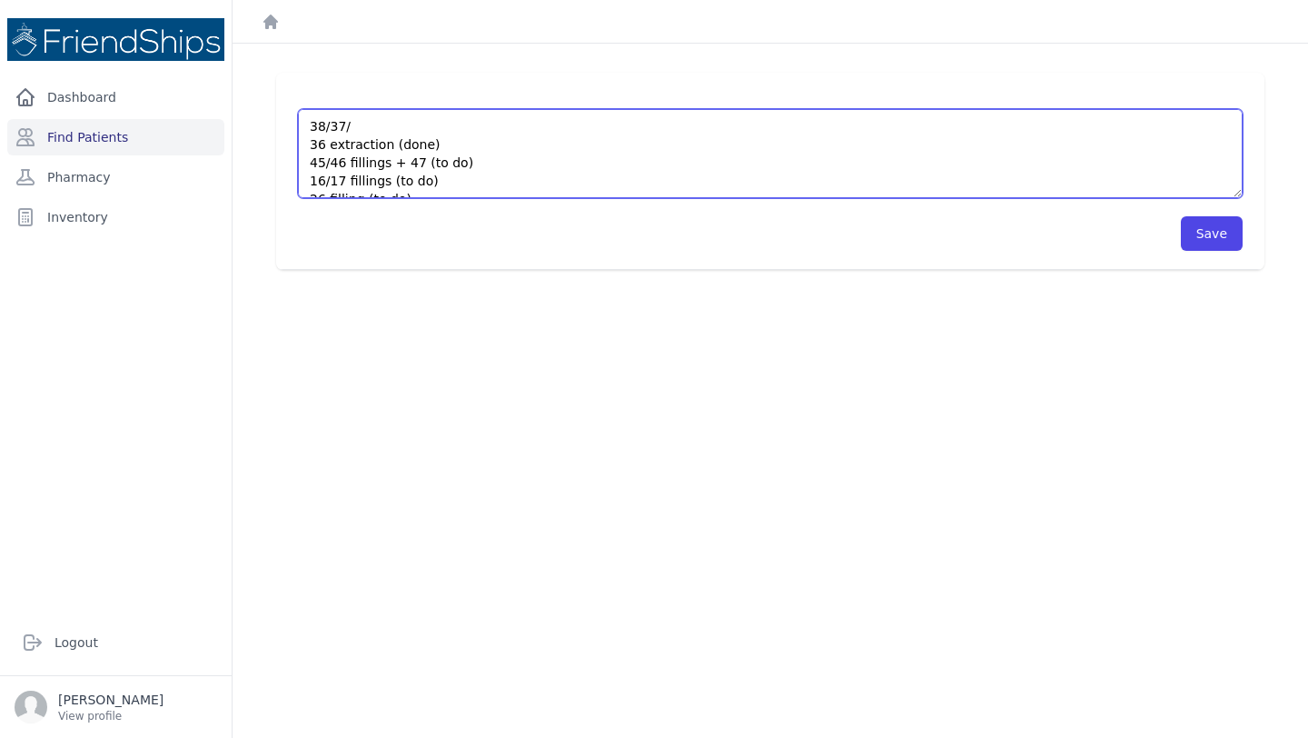
click at [378, 125] on textarea "38/37/ 36 extraction (done) 45/46 fillings + 47 (to do) 16/17 fillings (to do) …" at bounding box center [770, 153] width 945 height 89
click at [366, 124] on textarea "38/37/obtration/filling (to do) 36 extraction (done) 45/46 fillings + 47 (to do…" at bounding box center [770, 153] width 945 height 89
click at [537, 174] on textarea "38/37/obturation/filling (to do) 36 extraction (done) 45/46 fillings + 47 (to d…" at bounding box center [770, 153] width 945 height 89
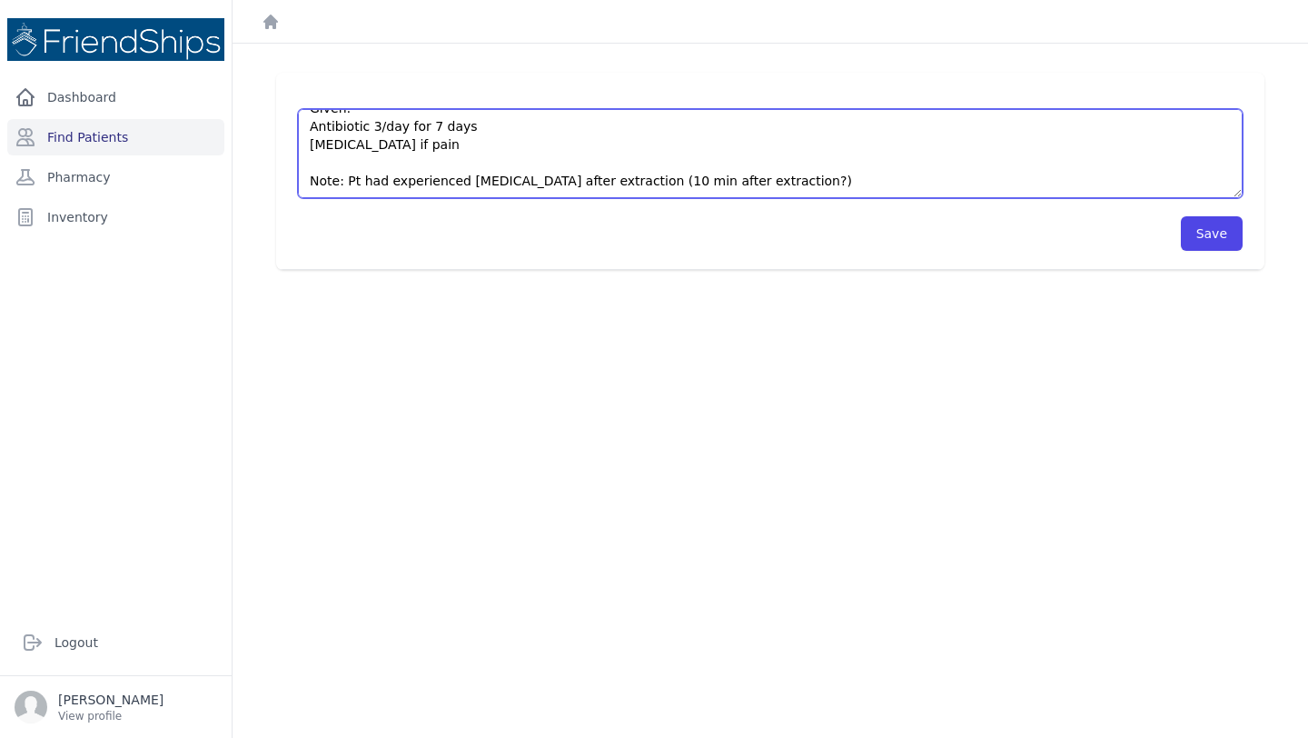
click at [903, 180] on textarea "38/37/obturation/filling (to do) 36 extraction (done) 45/46 fillings + 47 (to d…" at bounding box center [770, 153] width 945 height 89
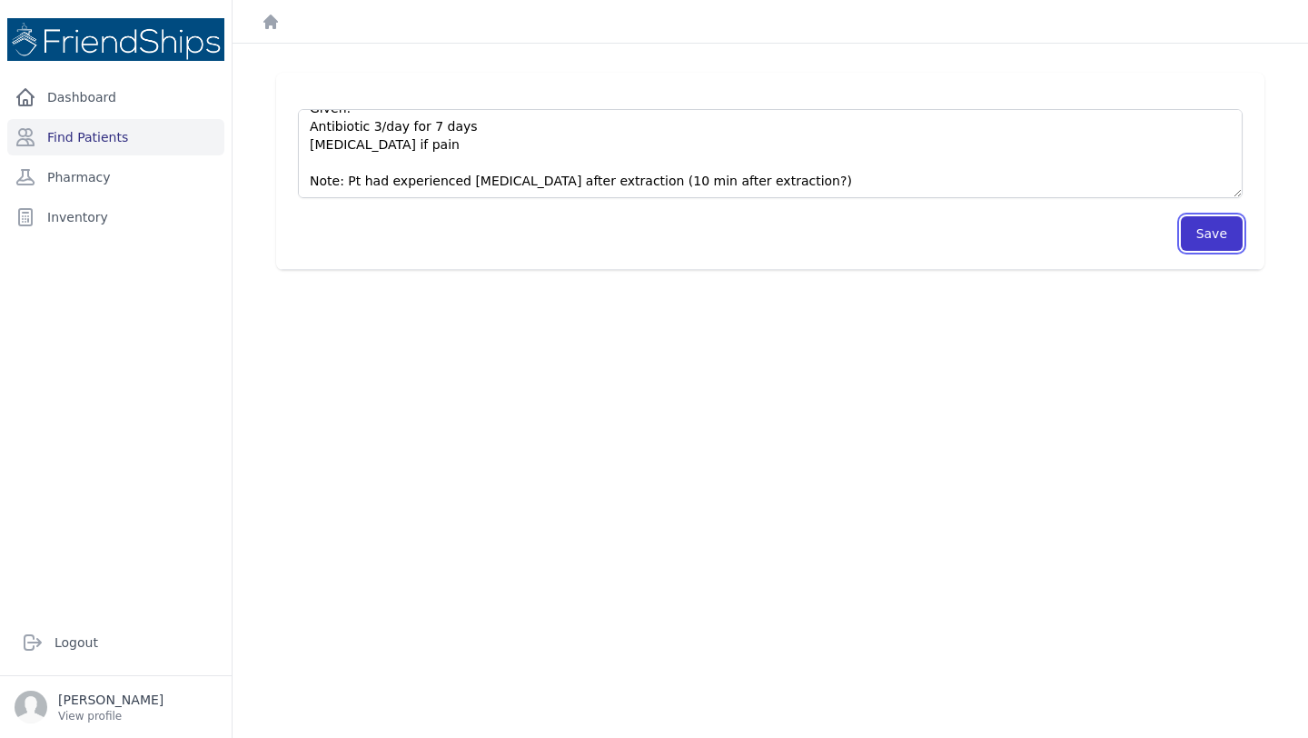
click at [1204, 236] on button "Save" at bounding box center [1212, 233] width 62 height 35
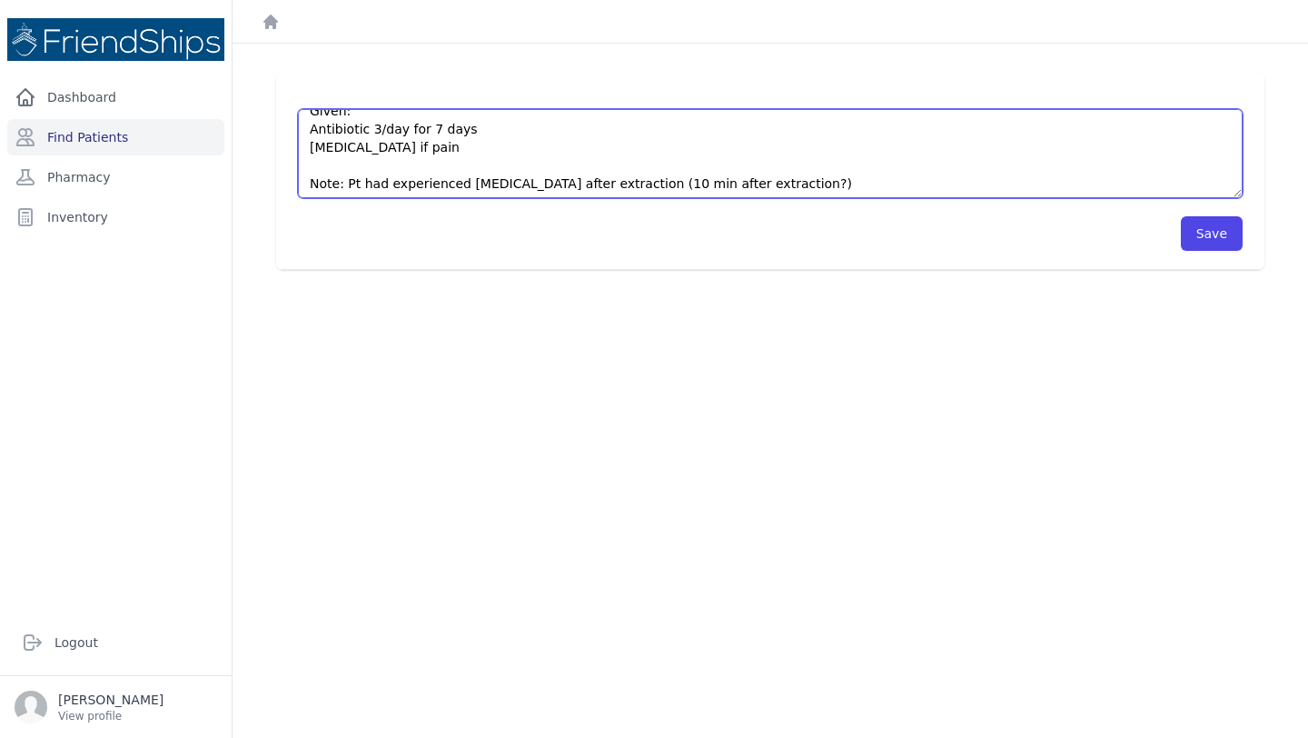
click at [569, 182] on textarea "38/37/obturation/filling (to do) 36 extraction (done) 45/46 fillings + 47 (to d…" at bounding box center [770, 153] width 945 height 89
click at [663, 187] on textarea "38/37/obturation/filling (to do) 36 extraction (done) 45/46 fillings + 47 (to d…" at bounding box center [770, 153] width 945 height 89
drag, startPoint x: 1035, startPoint y: 187, endPoint x: 846, endPoint y: 186, distance: 189.0
click at [846, 186] on textarea "38/37/obturation/filling (to do) 36 extraction (done) 45/46 fillings + 47 (to d…" at bounding box center [770, 153] width 945 height 89
click at [869, 178] on textarea "38/37/obturation/filling (to do) 36 extraction (done) 45/46 fillings + 47 (to d…" at bounding box center [770, 153] width 945 height 89
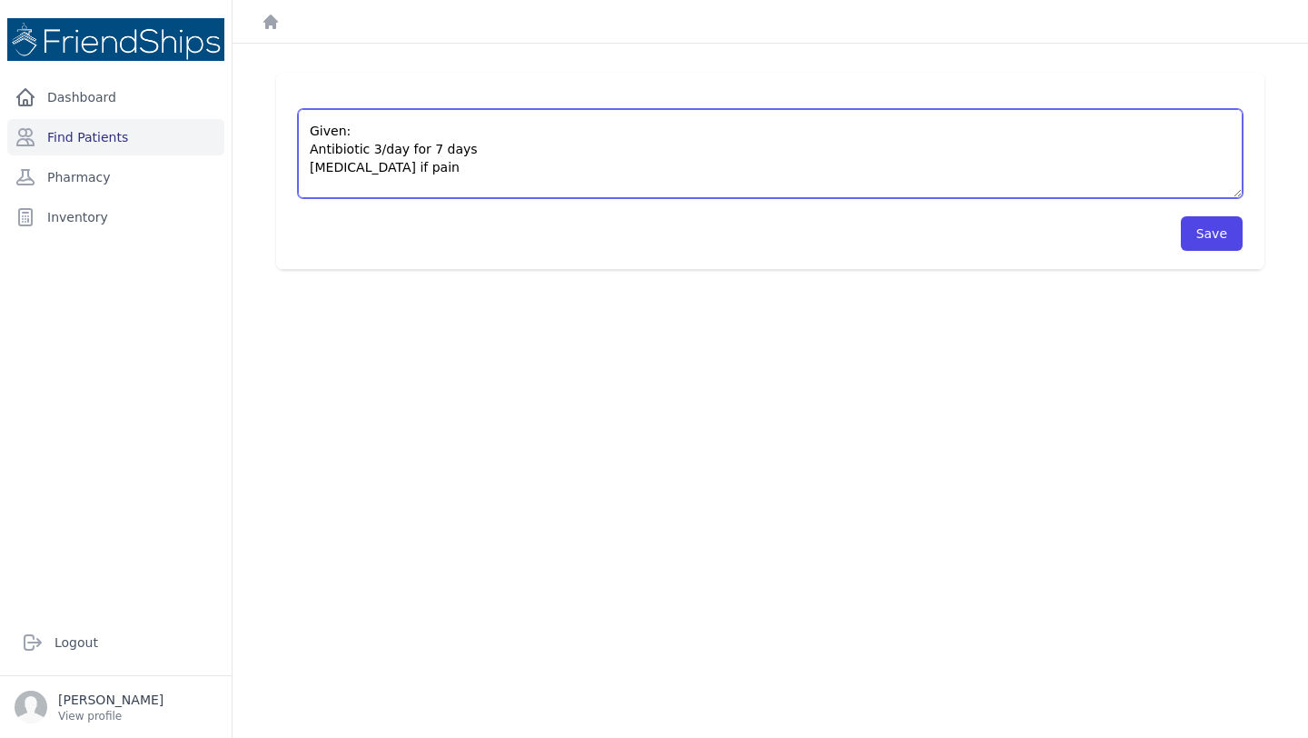
scroll to position [127, 0]
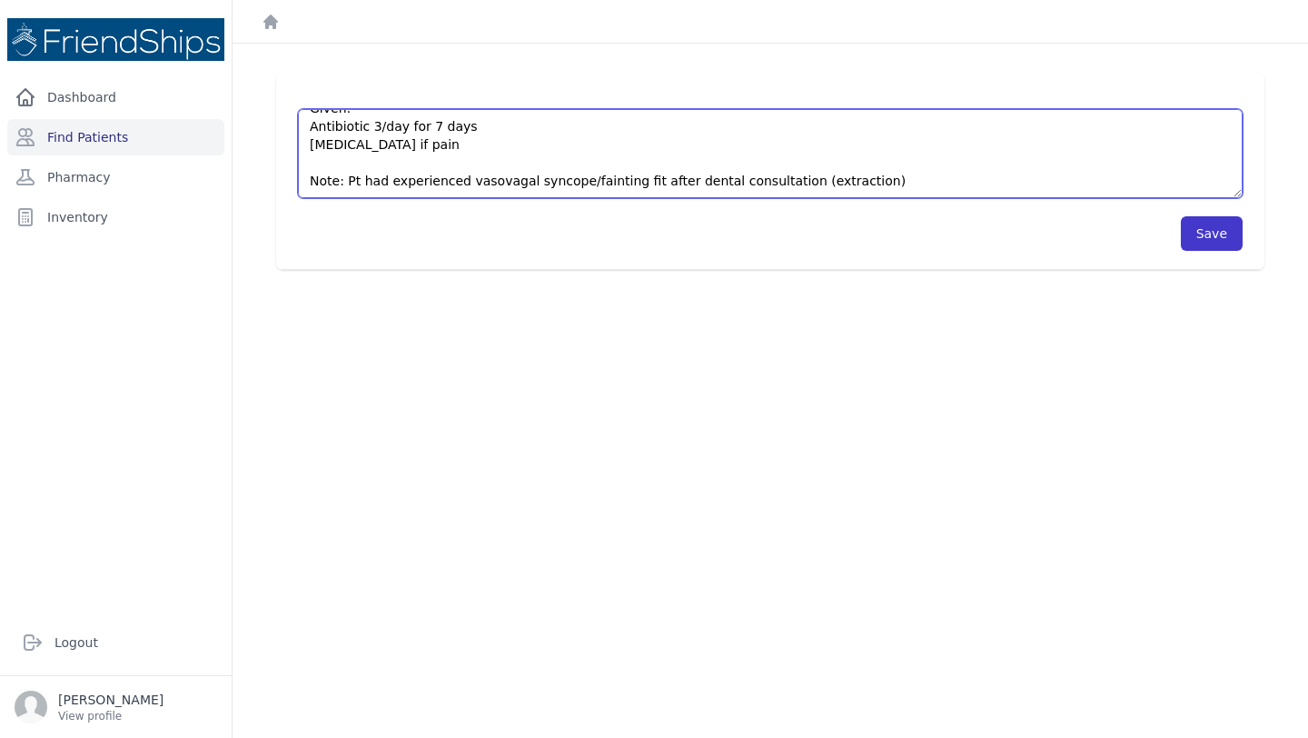
type textarea "38/37/obturation/filling (to do) 36 extraction (done) 45/46 fillings + 47 (to d…"
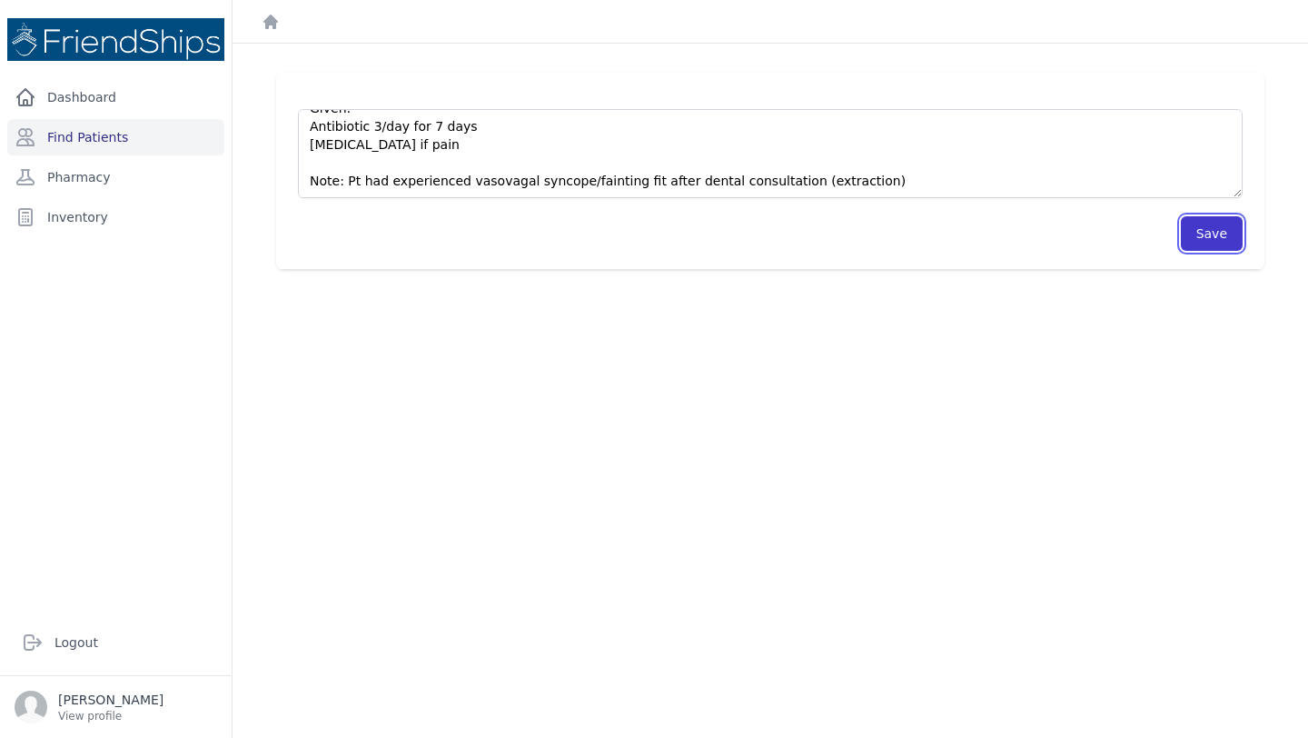
click at [1208, 239] on button "Save" at bounding box center [1212, 233] width 62 height 35
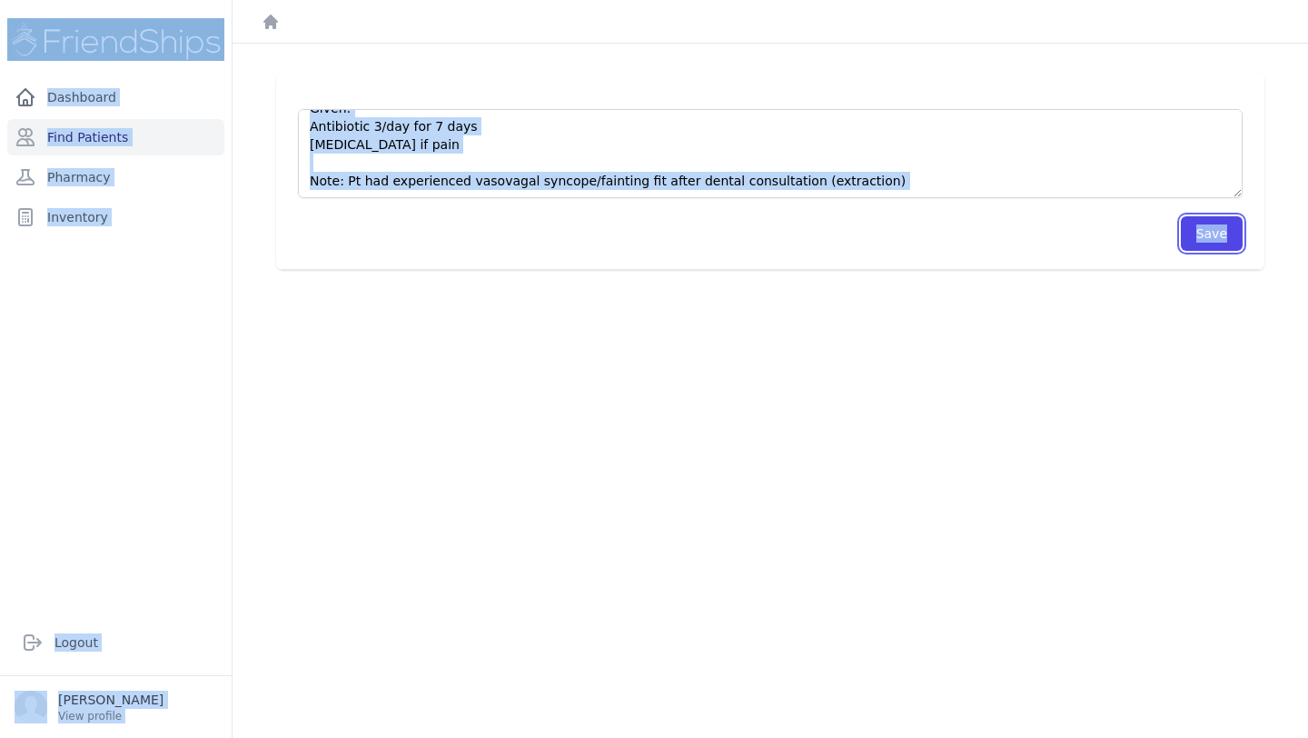
copy div "Dashboard Find Patients Pharmacy Inventory Logout Caia Shannon View profile Ope…"
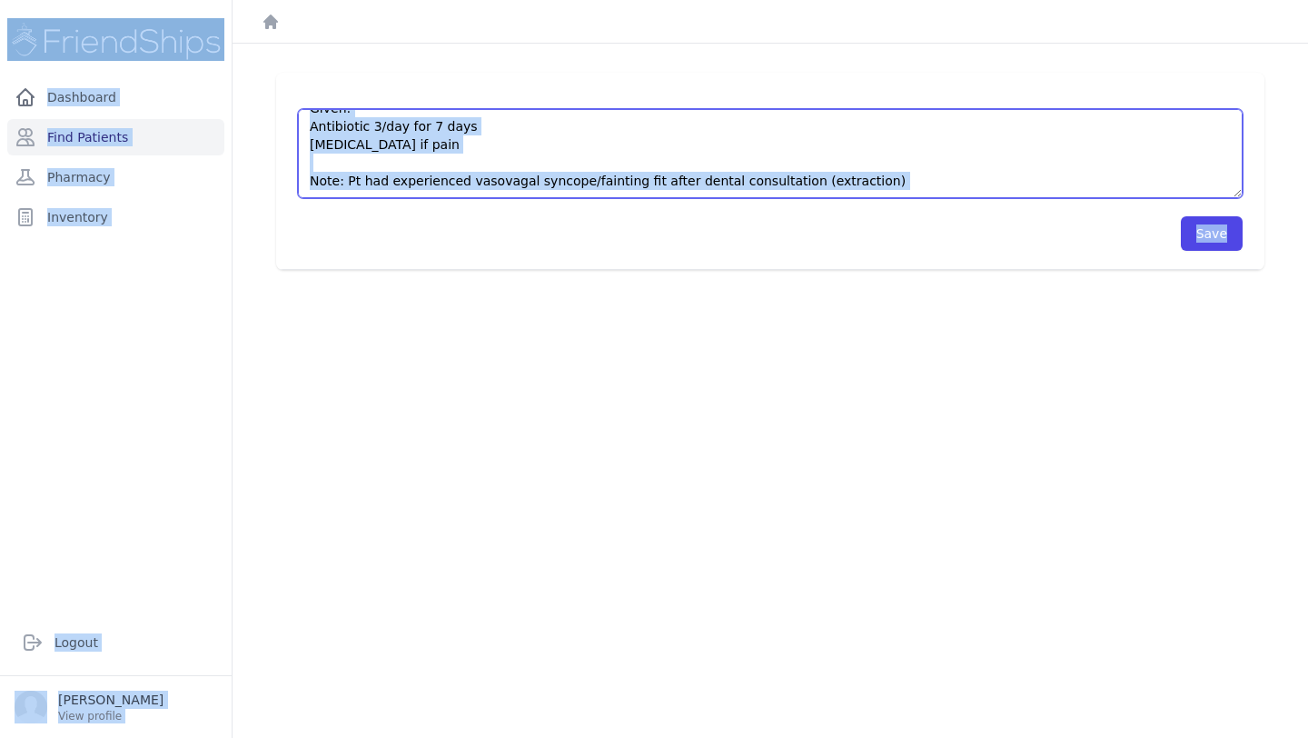
click at [655, 161] on textarea "38/37/obturation/filling (to do) 36 extraction (done) 45/46 fillings + 47 (to d…" at bounding box center [770, 153] width 945 height 89
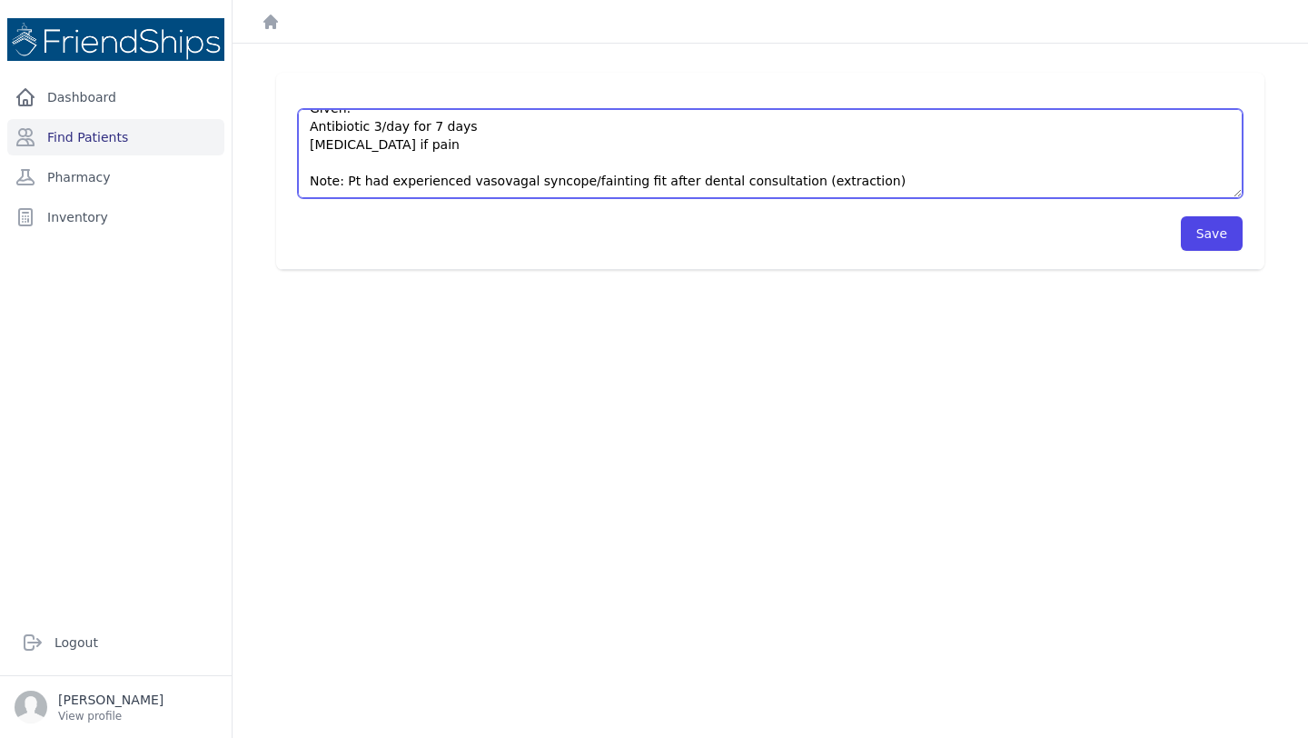
click at [655, 161] on textarea "38/37/obturation/filling (to do) 36 extraction (done) 45/46 fillings + 47 (to d…" at bounding box center [770, 153] width 945 height 89
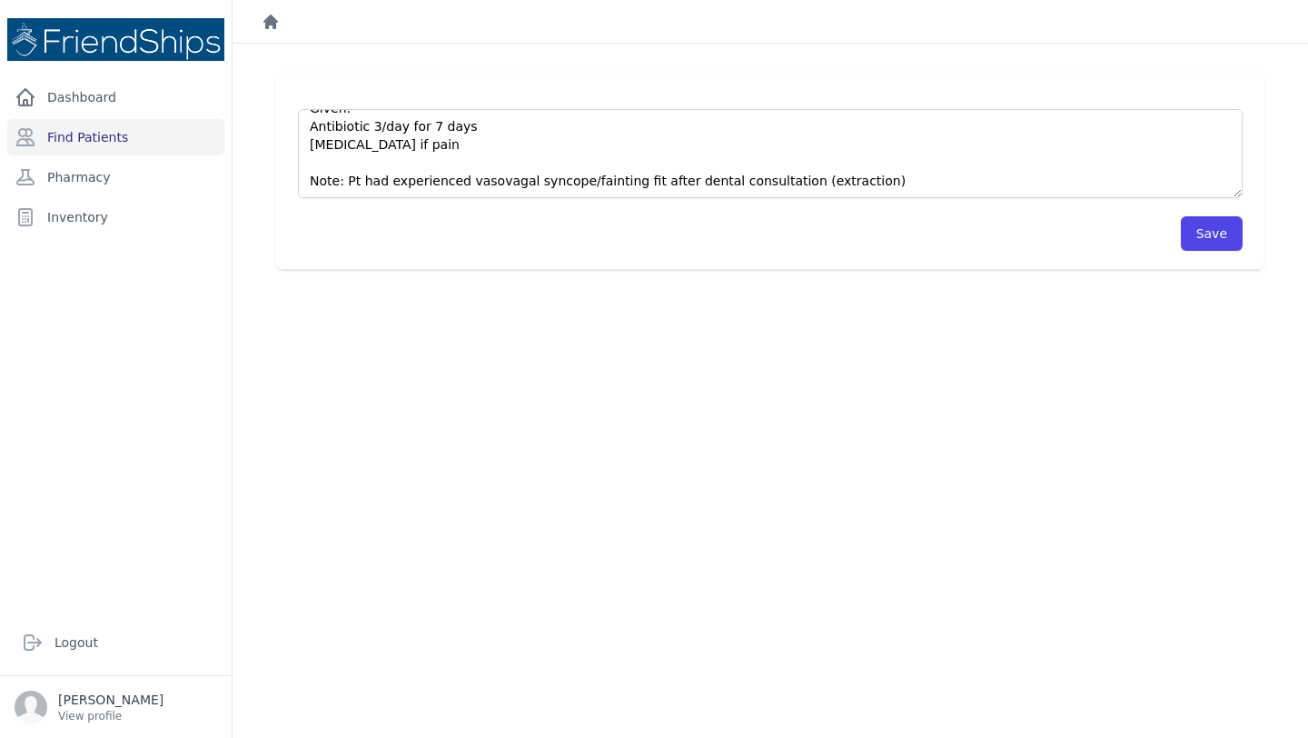
click at [270, 24] on icon "Breadcrumb" at bounding box center [271, 22] width 15 height 15
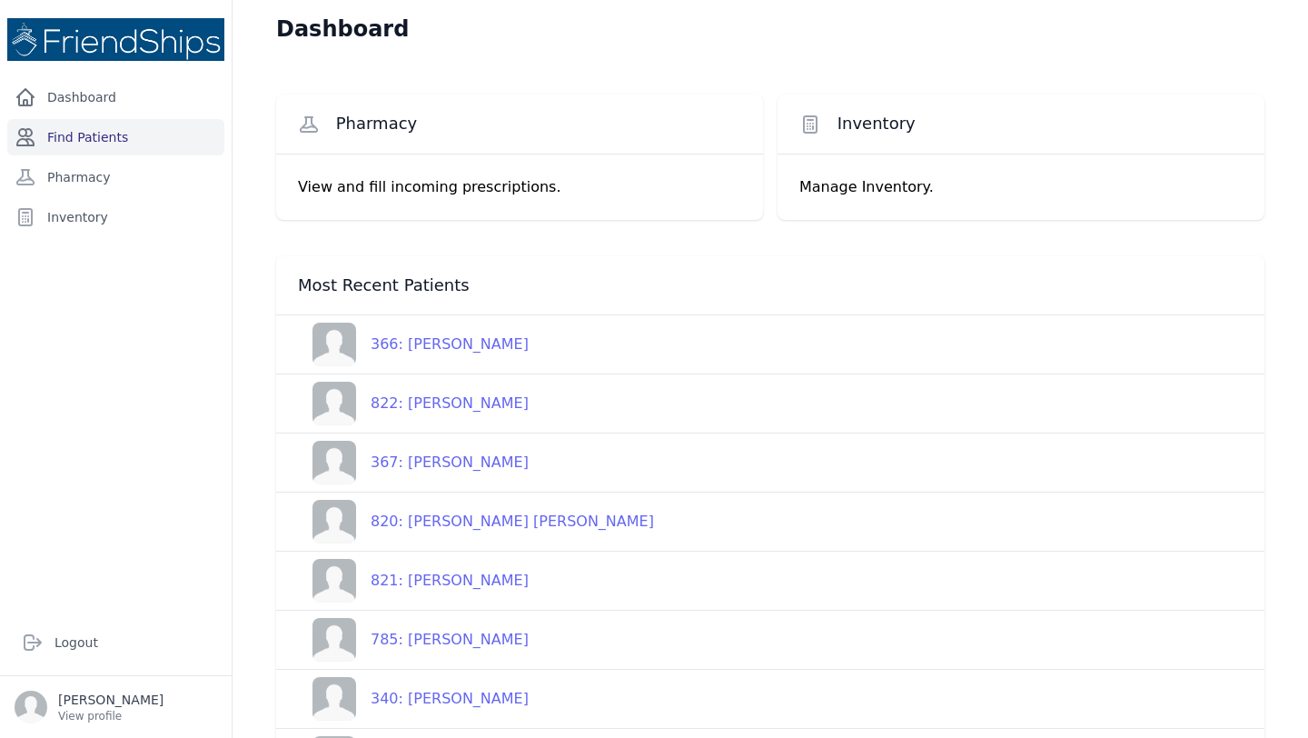
click at [155, 128] on link "Find Patients" at bounding box center [115, 137] width 217 height 36
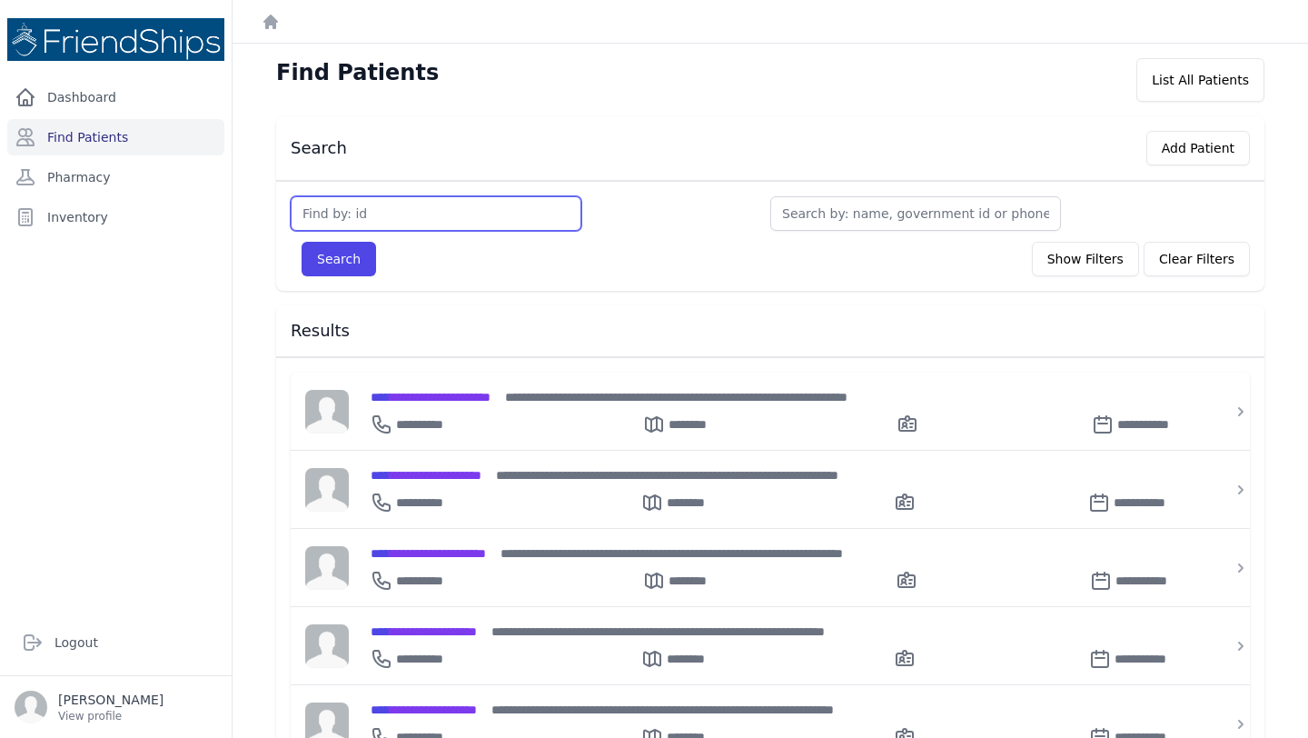
click at [417, 209] on input "text" at bounding box center [436, 213] width 291 height 35
type input "361"
click at [302, 242] on button "Search" at bounding box center [339, 259] width 75 height 35
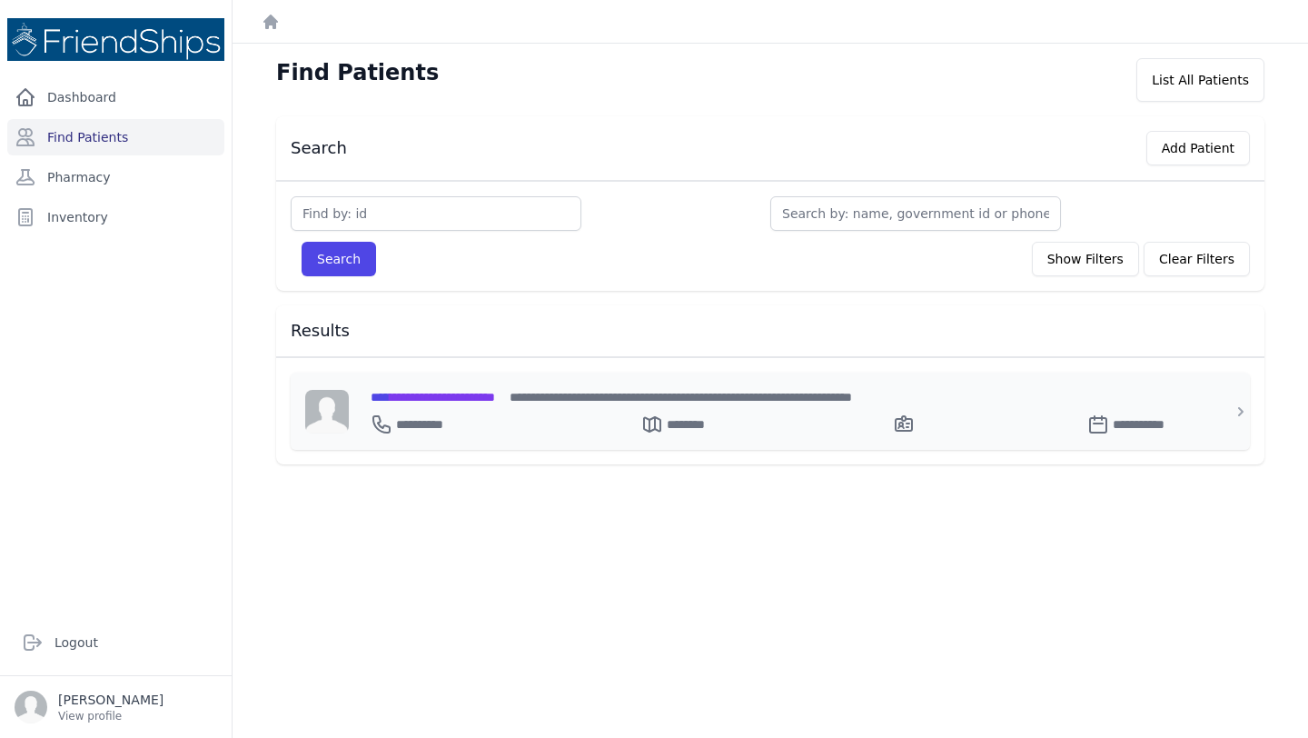
click at [470, 391] on span "**********" at bounding box center [433, 397] width 124 height 13
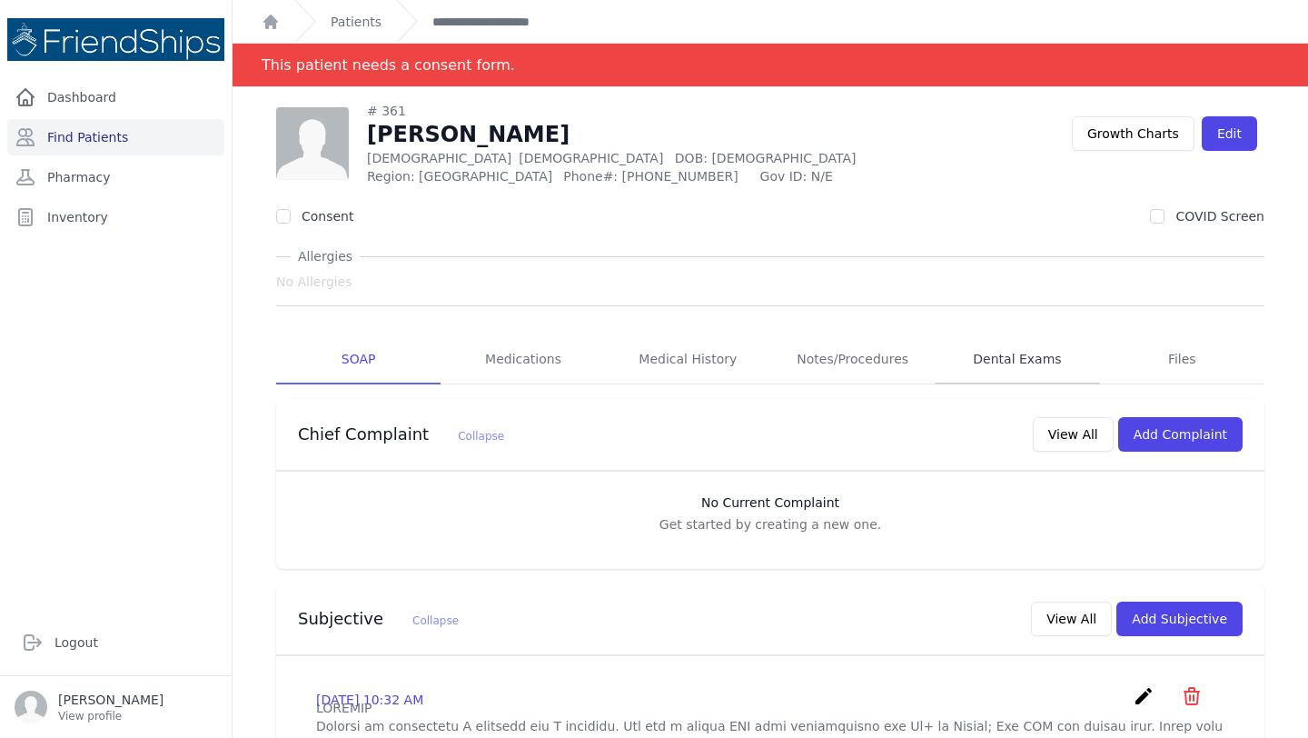
click at [1023, 351] on link "Dental Exams" at bounding box center [1017, 359] width 164 height 49
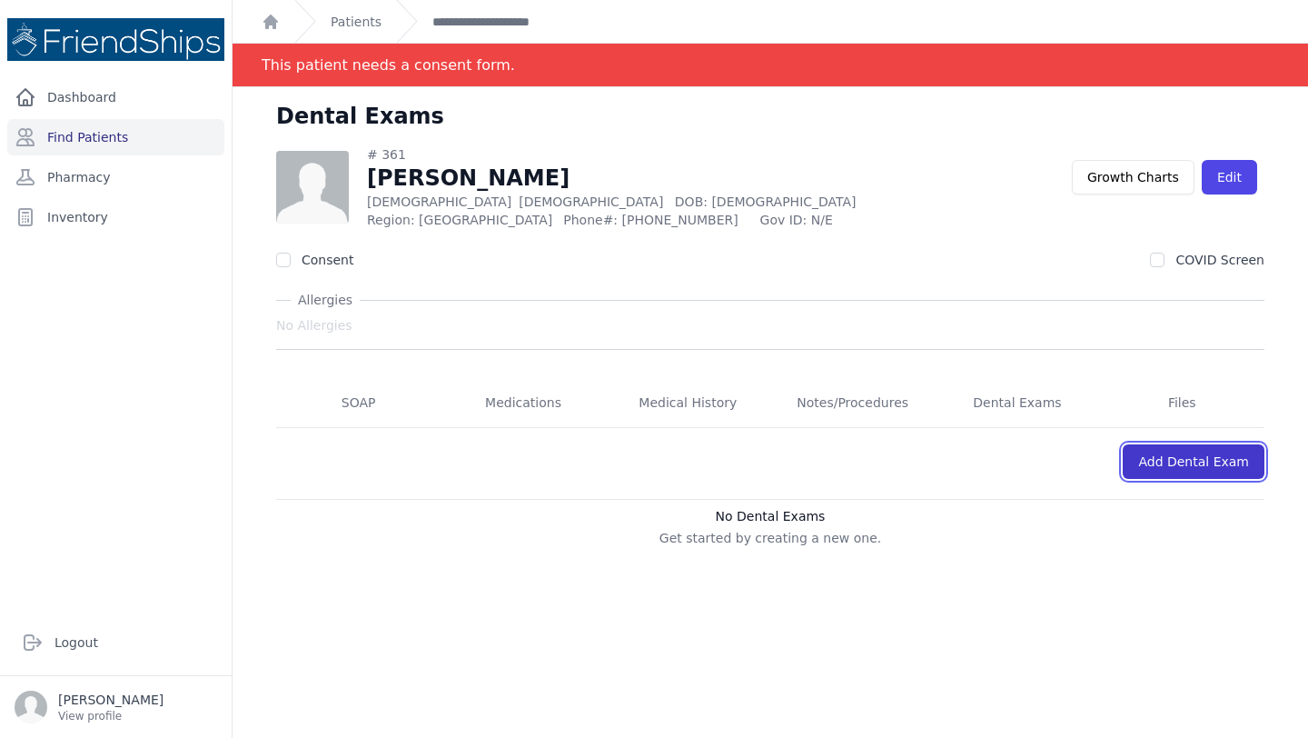
click at [1195, 453] on link "Add Dental Exam" at bounding box center [1194, 461] width 142 height 35
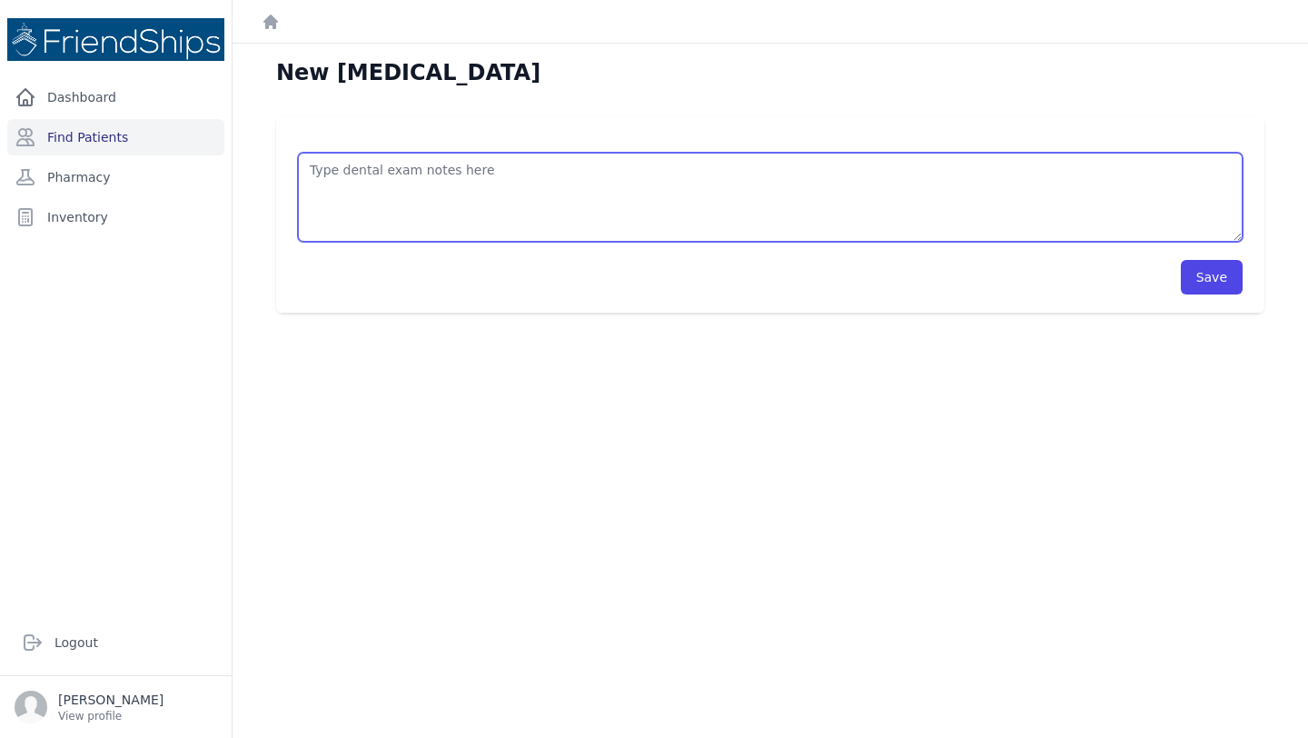
click at [402, 163] on textarea at bounding box center [770, 197] width 945 height 89
paste textarea "38/37/obturation/filling (to do) 36 extraction (done) 45/46 fillings + 47 (to d…"
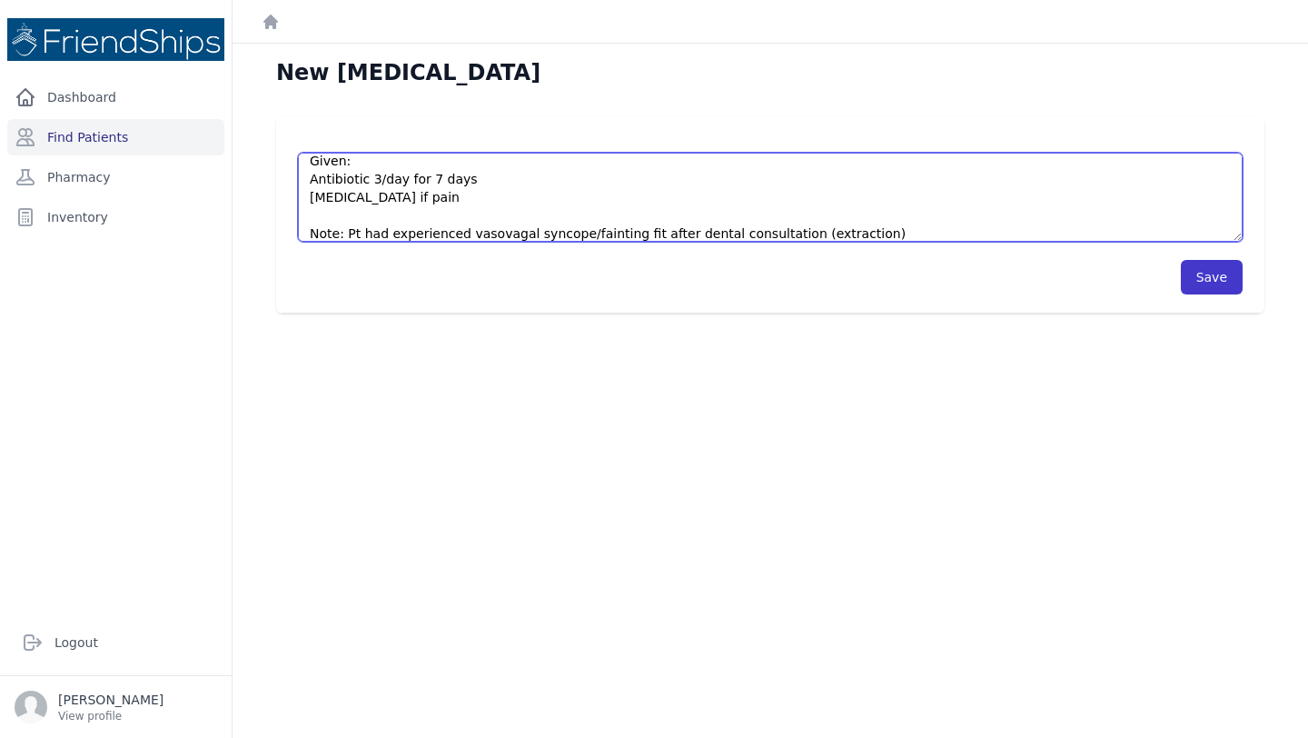
type textarea "38/37/obturation/filling (to do) 36 extraction (done) 45/46 fillings + 47 (to d…"
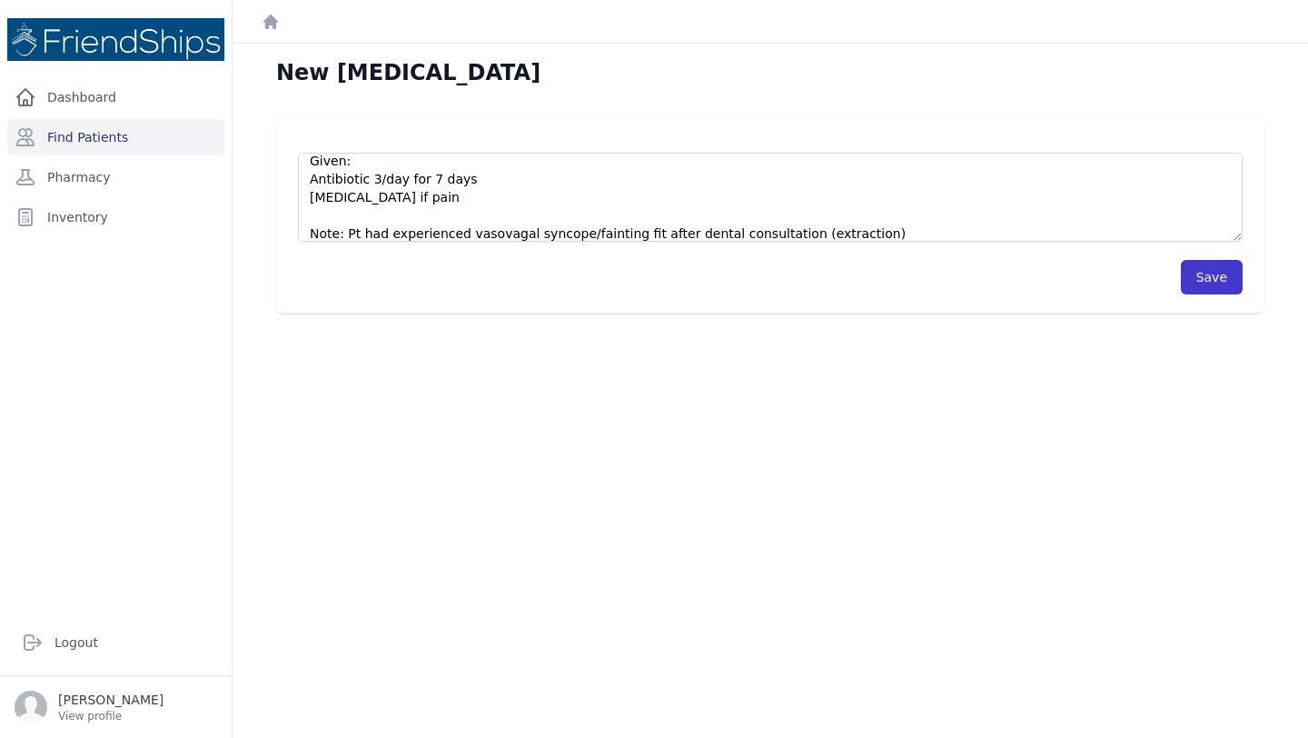
click at [1212, 281] on button "Save" at bounding box center [1212, 277] width 62 height 35
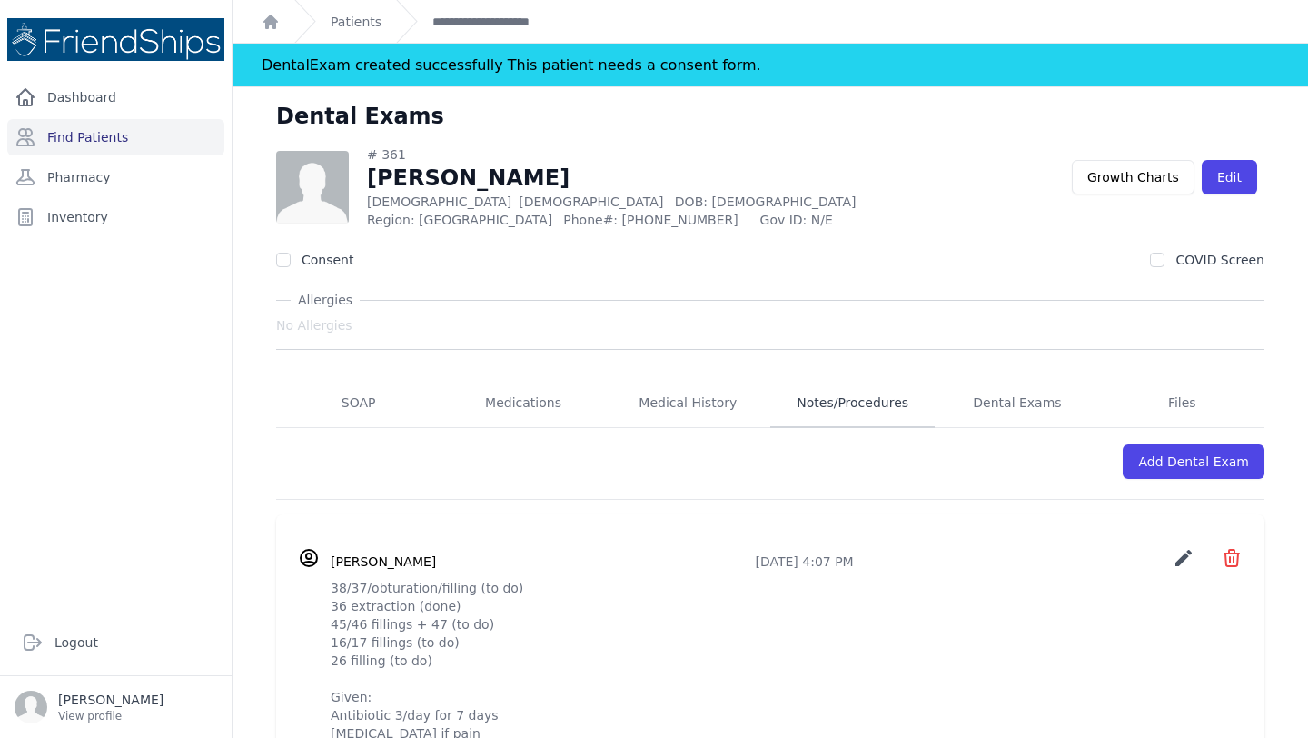
scroll to position [88, 0]
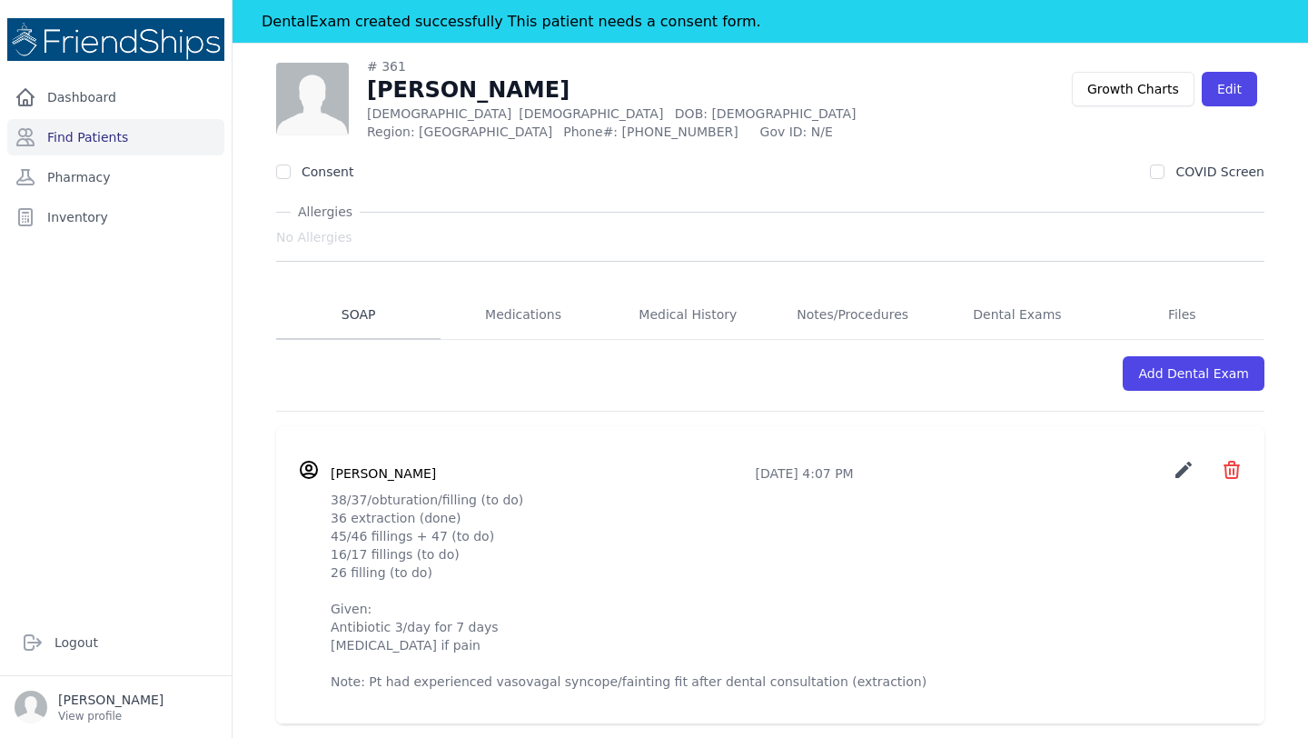
click at [361, 308] on link "SOAP" at bounding box center [358, 315] width 164 height 49
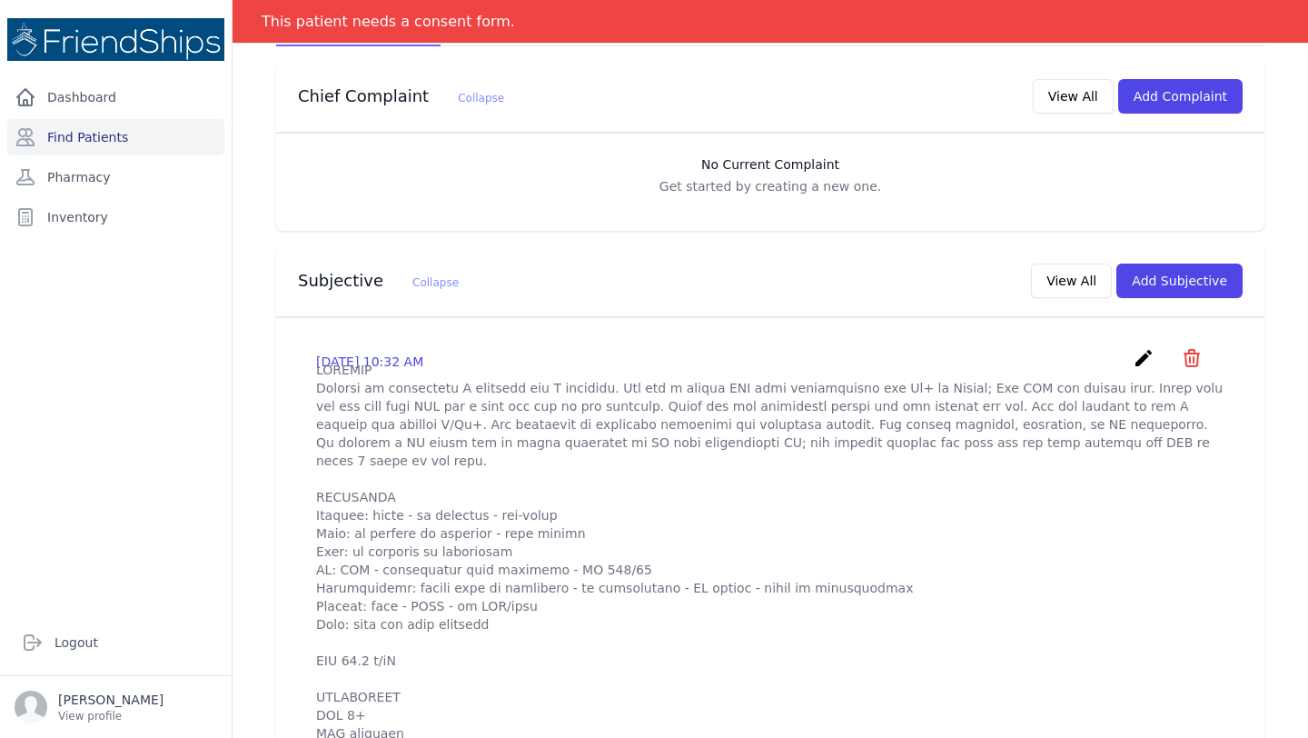
scroll to position [393, 0]
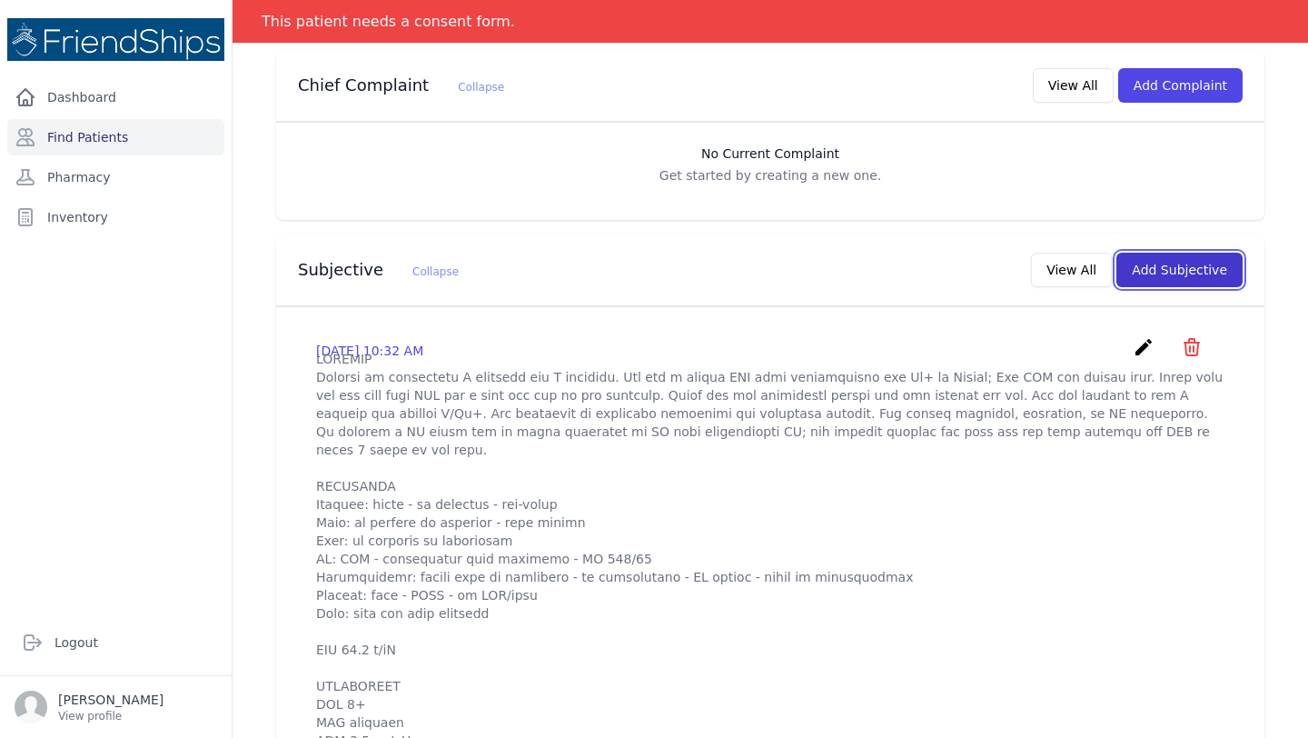
click at [1198, 271] on button "Add Subjective" at bounding box center [1180, 270] width 126 height 35
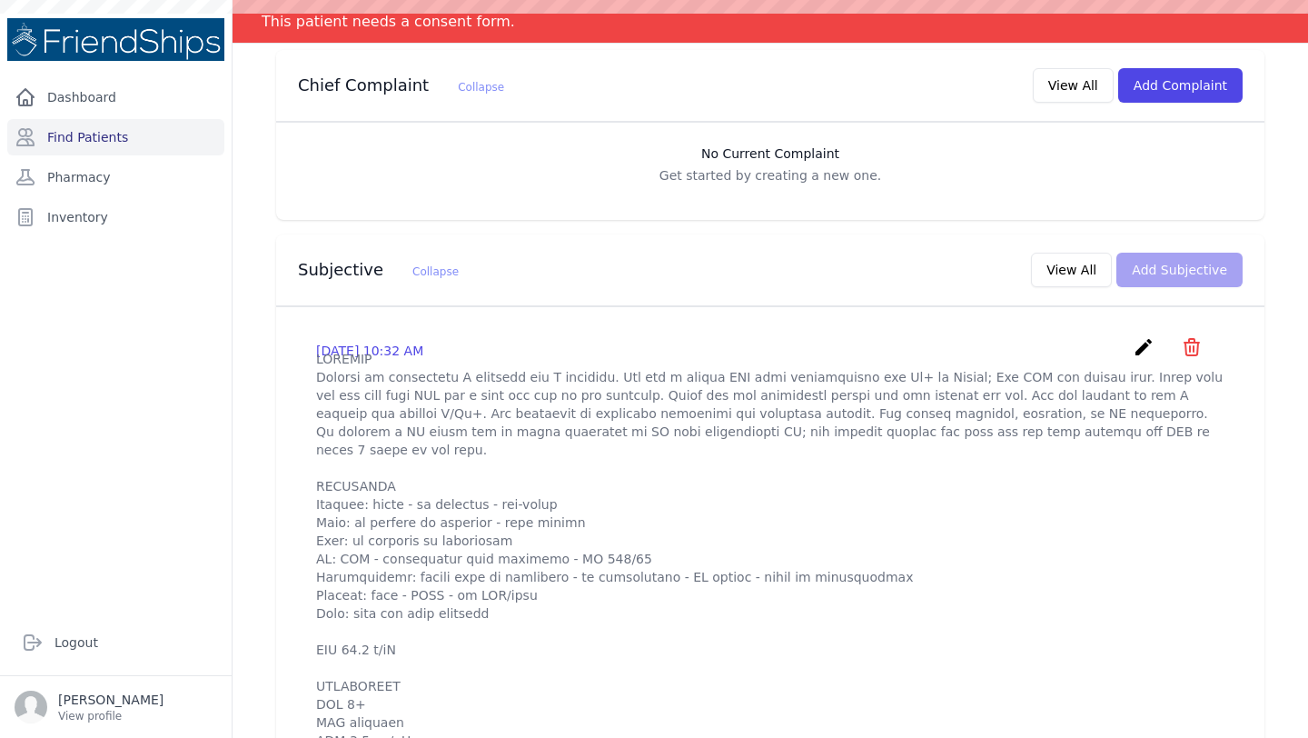
scroll to position [0, 0]
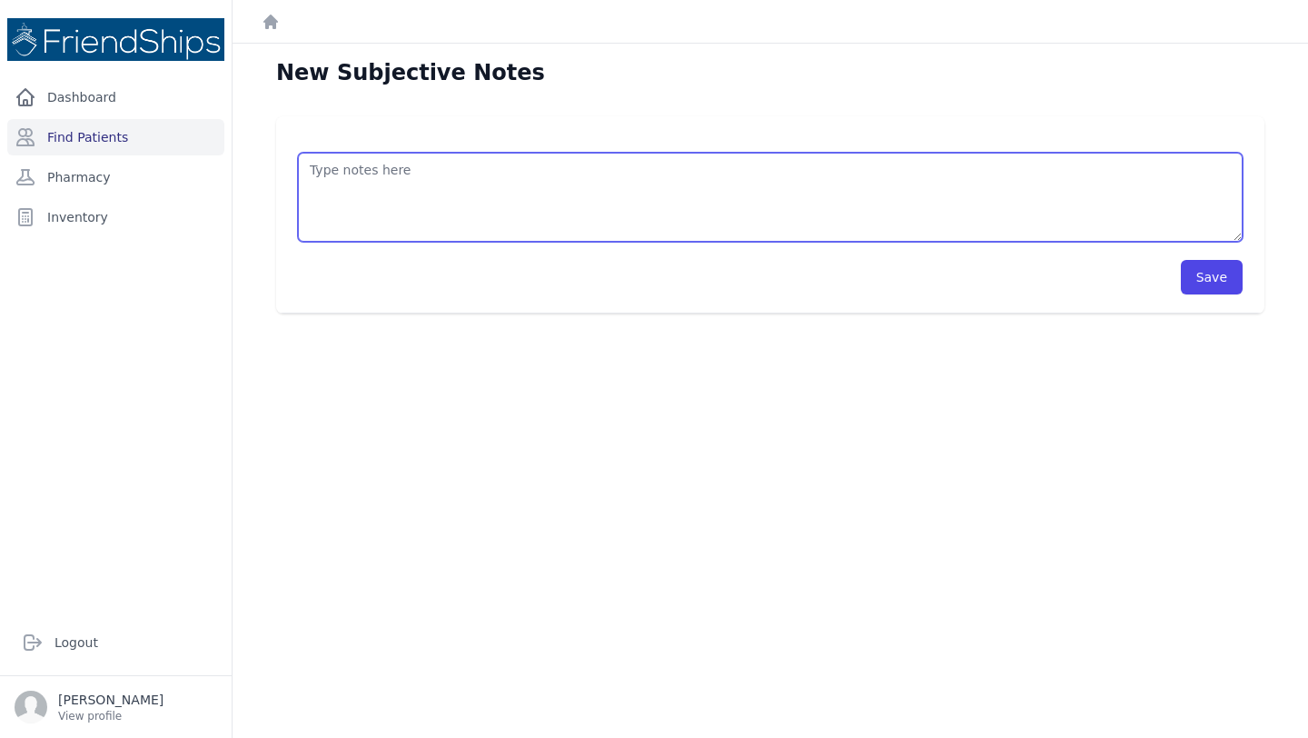
click at [382, 164] on textarea at bounding box center [770, 197] width 945 height 89
paste textarea "38/37/obturation/filling (to do) 36 extraction (done) 45/46 fillings + 47 (to d…"
drag, startPoint x: 456, startPoint y: 204, endPoint x: 326, endPoint y: 172, distance: 133.8
click at [326, 172] on textarea "Pt 38/37/obturation/filling (to do) 36 extraction (done) 45/46 fillings + 47 (t…" at bounding box center [770, 197] width 945 height 89
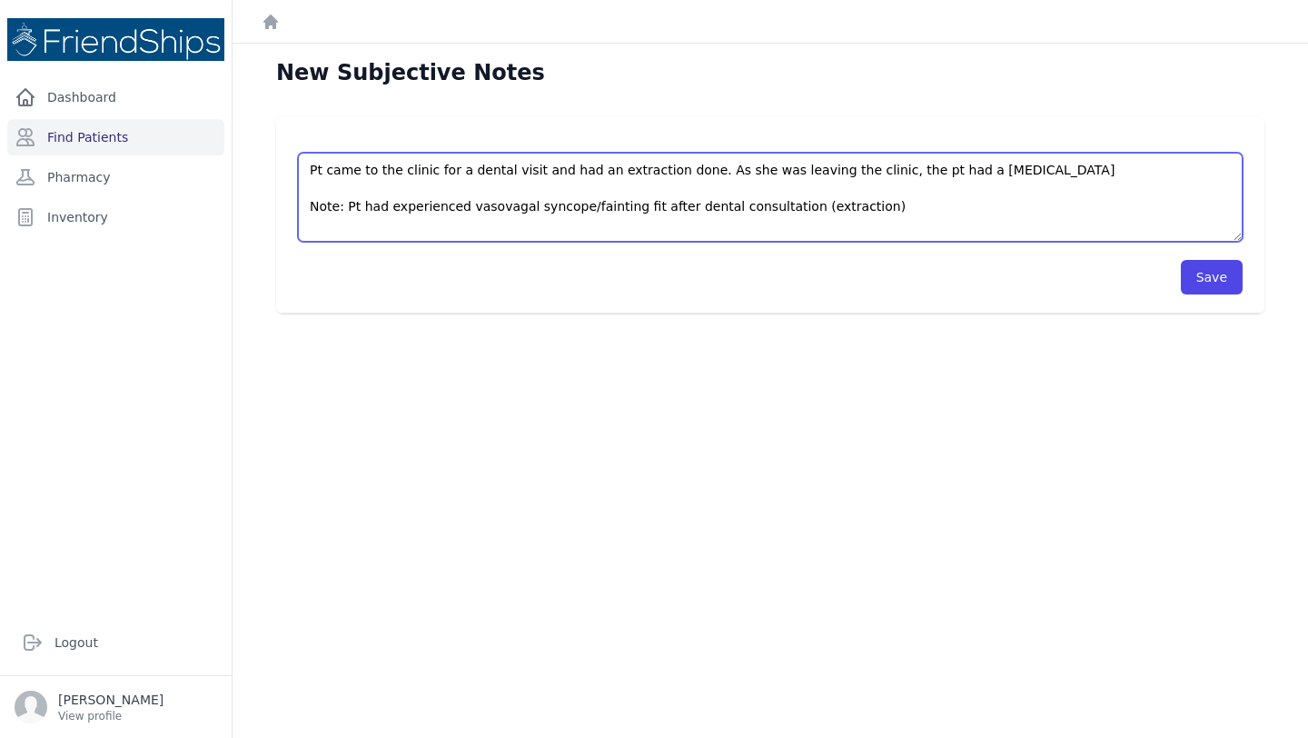
click at [1019, 177] on textarea "Pt came to the clinic for a dental visit and had an extraction done. As she was…" at bounding box center [770, 197] width 945 height 89
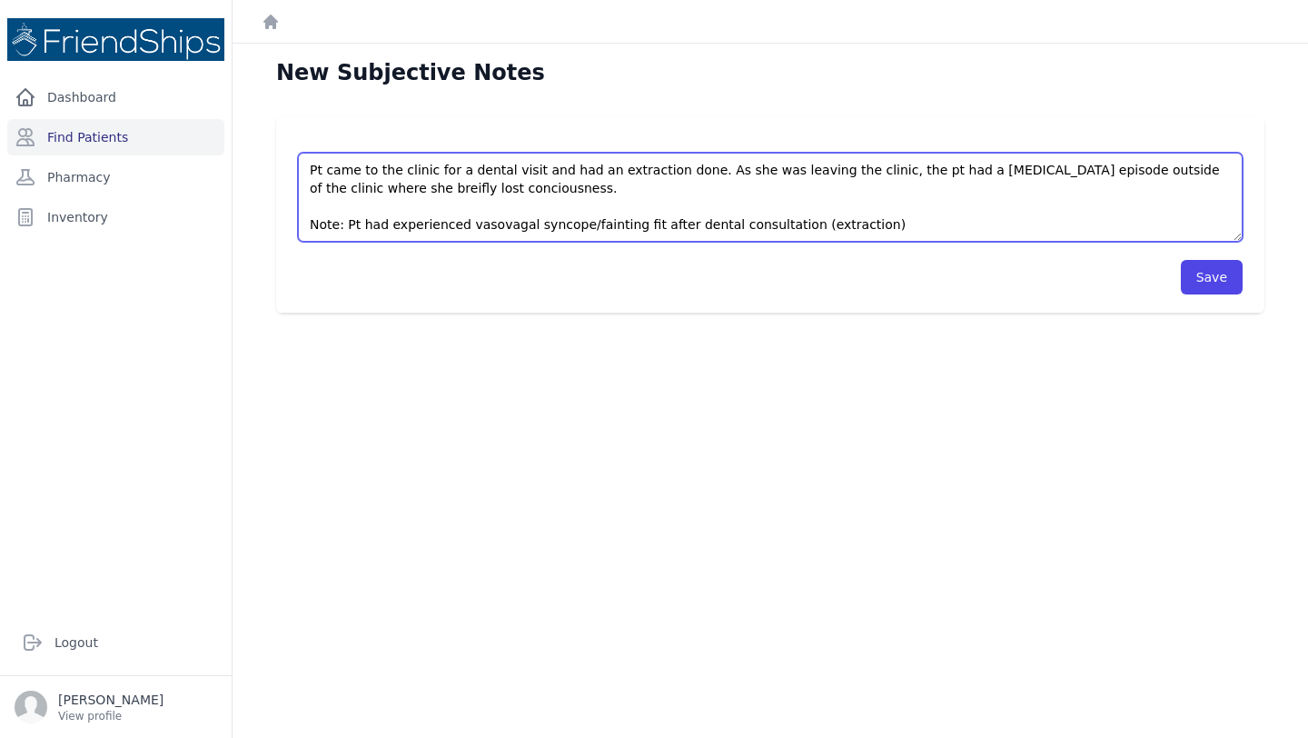
click at [391, 185] on textarea "Pt came to the clinic for a dental visit and had an extraction done. As she was…" at bounding box center [770, 197] width 945 height 89
click at [482, 180] on textarea "Pt came to the clinic for a dental visit and had an extraction done. As she was…" at bounding box center [770, 197] width 945 height 89
click at [544, 187] on textarea "Pt came to the clinic for a dental visit and had an extraction done. As she was…" at bounding box center [770, 197] width 945 height 89
click at [710, 189] on textarea "Pt came to the clinic for a dental visit and had an extraction done. As she was…" at bounding box center [770, 197] width 945 height 89
drag, startPoint x: 711, startPoint y: 194, endPoint x: 533, endPoint y: 192, distance: 177.2
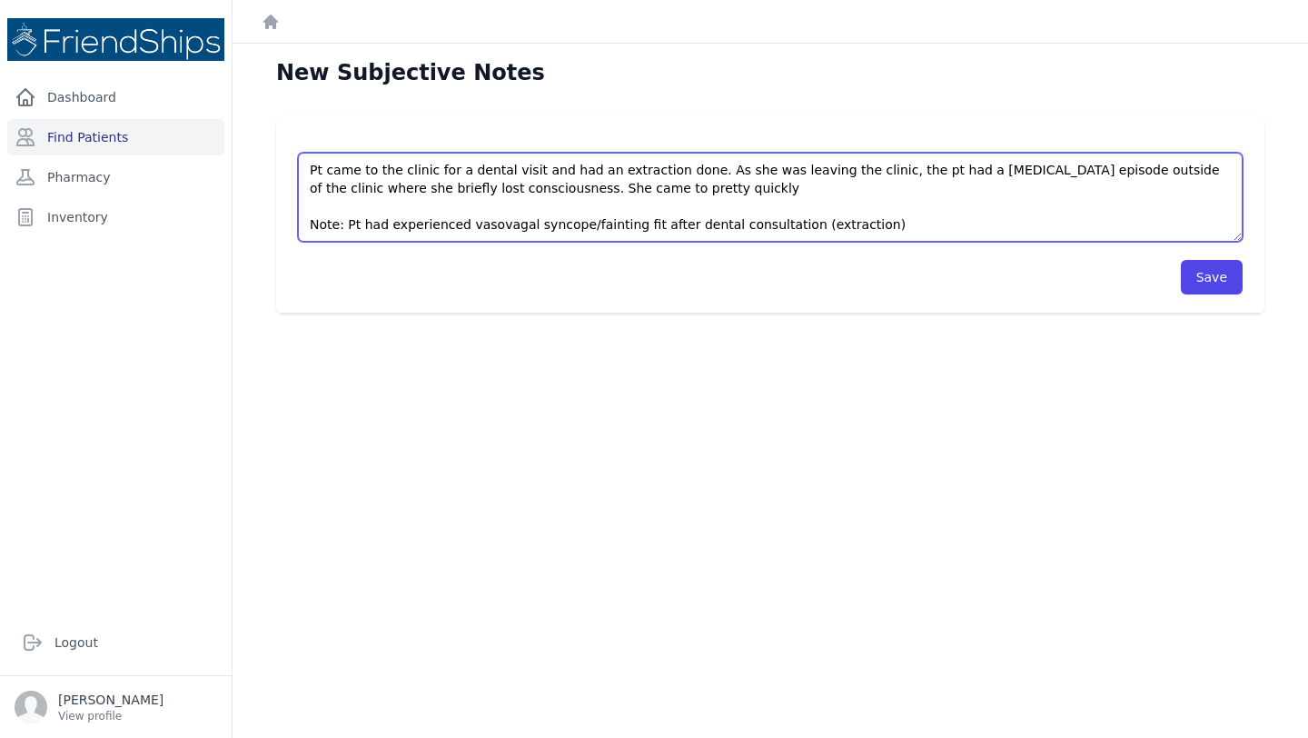
click at [533, 192] on textarea "Pt came to the clinic for a dental visit and had an extraction done. As she was…" at bounding box center [770, 197] width 945 height 89
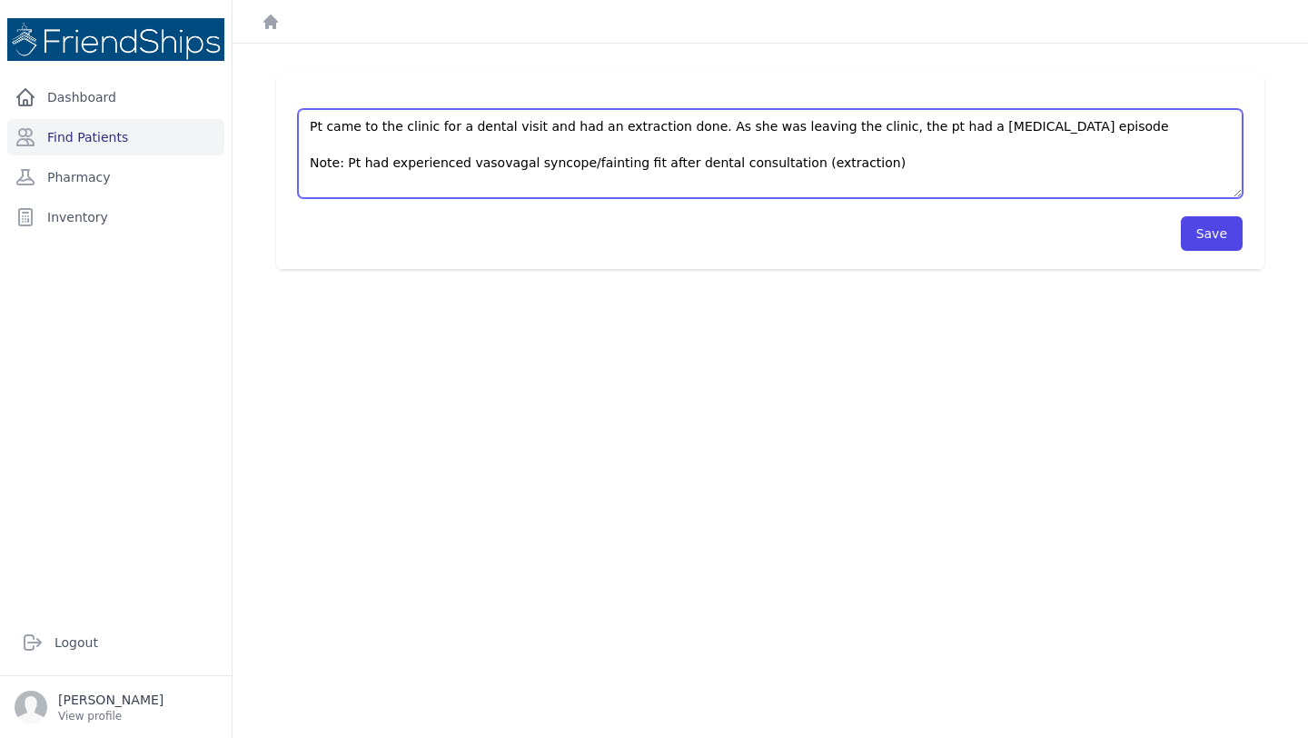
scroll to position [35, 0]
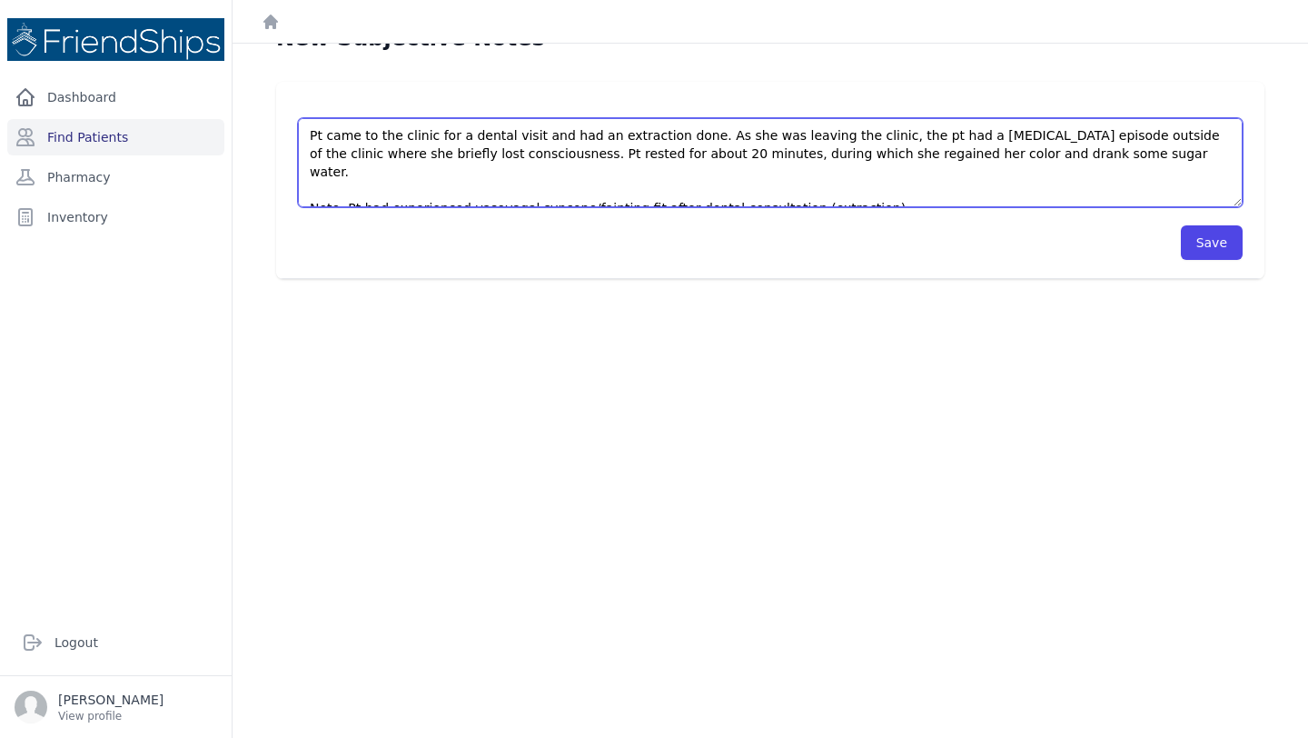
click at [1130, 168] on textarea "Pt came to the clinic for a dental visit and had an extraction done. As she was…" at bounding box center [770, 162] width 945 height 89
click at [1112, 154] on textarea "Pt came to the clinic for a dental visit and had an extraction done. As she was…" at bounding box center [770, 162] width 945 height 89
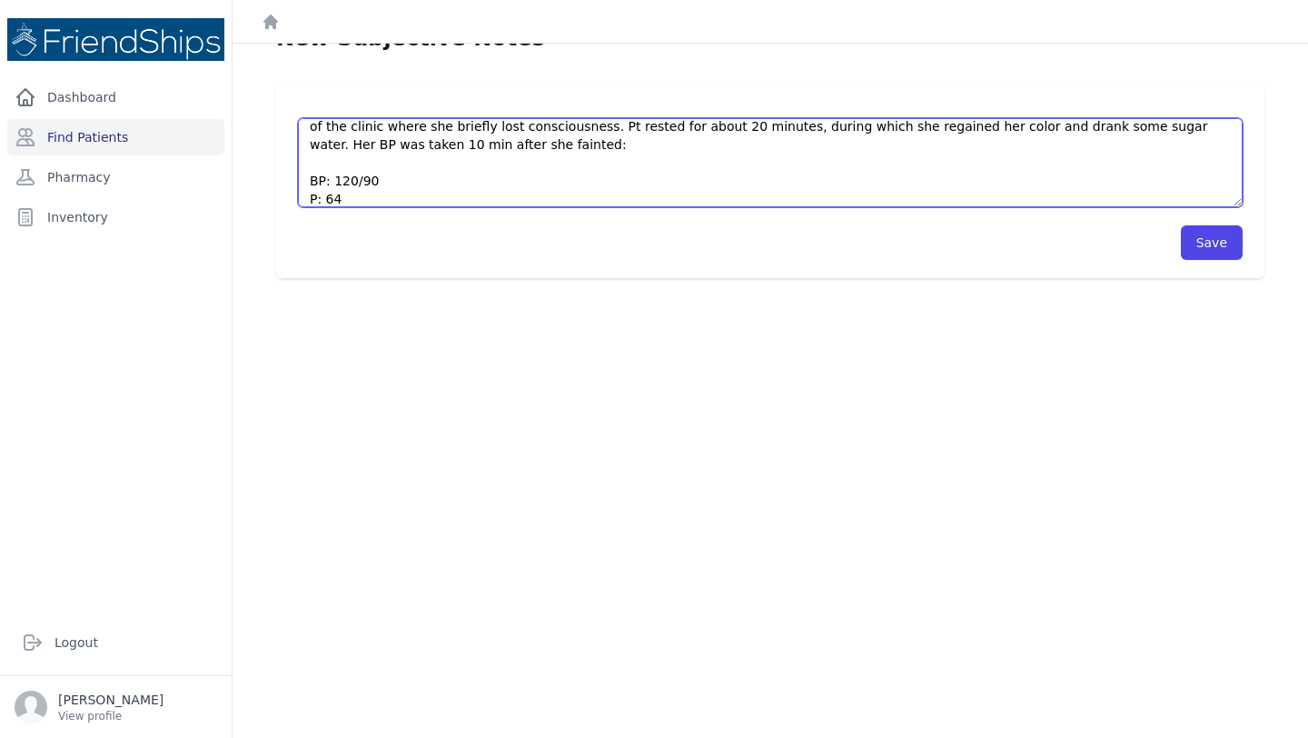
scroll to position [73, 0]
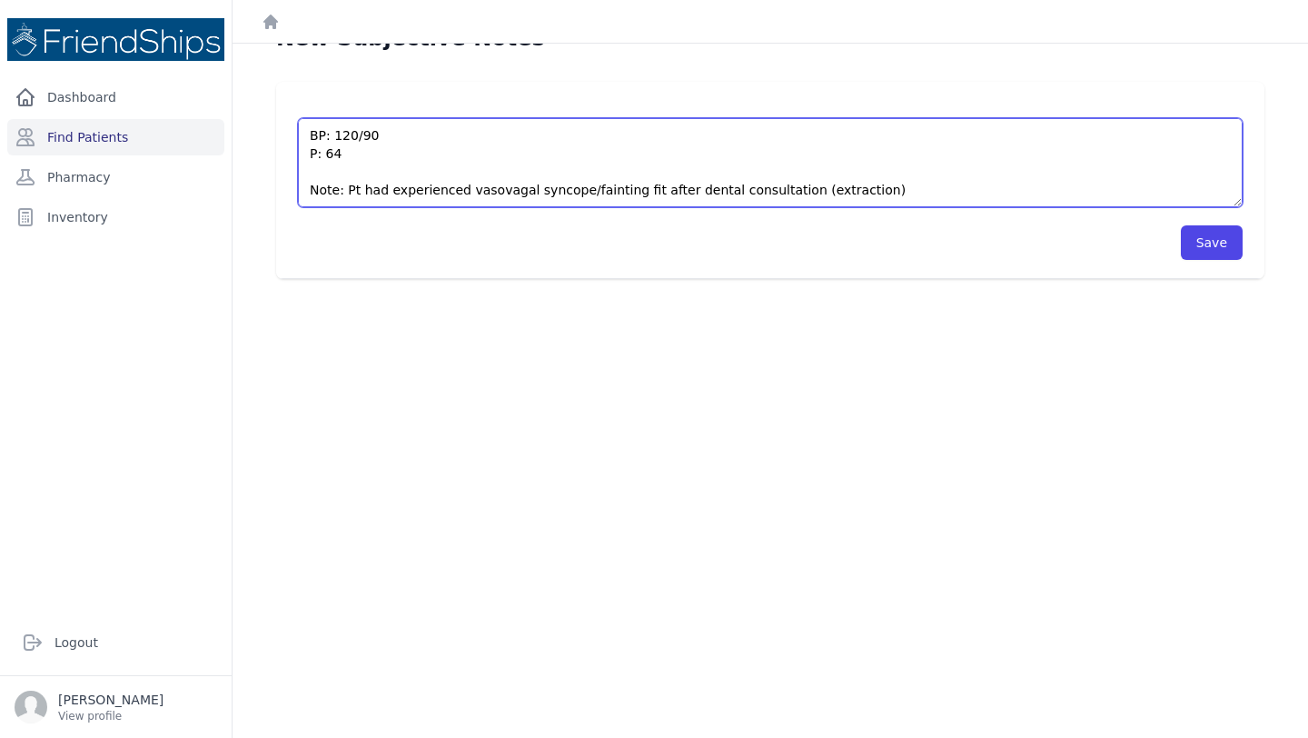
click at [676, 195] on textarea "Pt came to the clinic for a dental visit and had an extraction done. As she was…" at bounding box center [770, 162] width 945 height 89
click at [480, 184] on textarea "Pt came to the clinic for a dental visit and had an extraction done. As she was…" at bounding box center [770, 162] width 945 height 89
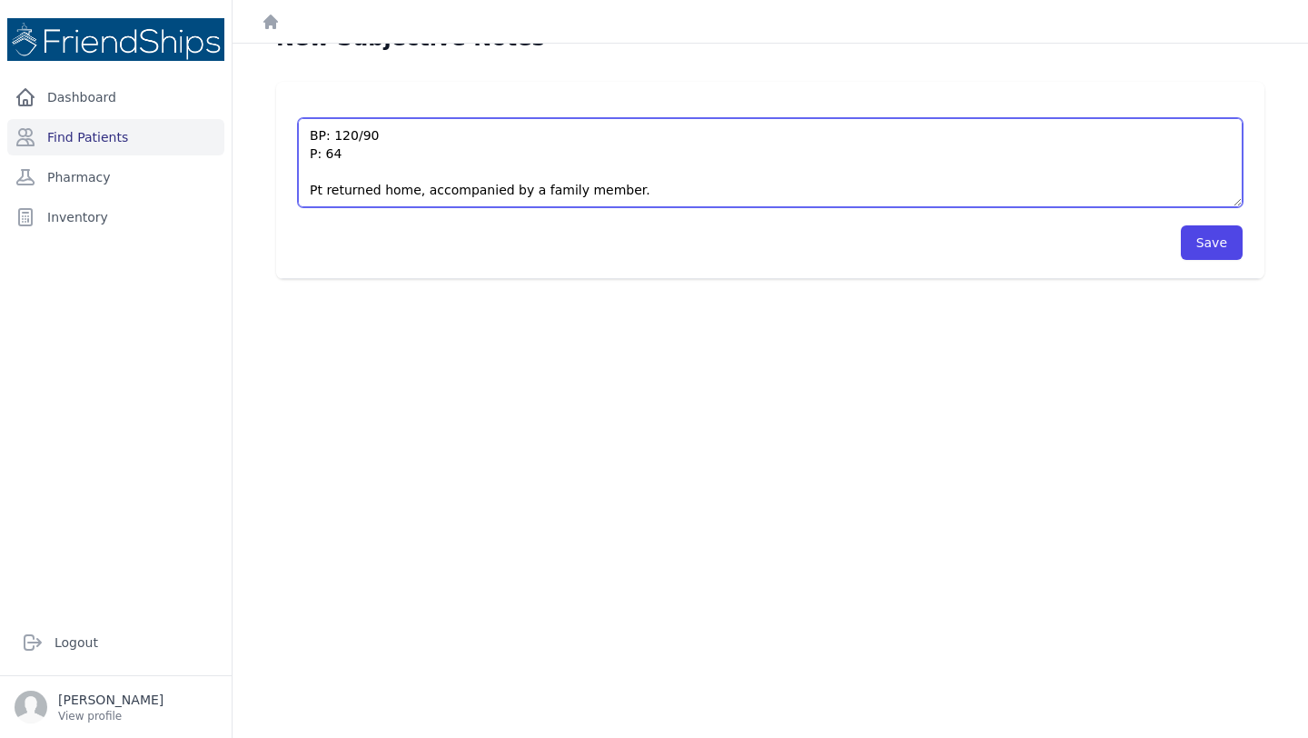
click at [480, 184] on textarea "Pt came to the clinic for a dental visit and had an extraction done. As she was…" at bounding box center [770, 162] width 945 height 89
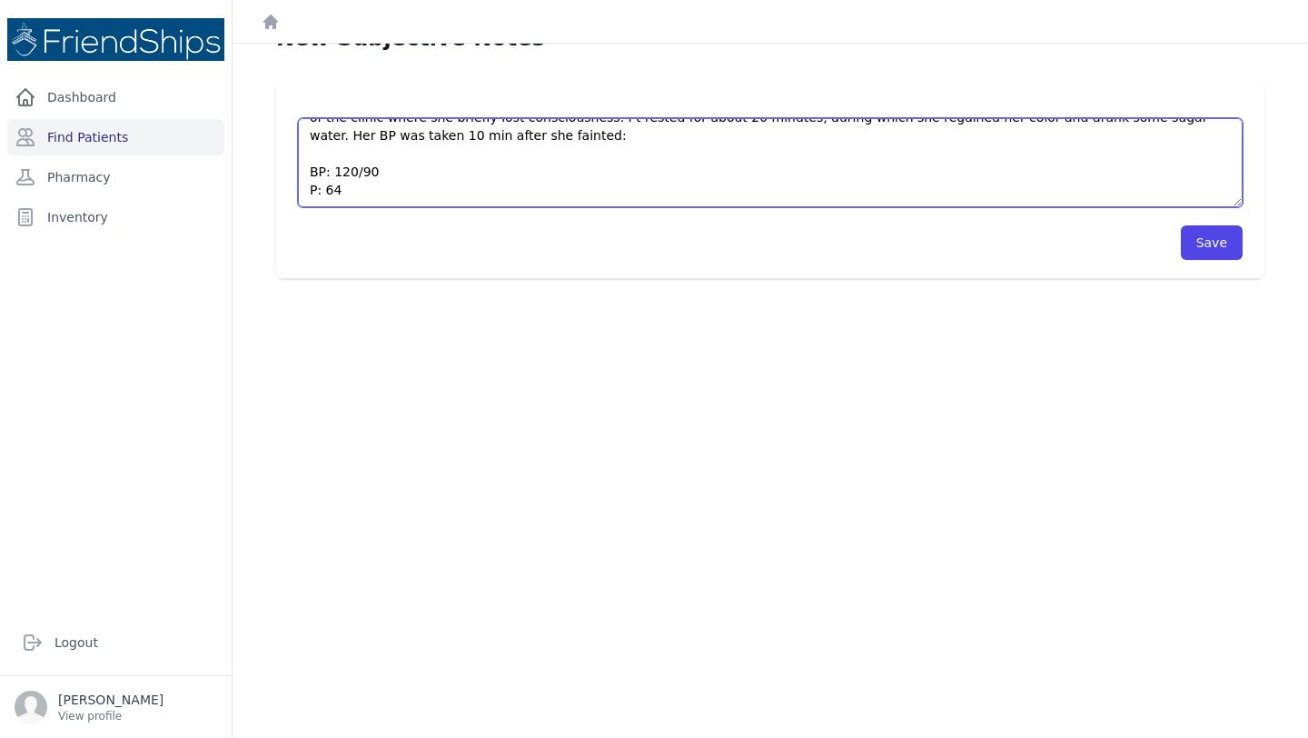
paste textarea "Pt returned home, accompanied by a family member."
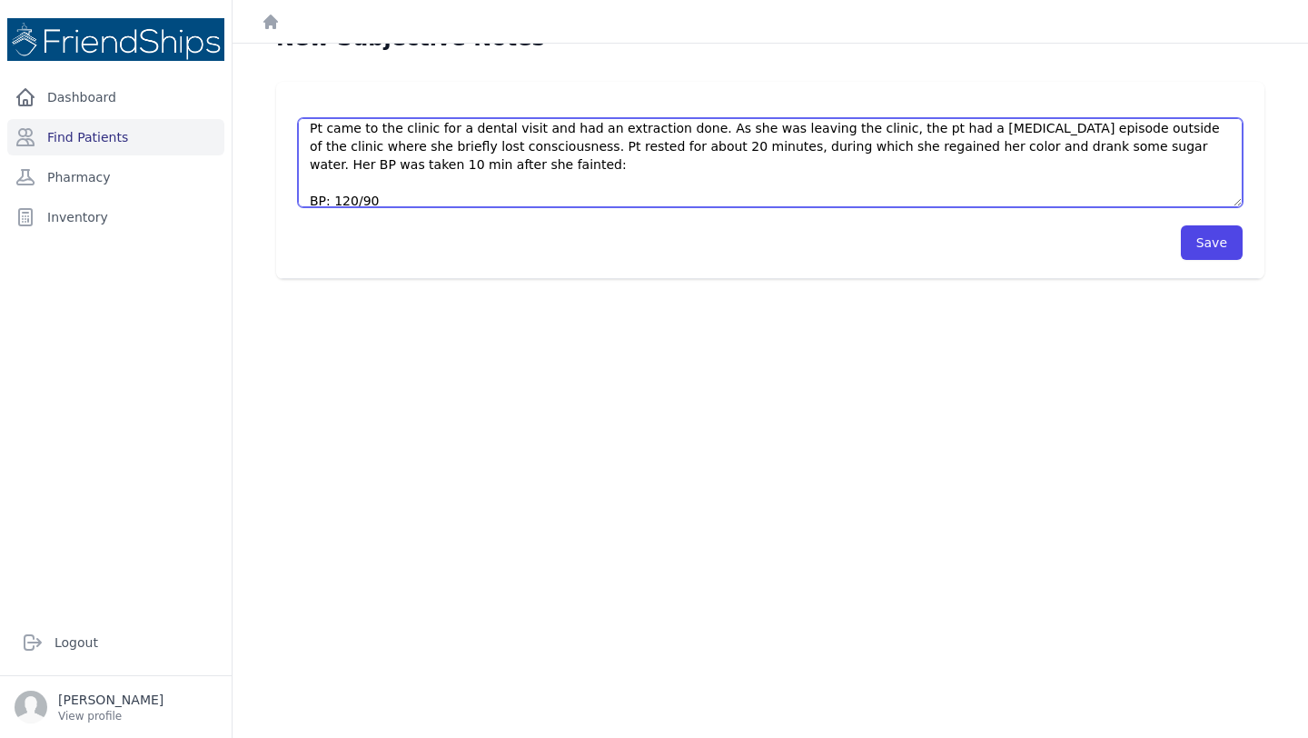
scroll to position [5, 0]
click at [1208, 149] on textarea "Pt came to the clinic for a dental visit and had an extraction done. As she was…" at bounding box center [770, 162] width 945 height 89
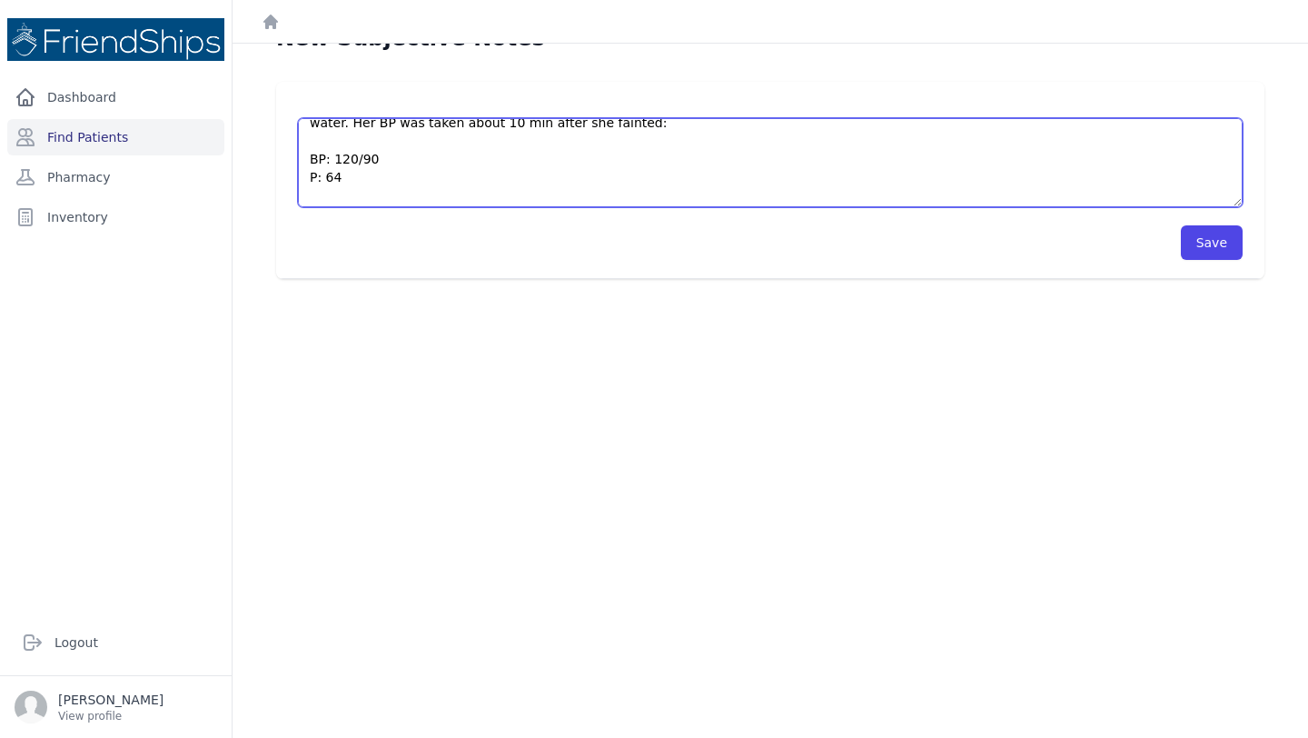
scroll to position [61, 0]
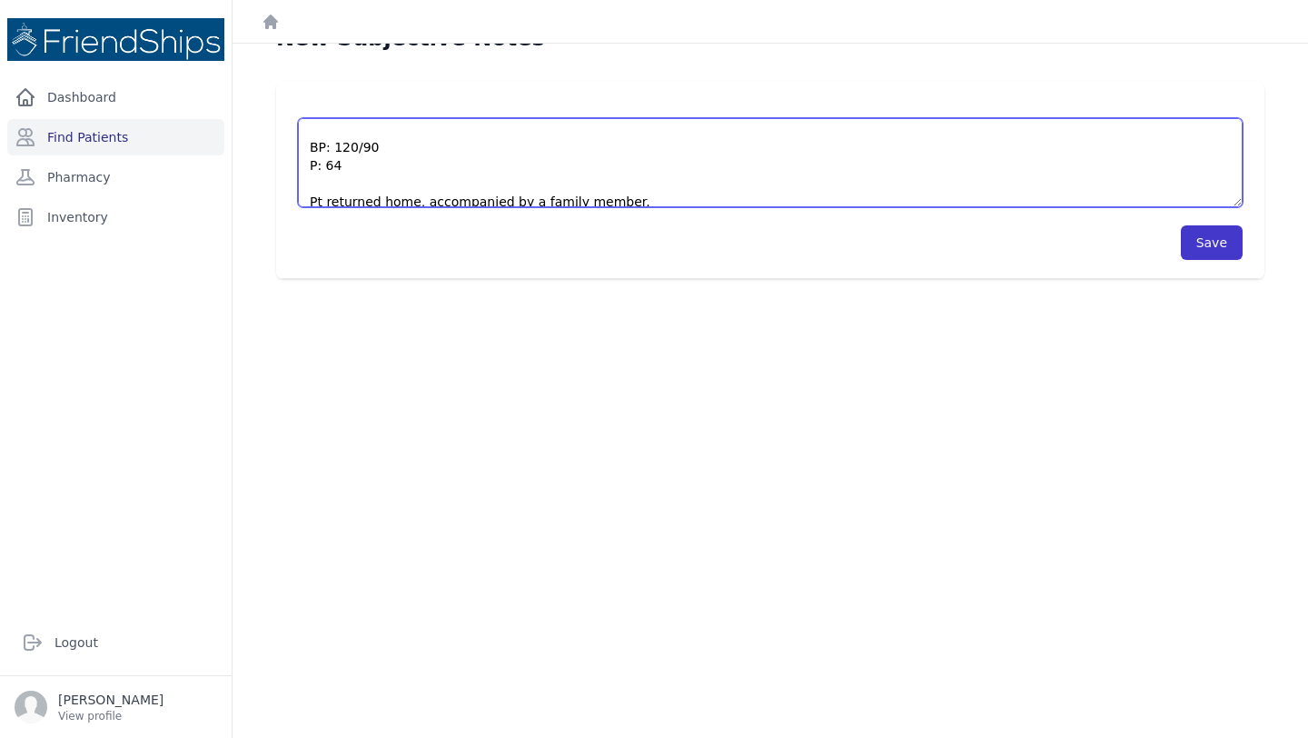
type textarea "Pt came to the clinic for a dental visit and had an extraction done. As she was…"
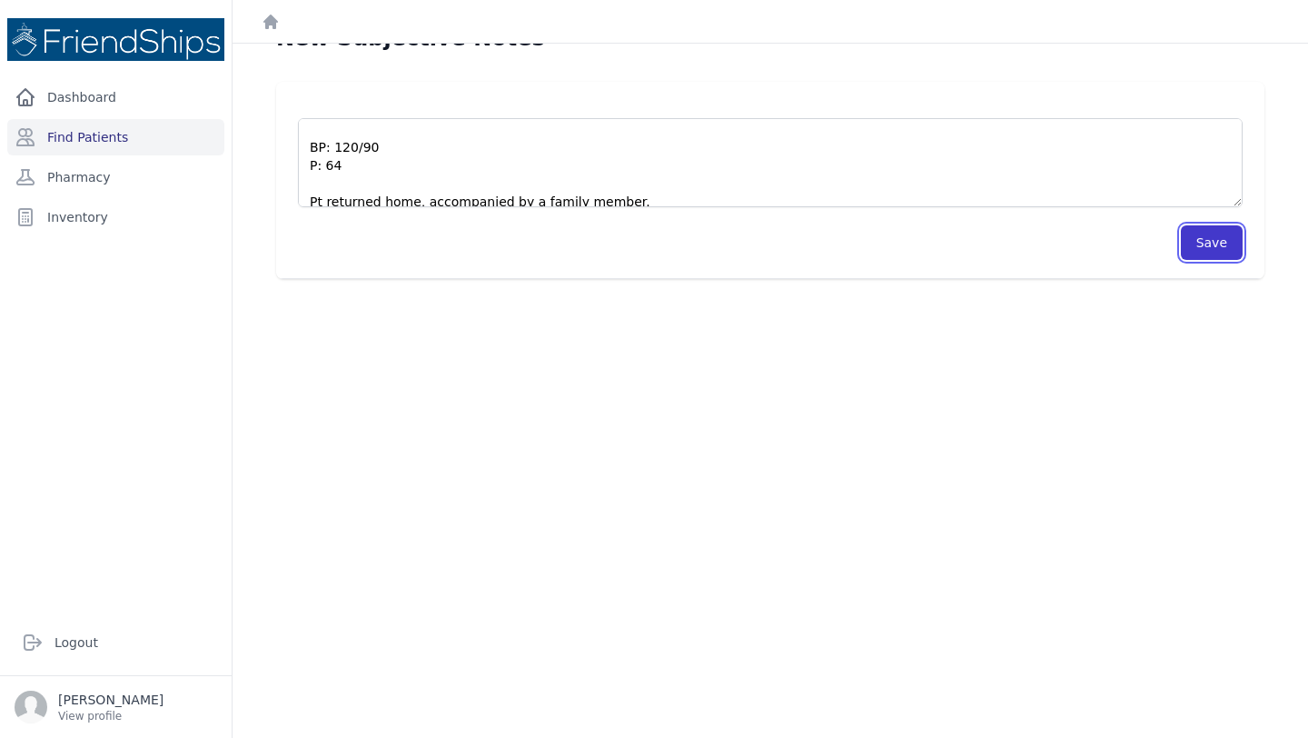
click at [1217, 245] on button "Save" at bounding box center [1212, 242] width 62 height 35
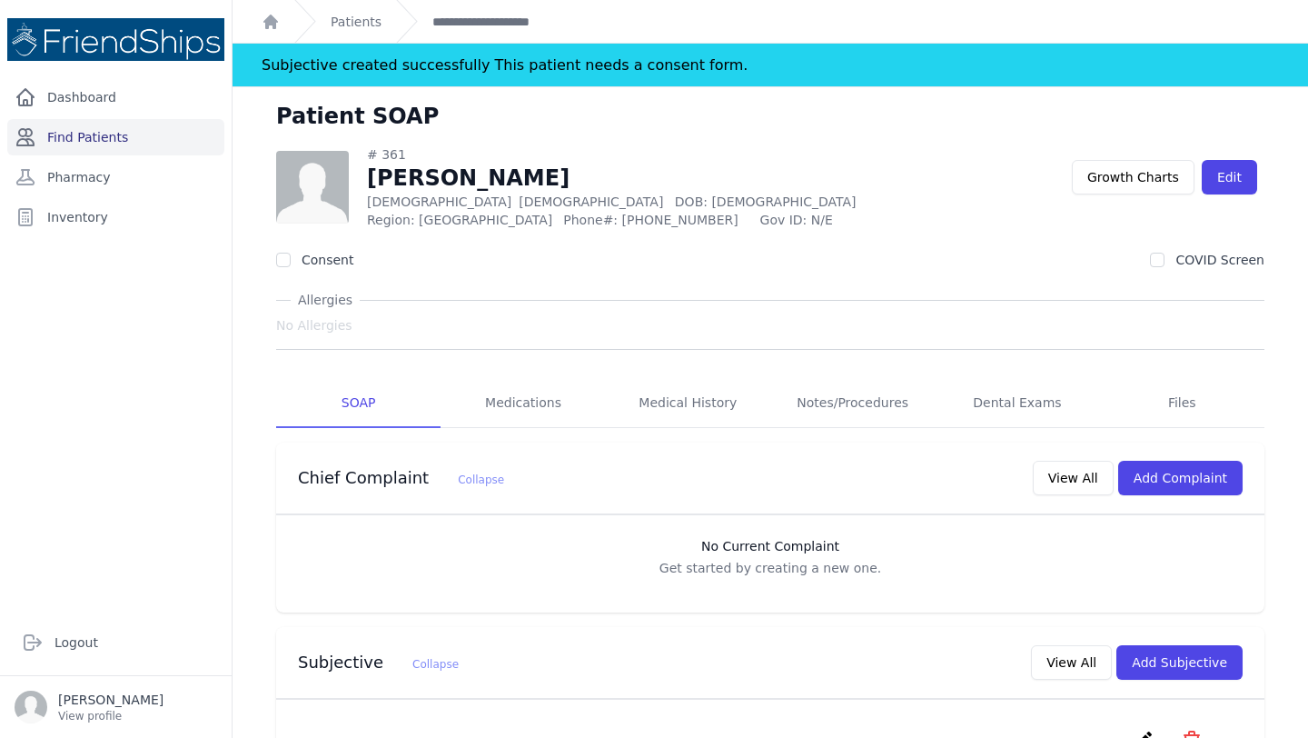
click at [67, 135] on link "Find Patients" at bounding box center [115, 137] width 217 height 36
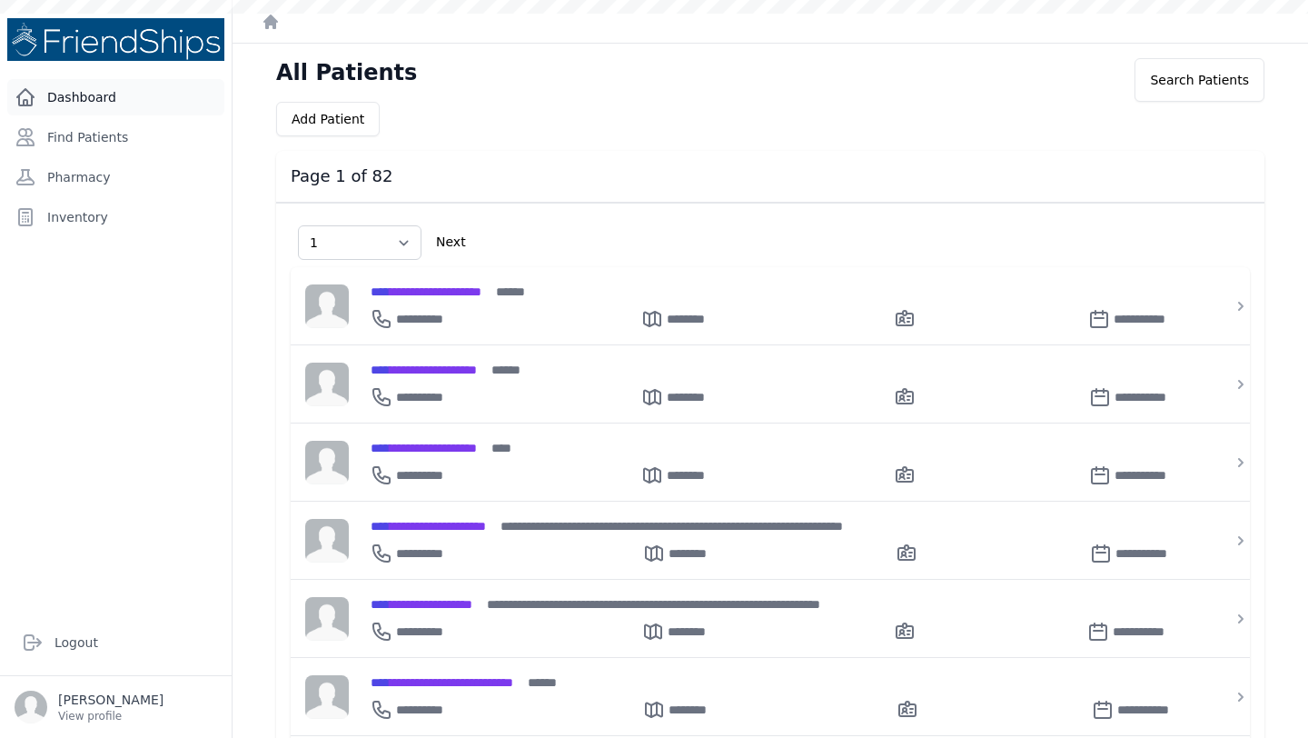
click at [124, 102] on link "Dashboard" at bounding box center [115, 97] width 217 height 36
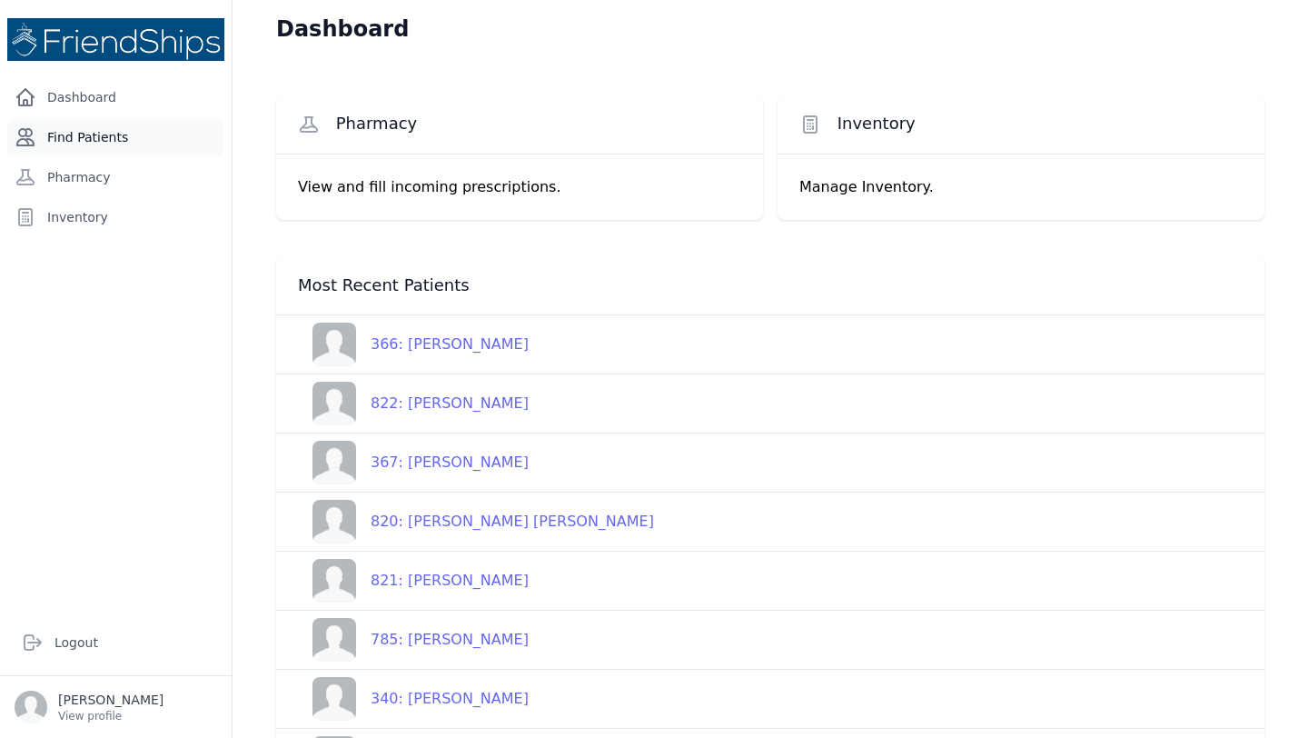
click at [142, 133] on link "Find Patients" at bounding box center [115, 137] width 217 height 36
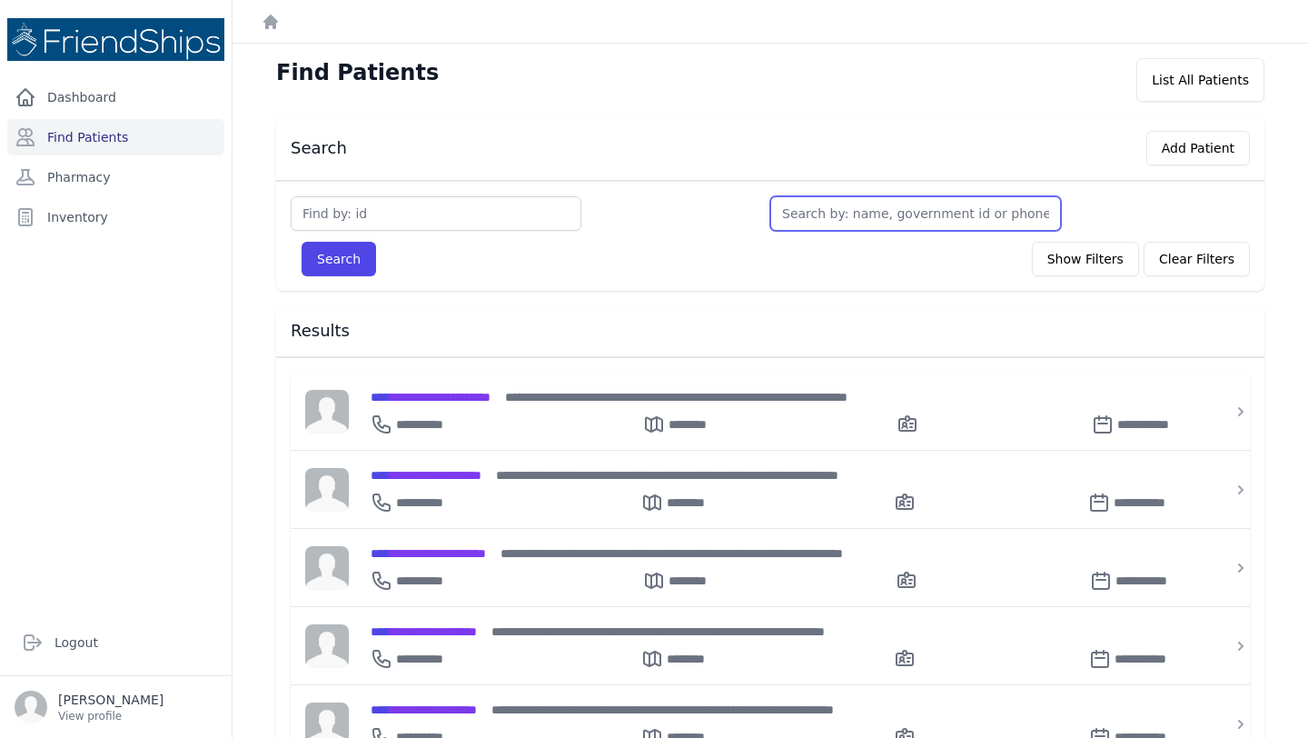
click at [843, 214] on input "text" at bounding box center [916, 213] width 291 height 35
type input "al"
type input "alam"
click at [302, 242] on button "Search" at bounding box center [339, 259] width 75 height 35
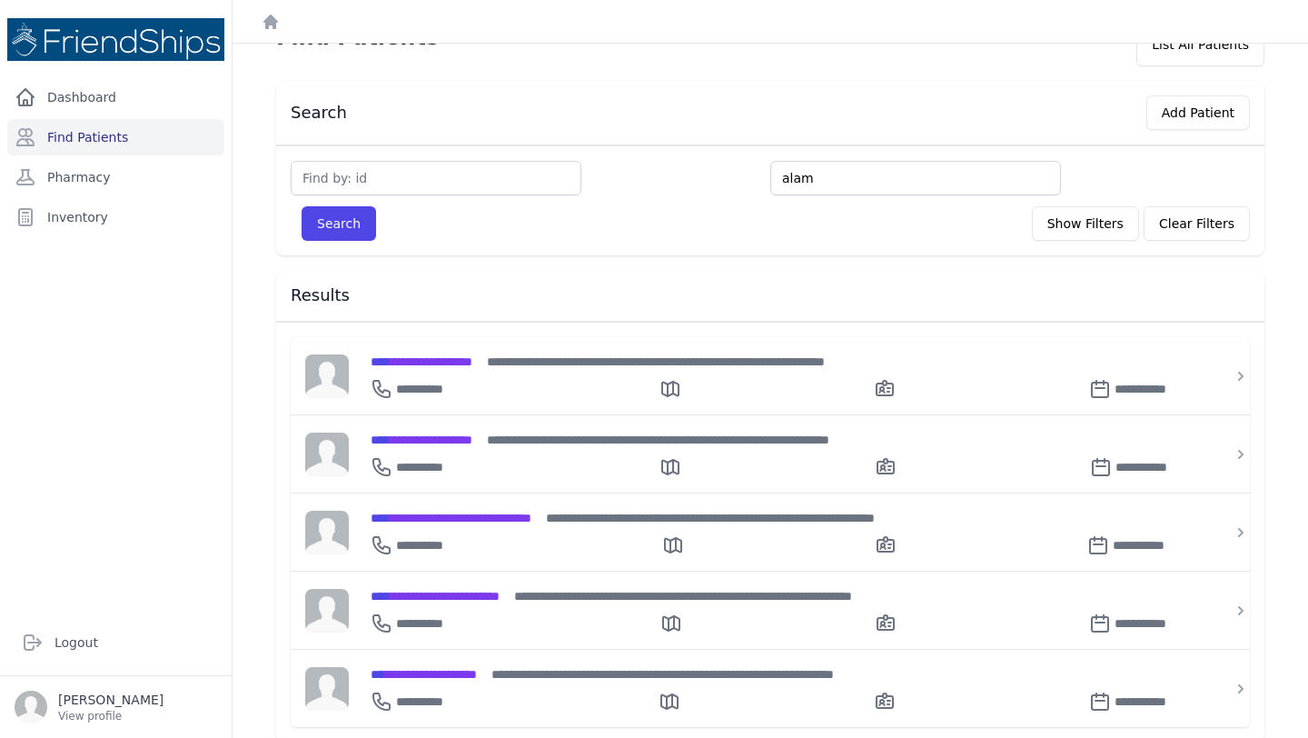
scroll to position [49, 0]
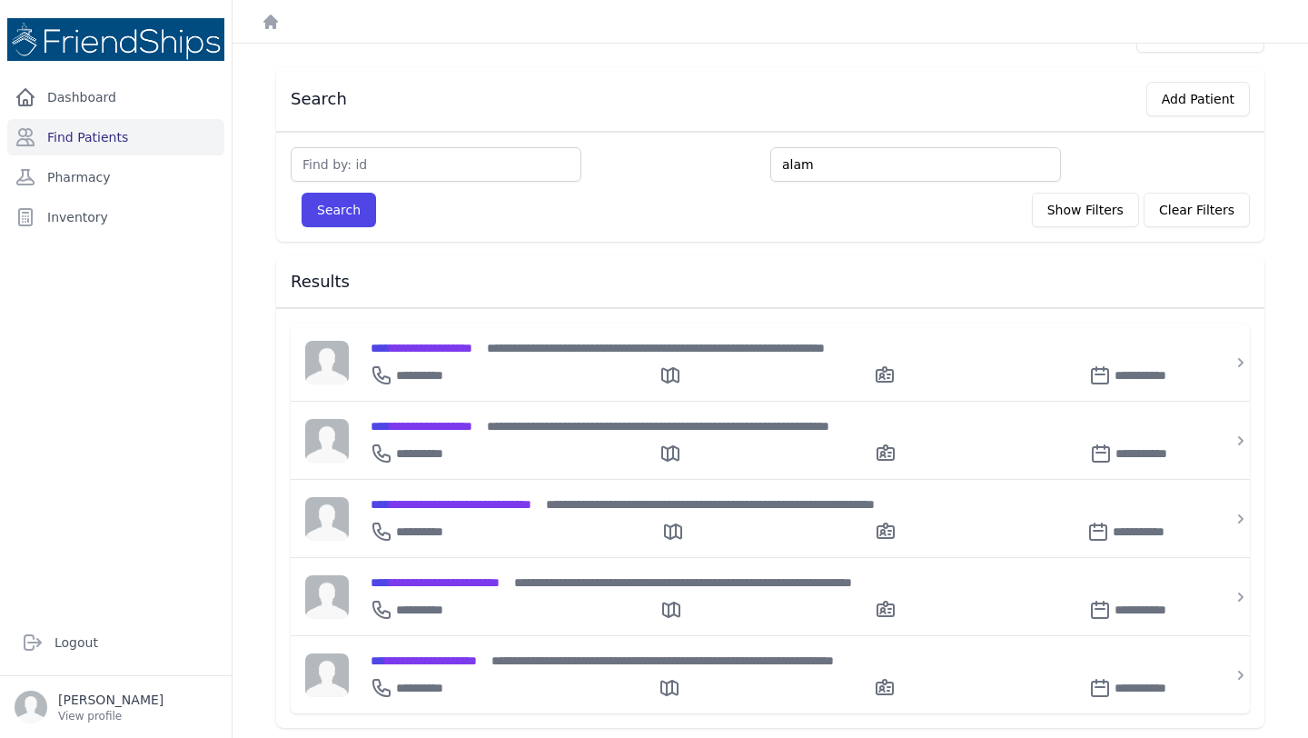
click at [813, 162] on input "alam" at bounding box center [916, 164] width 291 height 35
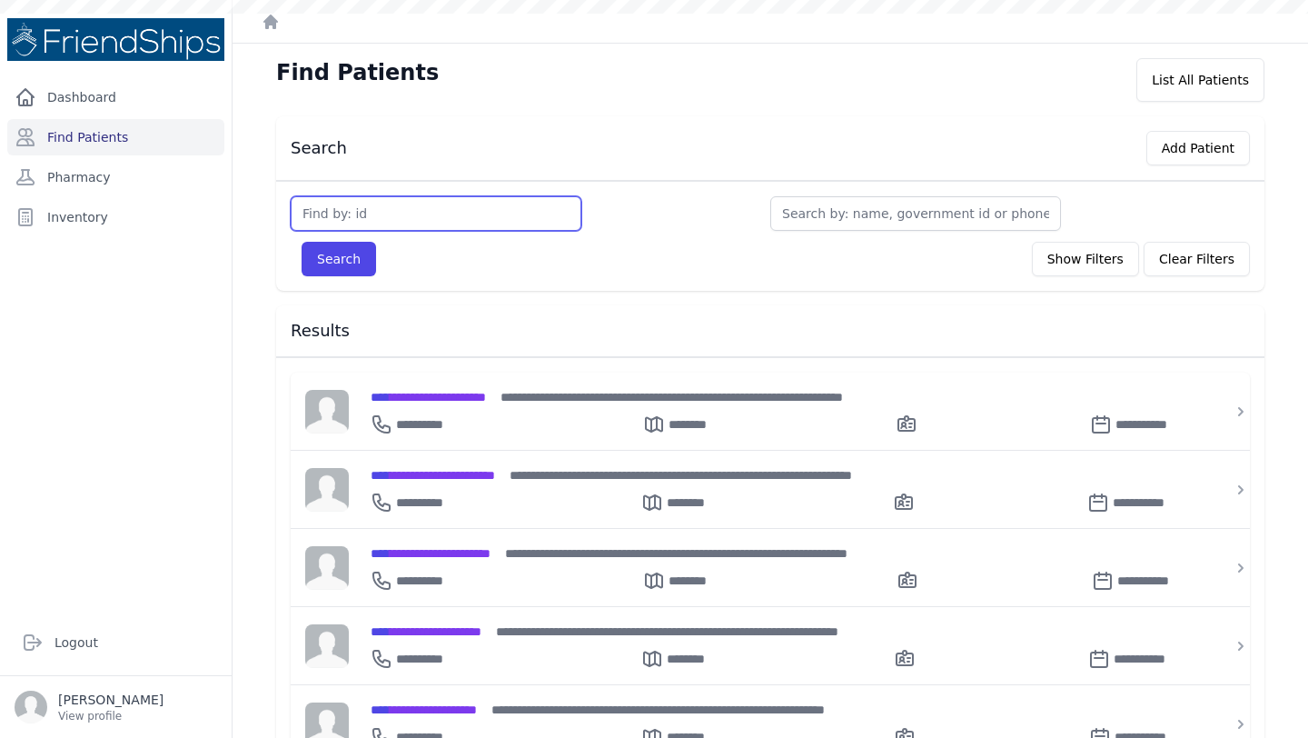
click at [444, 220] on input "text" at bounding box center [436, 213] width 291 height 35
type input "509"
click at [302, 242] on button "Search" at bounding box center [339, 259] width 75 height 35
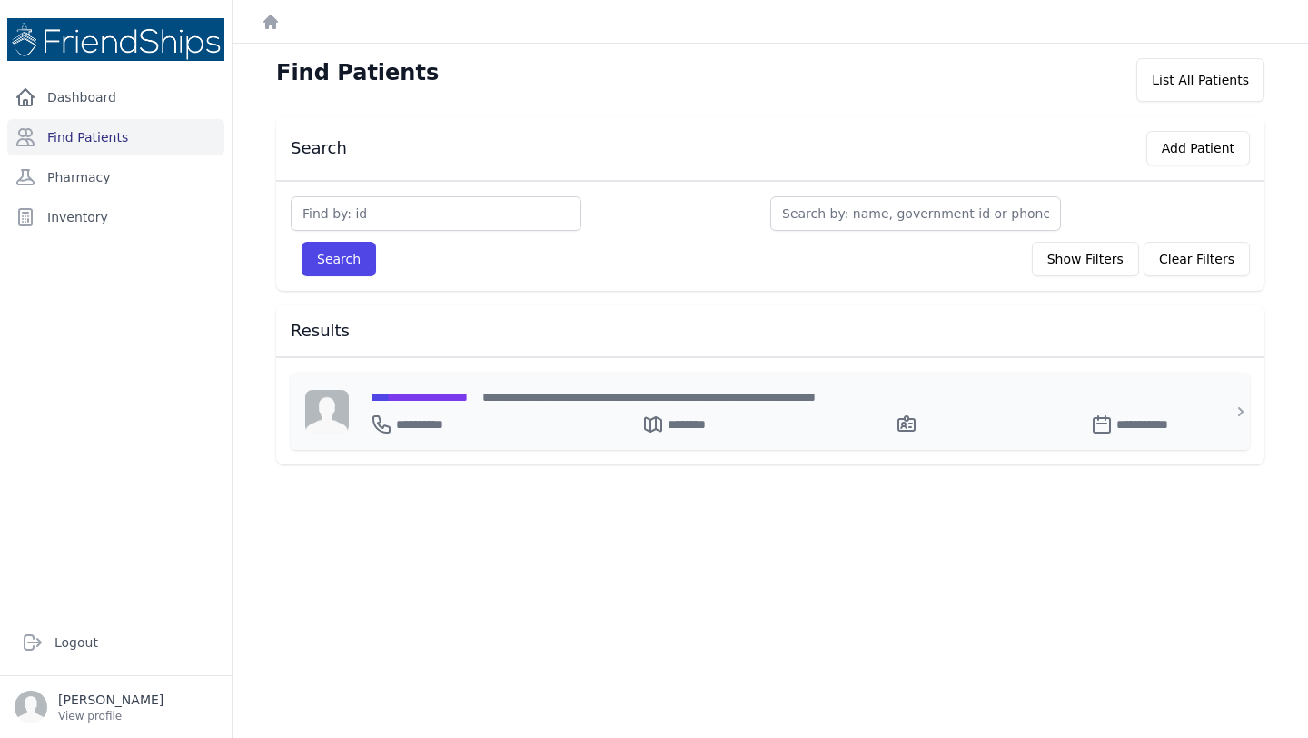
click at [445, 395] on span "**********" at bounding box center [419, 397] width 97 height 13
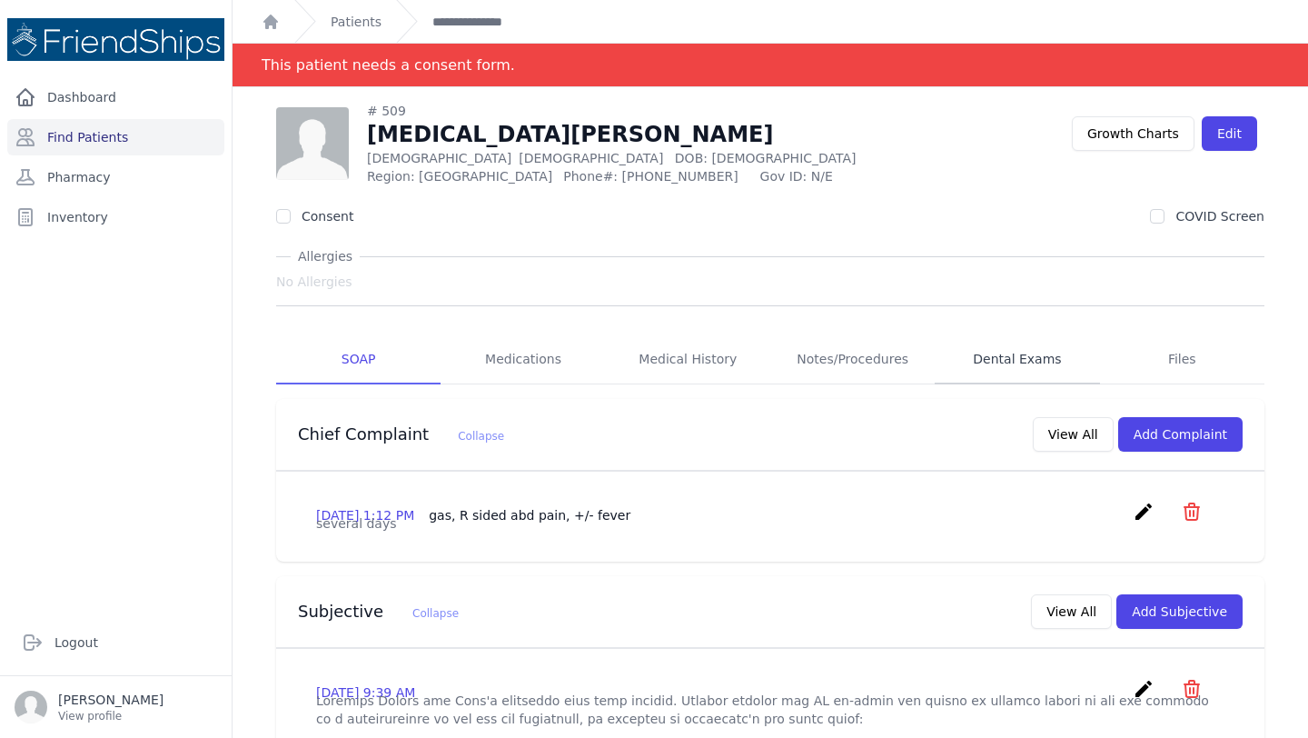
click at [988, 351] on link "Dental Exams" at bounding box center [1017, 359] width 164 height 49
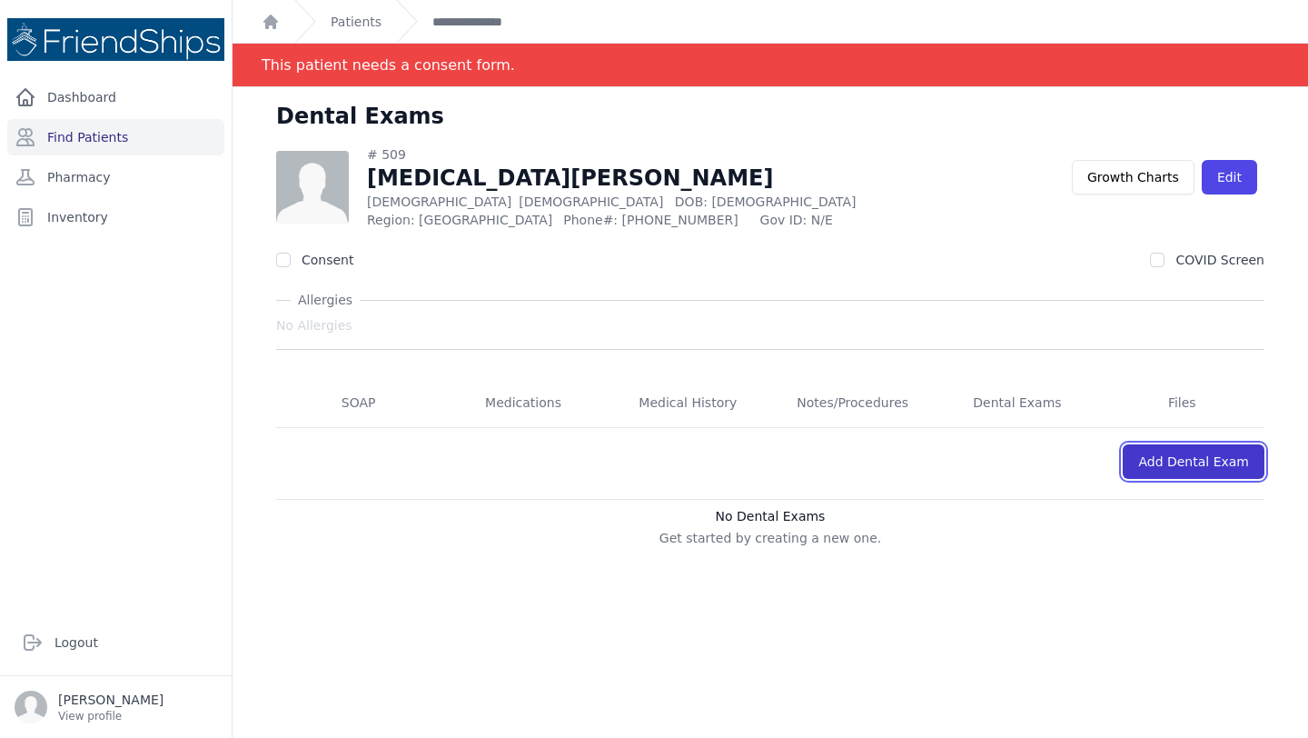
click at [1165, 457] on link "Add Dental Exam" at bounding box center [1194, 461] width 142 height 35
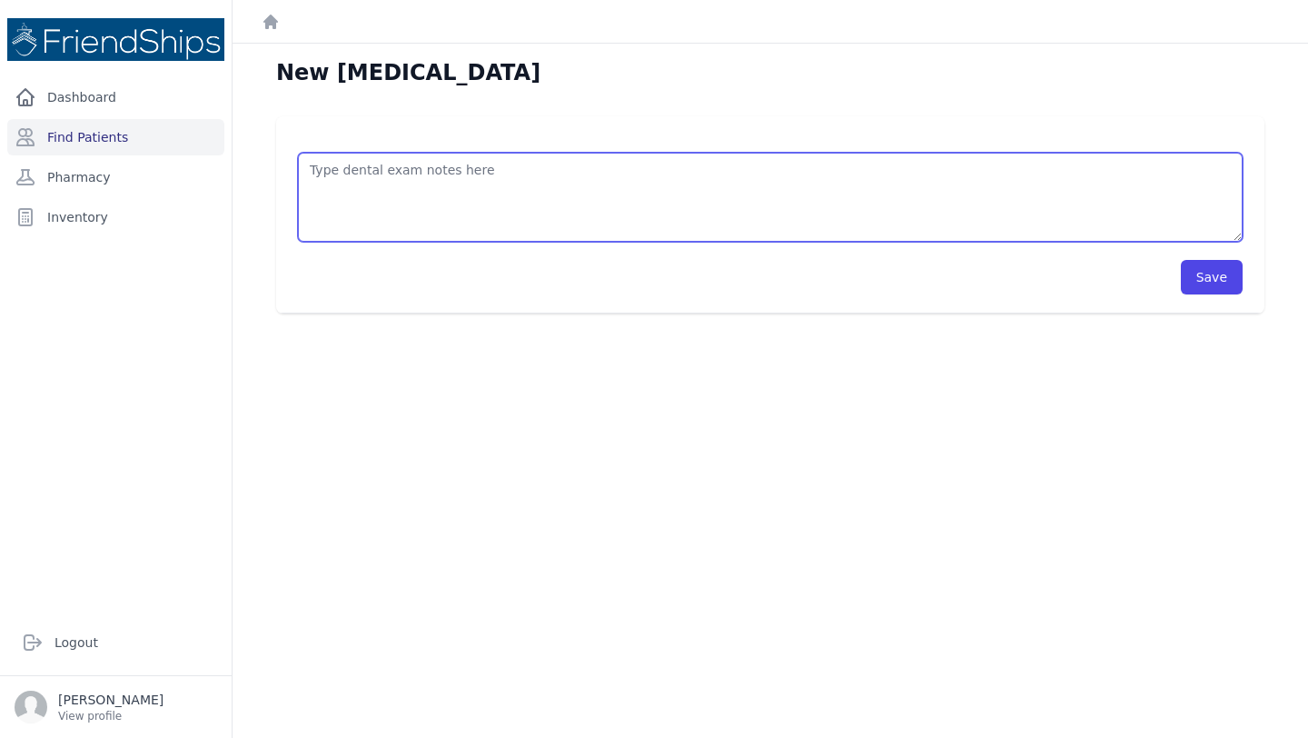
click at [404, 169] on textarea at bounding box center [770, 197] width 945 height 89
click at [404, 169] on textarea "X-ray out of order! B" at bounding box center [770, 197] width 945 height 89
click at [393, 170] on textarea "X-ray out of ordridge broken: go 33 and 34 Antibiotic against [MEDICAL_DATA] un…" at bounding box center [770, 197] width 945 height 89
click at [406, 186] on textarea "X-ray out of order Bridge broken: go 33 and 34 Antibiotic against [MEDICAL_DATA…" at bounding box center [770, 197] width 945 height 89
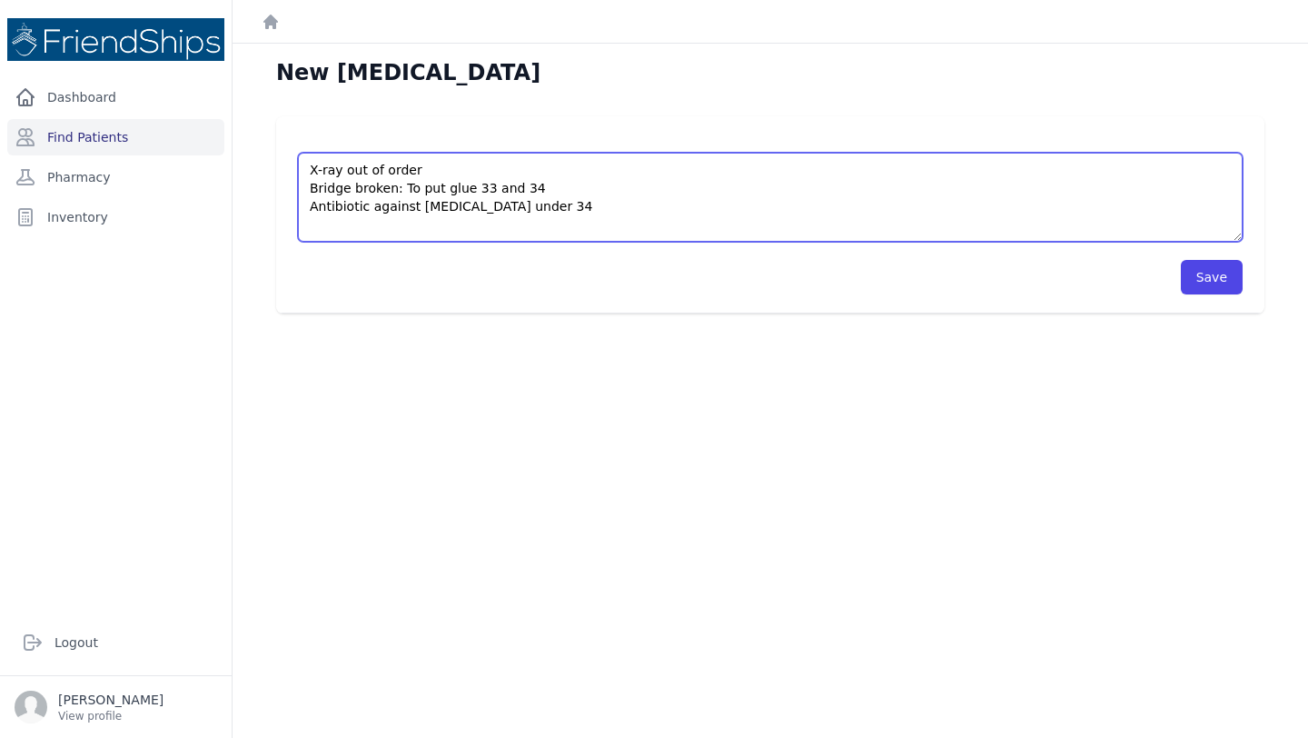
click at [530, 186] on textarea "X-ray out of order Bridge broken: To put glue 33 and 34 Antibiotic against [MED…" at bounding box center [770, 197] width 945 height 89
type textarea "X-ray out of order Bridge broken: To put glue 33 and 43 Antibiotic against [MED…"
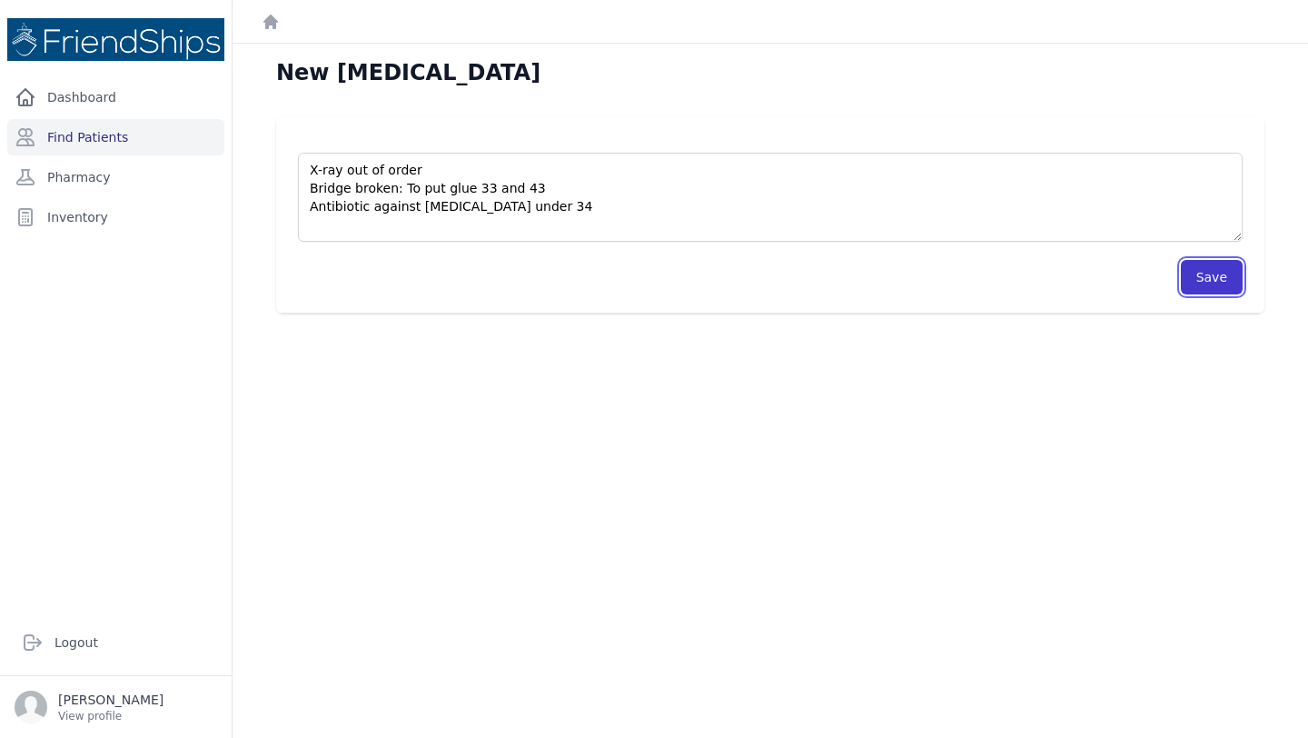
click at [1221, 276] on button "Save" at bounding box center [1212, 277] width 62 height 35
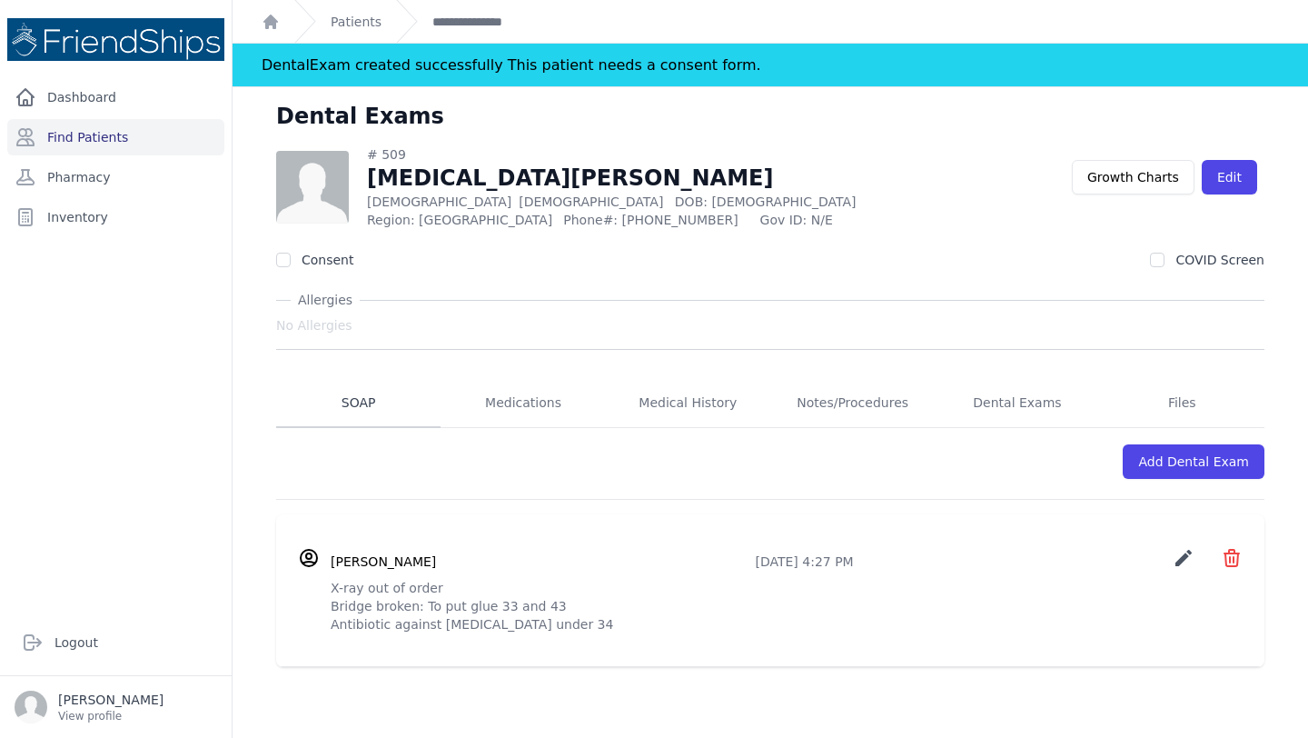
click at [363, 406] on link "SOAP" at bounding box center [358, 403] width 164 height 49
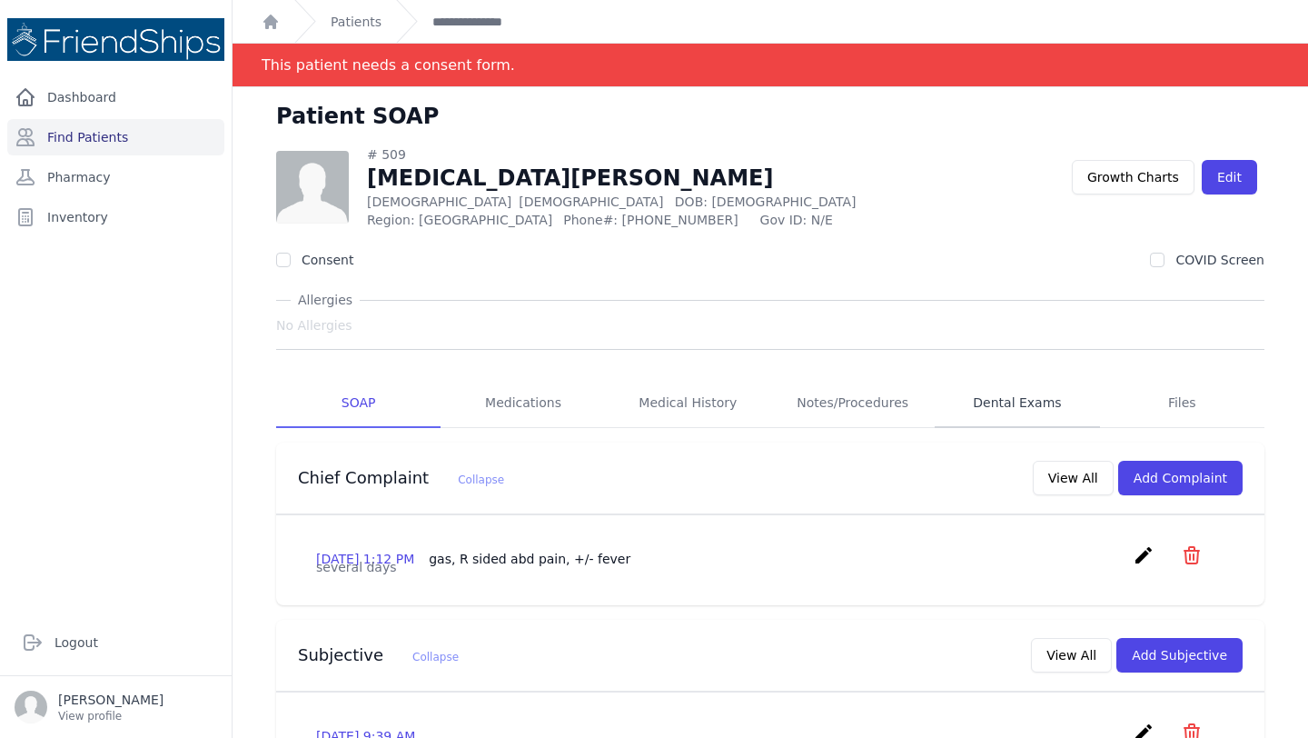
click at [1042, 407] on link "Dental Exams" at bounding box center [1017, 403] width 164 height 49
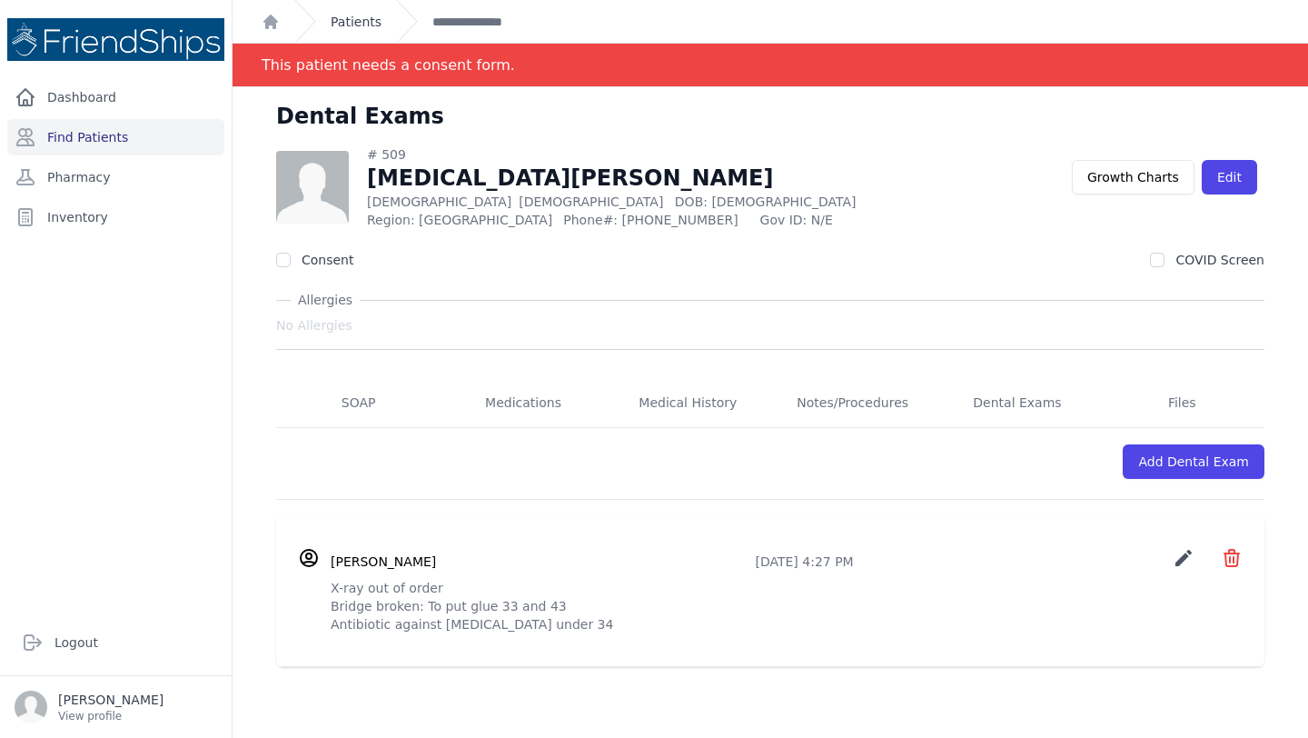
click at [349, 22] on link "Patients" at bounding box center [356, 22] width 51 height 18
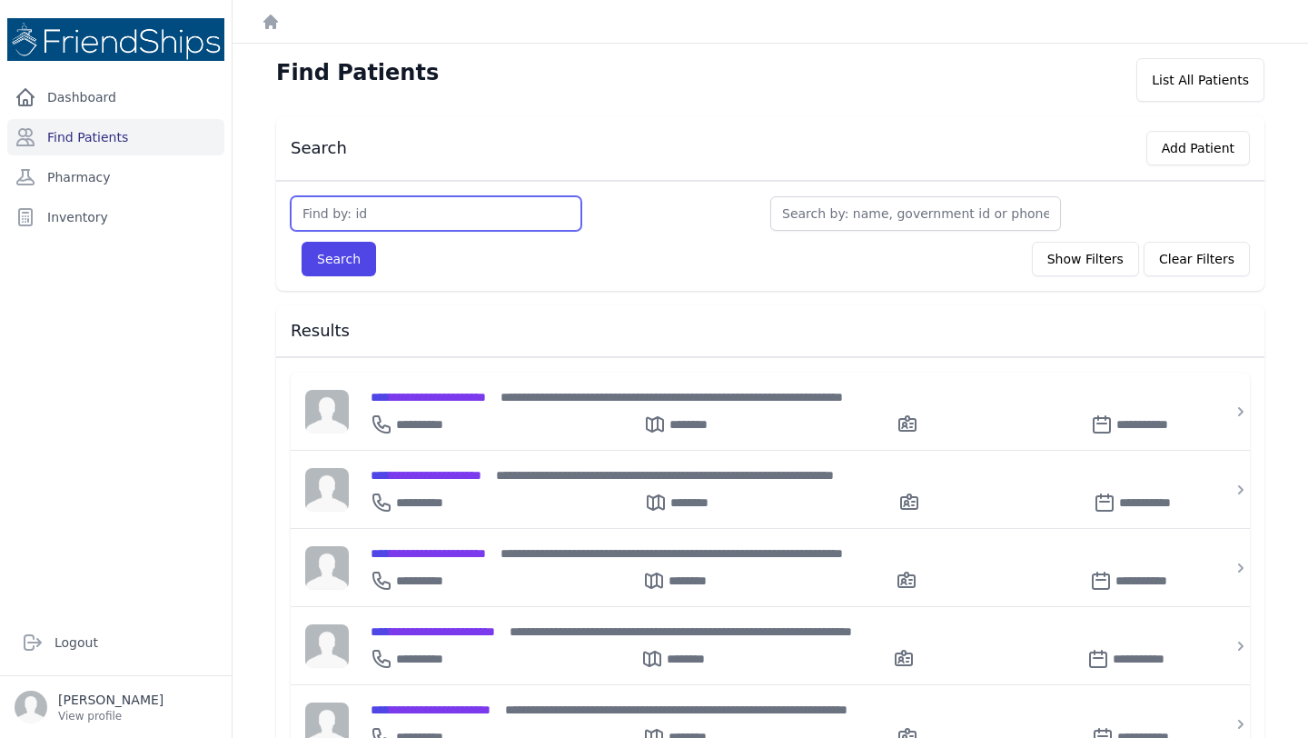
click at [403, 205] on input "text" at bounding box center [436, 213] width 291 height 35
type input "815"
click at [302, 242] on button "Search" at bounding box center [339, 259] width 75 height 35
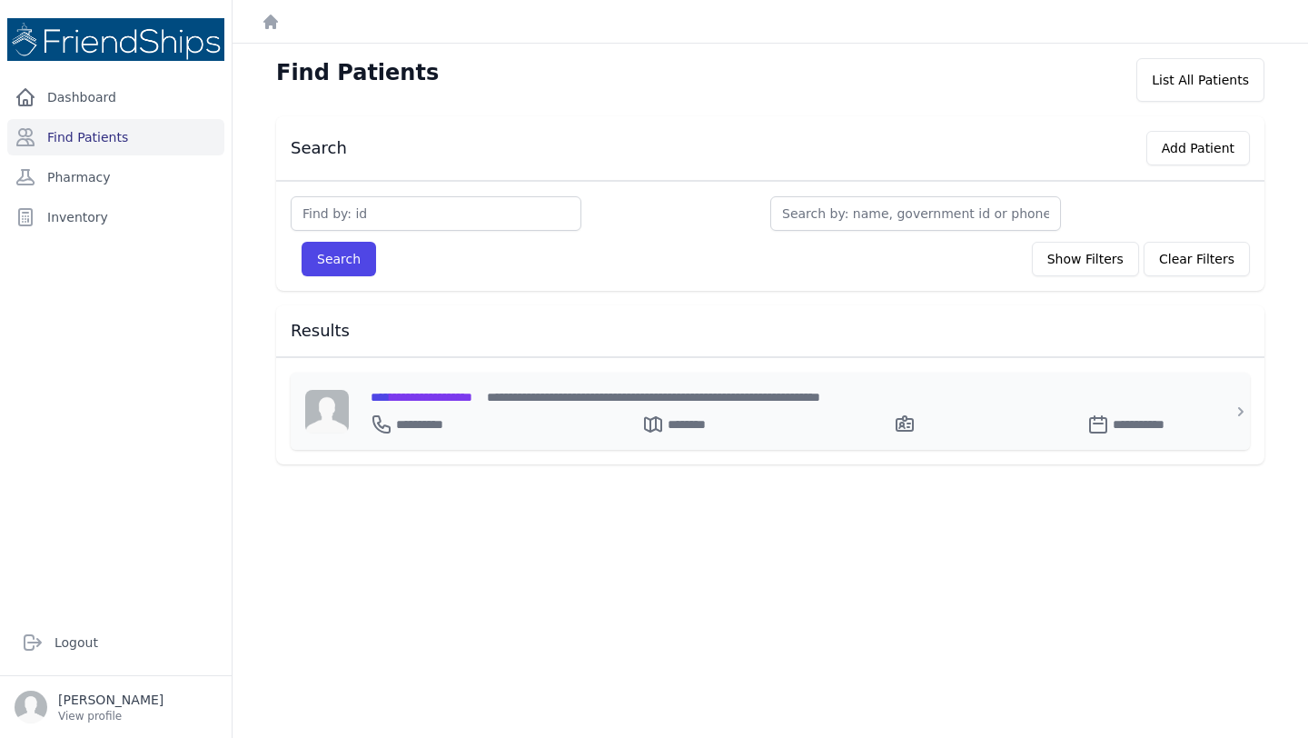
click at [474, 412] on div "**********" at bounding box center [781, 420] width 821 height 29
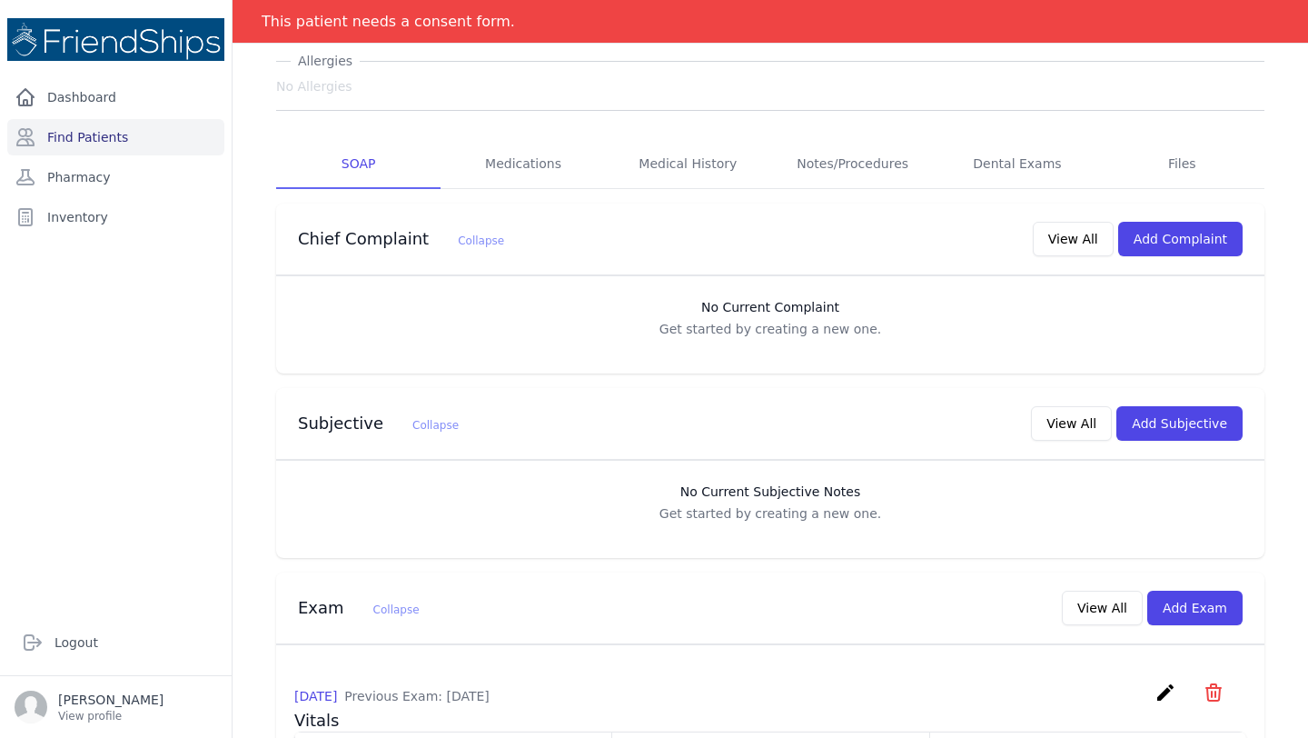
scroll to position [173, 0]
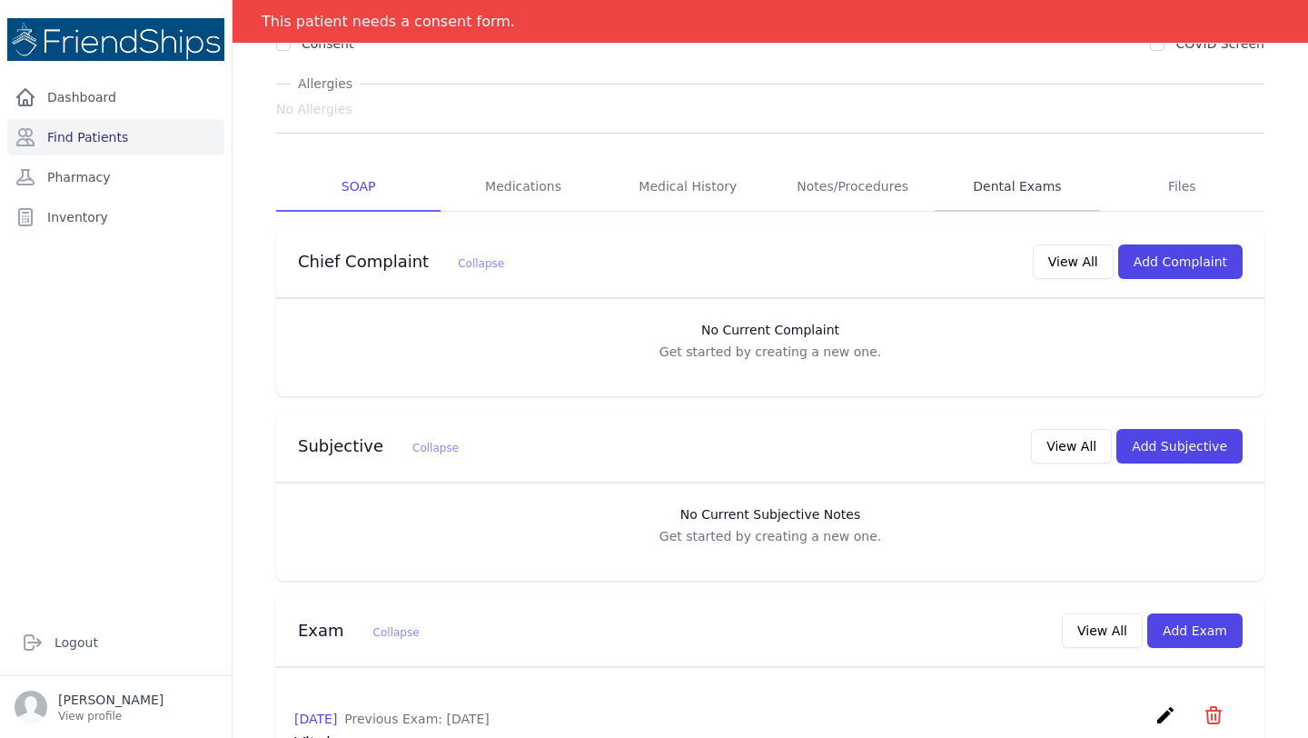
click at [1044, 195] on link "Dental Exams" at bounding box center [1017, 187] width 164 height 49
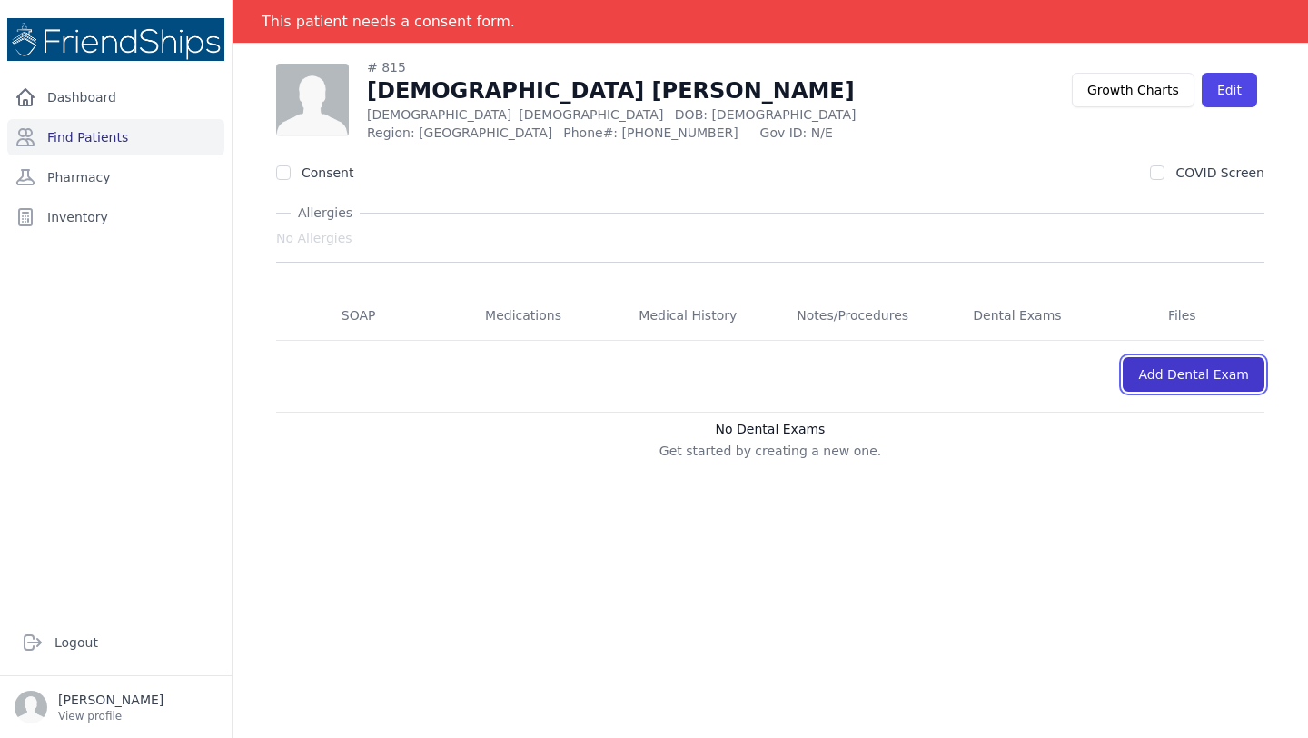
click at [1198, 389] on link "Add Dental Exam" at bounding box center [1194, 374] width 142 height 35
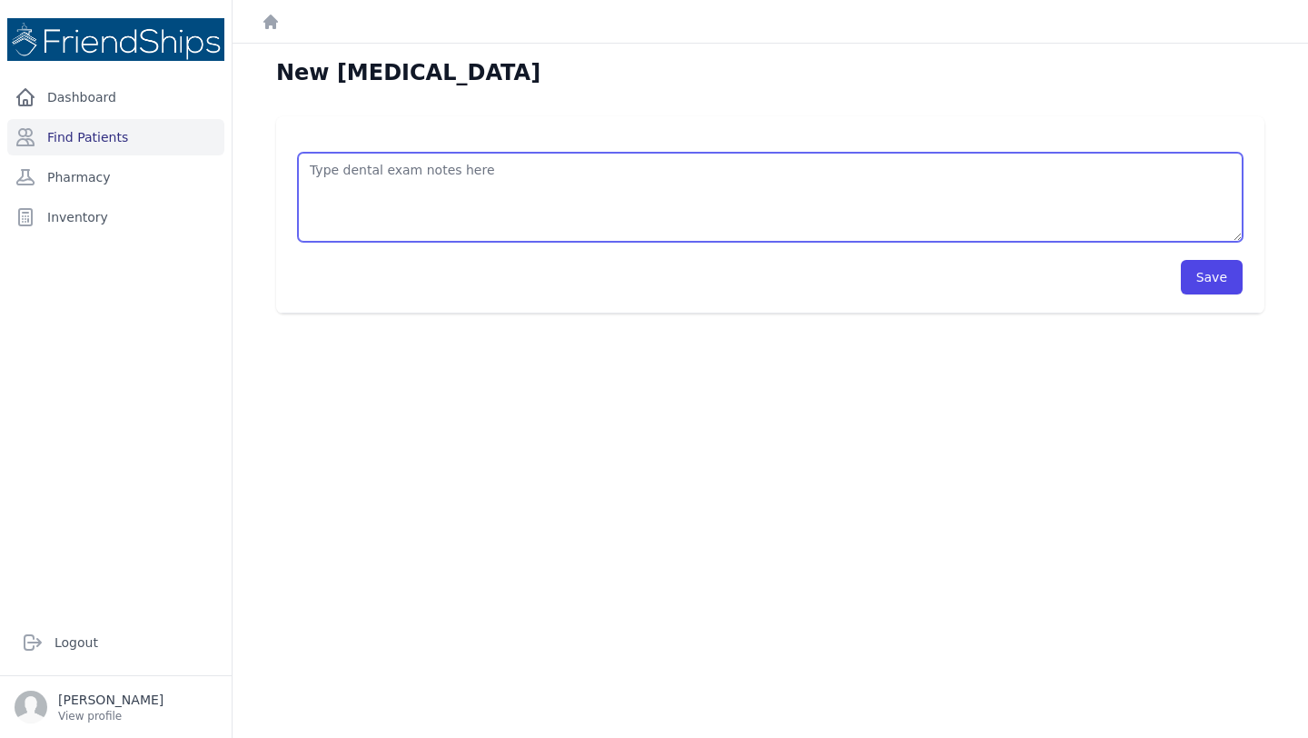
click at [437, 194] on textarea at bounding box center [770, 197] width 945 height 89
type textarea "Antibiotic 46 to avoid infection (3/day for 7 days) Analgesic against pain"
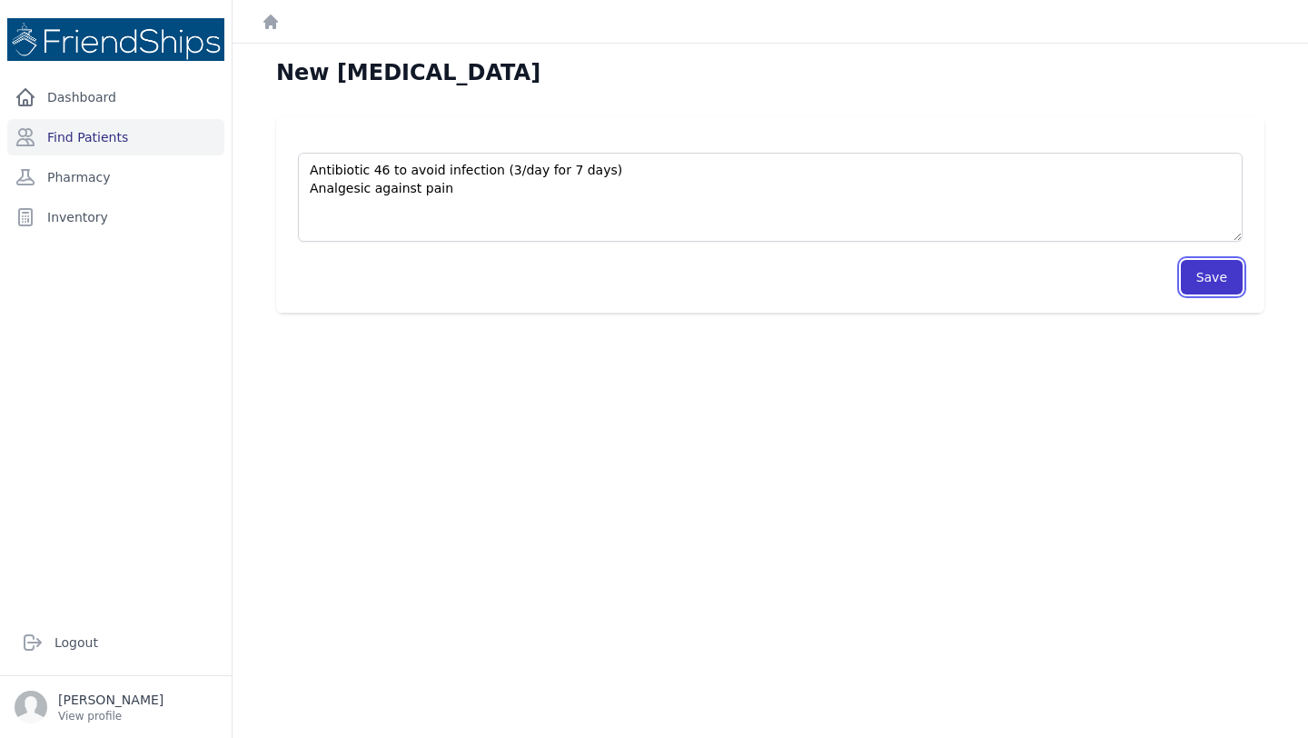
click at [1199, 270] on button "Save" at bounding box center [1212, 277] width 62 height 35
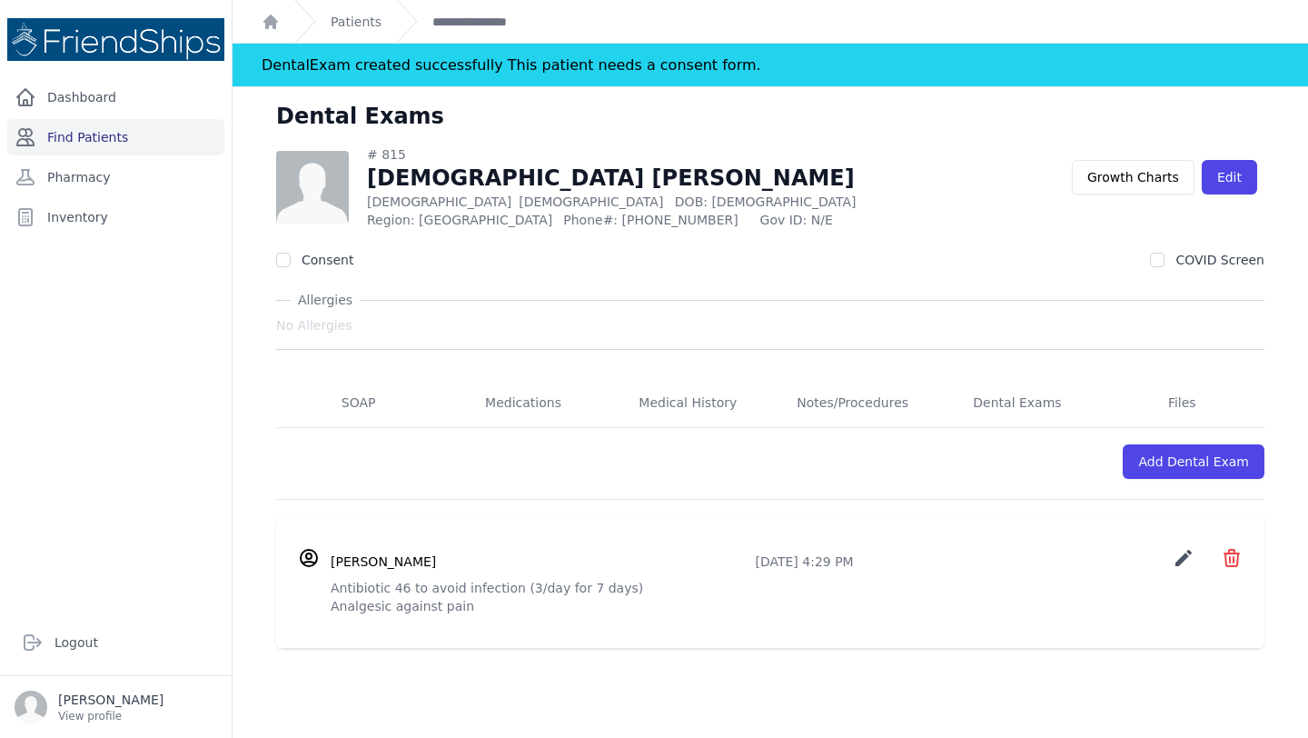
click at [127, 126] on link "Find Patients" at bounding box center [115, 137] width 217 height 36
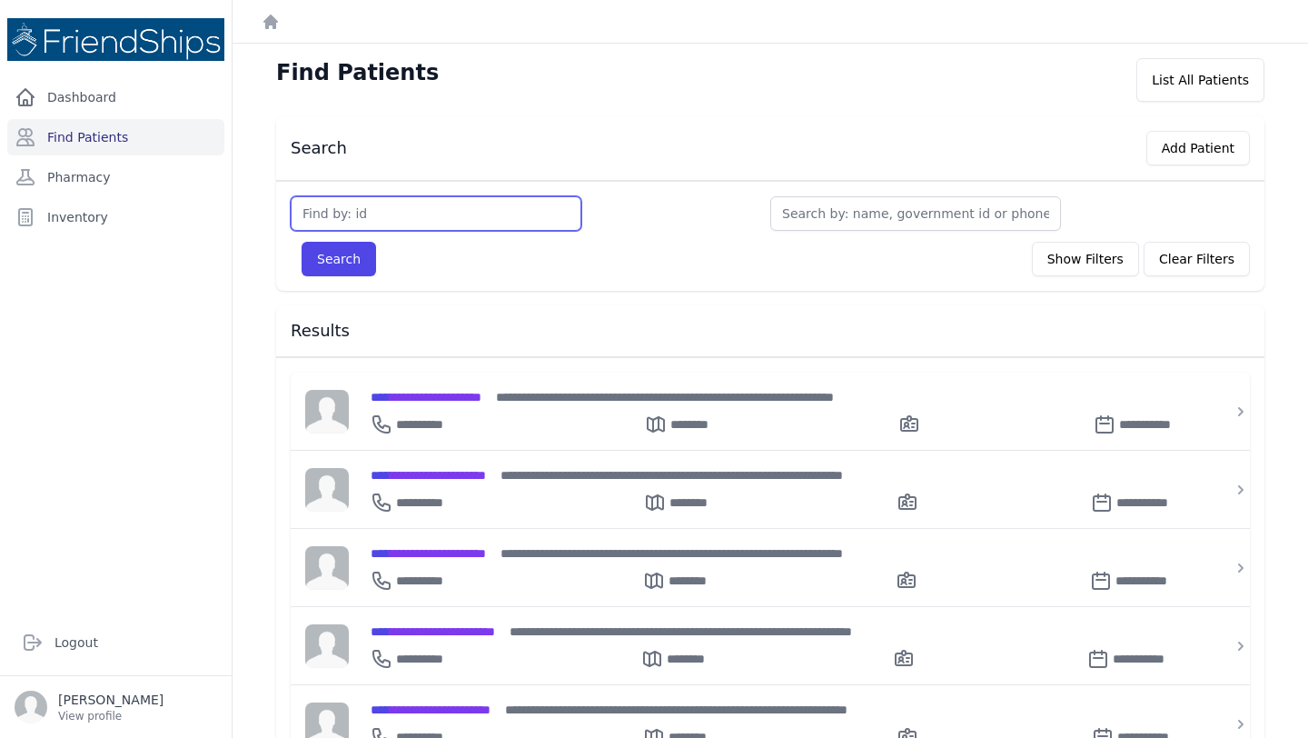
click at [429, 206] on input "text" at bounding box center [436, 213] width 291 height 35
type input "819"
click at [302, 242] on button "Search" at bounding box center [339, 259] width 75 height 35
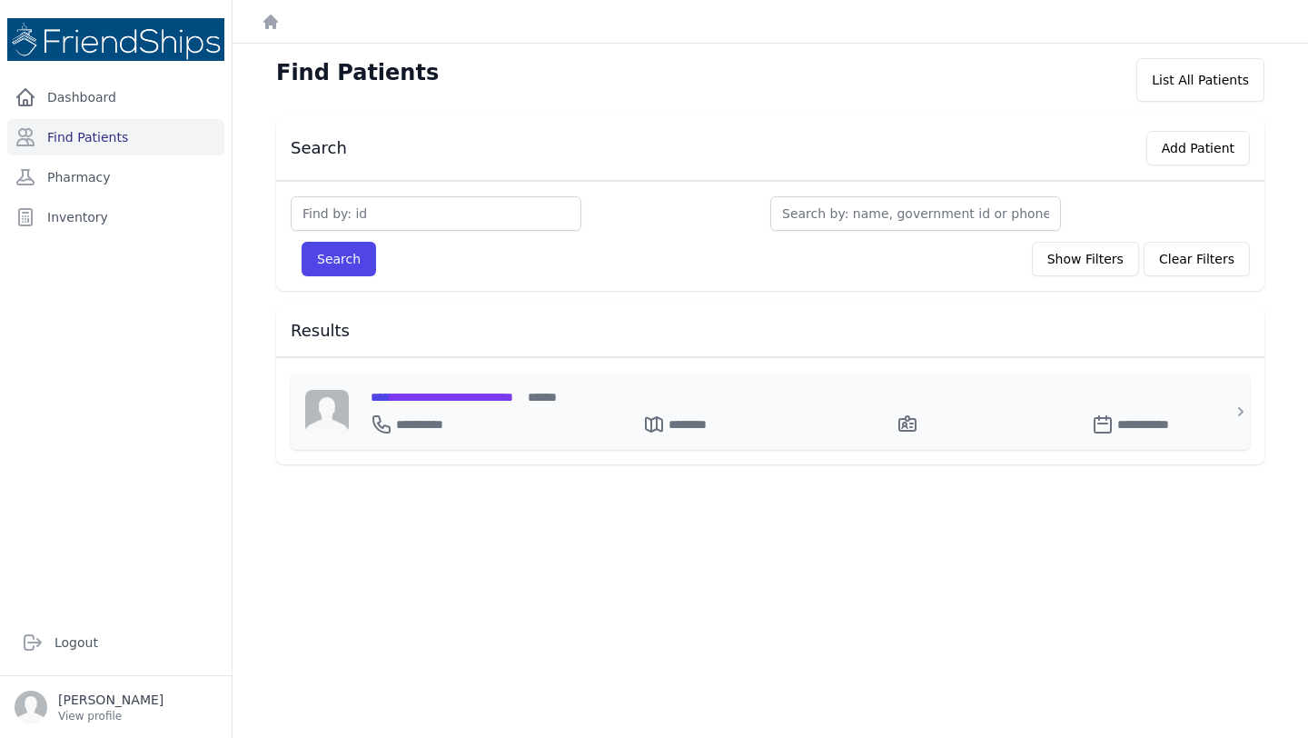
click at [468, 413] on div "**********" at bounding box center [423, 424] width 104 height 22
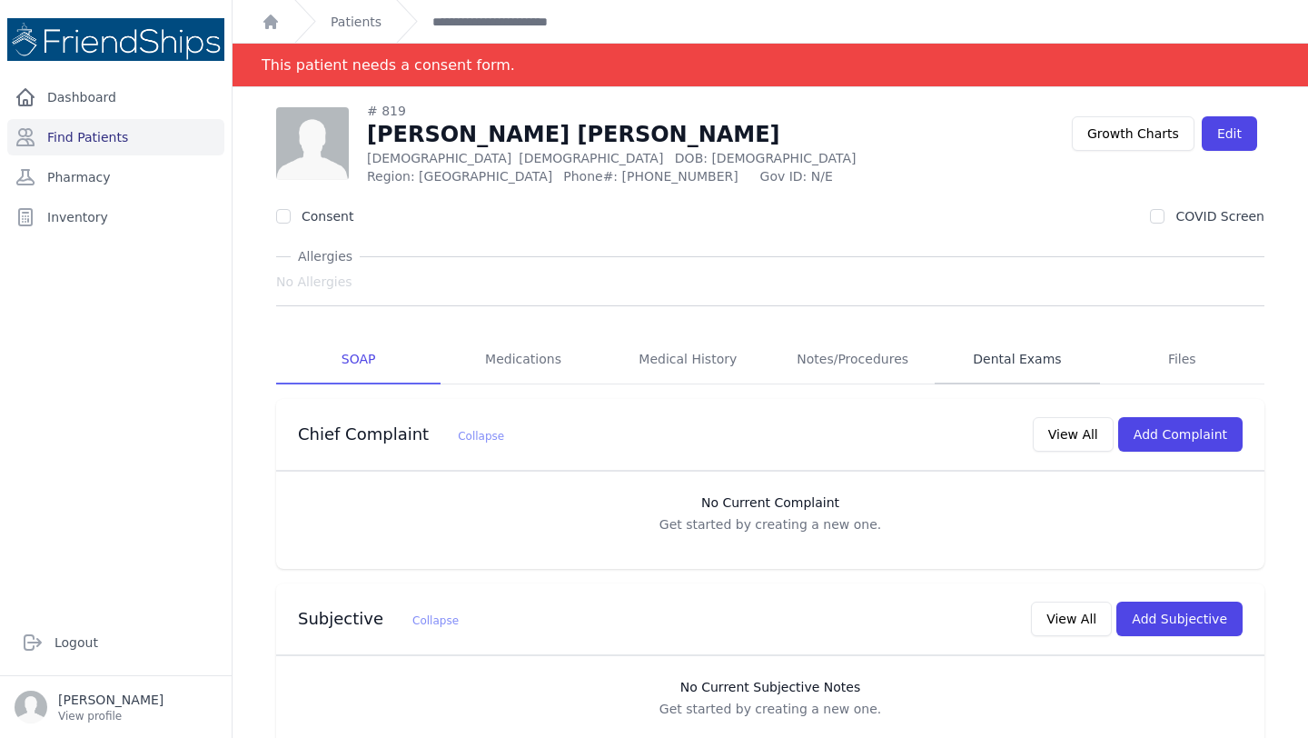
click at [1009, 363] on link "Dental Exams" at bounding box center [1017, 359] width 164 height 49
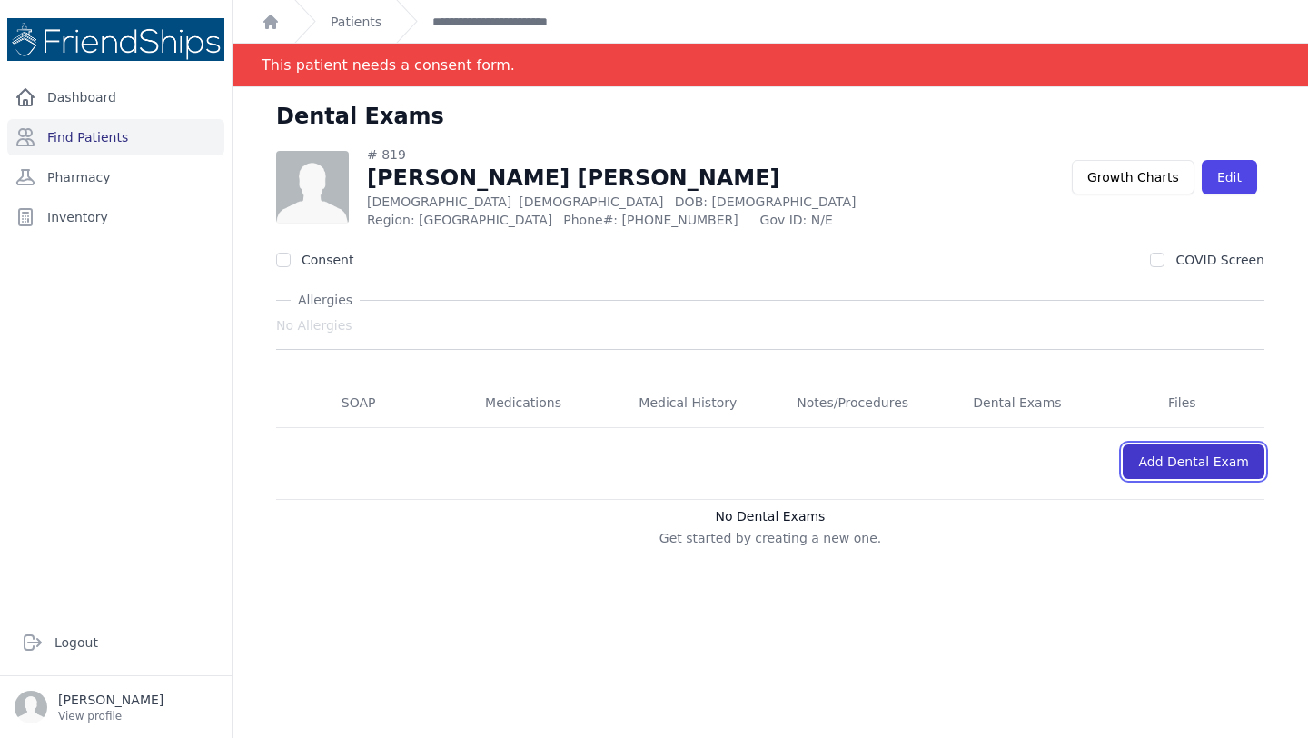
click at [1205, 452] on link "Add Dental Exam" at bounding box center [1194, 461] width 142 height 35
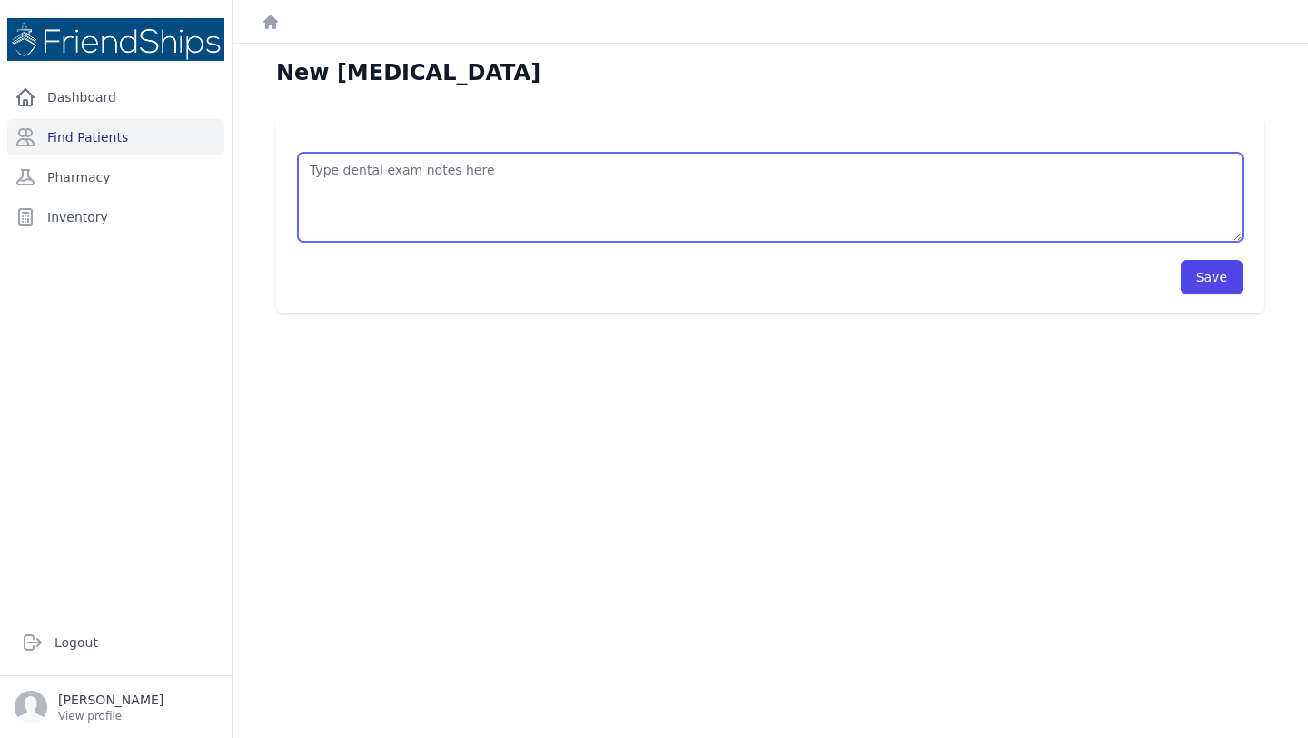
click at [545, 172] on textarea at bounding box center [770, 197] width 945 height 89
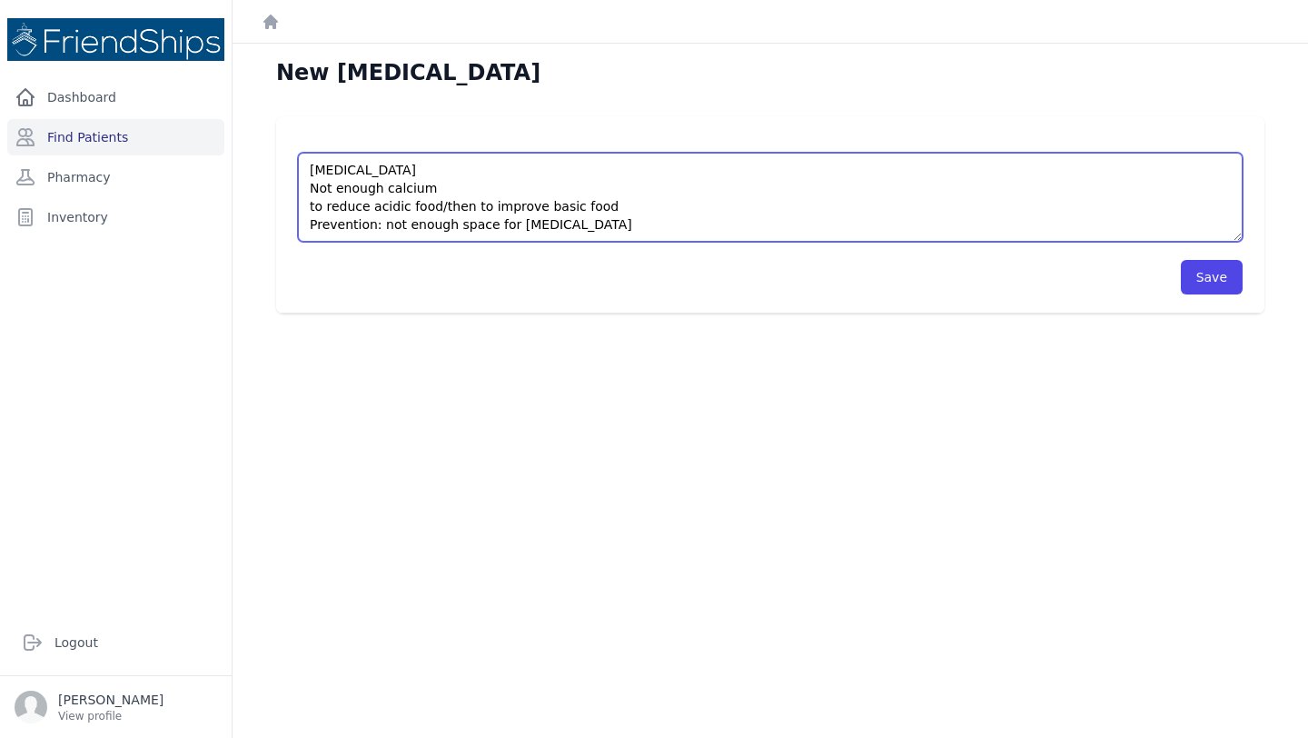
click at [621, 224] on textarea "[MEDICAL_DATA] Not enough calcium to reduce acidic food/then to improve basic f…" at bounding box center [770, 197] width 945 height 89
type textarea "[MEDICAL_DATA] Not enough calcium to reduce acidic food/then to improve basic f…"
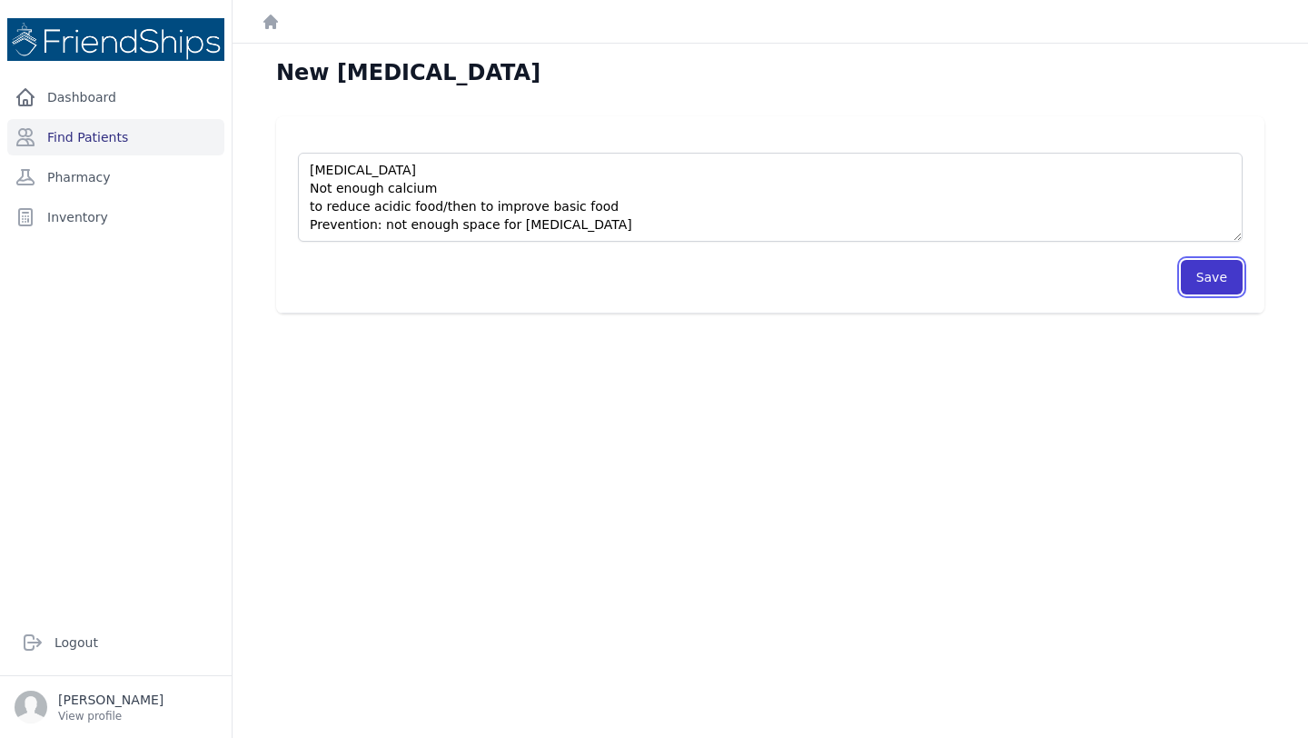
click at [1214, 274] on button "Save" at bounding box center [1212, 277] width 62 height 35
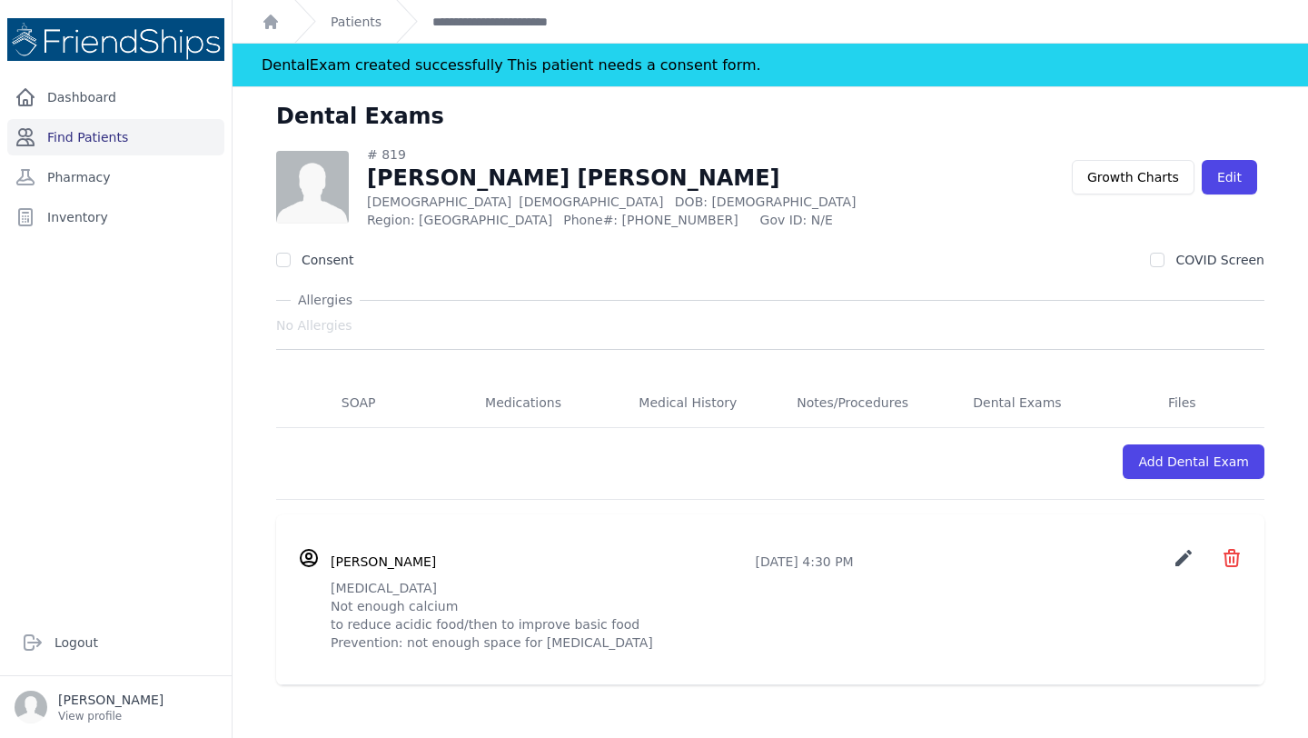
click at [112, 139] on link "Find Patients" at bounding box center [115, 137] width 217 height 36
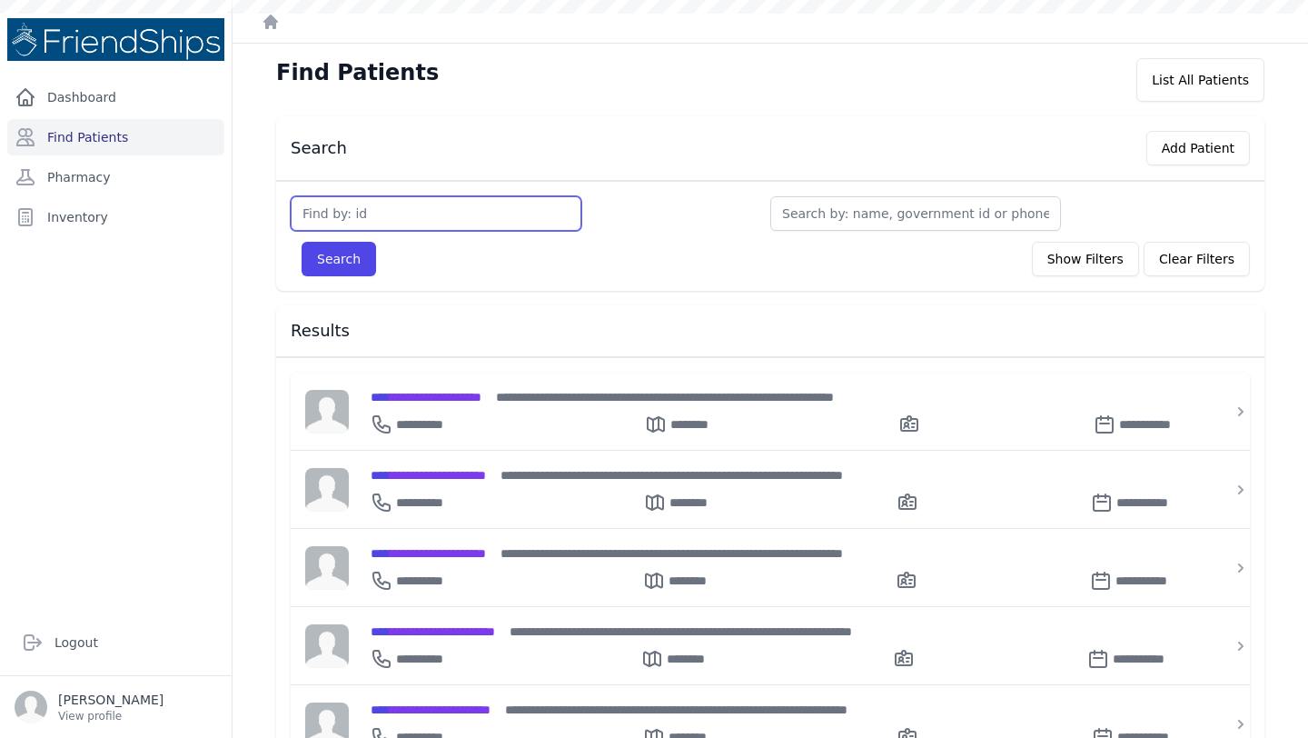
click at [401, 208] on input "text" at bounding box center [436, 213] width 291 height 35
type input "821"
click at [302, 242] on button "Search" at bounding box center [339, 259] width 75 height 35
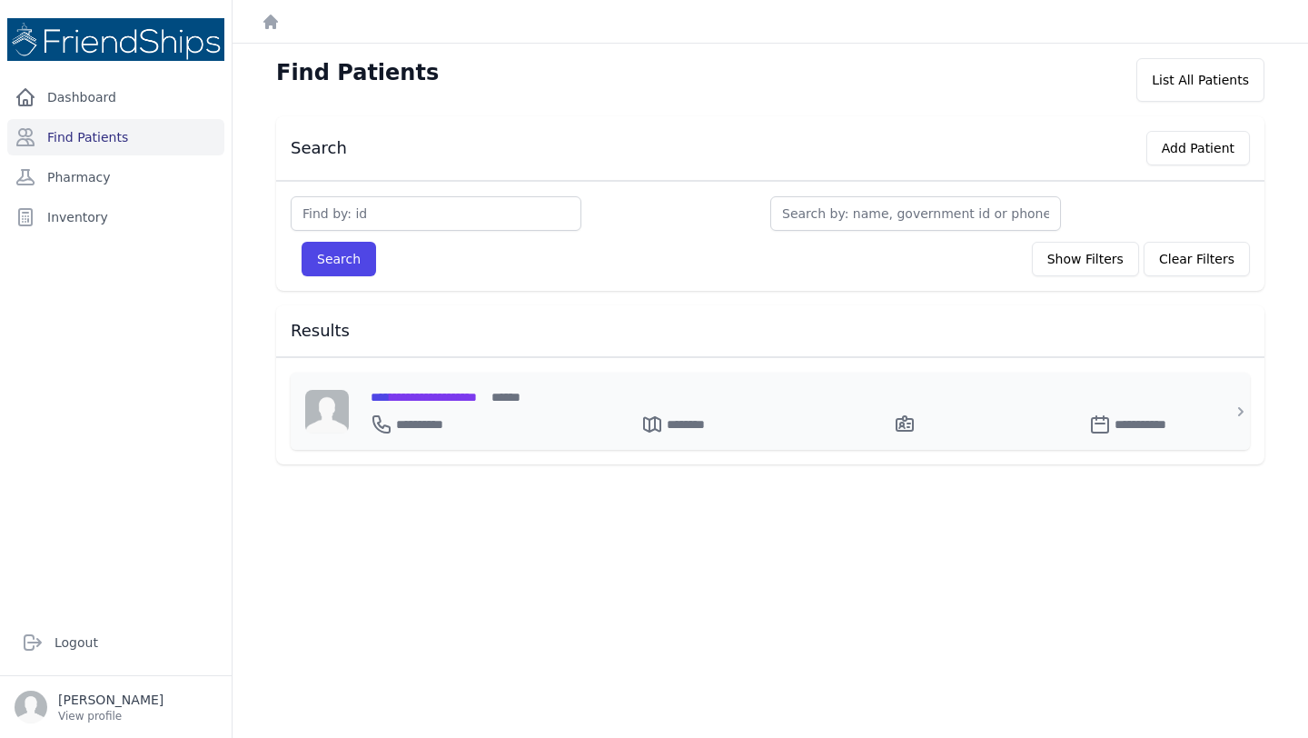
click at [444, 393] on span "**********" at bounding box center [424, 397] width 106 height 13
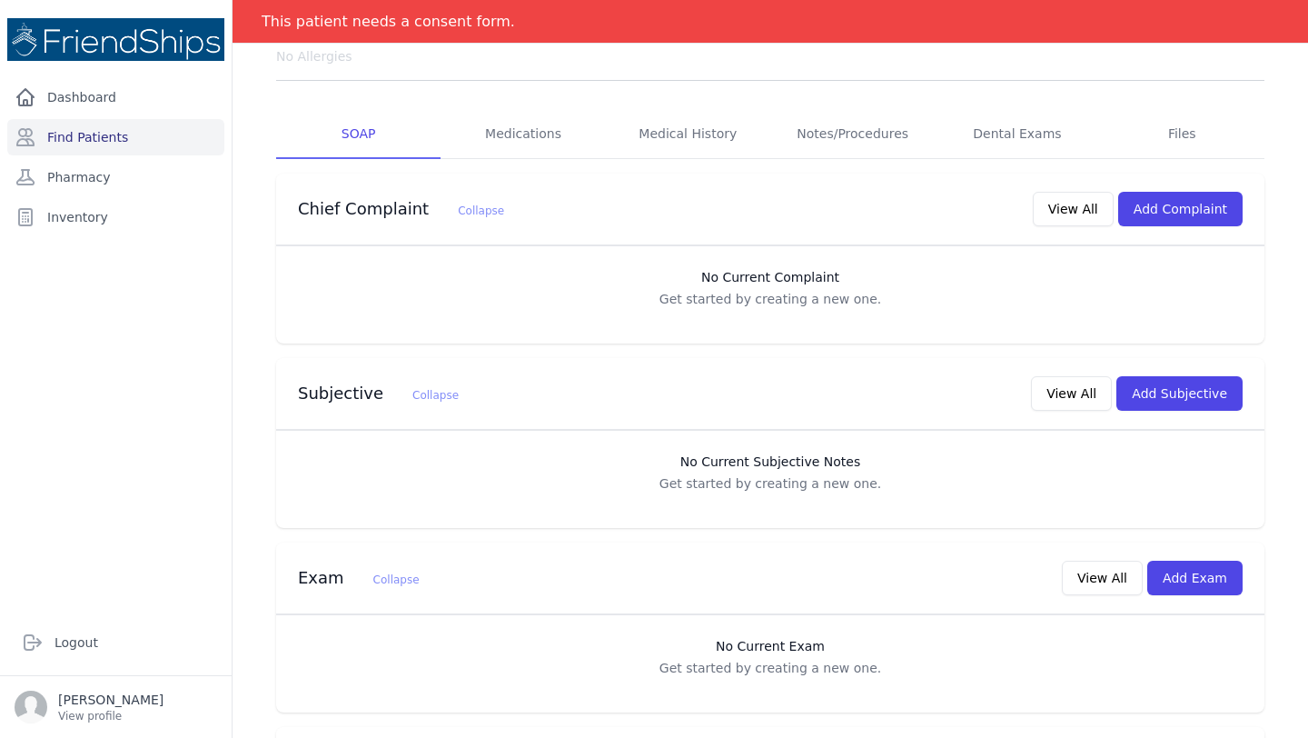
scroll to position [234, 0]
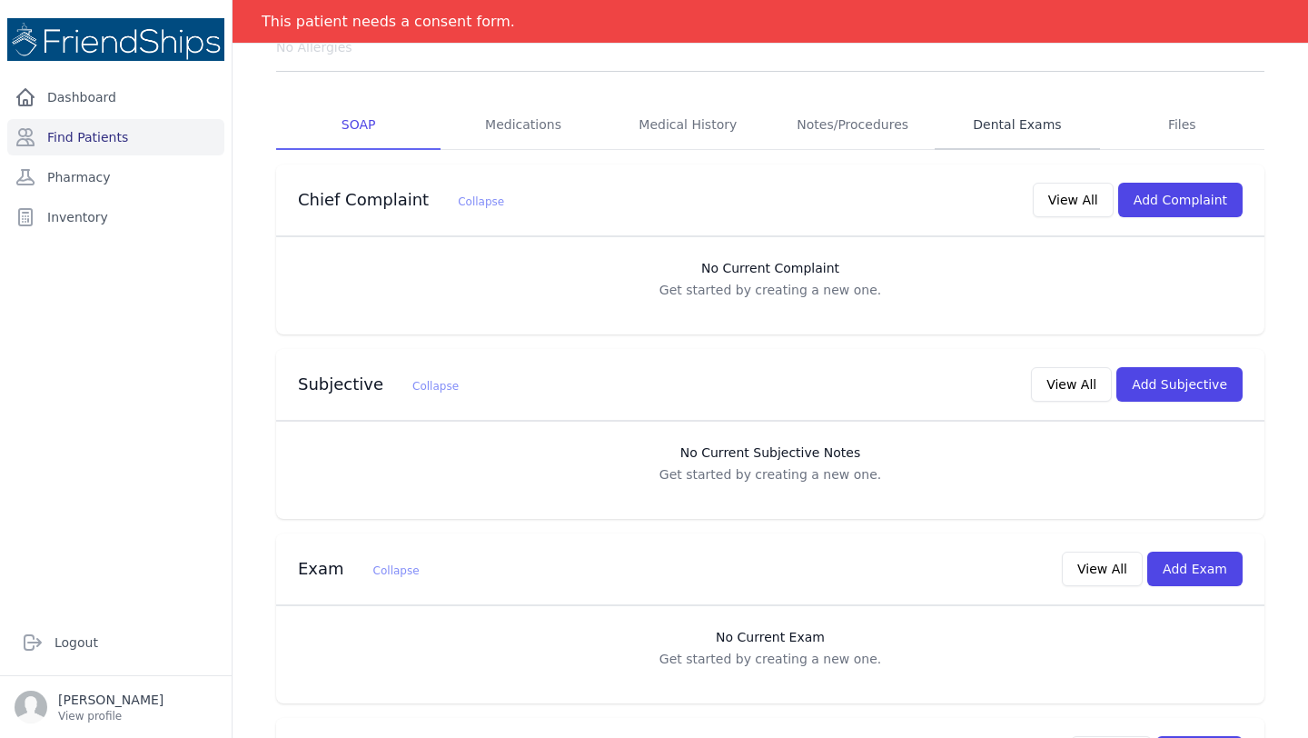
click at [1011, 133] on link "Dental Exams" at bounding box center [1017, 125] width 164 height 49
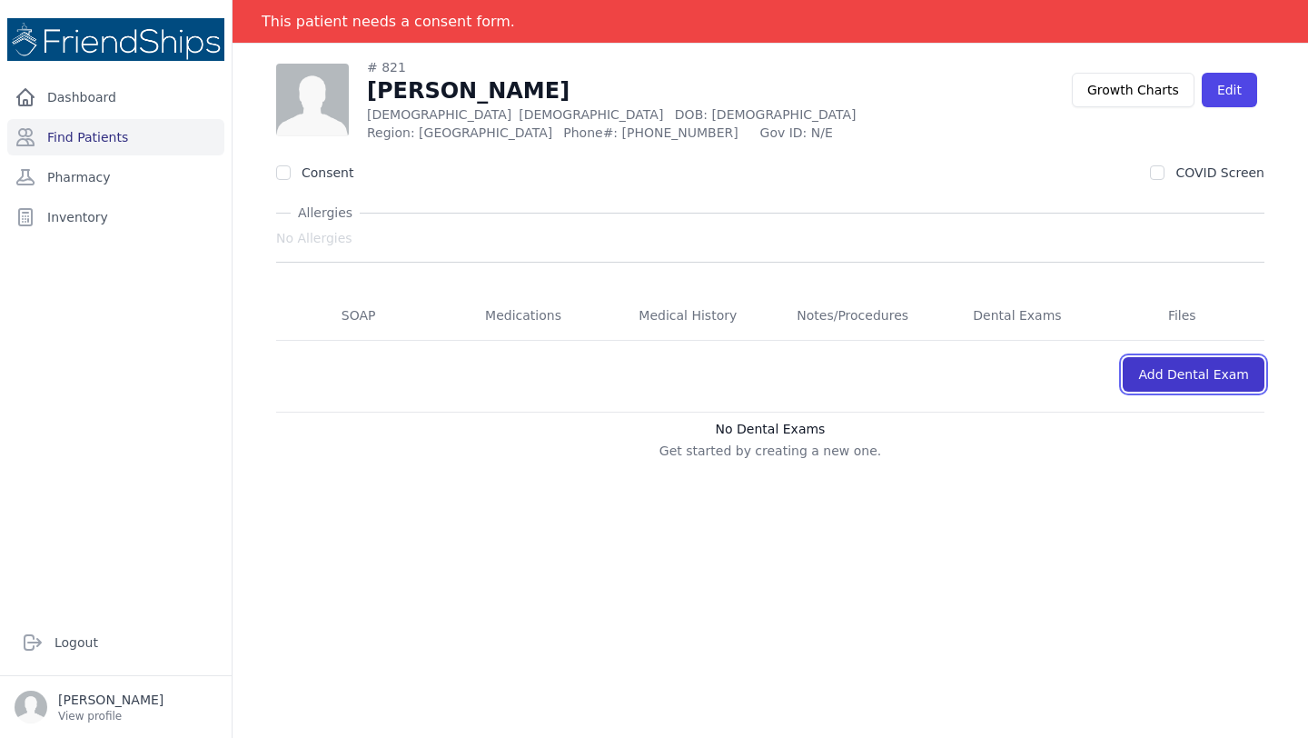
click at [1174, 373] on link "Add Dental Exam" at bounding box center [1194, 374] width 142 height 35
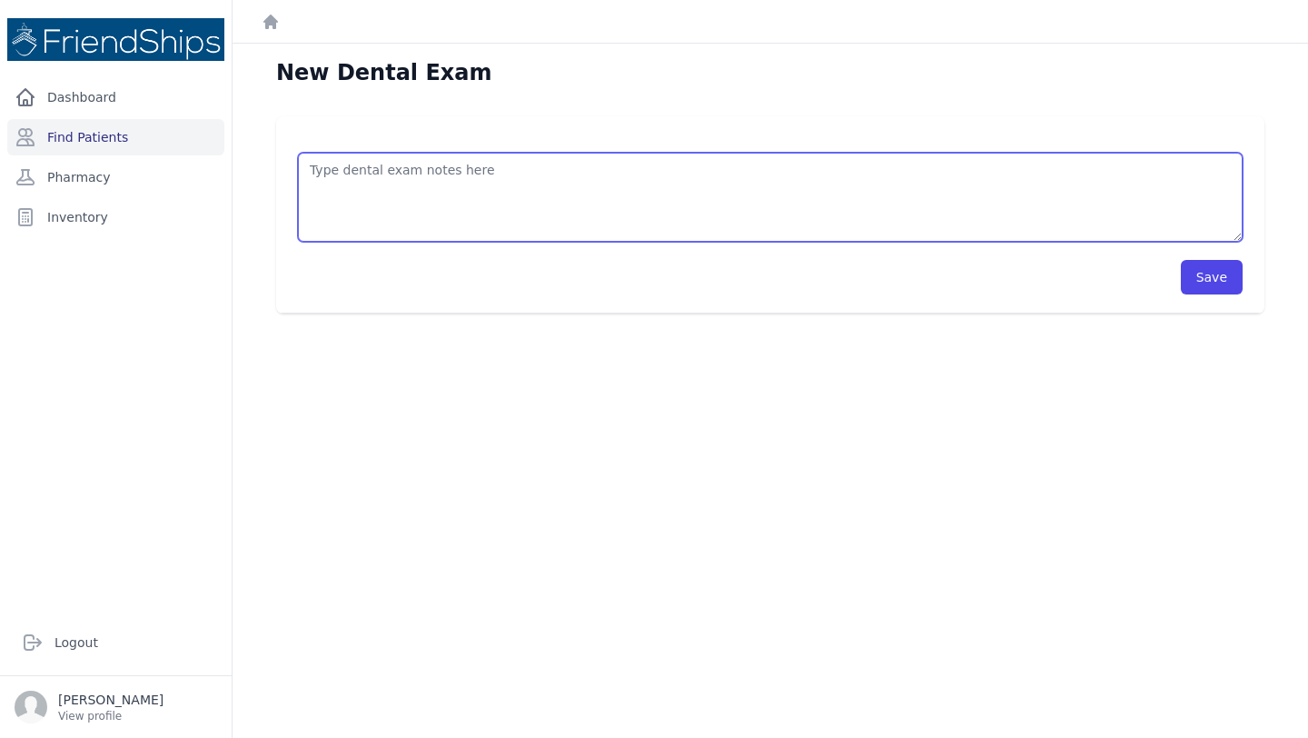
click at [388, 188] on textarea at bounding box center [770, 197] width 945 height 89
click at [425, 186] on textarea "Extraction 16 Analgesic (in case of pain)" at bounding box center [770, 197] width 945 height 89
type textarea "Extraction 16 Analgesic (in case pain)"
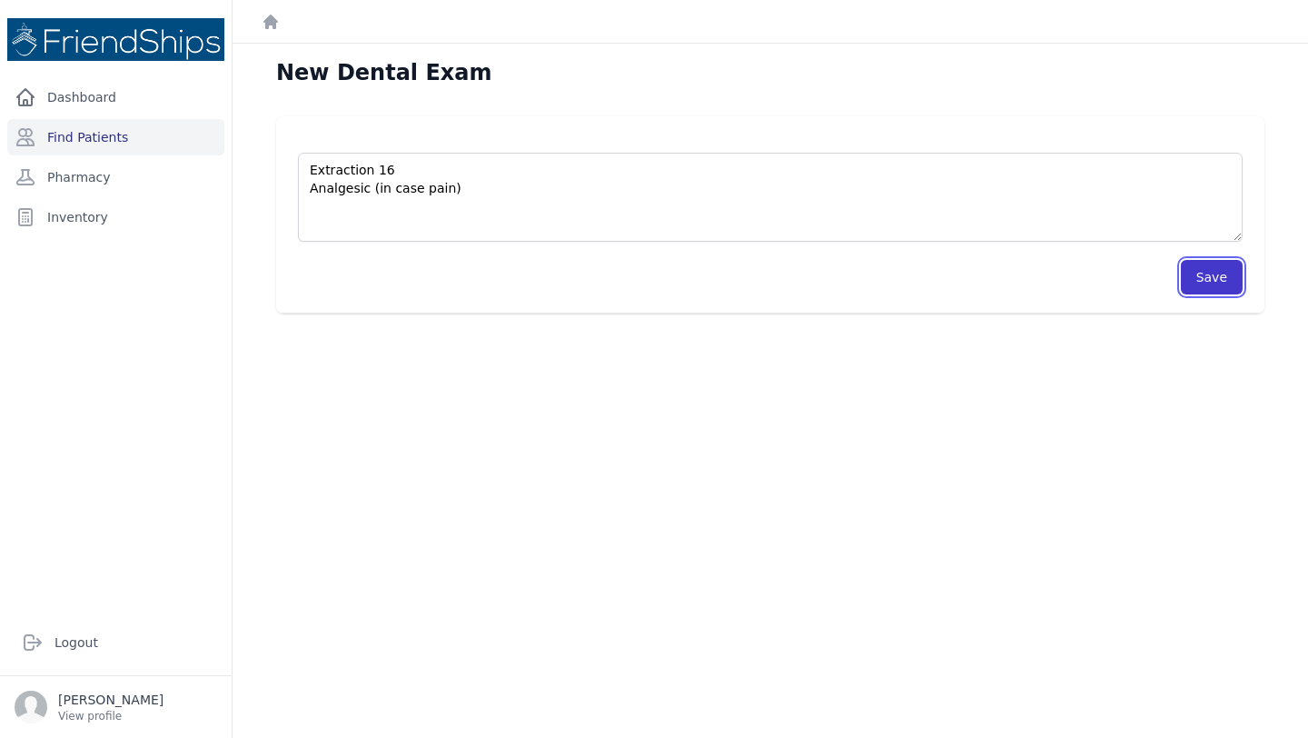
click at [1208, 274] on button "Save" at bounding box center [1212, 277] width 62 height 35
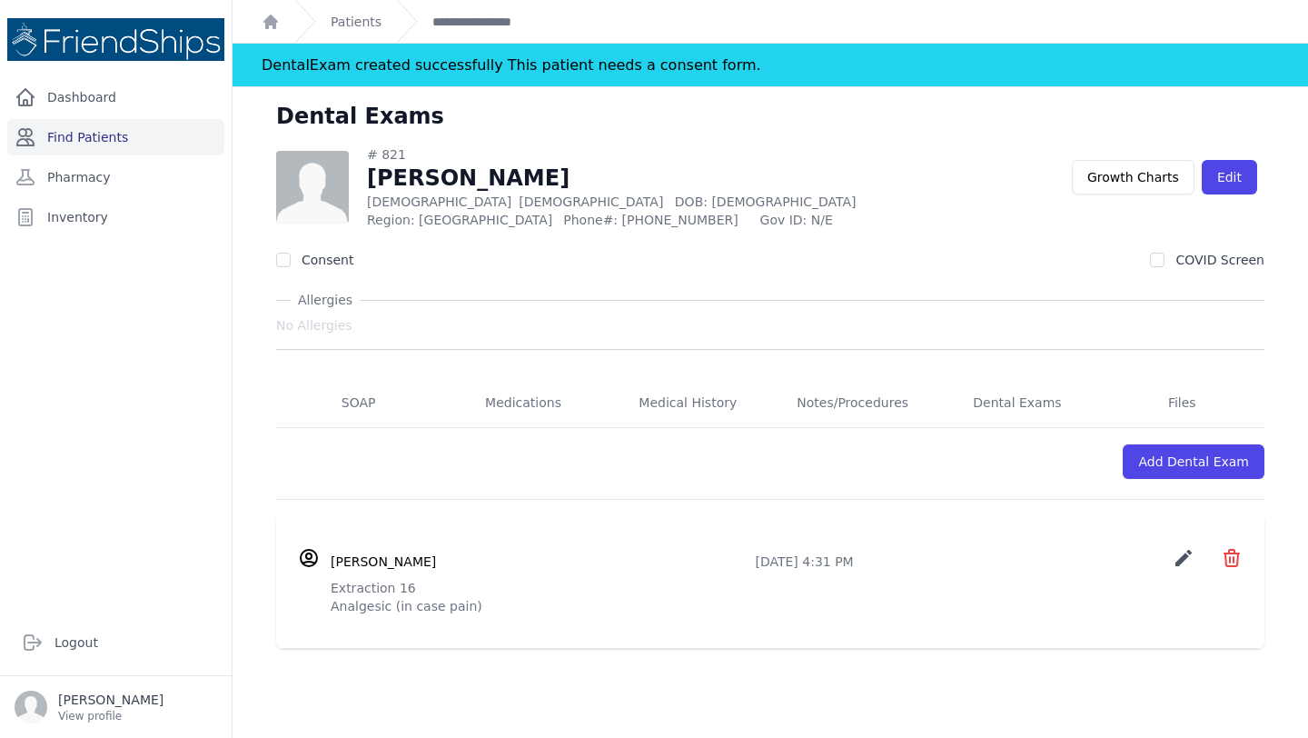
click at [156, 142] on link "Find Patients" at bounding box center [115, 137] width 217 height 36
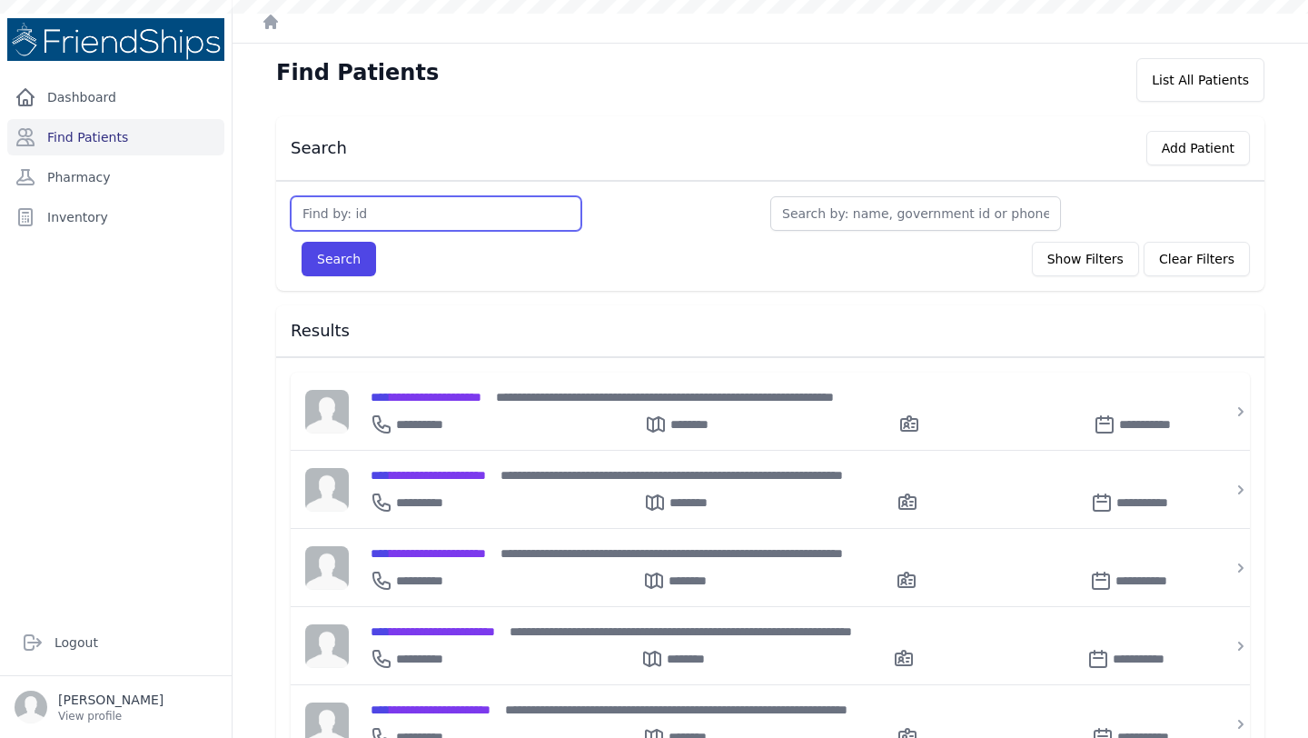
click at [436, 208] on input "text" at bounding box center [436, 213] width 291 height 35
type input "820"
click at [302, 242] on button "Search" at bounding box center [339, 259] width 75 height 35
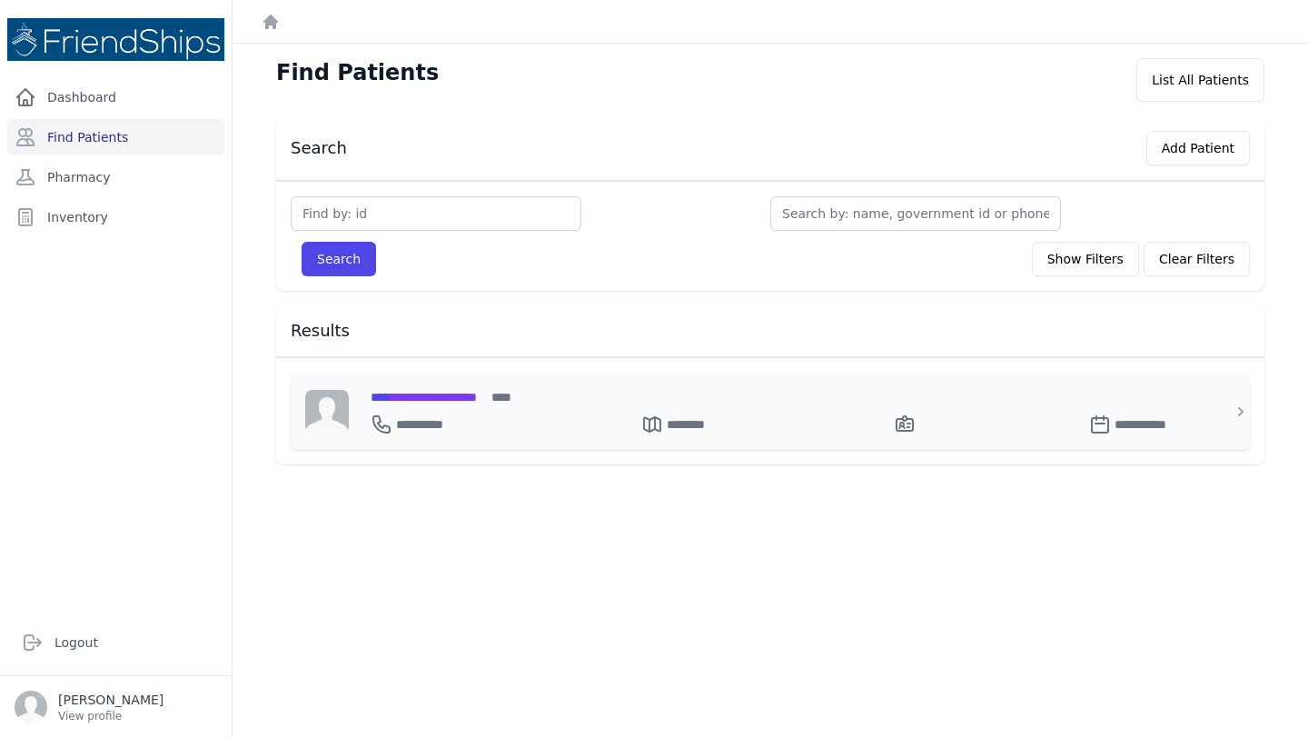
click at [433, 400] on span "**********" at bounding box center [424, 397] width 106 height 13
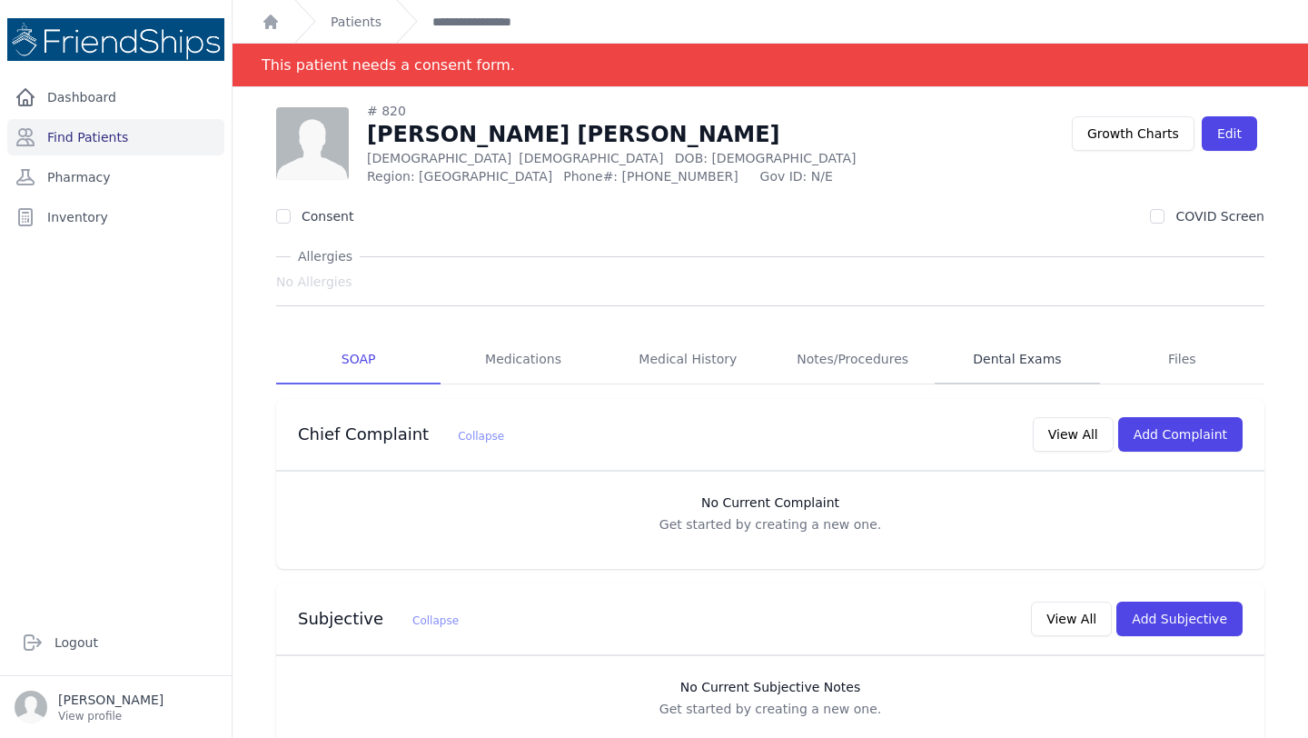
click at [1017, 363] on link "Dental Exams" at bounding box center [1017, 359] width 164 height 49
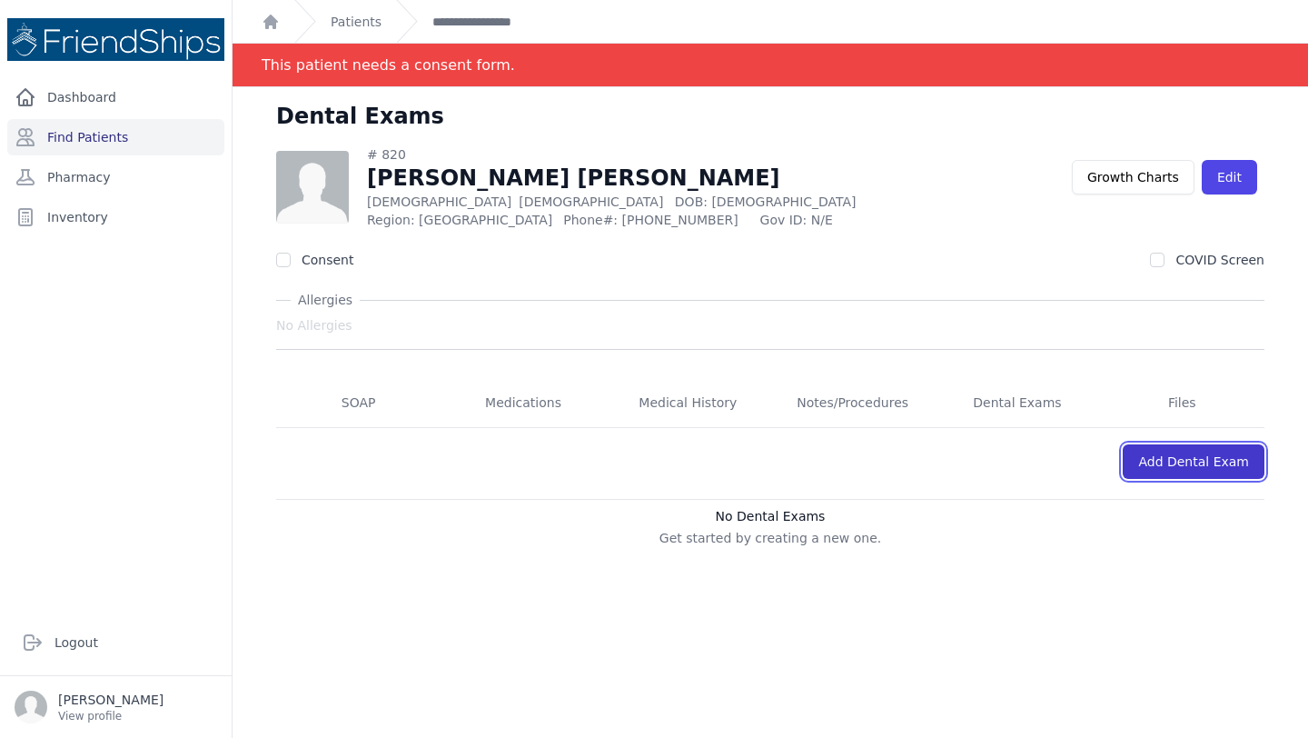
click at [1186, 463] on link "Add Dental Exam" at bounding box center [1194, 461] width 142 height 35
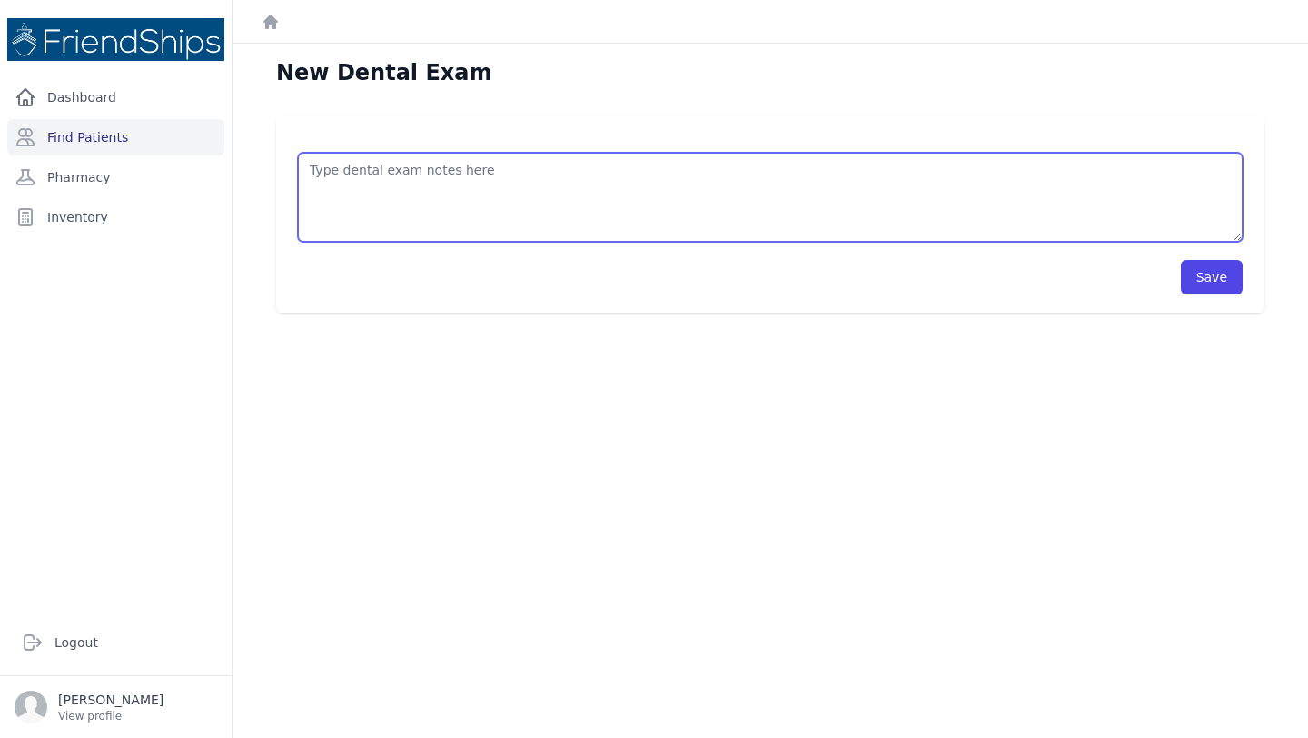
click at [393, 193] on textarea at bounding box center [770, 197] width 945 height 89
type textarea "Extraction 53/54/55"
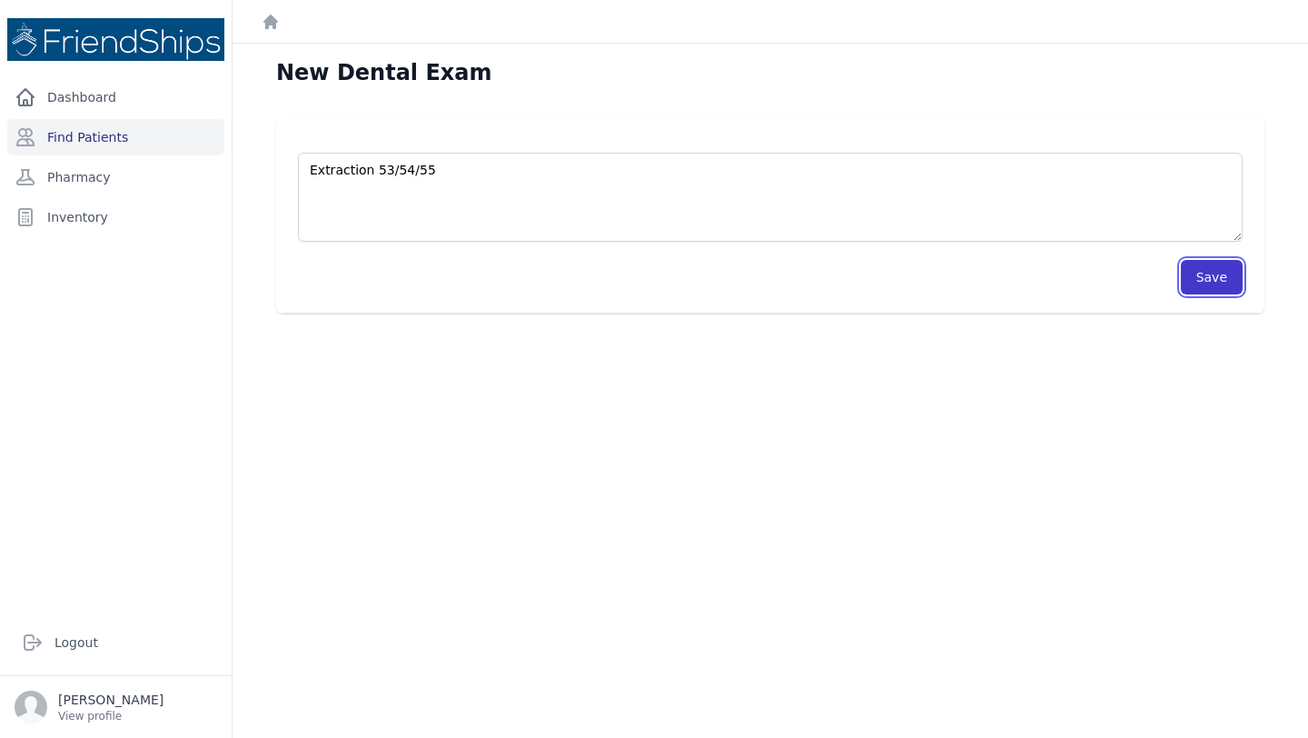
click at [1215, 274] on button "Save" at bounding box center [1212, 277] width 62 height 35
